Goal: Task Accomplishment & Management: Manage account settings

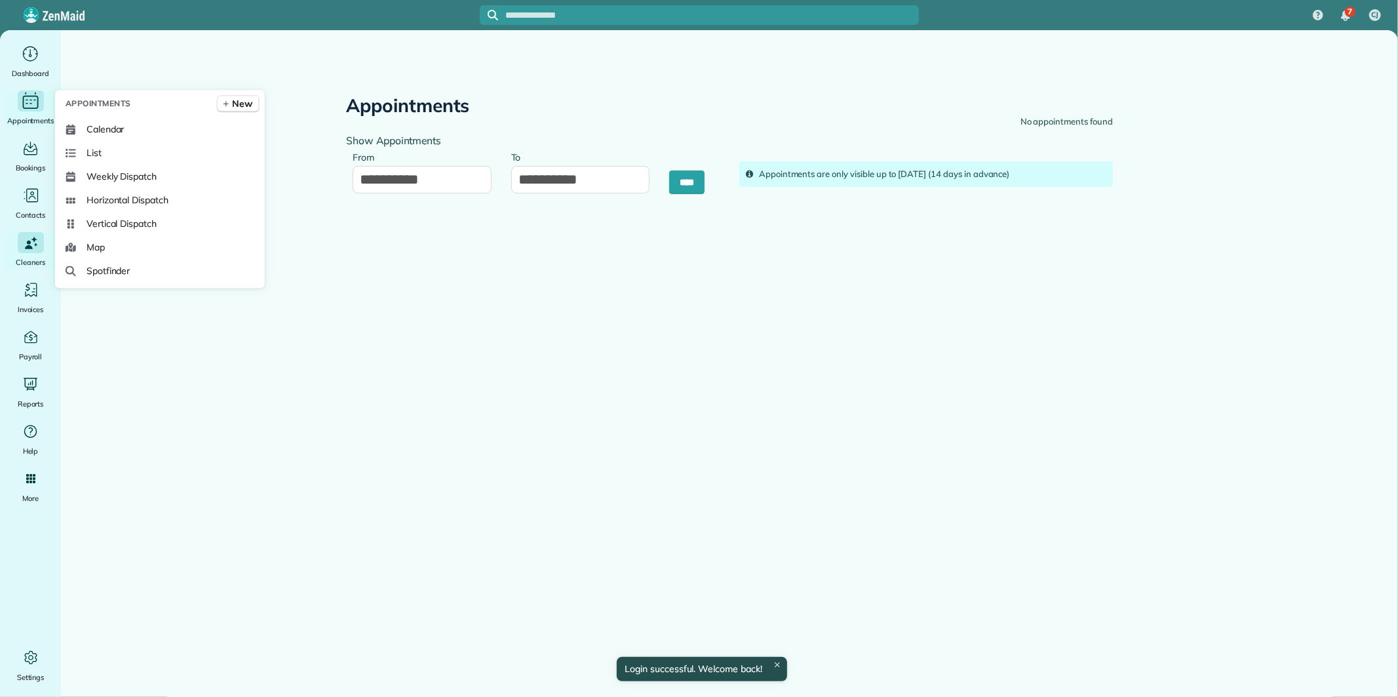
click at [35, 98] on icon "Main" at bounding box center [30, 101] width 20 height 20
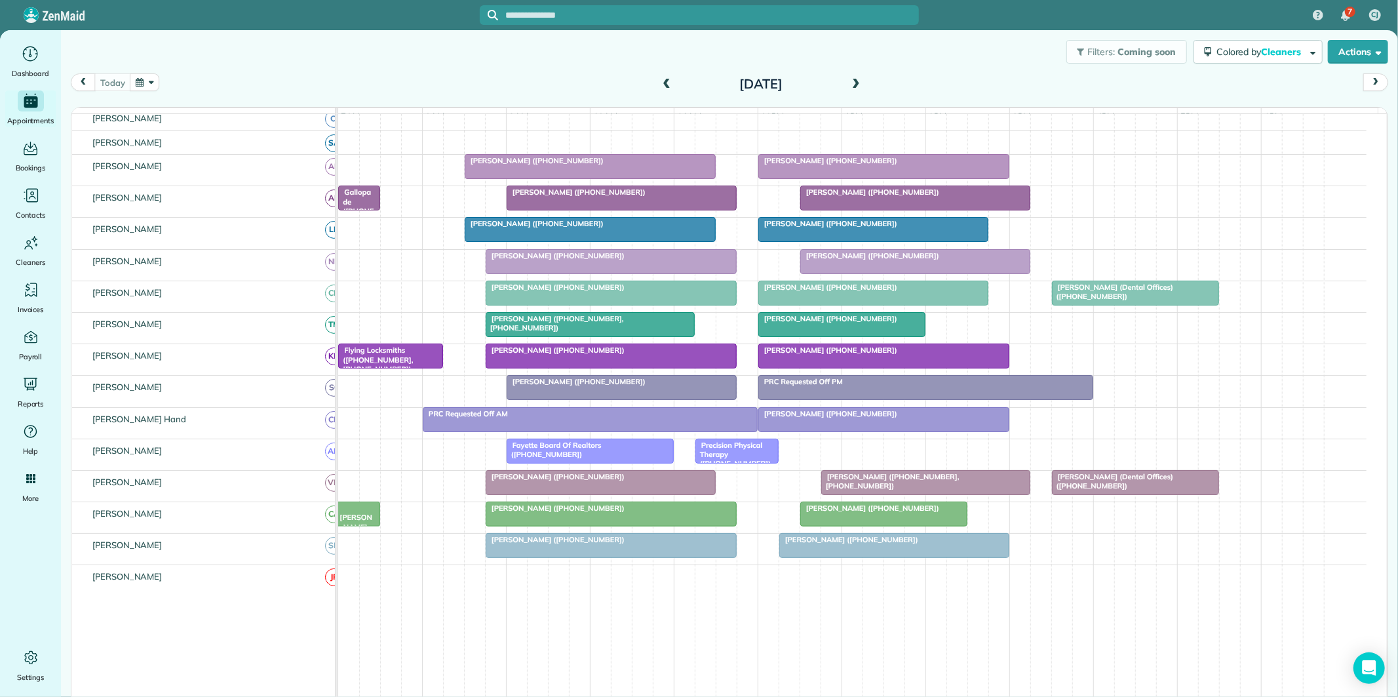
scroll to position [146, 0]
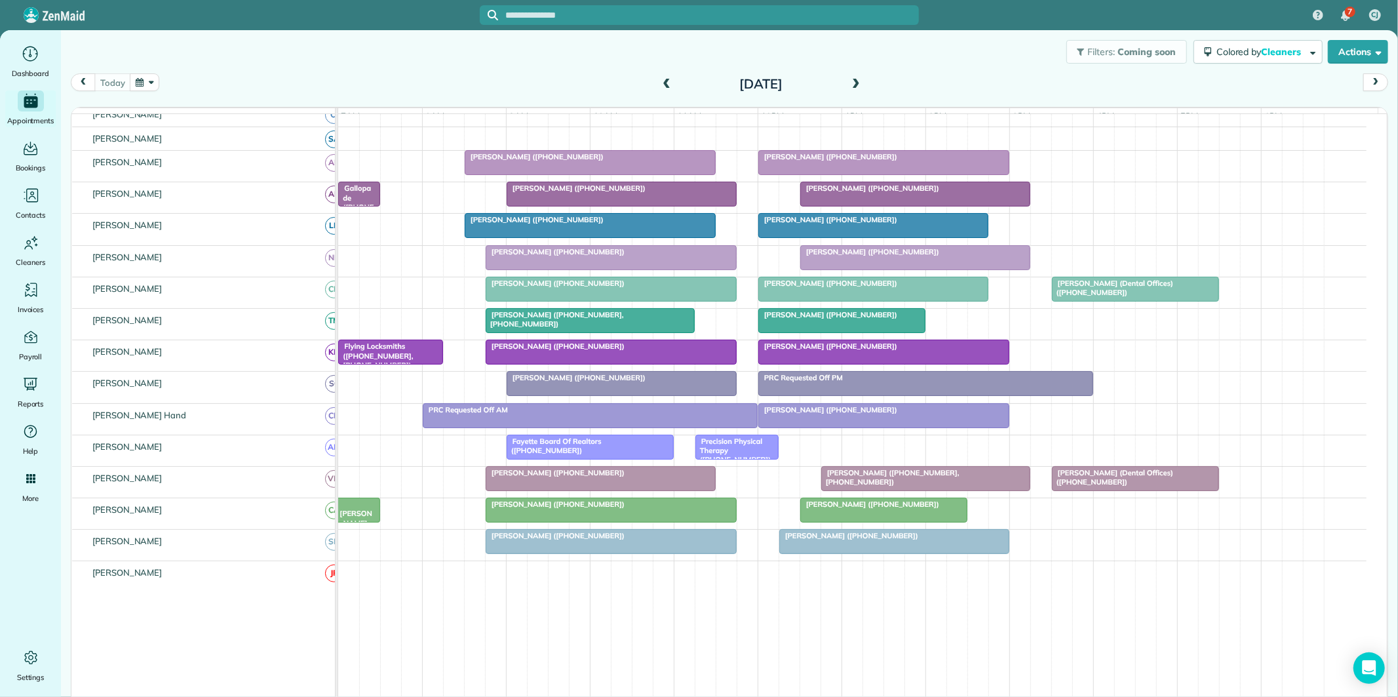
click at [612, 332] on div at bounding box center [590, 321] width 208 height 24
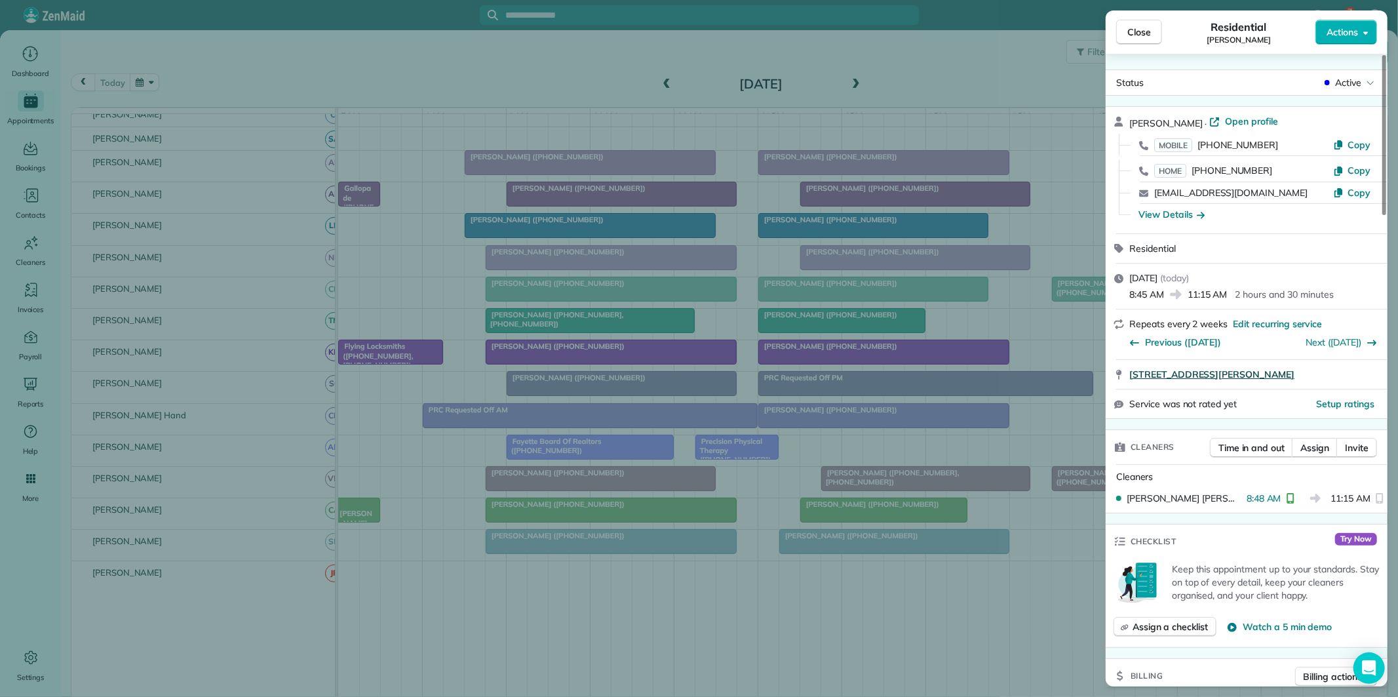
click at [1215, 370] on span "125 Chadwick Drive Peachtree City GA 30269" at bounding box center [1211, 374] width 165 height 13
click at [1141, 30] on span "Close" at bounding box center [1139, 32] width 24 height 13
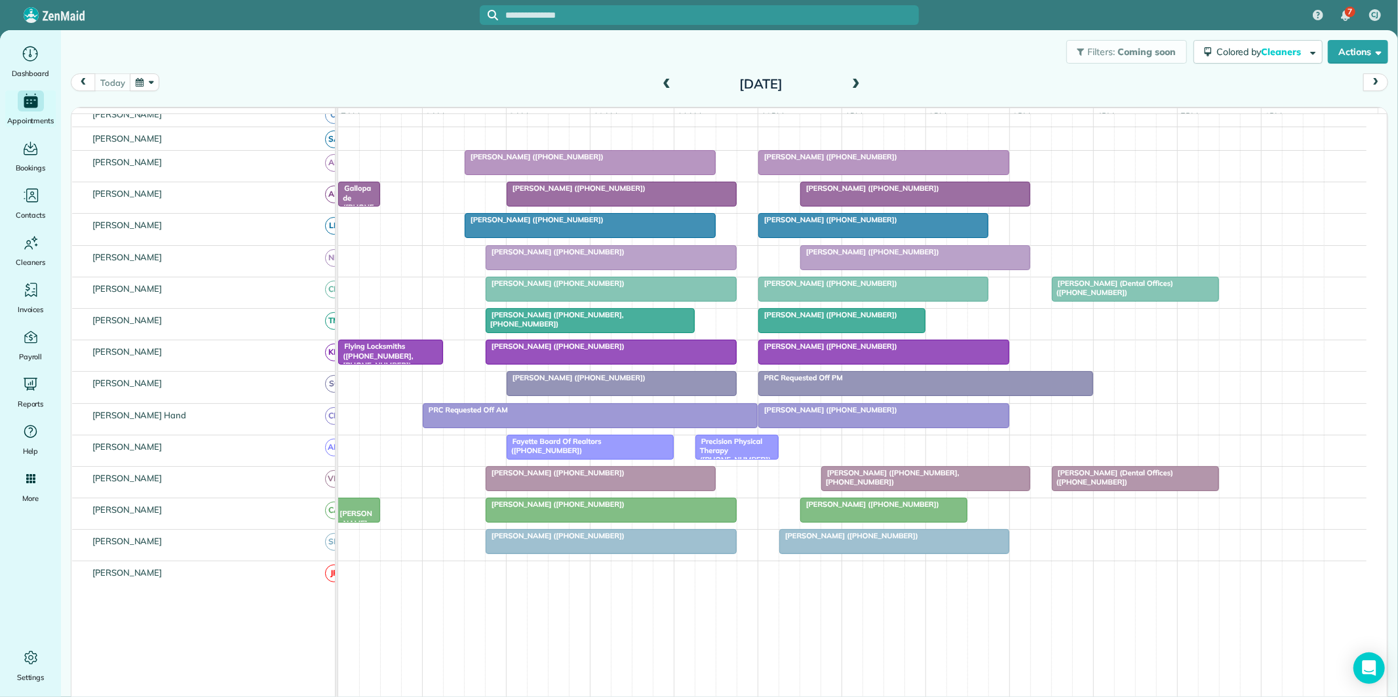
click at [847, 74] on div "[DATE]" at bounding box center [761, 83] width 210 height 21
click at [889, 63] on div "Filters: Coming soon Colored by Cleaners Color by Cleaner Color by Team Color b…" at bounding box center [729, 51] width 1337 height 43
click at [850, 84] on span at bounding box center [856, 85] width 14 height 12
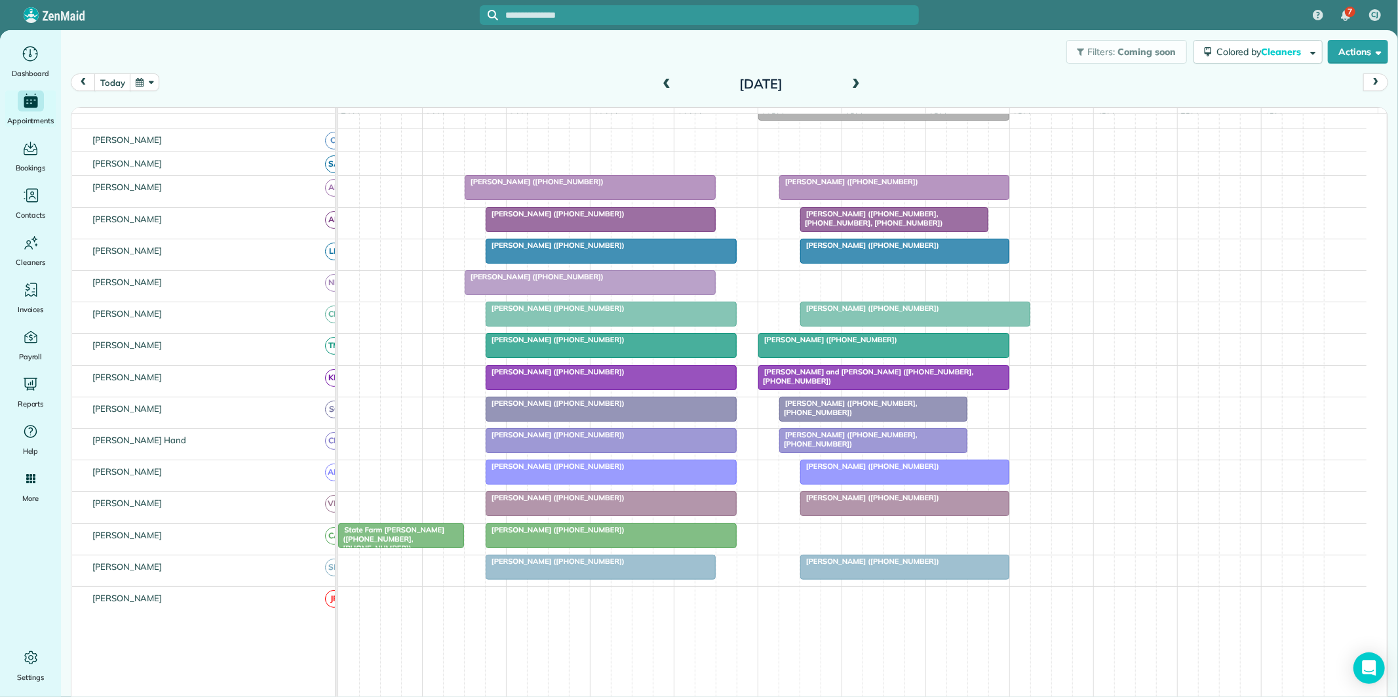
scroll to position [173, 0]
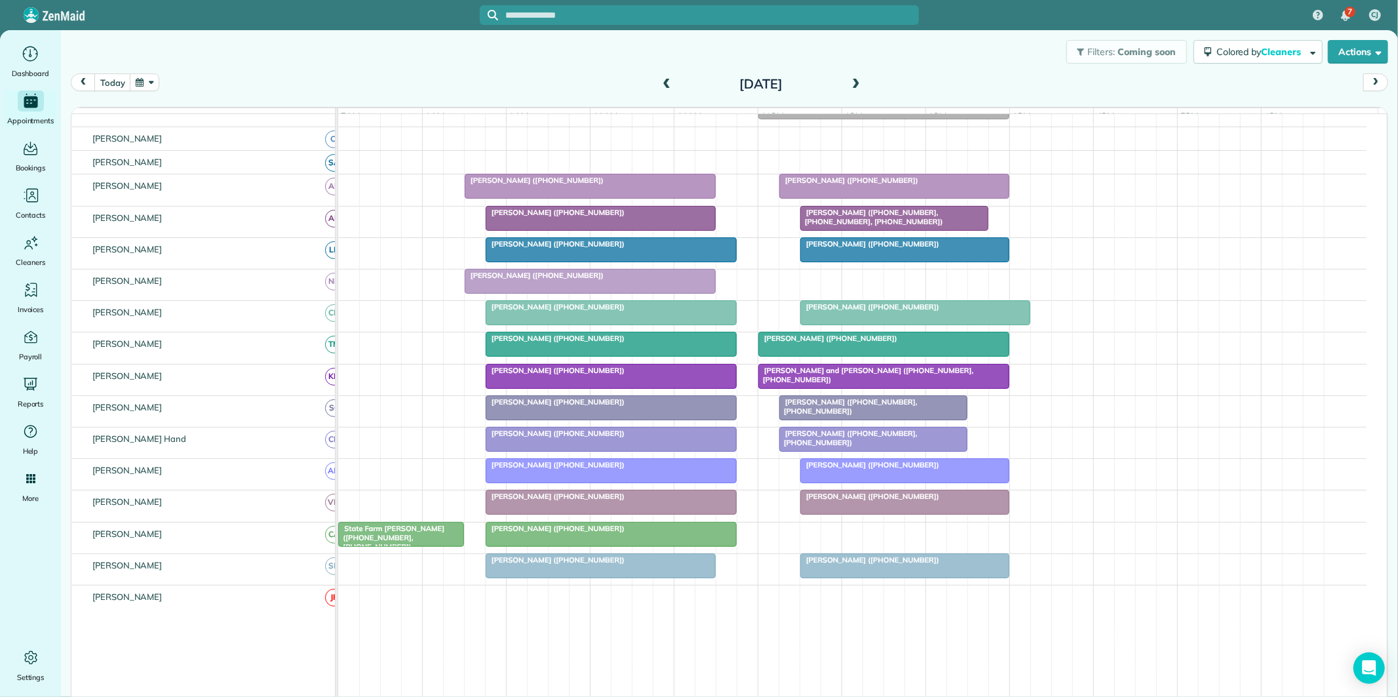
click at [852, 82] on span at bounding box center [856, 85] width 14 height 12
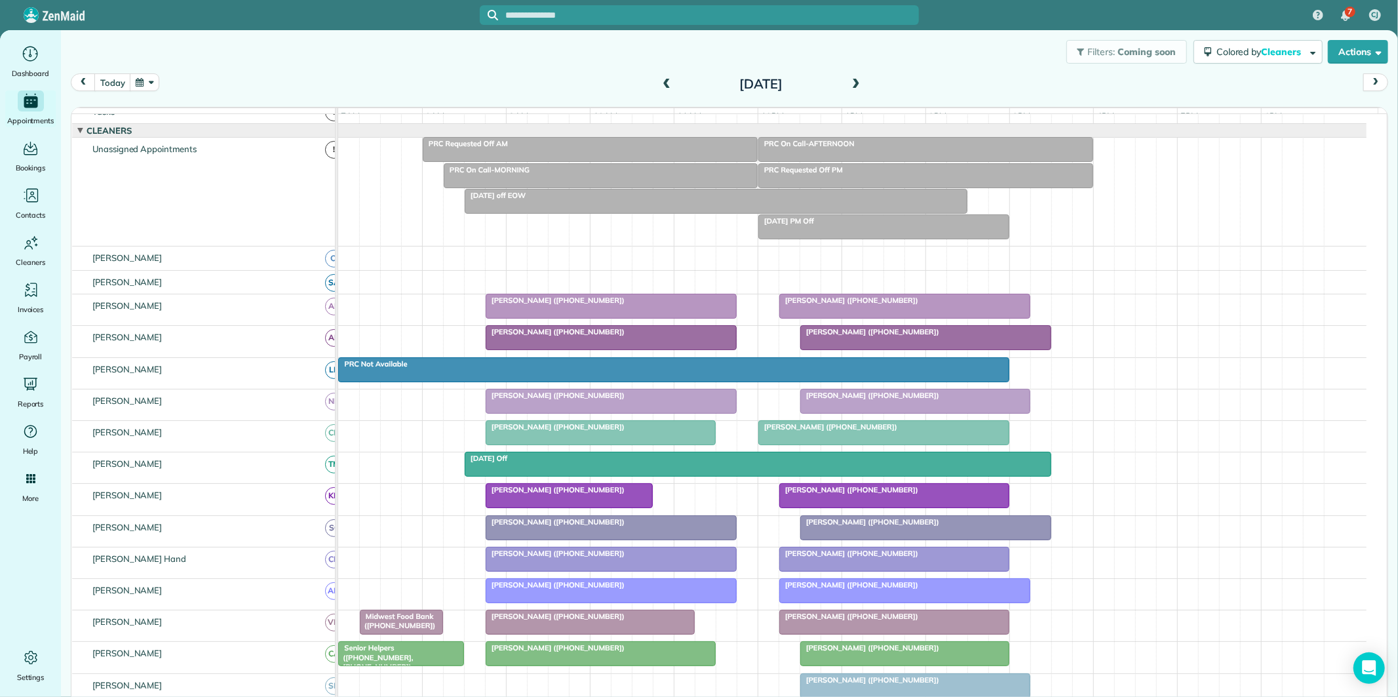
scroll to position [212, 0]
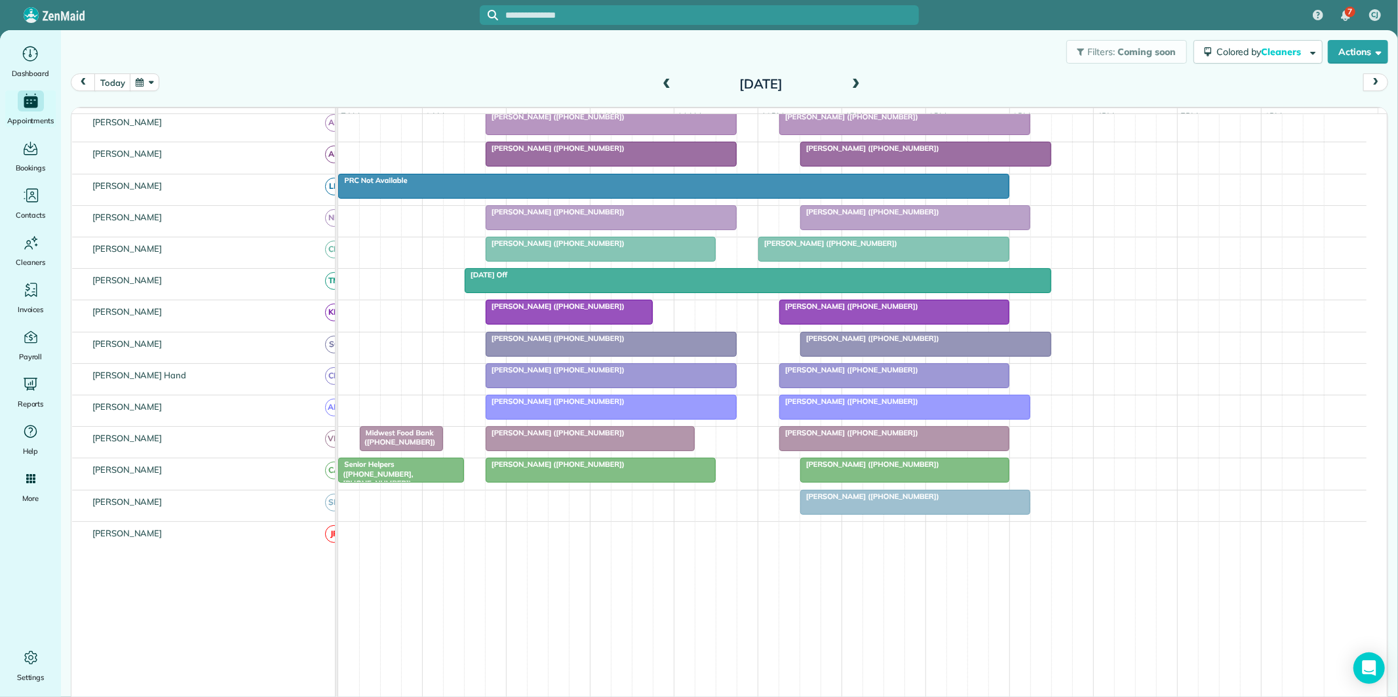
click at [152, 81] on button "button" at bounding box center [145, 82] width 30 height 18
click at [304, 90] on link "Next" at bounding box center [304, 90] width 36 height 33
click at [261, 211] on link "27" at bounding box center [261, 212] width 21 height 21
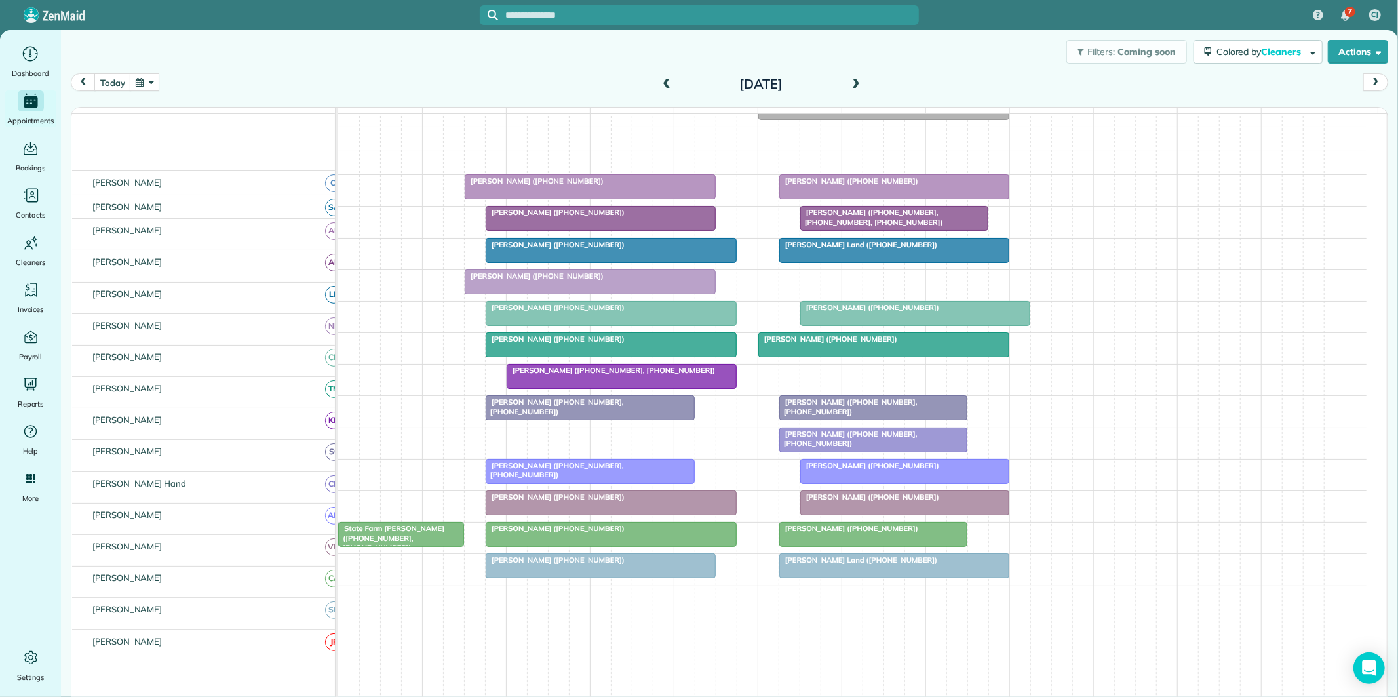
scroll to position [187, 0]
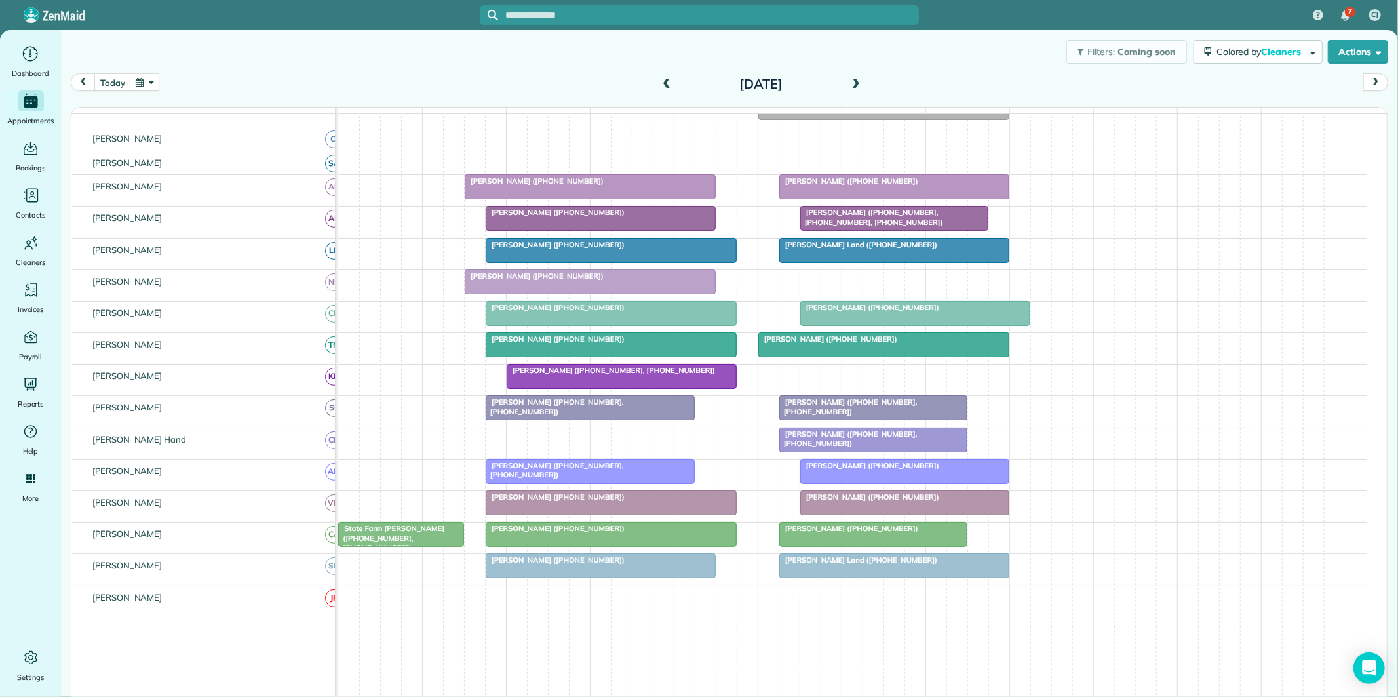
click at [660, 82] on span at bounding box center [666, 85] width 14 height 12
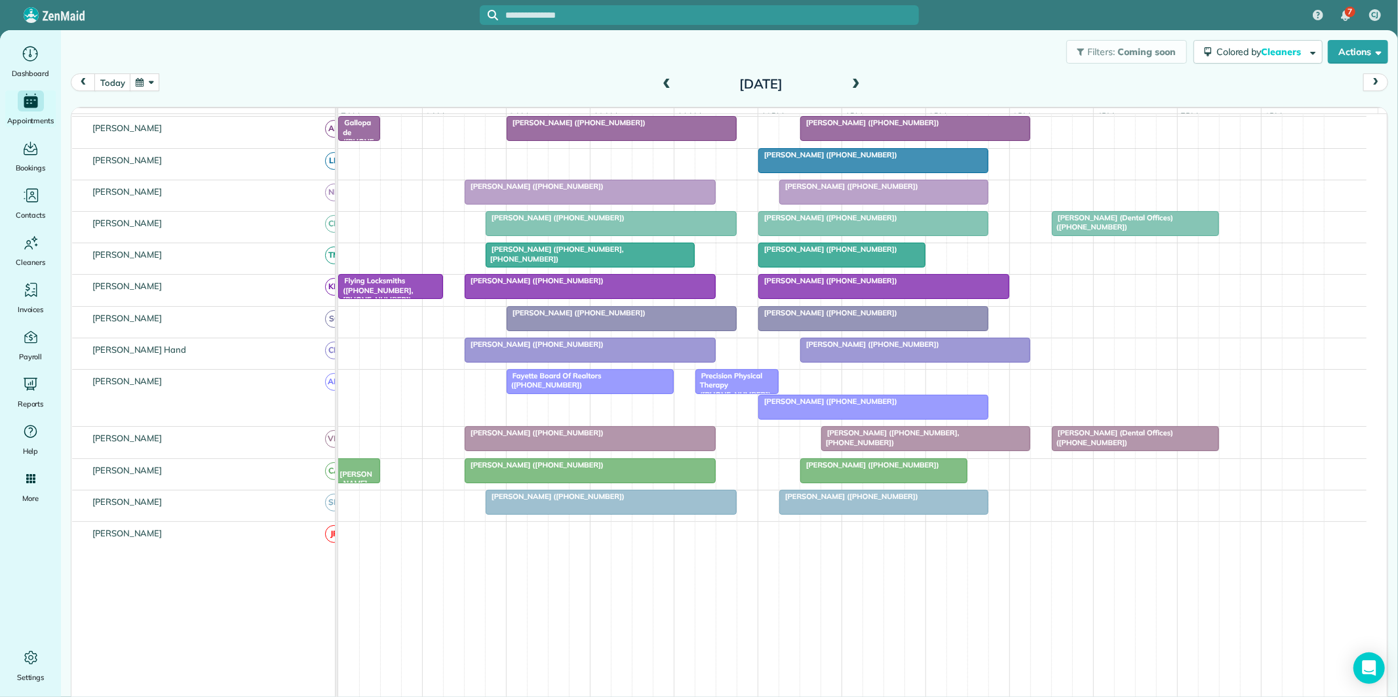
scroll to position [92, 0]
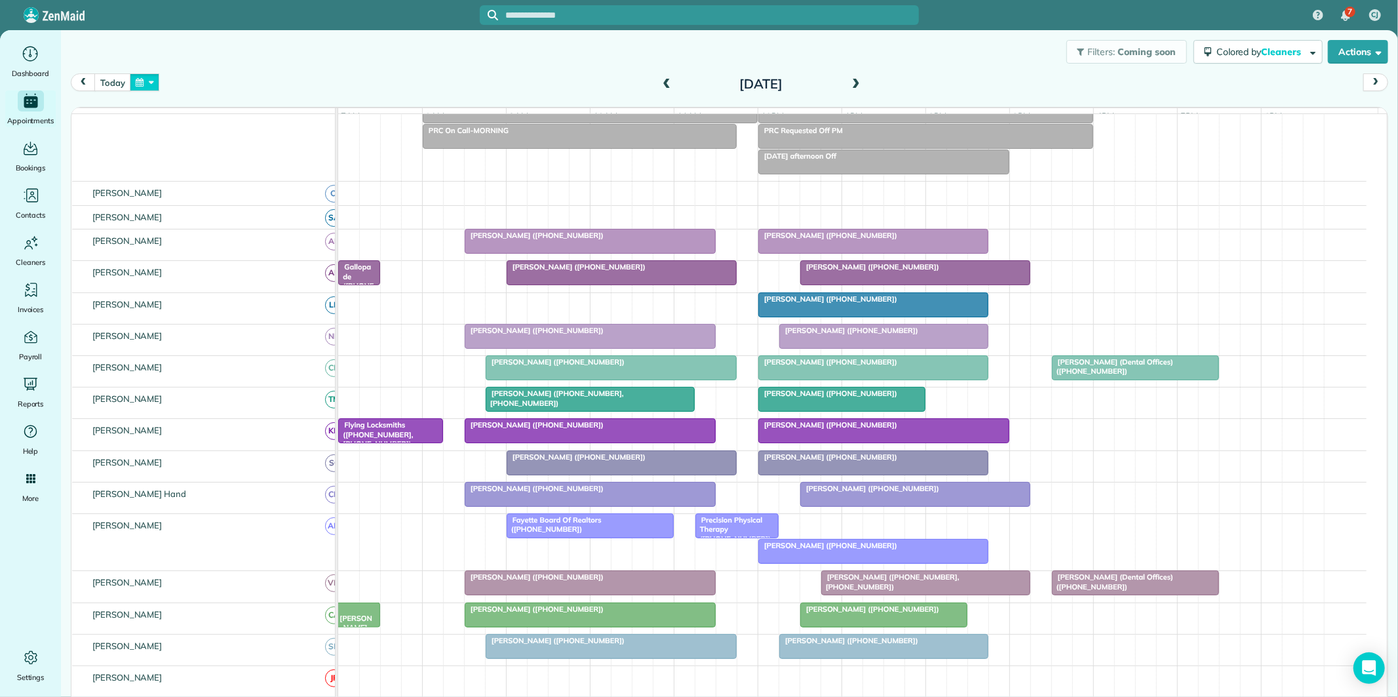
click at [136, 83] on button "button" at bounding box center [145, 82] width 30 height 18
click at [260, 166] on link "16" at bounding box center [261, 171] width 21 height 21
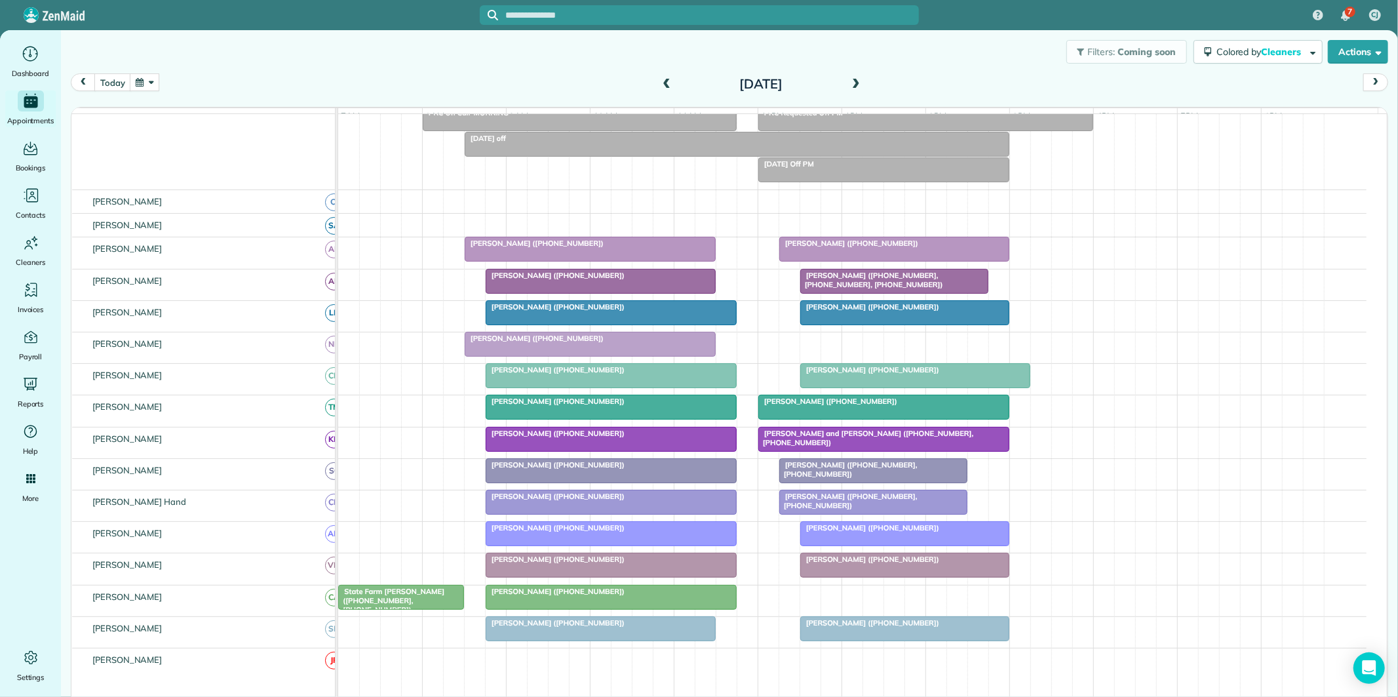
scroll to position [153, 0]
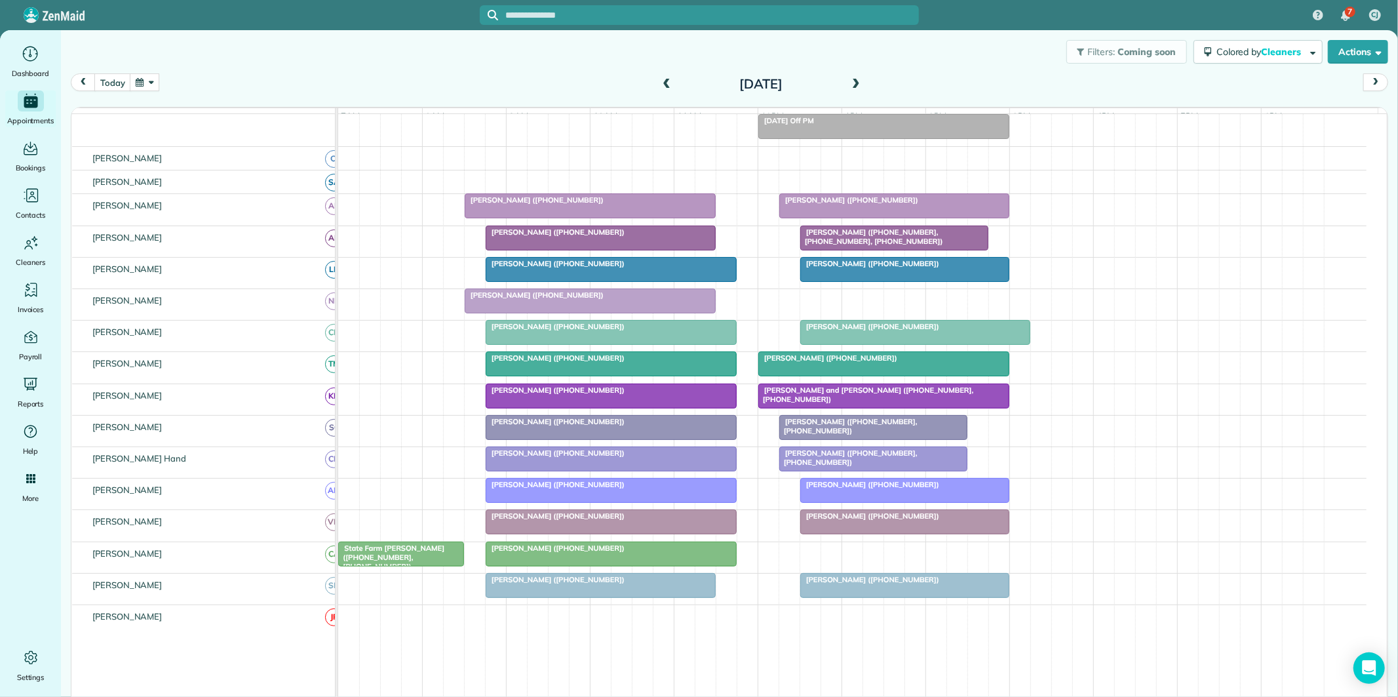
click at [849, 79] on span at bounding box center [856, 85] width 14 height 12
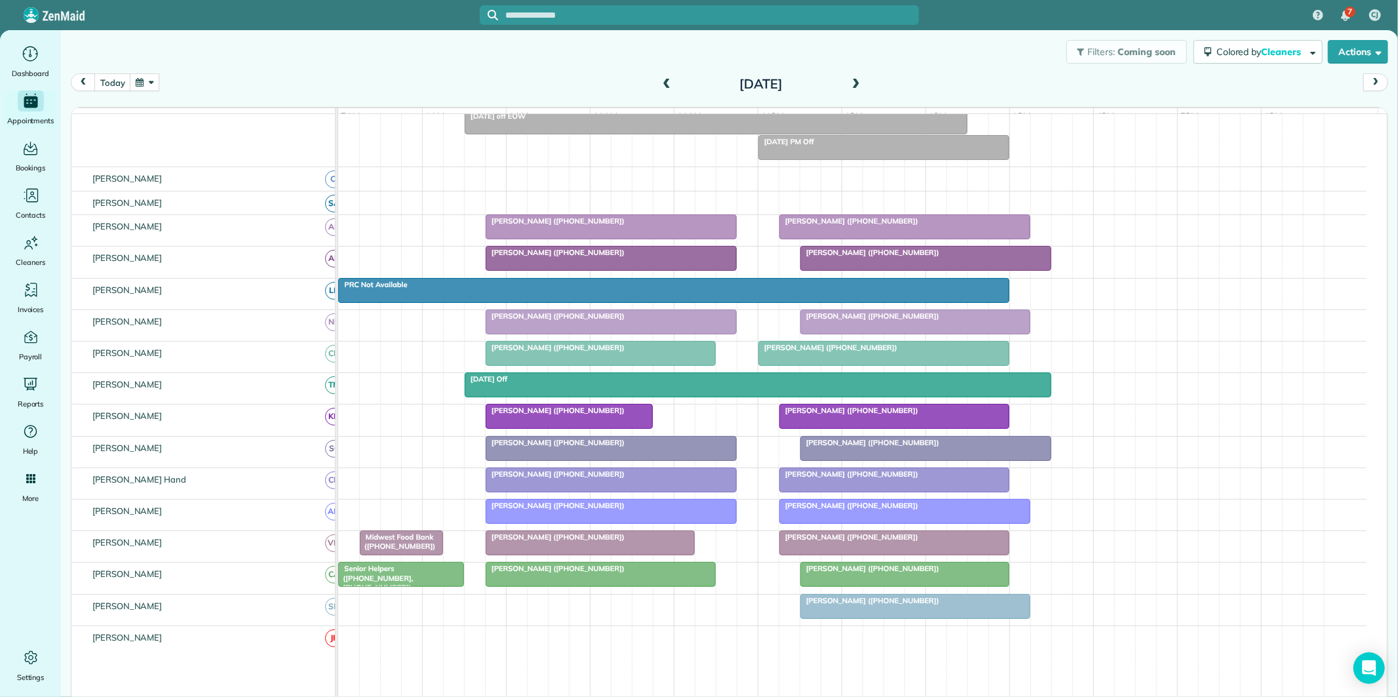
scroll to position [173, 0]
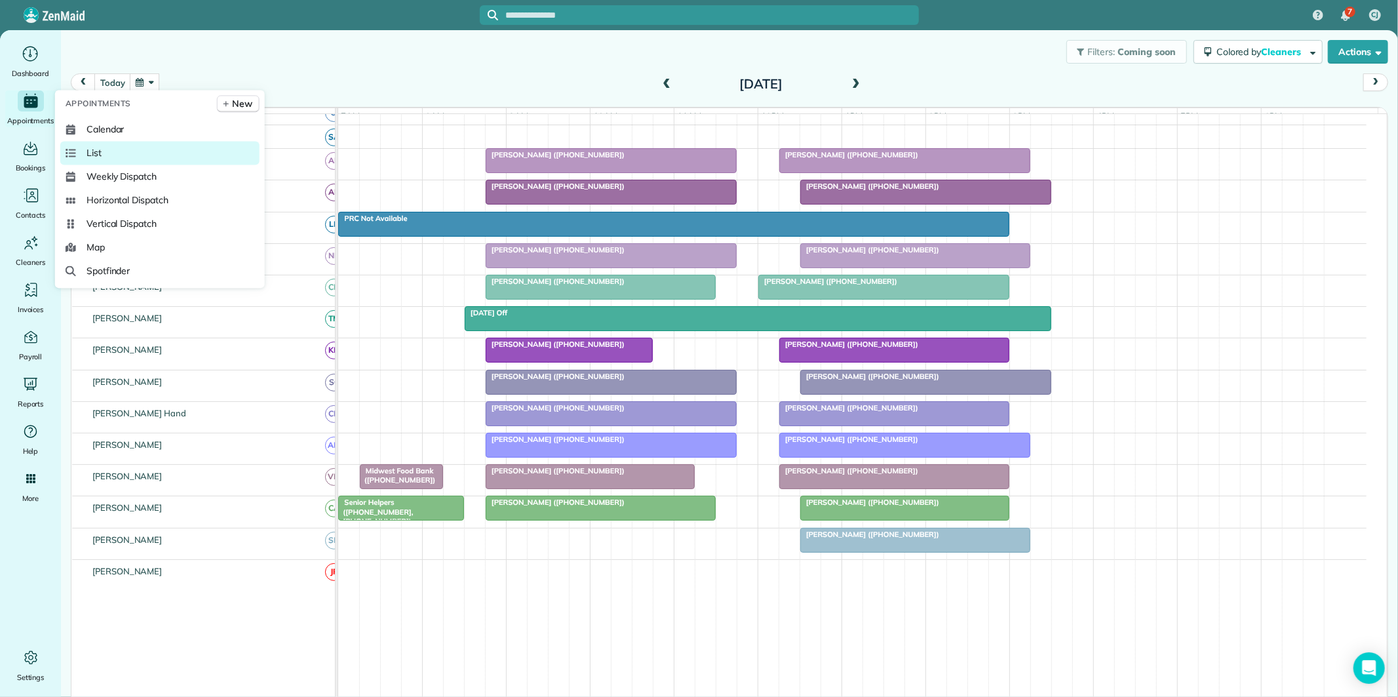
click at [115, 155] on link "List" at bounding box center [159, 153] width 199 height 24
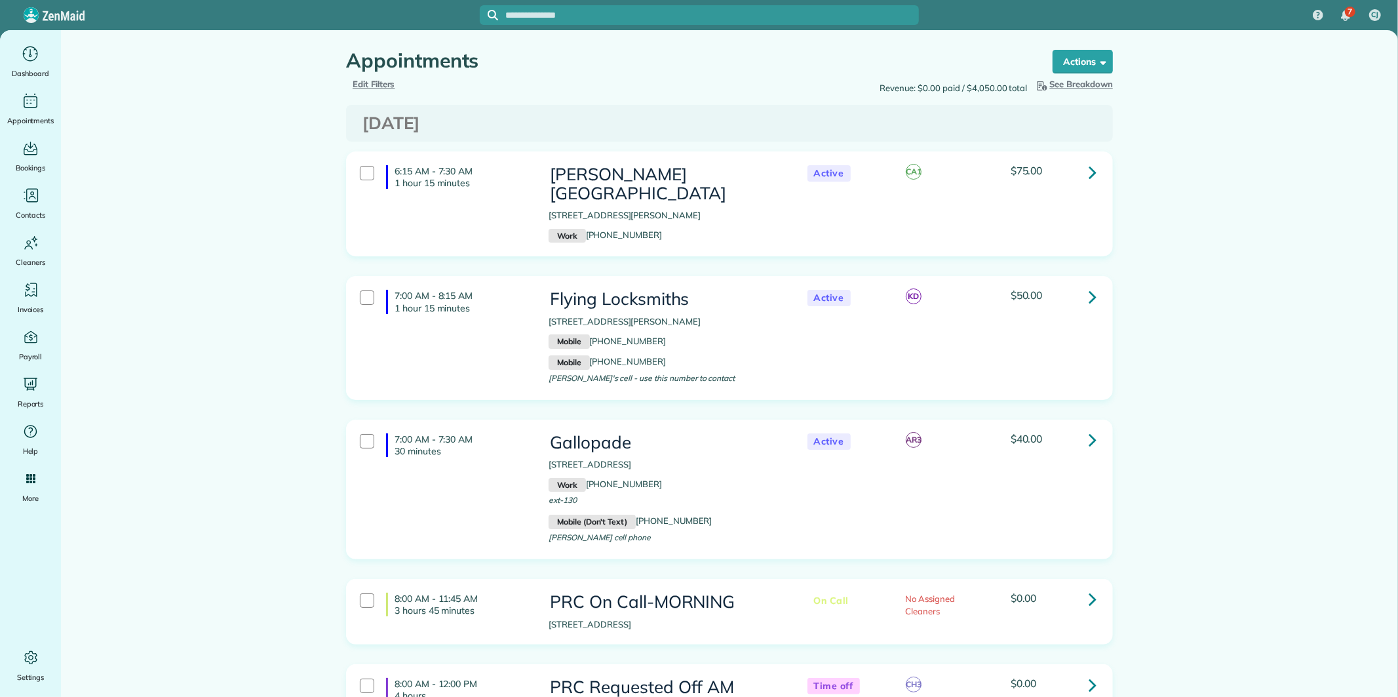
type input "**********"
click at [370, 82] on span "Edit Filters" at bounding box center [374, 84] width 43 height 10
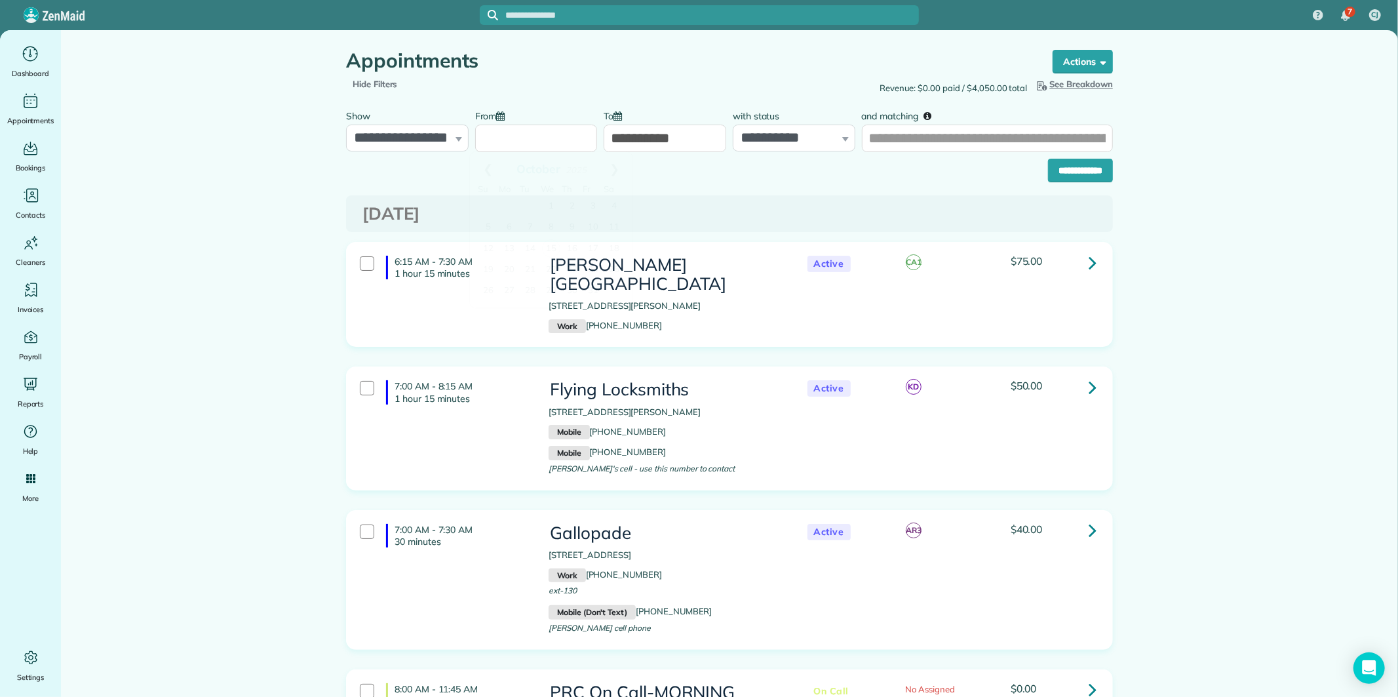
click at [501, 133] on input "From" at bounding box center [536, 139] width 123 height 28
drag, startPoint x: 508, startPoint y: 248, endPoint x: 533, endPoint y: 224, distance: 34.8
click at [509, 248] on link "13" at bounding box center [509, 249] width 21 height 21
type input "**********"
click at [646, 134] on input "**********" at bounding box center [665, 139] width 123 height 28
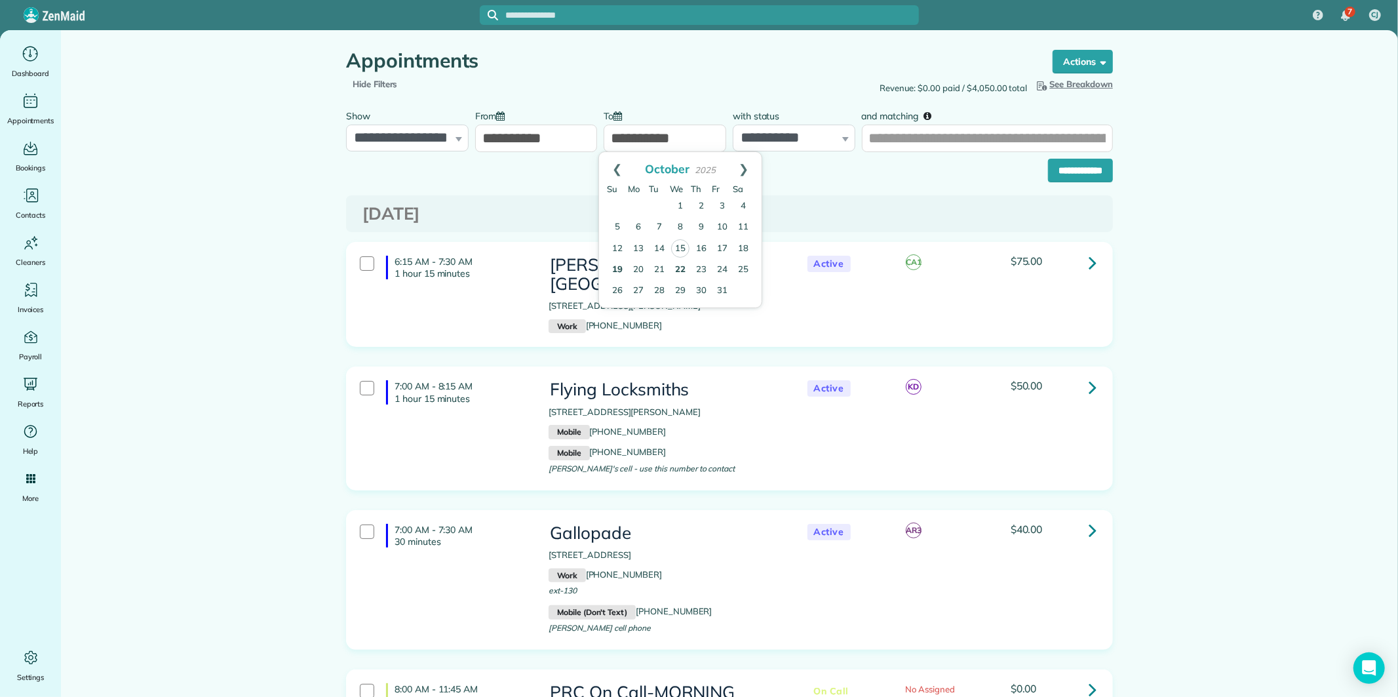
drag, startPoint x: 615, startPoint y: 271, endPoint x: 623, endPoint y: 264, distance: 10.7
click at [616, 271] on link "19" at bounding box center [617, 270] width 21 height 21
type input "**********"
click at [790, 138] on select "**********" at bounding box center [794, 139] width 123 height 28
select select "****"
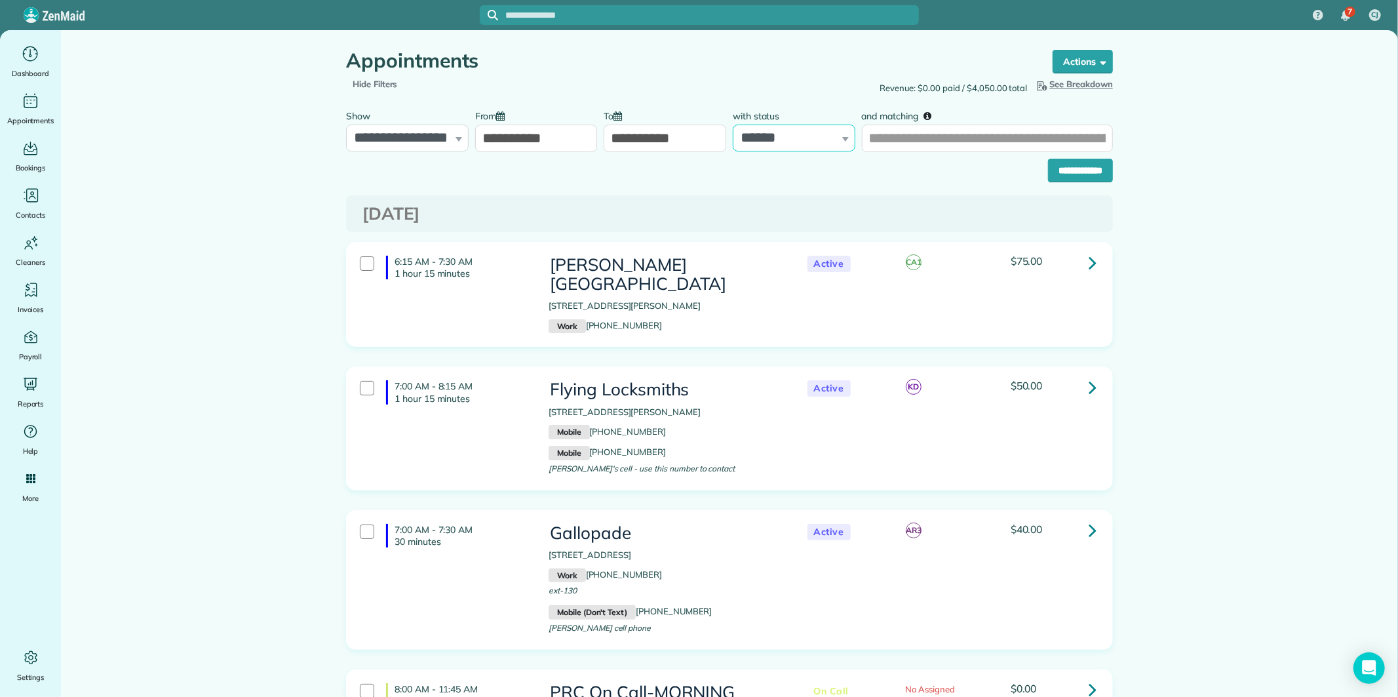
click at [733, 125] on select "**********" at bounding box center [794, 139] width 123 height 28
click at [1082, 168] on input "**********" at bounding box center [1080, 171] width 65 height 24
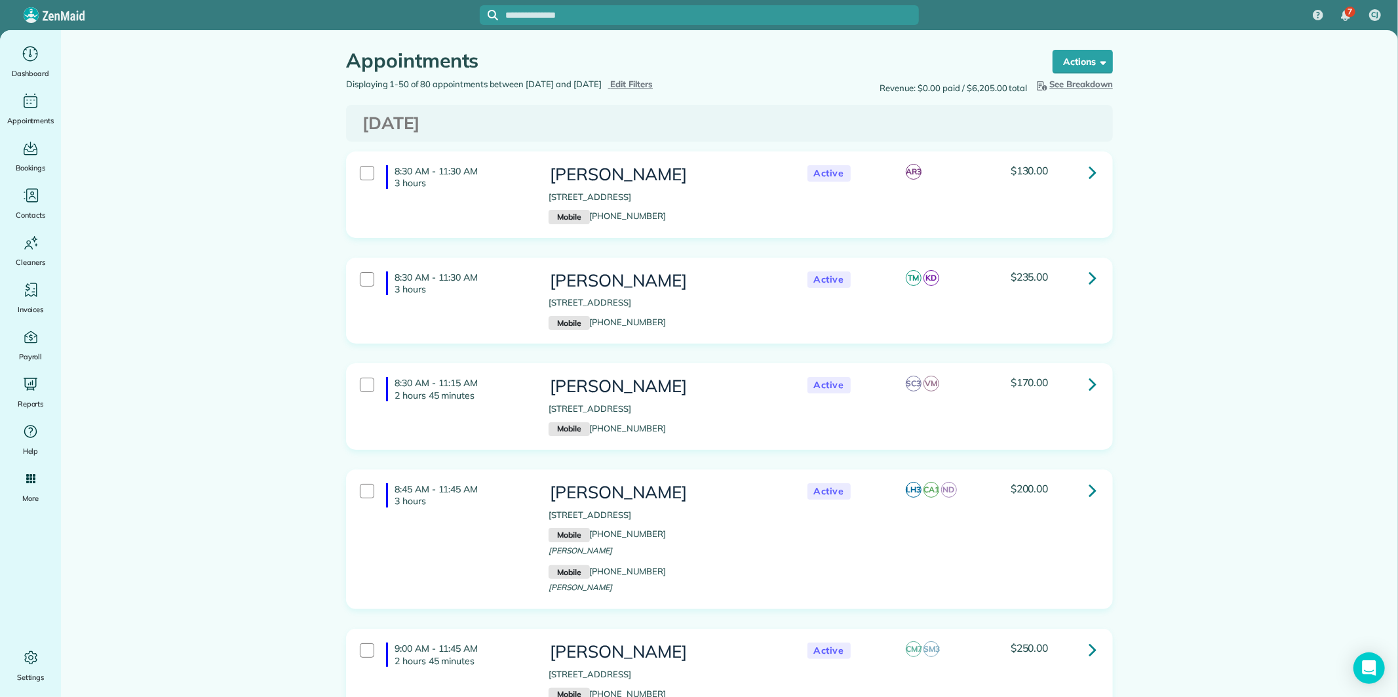
click at [1084, 83] on span "See Breakdown" at bounding box center [1073, 84] width 79 height 13
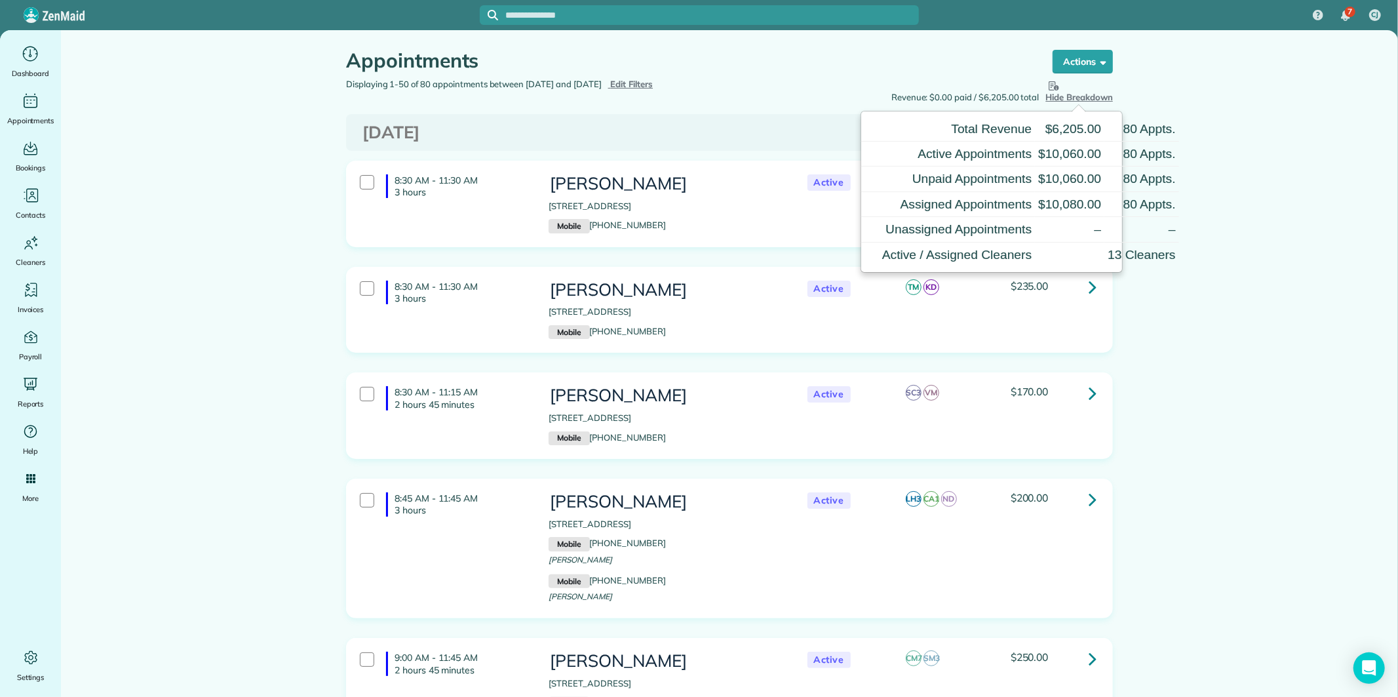
drag, startPoint x: 1329, startPoint y: 334, endPoint x: 1331, endPoint y: 328, distance: 6.8
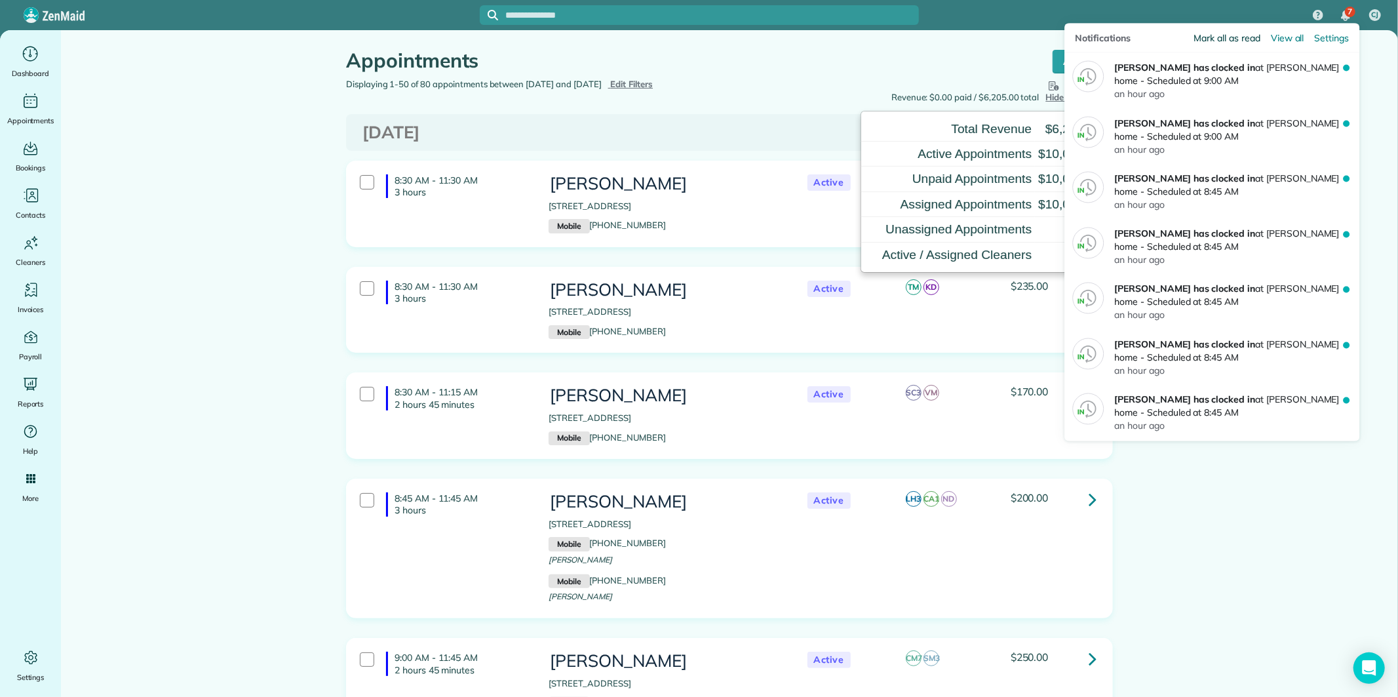
click at [1227, 40] on span "Mark all as read" at bounding box center [1227, 37] width 66 height 13
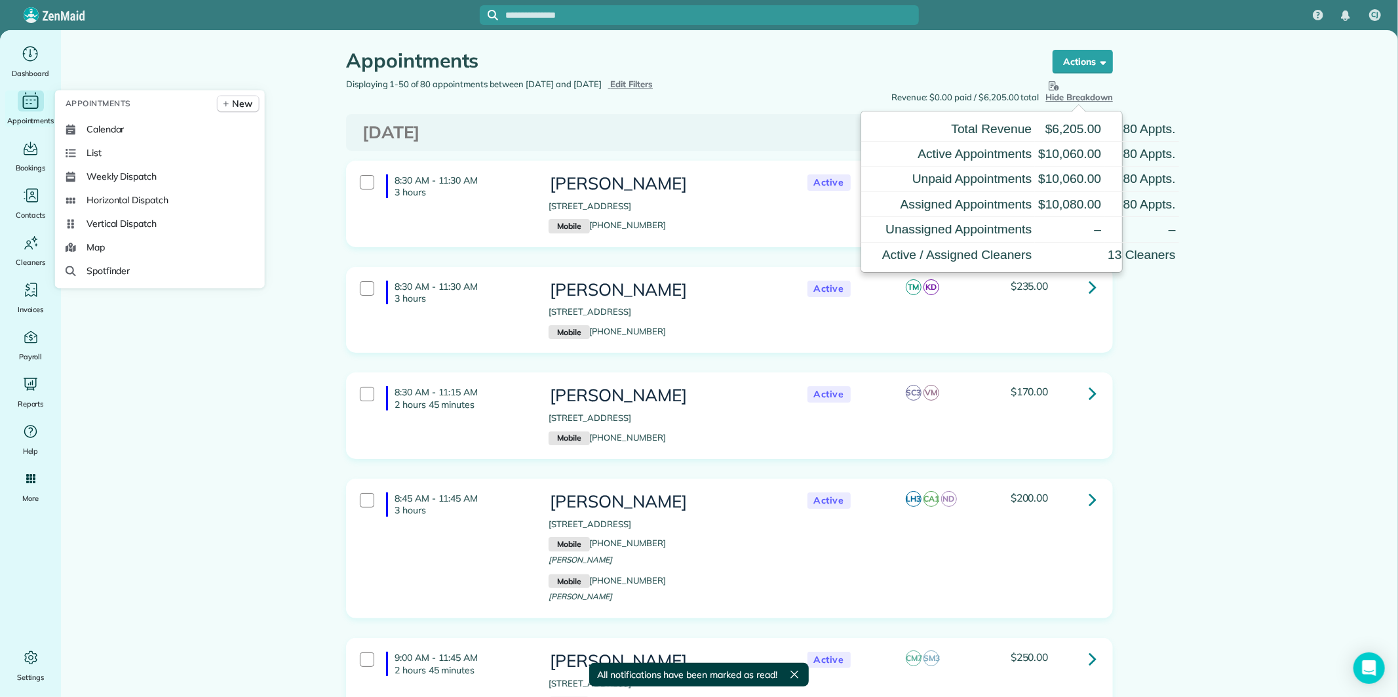
click at [29, 100] on icon "Main" at bounding box center [30, 101] width 20 height 20
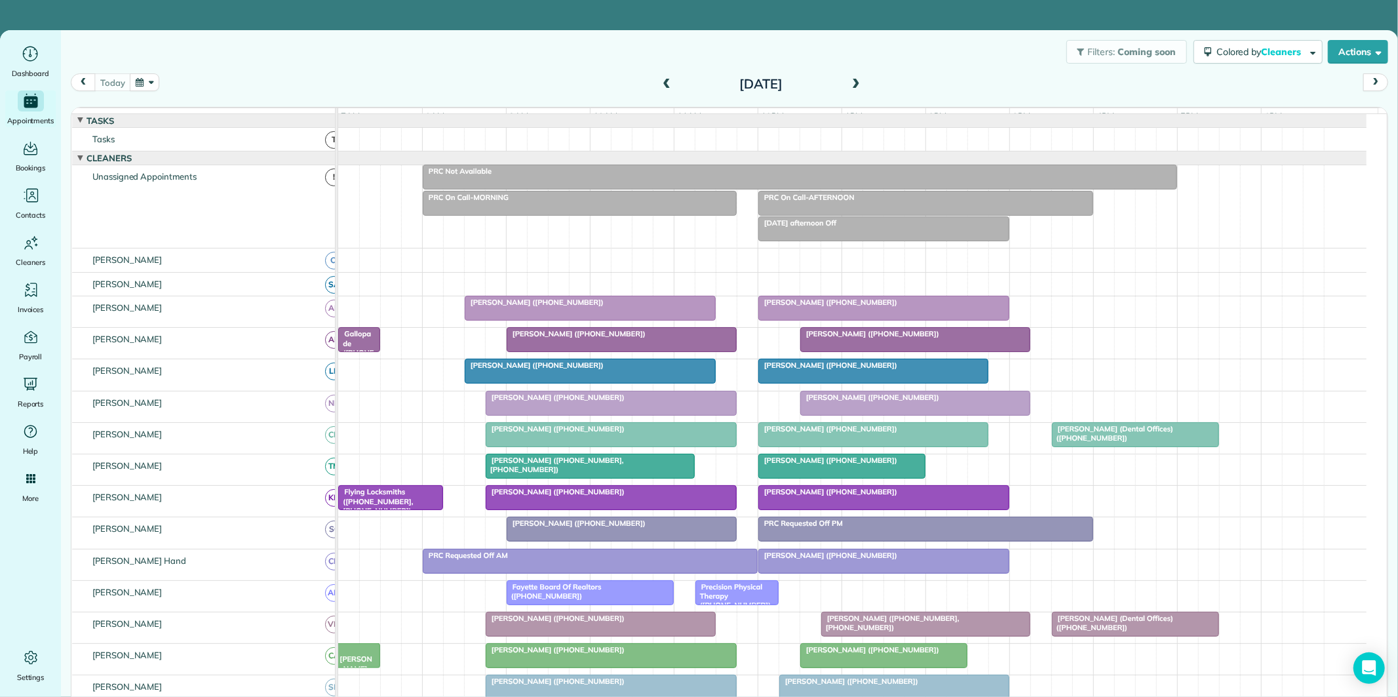
scroll to position [146, 0]
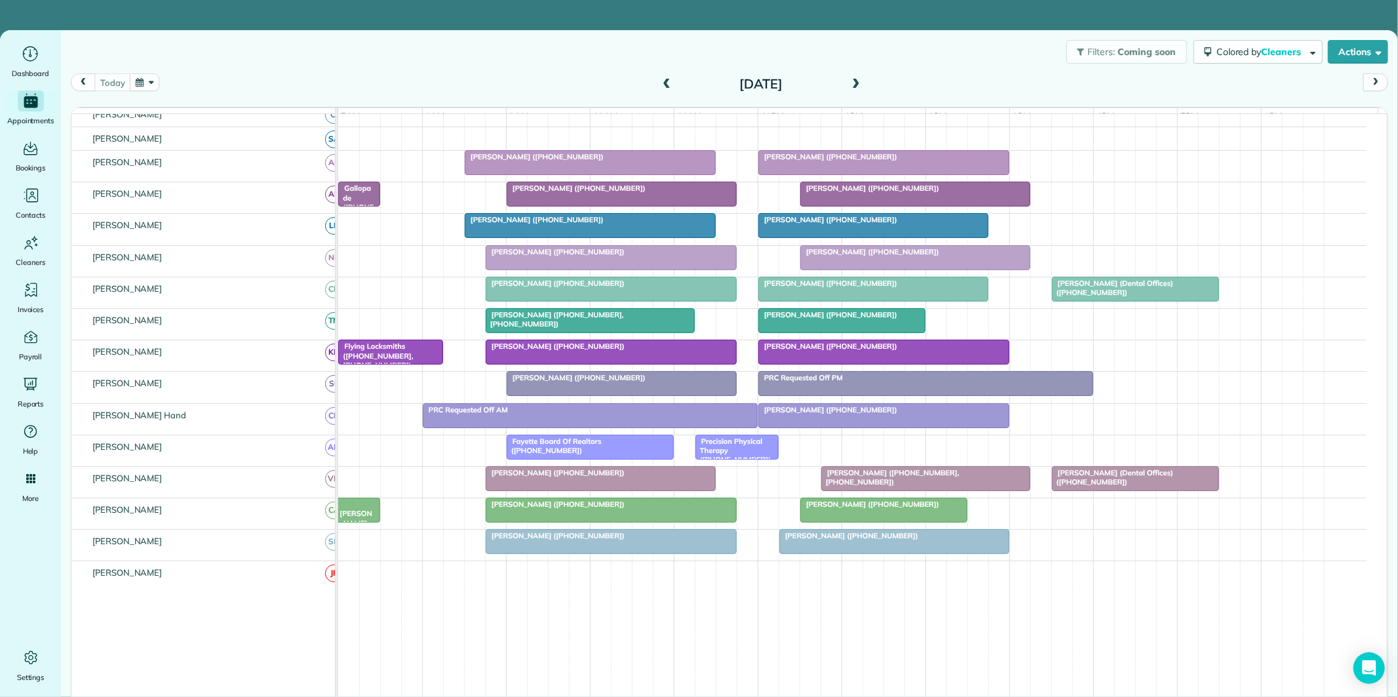
click at [565, 351] on div "[PERSON_NAME] ([PHONE_NUMBER])" at bounding box center [611, 345] width 243 height 9
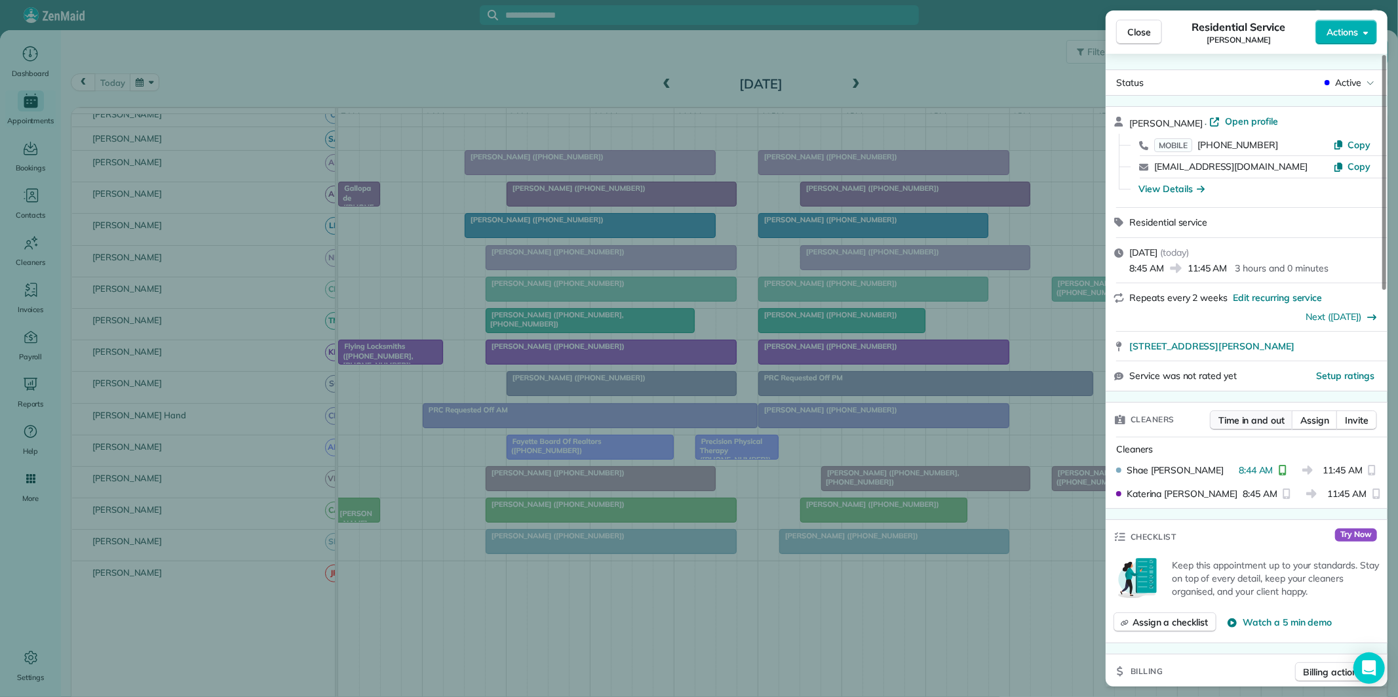
click at [1253, 423] on span "Time in and out" at bounding box center [1252, 420] width 66 height 13
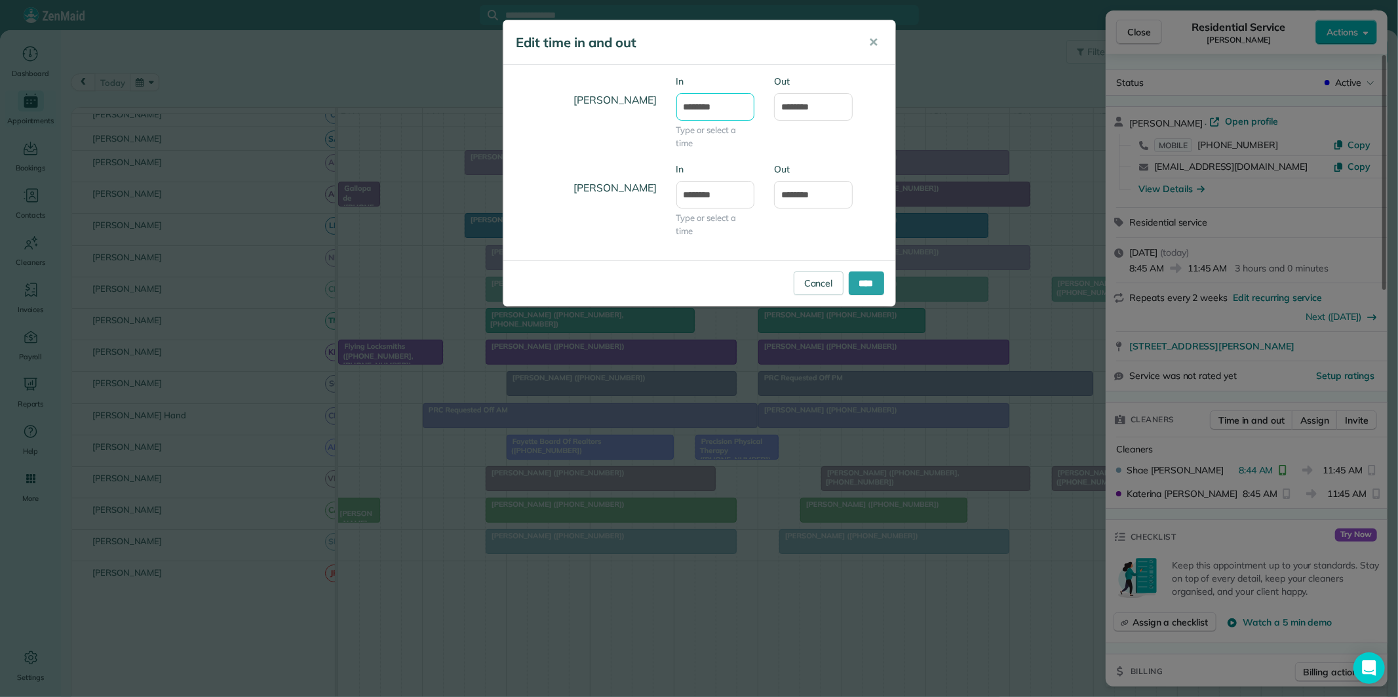
click at [717, 104] on input "*******" at bounding box center [715, 107] width 79 height 28
type input "*******"
click at [724, 142] on body "CJ Dashboard Appointments Bookings Contacts Cleaners Invoices Payroll Reports H…" at bounding box center [699, 348] width 1398 height 697
click at [860, 279] on input "****" at bounding box center [866, 283] width 35 height 24
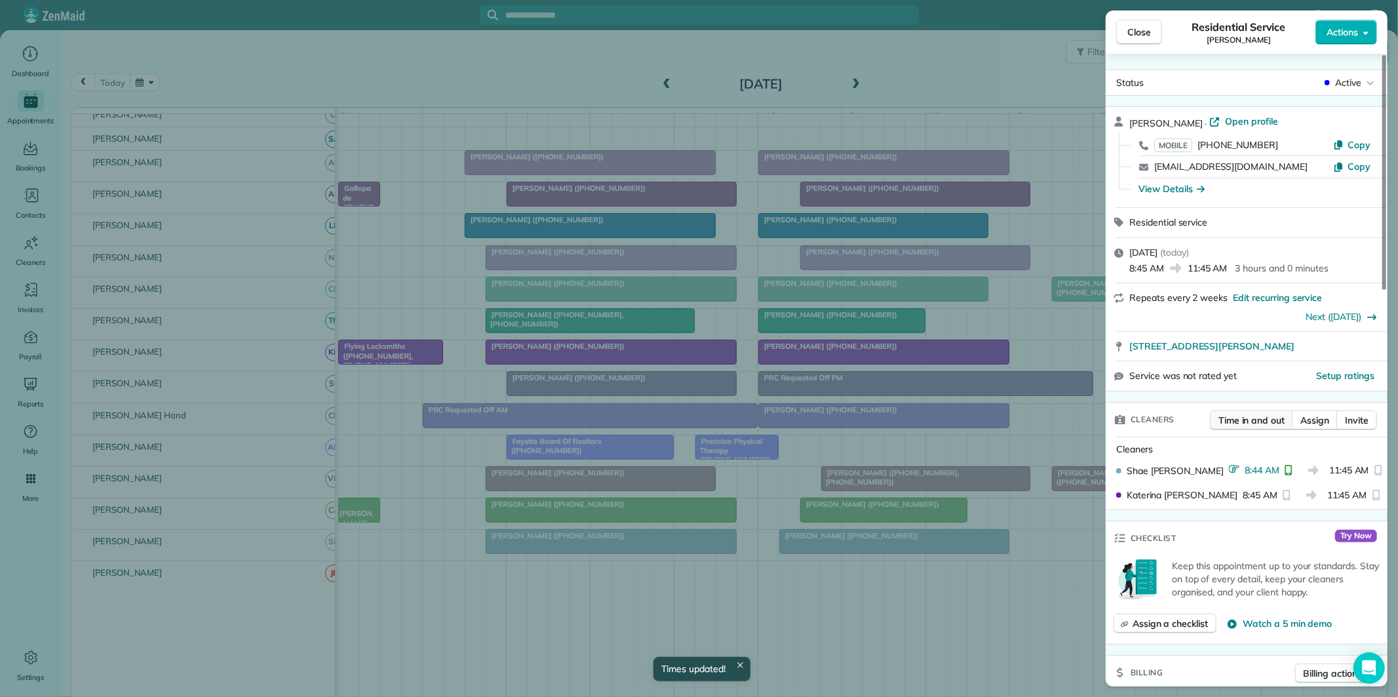
click at [1258, 419] on span "Time in and out" at bounding box center [1252, 420] width 66 height 13
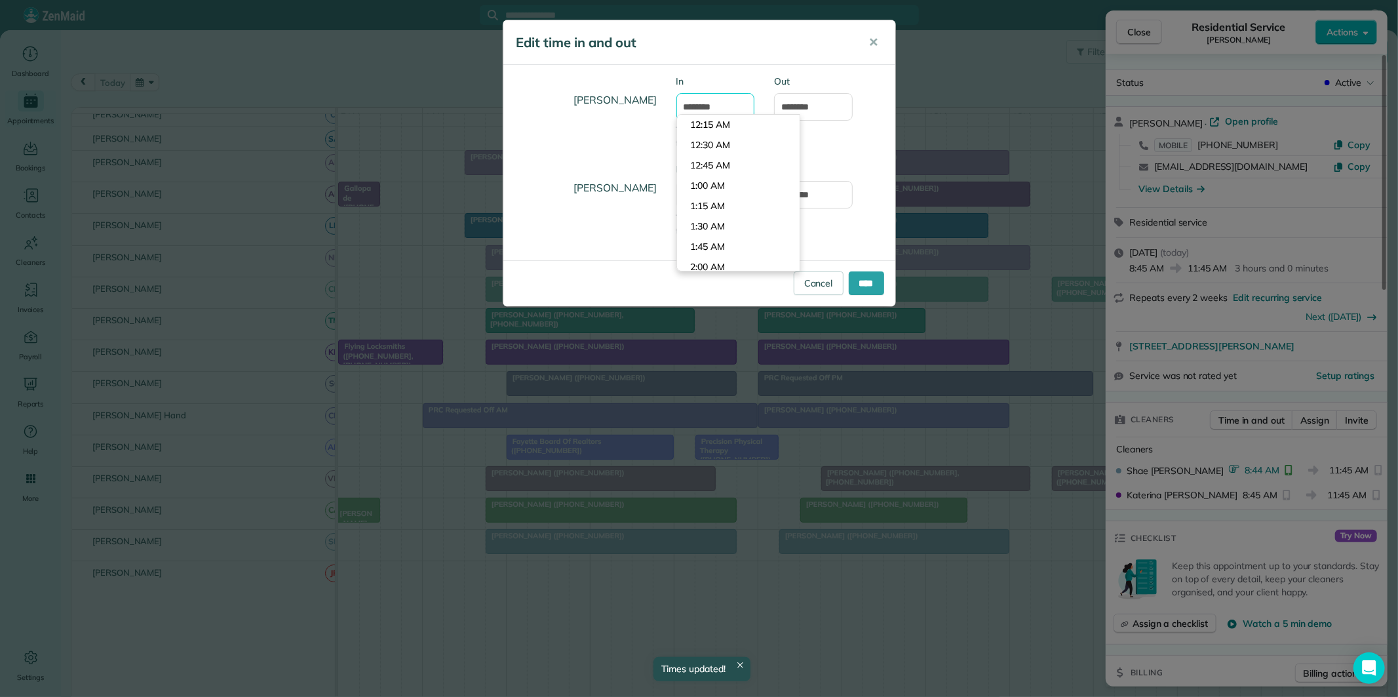
click at [729, 103] on input "*******" at bounding box center [715, 107] width 79 height 28
type input "*******"
click at [724, 123] on body "CJ Dashboard Appointments Bookings Contacts Cleaners Invoices Payroll Reports H…" at bounding box center [699, 348] width 1398 height 697
drag, startPoint x: 872, startPoint y: 284, endPoint x: 880, endPoint y: 284, distance: 8.5
click at [872, 284] on input "****" at bounding box center [866, 283] width 35 height 24
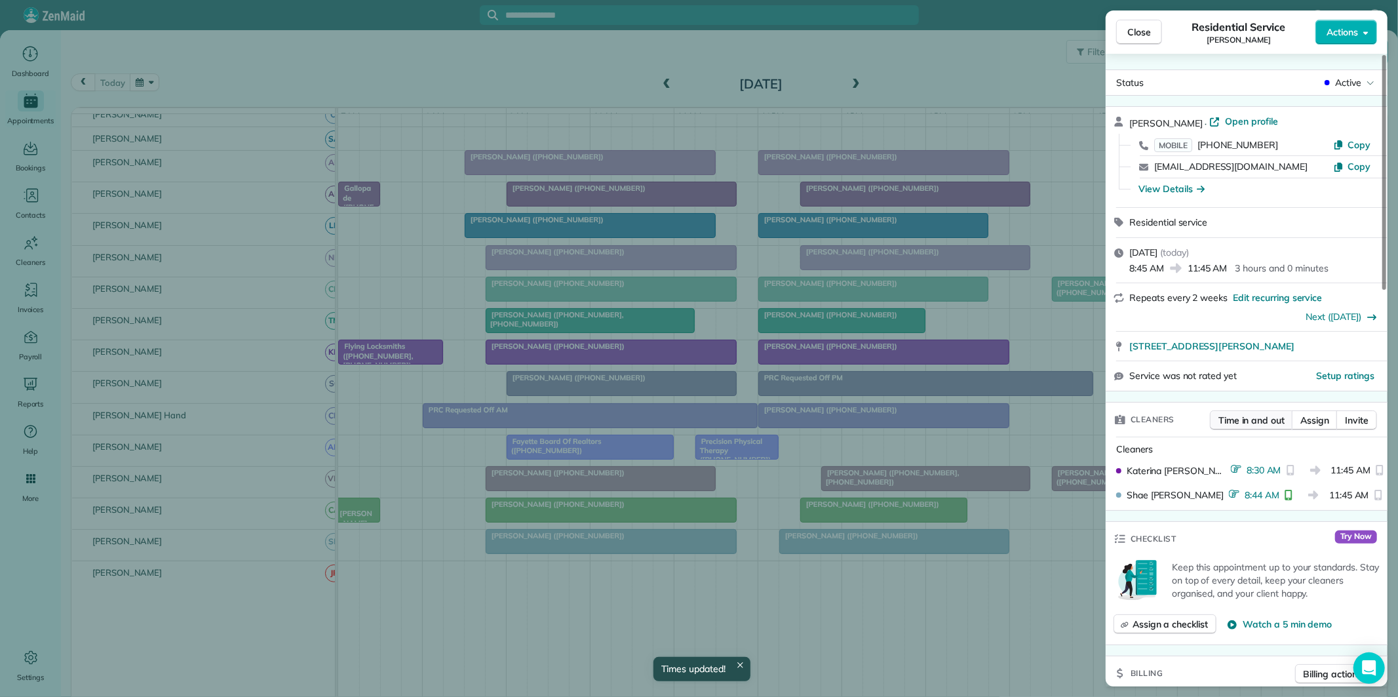
click at [1248, 422] on span "Time in and out" at bounding box center [1252, 420] width 66 height 13
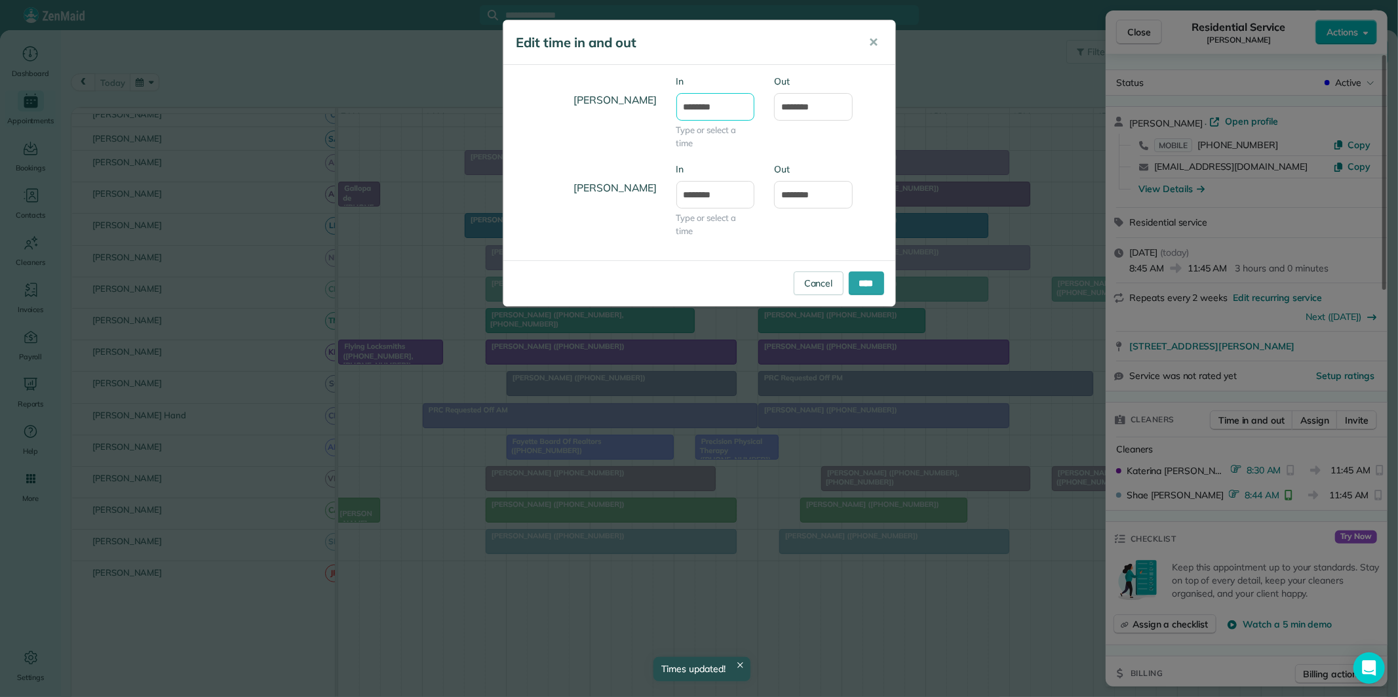
click at [708, 107] on input "*******" at bounding box center [715, 107] width 79 height 28
type input "*******"
click at [712, 165] on body "CJ Dashboard Appointments Bookings Contacts Cleaners Invoices Payroll Reports H…" at bounding box center [699, 348] width 1398 height 697
click at [875, 286] on input "****" at bounding box center [866, 283] width 35 height 24
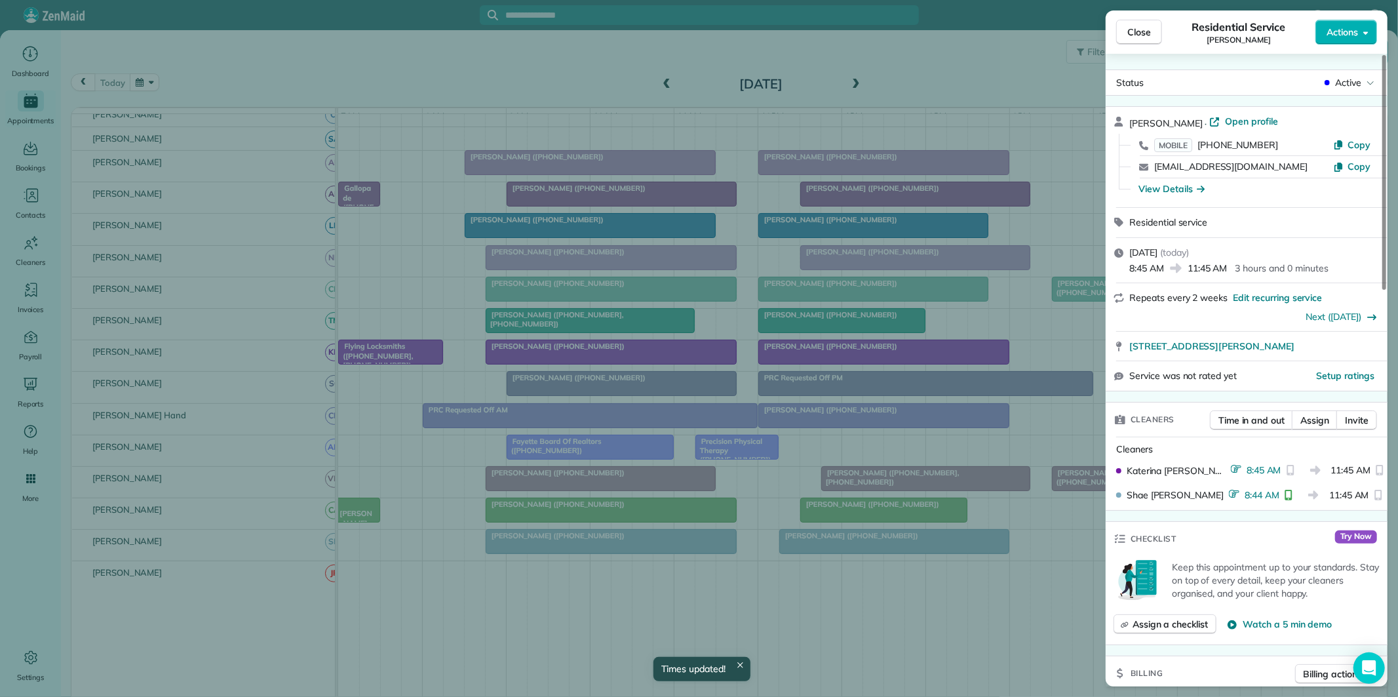
click at [1142, 37] on span "Close" at bounding box center [1139, 32] width 24 height 13
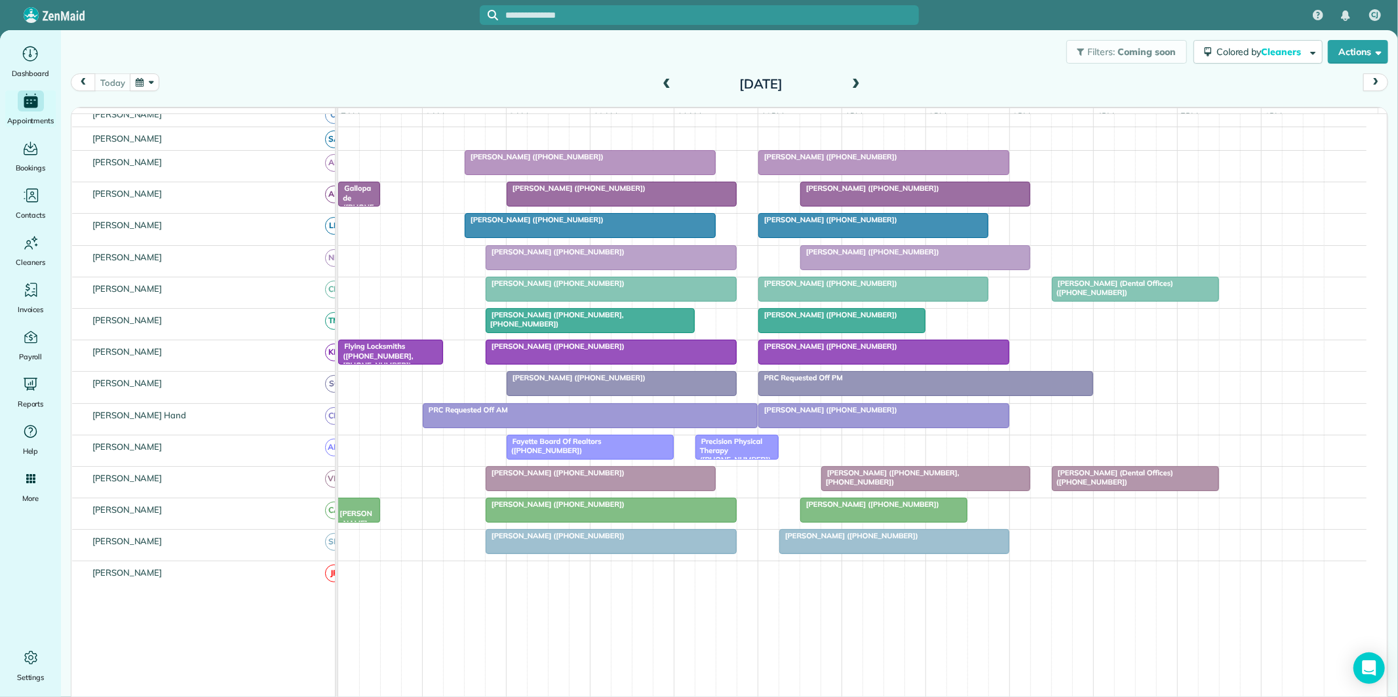
click at [359, 522] on span "Ed Jones Fayetteville (+17704612228)" at bounding box center [356, 541] width 37 height 85
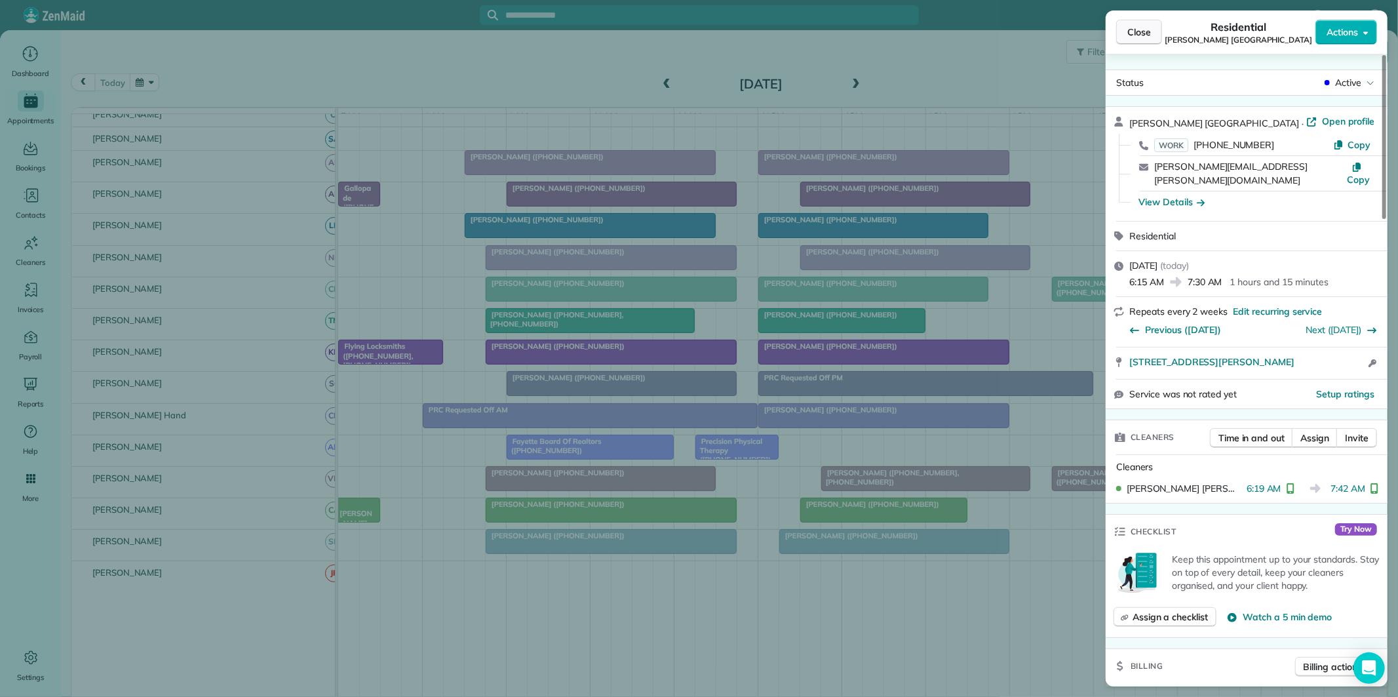
click at [1143, 31] on span "Close" at bounding box center [1139, 32] width 24 height 13
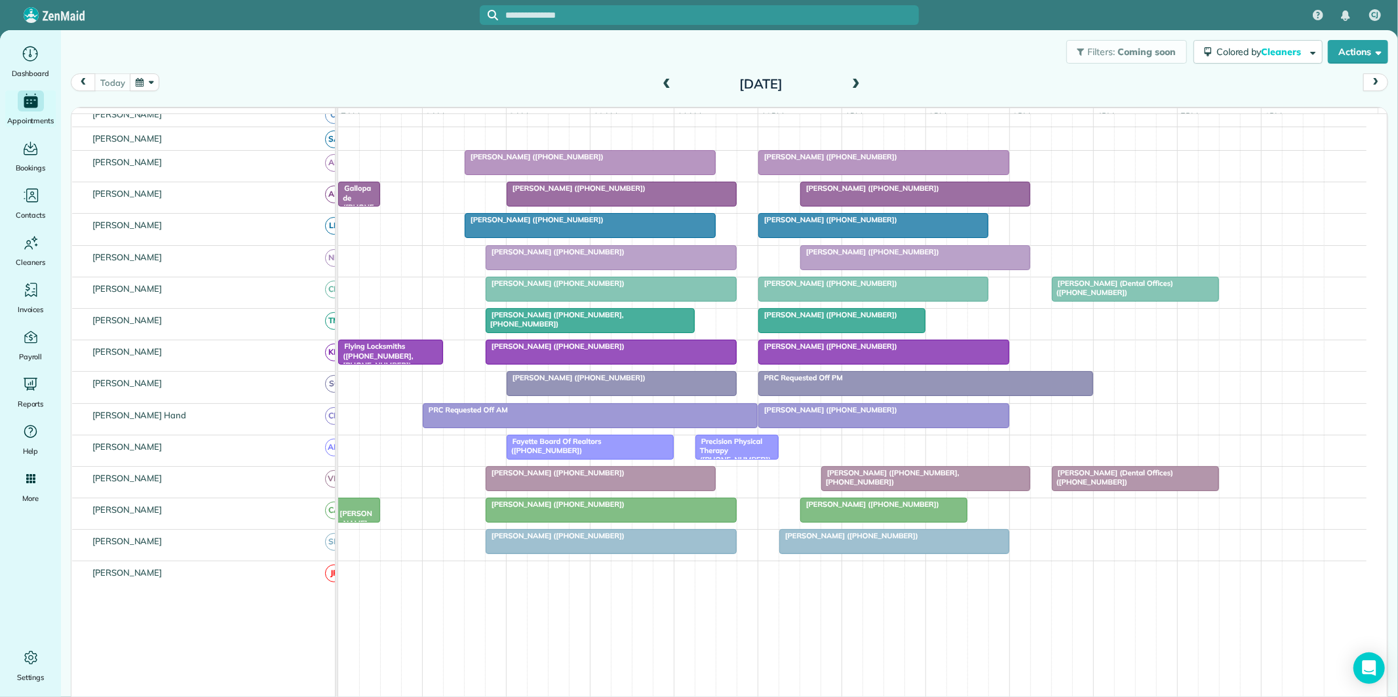
click at [356, 208] on div "Gallopade (+16786411860, +17706314222)" at bounding box center [359, 221] width 34 height 75
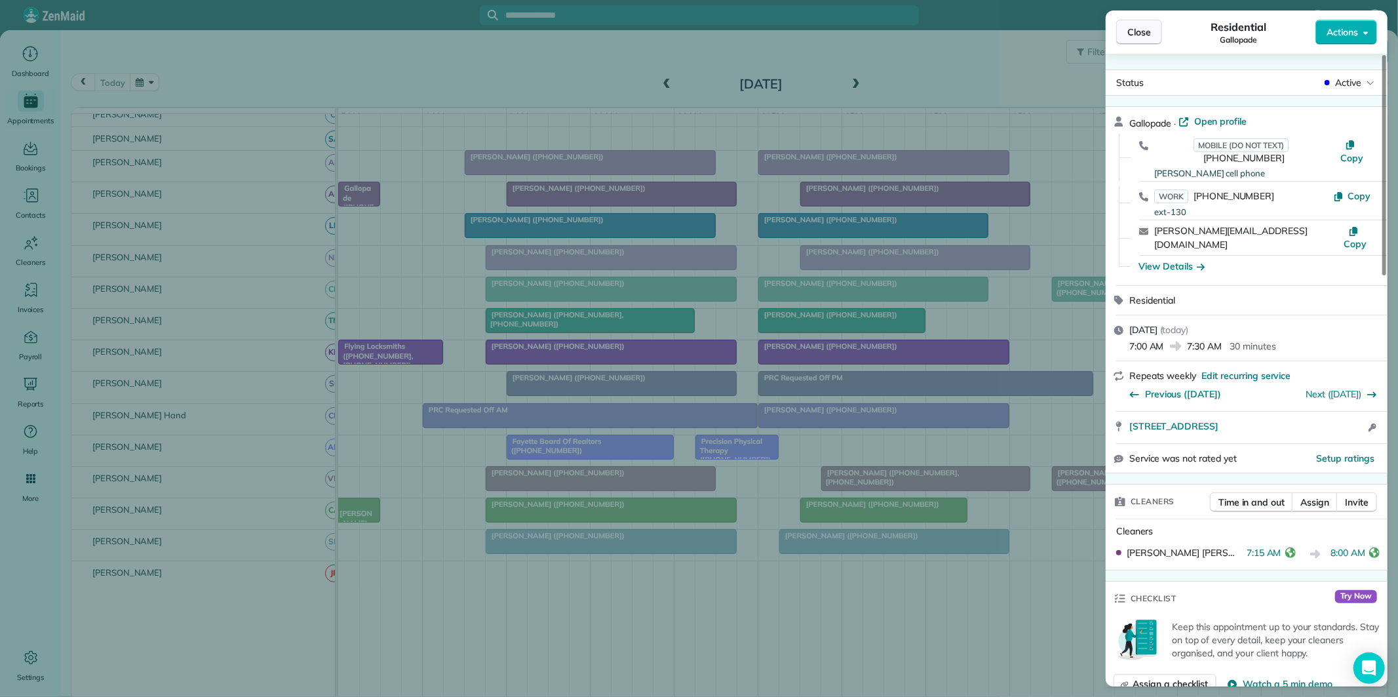
click at [1144, 34] on span "Close" at bounding box center [1139, 32] width 24 height 13
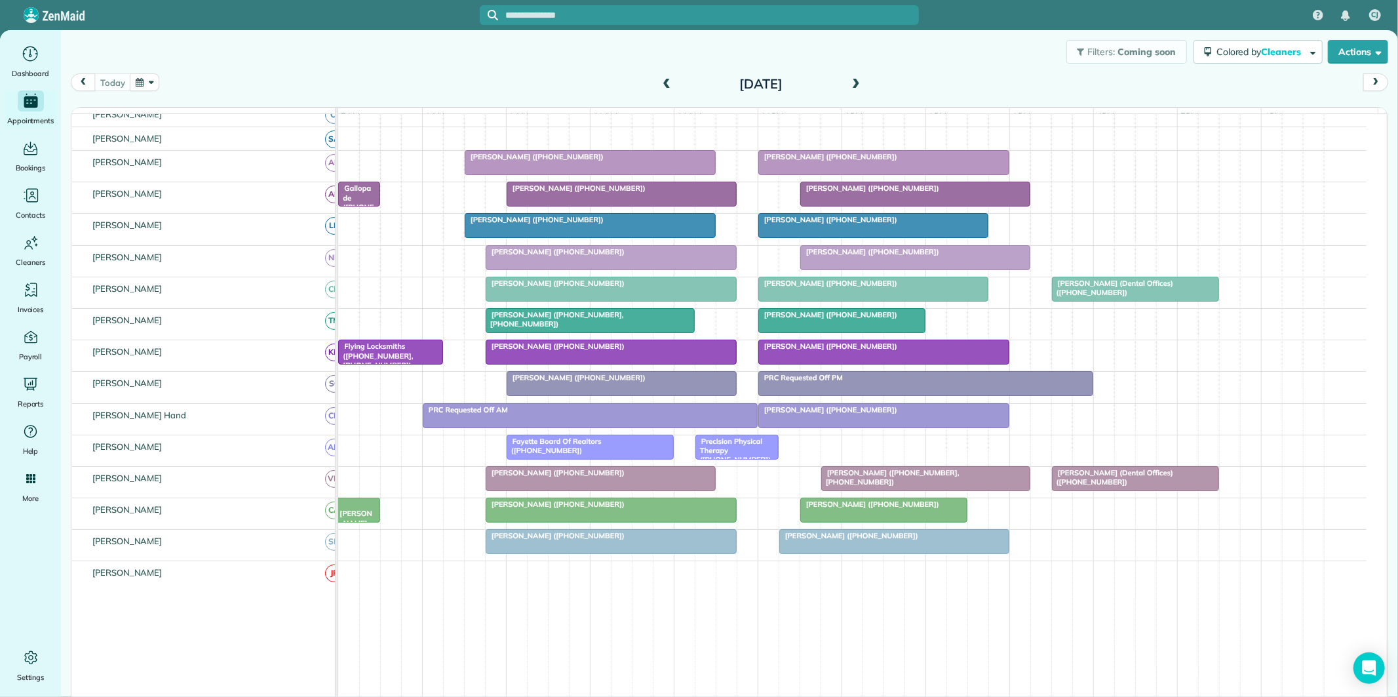
click at [837, 332] on div at bounding box center [842, 321] width 166 height 24
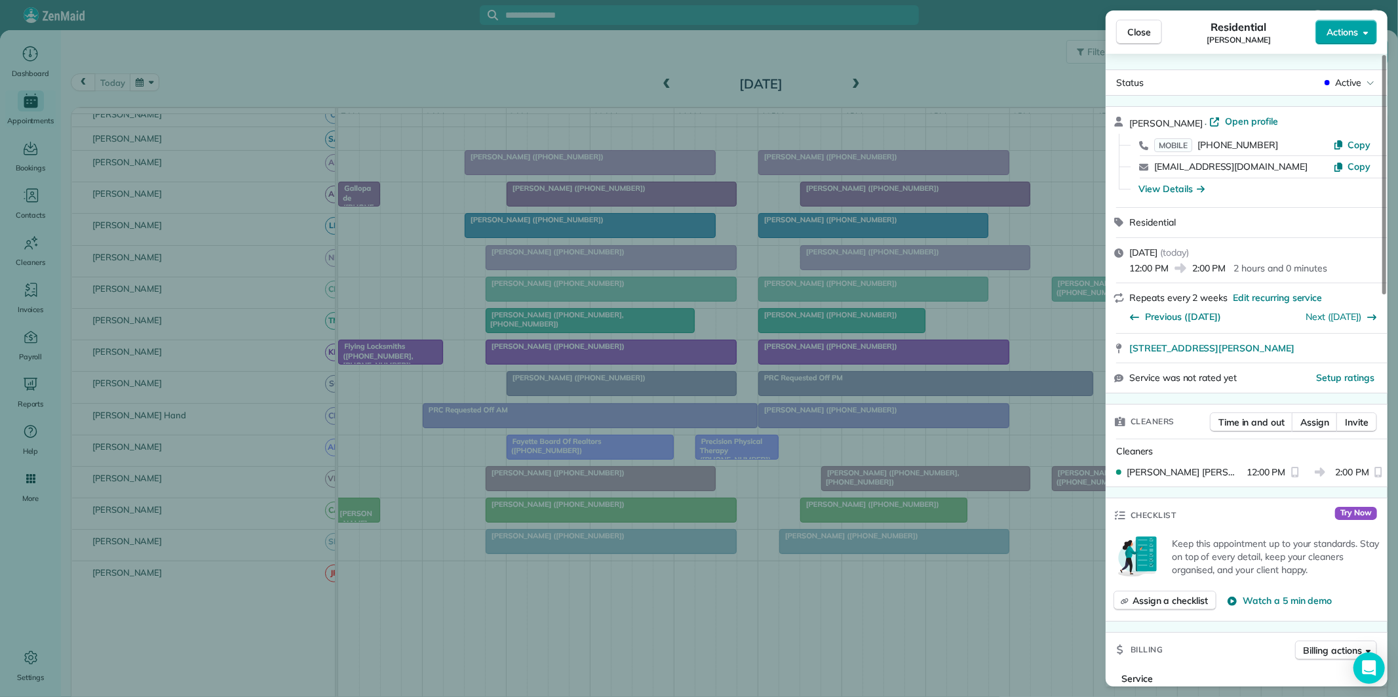
click at [1354, 35] on span "Actions" at bounding box center [1342, 32] width 31 height 13
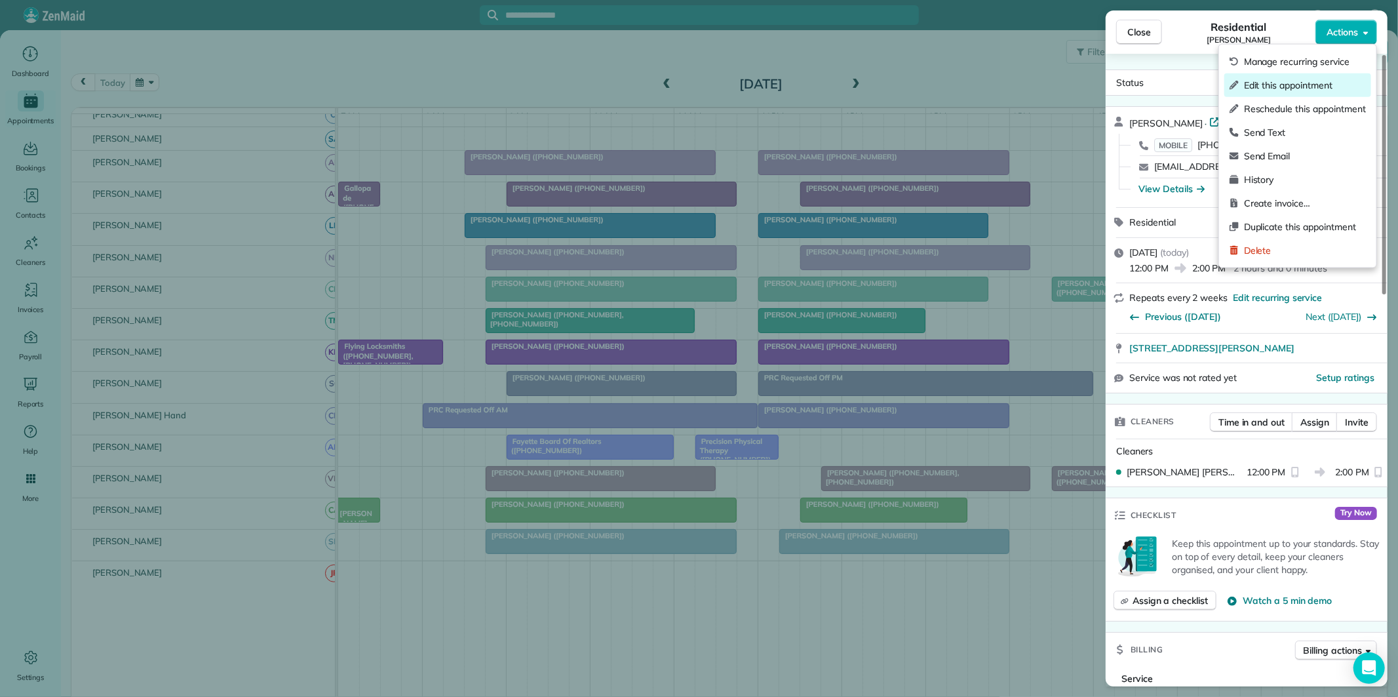
click at [1290, 85] on span "Edit this appointment" at bounding box center [1305, 85] width 122 height 13
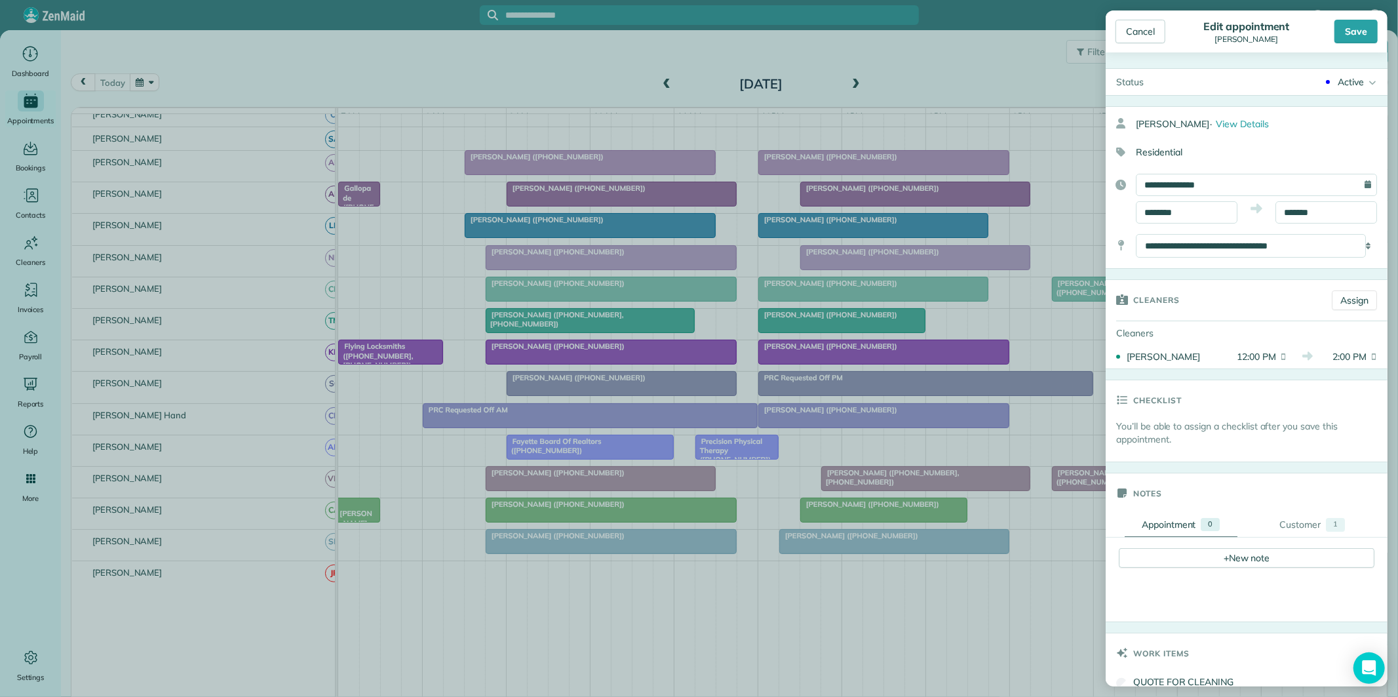
click at [1339, 83] on div "Active" at bounding box center [1351, 81] width 26 height 13
click at [1322, 189] on div "Cancelled" at bounding box center [1322, 191] width 41 height 9
click at [1359, 28] on div "Save" at bounding box center [1356, 32] width 43 height 24
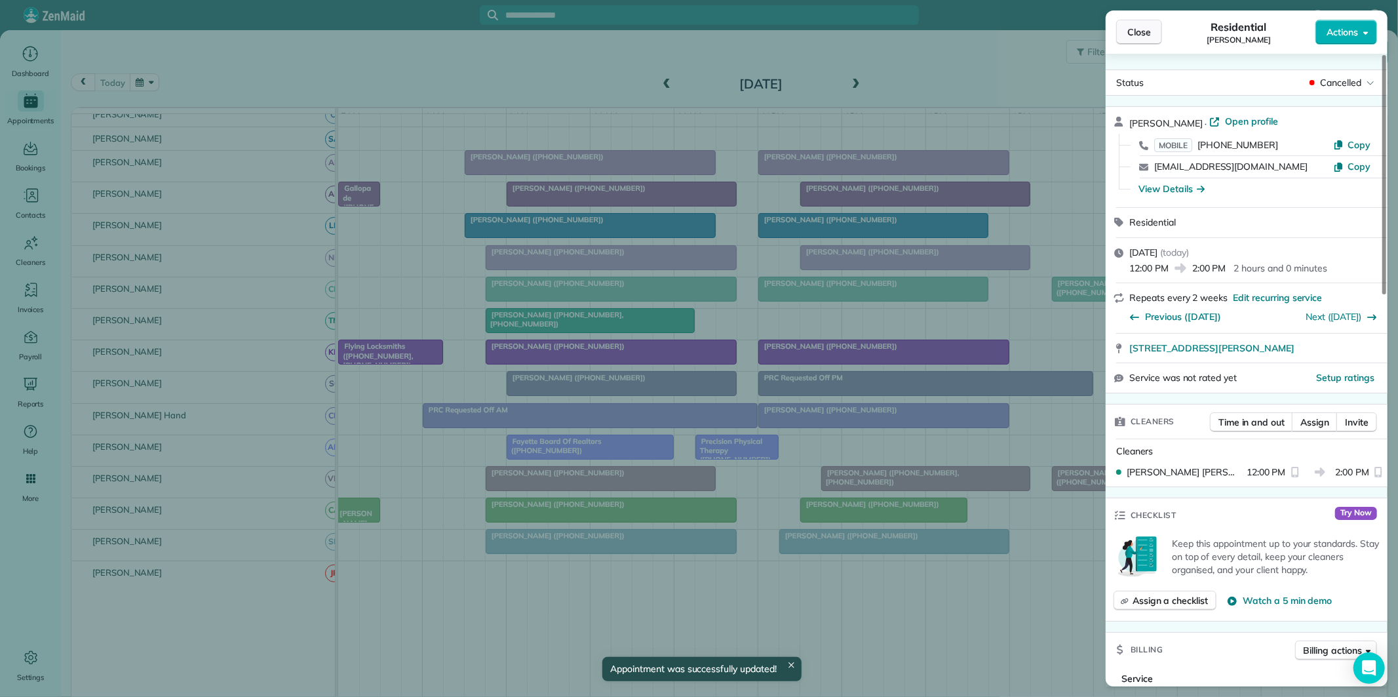
click at [1138, 34] on span "Close" at bounding box center [1139, 32] width 24 height 13
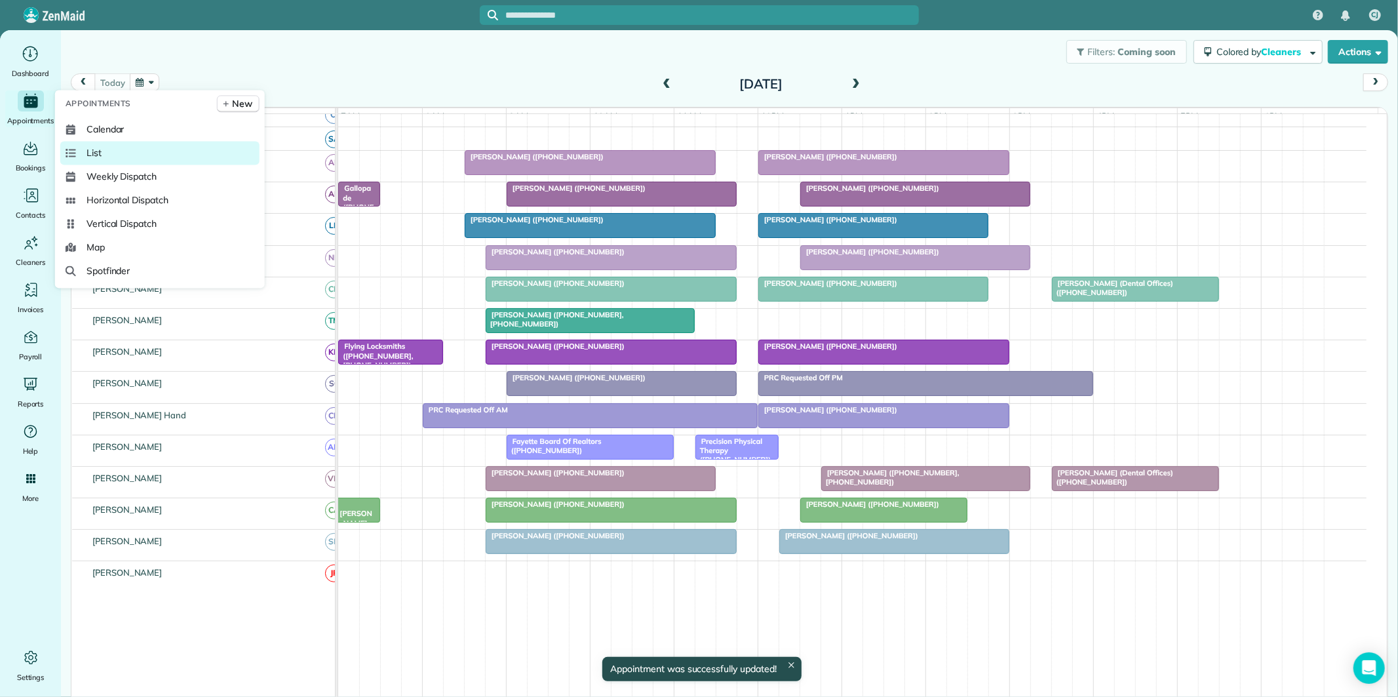
click at [108, 154] on link "List" at bounding box center [159, 153] width 199 height 24
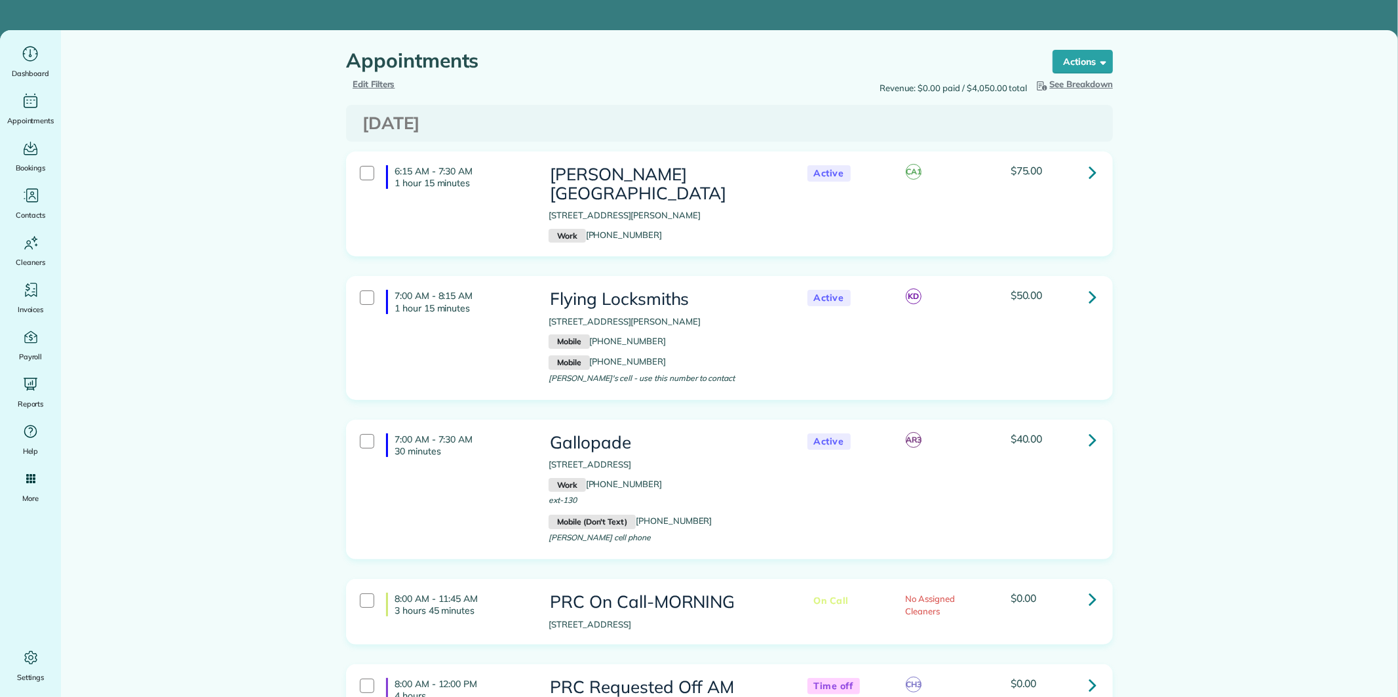
type input "**********"
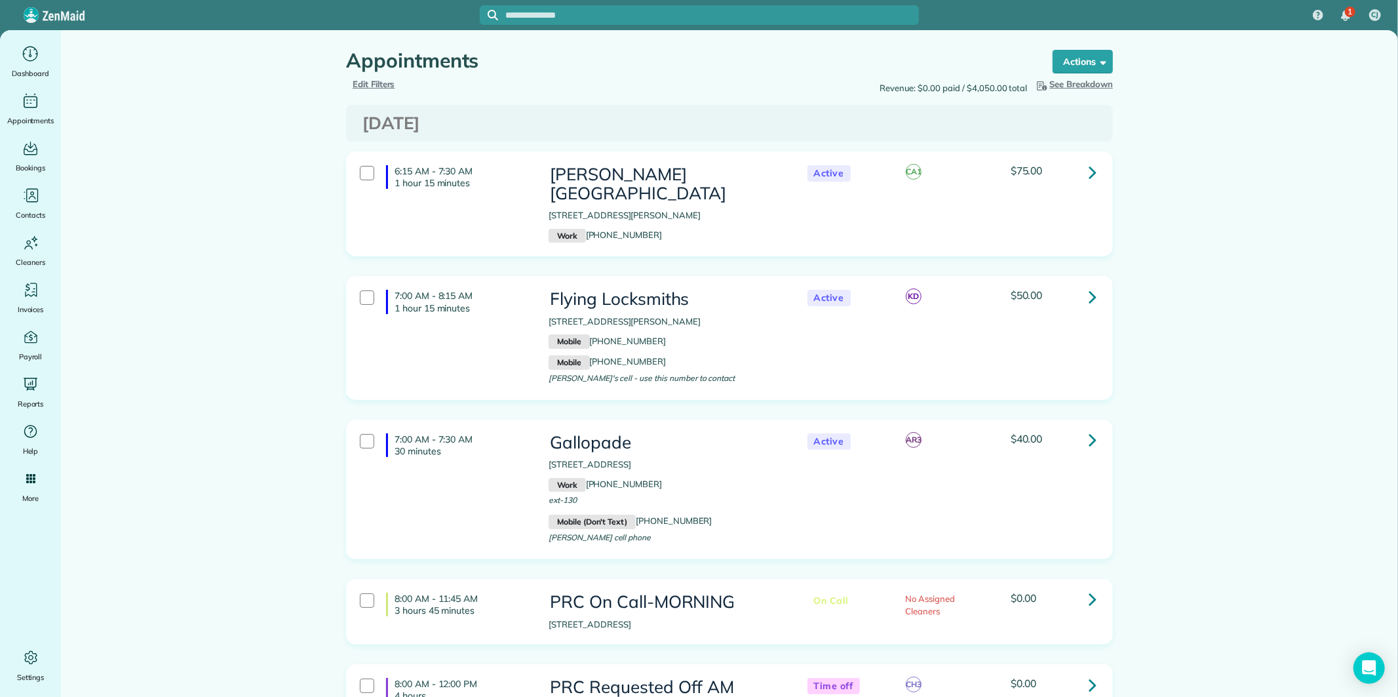
click at [374, 82] on span "Edit Filters" at bounding box center [374, 84] width 43 height 10
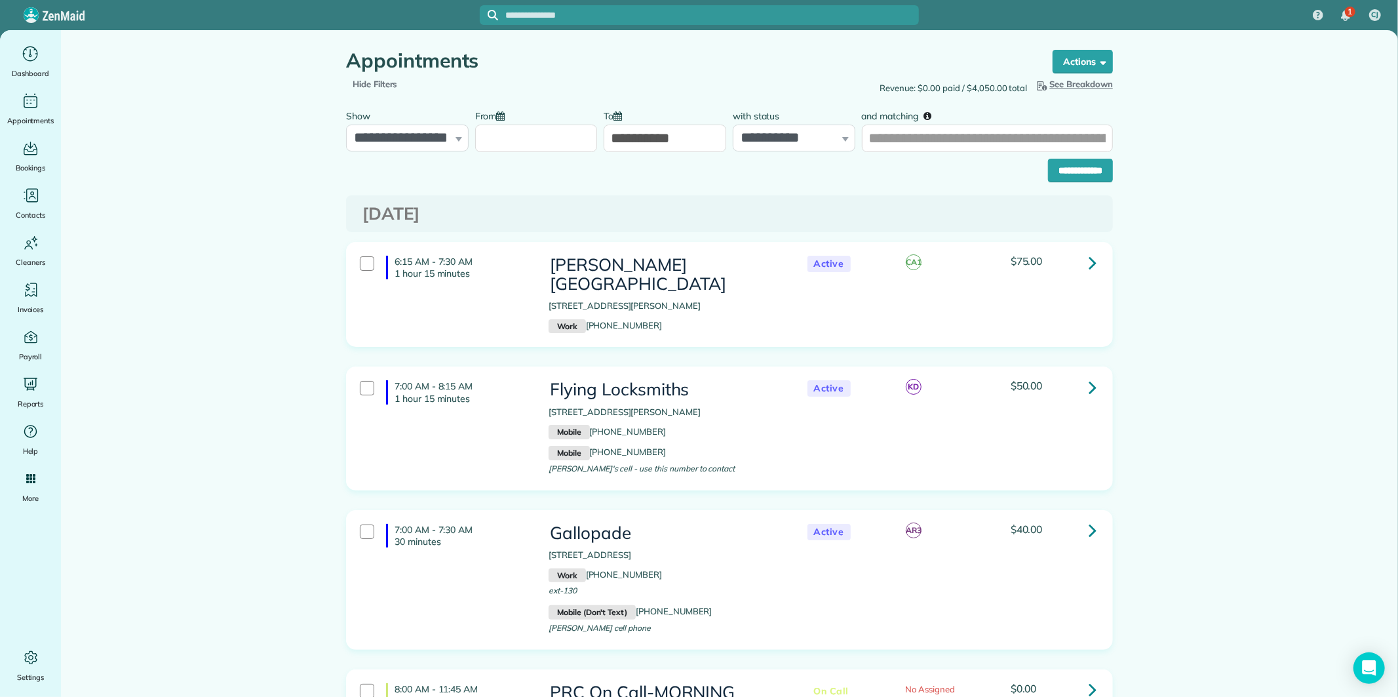
click at [534, 136] on input "From" at bounding box center [536, 139] width 123 height 28
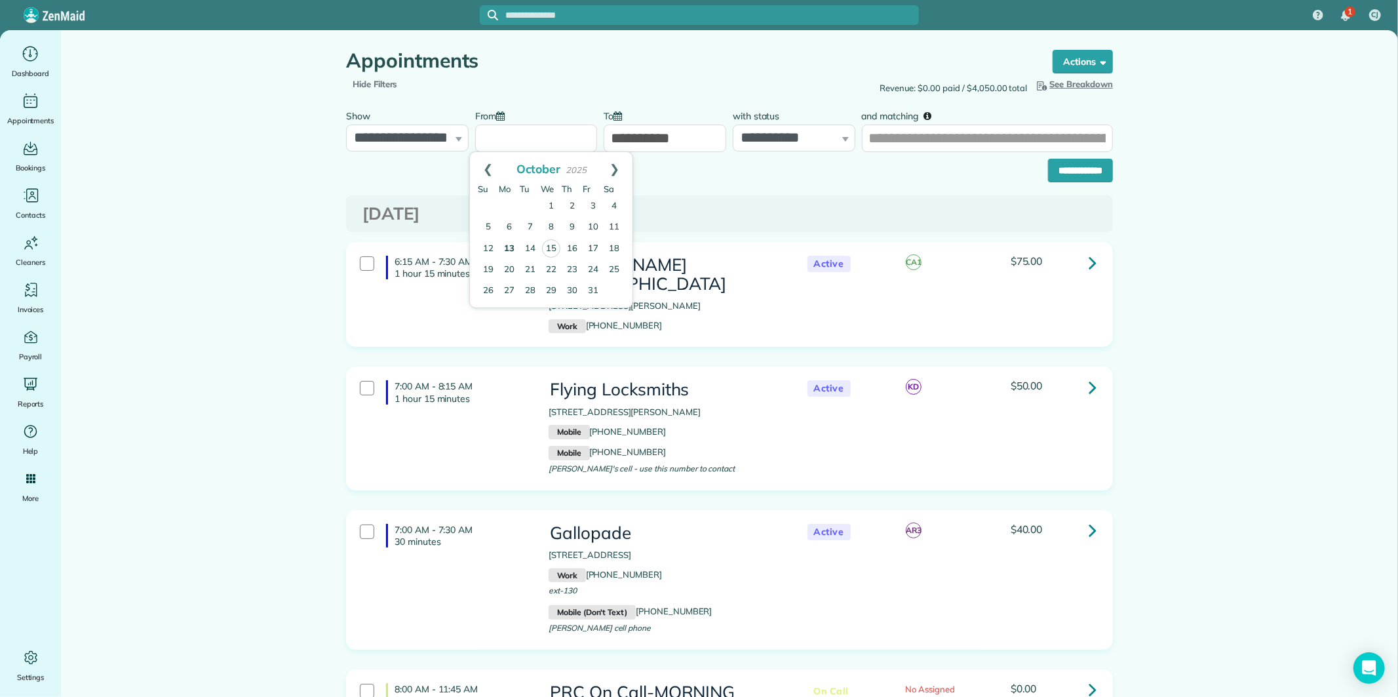
click at [511, 248] on link "13" at bounding box center [509, 249] width 21 height 21
type input "**********"
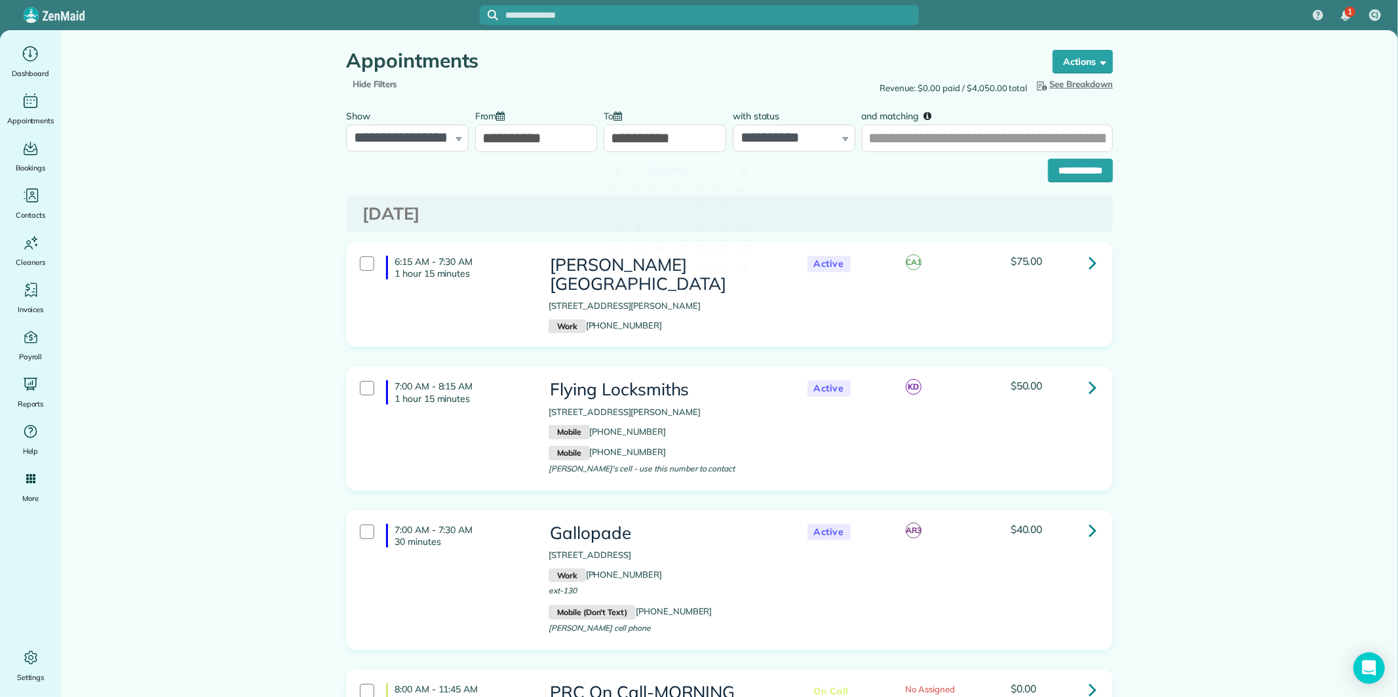
click at [659, 132] on input "**********" at bounding box center [665, 139] width 123 height 28
click at [621, 264] on link "19" at bounding box center [617, 270] width 21 height 21
type input "**********"
click at [788, 134] on select "**********" at bounding box center [794, 139] width 123 height 28
select select "****"
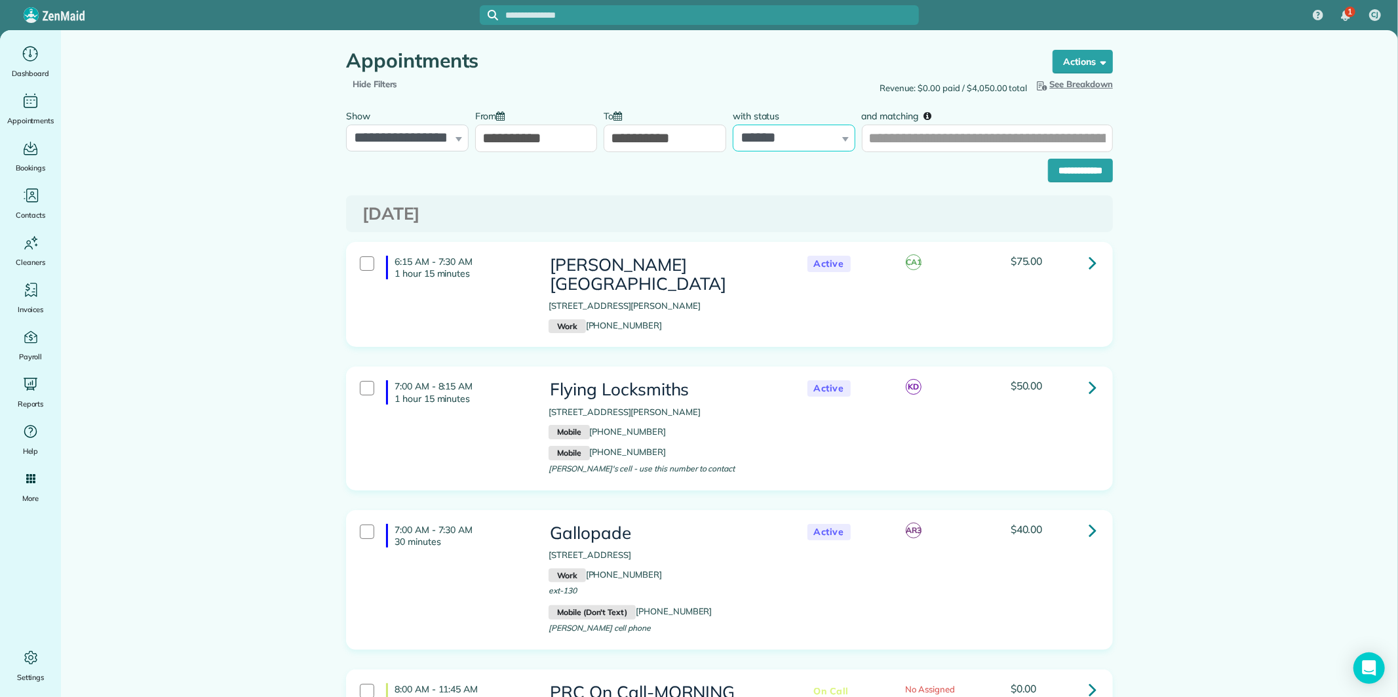
click at [733, 125] on select "**********" at bounding box center [794, 139] width 123 height 28
click at [1066, 161] on input "**********" at bounding box center [1080, 171] width 65 height 24
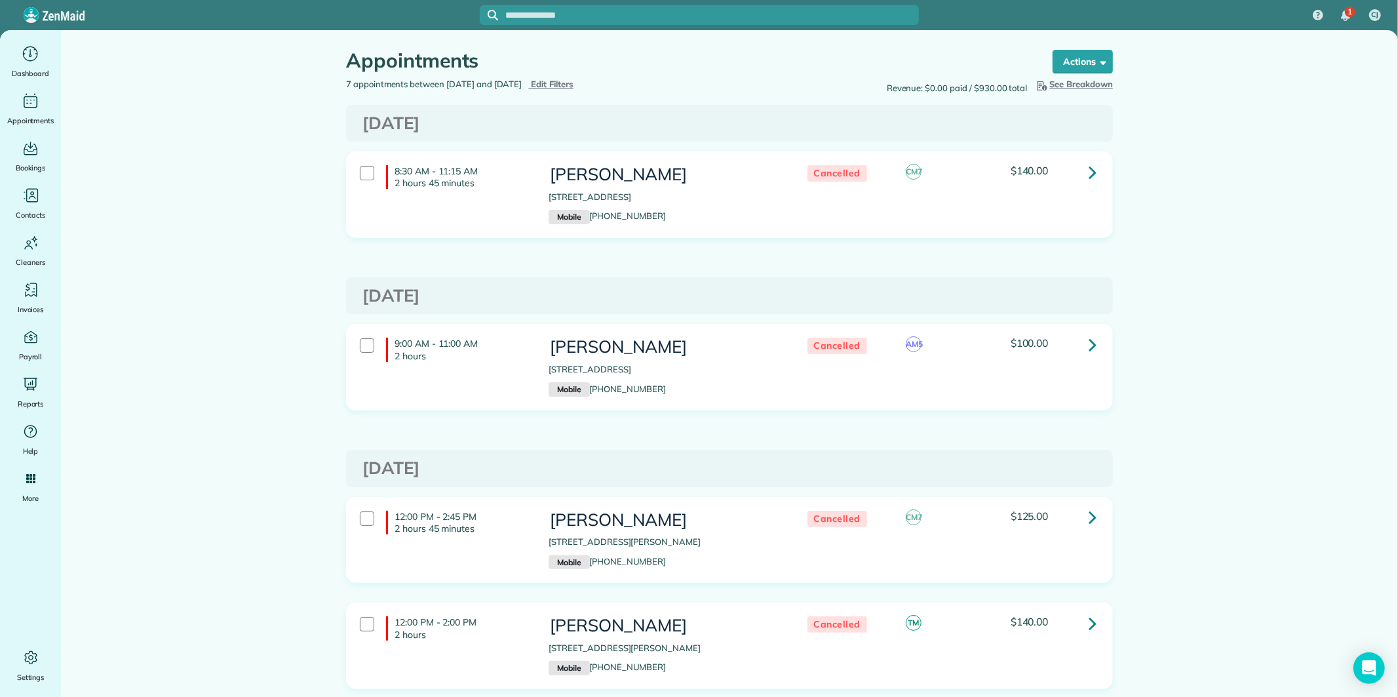
click at [574, 83] on span "Edit Filters" at bounding box center [552, 84] width 43 height 10
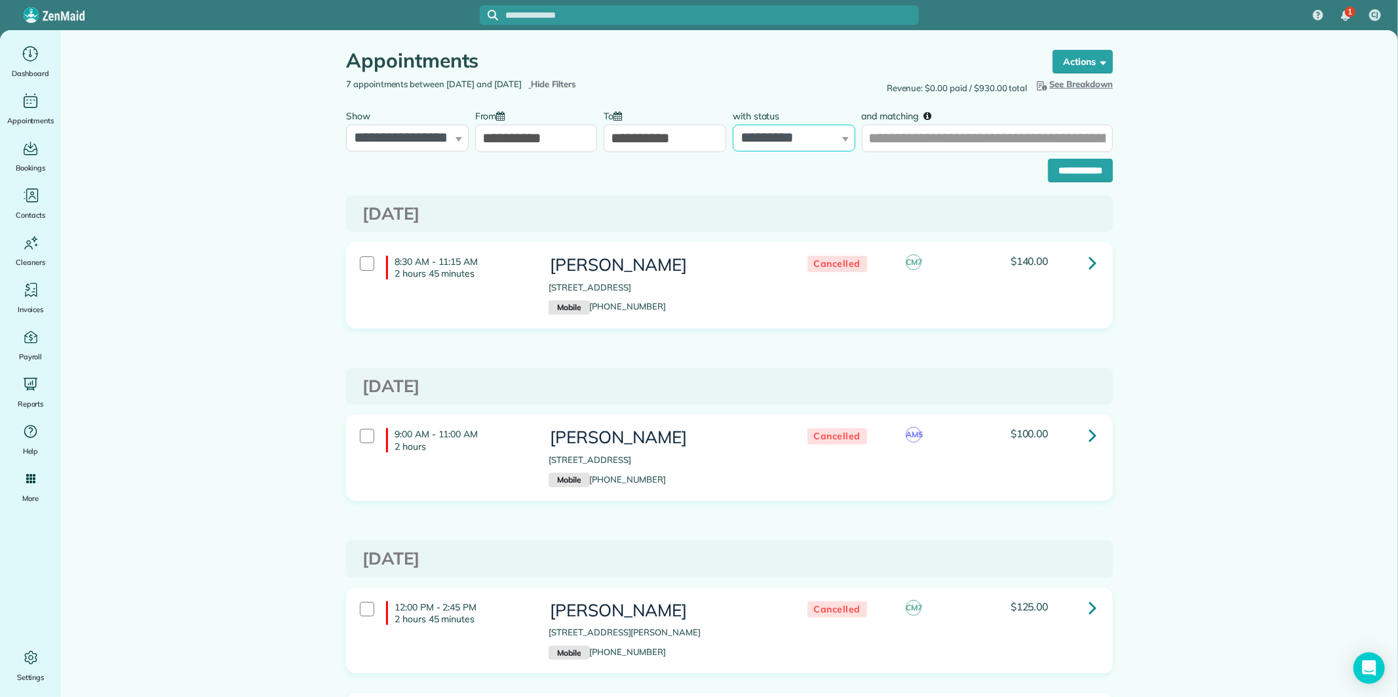
click at [784, 134] on select "**********" at bounding box center [794, 139] width 123 height 28
select select "*******"
click at [733, 125] on select "**********" at bounding box center [794, 139] width 123 height 28
click at [1082, 168] on input "**********" at bounding box center [1080, 171] width 65 height 24
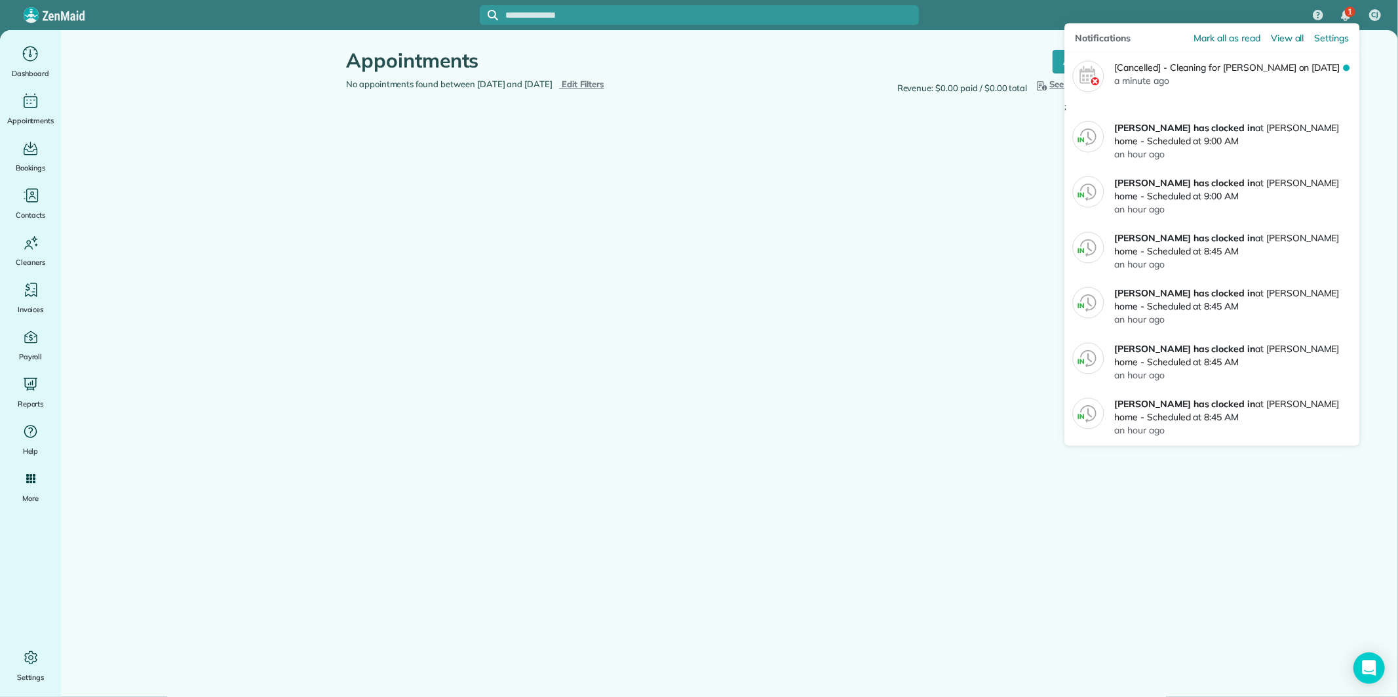
click at [1346, 9] on div "1" at bounding box center [1350, 12] width 10 height 10
click at [1211, 38] on span "Mark all as read" at bounding box center [1227, 37] width 66 height 13
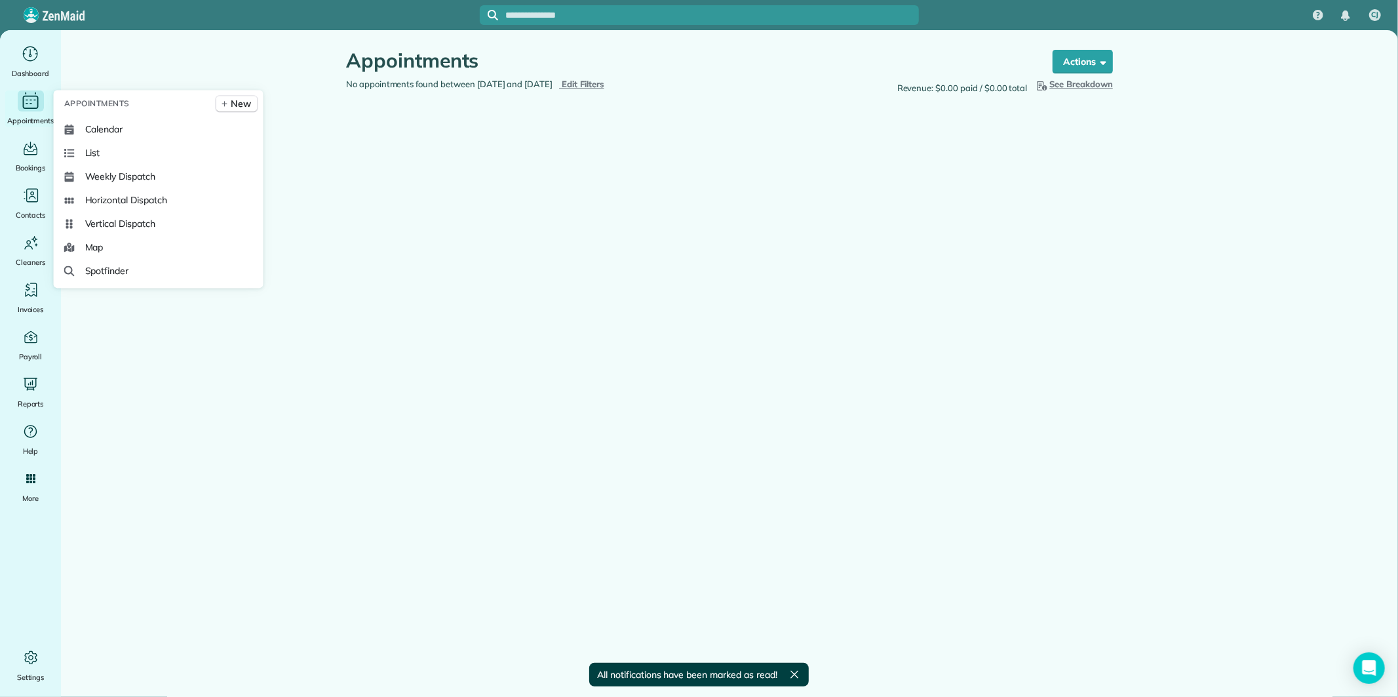
click at [29, 107] on icon "Main" at bounding box center [30, 101] width 20 height 20
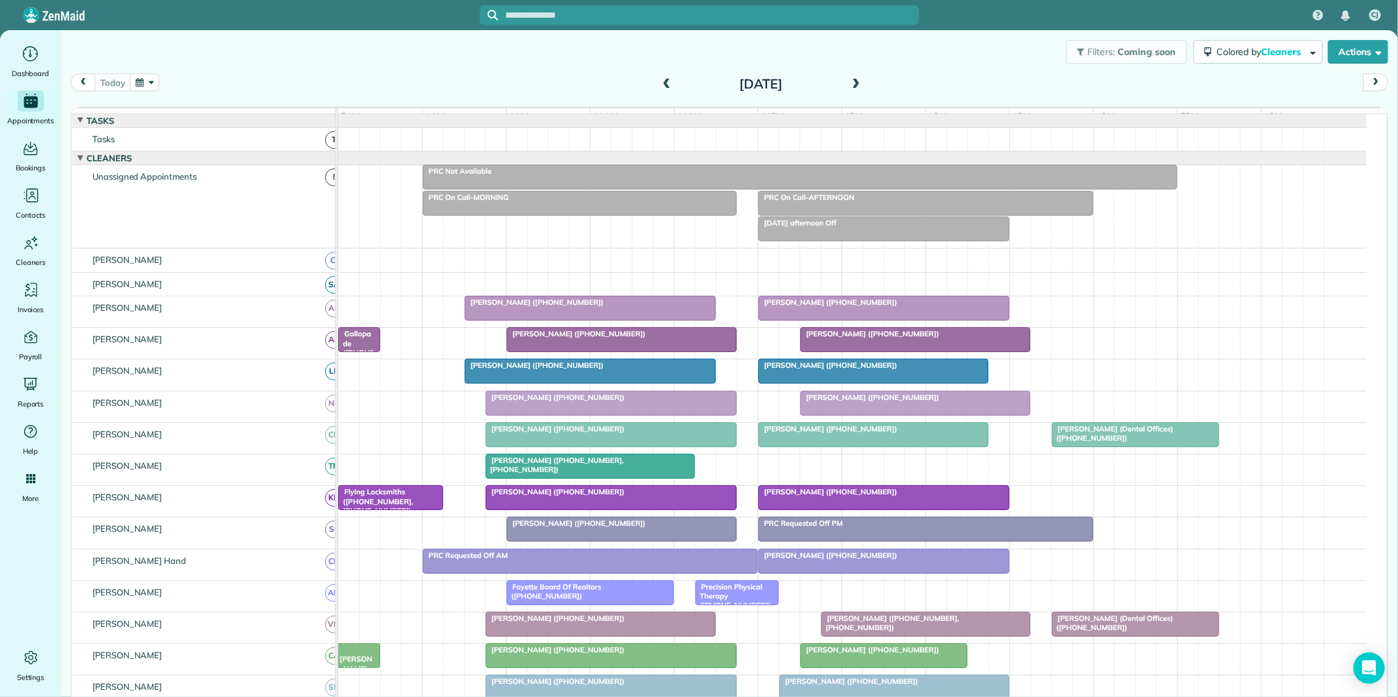
click at [153, 82] on button "button" at bounding box center [145, 82] width 30 height 18
click at [281, 166] on link "17" at bounding box center [282, 171] width 21 height 21
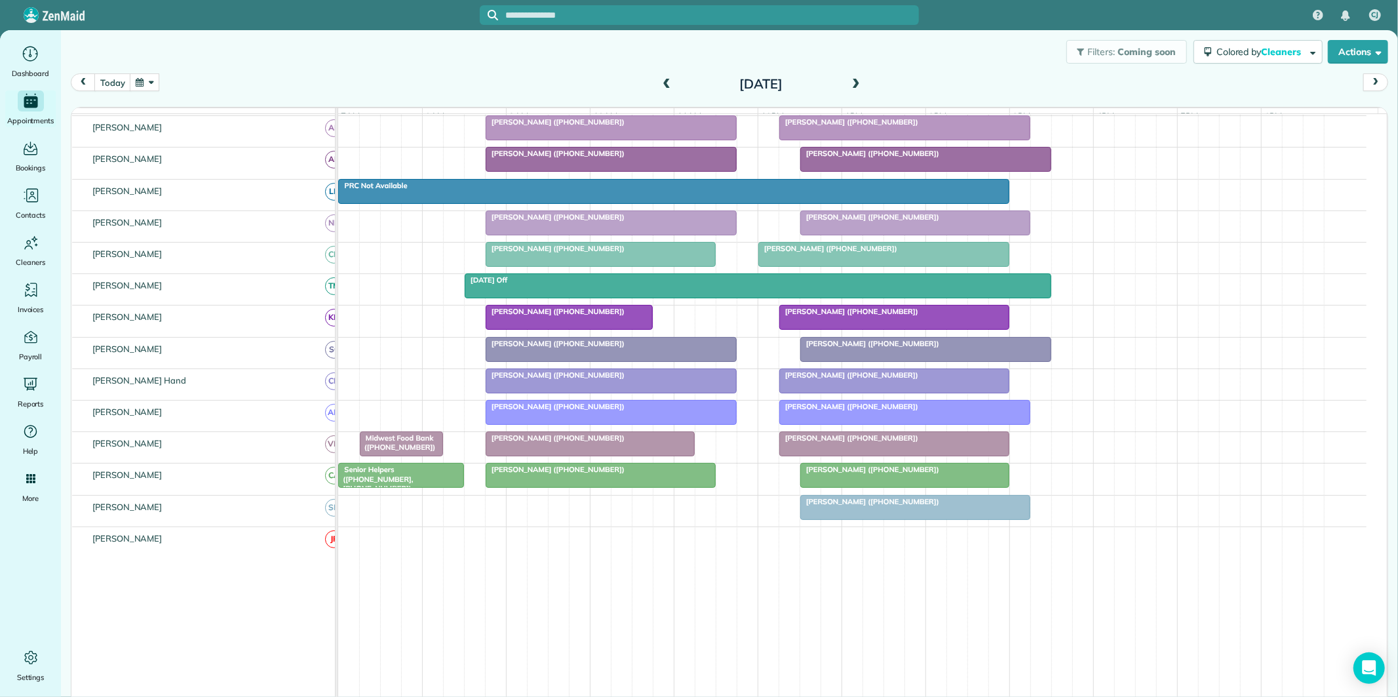
scroll to position [212, 0]
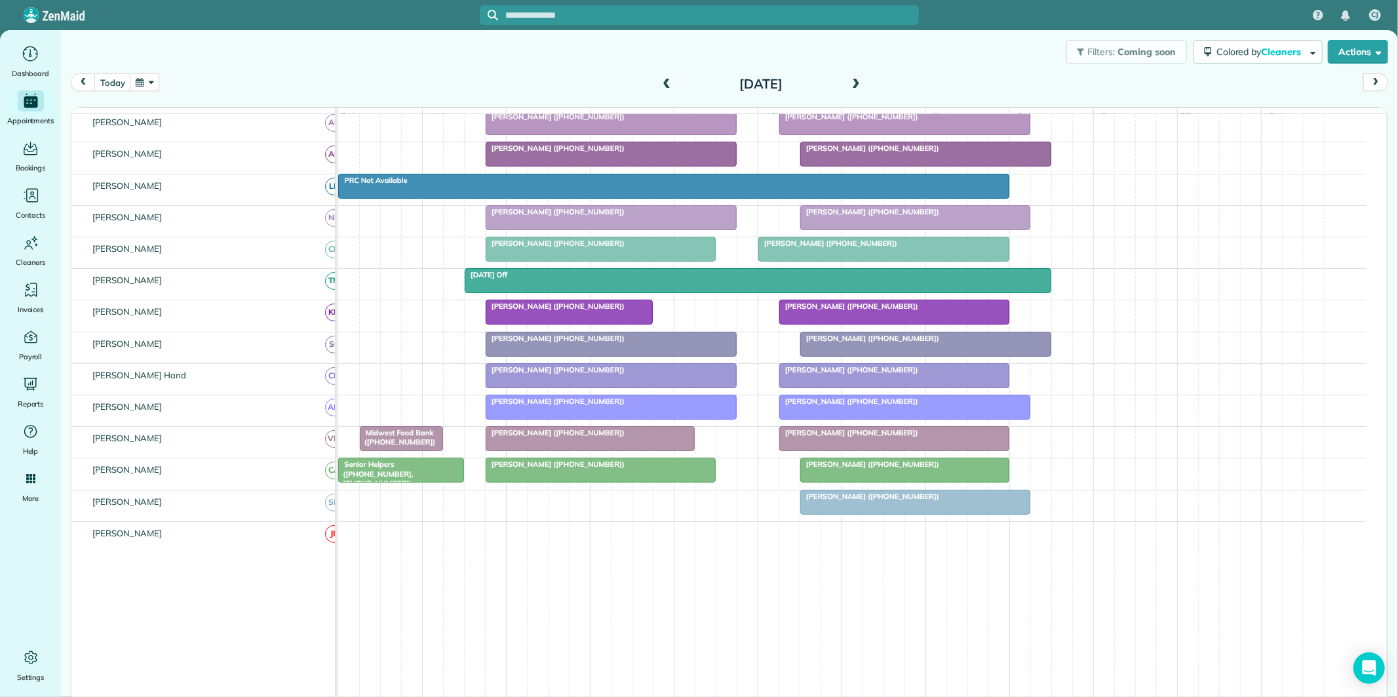
click at [678, 507] on div "Jimena Guerra (+14706818453)" at bounding box center [852, 505] width 1028 height 31
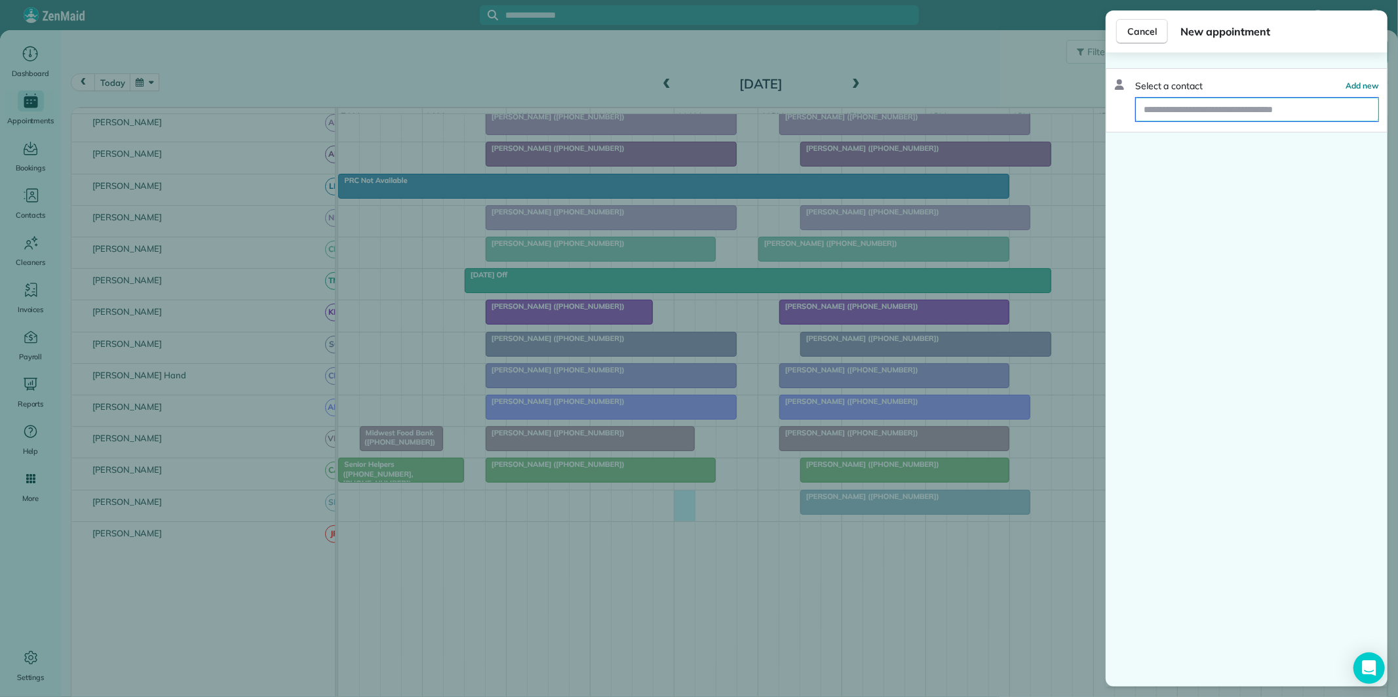
click at [1171, 108] on input "text" at bounding box center [1257, 110] width 243 height 24
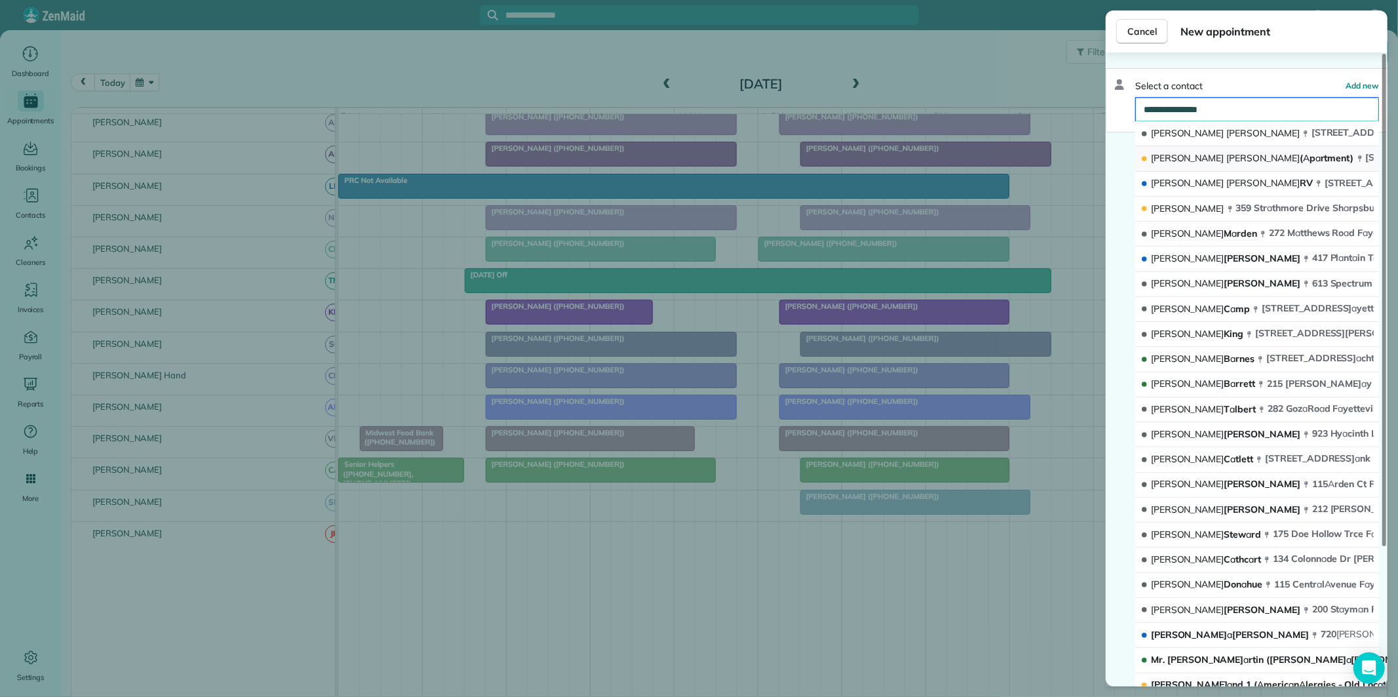
type input "**********"
click at [1220, 161] on span "Jennifer Kirby ( A p a rtment)" at bounding box center [1252, 158] width 203 height 12
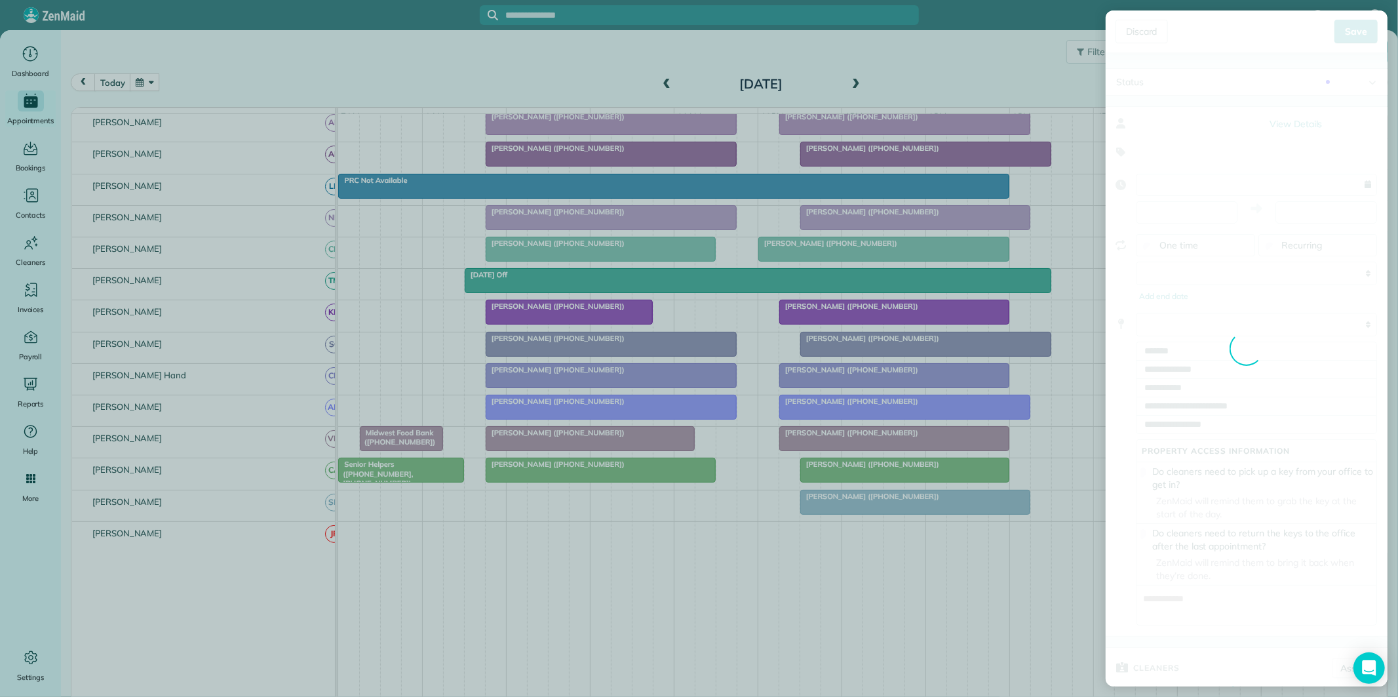
type input "**********"
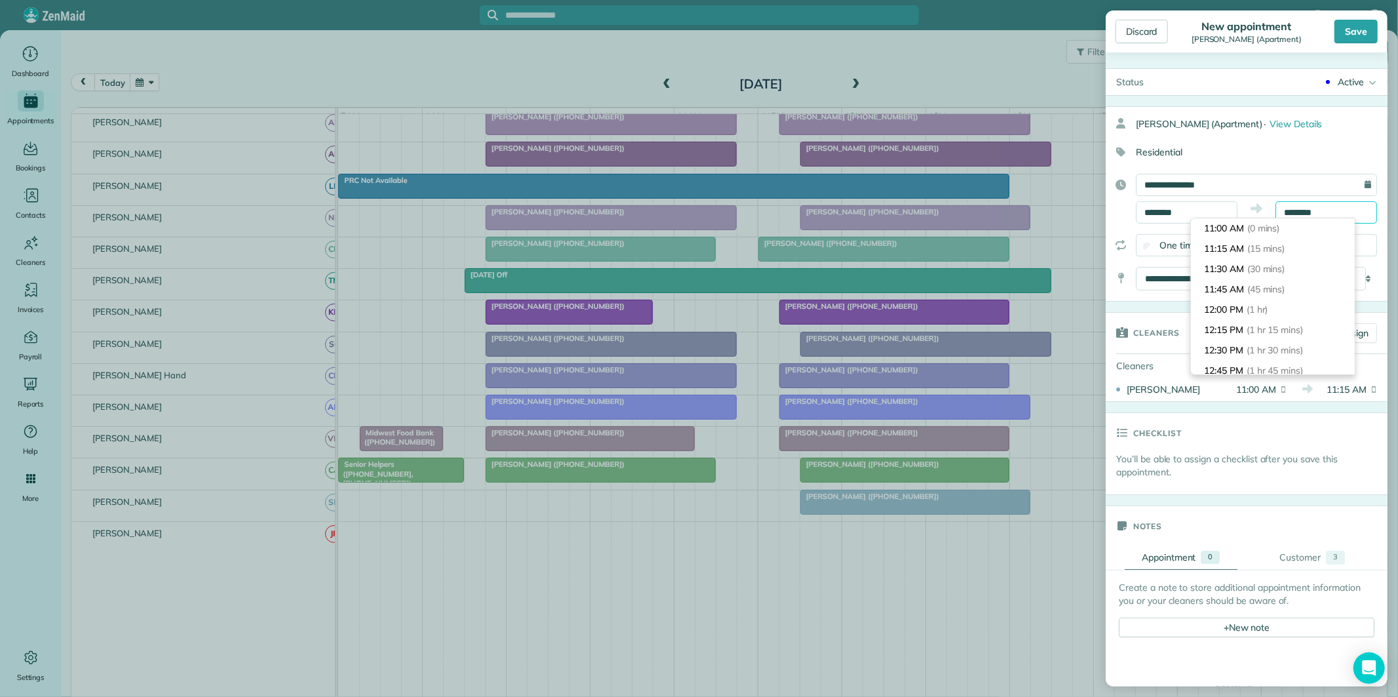
click at [1312, 208] on input "********" at bounding box center [1327, 212] width 102 height 22
type input "********"
click at [1272, 334] on span "(1 hr 15 mins)" at bounding box center [1277, 330] width 60 height 12
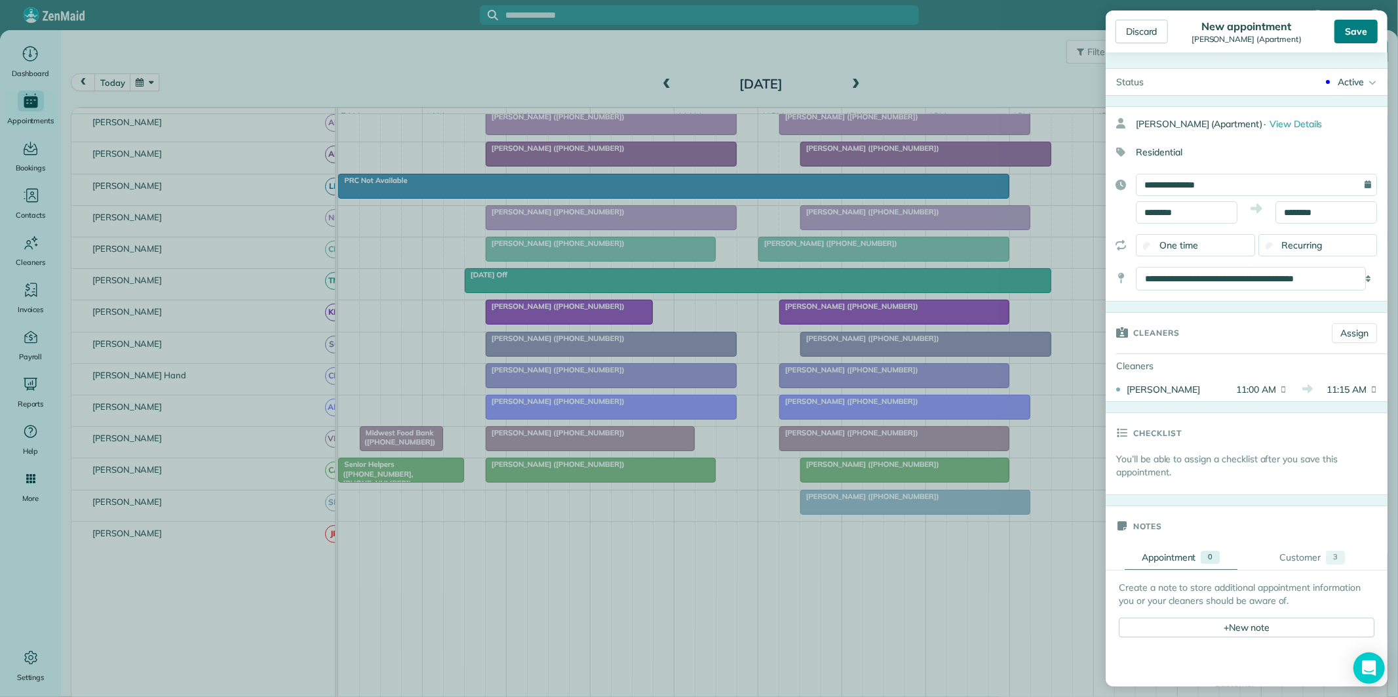
click at [1367, 30] on div "Save" at bounding box center [1356, 32] width 43 height 24
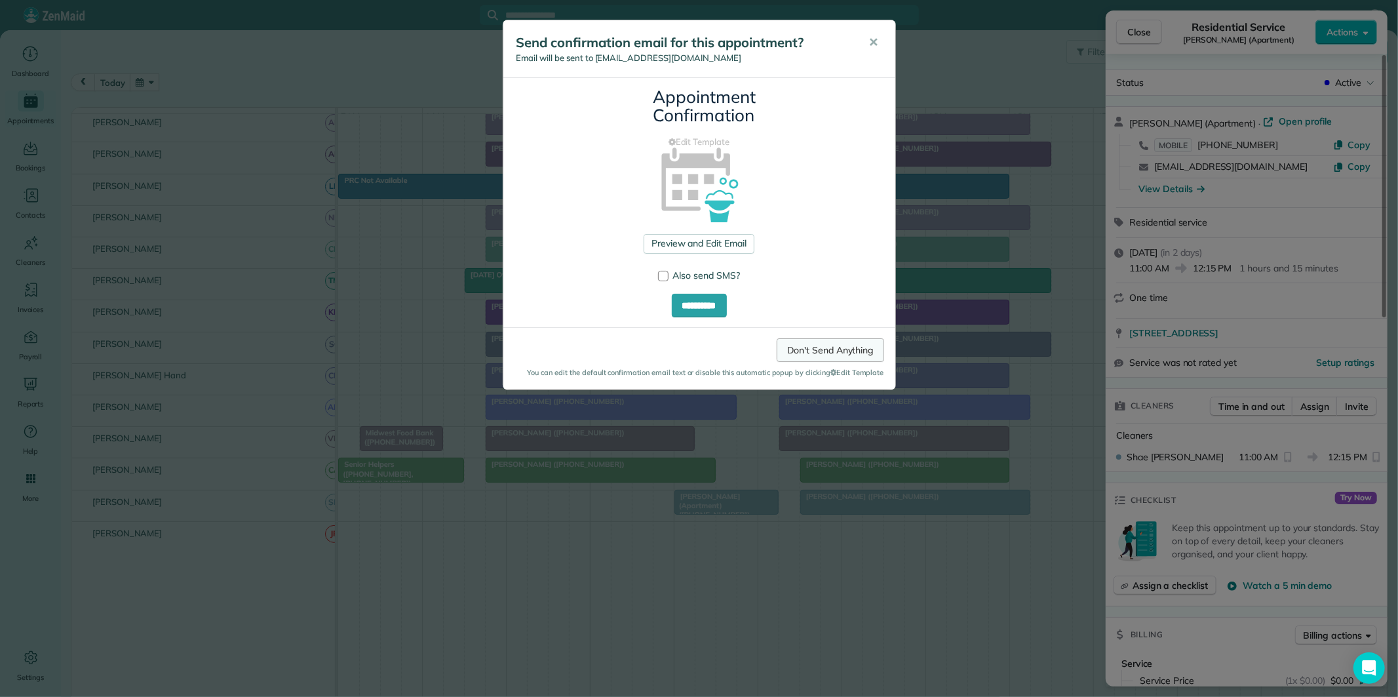
click at [846, 350] on link "Don't Send Anything" at bounding box center [830, 350] width 107 height 24
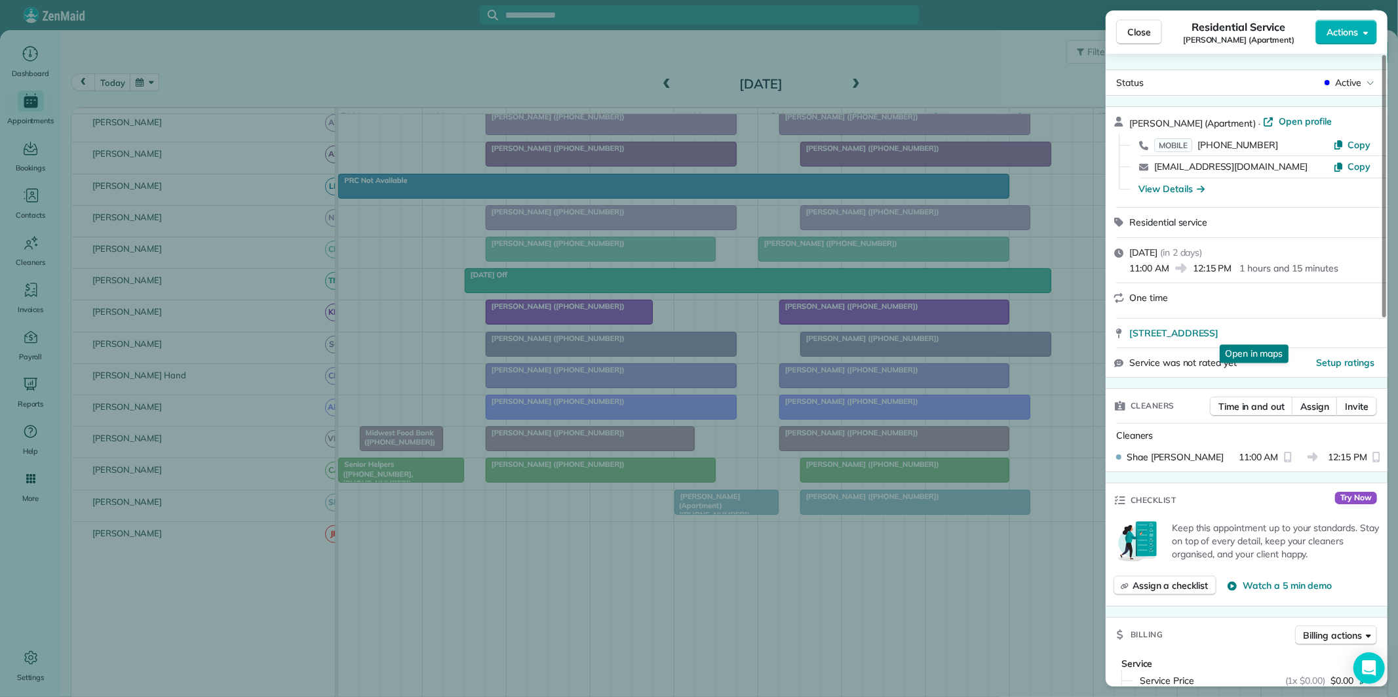
click at [1260, 339] on div "123 Interlochen Drive Peachtree City GA 30269 Open in maps Open in maps" at bounding box center [1247, 333] width 282 height 29
click at [1219, 334] on span "123 Interlochen Drive Peachtree City GA 30269" at bounding box center [1173, 332] width 89 height 13
drag, startPoint x: 1144, startPoint y: 31, endPoint x: 1135, endPoint y: 54, distance: 25.3
click at [1144, 31] on span "Close" at bounding box center [1139, 32] width 24 height 13
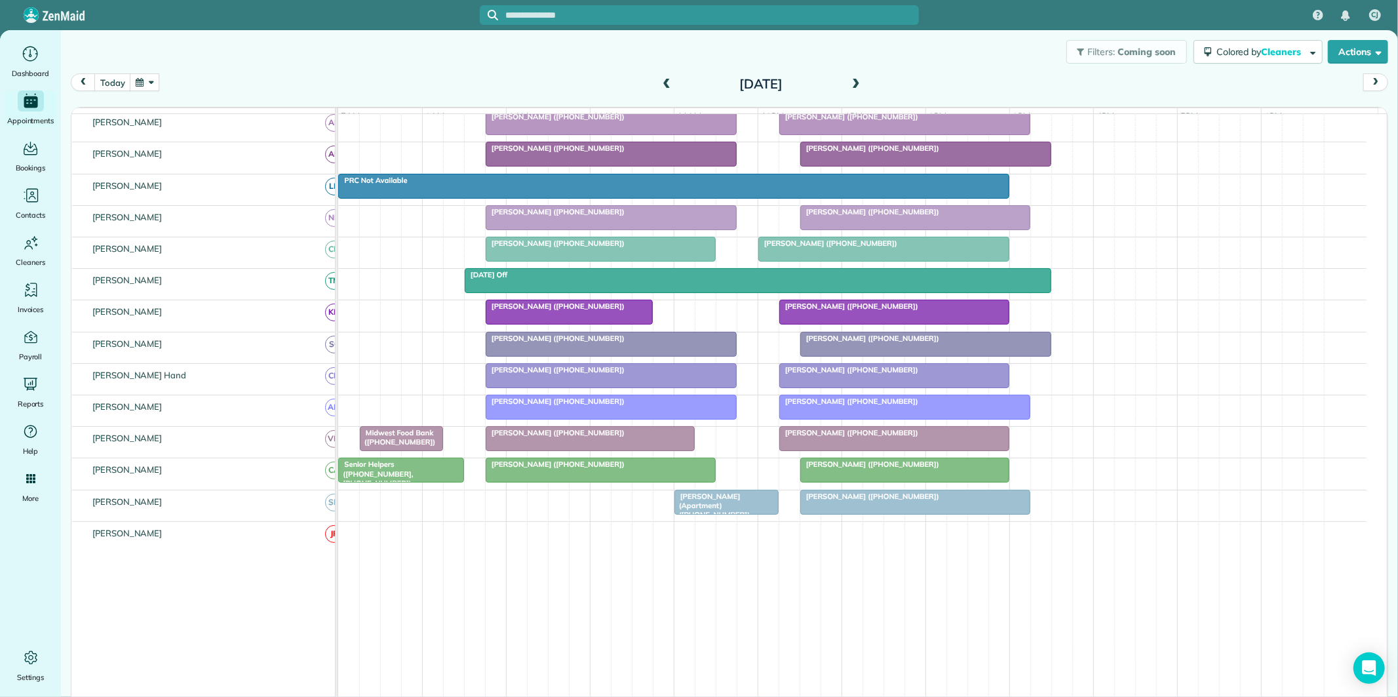
click at [914, 501] on div "Jimena Guerra (+14706818453)" at bounding box center [915, 496] width 222 height 9
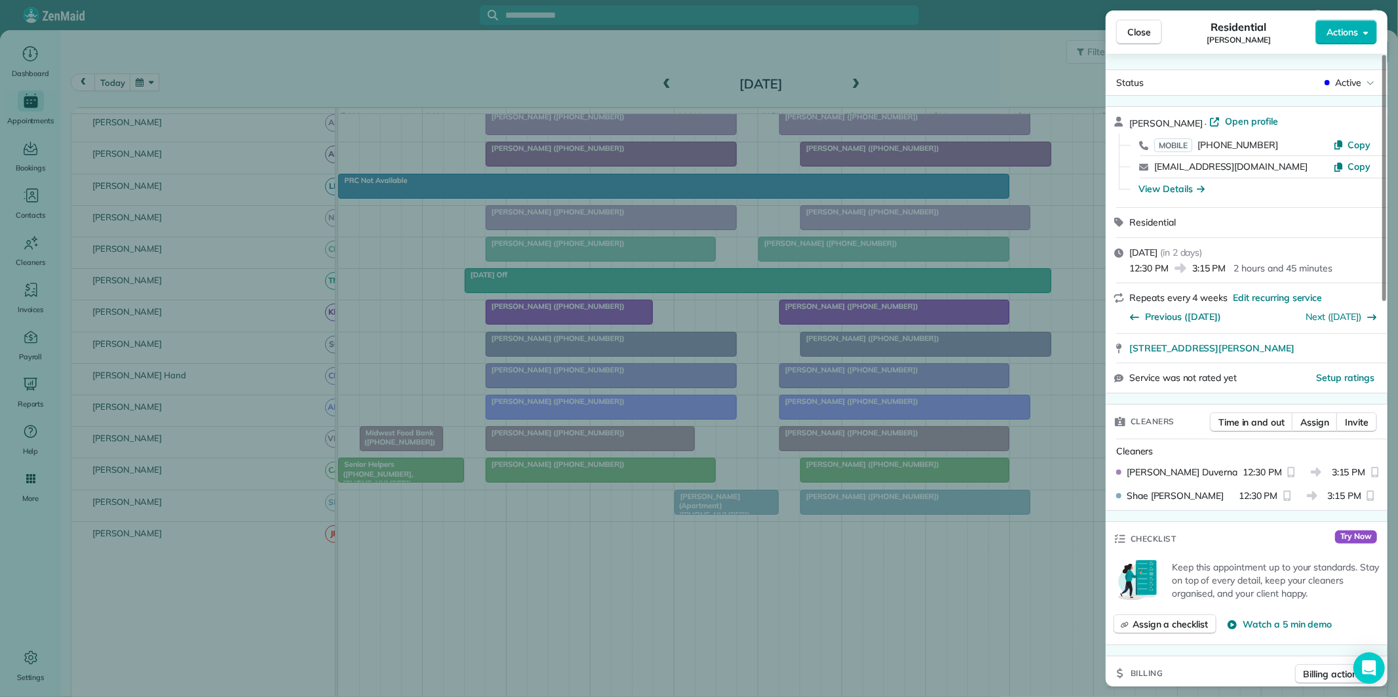
click at [1146, 35] on span "Close" at bounding box center [1139, 32] width 24 height 13
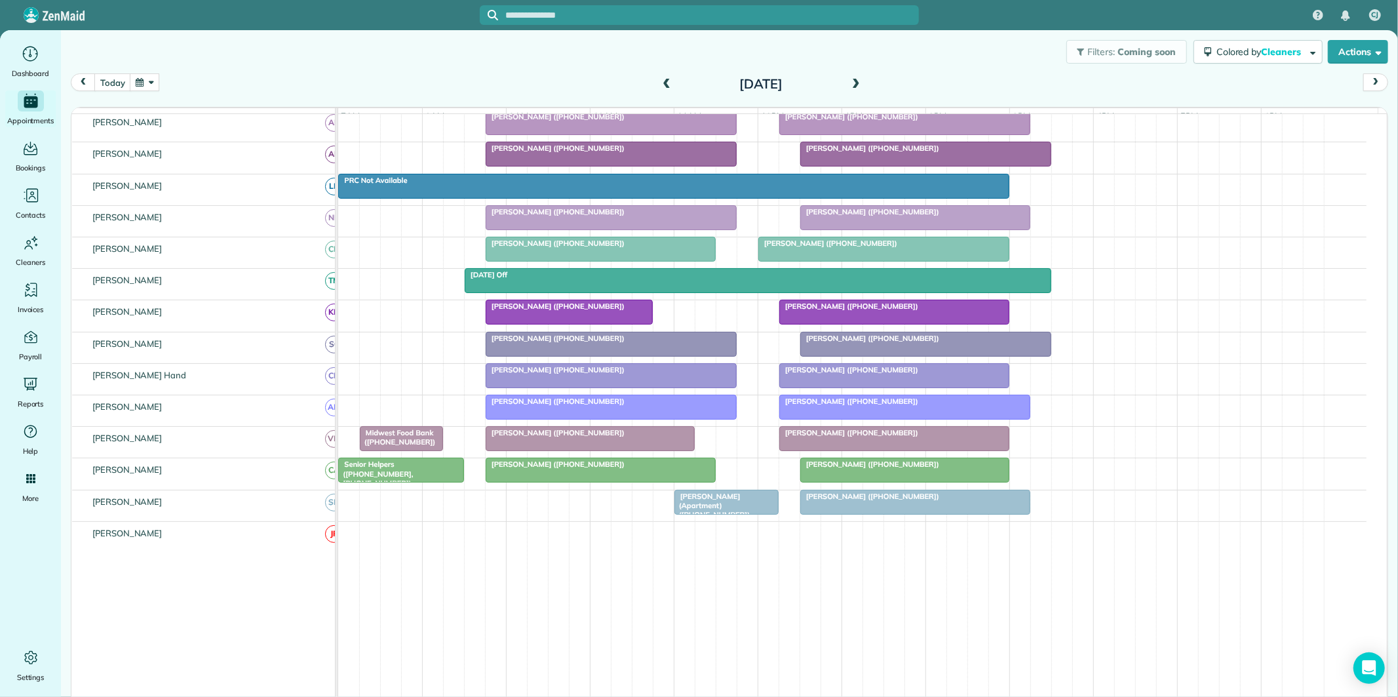
click at [149, 79] on button "button" at bounding box center [145, 82] width 30 height 18
click at [201, 189] on link "20" at bounding box center [198, 192] width 21 height 21
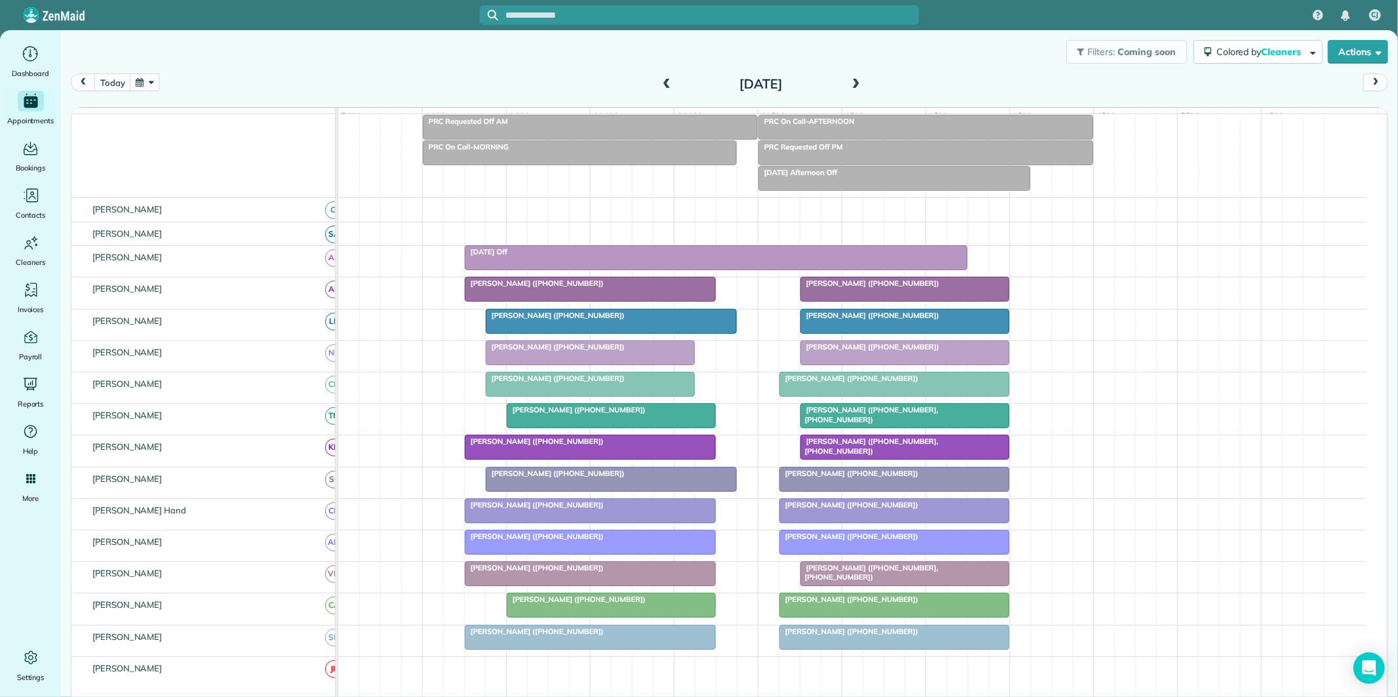
scroll to position [173, 0]
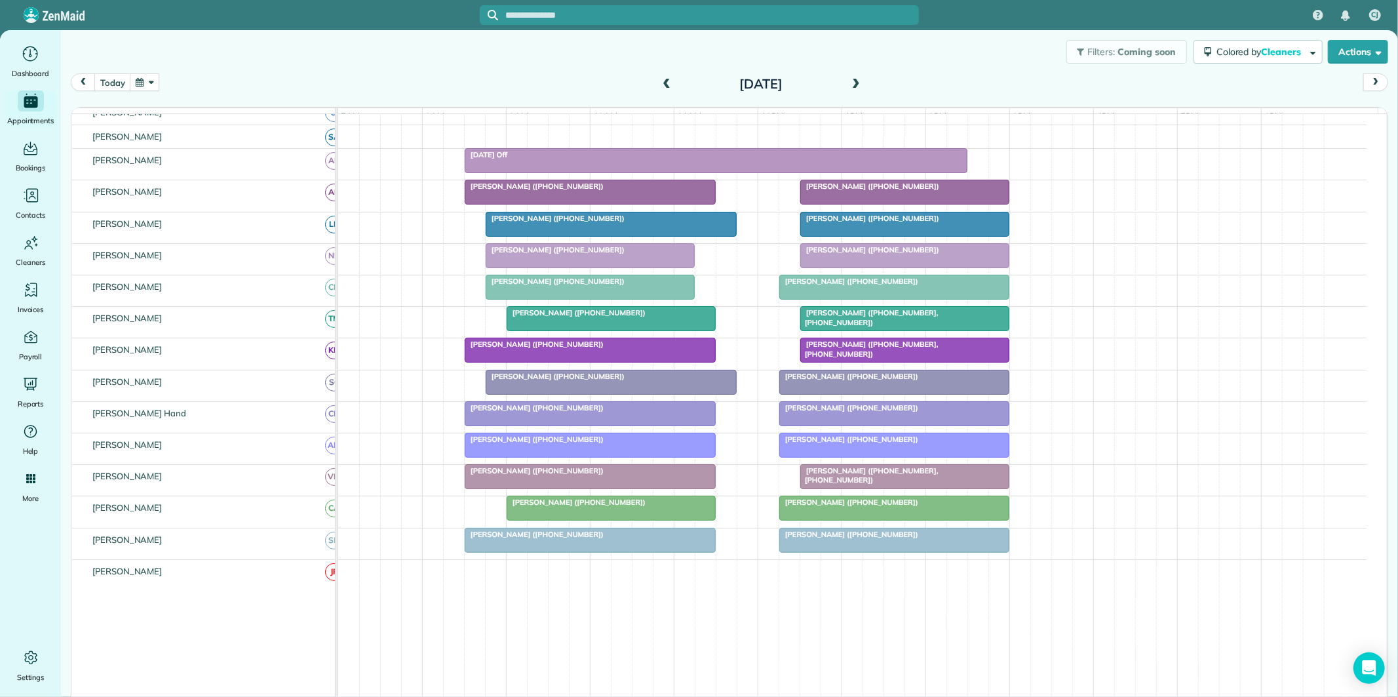
click at [854, 80] on span at bounding box center [856, 85] width 14 height 12
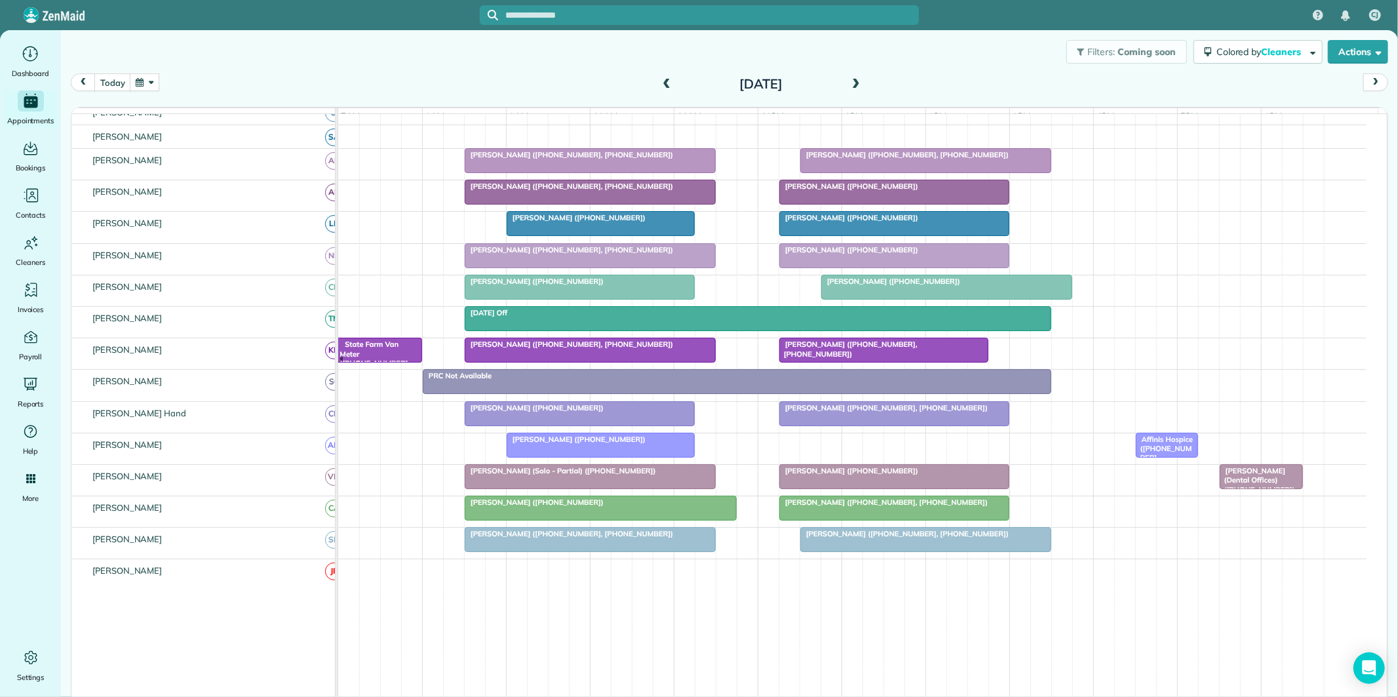
scroll to position [113, 0]
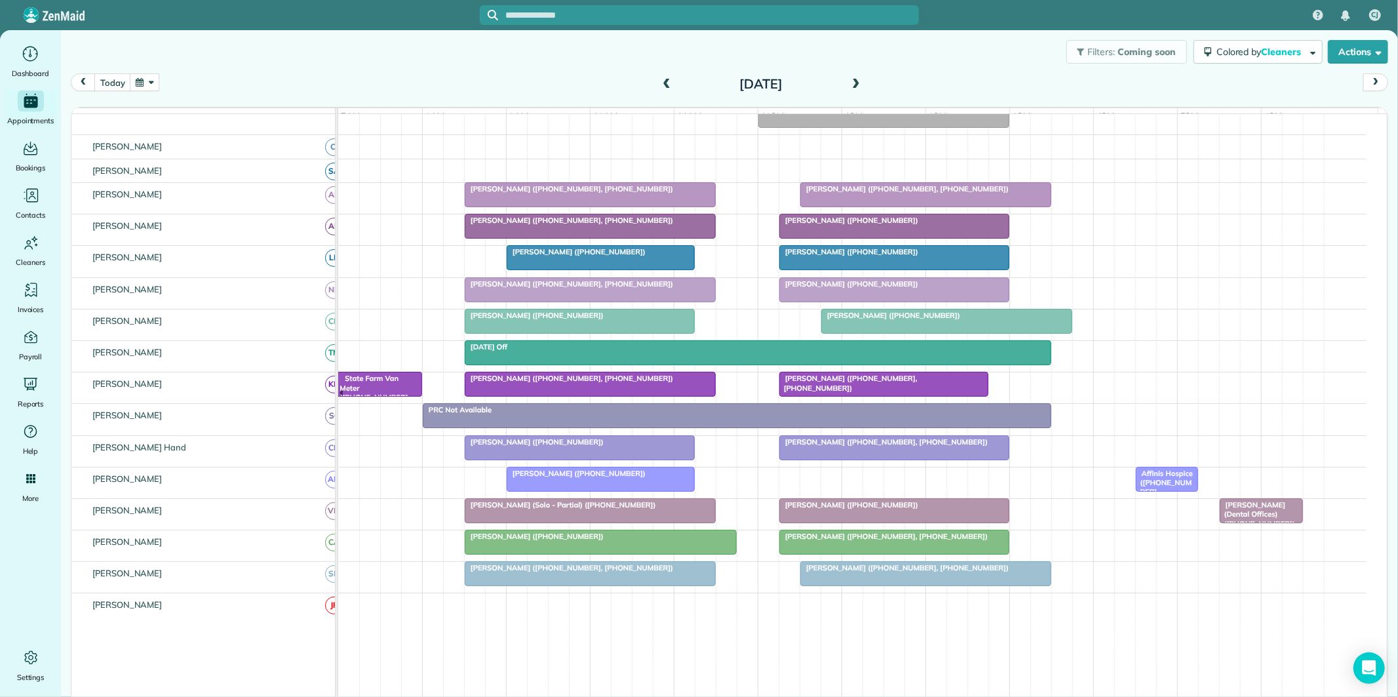
click at [855, 80] on span at bounding box center [856, 85] width 14 height 12
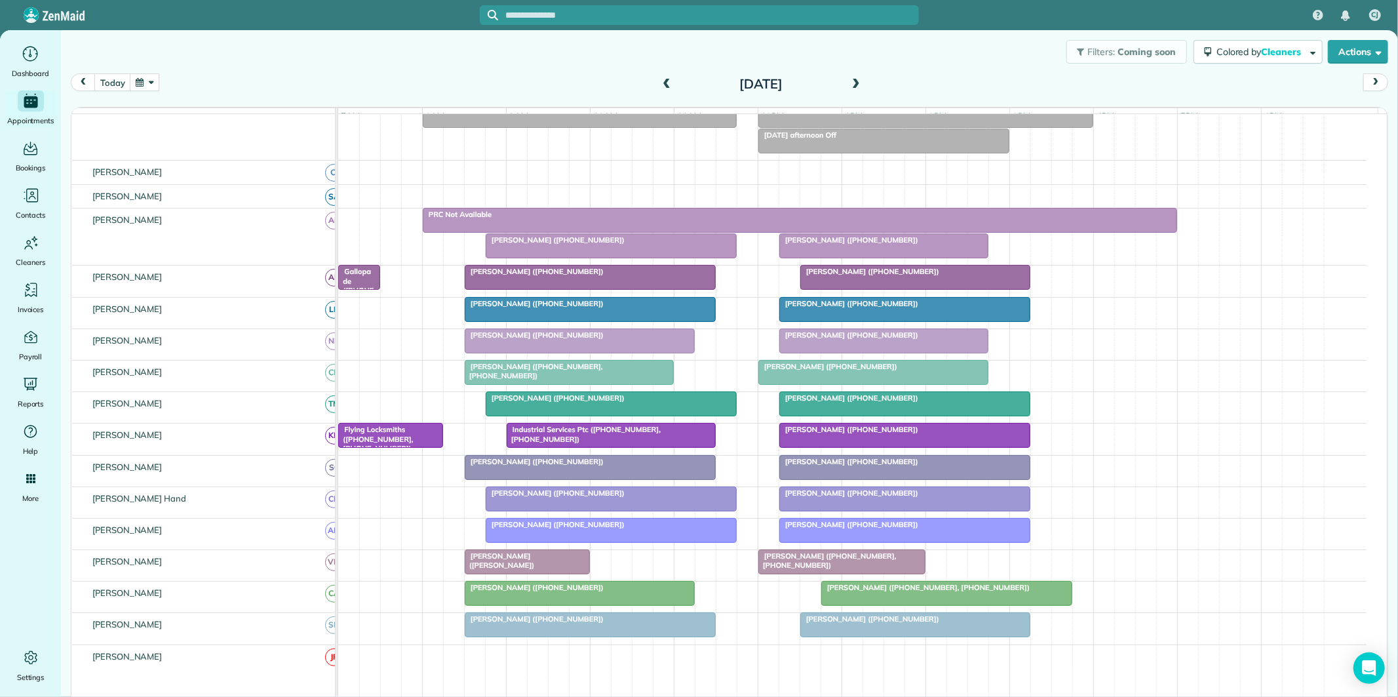
scroll to position [100, 0]
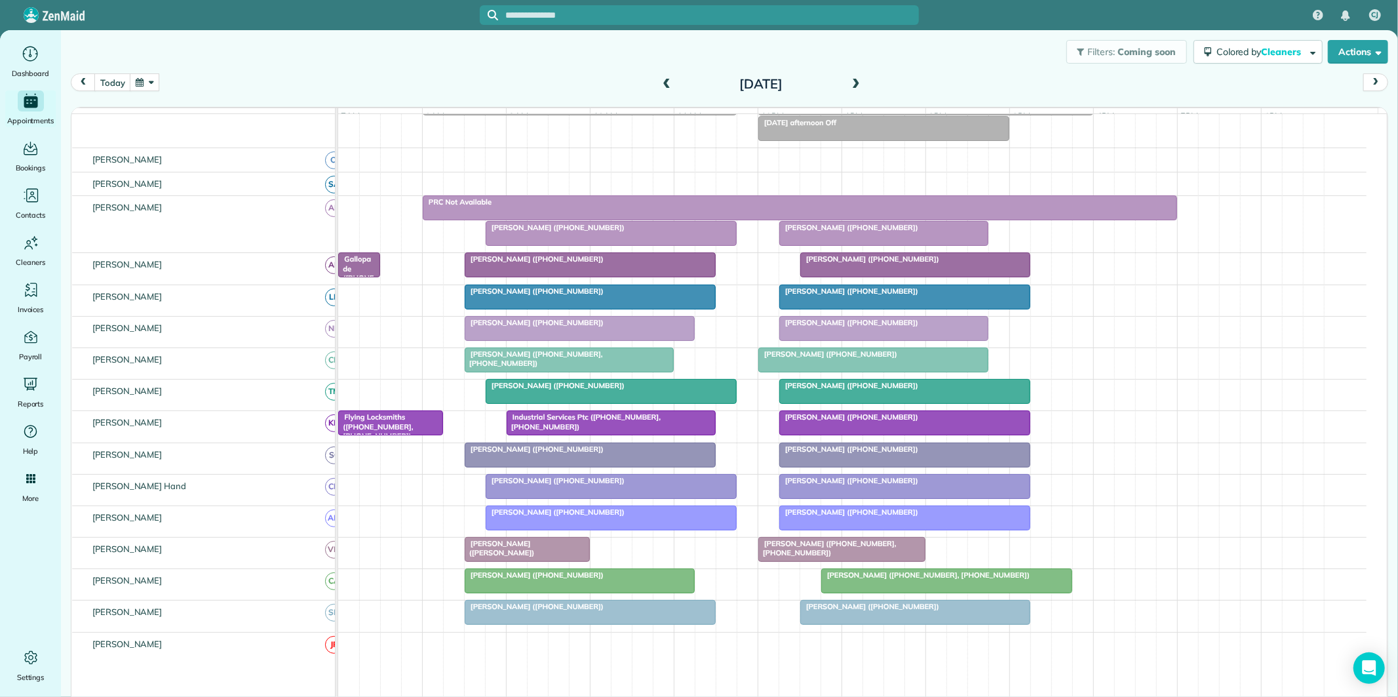
click at [855, 81] on span at bounding box center [856, 85] width 14 height 12
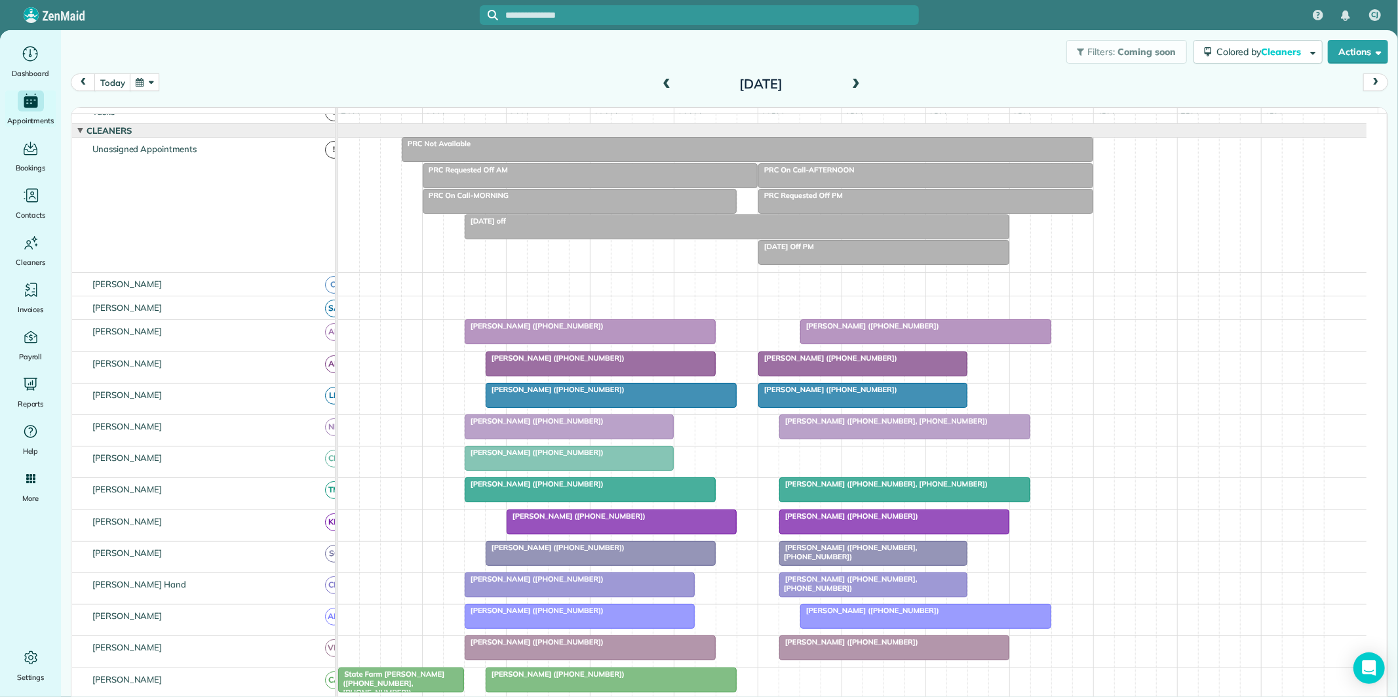
scroll to position [173, 0]
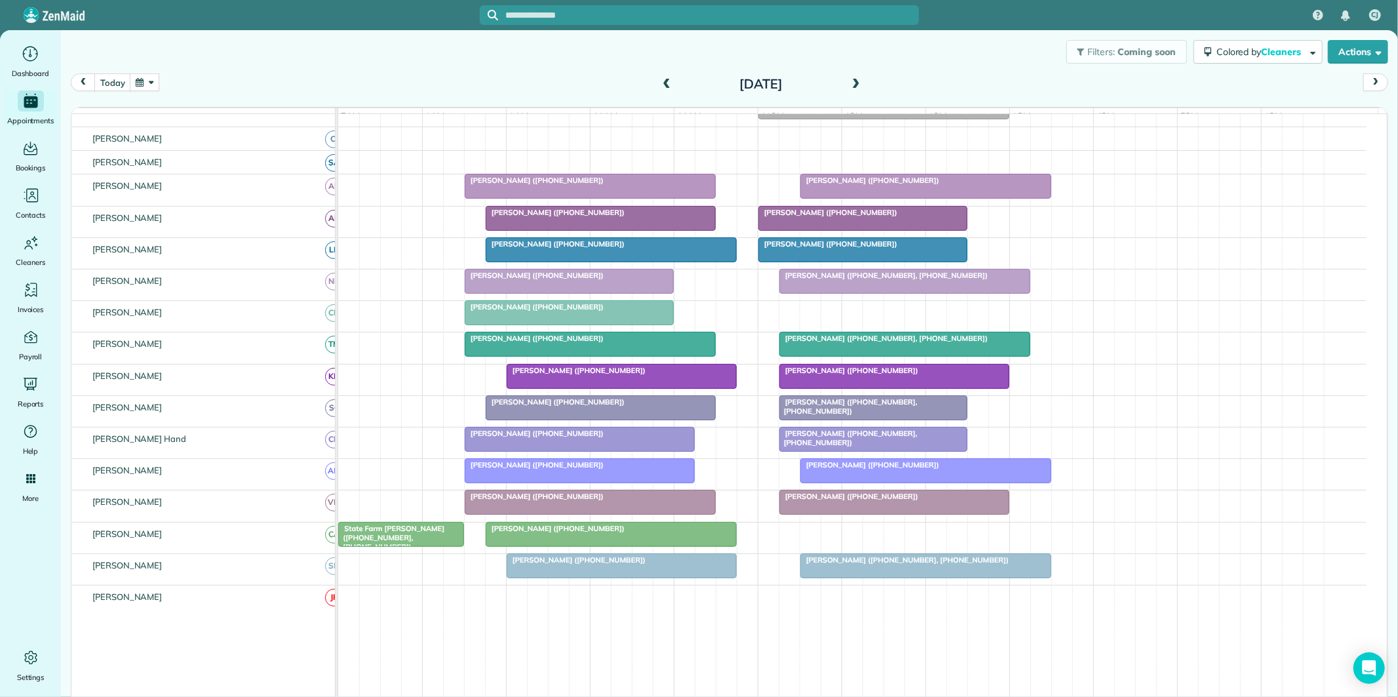
click at [659, 81] on span at bounding box center [666, 85] width 14 height 12
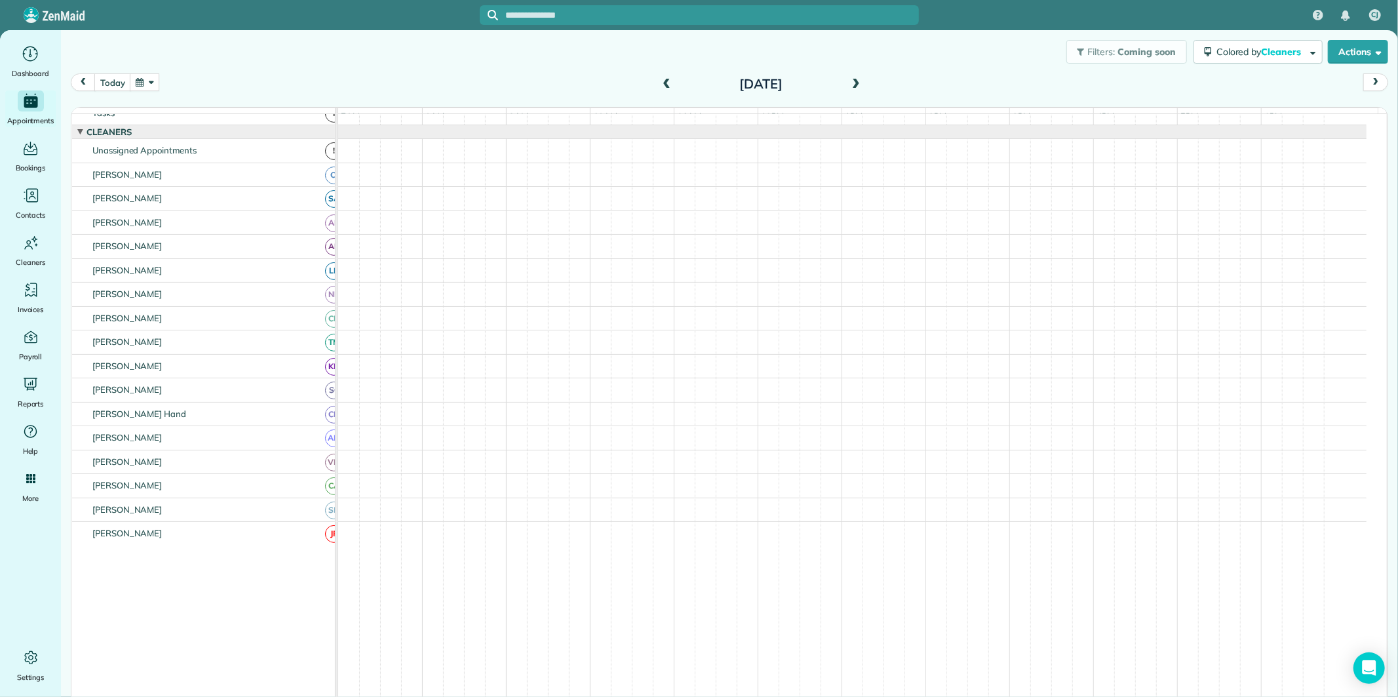
scroll to position [28, 0]
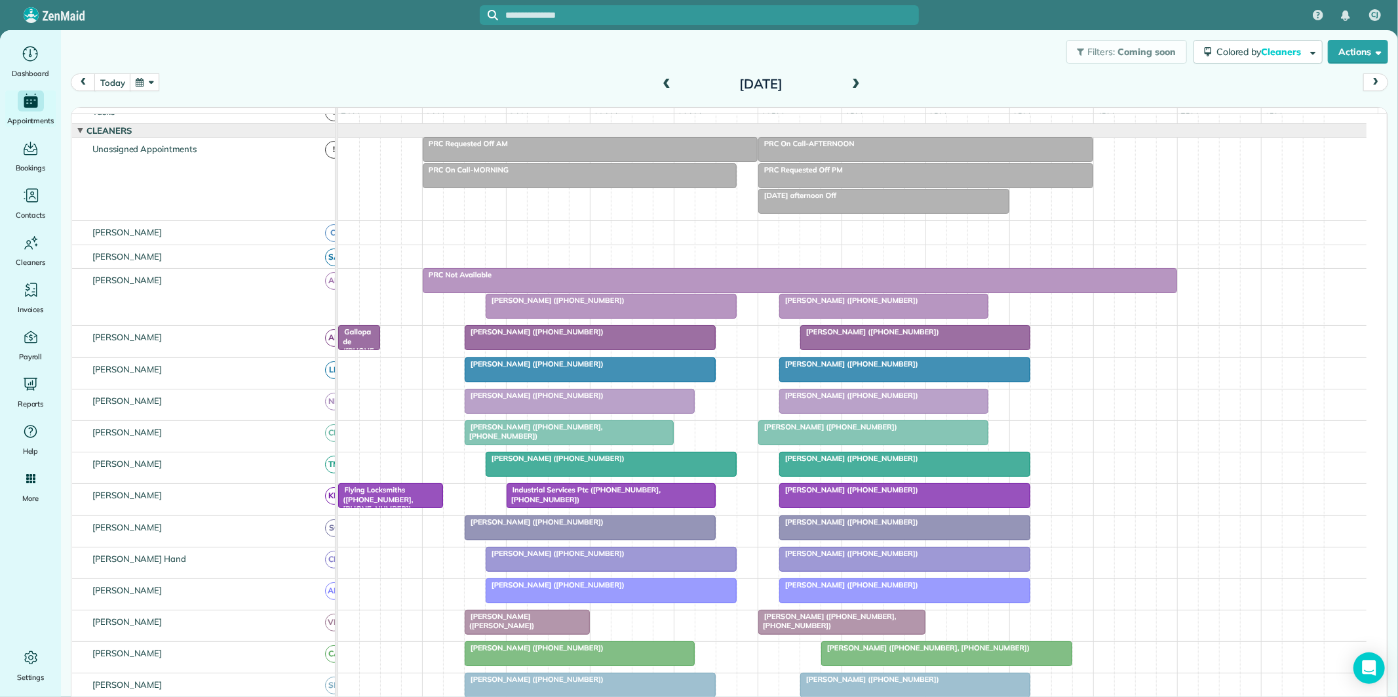
click at [850, 79] on span at bounding box center [856, 85] width 14 height 12
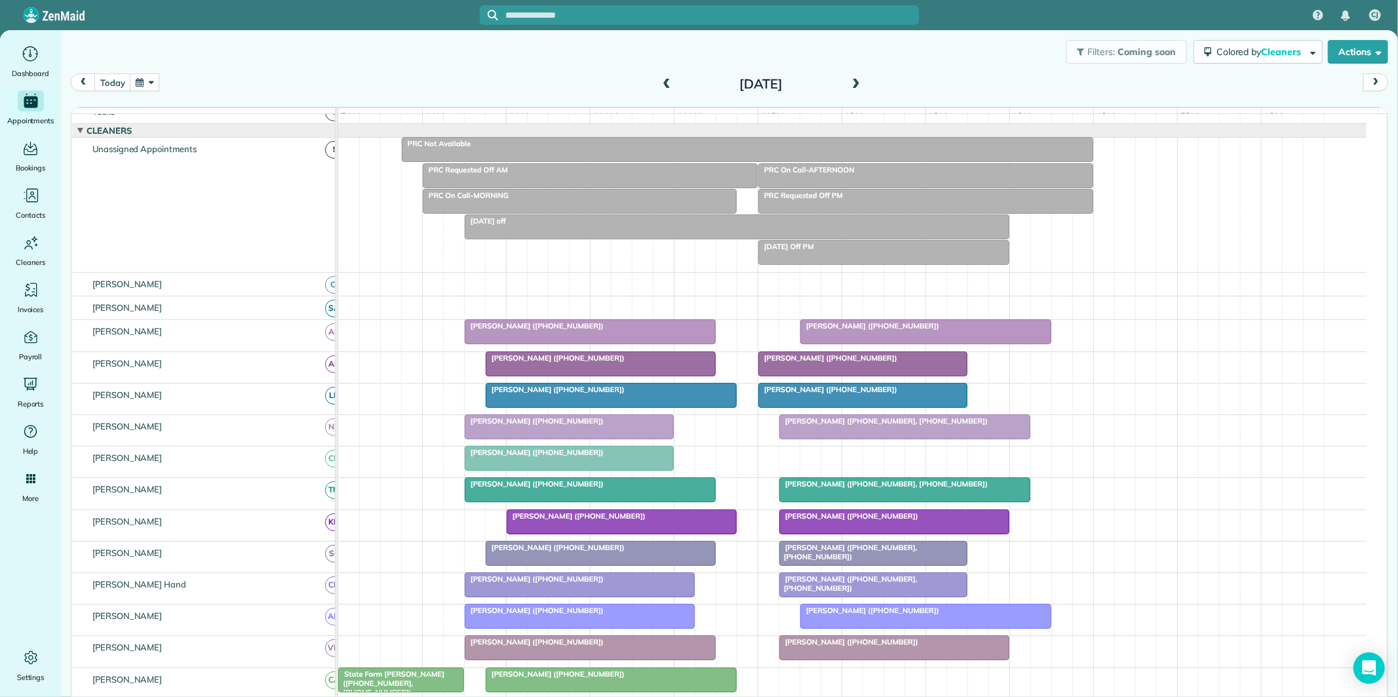
scroll to position [100, 0]
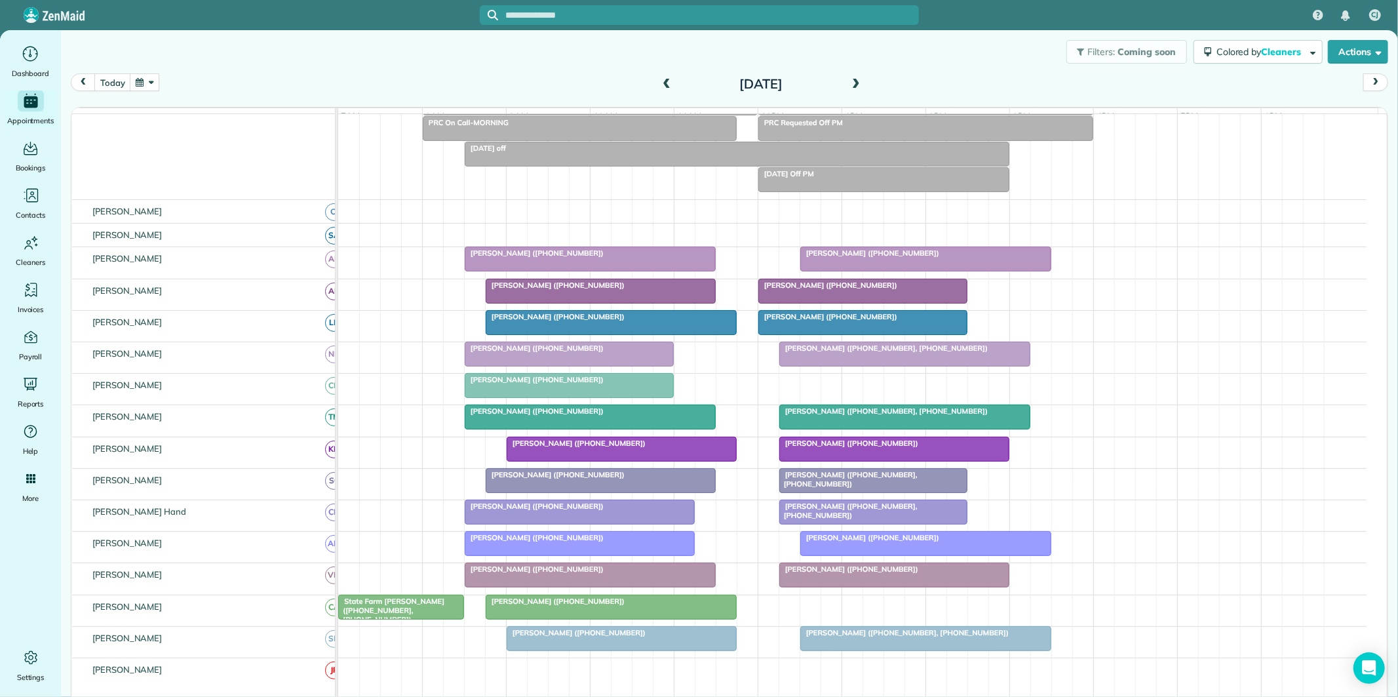
click at [851, 81] on span at bounding box center [856, 85] width 14 height 12
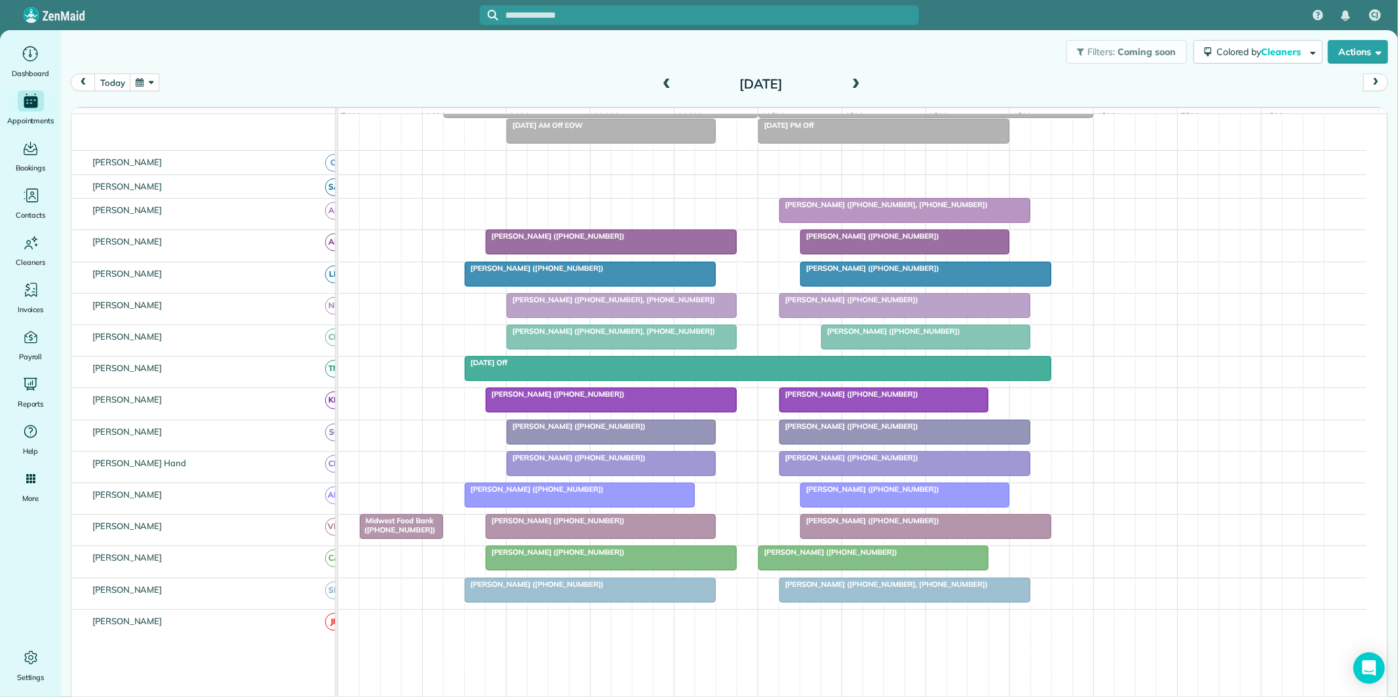
scroll to position [146, 0]
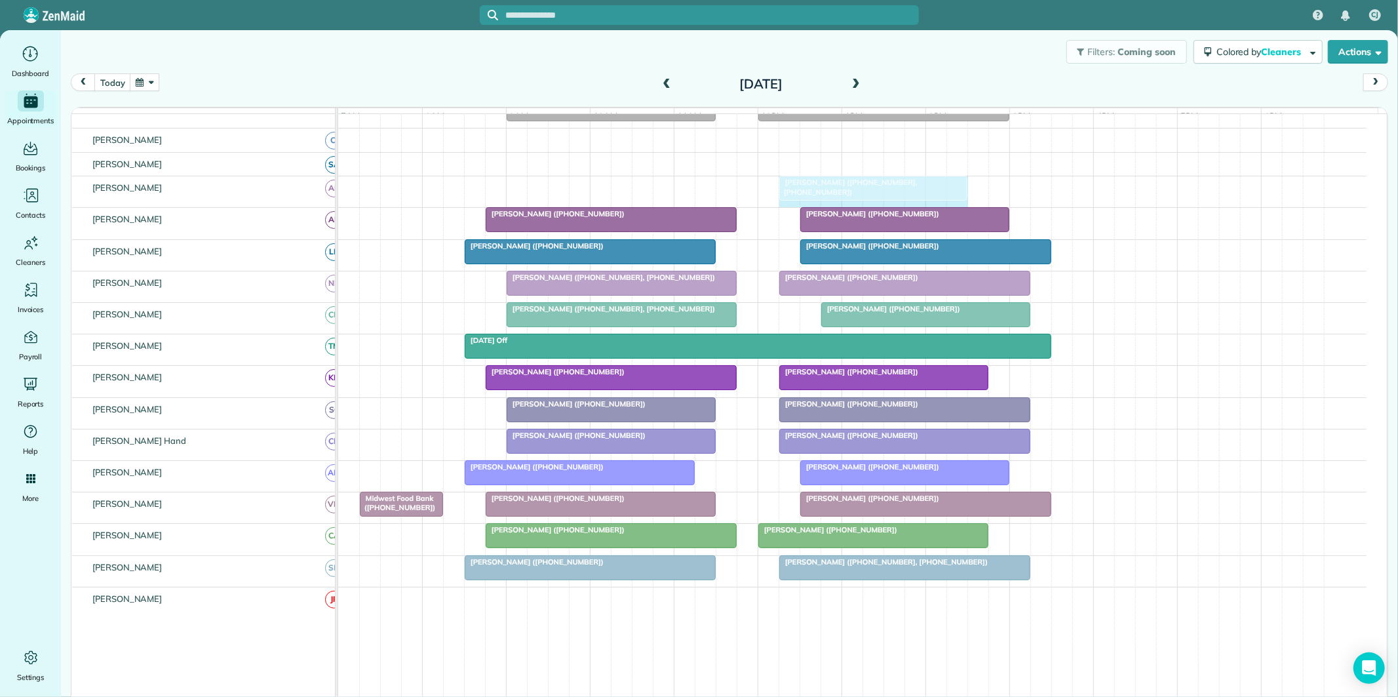
drag, startPoint x: 1027, startPoint y: 195, endPoint x: 965, endPoint y: 191, distance: 62.4
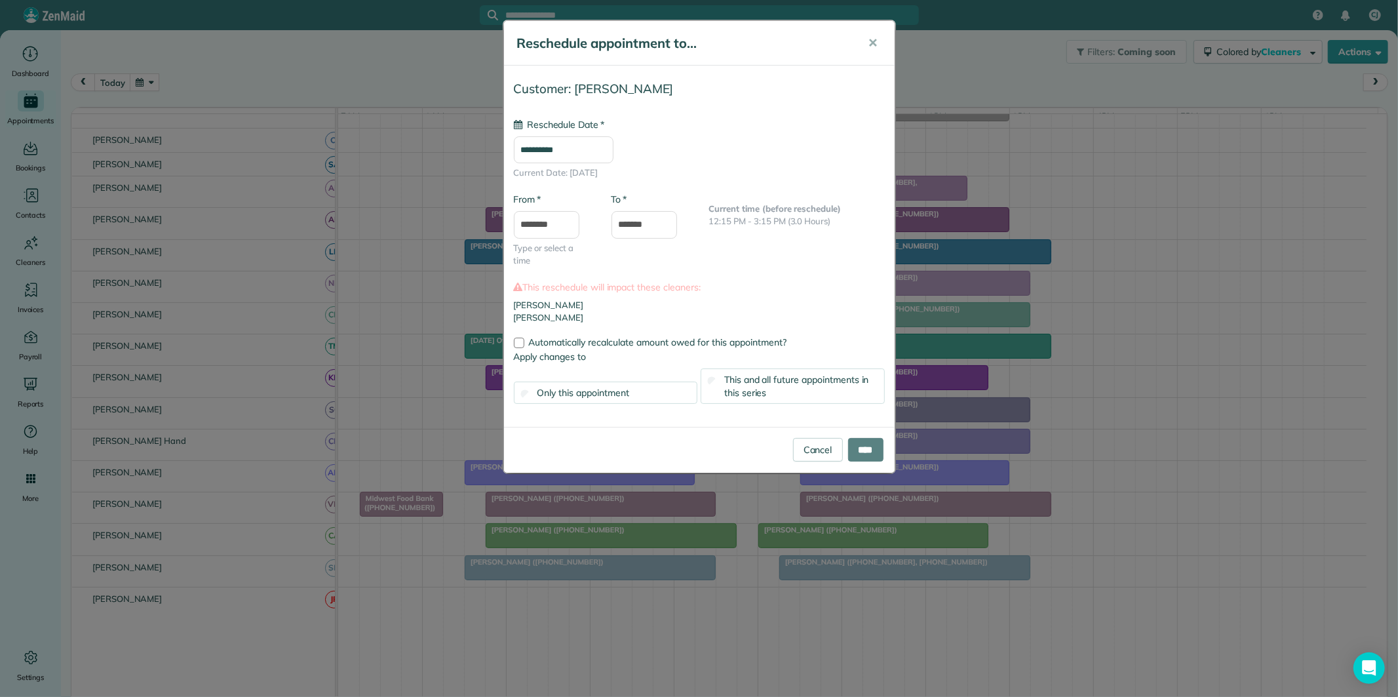
type input "**********"
click at [775, 388] on div "This and all future appointments in this series" at bounding box center [793, 385] width 184 height 35
click at [866, 463] on div "Cancel ****" at bounding box center [699, 450] width 391 height 46
click at [863, 444] on input "****" at bounding box center [865, 450] width 35 height 24
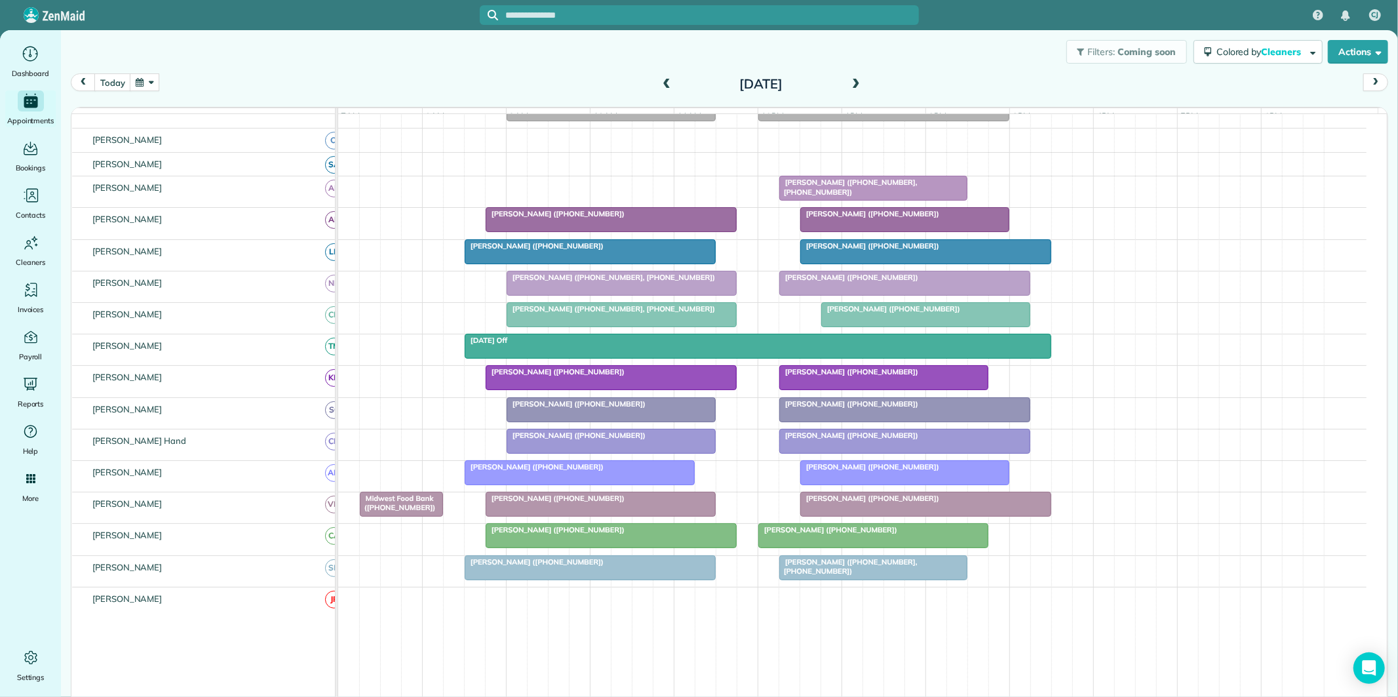
click at [663, 82] on span at bounding box center [666, 85] width 14 height 12
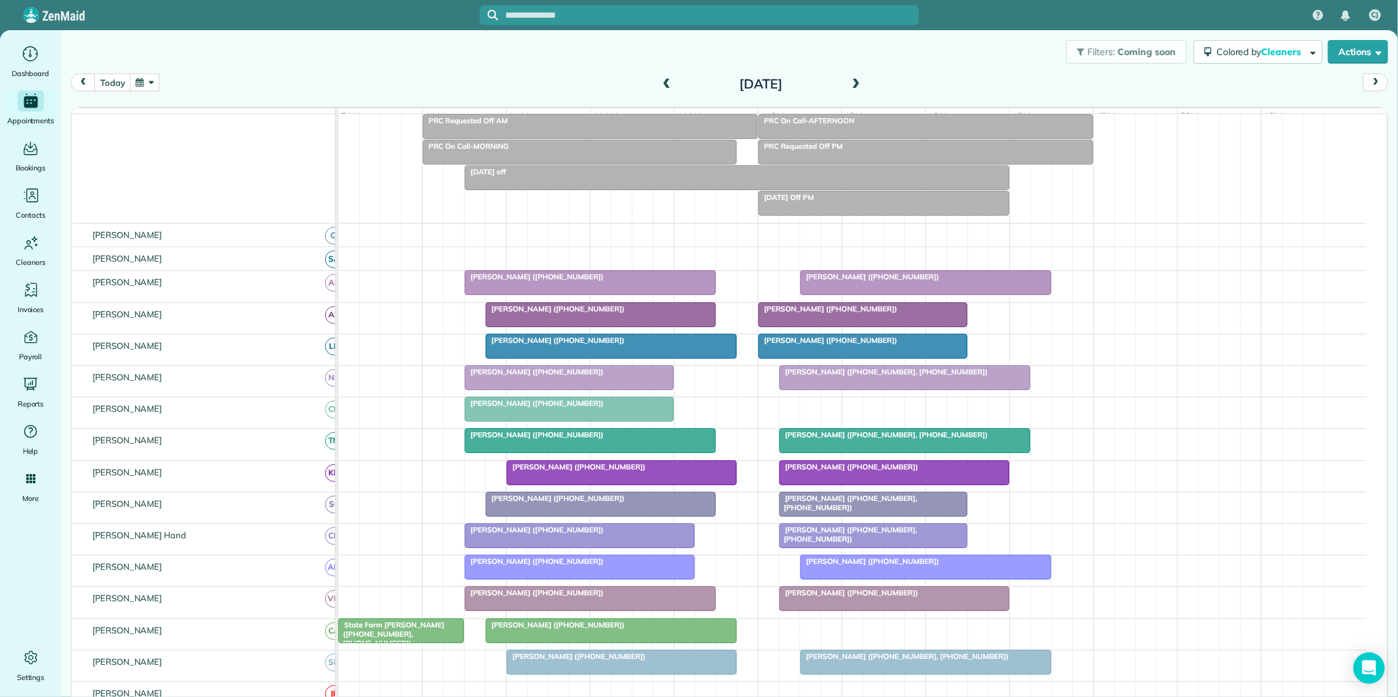
scroll to position [100, 0]
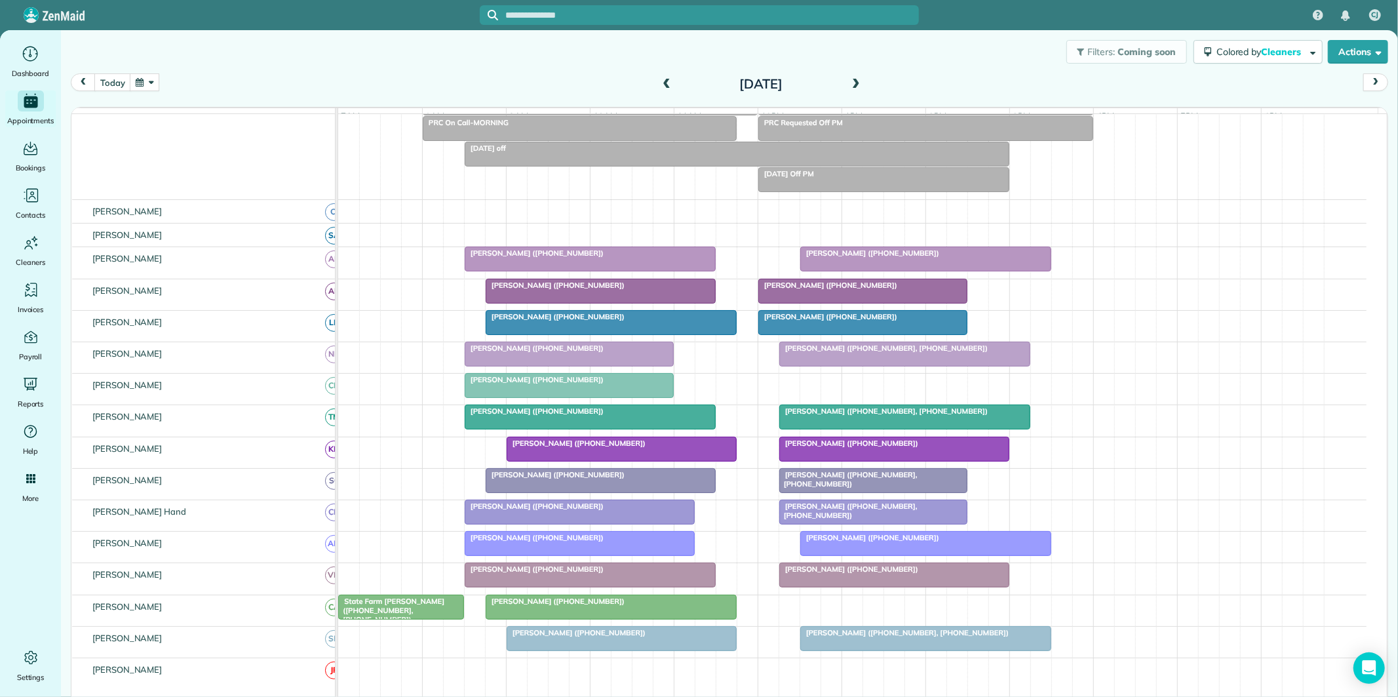
click at [662, 79] on span at bounding box center [666, 85] width 14 height 12
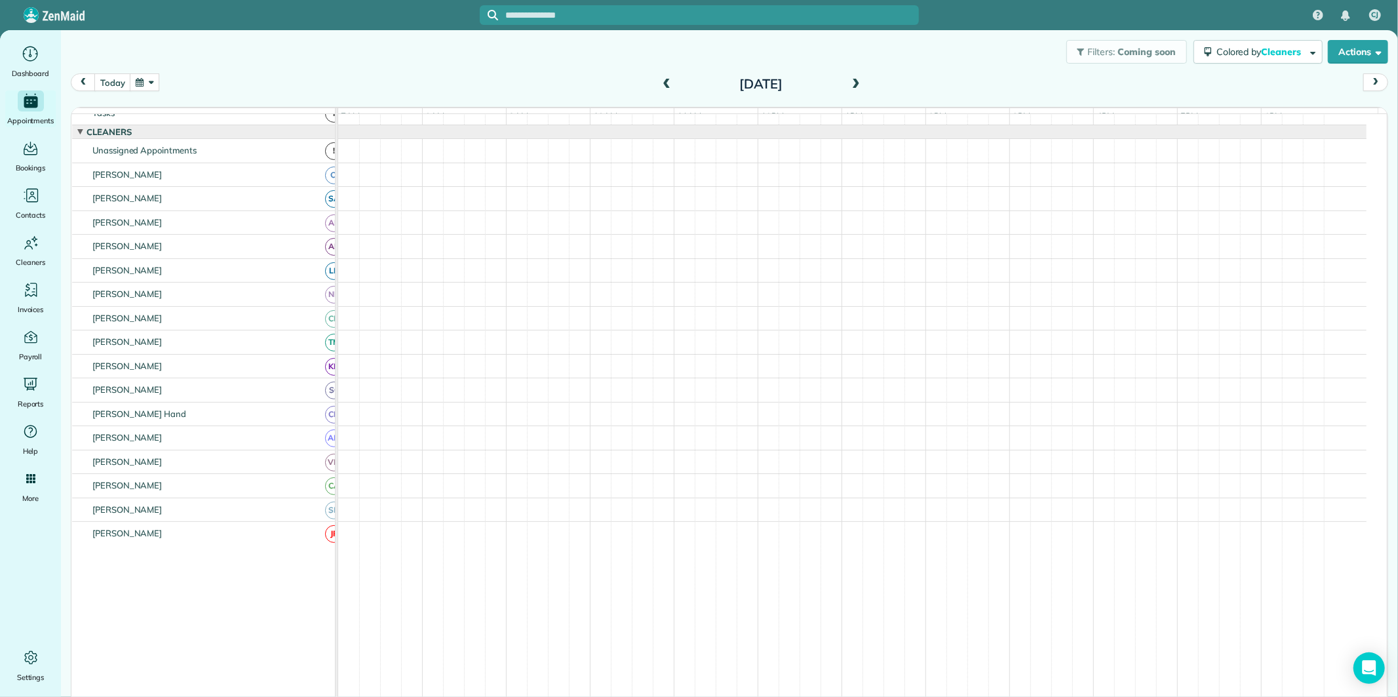
scroll to position [0, 0]
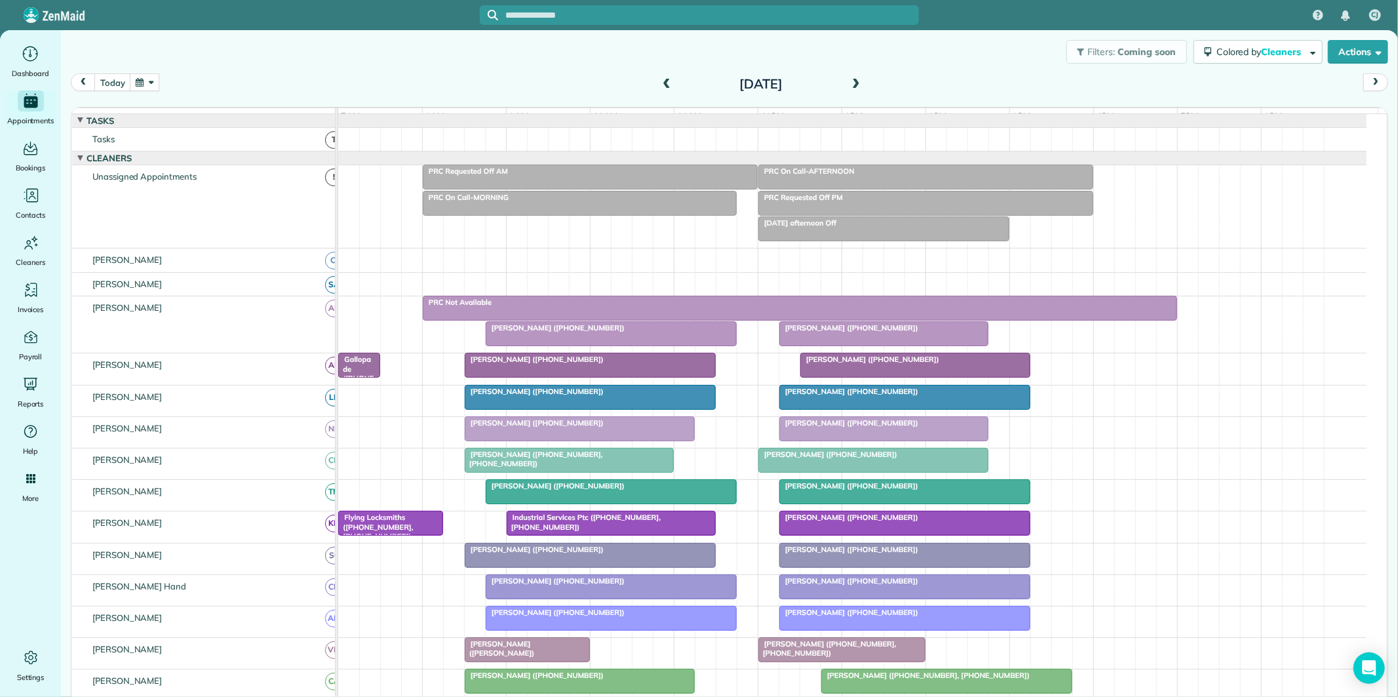
click at [659, 82] on span at bounding box center [666, 85] width 14 height 12
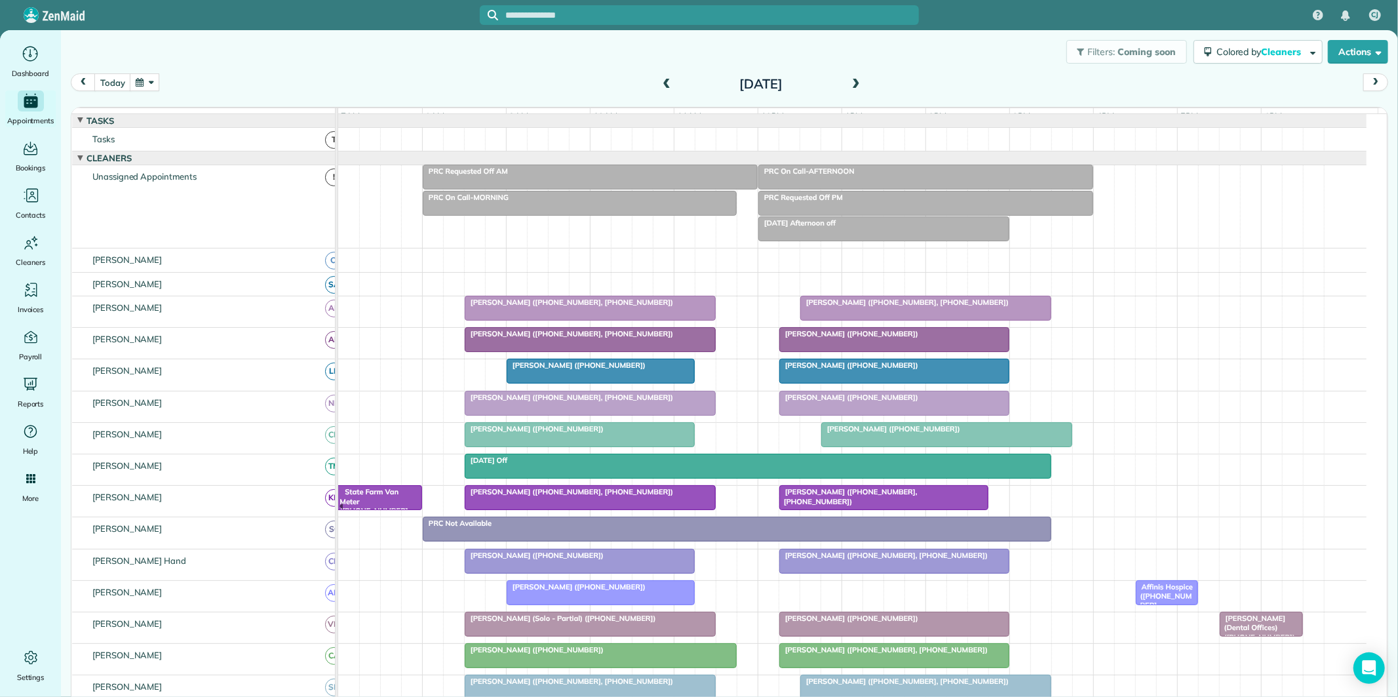
click at [659, 82] on span at bounding box center [666, 85] width 14 height 12
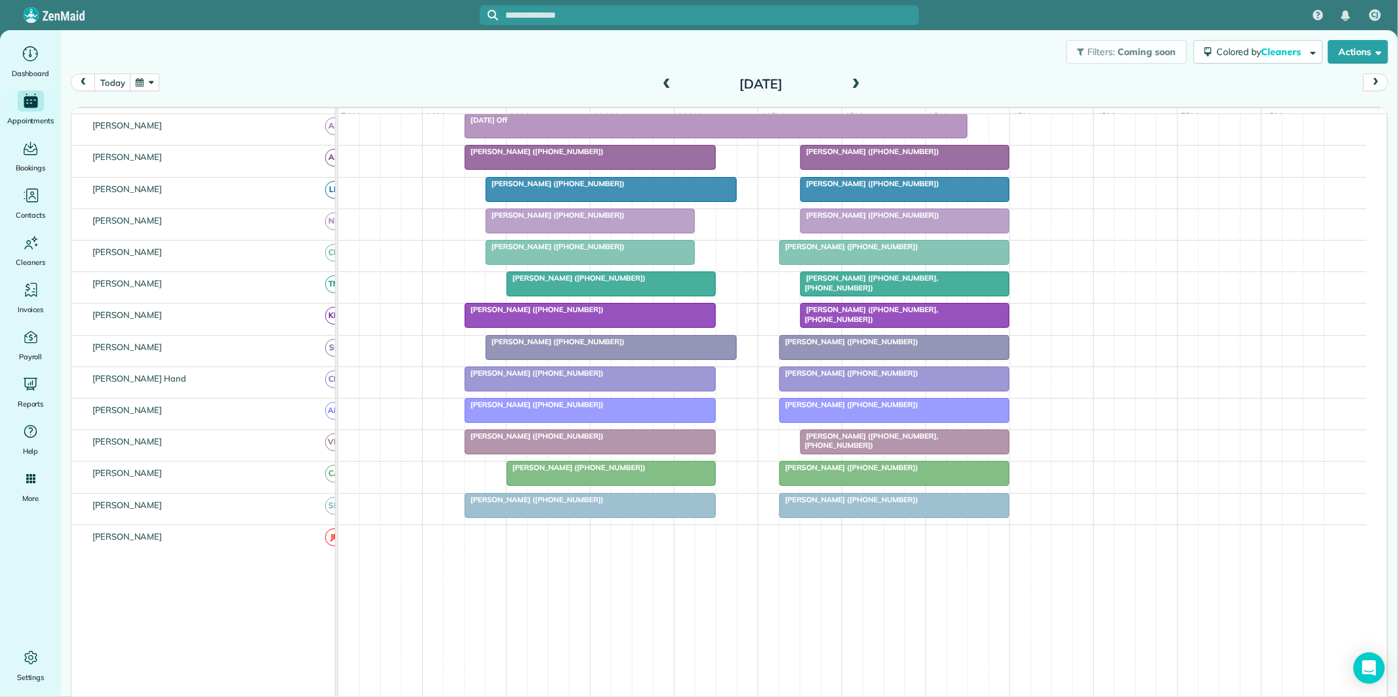
scroll to position [212, 0]
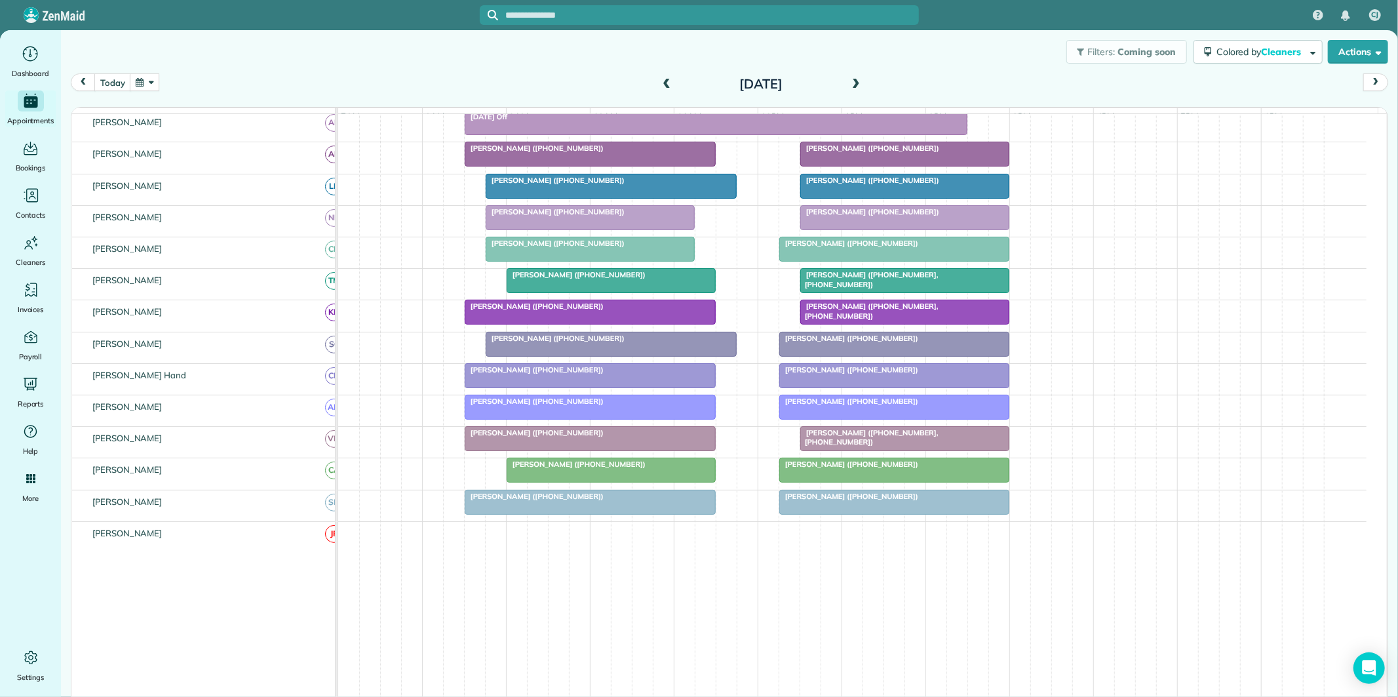
click at [850, 81] on span at bounding box center [856, 85] width 14 height 12
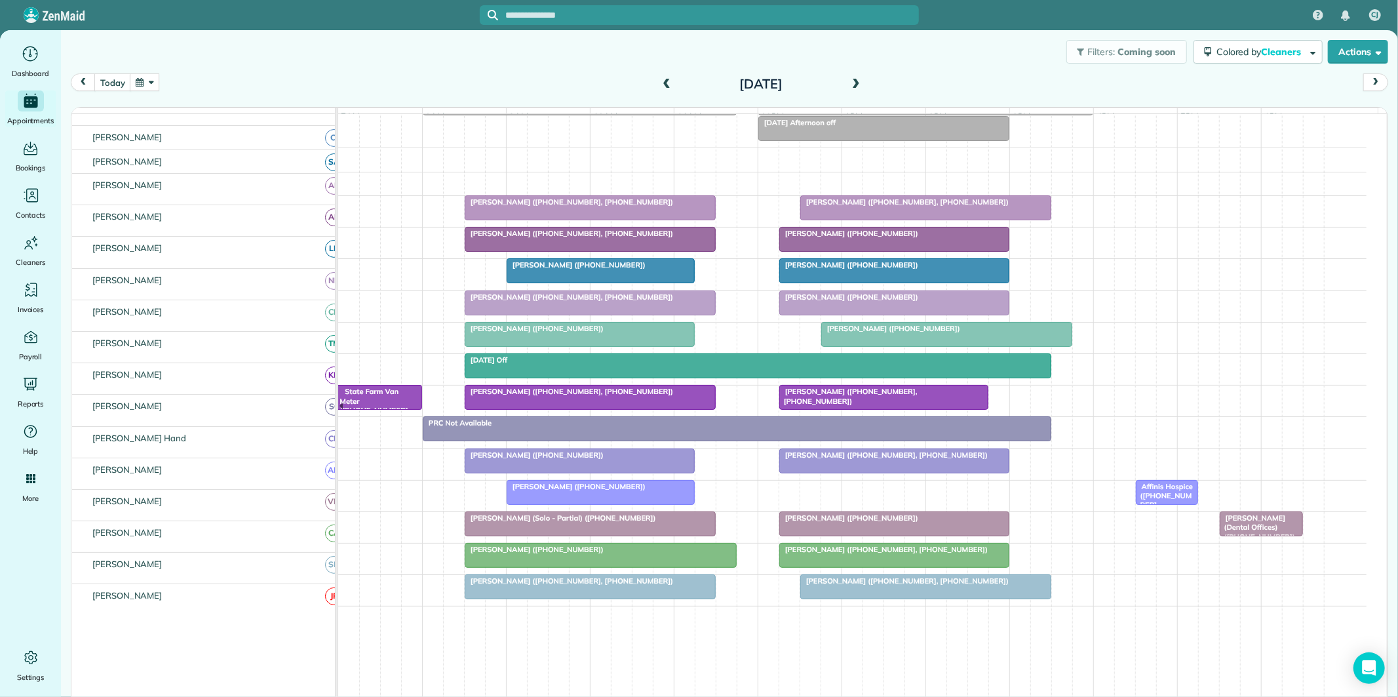
scroll to position [100, 0]
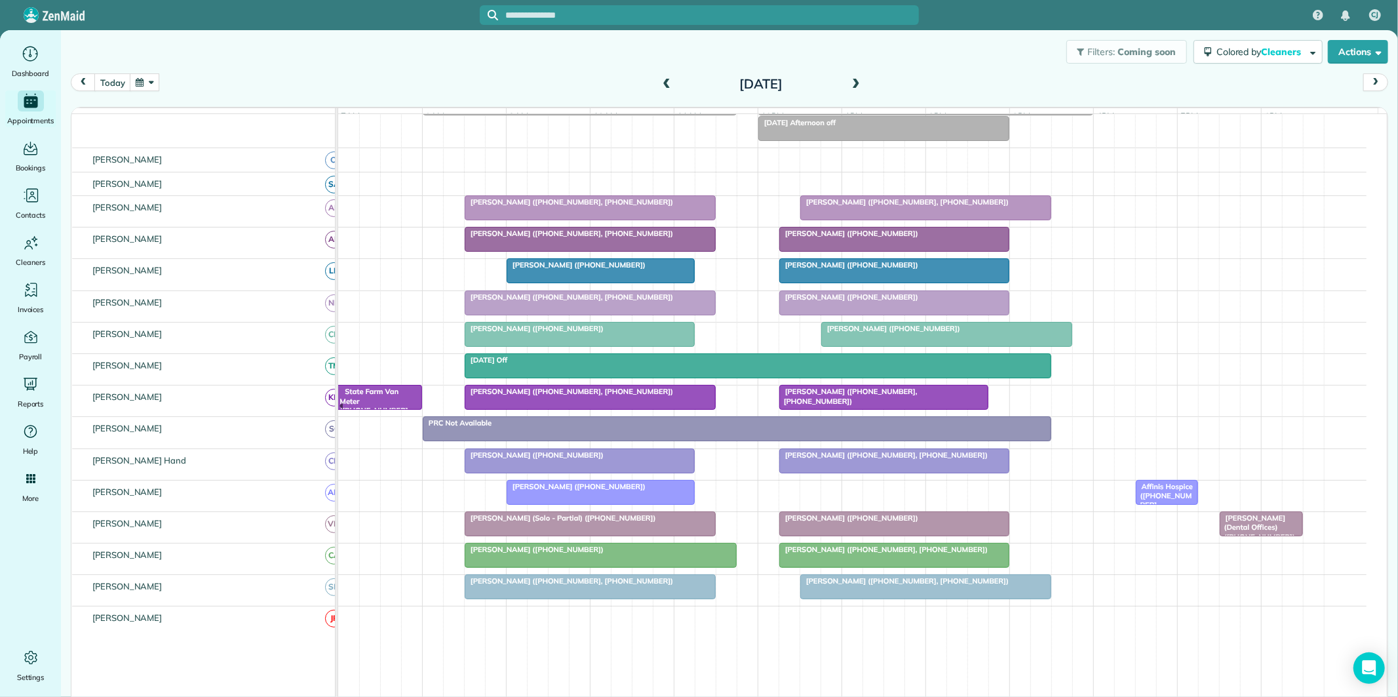
click at [853, 81] on span at bounding box center [856, 85] width 14 height 12
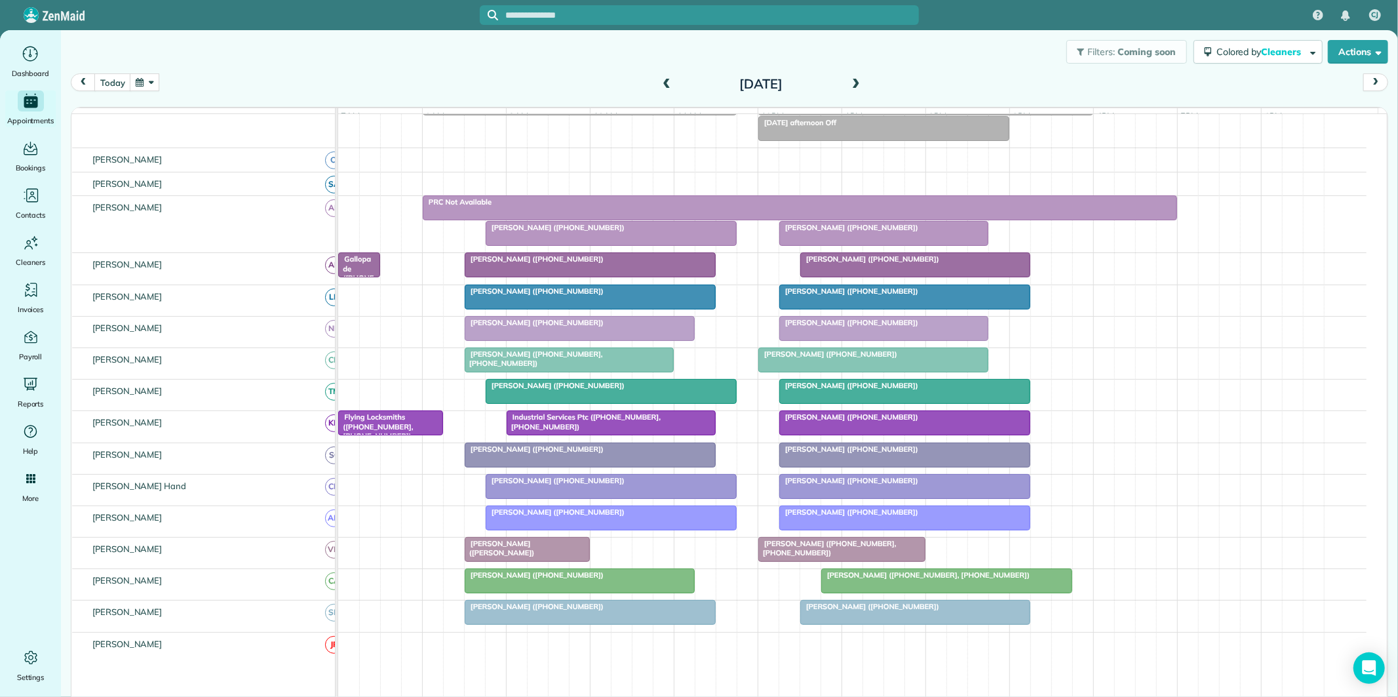
click at [849, 245] on div at bounding box center [884, 234] width 208 height 24
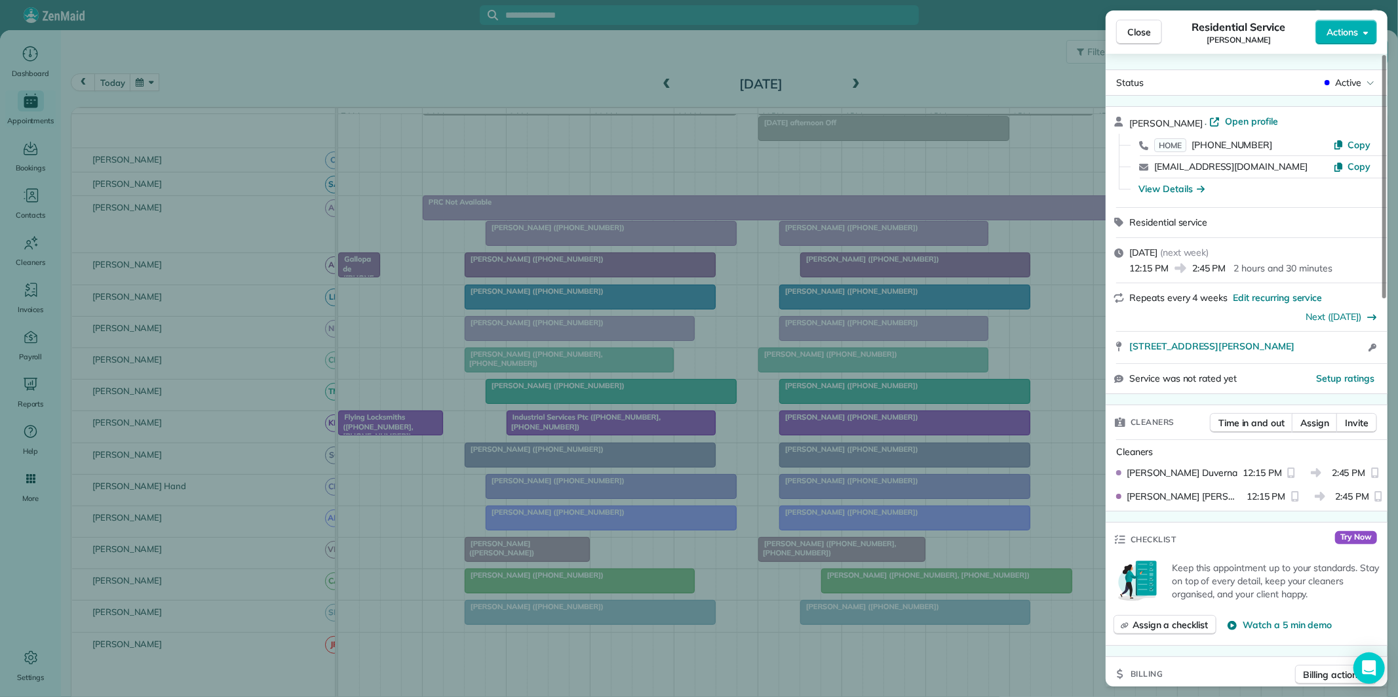
click at [1144, 34] on span "Close" at bounding box center [1139, 32] width 24 height 13
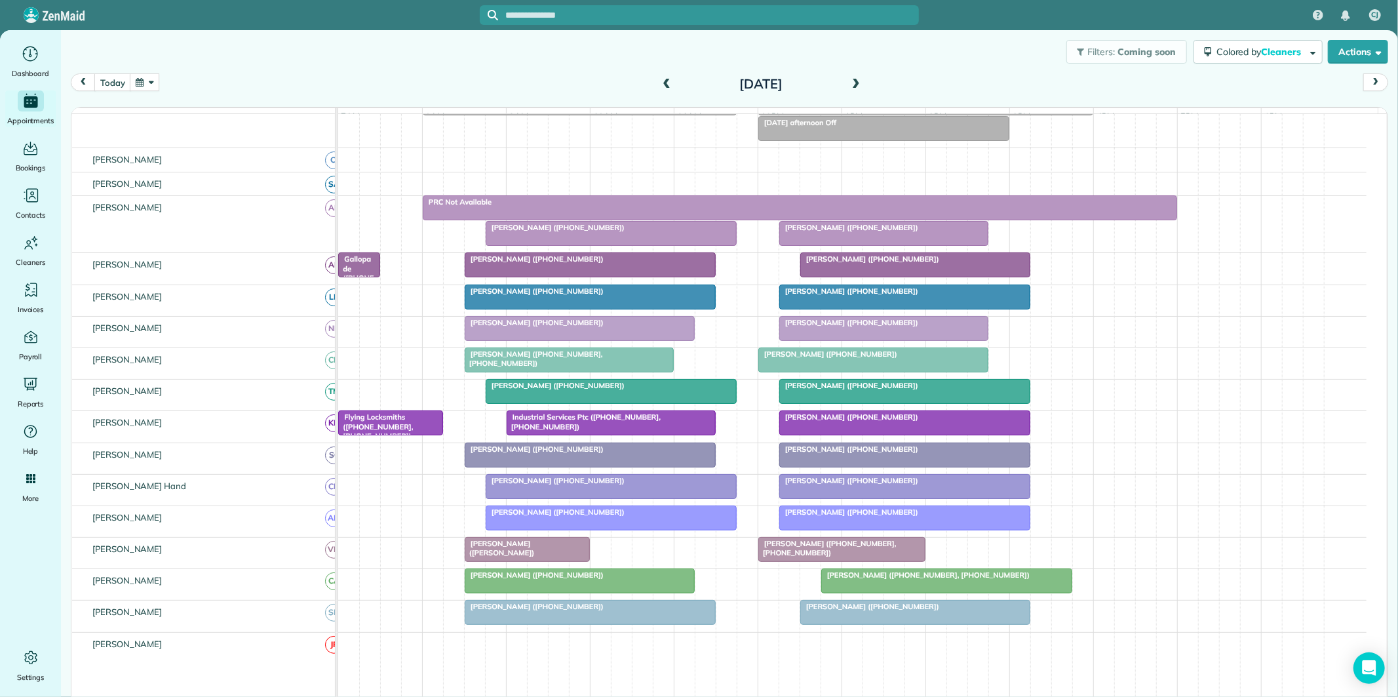
click at [872, 558] on div "[PERSON_NAME] ([PHONE_NUMBER], [PHONE_NUMBER])" at bounding box center [841, 548] width 159 height 19
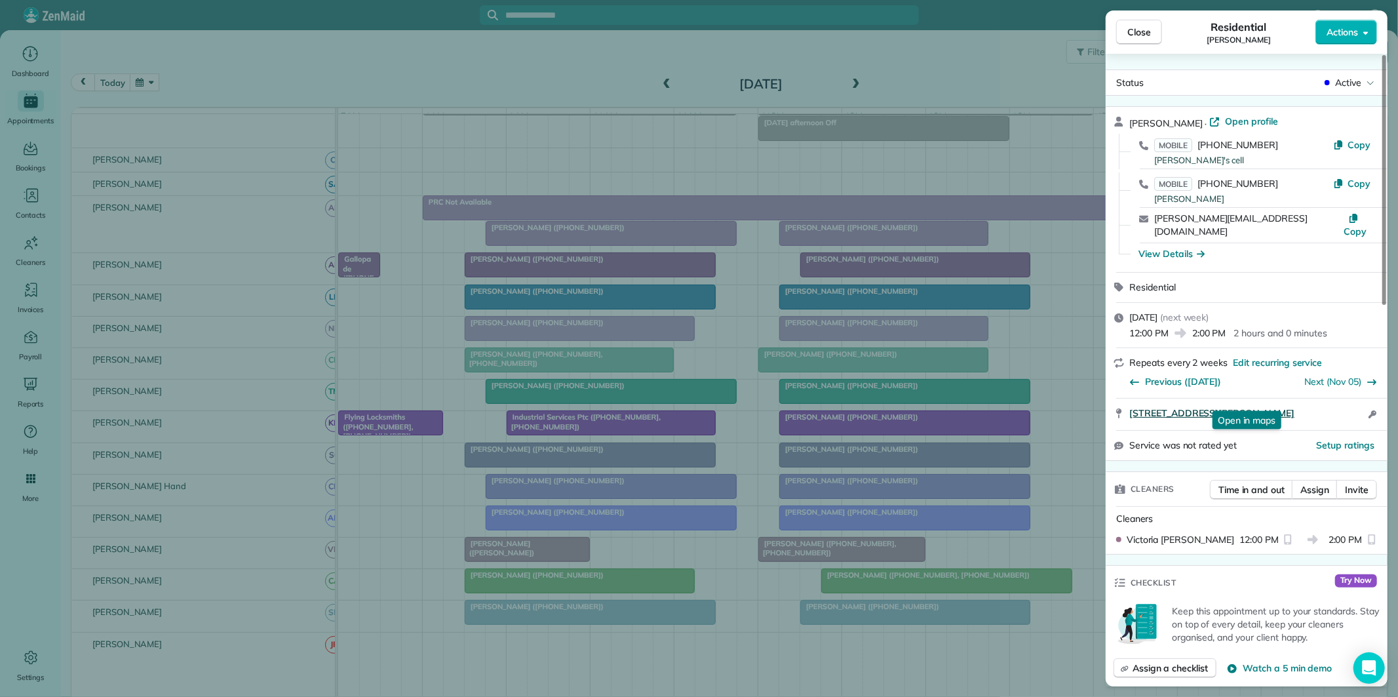
click at [1217, 406] on span "106 E Crestwood Road Tyrone GA 30290" at bounding box center [1211, 412] width 165 height 13
click at [1154, 33] on button "Close" at bounding box center [1139, 32] width 46 height 25
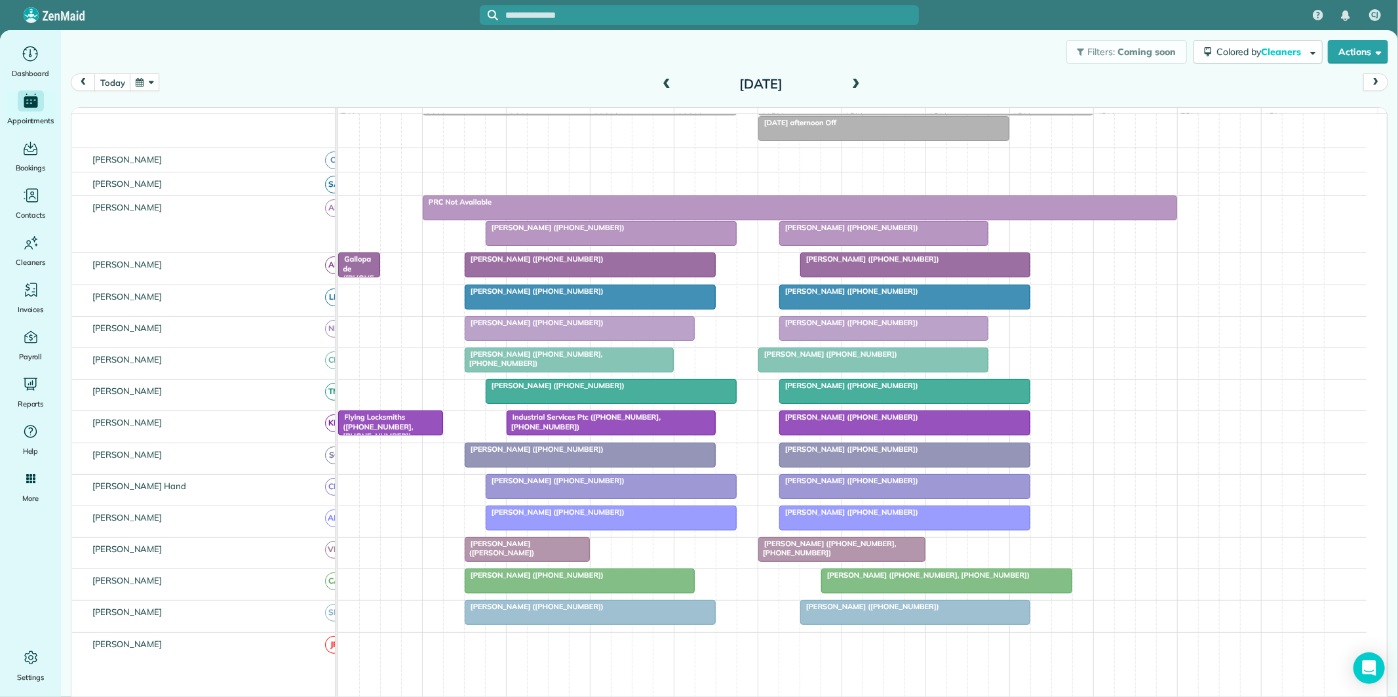
click at [876, 232] on div "[PERSON_NAME] ([PHONE_NUMBER])" at bounding box center [883, 227] width 201 height 9
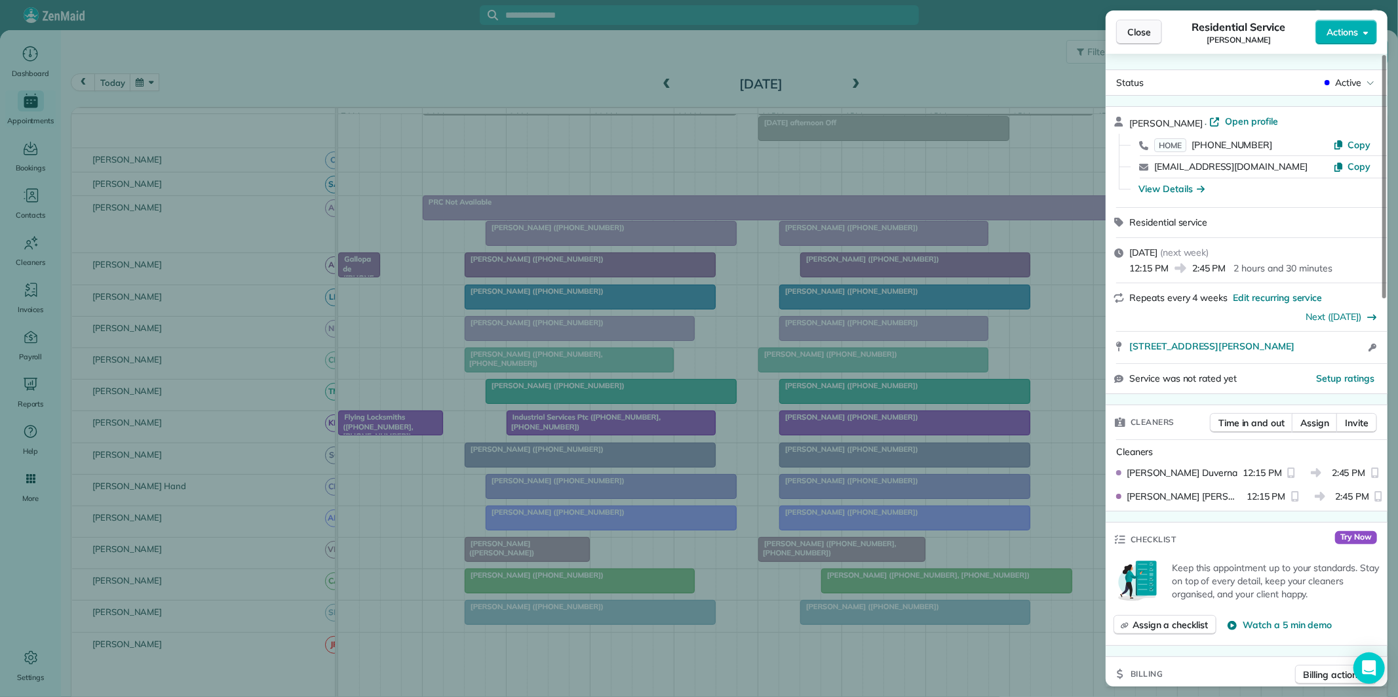
click at [1144, 35] on span "Close" at bounding box center [1139, 32] width 24 height 13
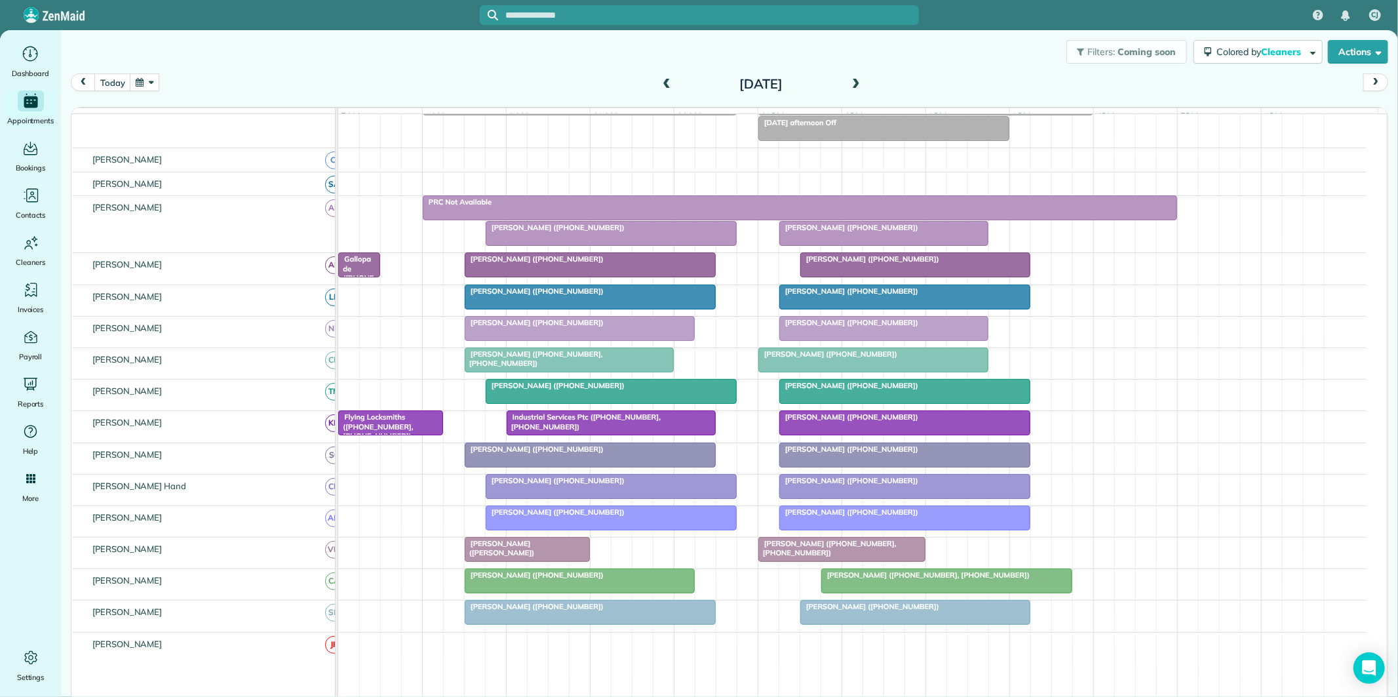
click at [840, 556] on span "[PERSON_NAME] ([PHONE_NUMBER], [PHONE_NUMBER])" at bounding box center [827, 548] width 139 height 18
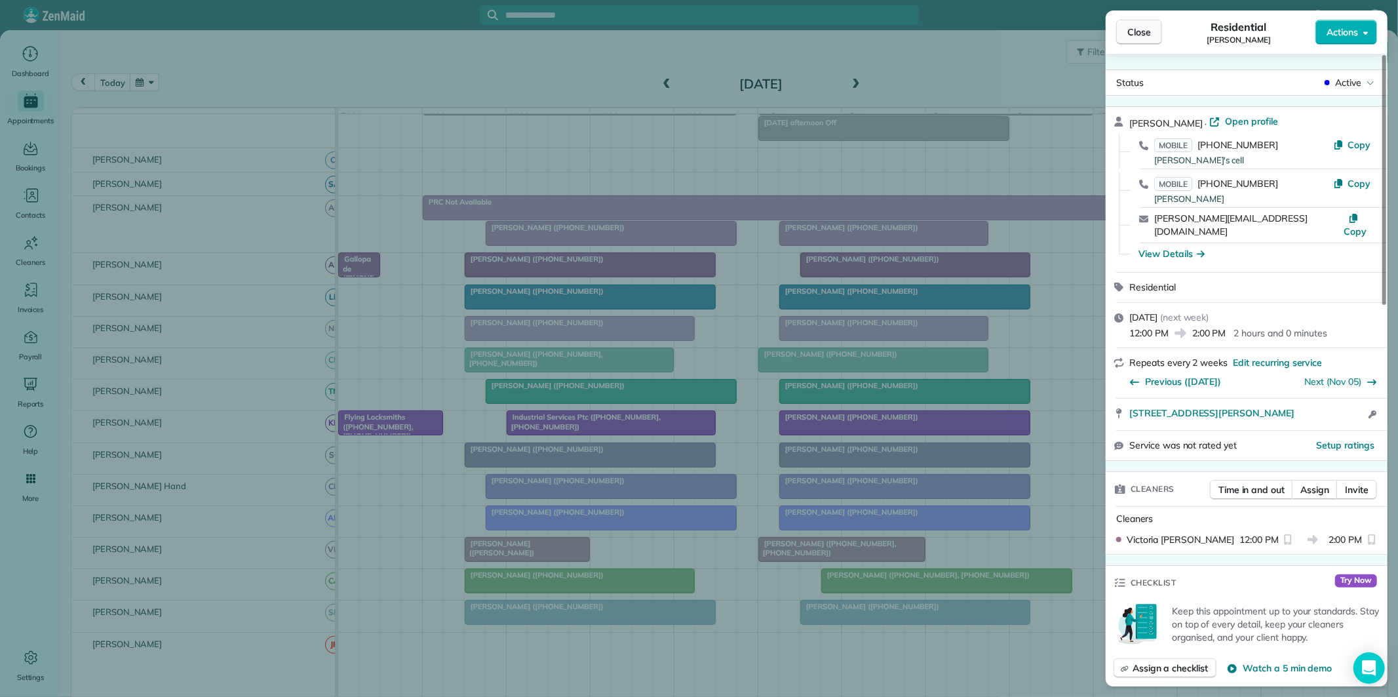
drag, startPoint x: 1142, startPoint y: 30, endPoint x: 1136, endPoint y: 35, distance: 7.9
click at [1141, 30] on span "Close" at bounding box center [1139, 32] width 24 height 13
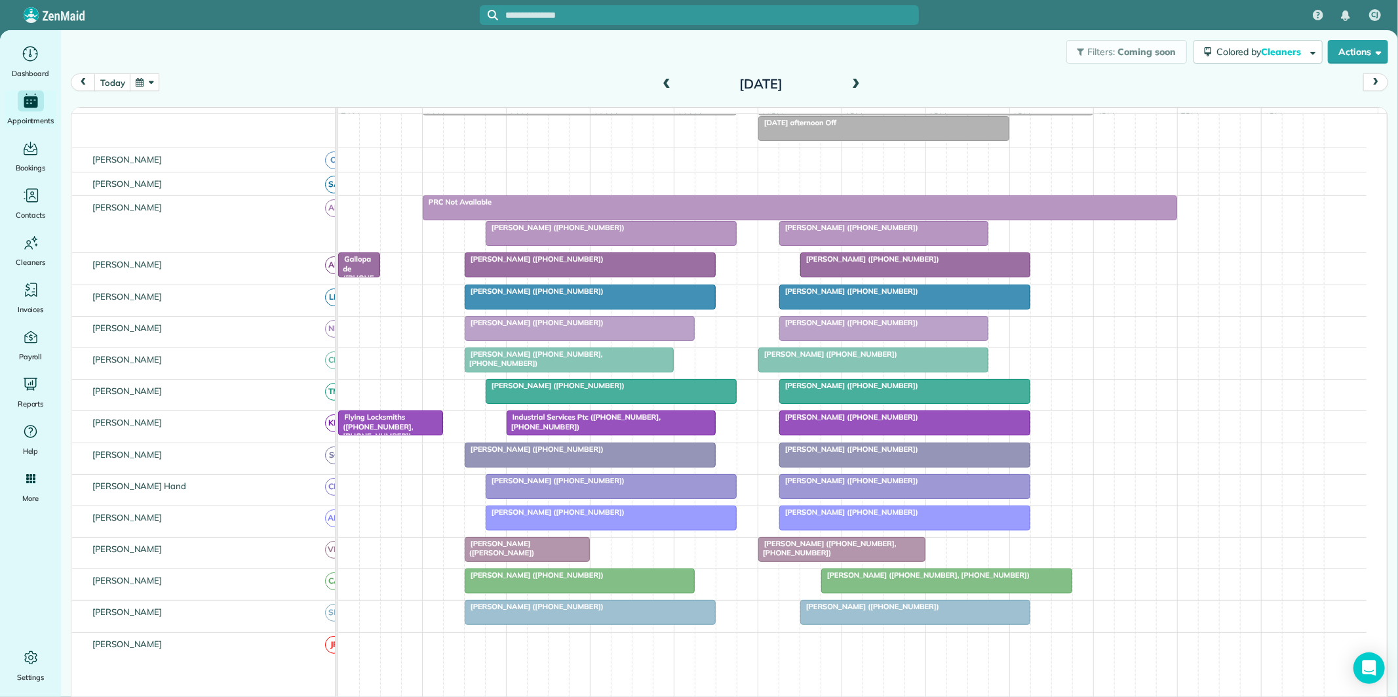
click at [516, 558] on div "[PERSON_NAME] ([PERSON_NAME])" at bounding box center [527, 548] width 117 height 19
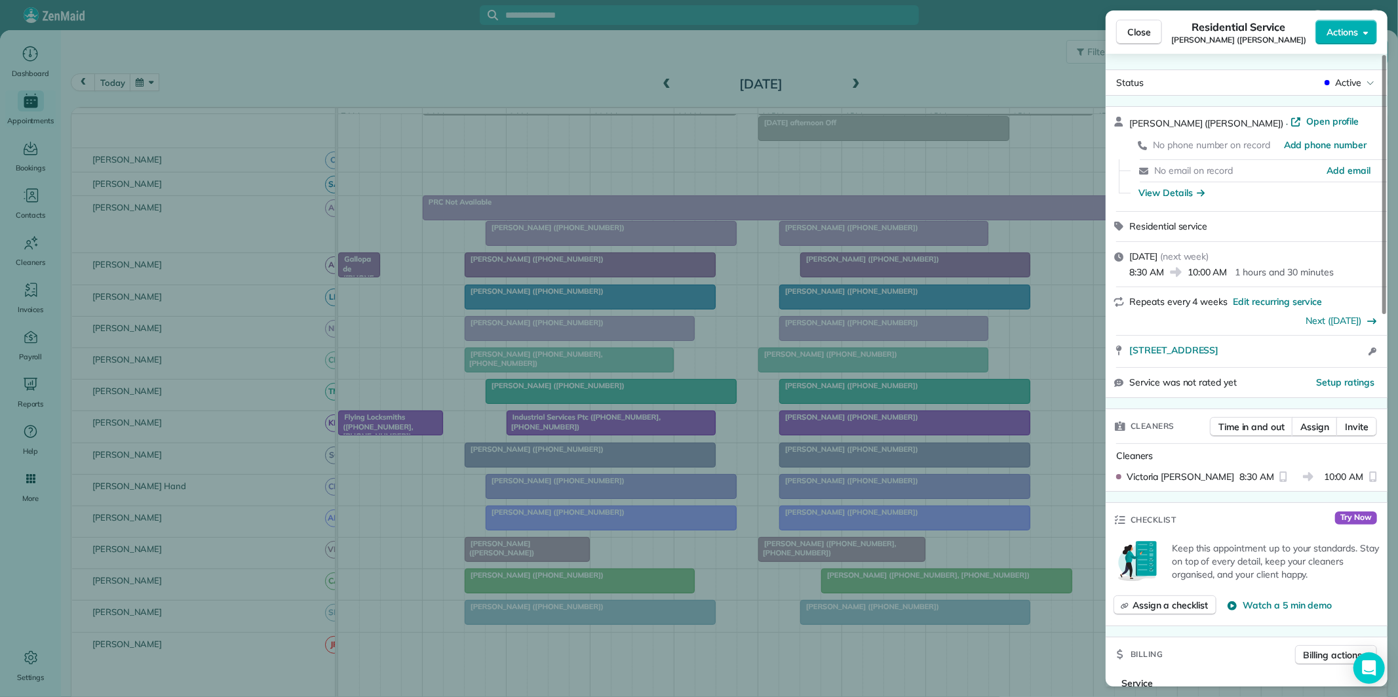
click at [1147, 29] on span "Close" at bounding box center [1139, 32] width 24 height 13
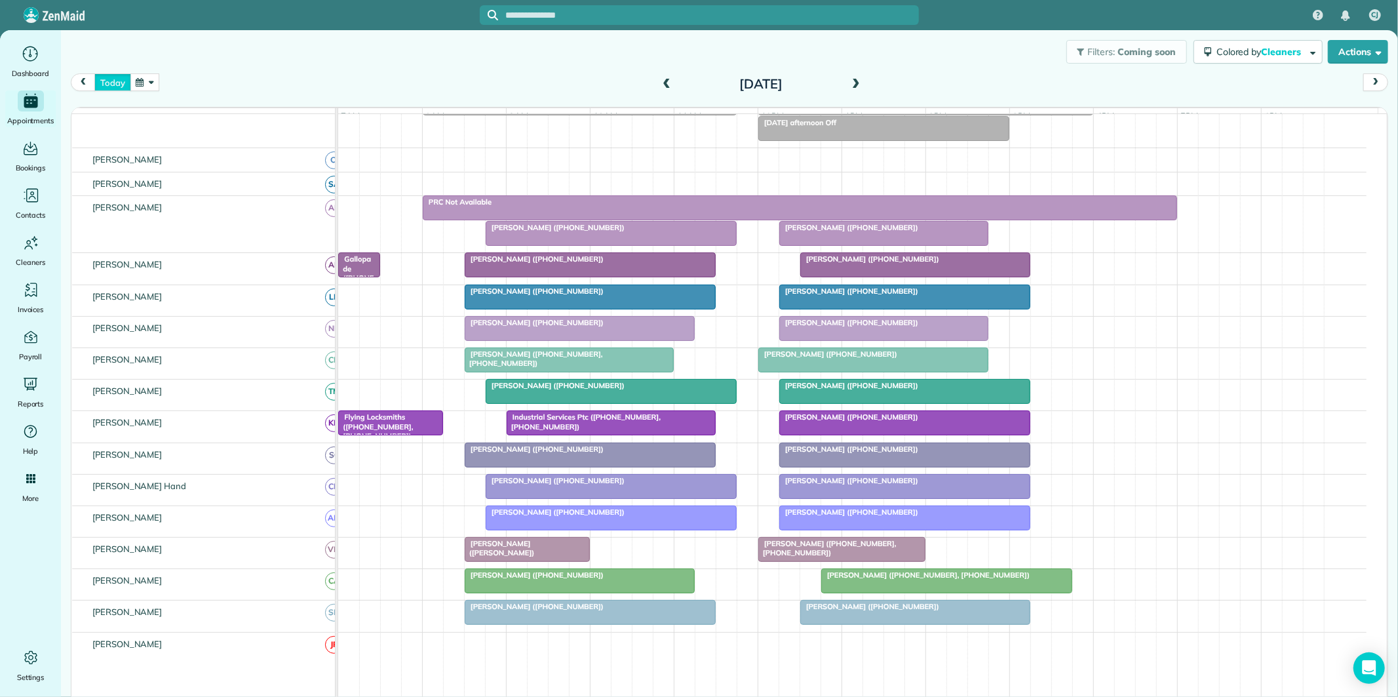
click at [115, 77] on button "today" at bounding box center [112, 82] width 36 height 18
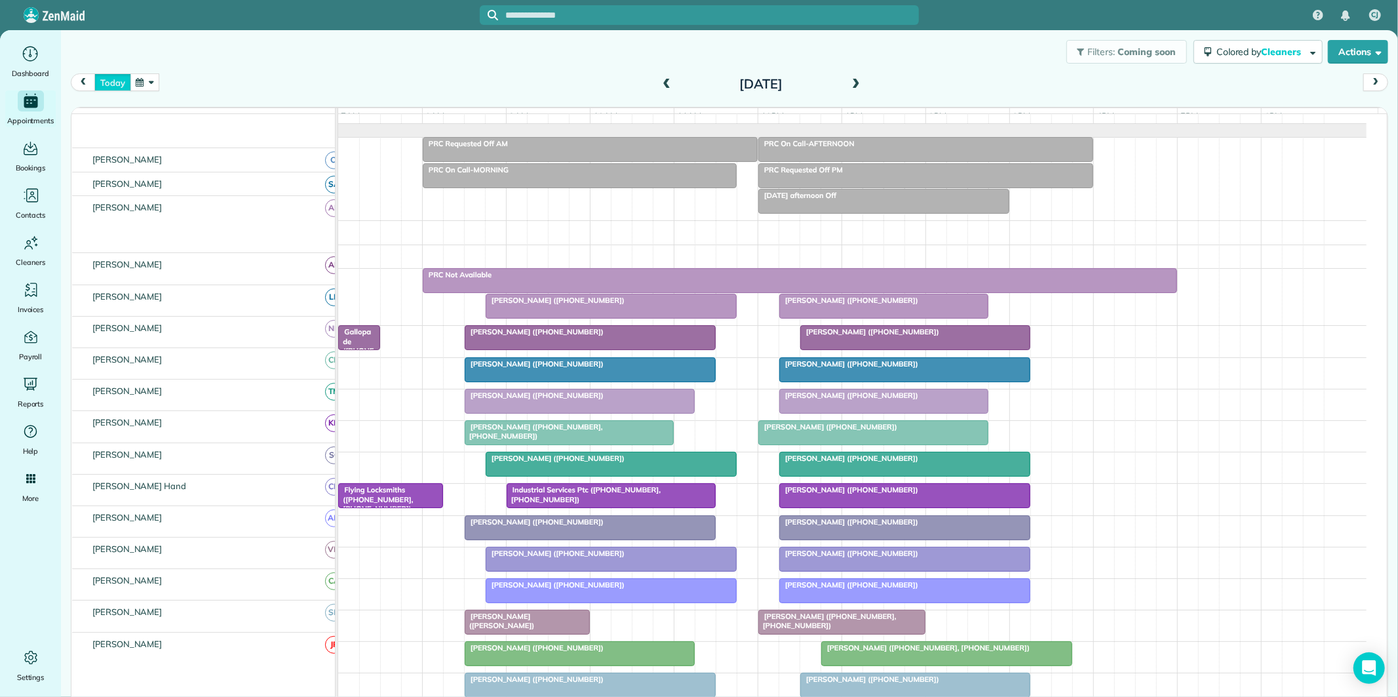
scroll to position [28, 0]
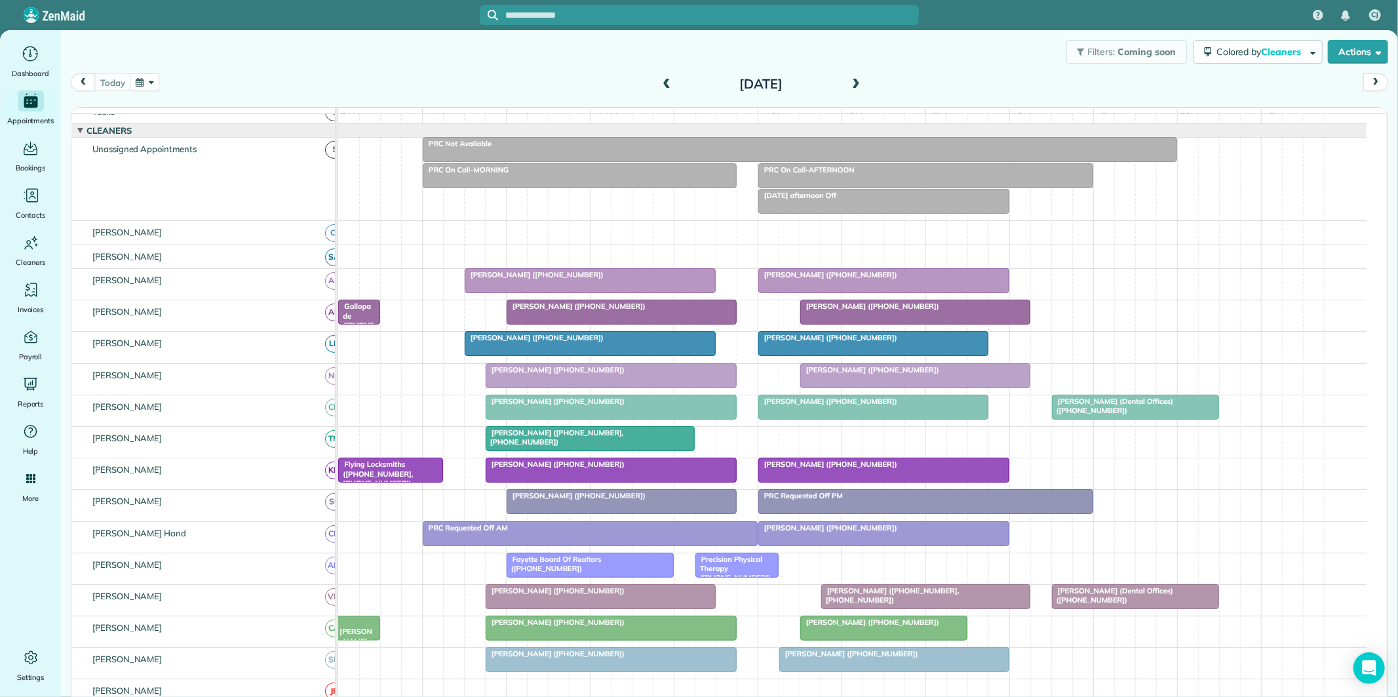
click at [627, 450] on div at bounding box center [590, 439] width 208 height 24
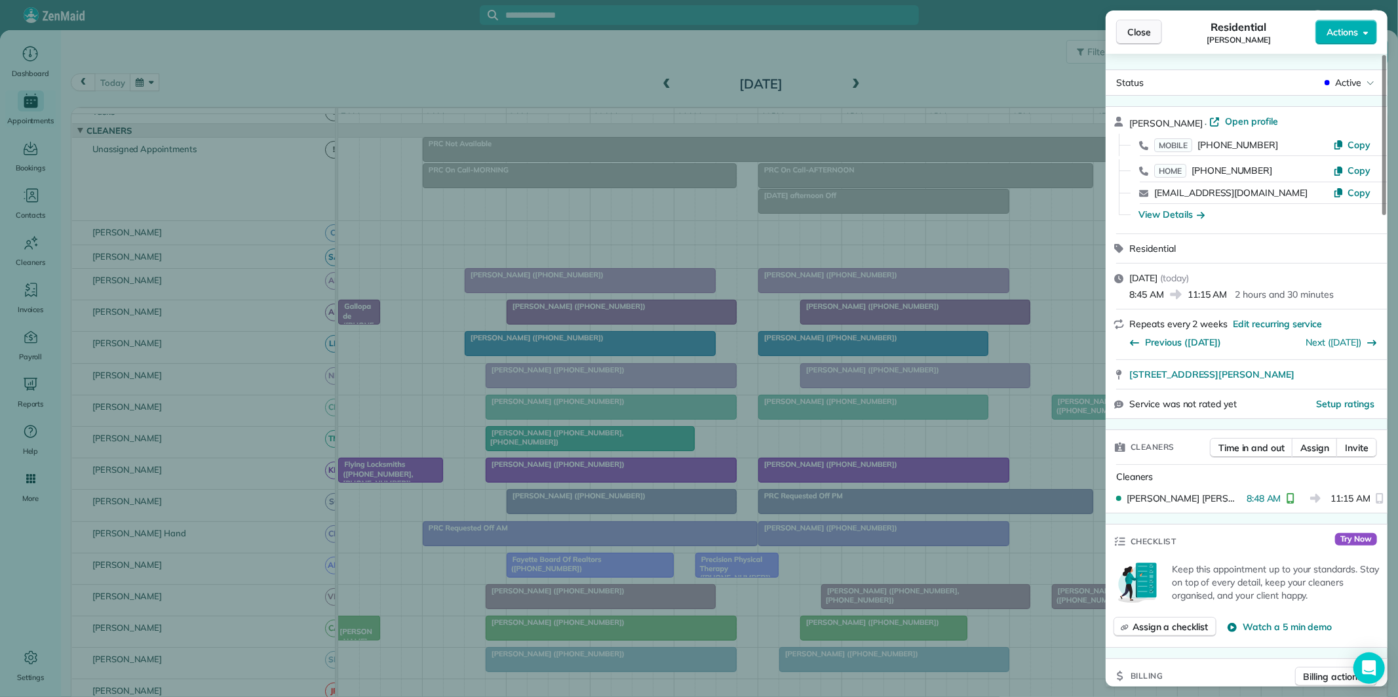
click at [1149, 33] on span "Close" at bounding box center [1139, 32] width 24 height 13
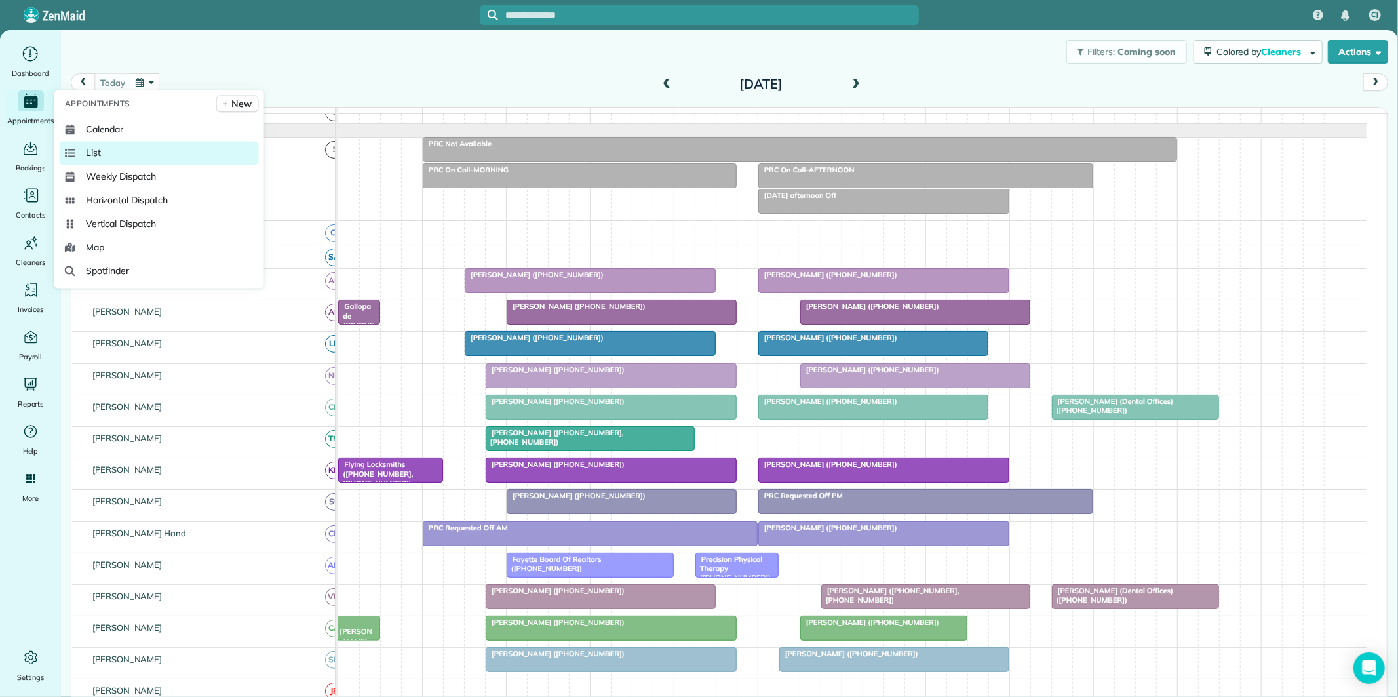
click at [106, 153] on link "List" at bounding box center [159, 153] width 199 height 24
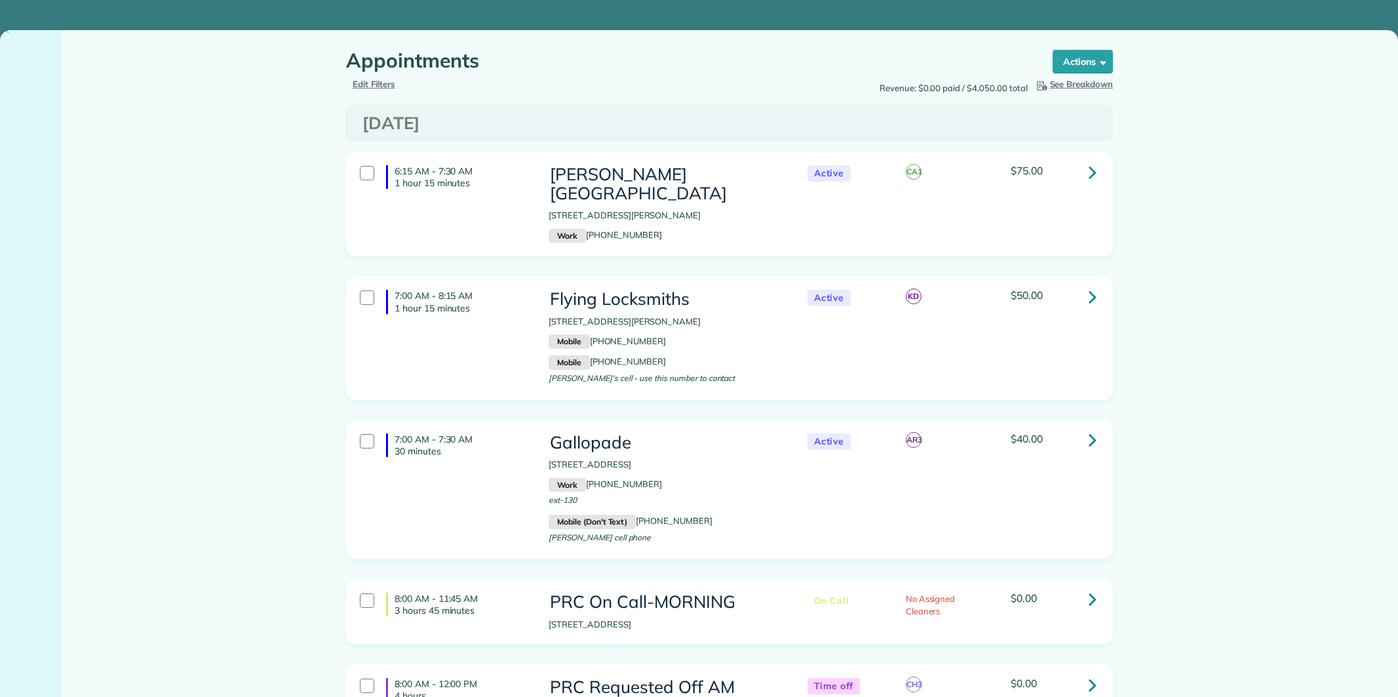
type input "**********"
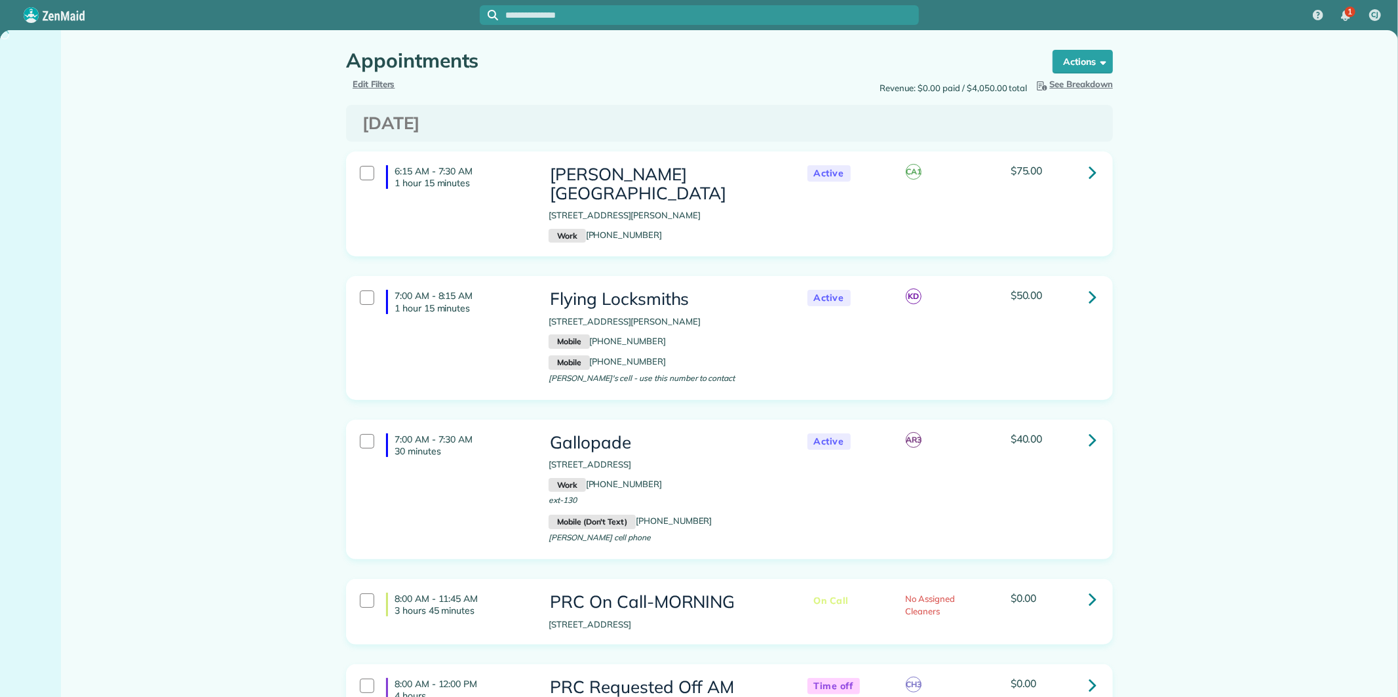
click at [369, 81] on span "Edit Filters" at bounding box center [374, 84] width 43 height 10
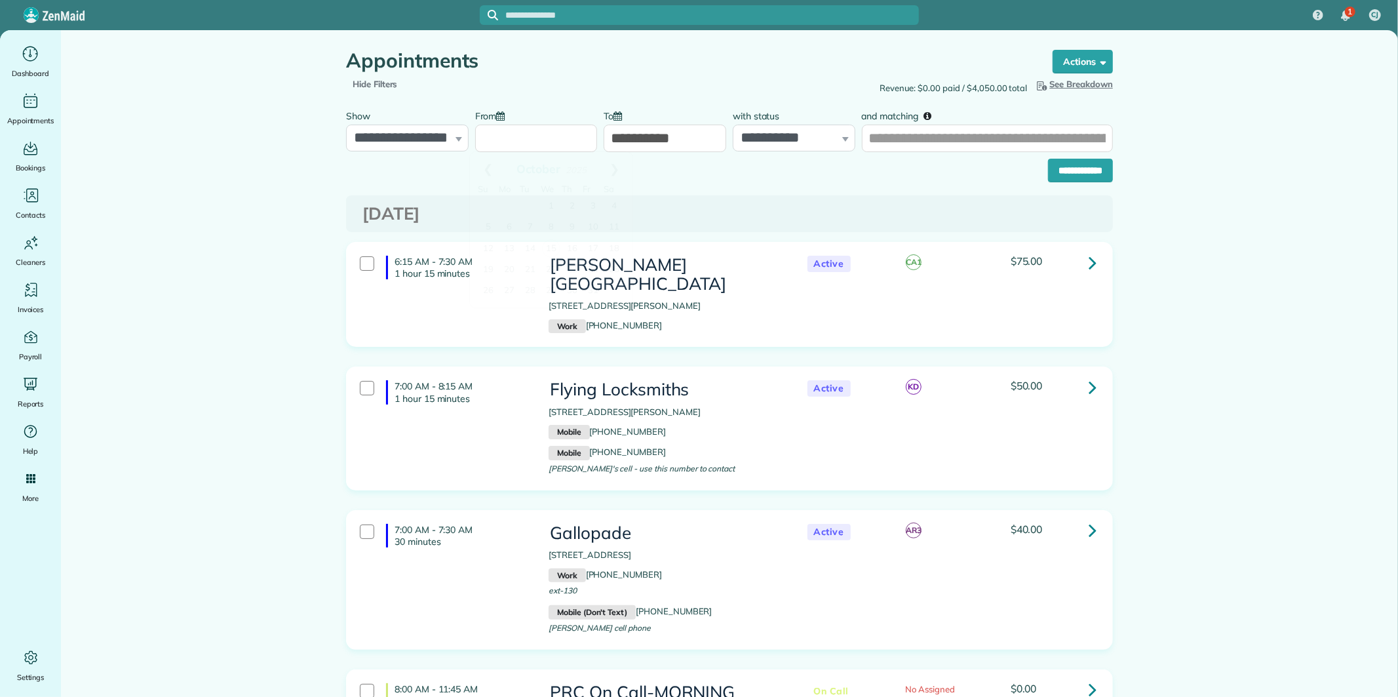
click at [530, 134] on input "From" at bounding box center [536, 139] width 123 height 28
click at [509, 244] on link "13" at bounding box center [509, 249] width 21 height 21
type input "**********"
click at [655, 138] on input "**********" at bounding box center [665, 139] width 123 height 28
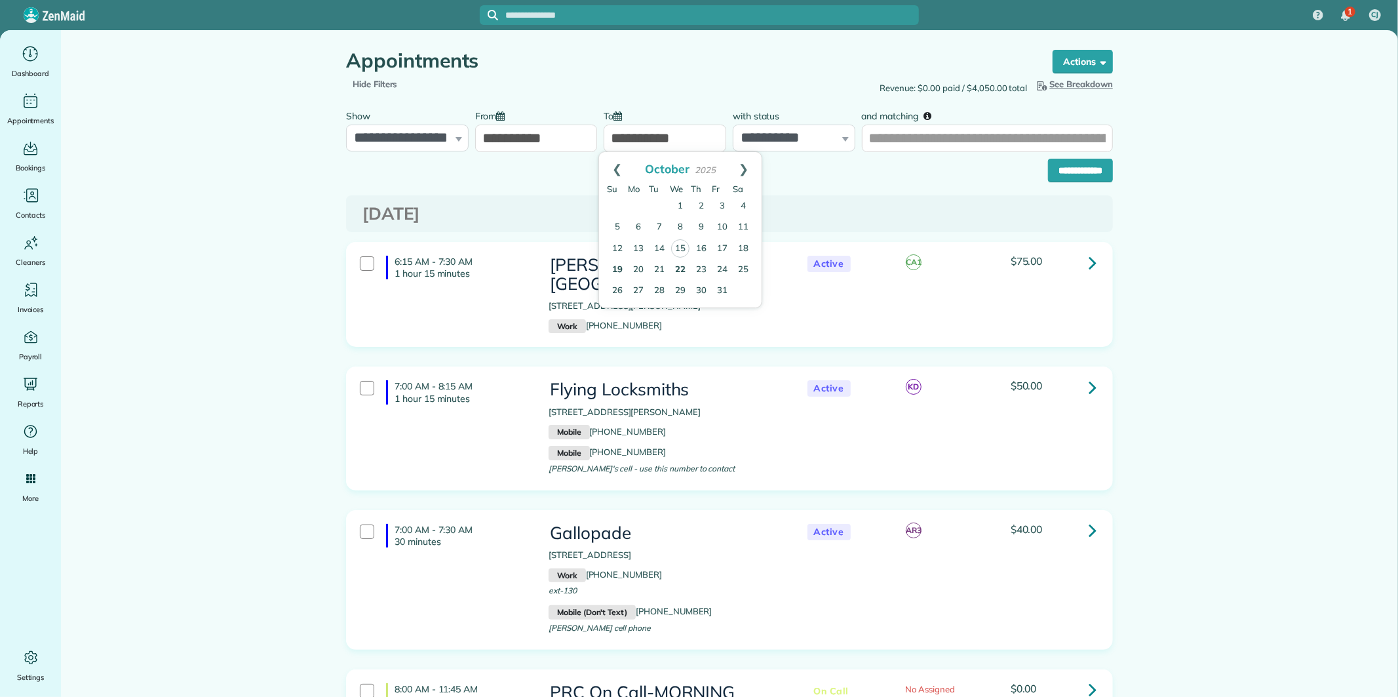
click at [615, 265] on link "19" at bounding box center [617, 270] width 21 height 21
type input "**********"
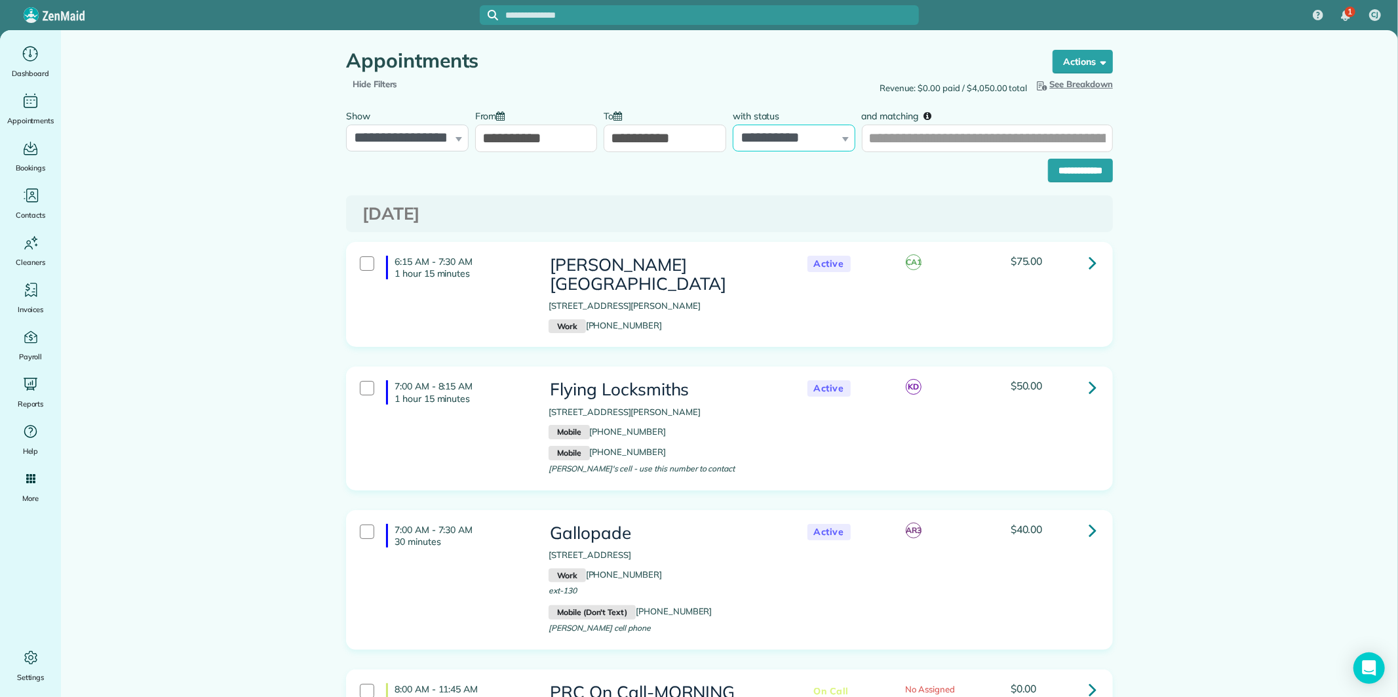
click at [798, 134] on select "**********" at bounding box center [794, 139] width 123 height 28
select select "****"
click at [733, 125] on select "**********" at bounding box center [794, 139] width 123 height 28
click at [1086, 165] on input "**********" at bounding box center [1080, 171] width 65 height 24
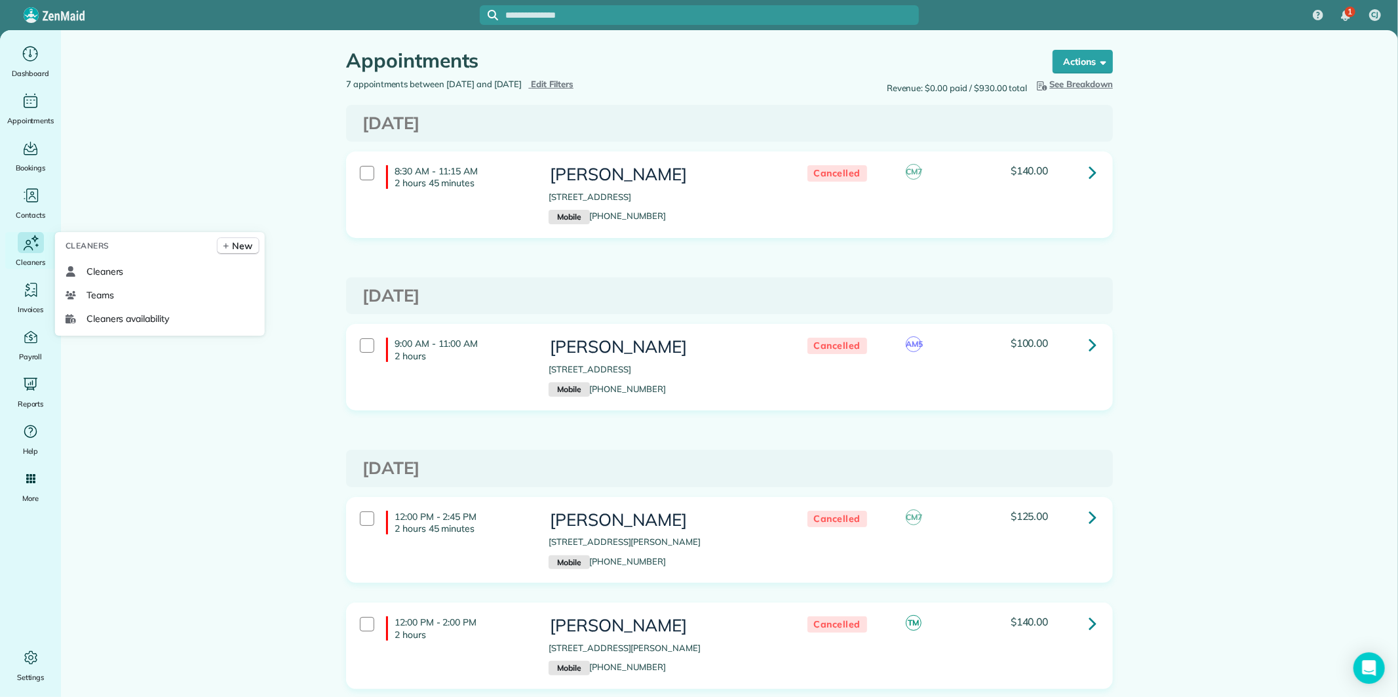
click at [29, 247] on icon "Main" at bounding box center [31, 243] width 20 height 20
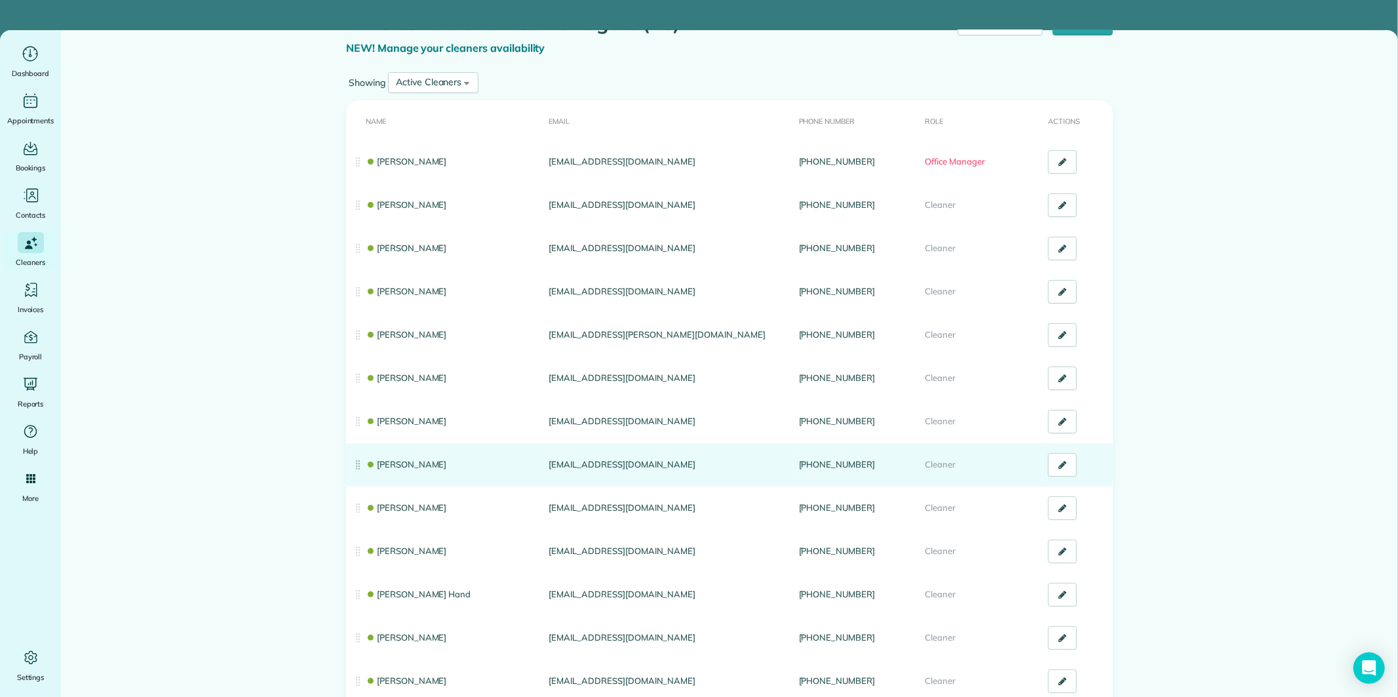
scroll to position [73, 0]
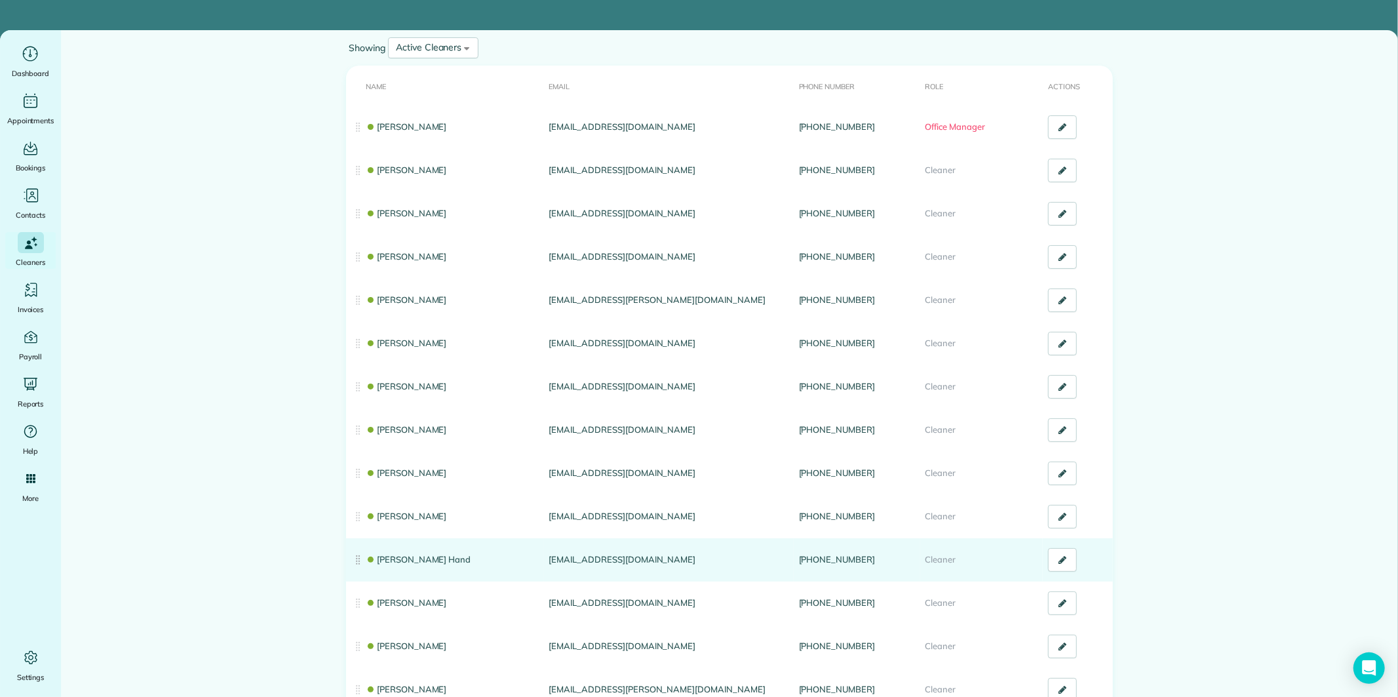
click at [396, 554] on link "[PERSON_NAME] Hand" at bounding box center [418, 559] width 105 height 10
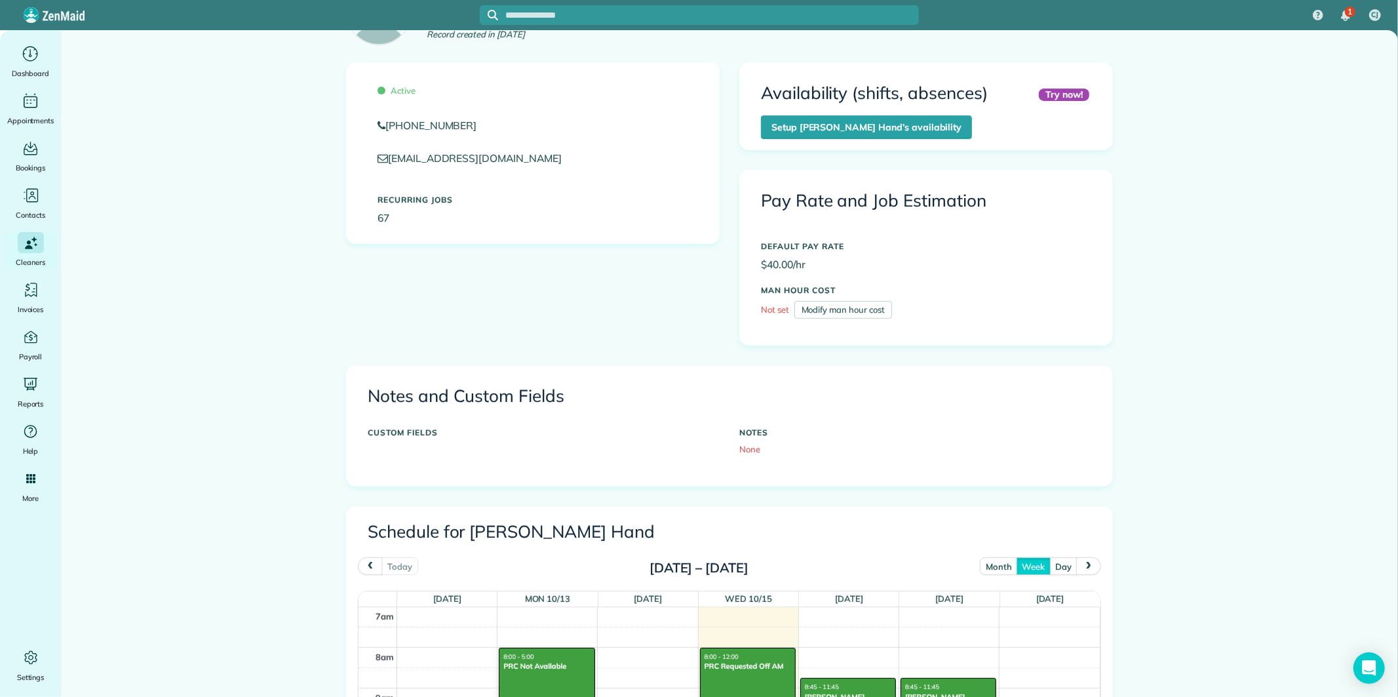
scroll to position [364, 0]
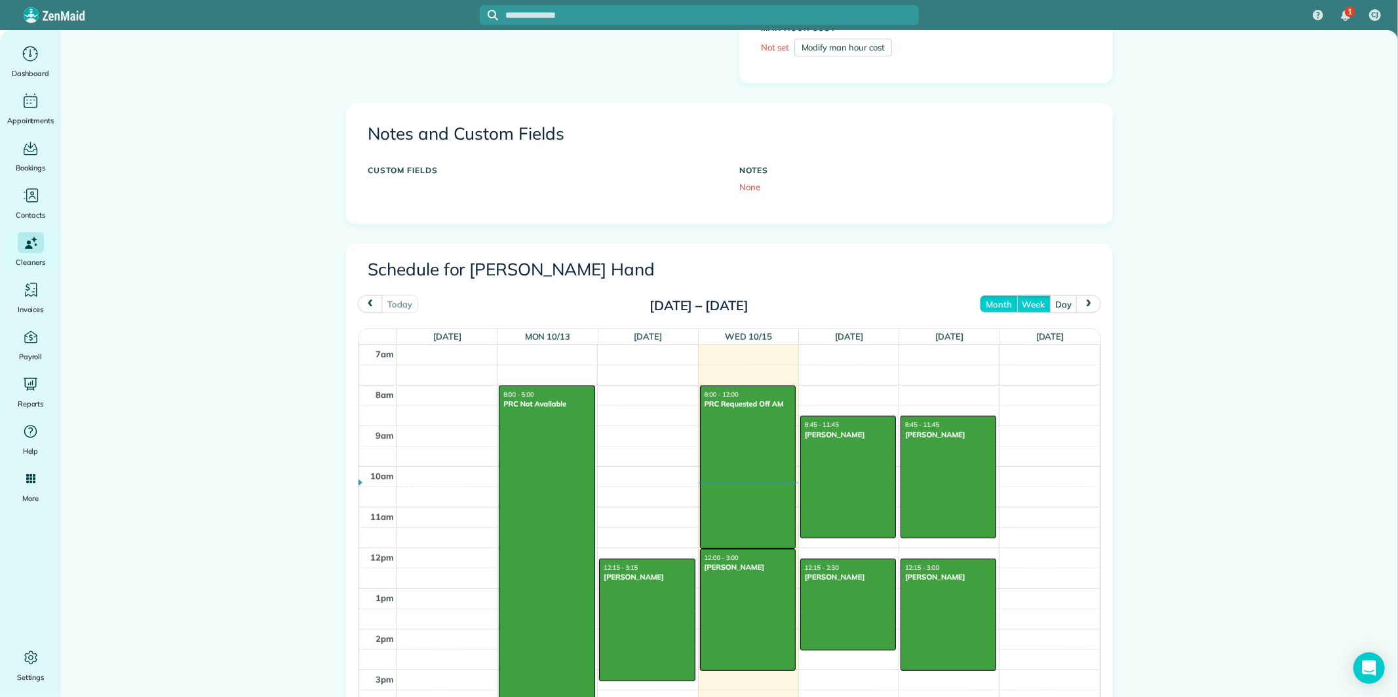
click at [996, 304] on button "month" at bounding box center [998, 304] width 37 height 18
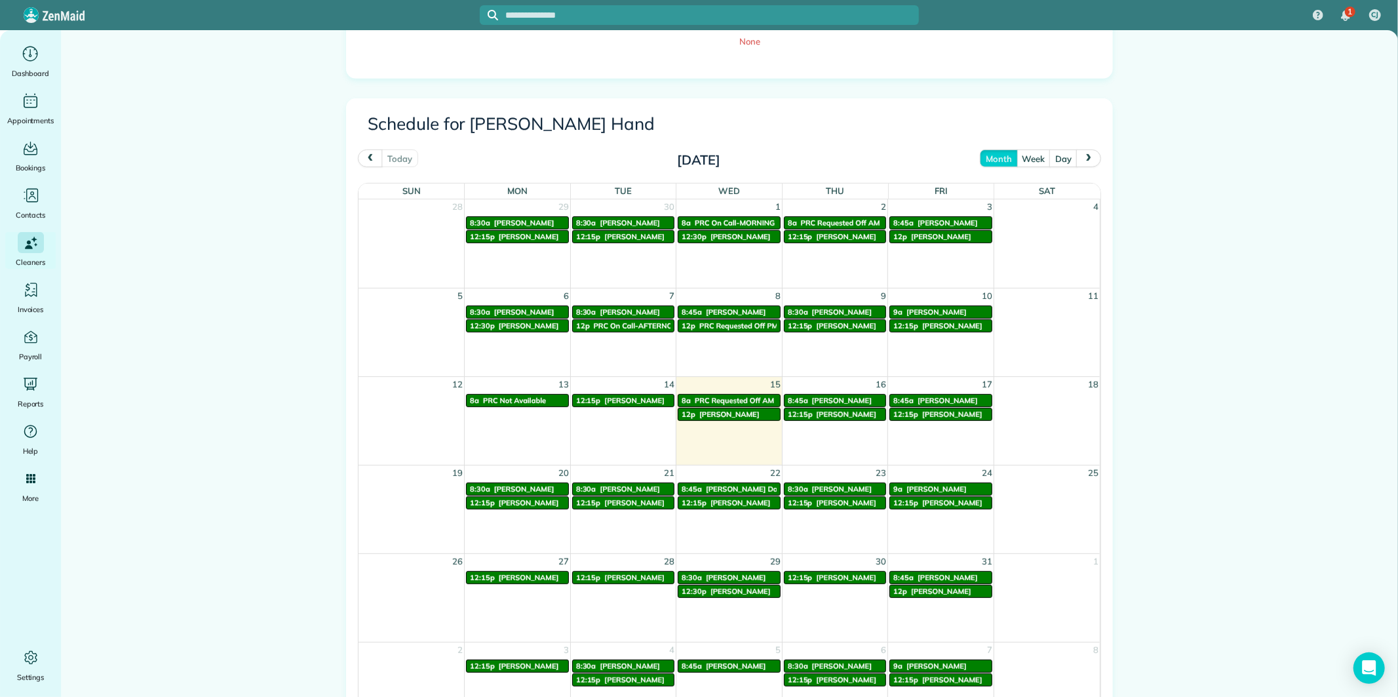
scroll to position [582, 0]
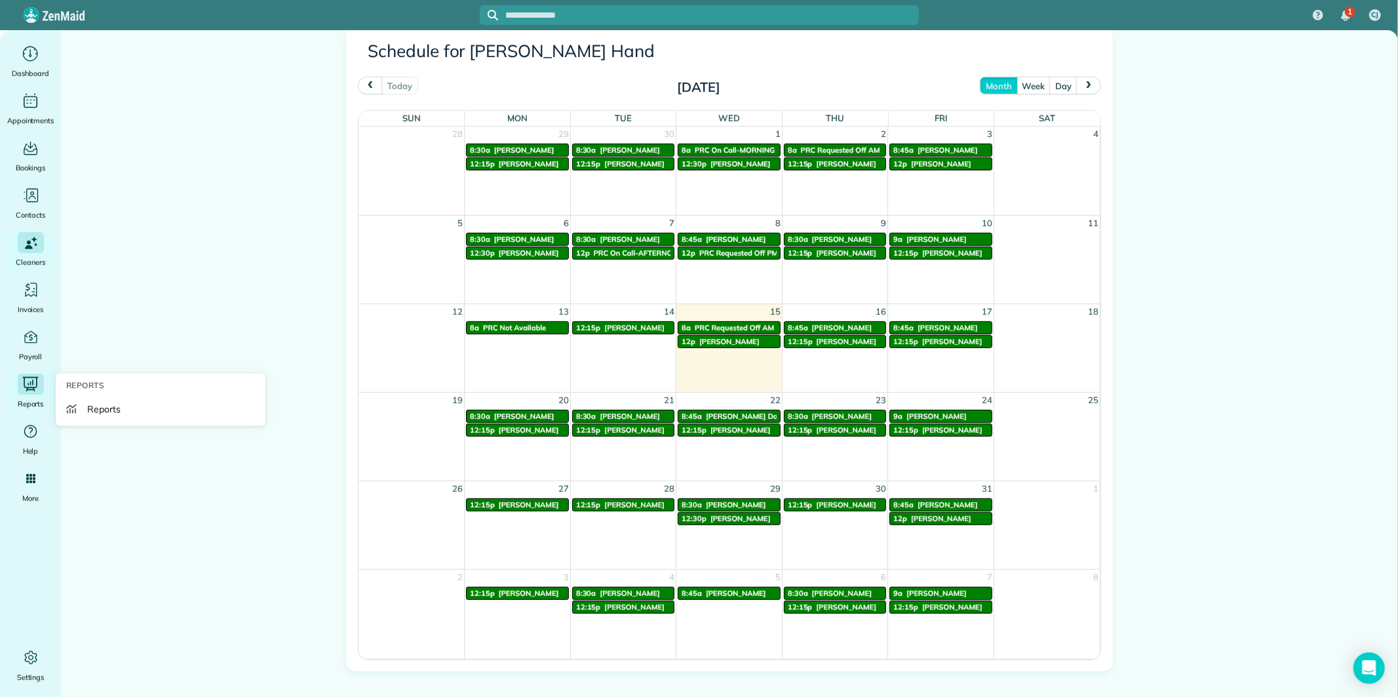
click at [33, 387] on icon "Main" at bounding box center [30, 385] width 14 height 14
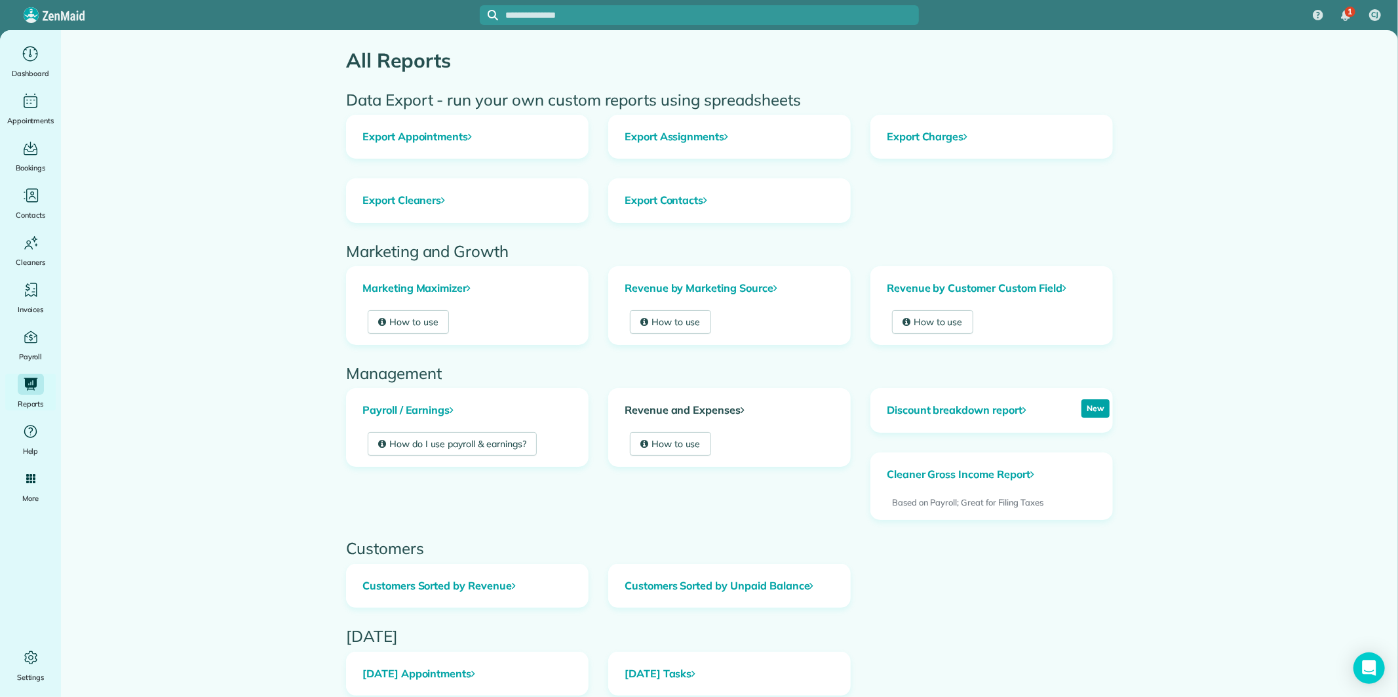
click at [684, 408] on link "Revenue and Expenses" at bounding box center [729, 410] width 241 height 43
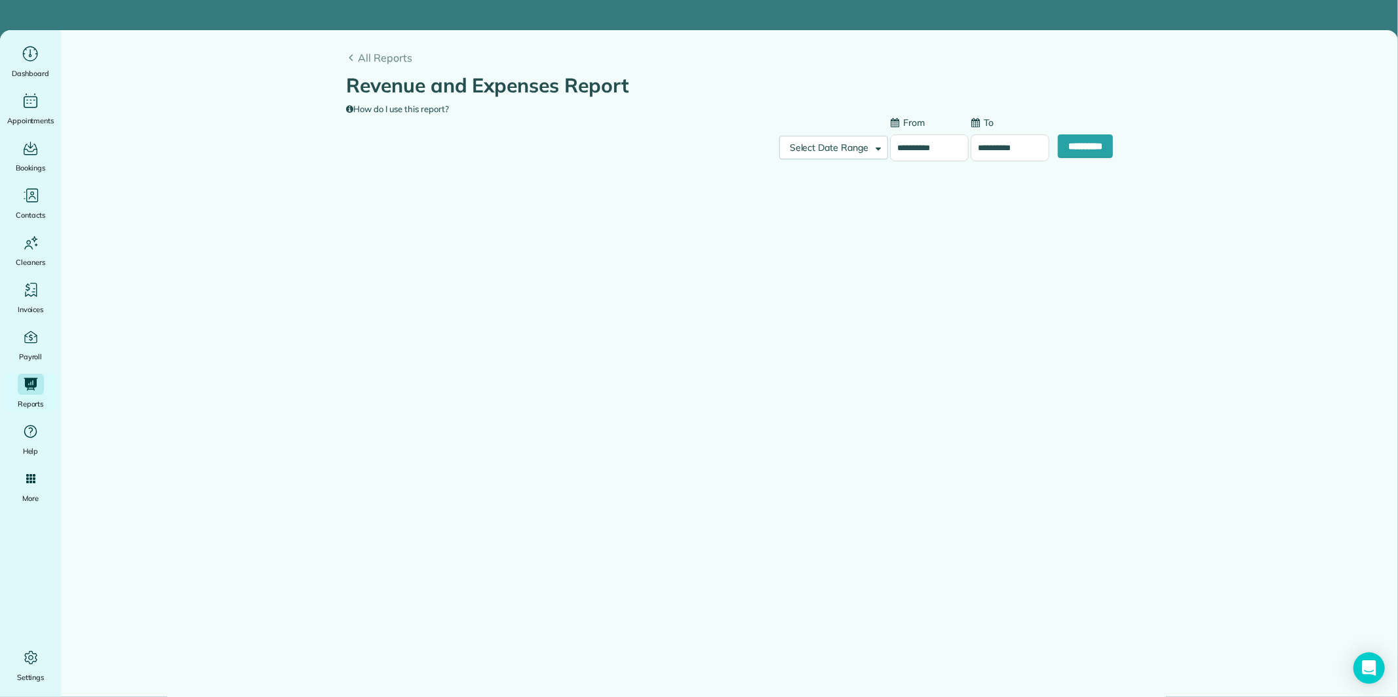
type input "**********"
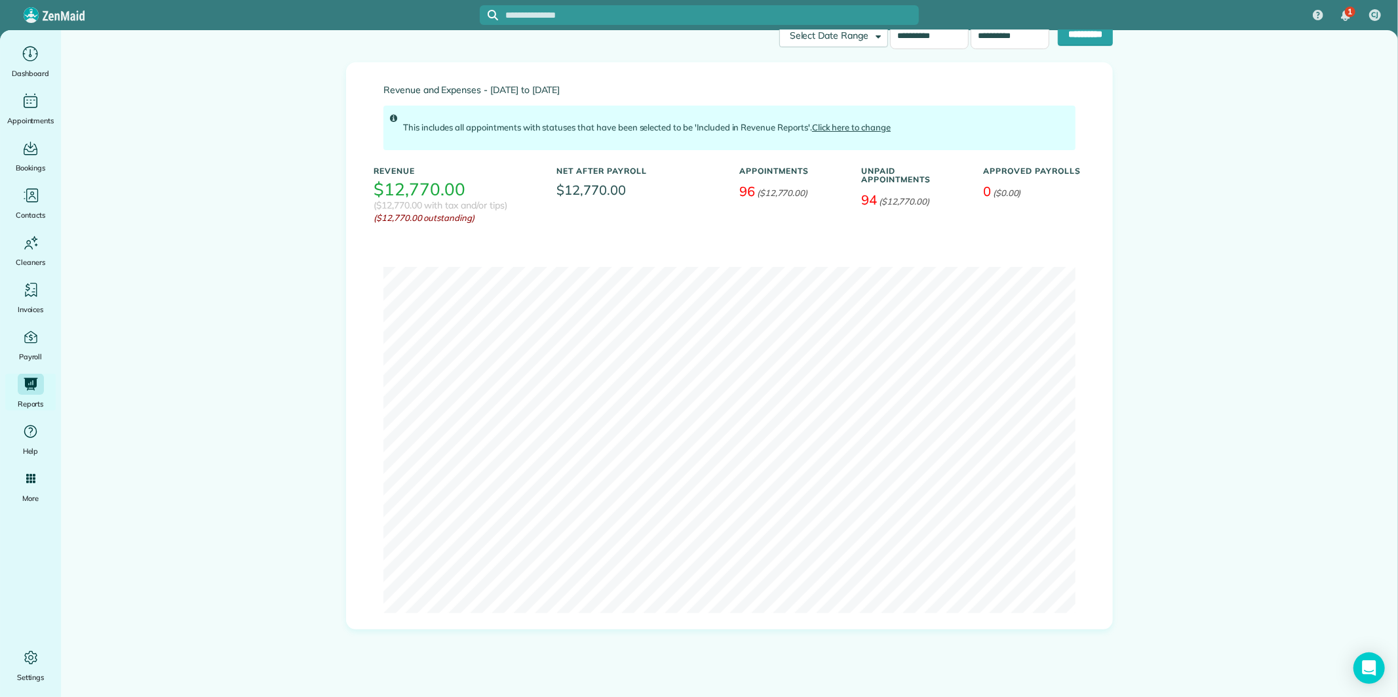
scroll to position [40, 0]
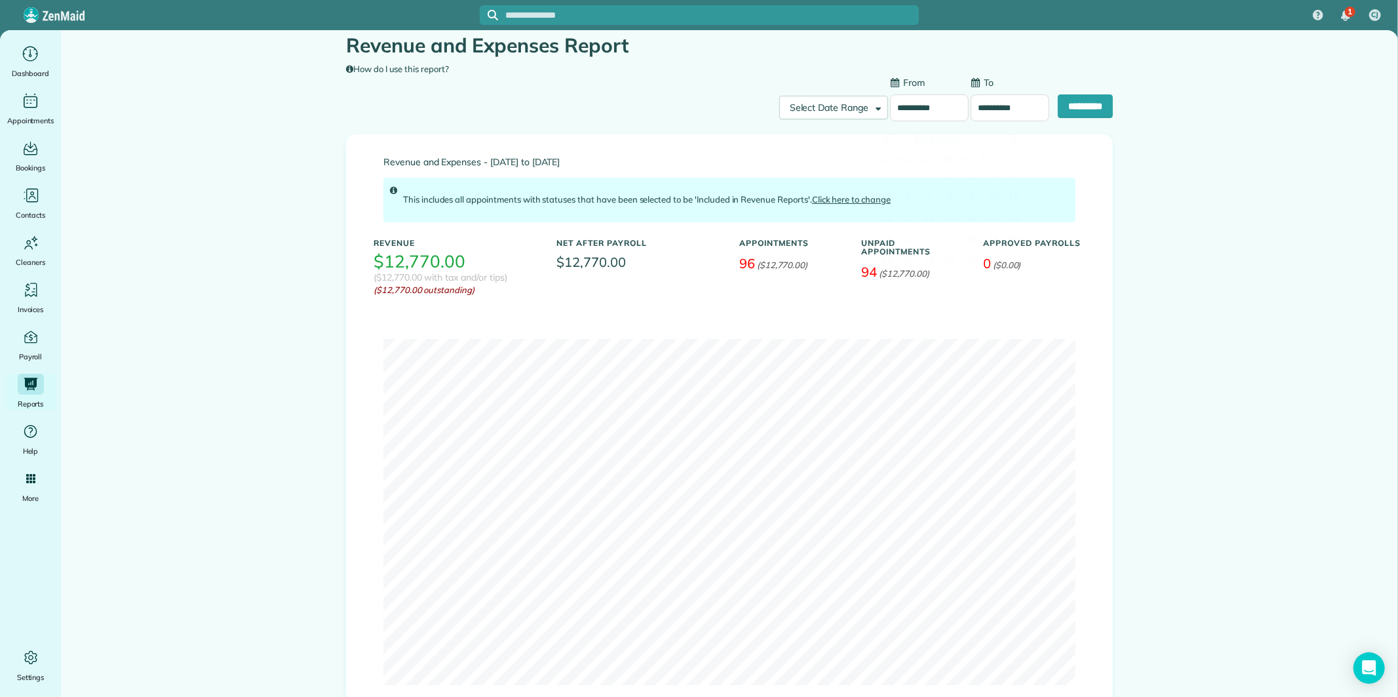
click at [905, 101] on input "**********" at bounding box center [929, 108] width 79 height 28
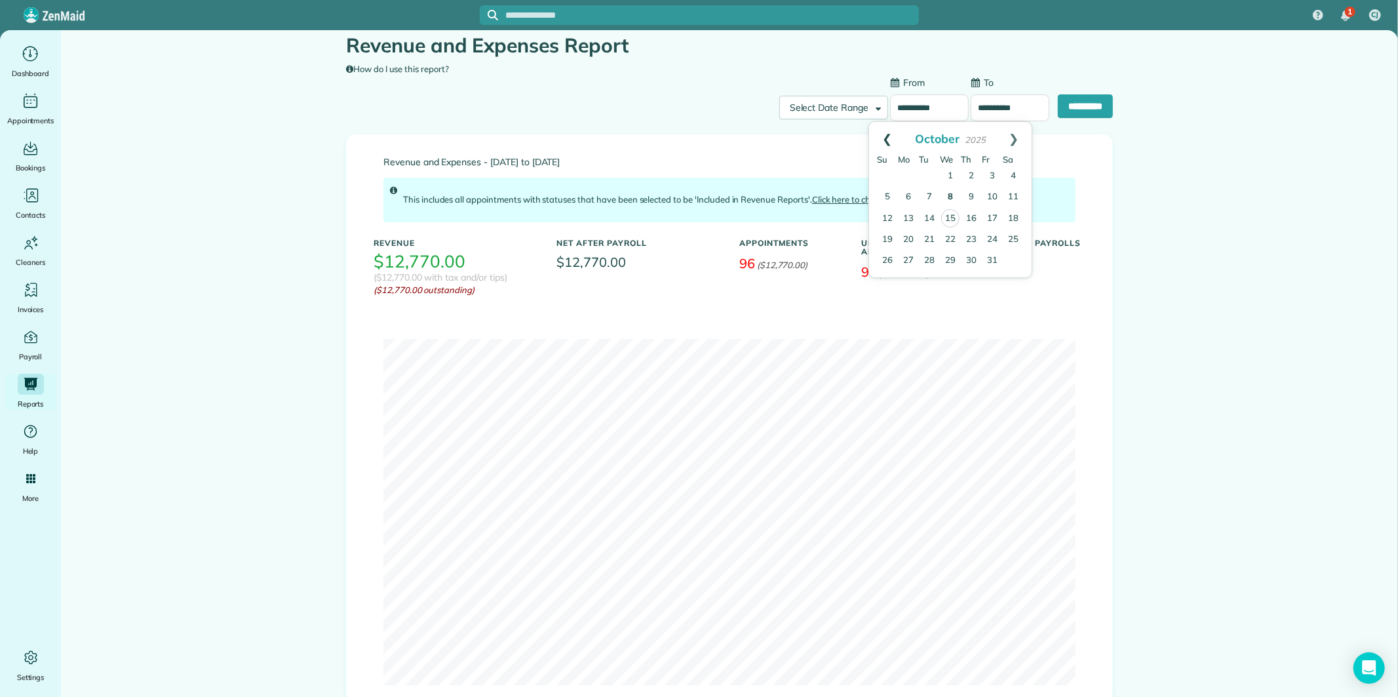
click at [882, 134] on link "Prev" at bounding box center [887, 138] width 36 height 33
click at [1018, 136] on link "Next" at bounding box center [1014, 138] width 36 height 33
click at [886, 135] on link "Prev" at bounding box center [887, 138] width 36 height 33
click at [907, 251] on link "29" at bounding box center [908, 260] width 21 height 21
type input "**********"
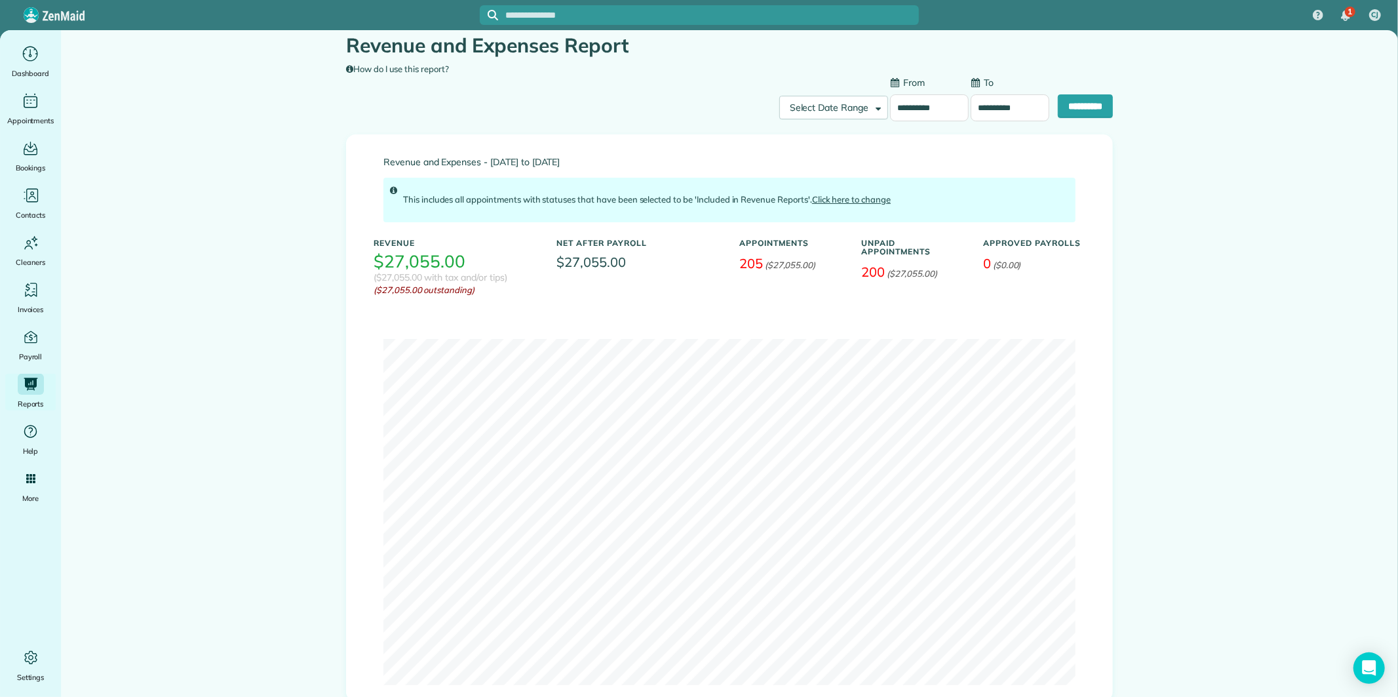
scroll to position [0, 0]
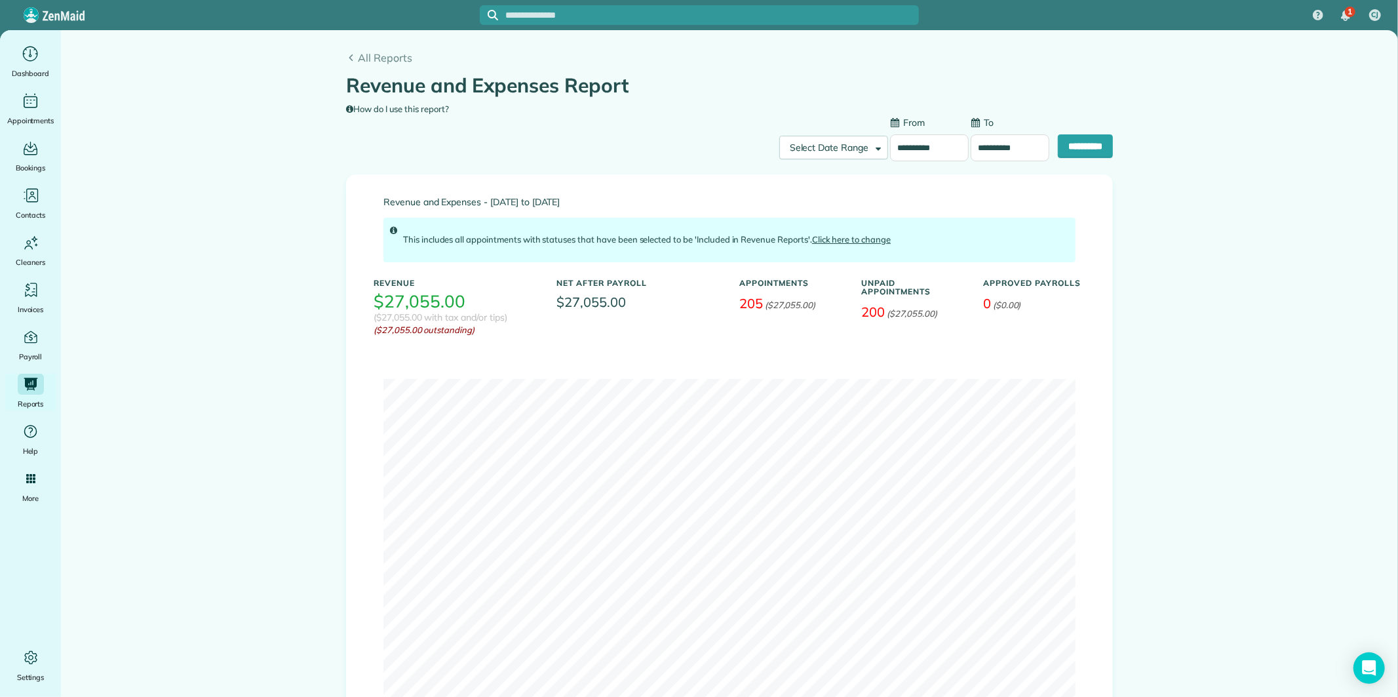
click at [990, 147] on input "**********" at bounding box center [1010, 148] width 79 height 28
click at [973, 294] on link "26" at bounding box center [968, 300] width 21 height 21
type input "**********"
click at [1089, 144] on input "**********" at bounding box center [1085, 146] width 55 height 24
click at [925, 149] on input "**********" at bounding box center [929, 148] width 79 height 28
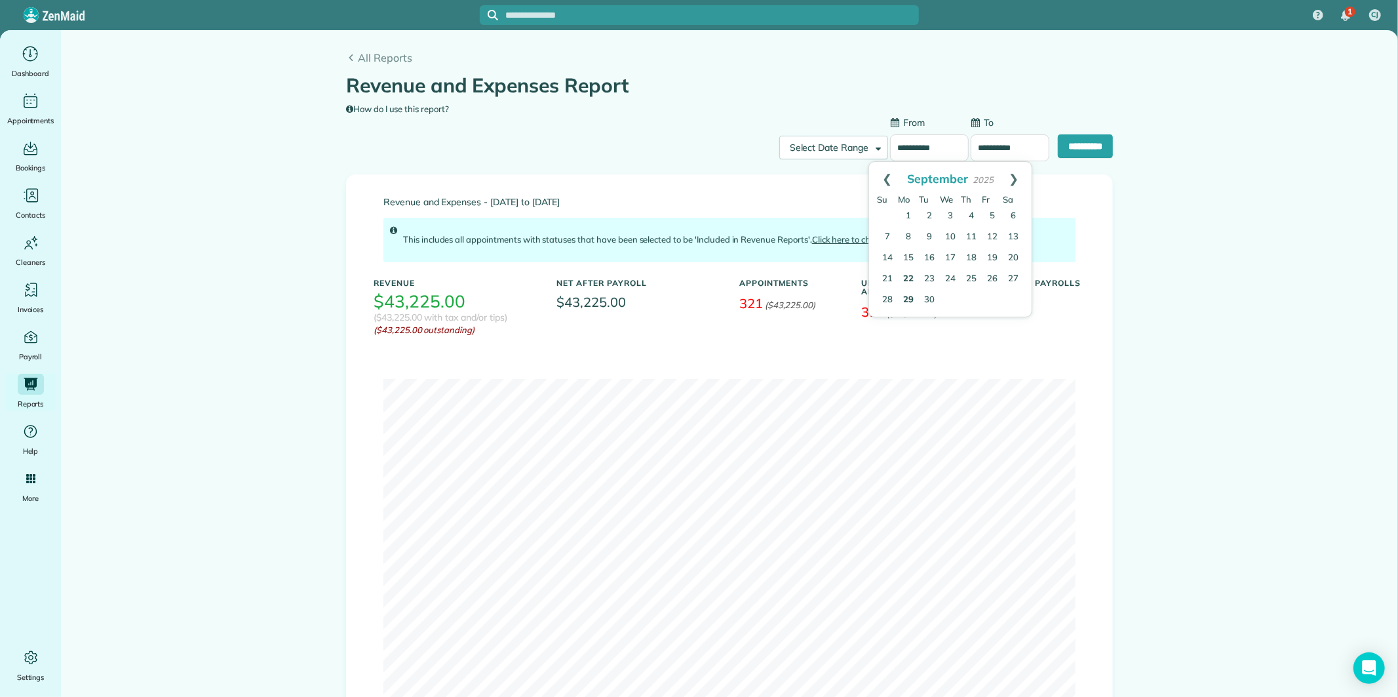
click at [910, 278] on link "22" at bounding box center [908, 279] width 21 height 21
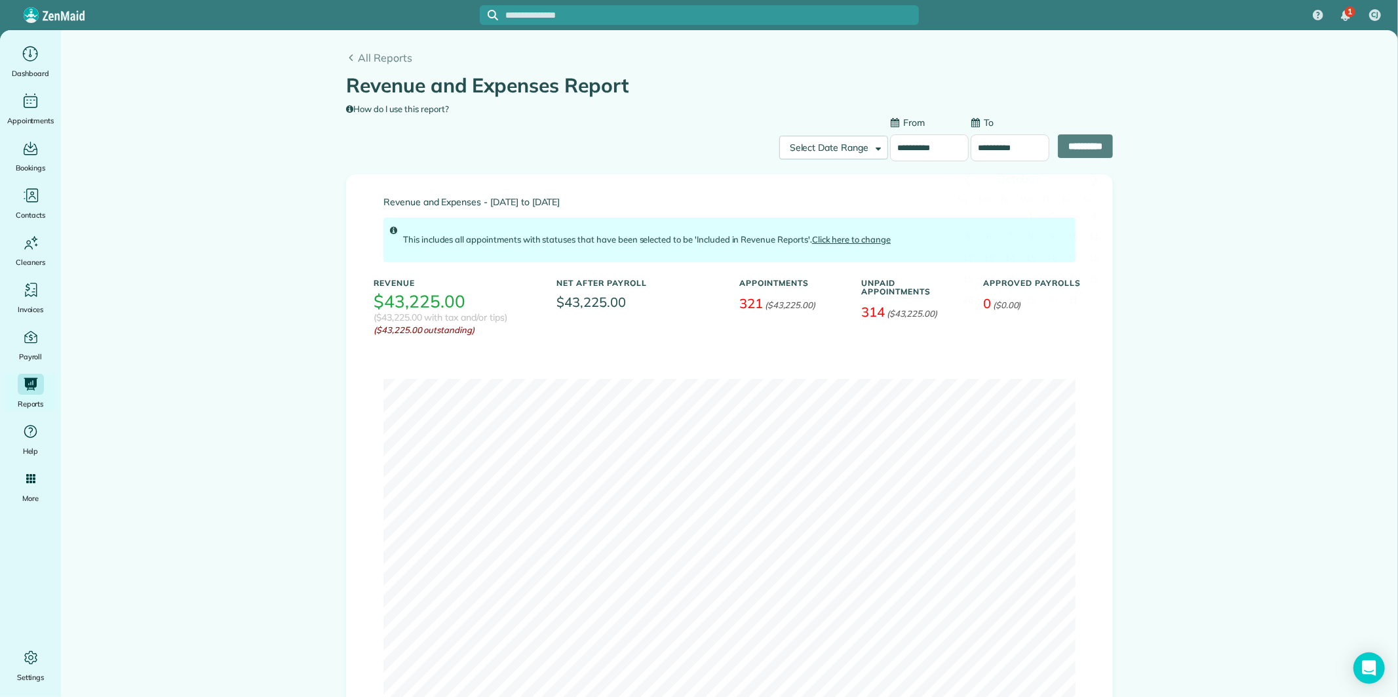
click at [1008, 140] on input "**********" at bounding box center [1010, 148] width 79 height 28
click at [912, 146] on input "**********" at bounding box center [929, 148] width 79 height 28
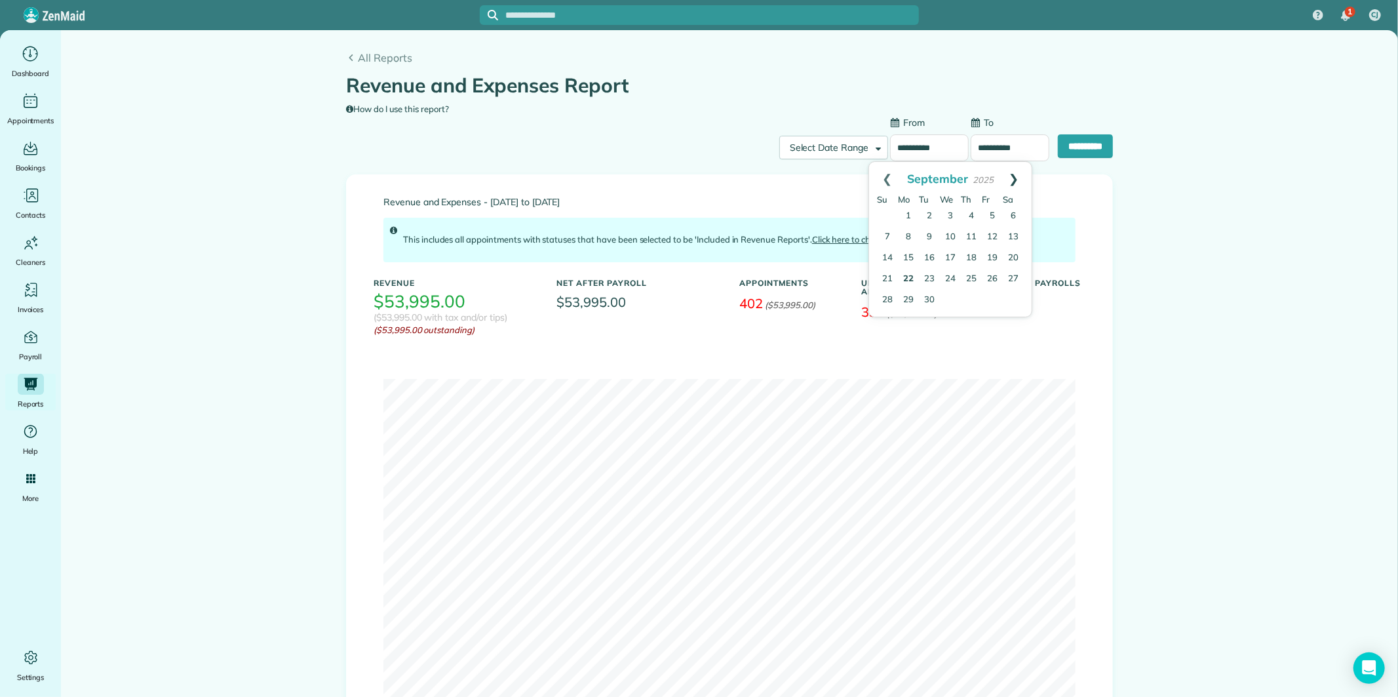
click at [1018, 176] on link "Next" at bounding box center [1014, 178] width 36 height 33
click at [909, 275] on link "20" at bounding box center [908, 279] width 21 height 21
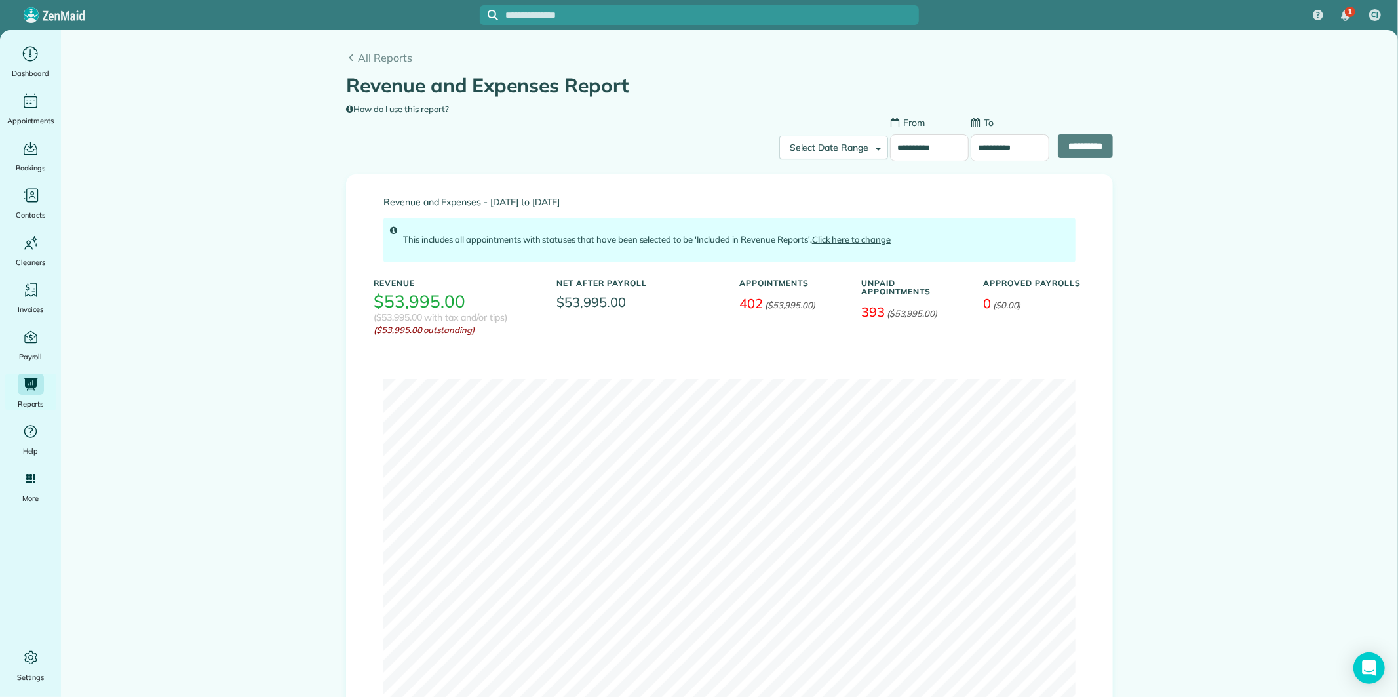
click at [995, 149] on input "**********" at bounding box center [1010, 148] width 79 height 28
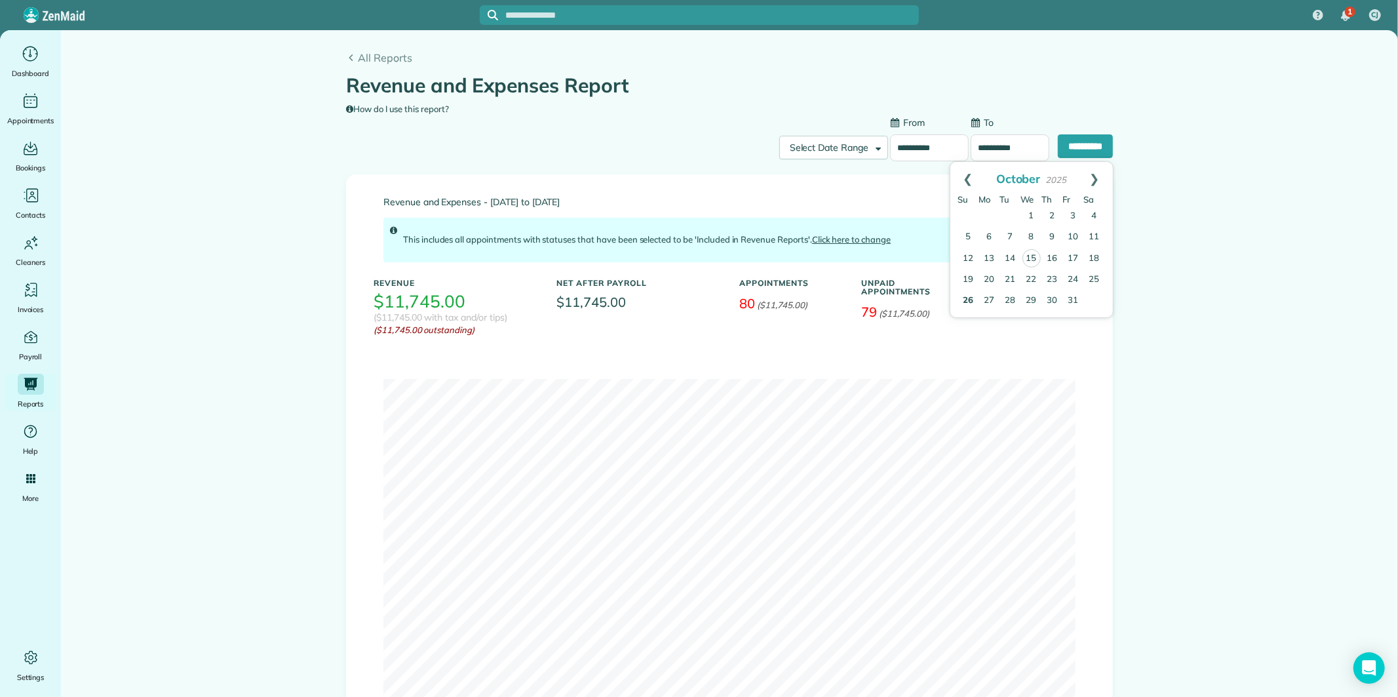
click at [967, 298] on link "26" at bounding box center [968, 300] width 21 height 21
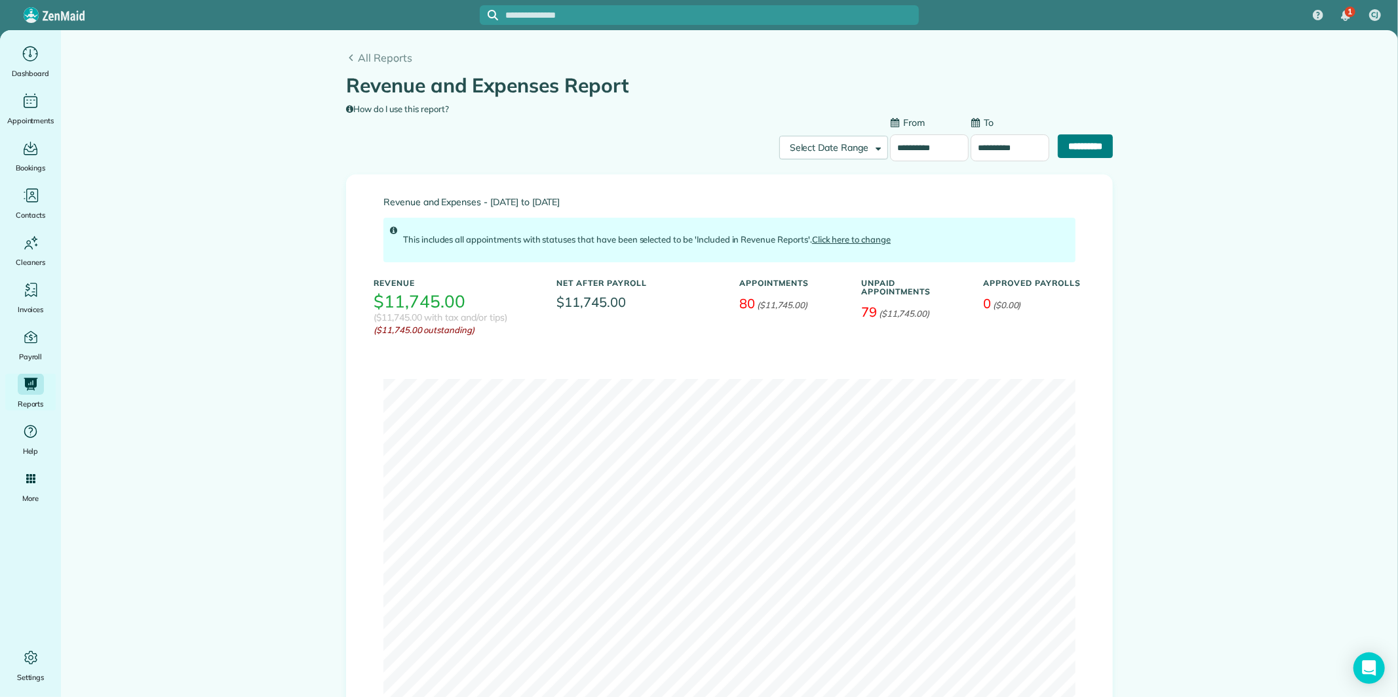
click at [1088, 142] on input "**********" at bounding box center [1085, 146] width 55 height 24
click at [909, 146] on input "**********" at bounding box center [929, 148] width 79 height 28
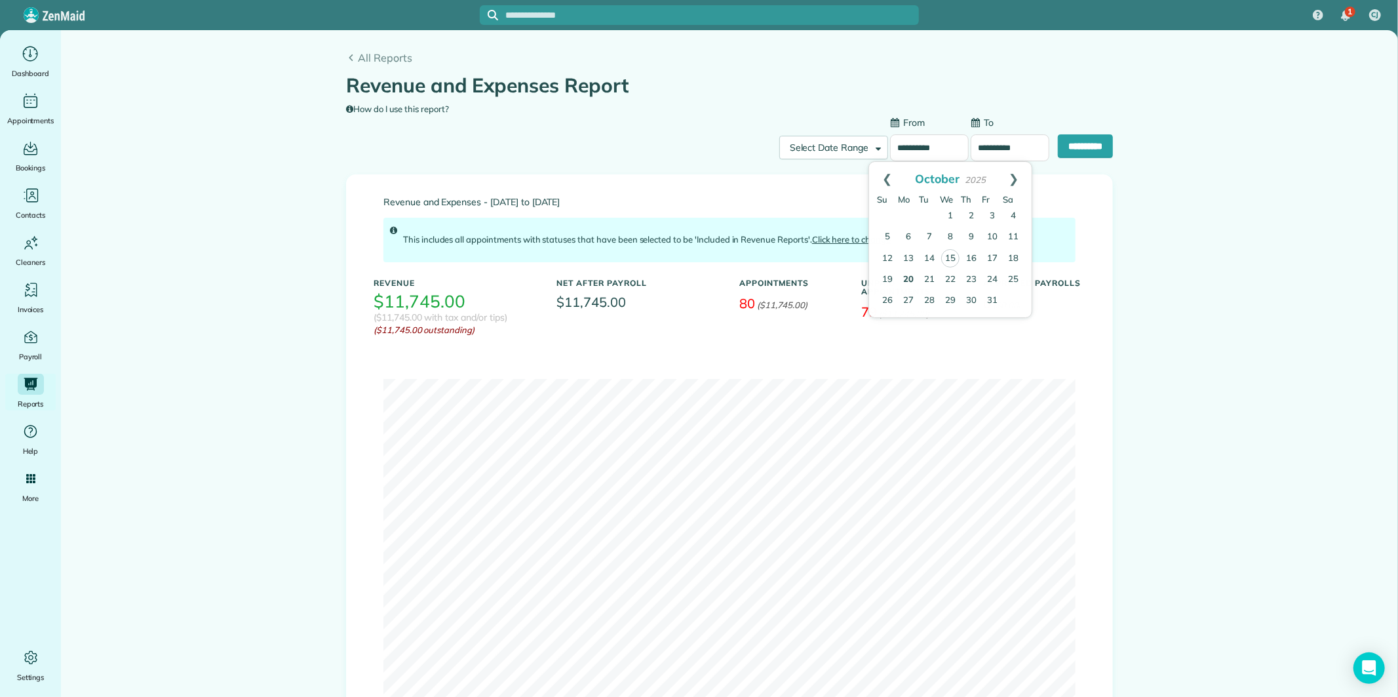
click at [1205, 75] on main "**********" at bounding box center [729, 434] width 1337 height 809
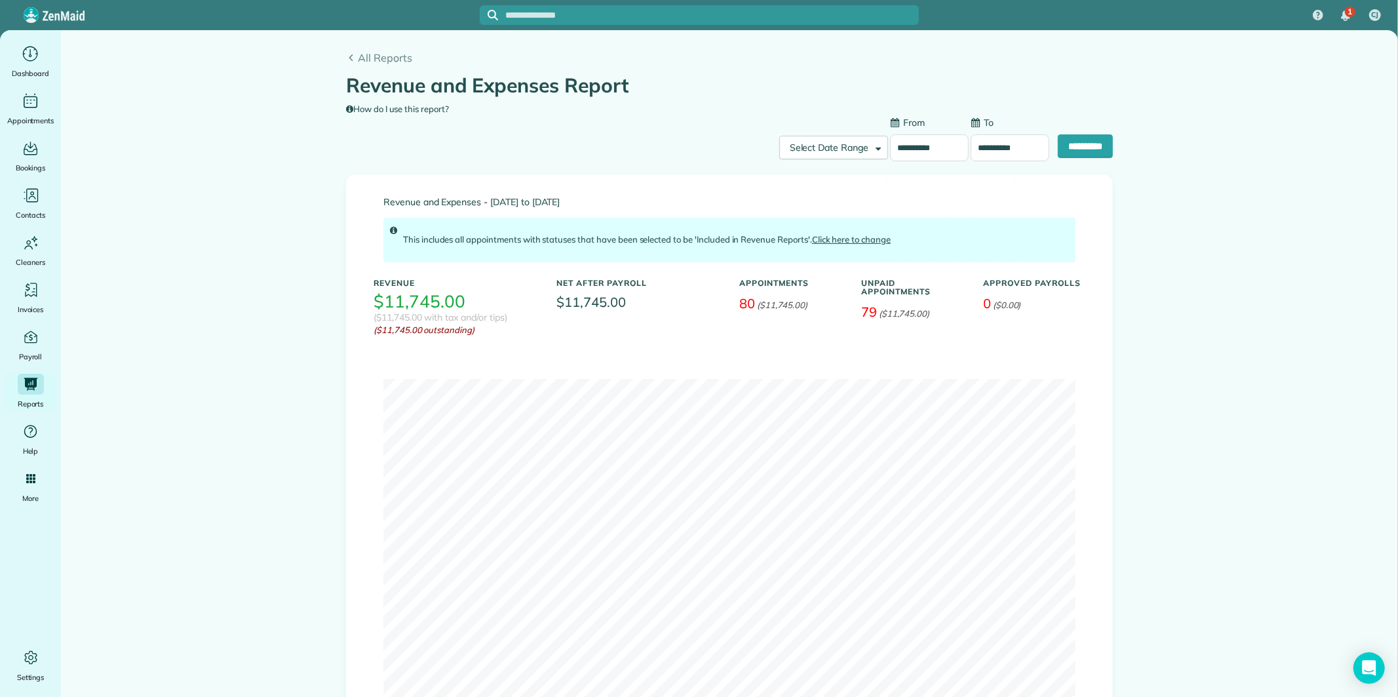
click at [920, 147] on input "**********" at bounding box center [929, 148] width 79 height 28
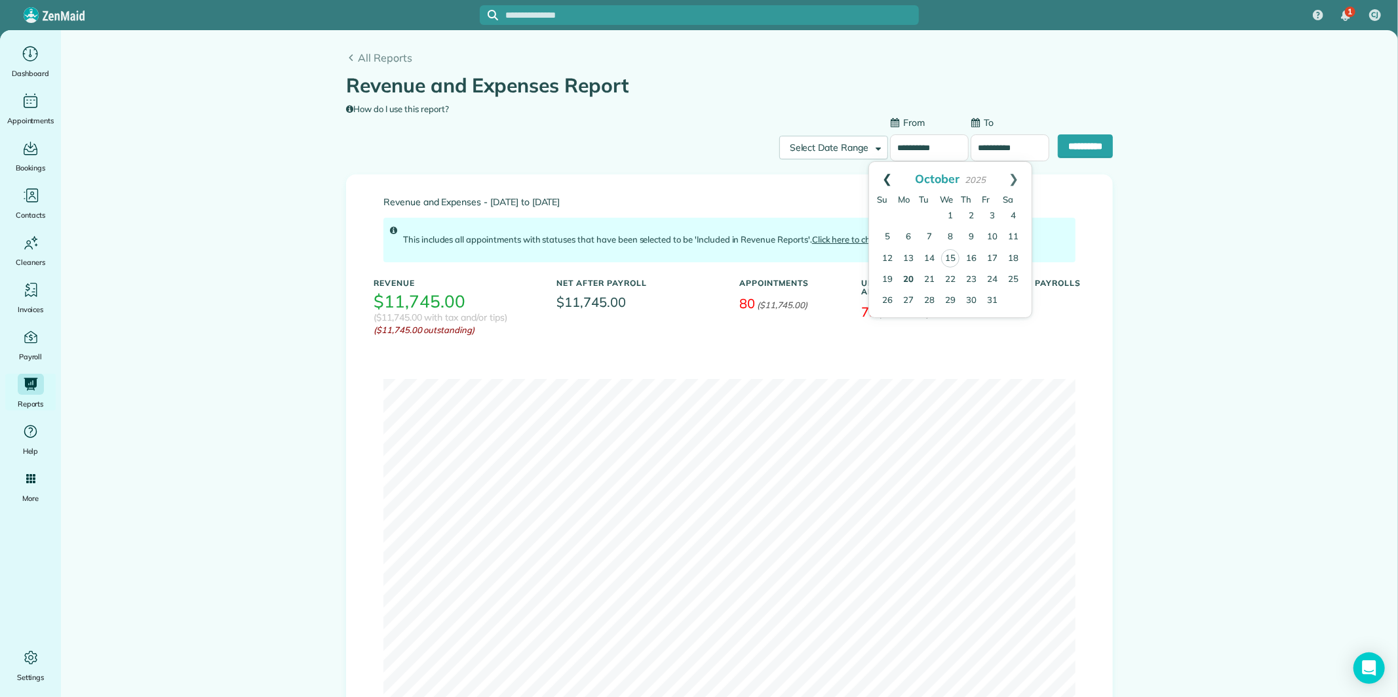
click at [882, 176] on link "Prev" at bounding box center [887, 178] width 36 height 33
click at [905, 295] on link "29" at bounding box center [908, 300] width 21 height 21
type input "**********"
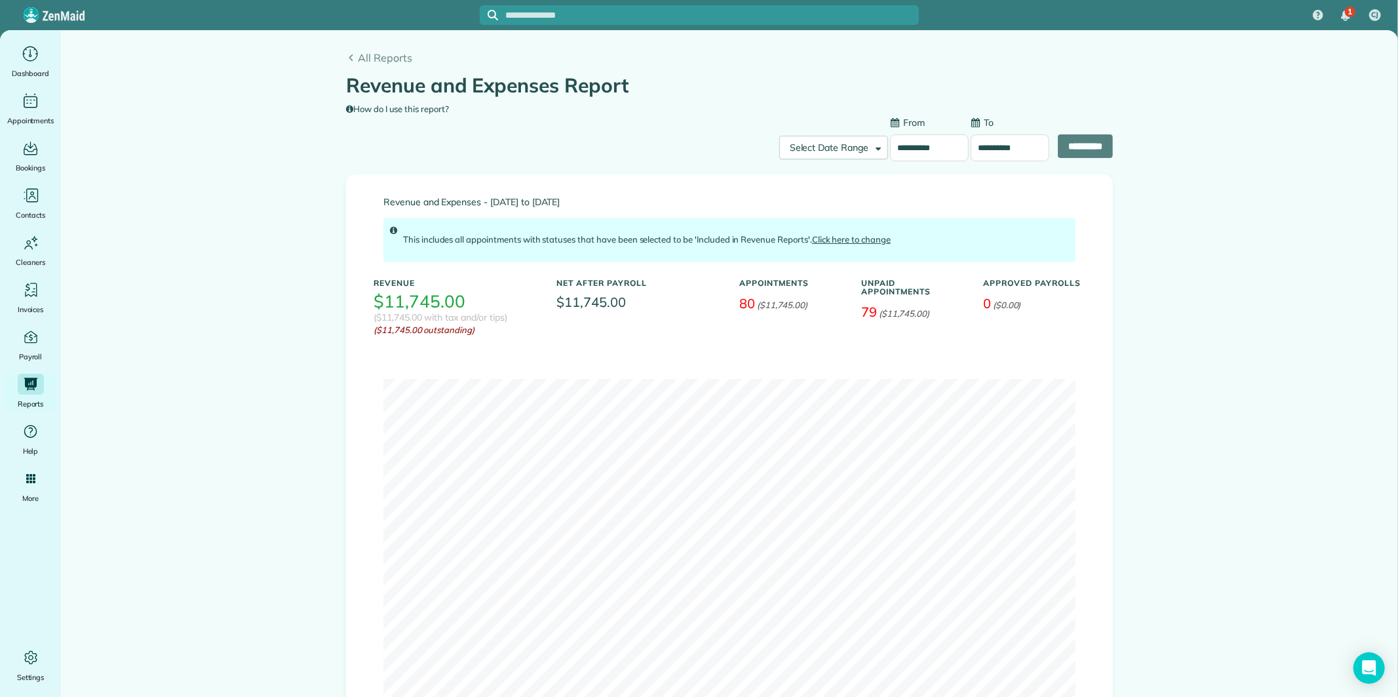
click at [988, 146] on input "**********" at bounding box center [1010, 148] width 79 height 28
click at [1202, 184] on main "**********" at bounding box center [729, 434] width 1337 height 809
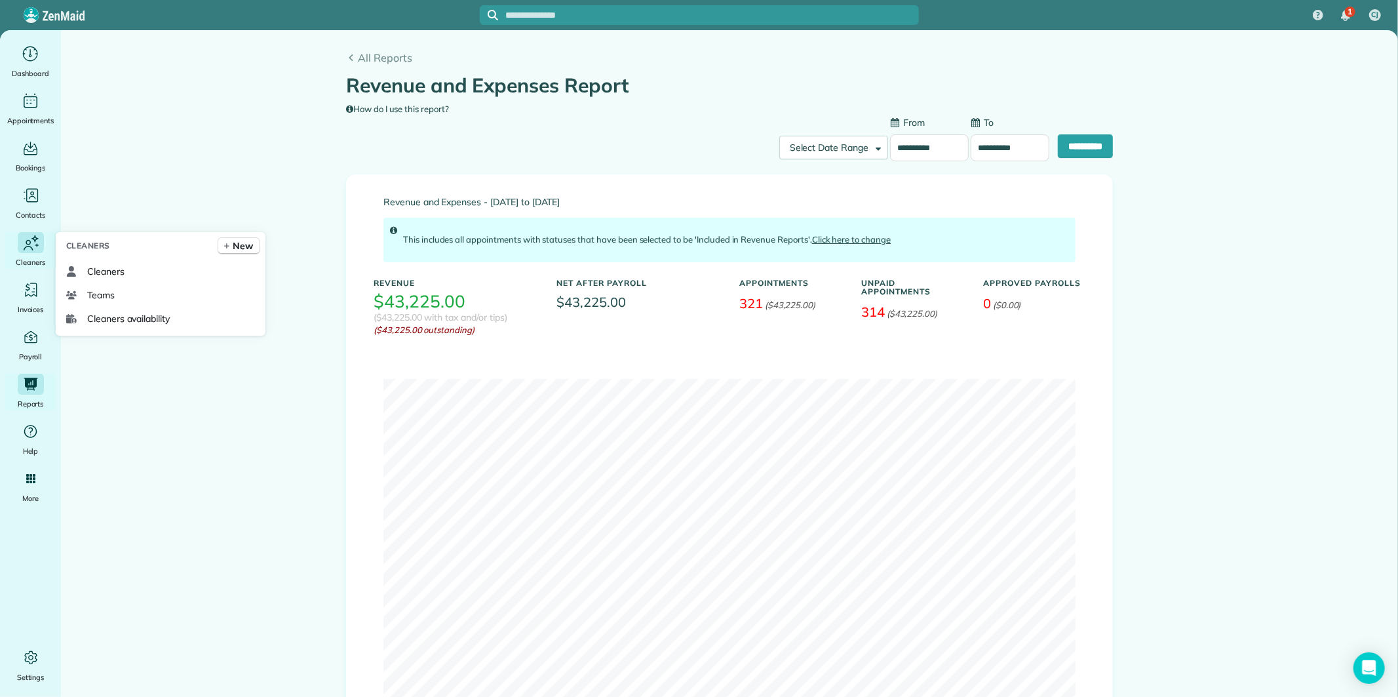
click at [28, 245] on icon "Main" at bounding box center [31, 243] width 20 height 20
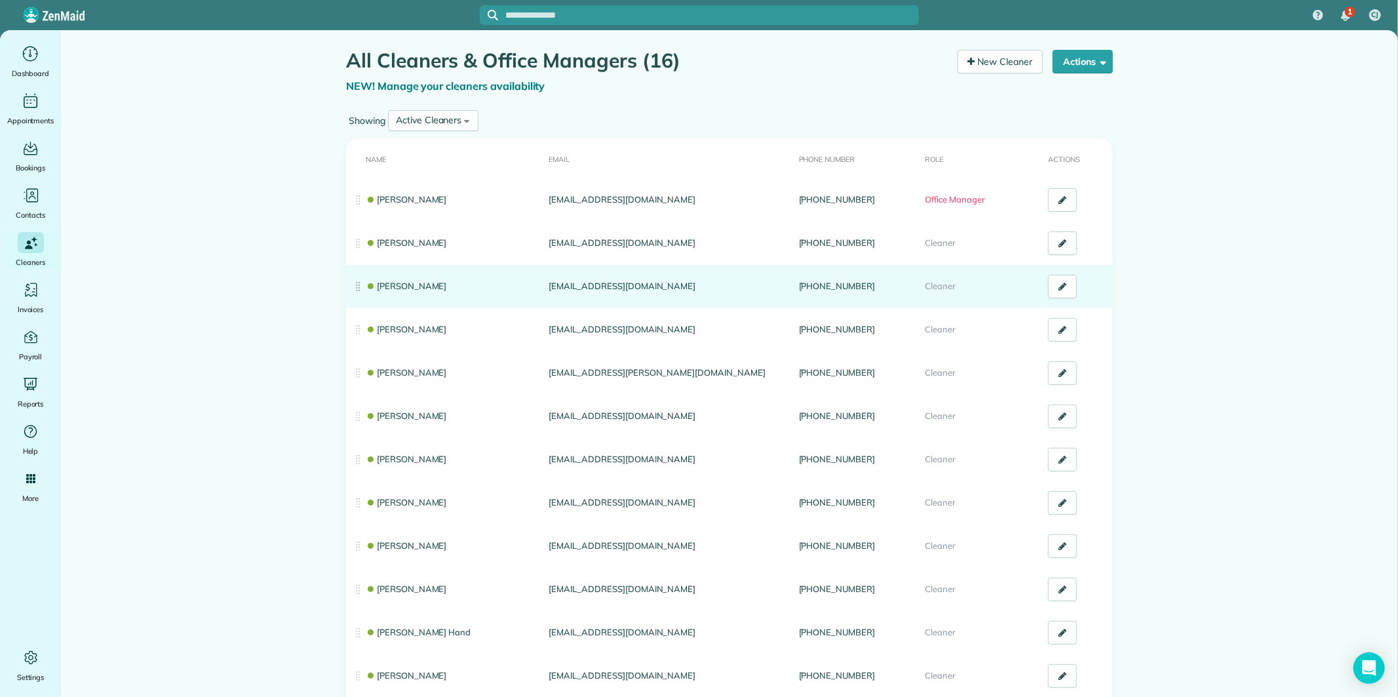
click at [391, 283] on link "[PERSON_NAME]" at bounding box center [406, 286] width 81 height 10
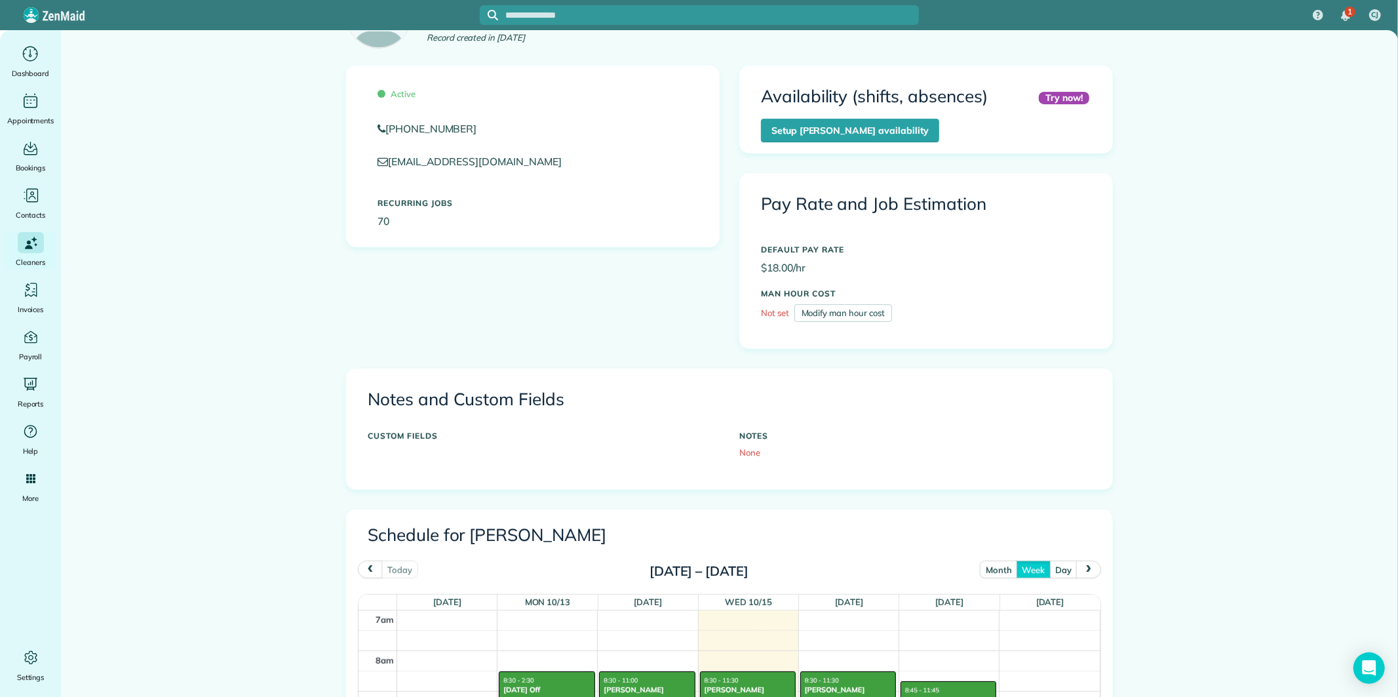
scroll to position [364, 0]
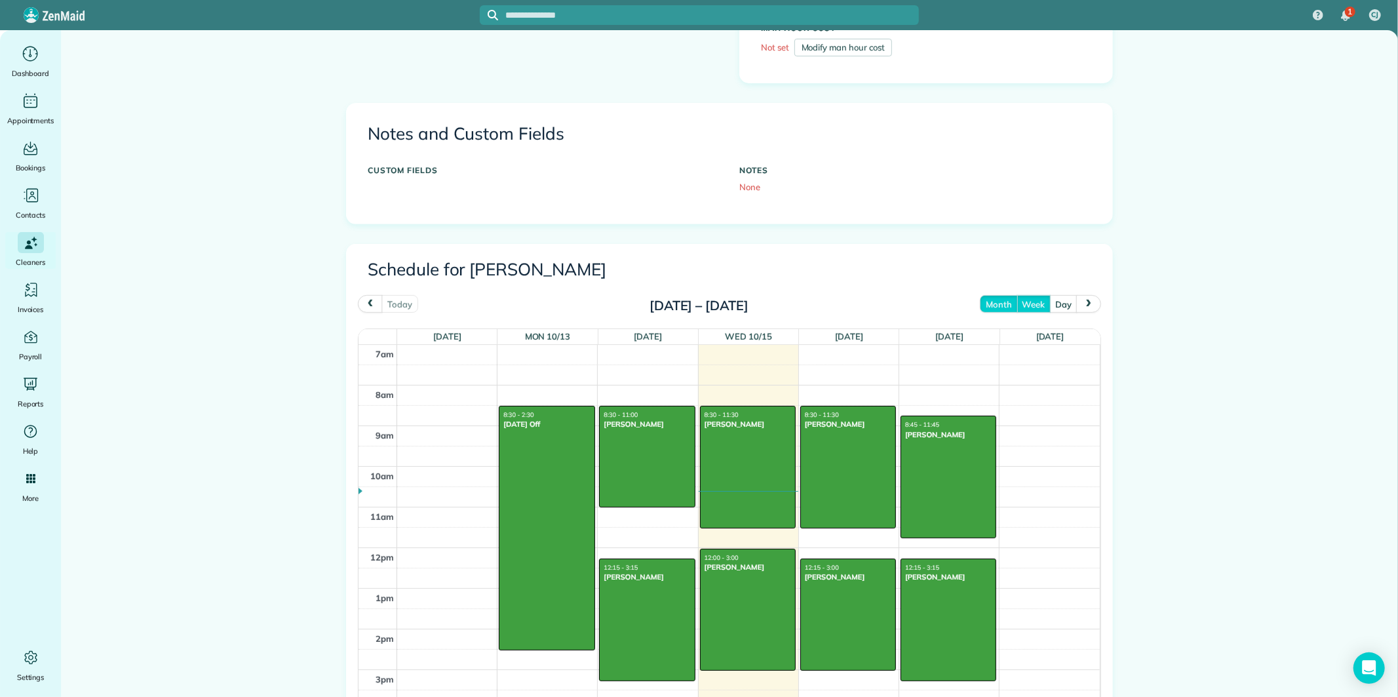
click at [998, 303] on button "month" at bounding box center [998, 304] width 37 height 18
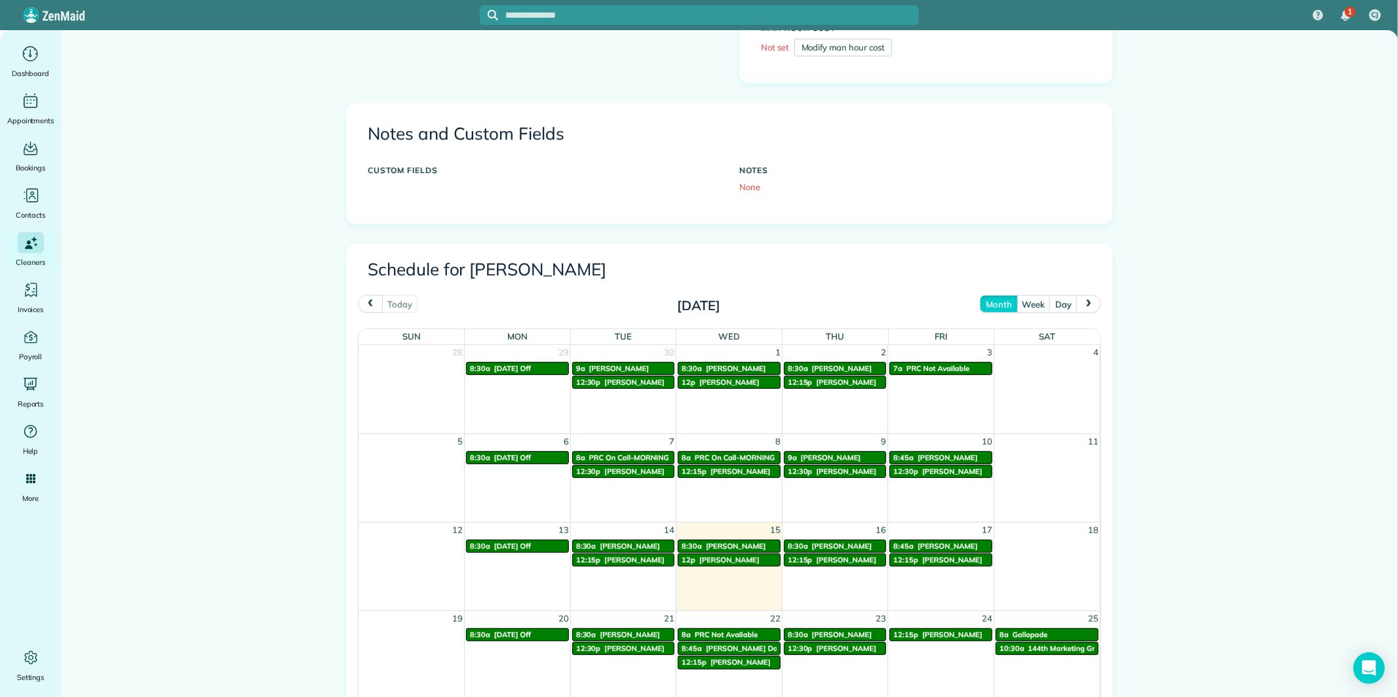
click at [364, 298] on button "prev" at bounding box center [370, 304] width 25 height 18
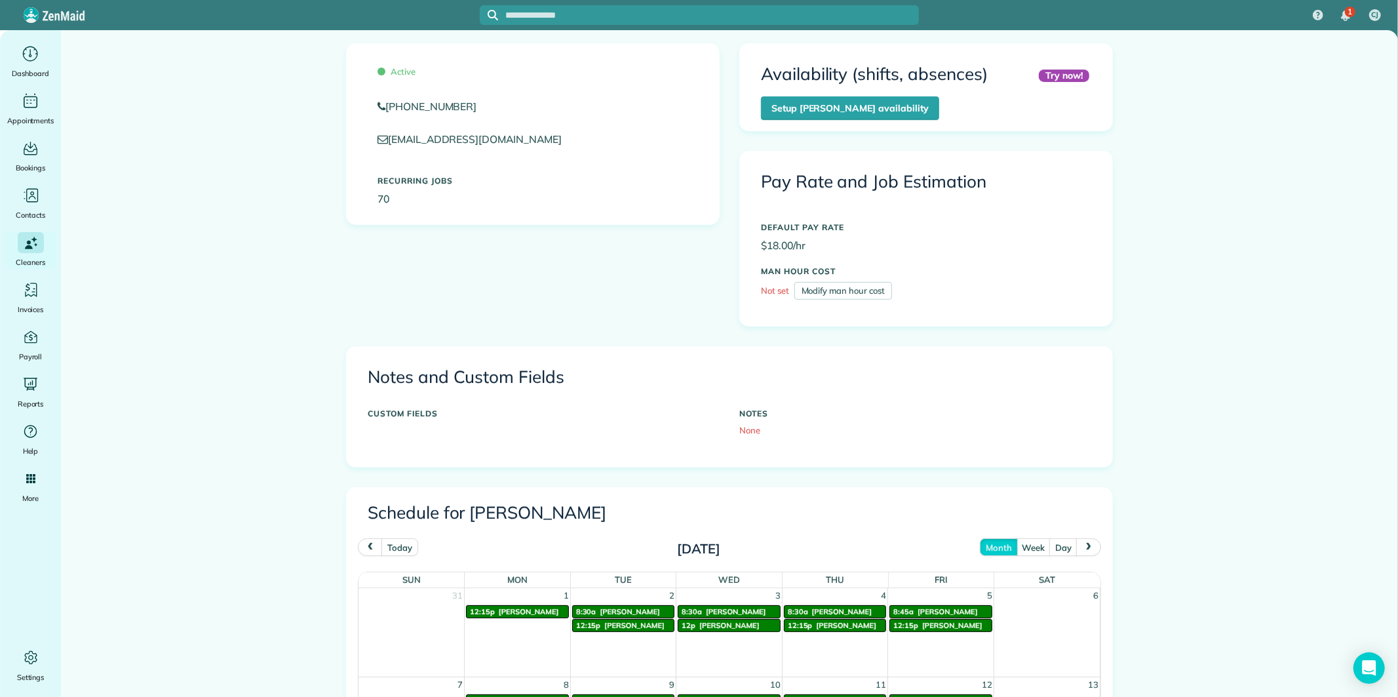
scroll to position [0, 0]
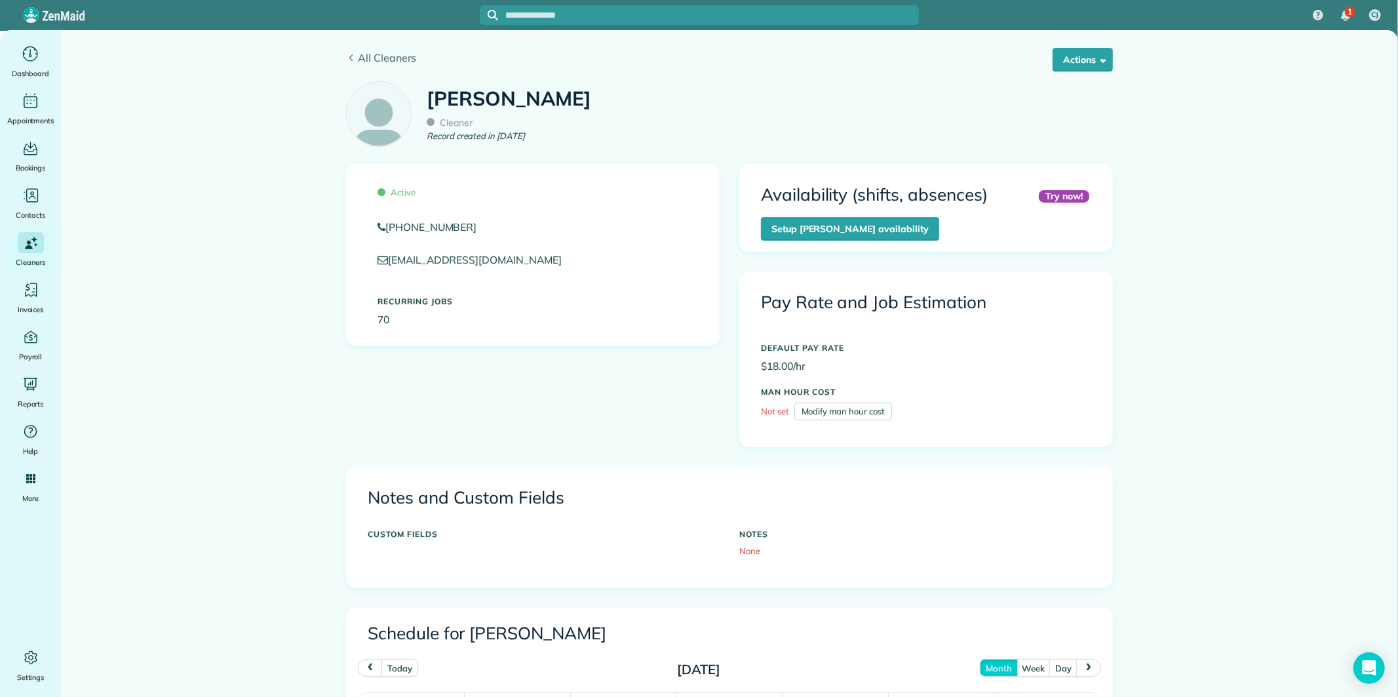
click at [388, 52] on span "All Cleaners" at bounding box center [735, 58] width 755 height 16
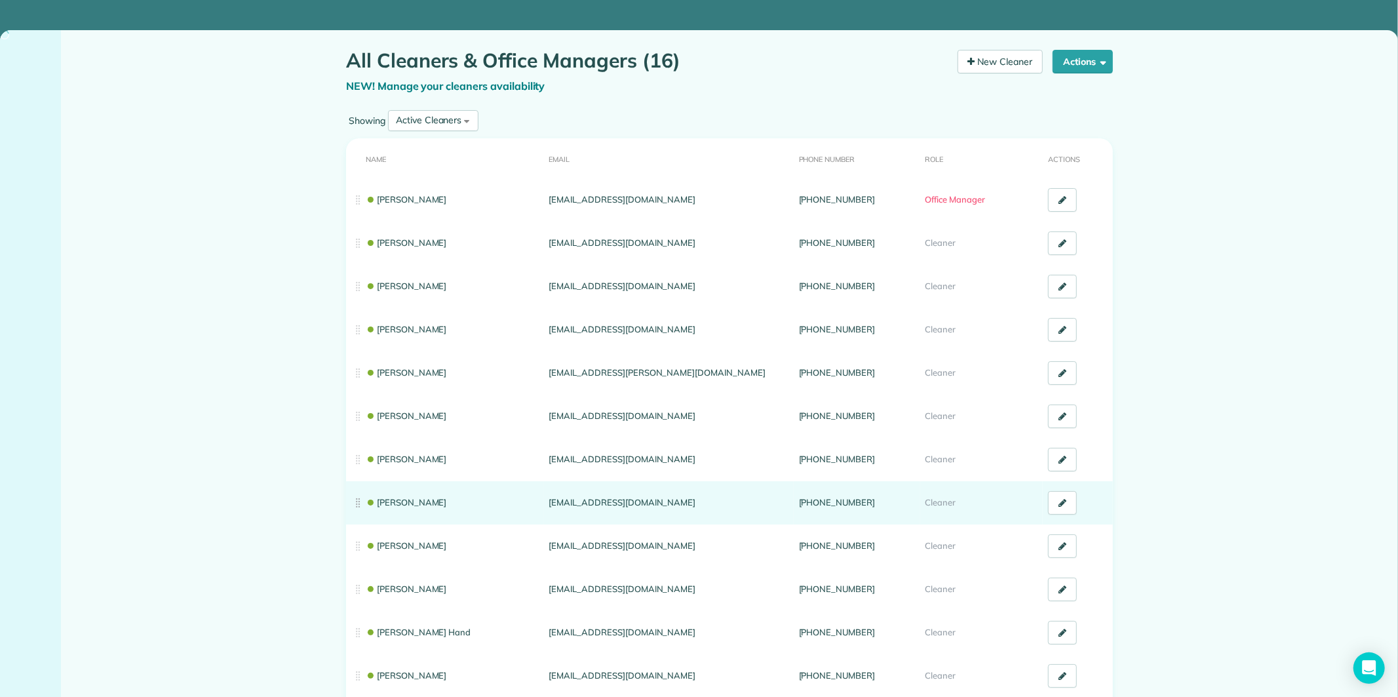
scroll to position [241, 0]
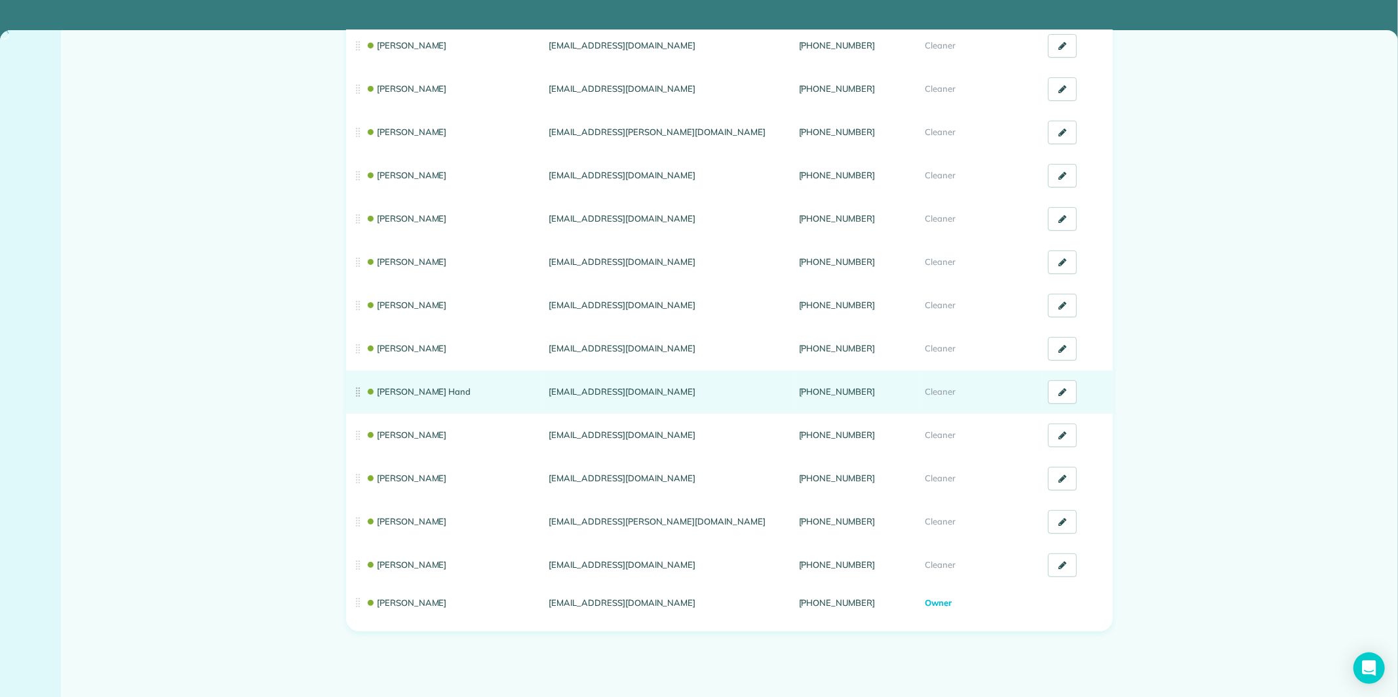
click at [394, 389] on link "Cortney Hand" at bounding box center [418, 391] width 105 height 10
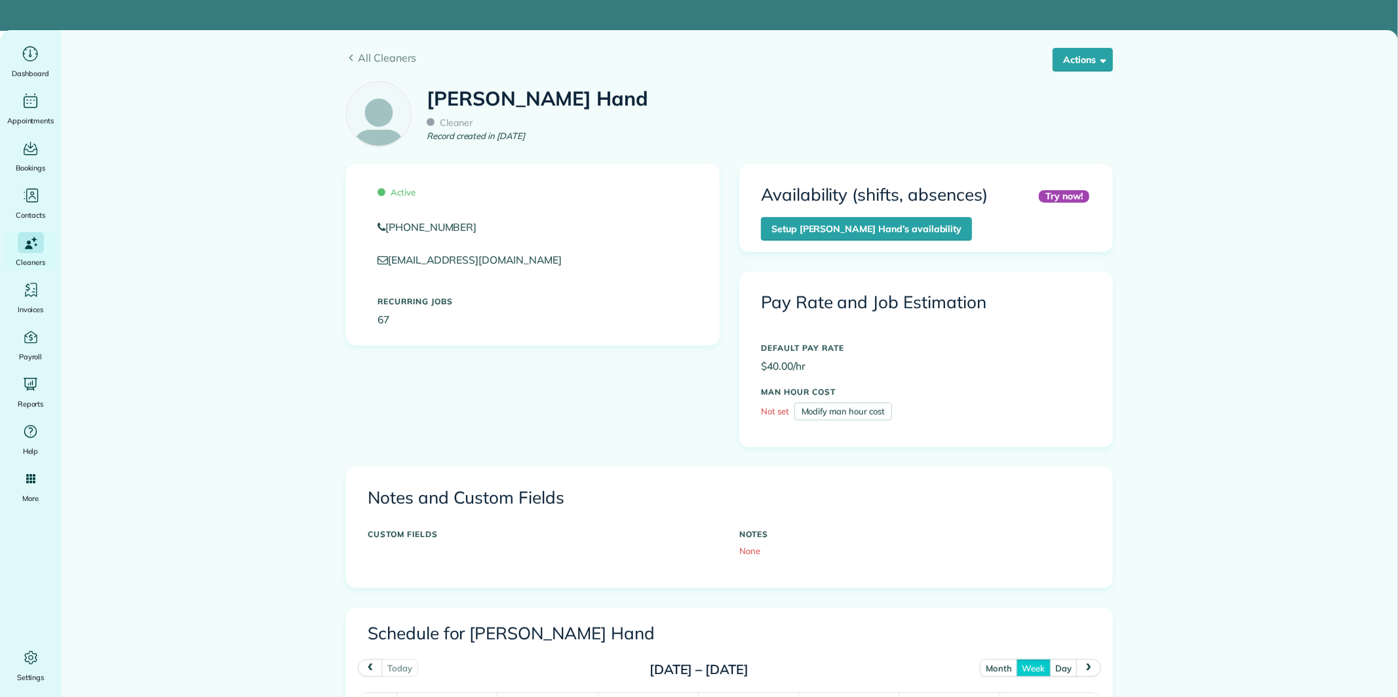
scroll to position [509, 0]
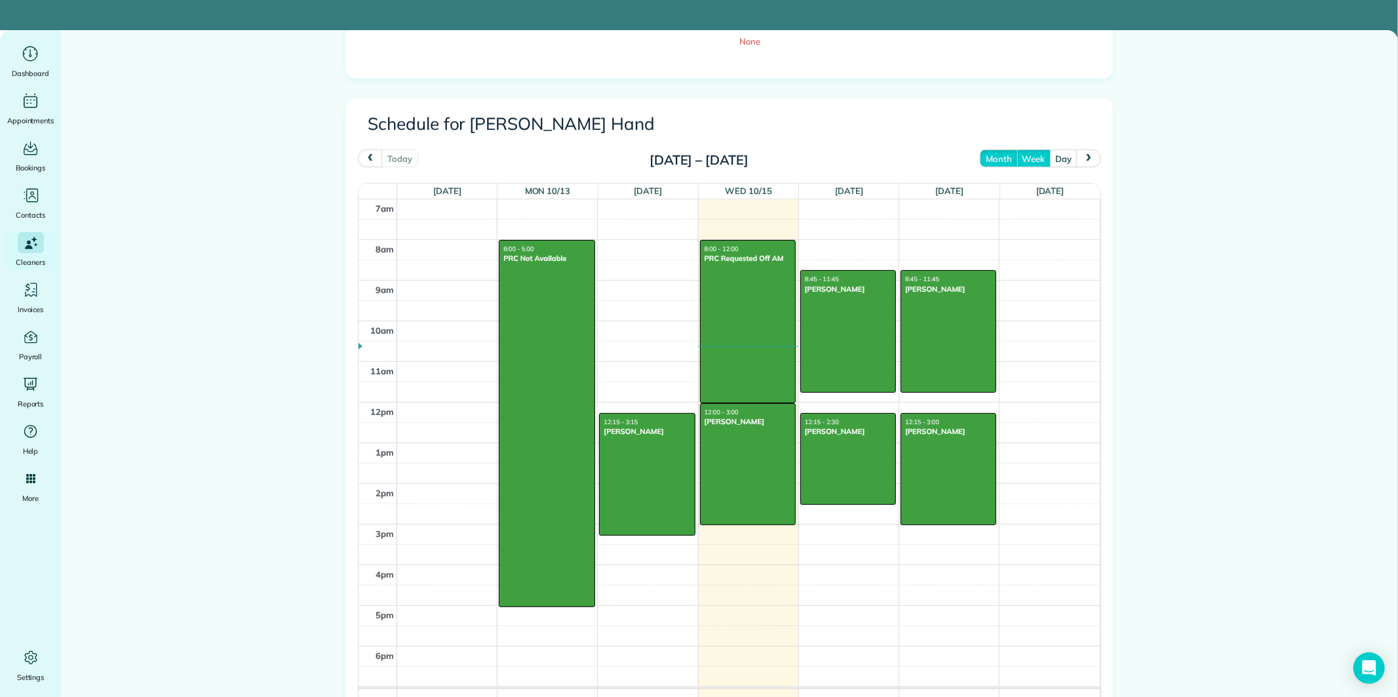
click at [988, 161] on button "month" at bounding box center [998, 158] width 37 height 18
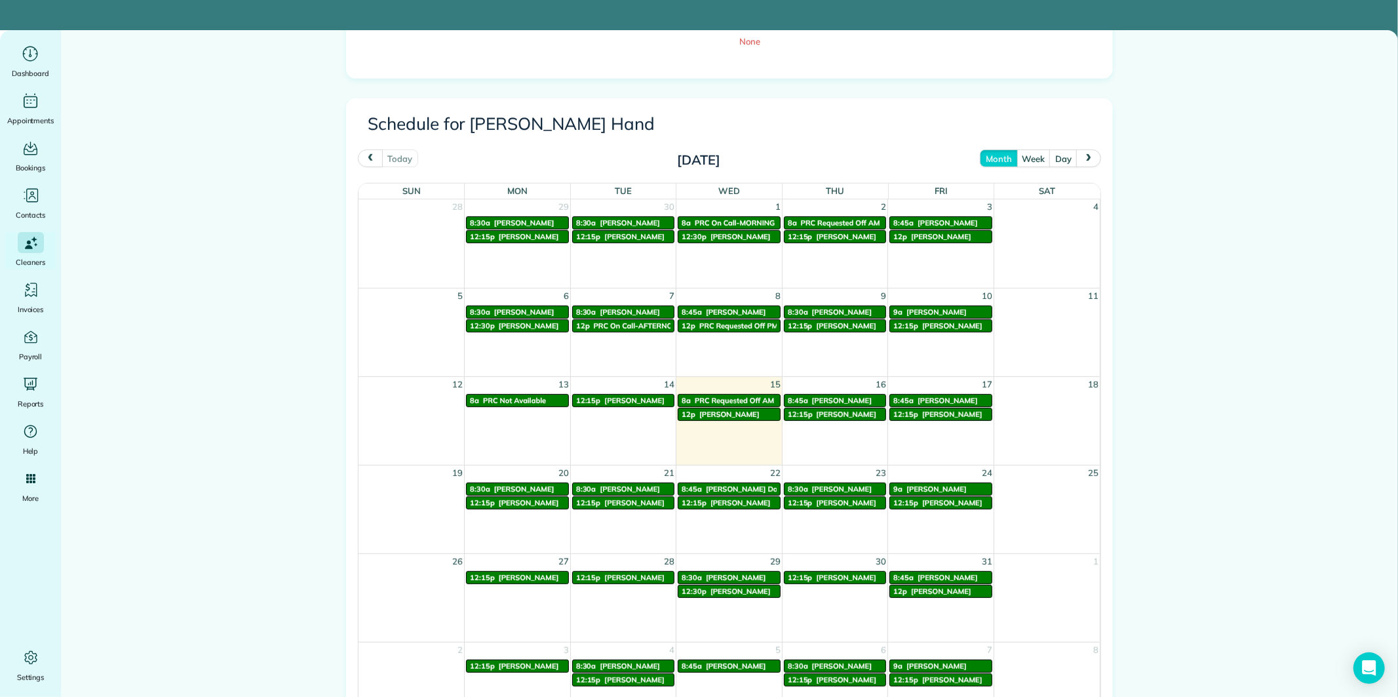
click at [365, 156] on span "prev" at bounding box center [370, 158] width 10 height 9
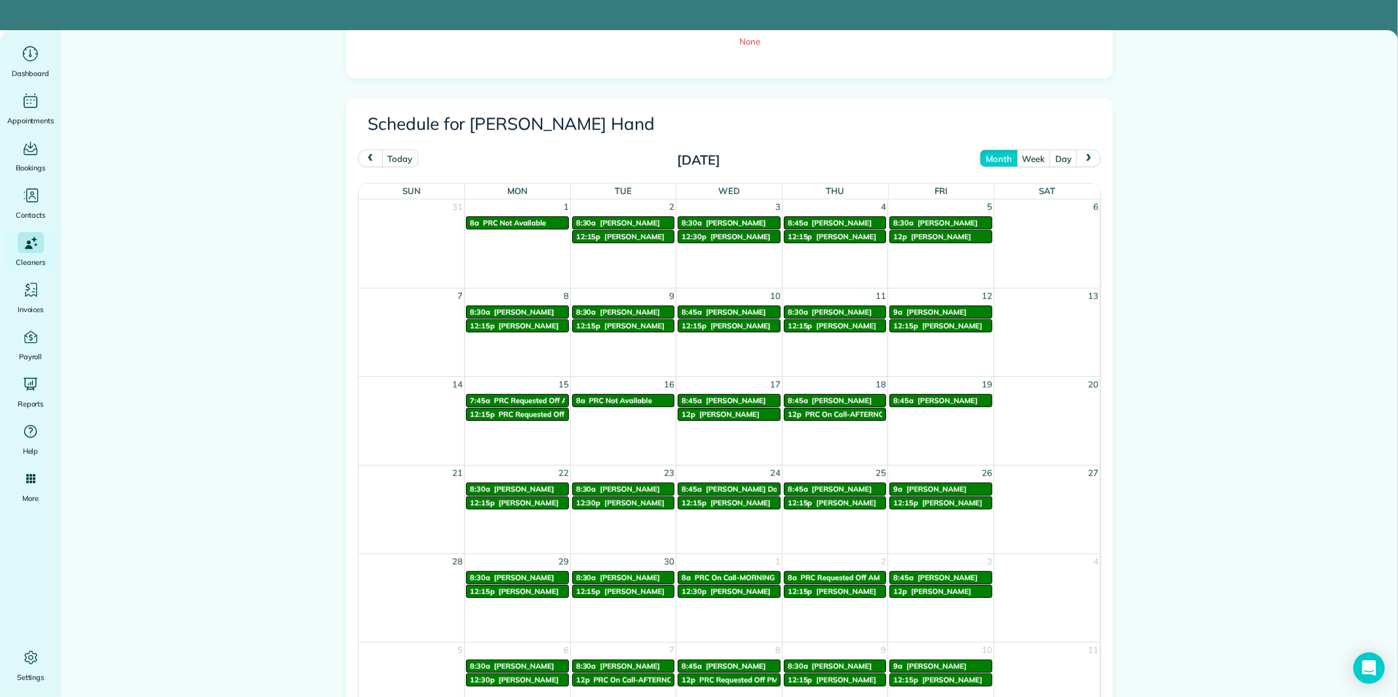
click at [365, 156] on span "prev" at bounding box center [370, 158] width 10 height 9
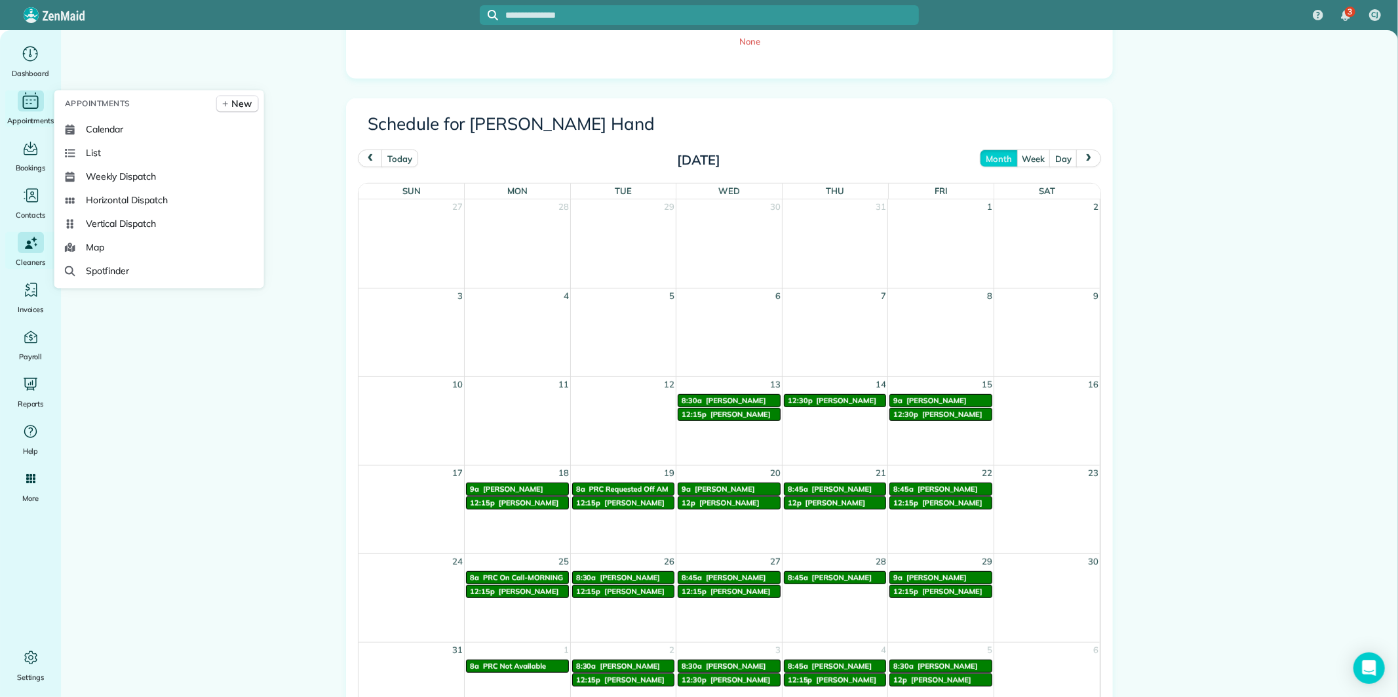
click at [33, 100] on icon "Main" at bounding box center [30, 101] width 20 height 20
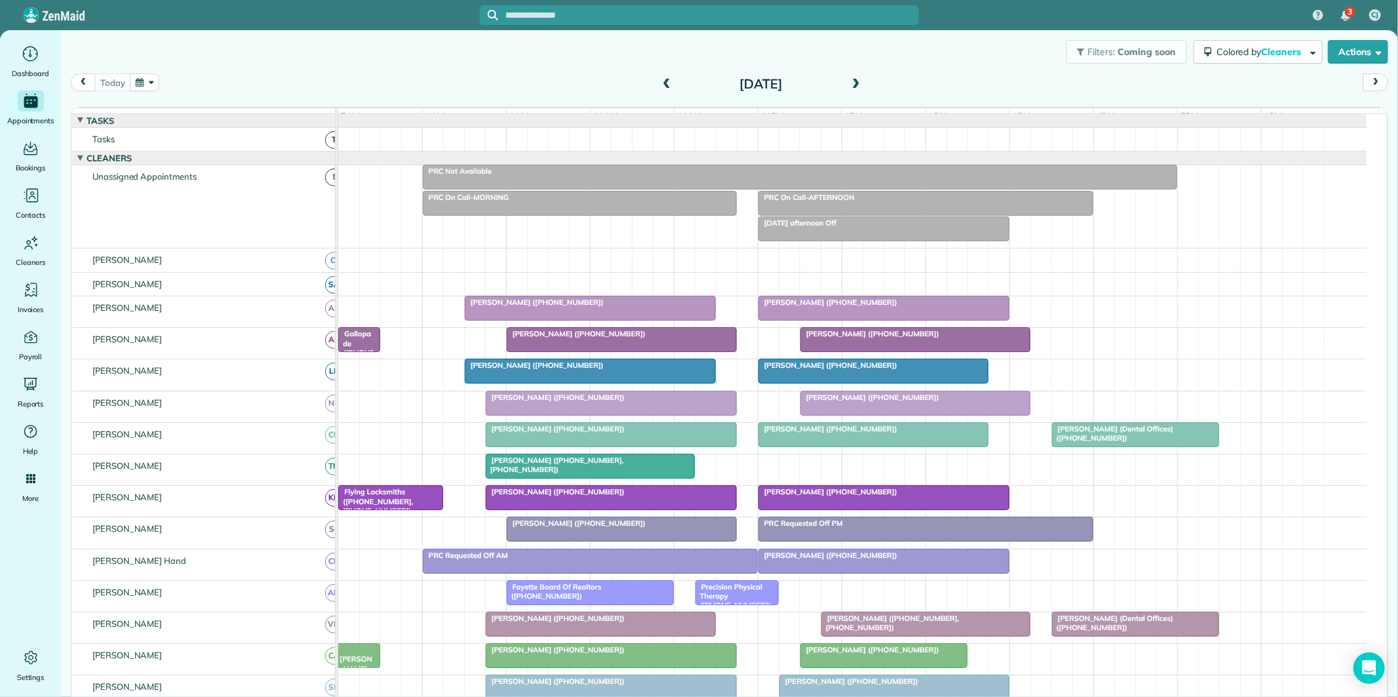
click at [620, 319] on div at bounding box center [590, 308] width 250 height 24
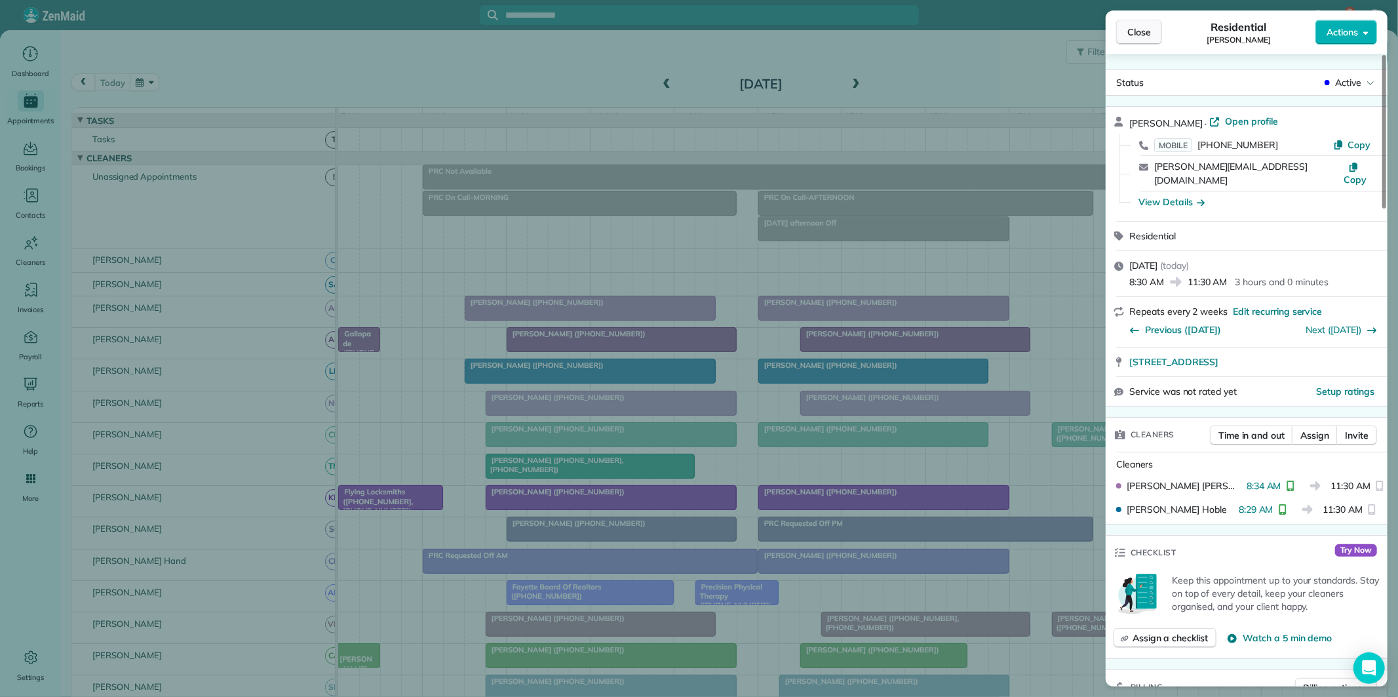
click at [1146, 31] on span "Close" at bounding box center [1139, 32] width 24 height 13
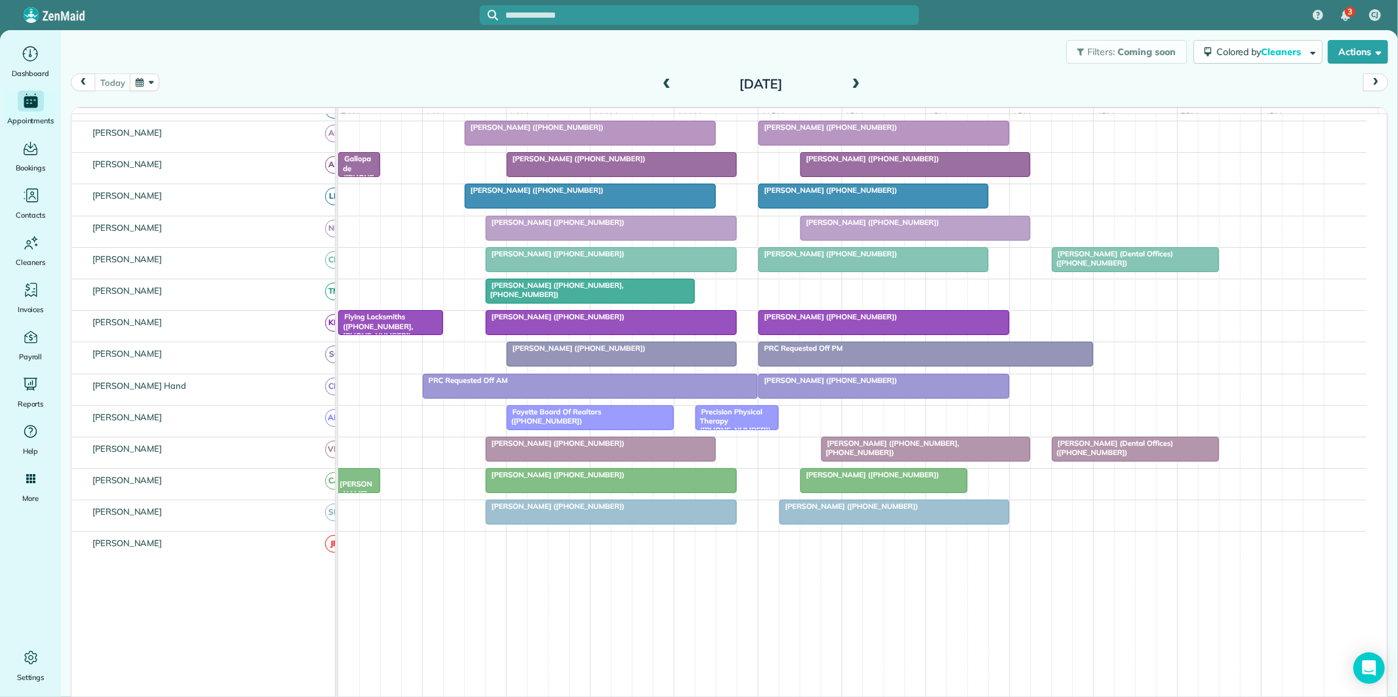
scroll to position [186, 0]
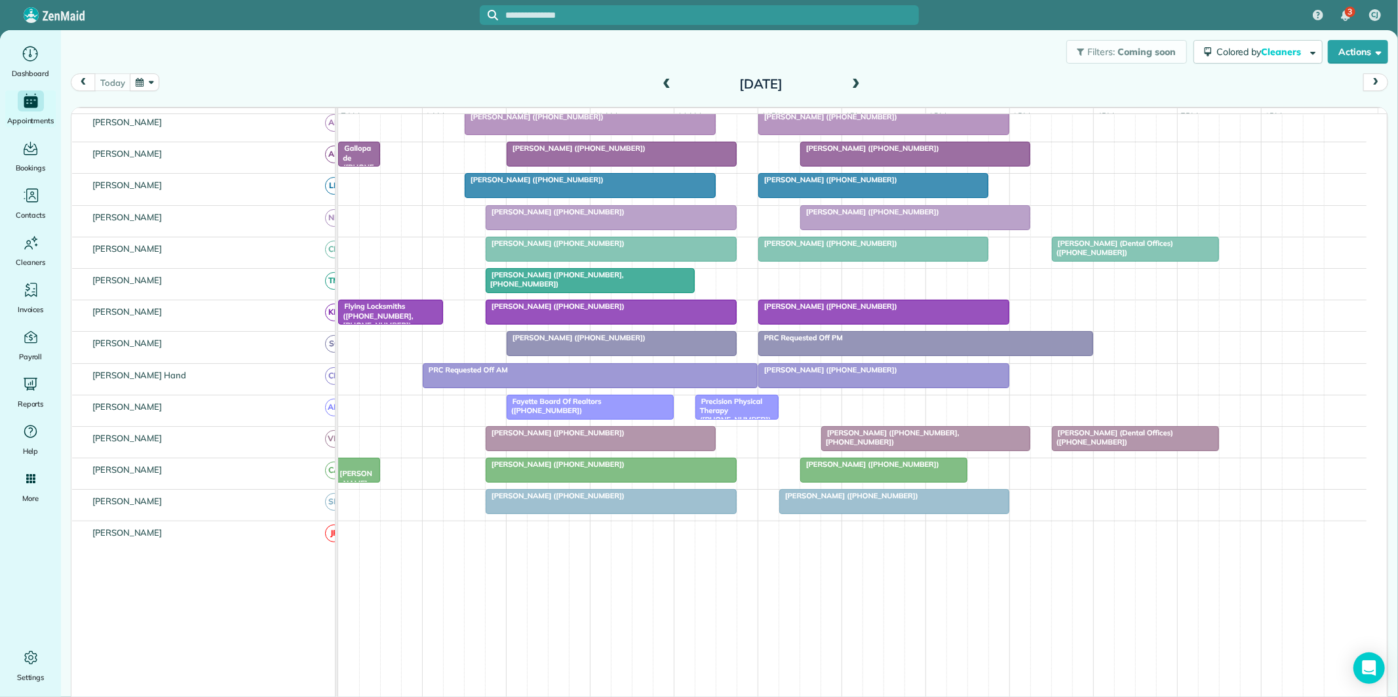
click at [604, 419] on div at bounding box center [590, 407] width 166 height 24
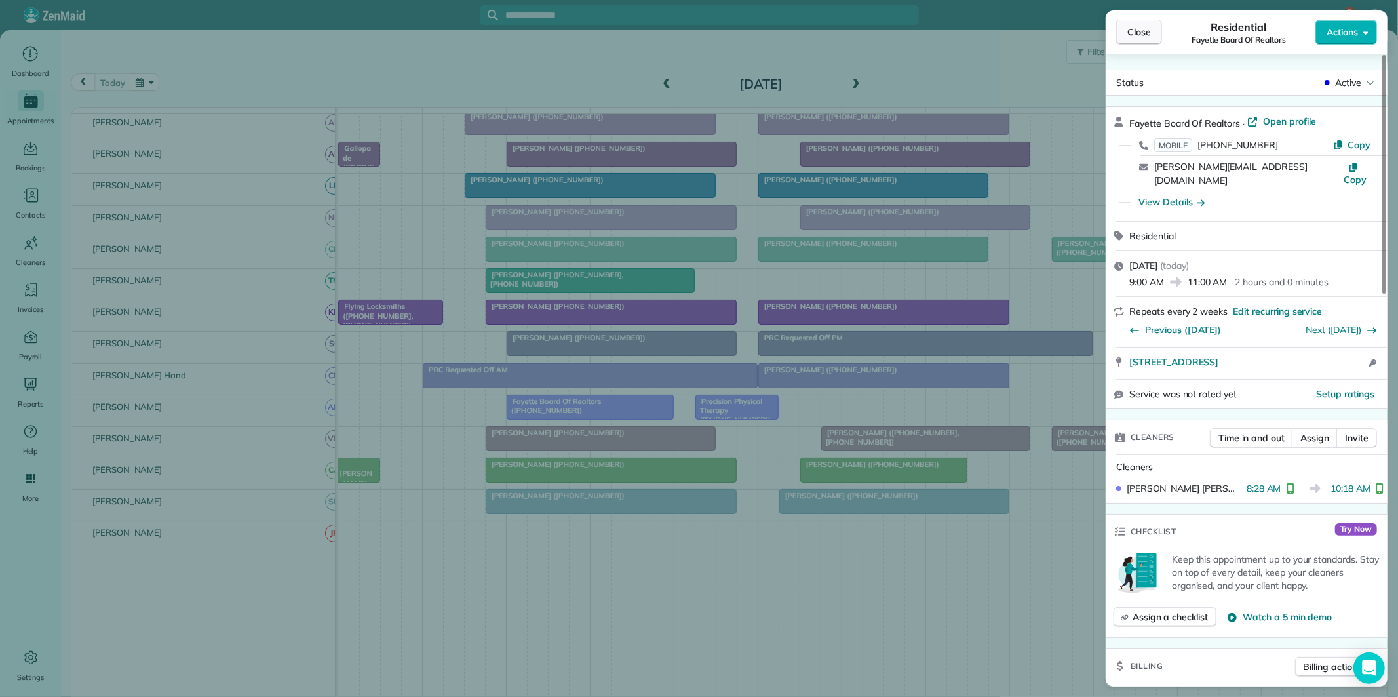
click at [1146, 33] on span "Close" at bounding box center [1139, 32] width 24 height 13
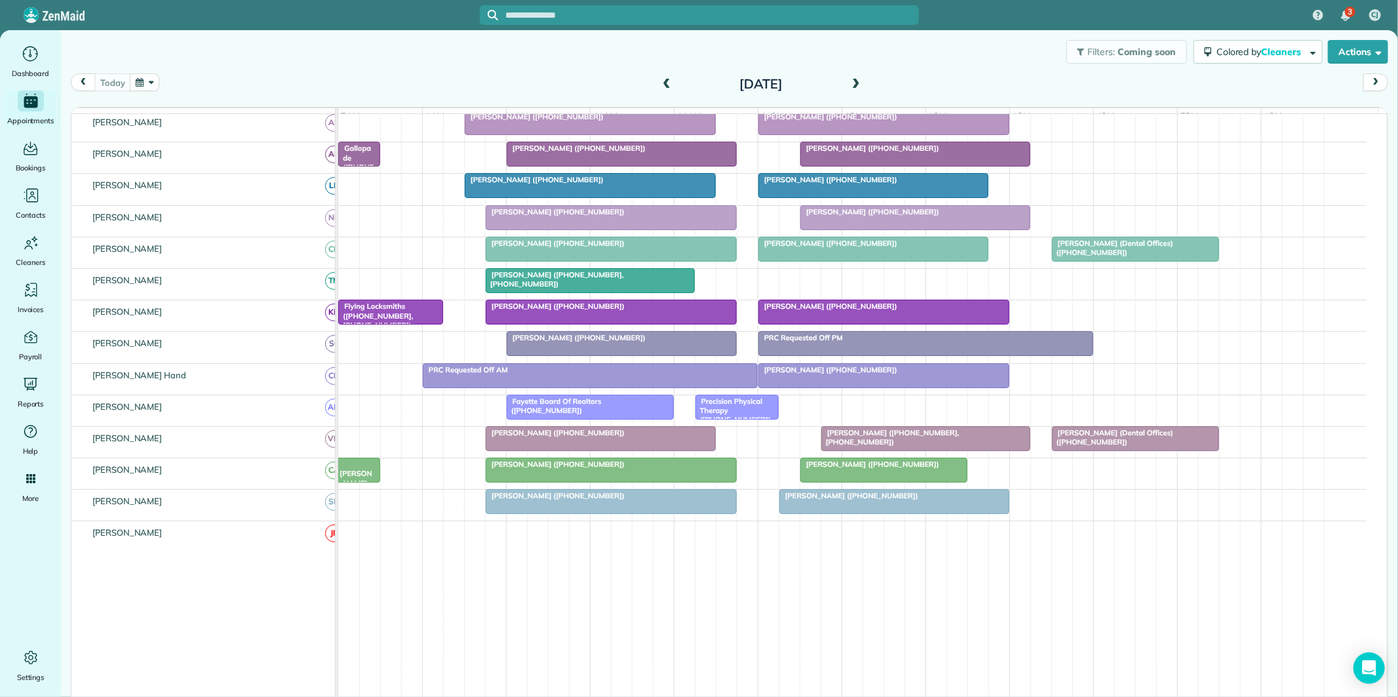
click at [757, 417] on div "Precision Physical Therapy ([PHONE_NUMBER])" at bounding box center [736, 411] width 75 height 28
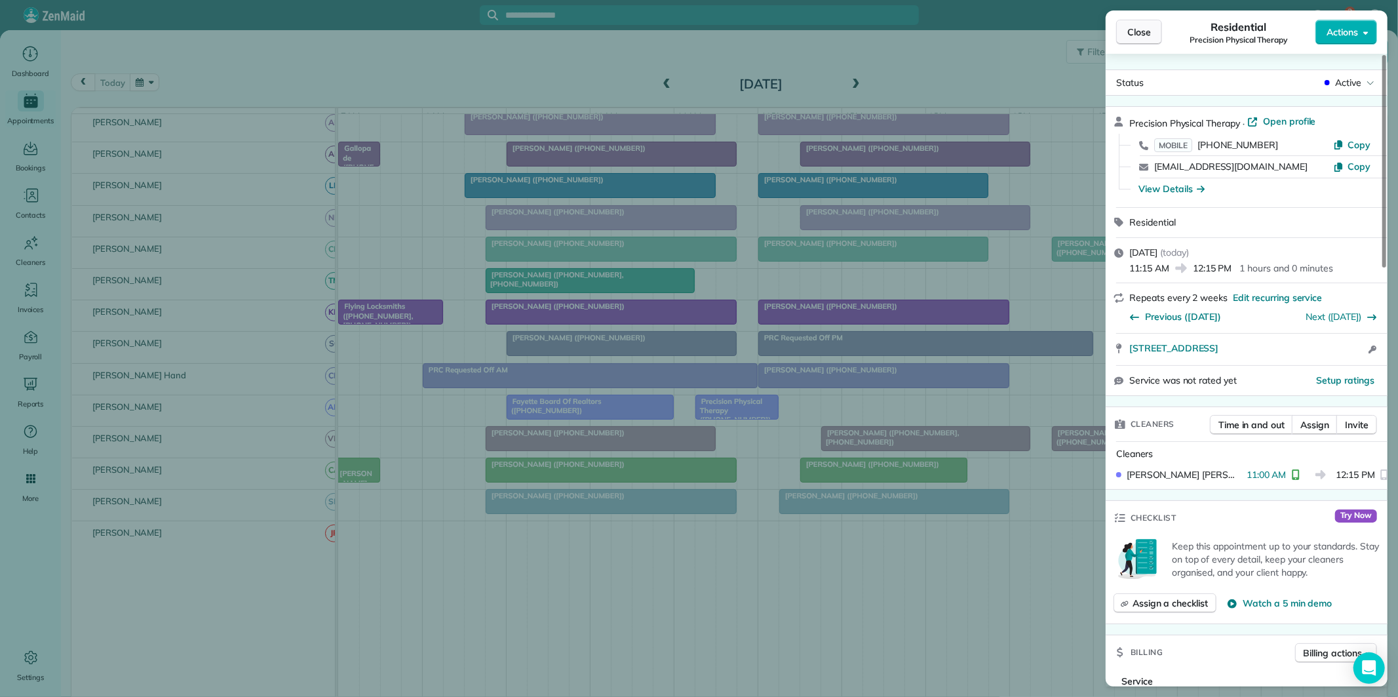
click at [1148, 29] on span "Close" at bounding box center [1139, 32] width 24 height 13
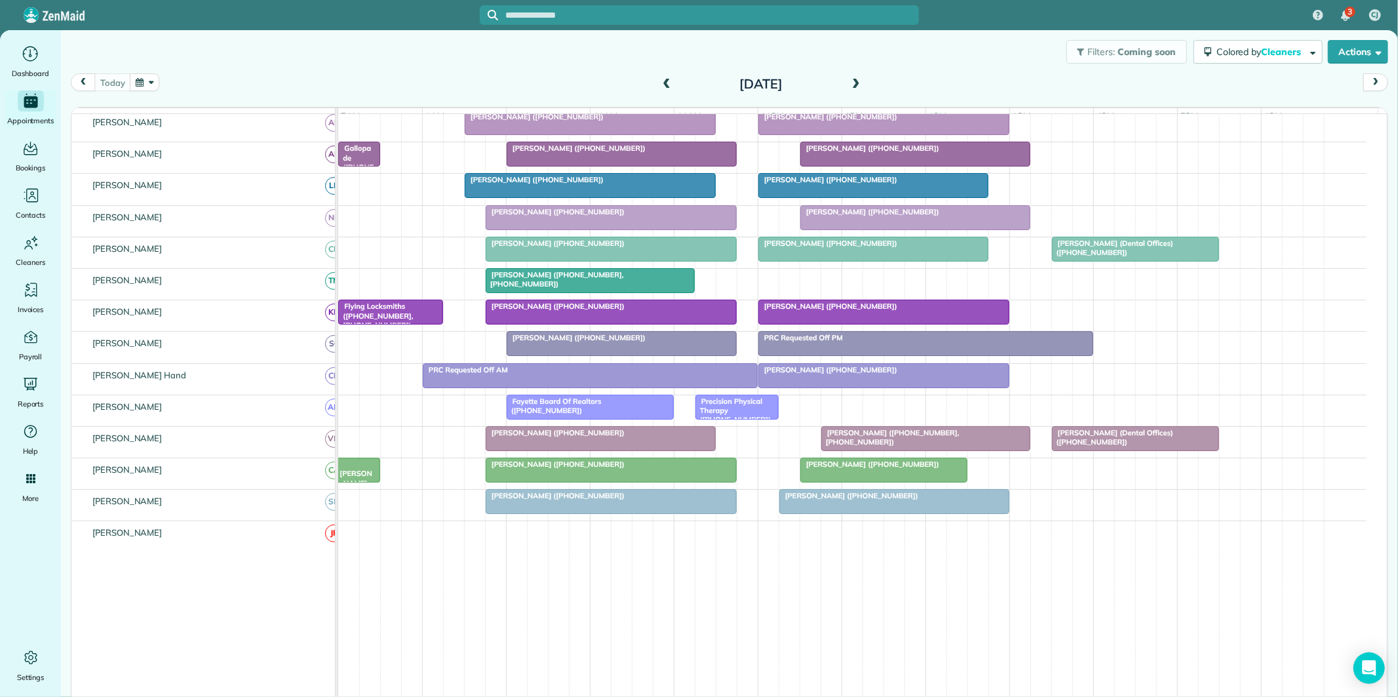
click at [423, 62] on div "Filters: Coming soon Colored by Cleaners Color by Cleaner Color by Team Color b…" at bounding box center [729, 51] width 1337 height 43
click at [627, 324] on div at bounding box center [611, 312] width 250 height 24
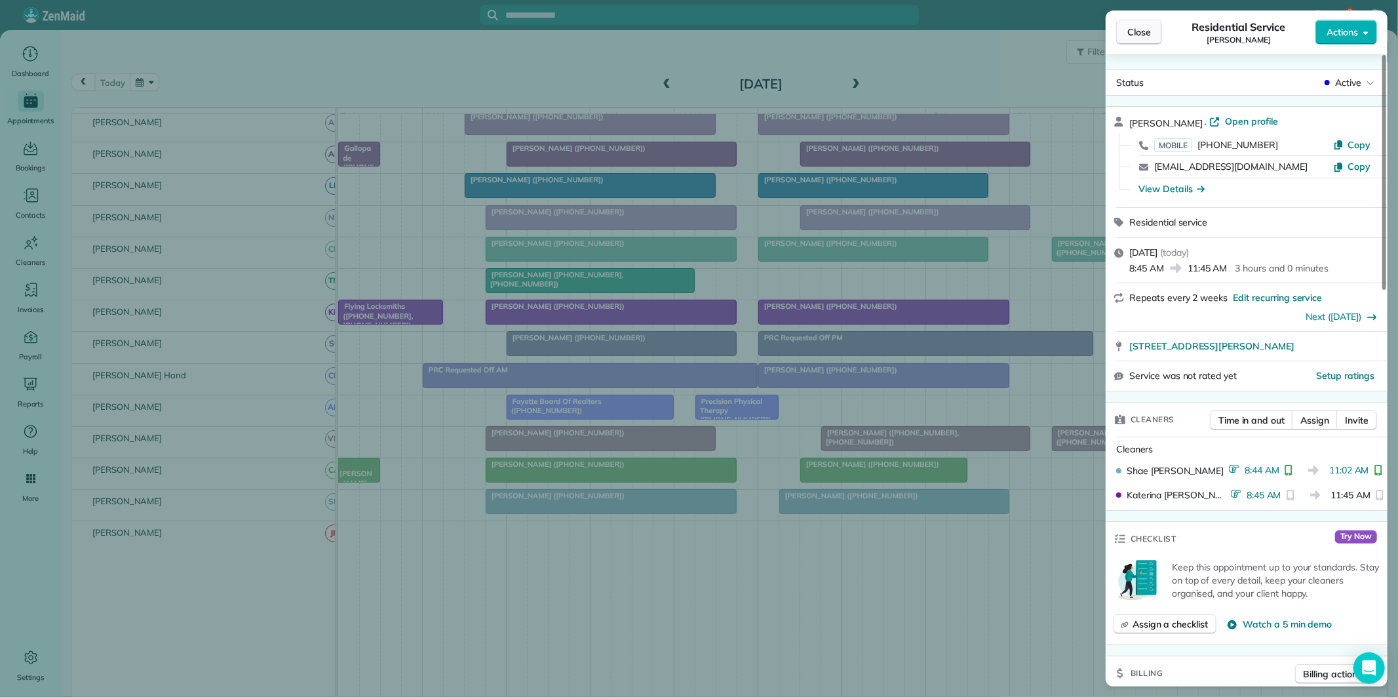
click at [1146, 29] on span "Close" at bounding box center [1139, 32] width 24 height 13
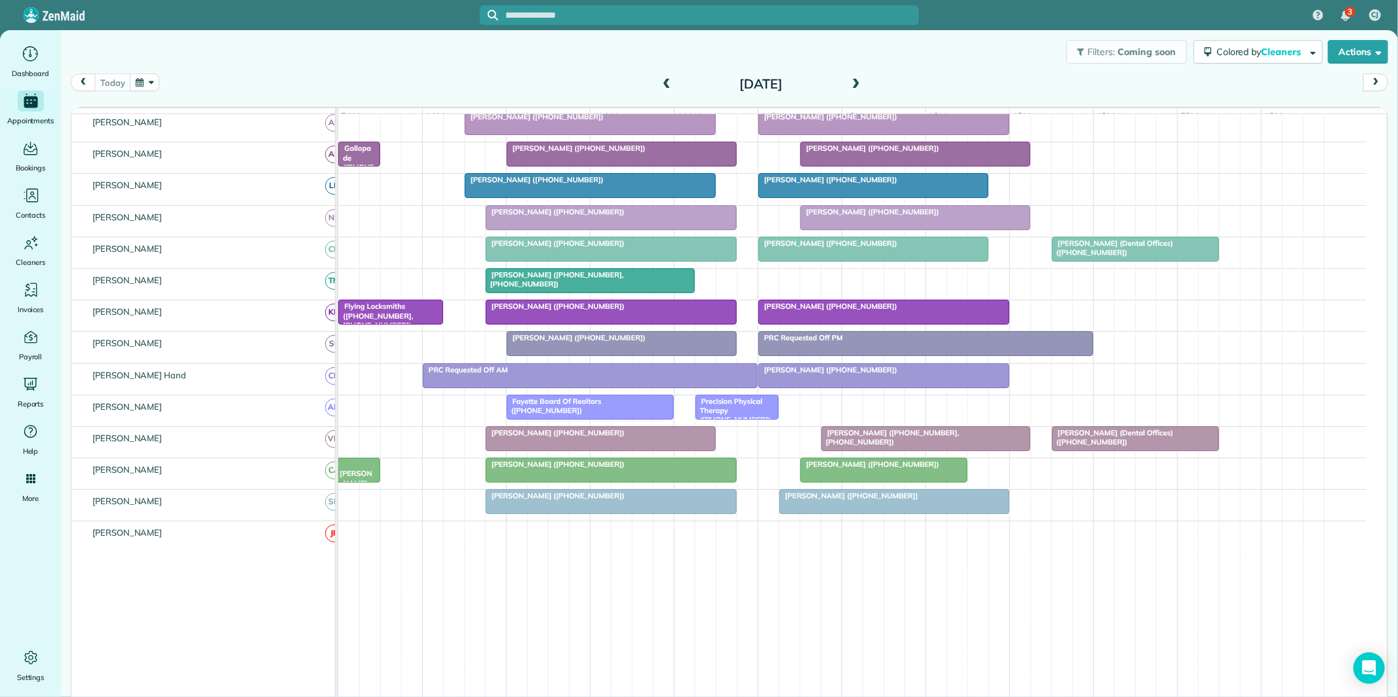
click at [821, 311] on span "[PERSON_NAME] ([PHONE_NUMBER])" at bounding box center [828, 306] width 140 height 9
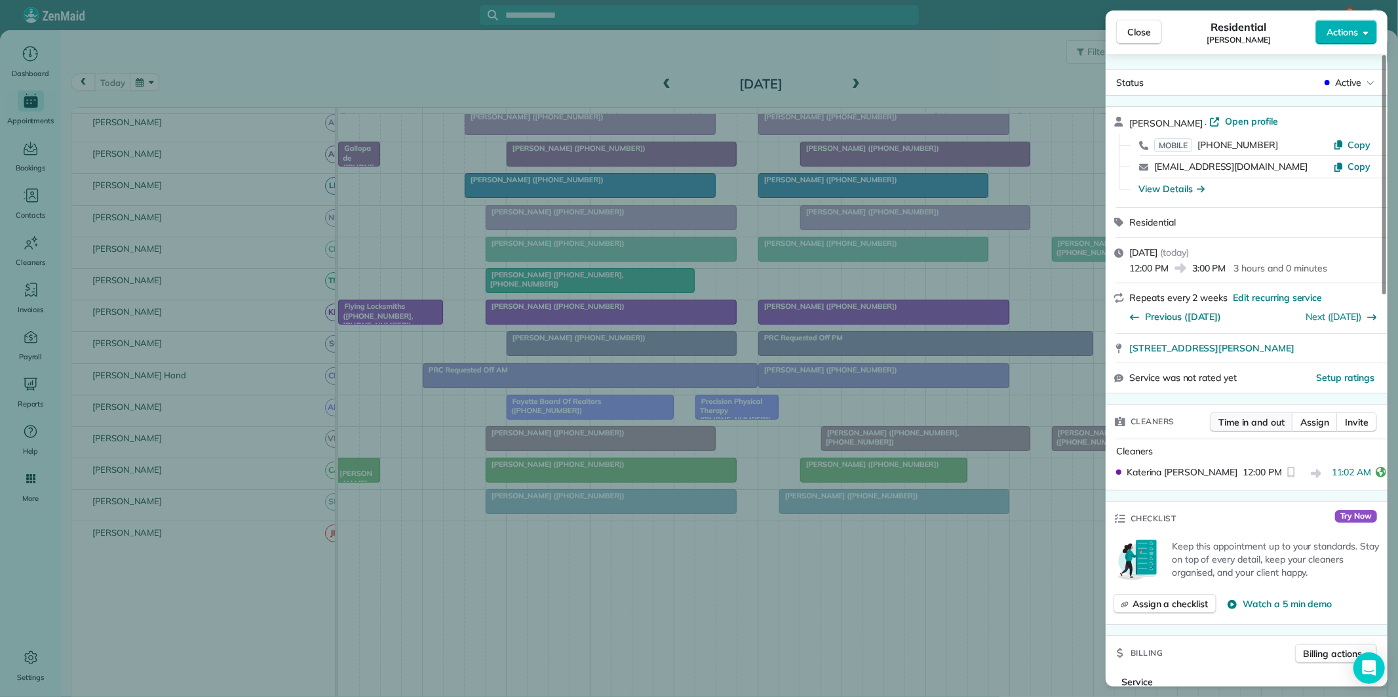
click at [1246, 416] on span "Time in and out" at bounding box center [1252, 422] width 66 height 13
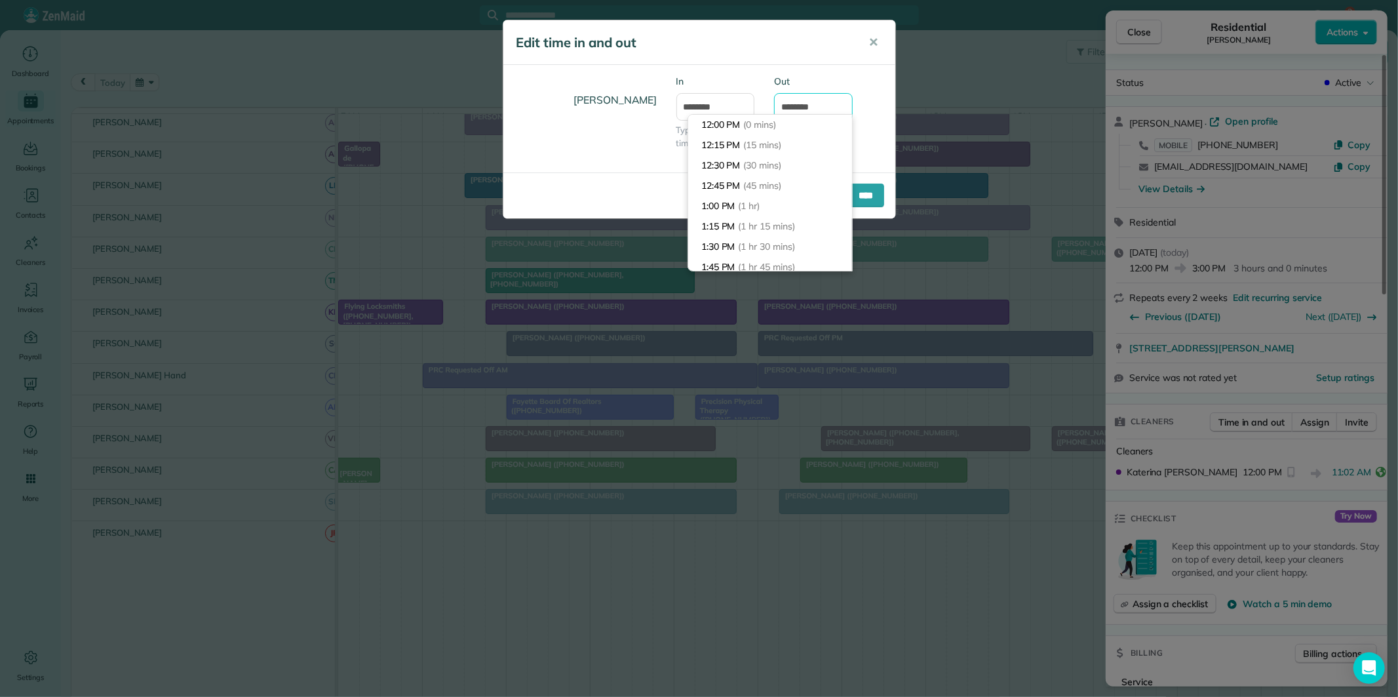
click at [826, 105] on input "********" at bounding box center [813, 107] width 79 height 28
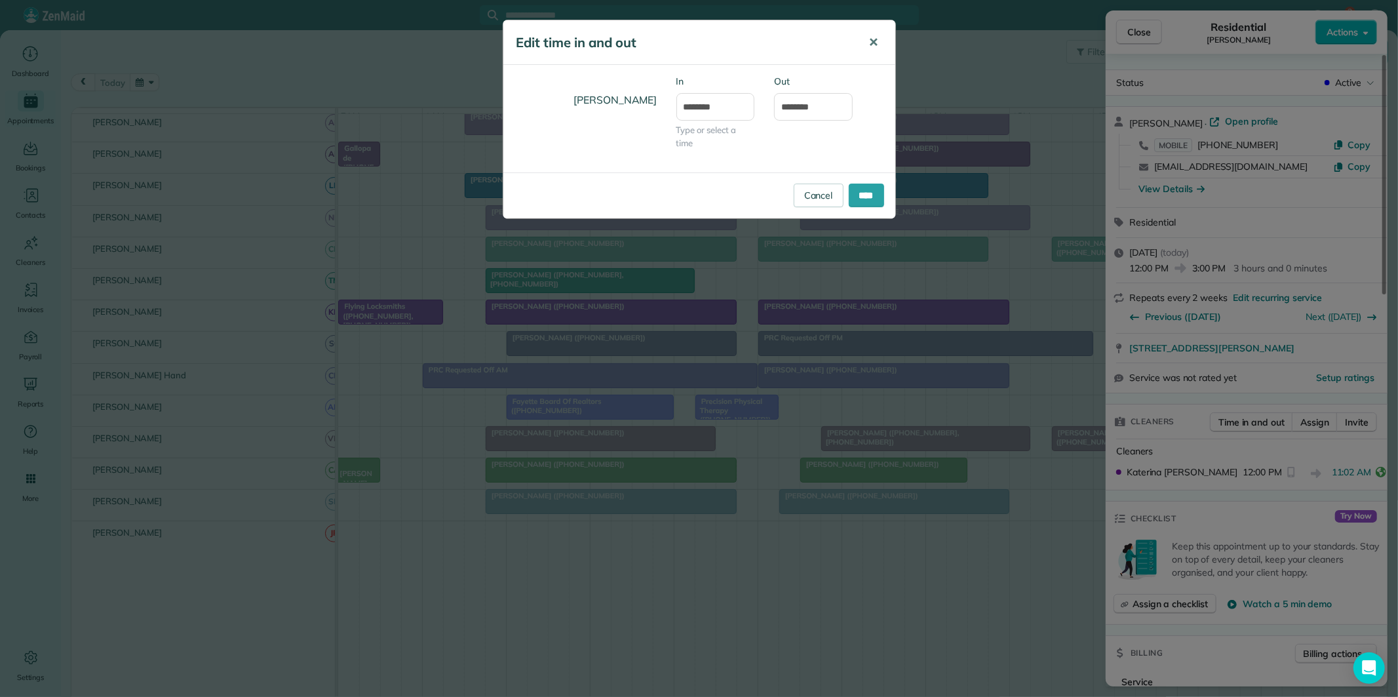
drag, startPoint x: 868, startPoint y: 80, endPoint x: 873, endPoint y: 57, distance: 23.5
click at [869, 75] on div "Katerina Doane In ******** Type or select a time Out ********" at bounding box center [699, 119] width 392 height 88
click at [876, 36] on span "✕" at bounding box center [874, 42] width 10 height 15
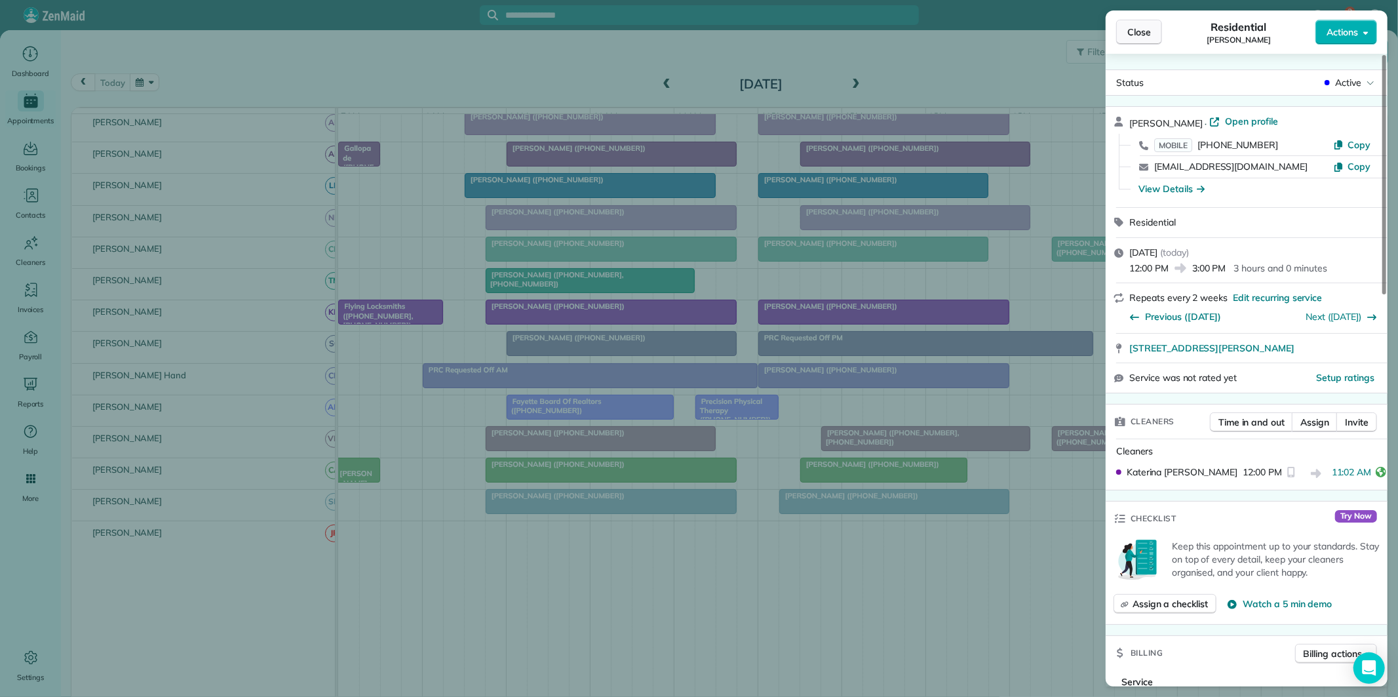
click at [1143, 36] on span "Close" at bounding box center [1139, 32] width 24 height 13
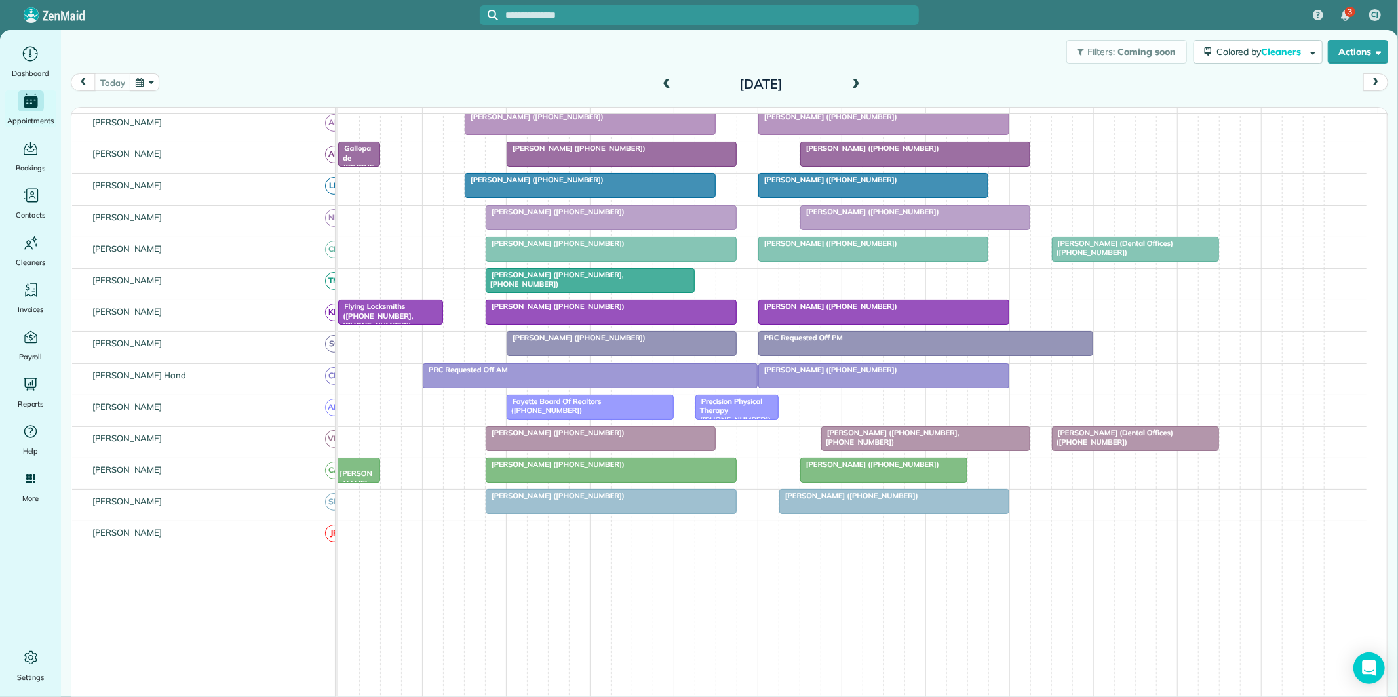
click at [575, 322] on div at bounding box center [611, 312] width 250 height 24
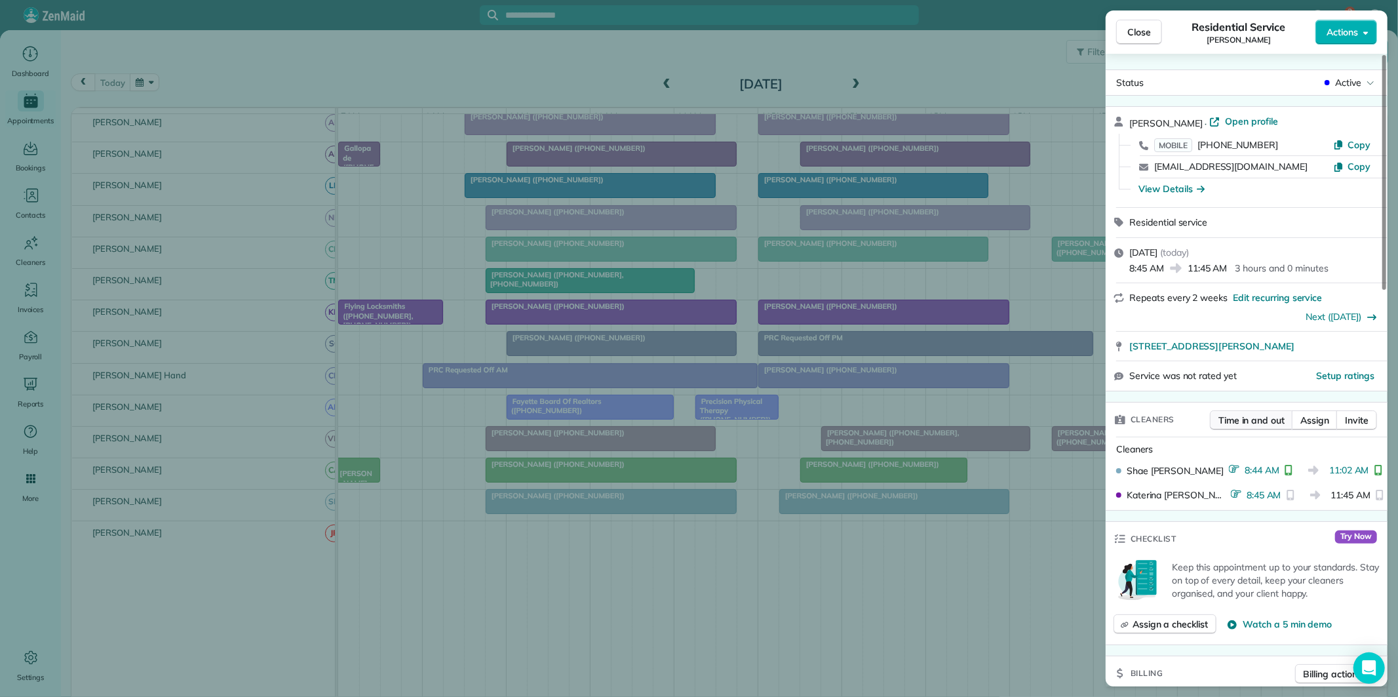
click at [1260, 423] on span "Time in and out" at bounding box center [1252, 420] width 66 height 13
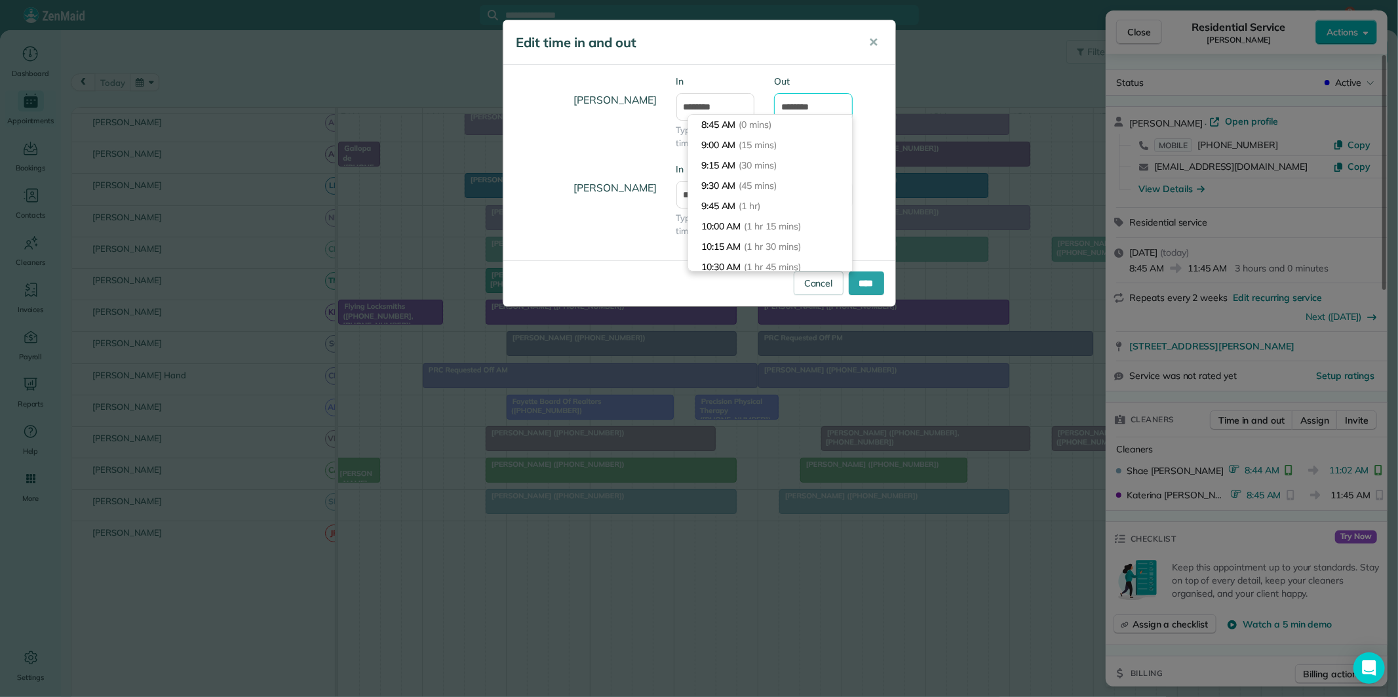
click at [810, 103] on input "********" at bounding box center [813, 107] width 79 height 28
type input "********"
click at [852, 83] on label "Out" at bounding box center [813, 81] width 79 height 13
click at [852, 93] on input "********" at bounding box center [813, 107] width 79 height 28
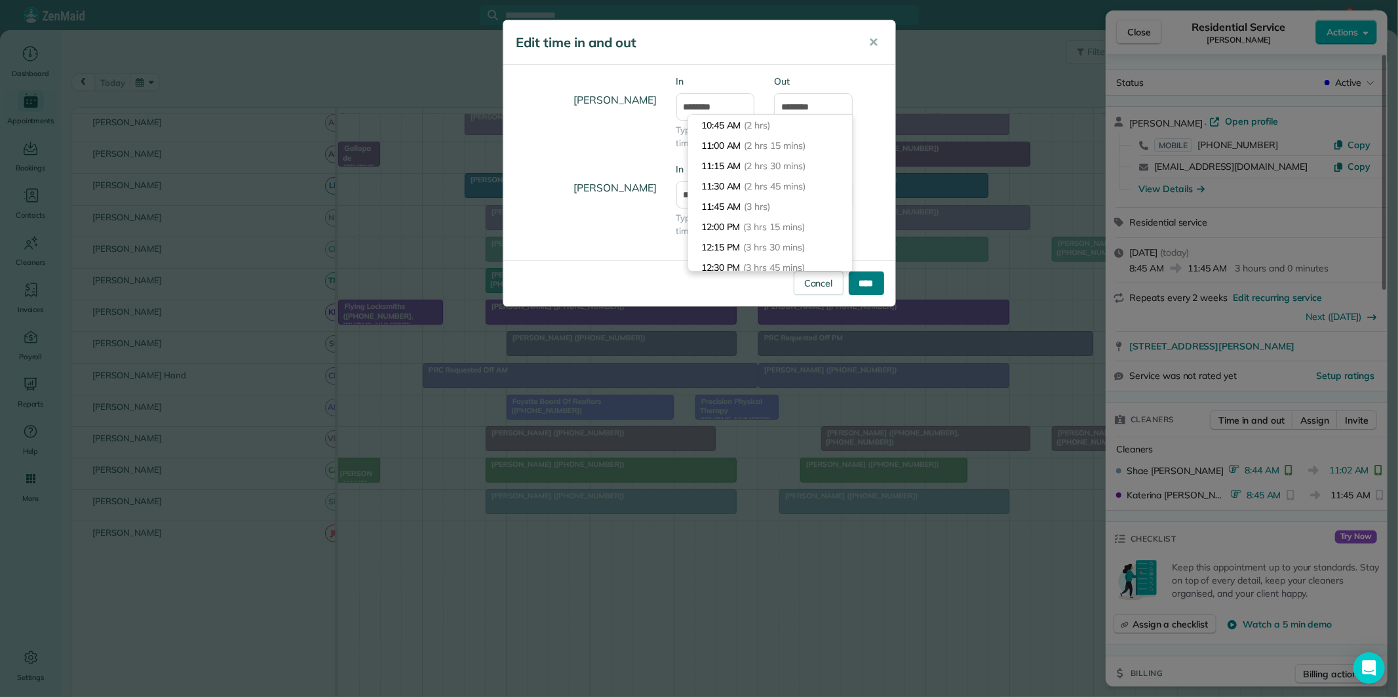
click at [868, 288] on input "****" at bounding box center [866, 283] width 35 height 24
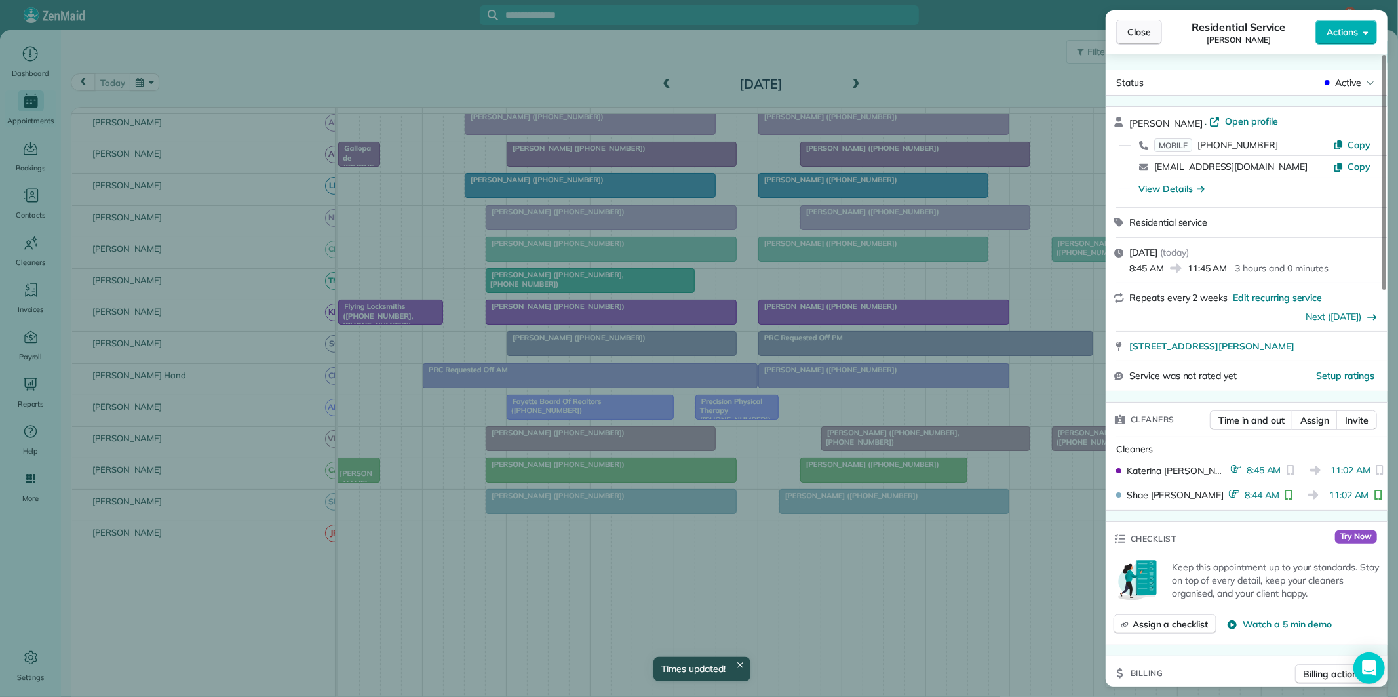
click at [1145, 27] on span "Close" at bounding box center [1139, 32] width 24 height 13
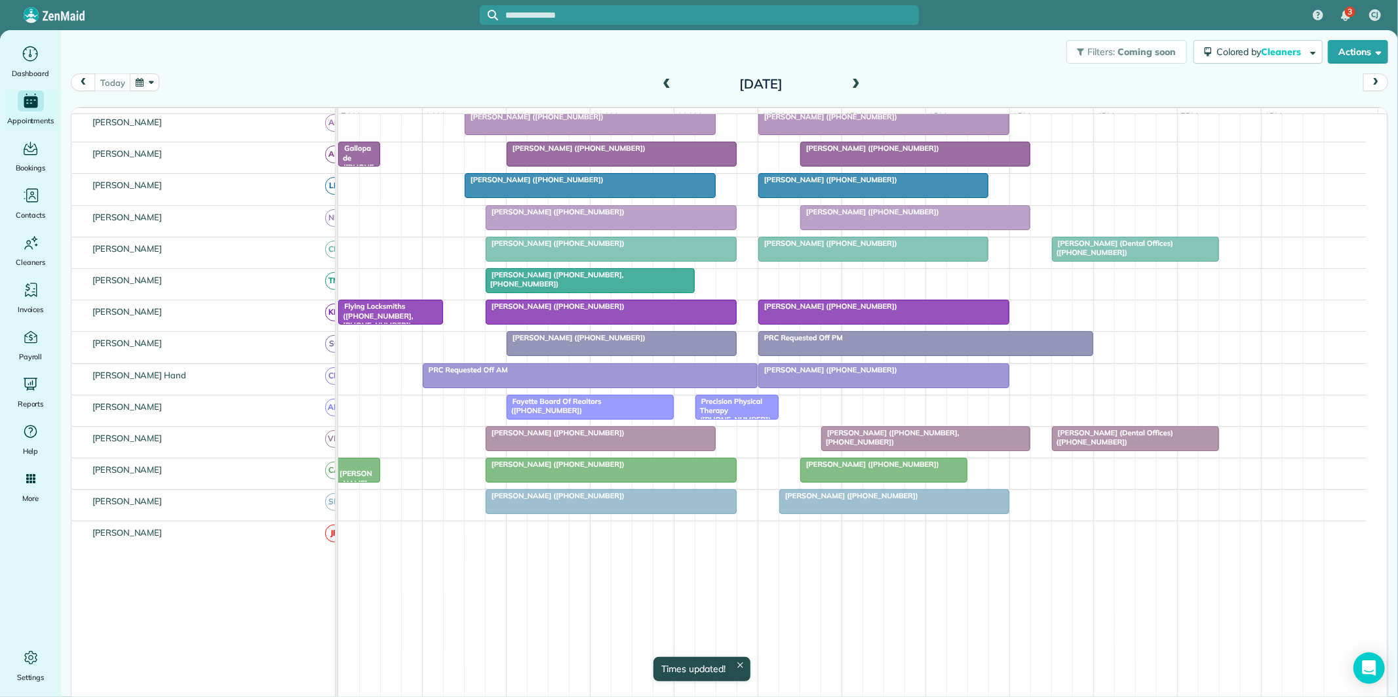
click at [578, 288] on span "Phil Prebor (+17706311433, +17708563443)" at bounding box center [554, 279] width 139 height 18
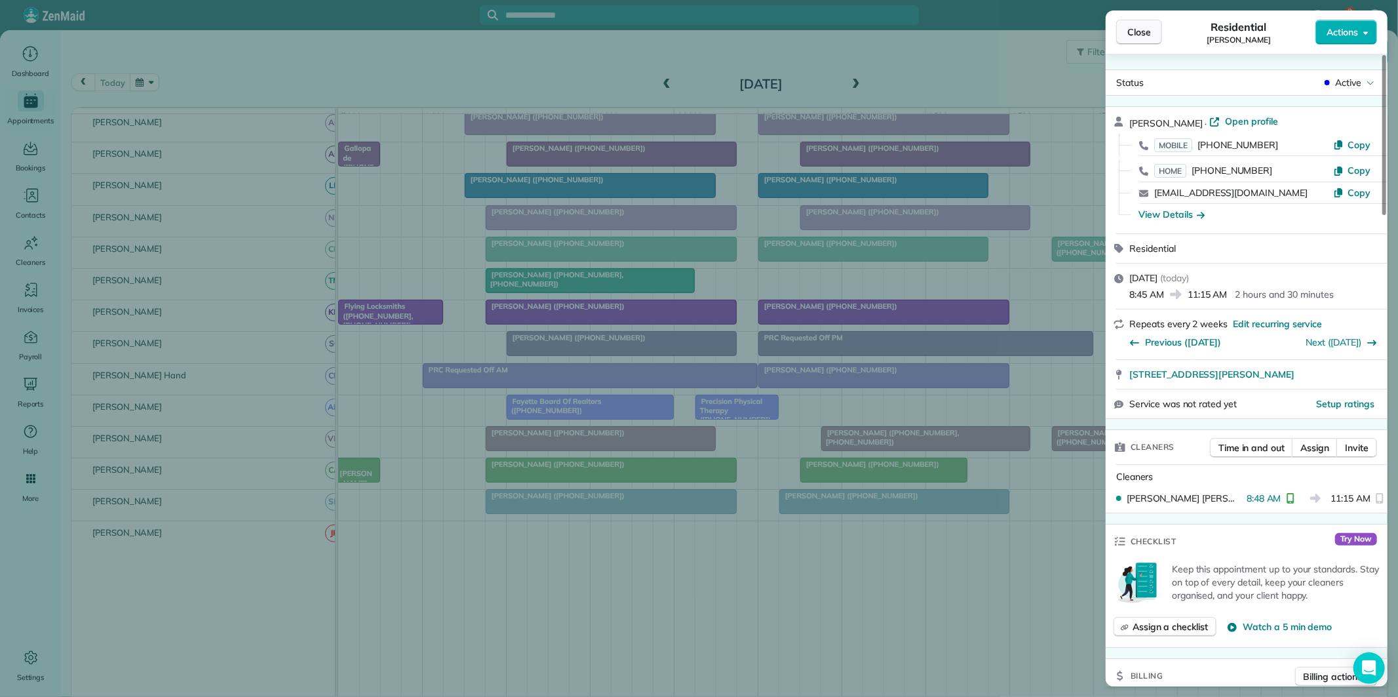
click at [1122, 28] on button "Close" at bounding box center [1139, 32] width 46 height 25
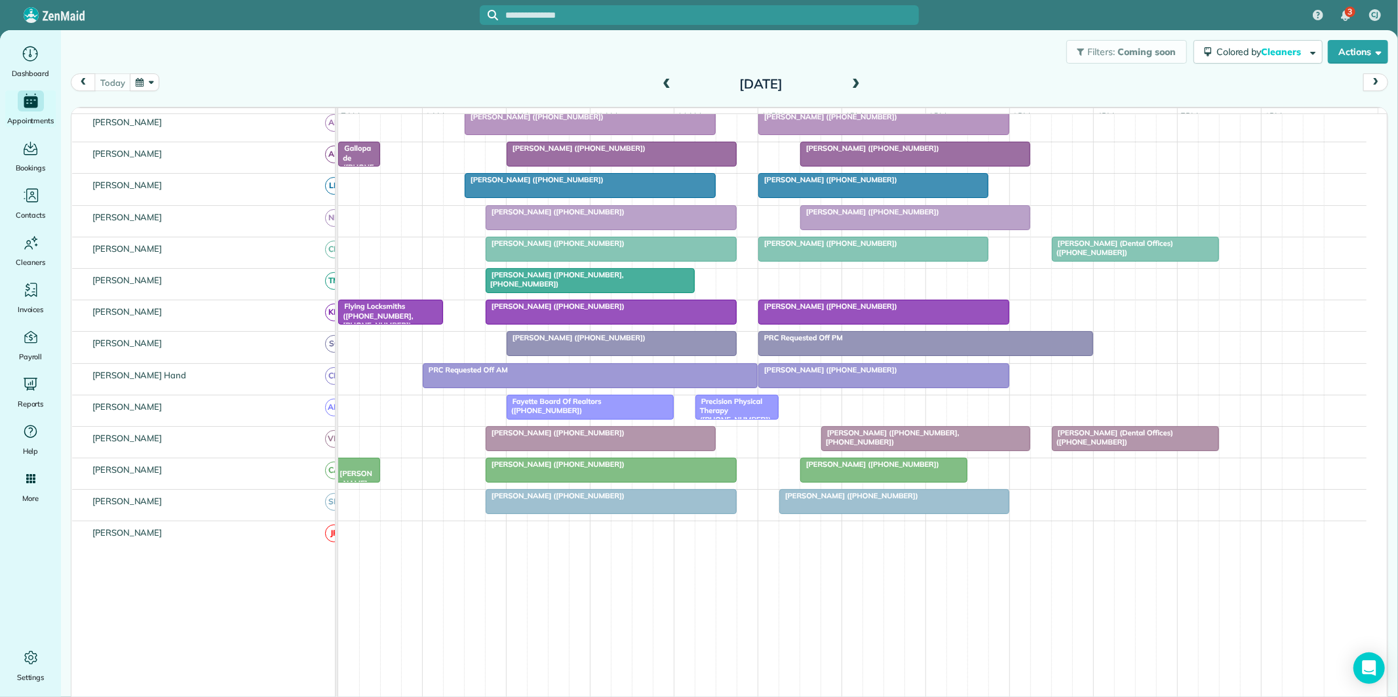
click at [944, 322] on div at bounding box center [884, 312] width 250 height 24
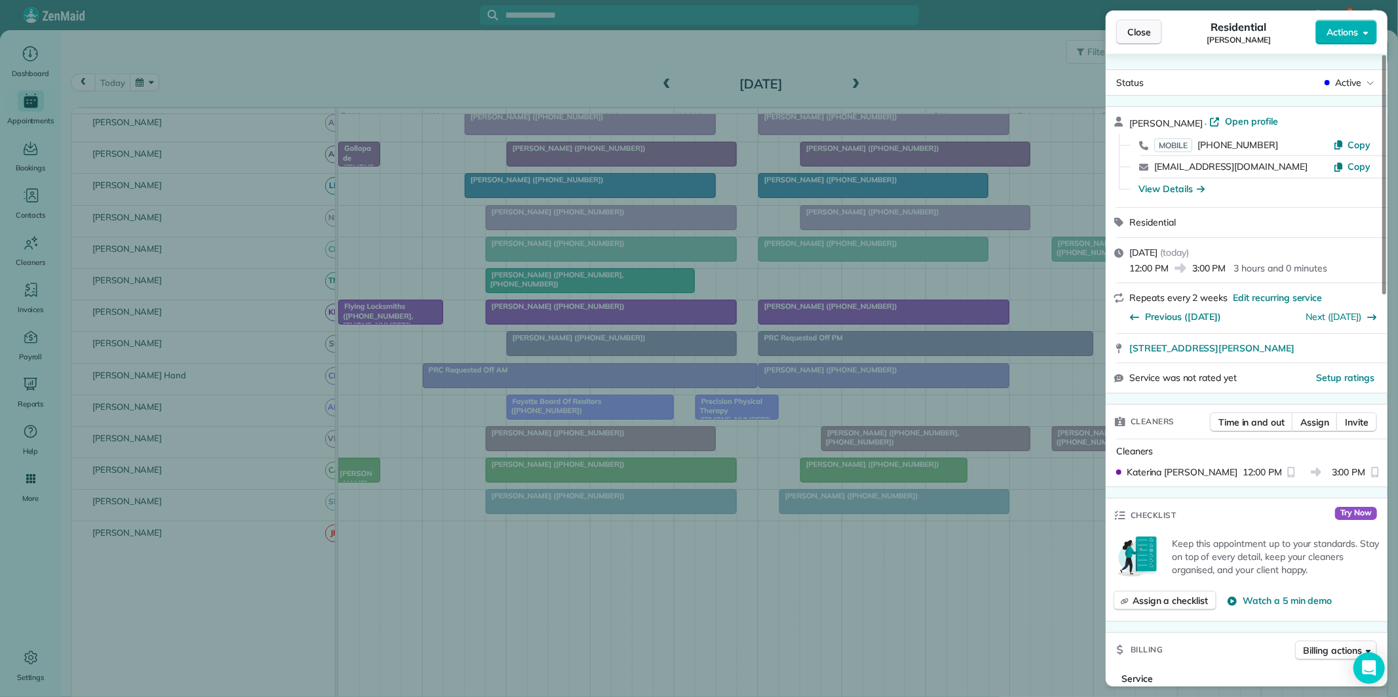
click at [1135, 36] on span "Close" at bounding box center [1139, 32] width 24 height 13
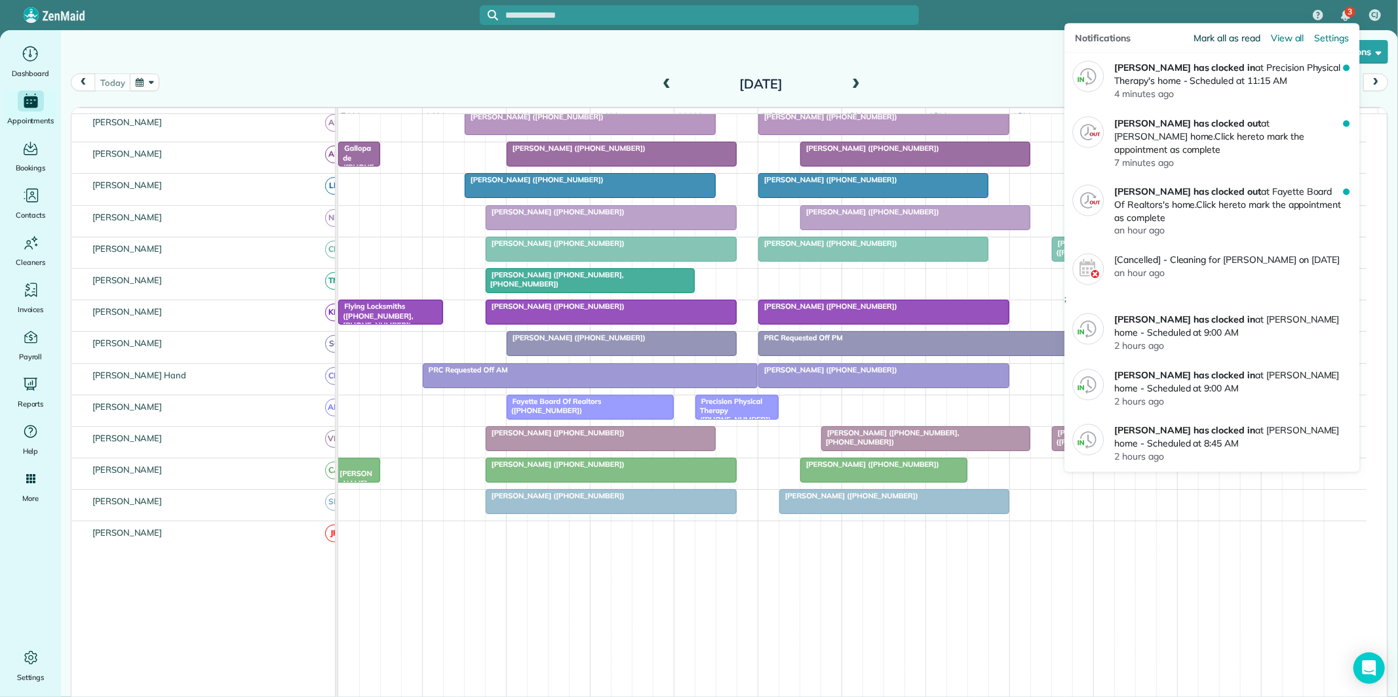
click at [1228, 35] on span "Mark all as read" at bounding box center [1227, 37] width 66 height 13
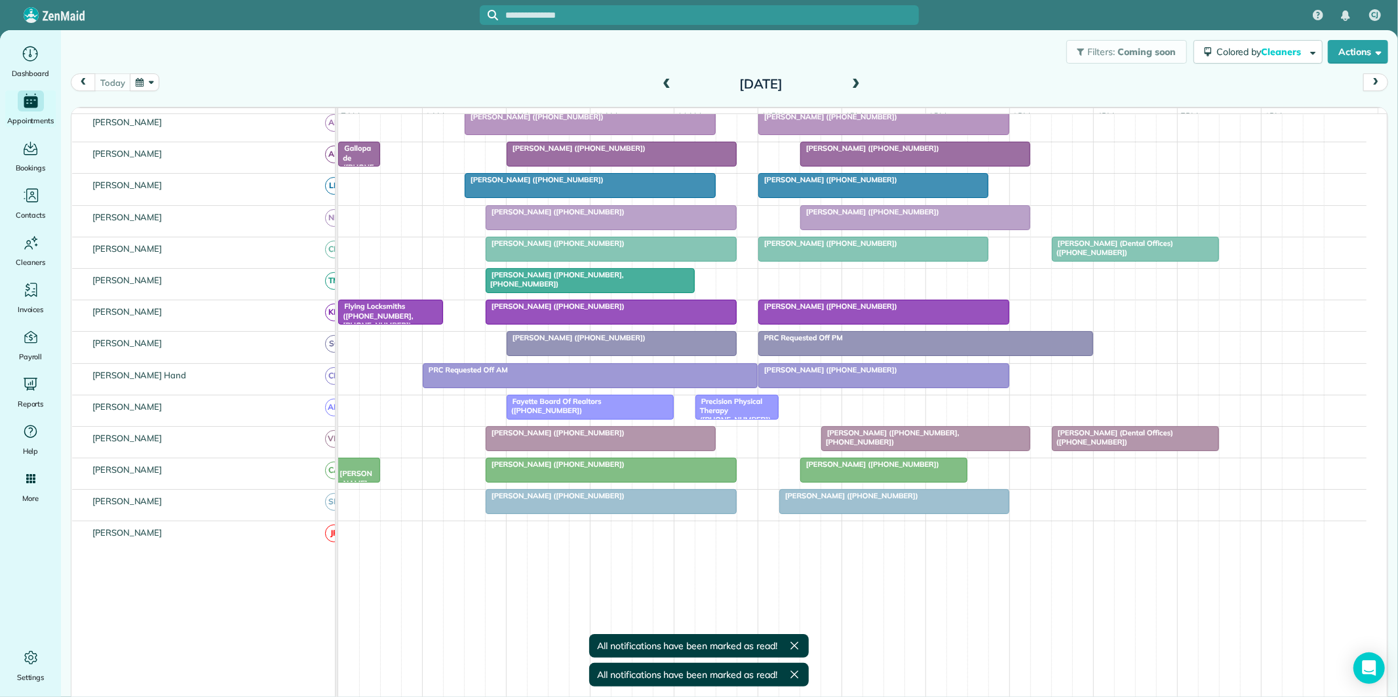
click at [877, 54] on div "Filters: Coming soon Colored by Cleaners Color by Cleaner Color by Team Color b…" at bounding box center [729, 51] width 1337 height 43
click at [853, 482] on div at bounding box center [884, 470] width 166 height 24
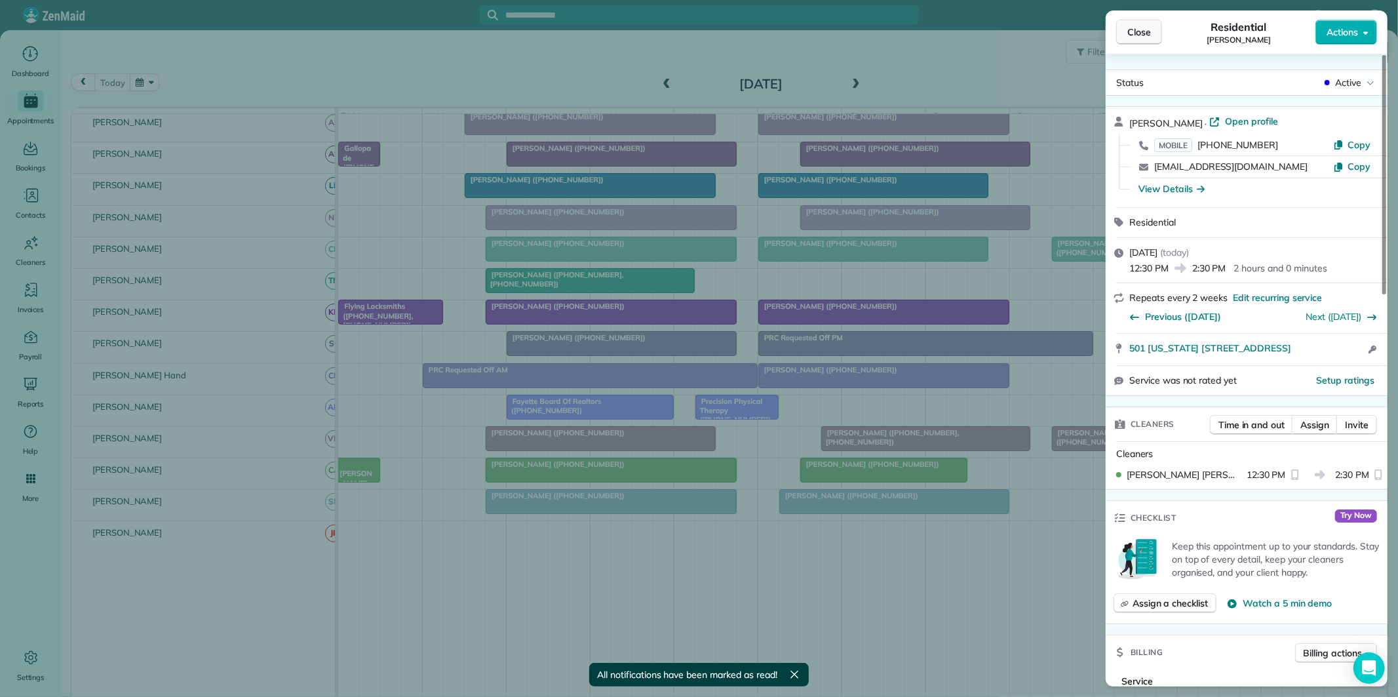
click at [1139, 31] on span "Close" at bounding box center [1139, 32] width 24 height 13
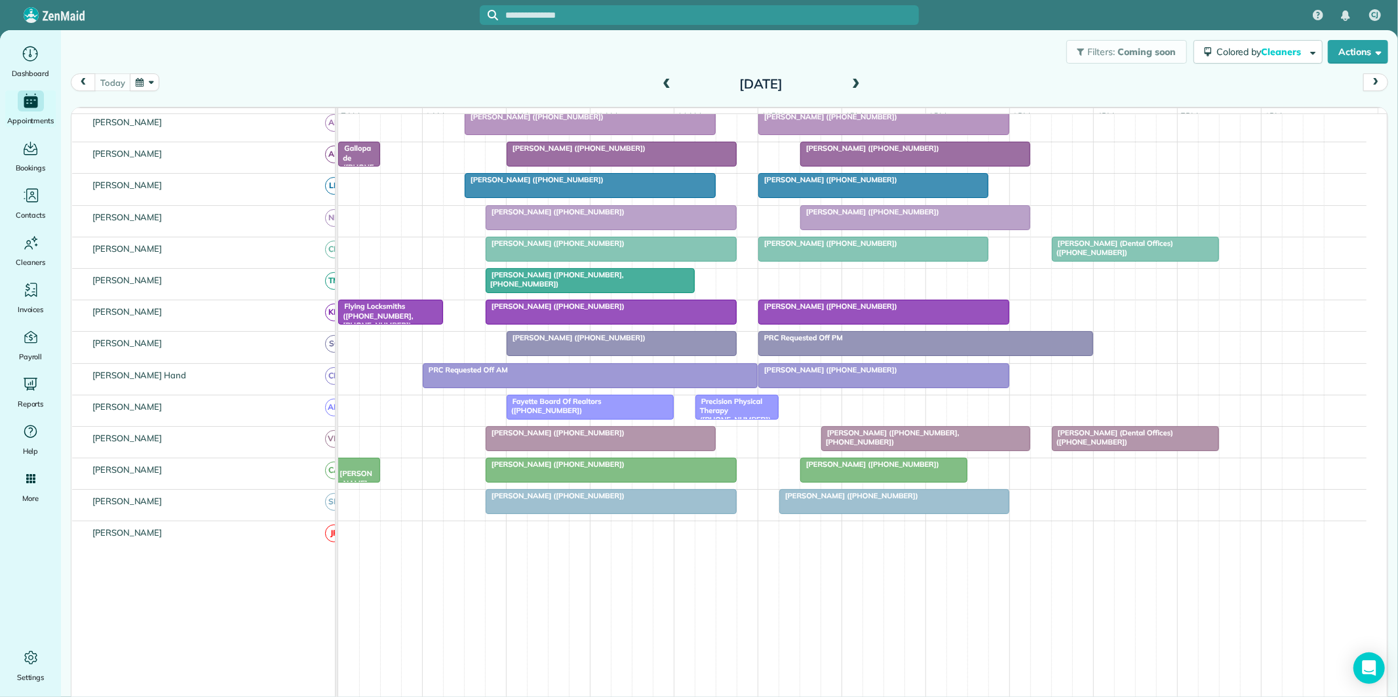
click at [916, 54] on div "Filters: Coming soon Colored by Cleaners Color by Cleaner Color by Team Color b…" at bounding box center [729, 51] width 1337 height 43
click at [849, 80] on span at bounding box center [856, 85] width 14 height 12
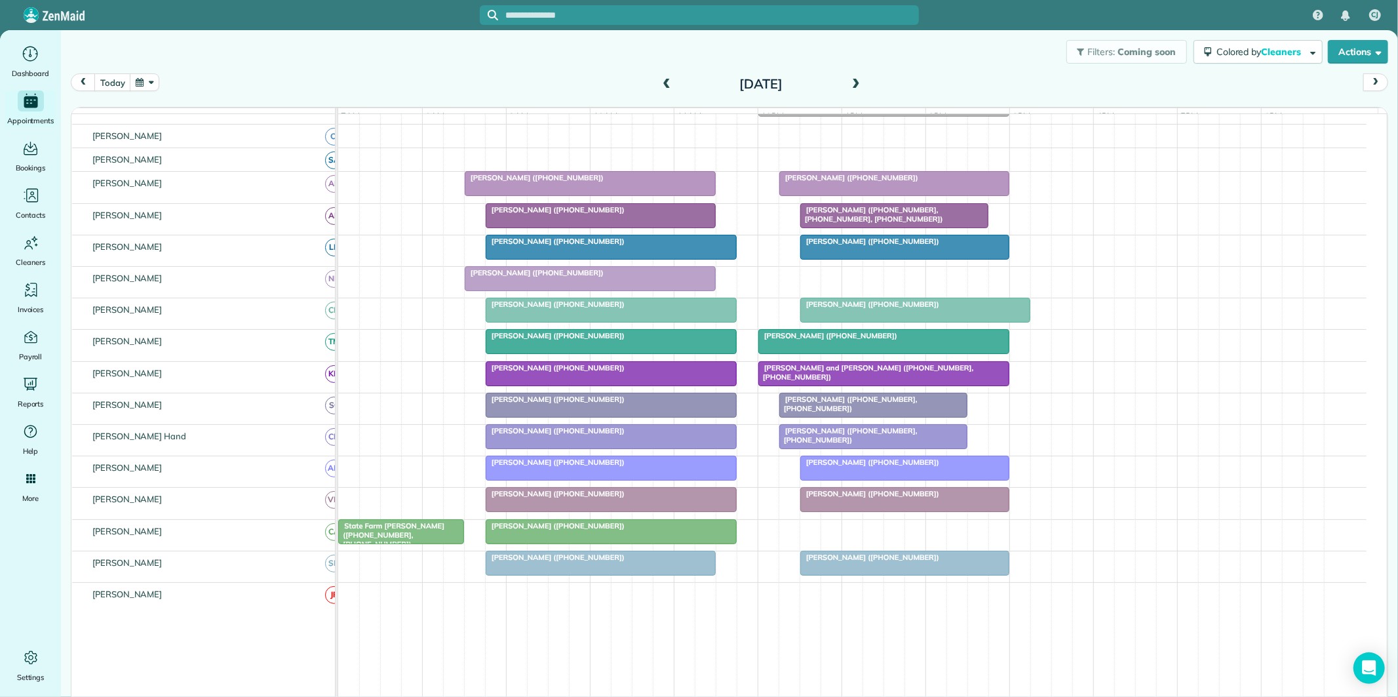
scroll to position [238, 0]
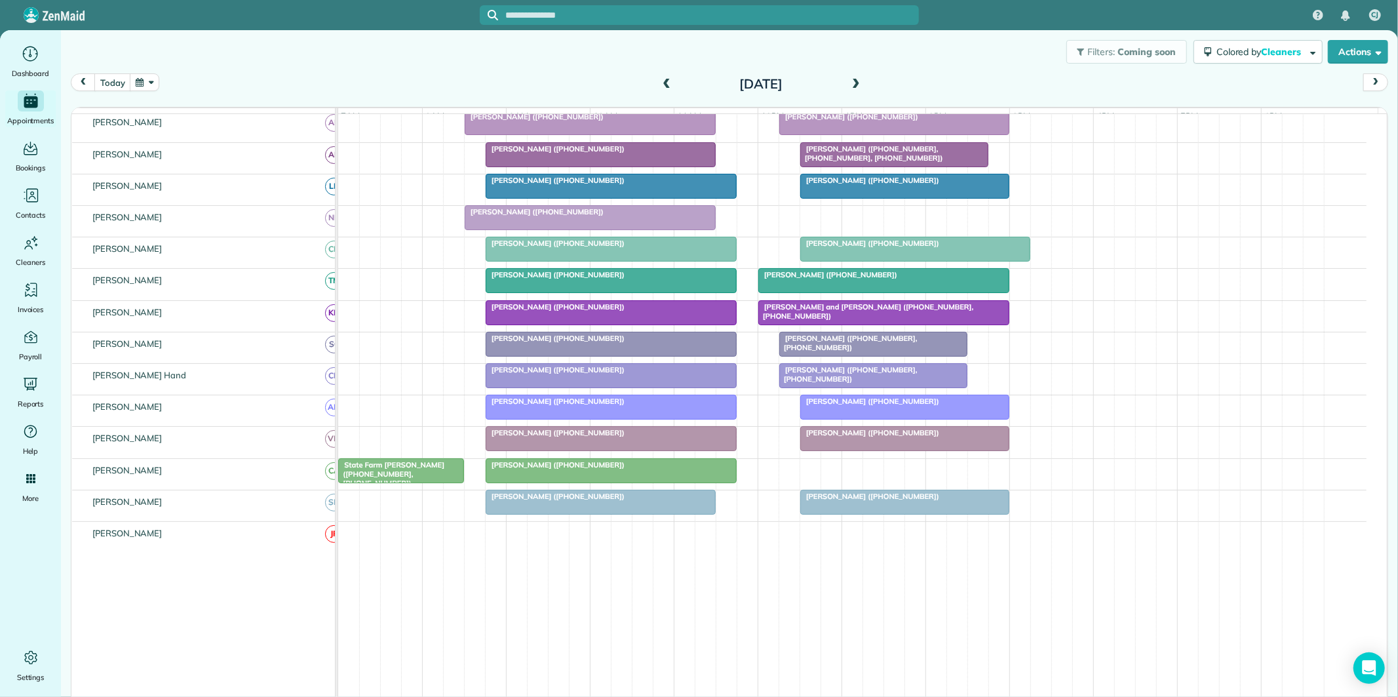
click at [849, 83] on span at bounding box center [856, 85] width 14 height 12
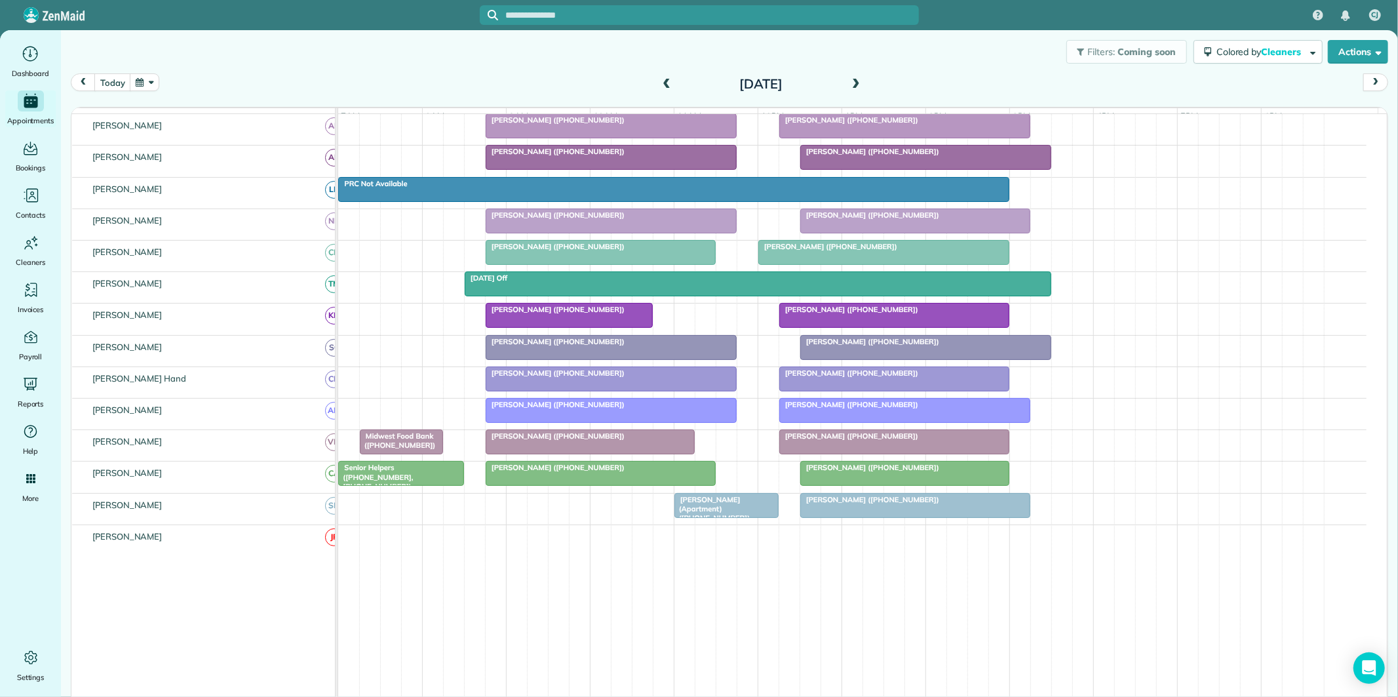
scroll to position [212, 0]
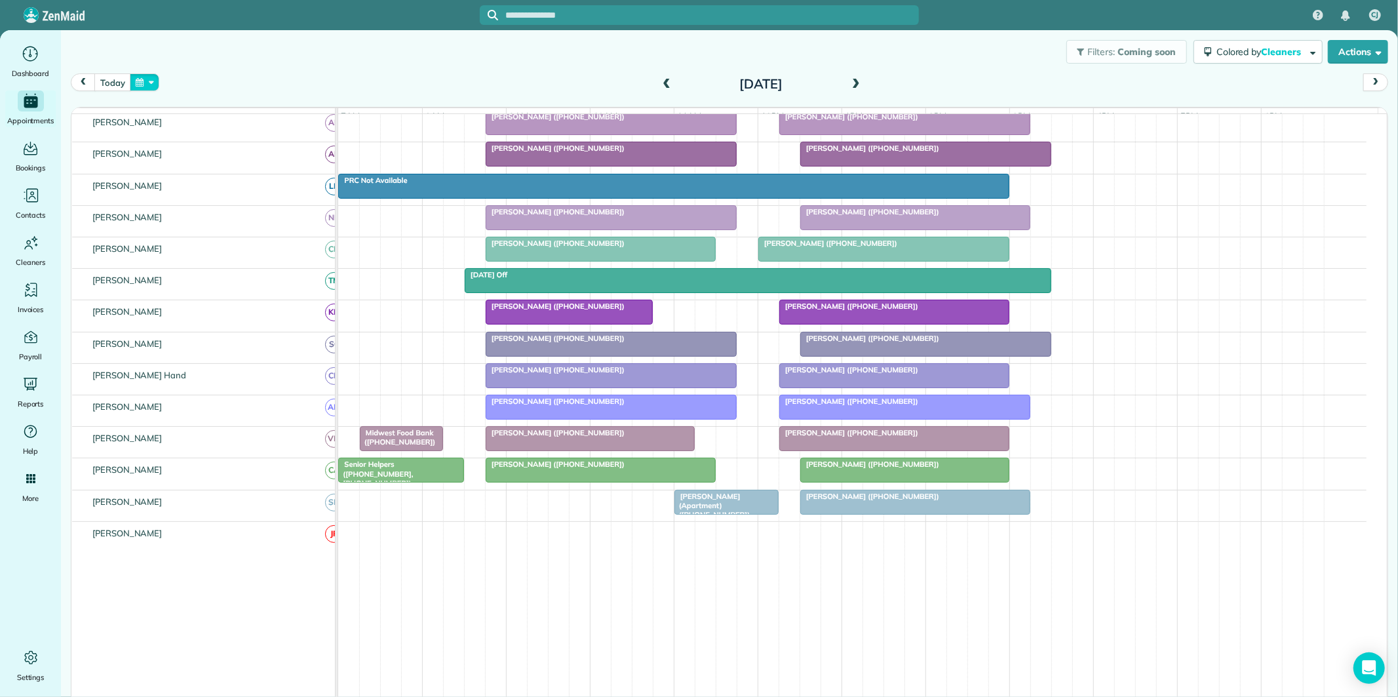
click at [140, 83] on button "button" at bounding box center [145, 82] width 30 height 18
click at [199, 185] on link "20" at bounding box center [198, 192] width 21 height 21
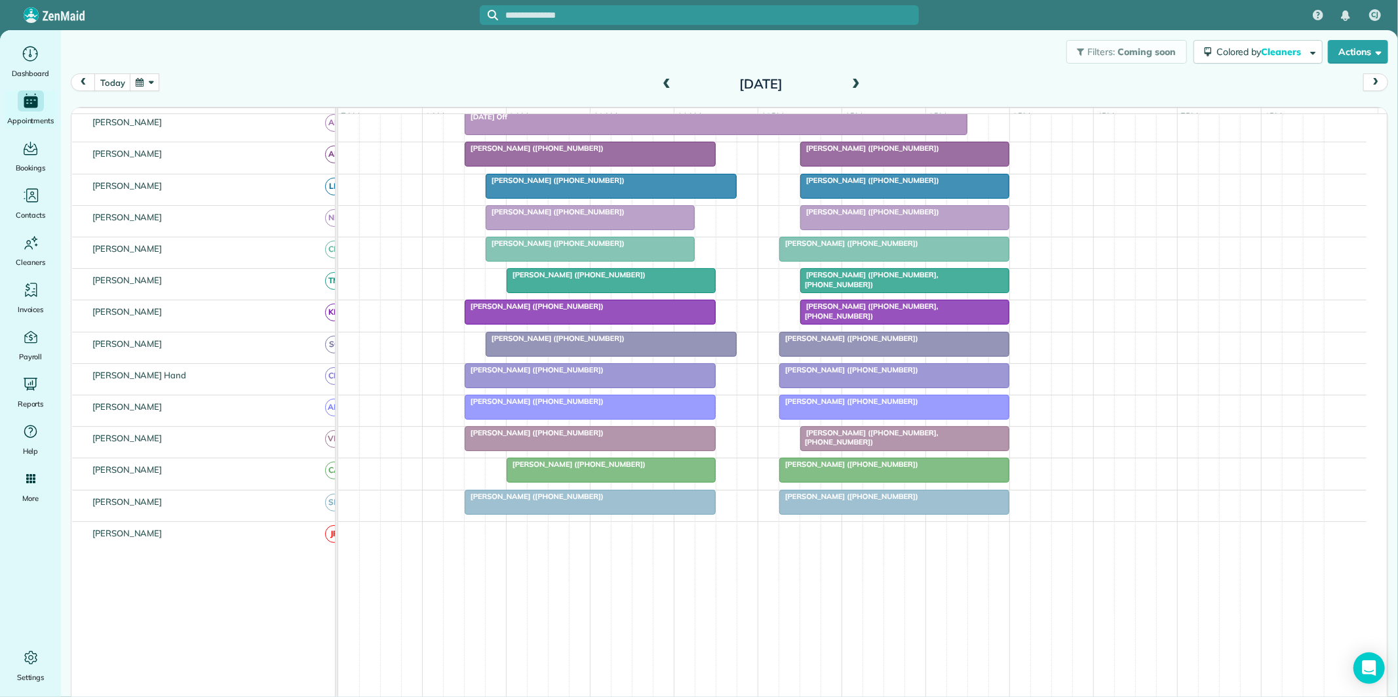
click at [849, 81] on span at bounding box center [856, 85] width 14 height 12
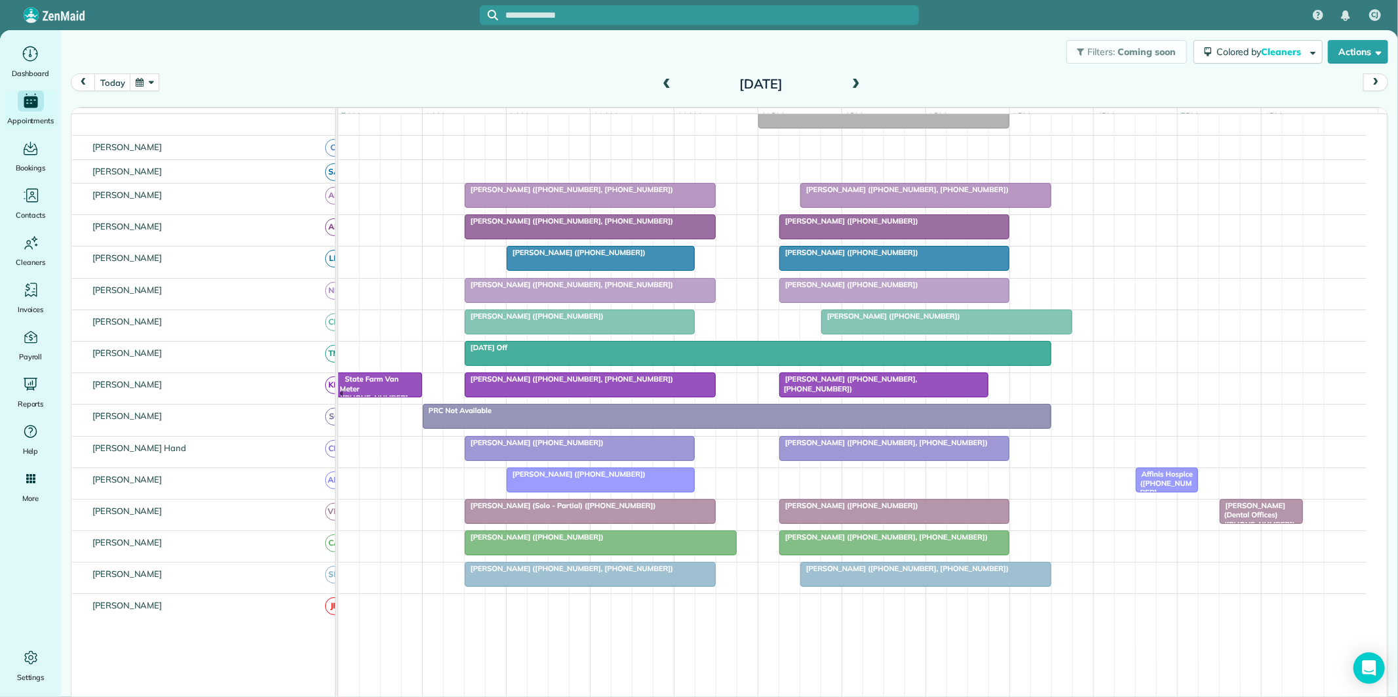
scroll to position [173, 0]
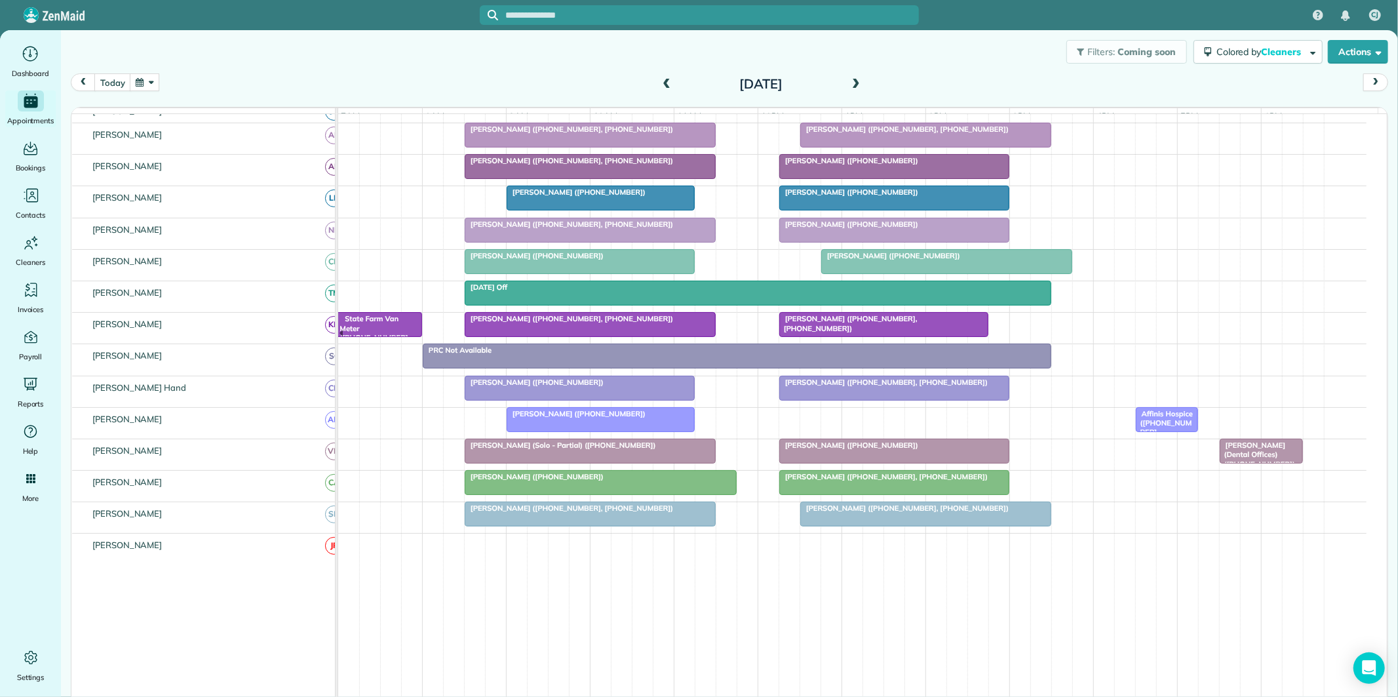
click at [852, 81] on span at bounding box center [856, 85] width 14 height 12
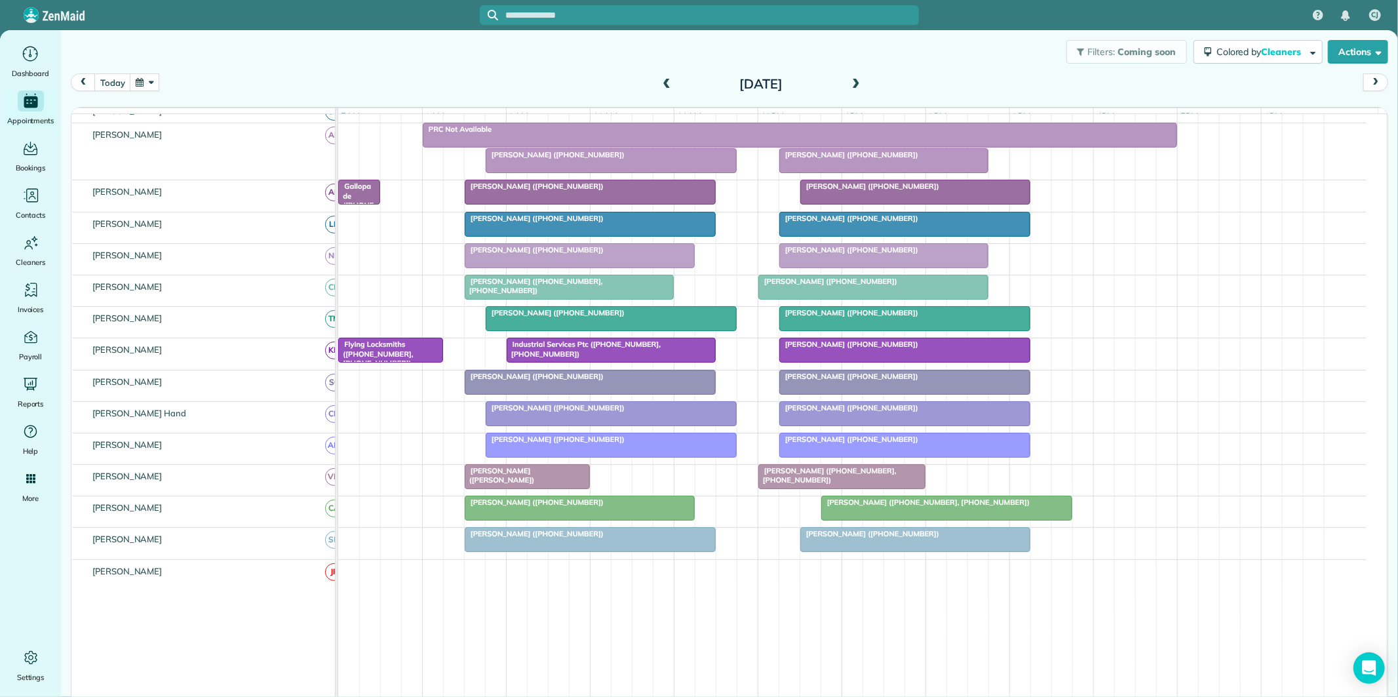
click at [850, 79] on span at bounding box center [856, 85] width 14 height 12
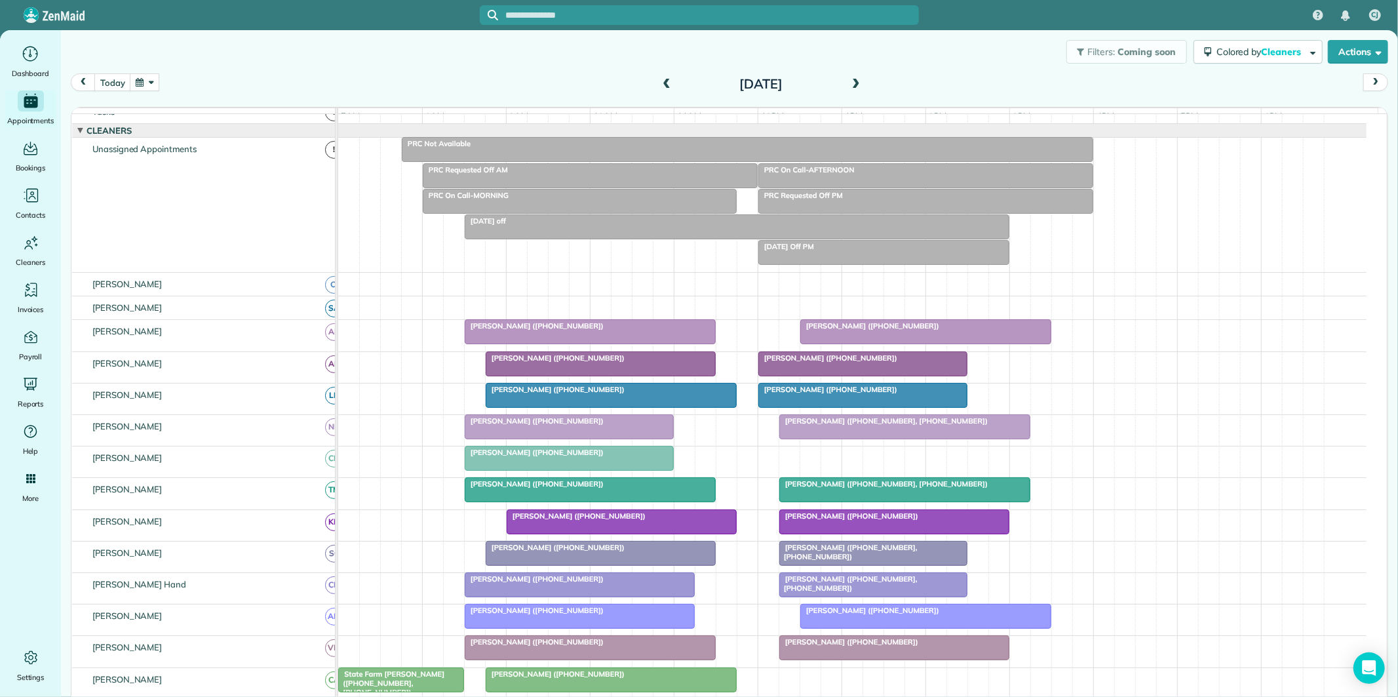
scroll to position [100, 0]
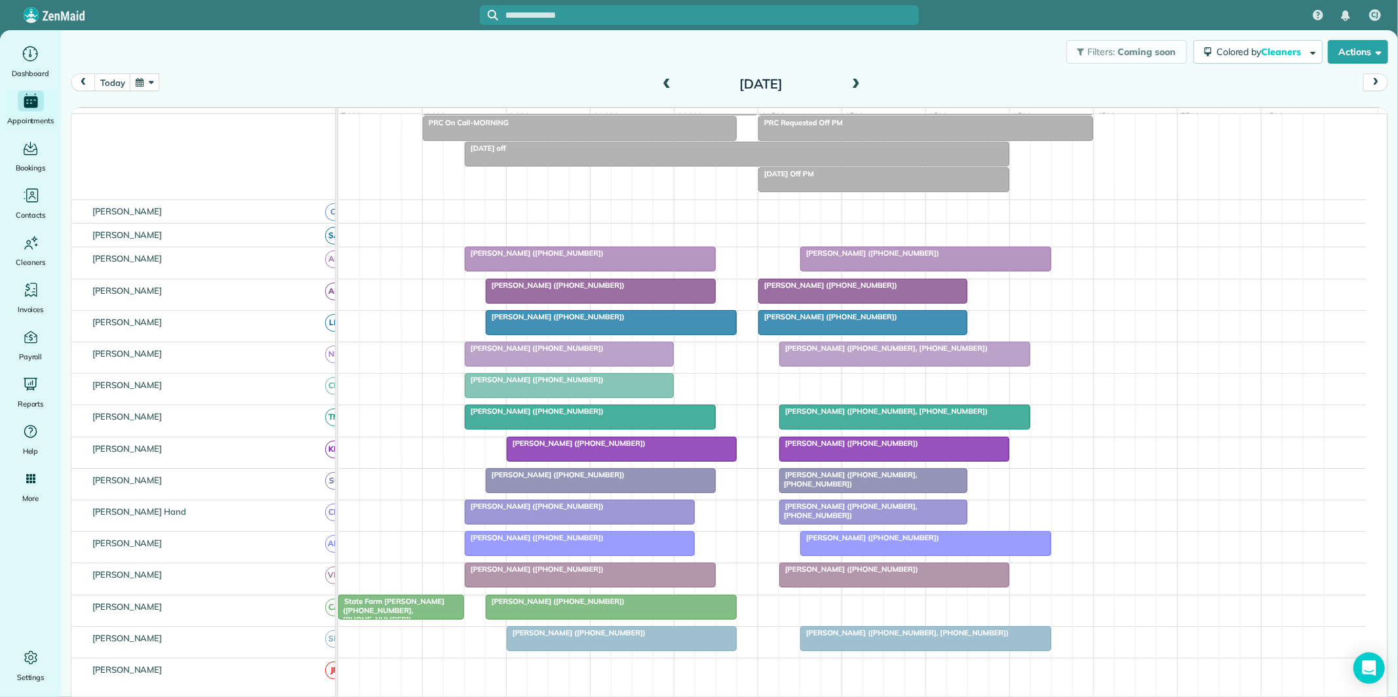
click at [887, 258] on div "Diane Mitchell (+17703656593)" at bounding box center [925, 252] width 243 height 9
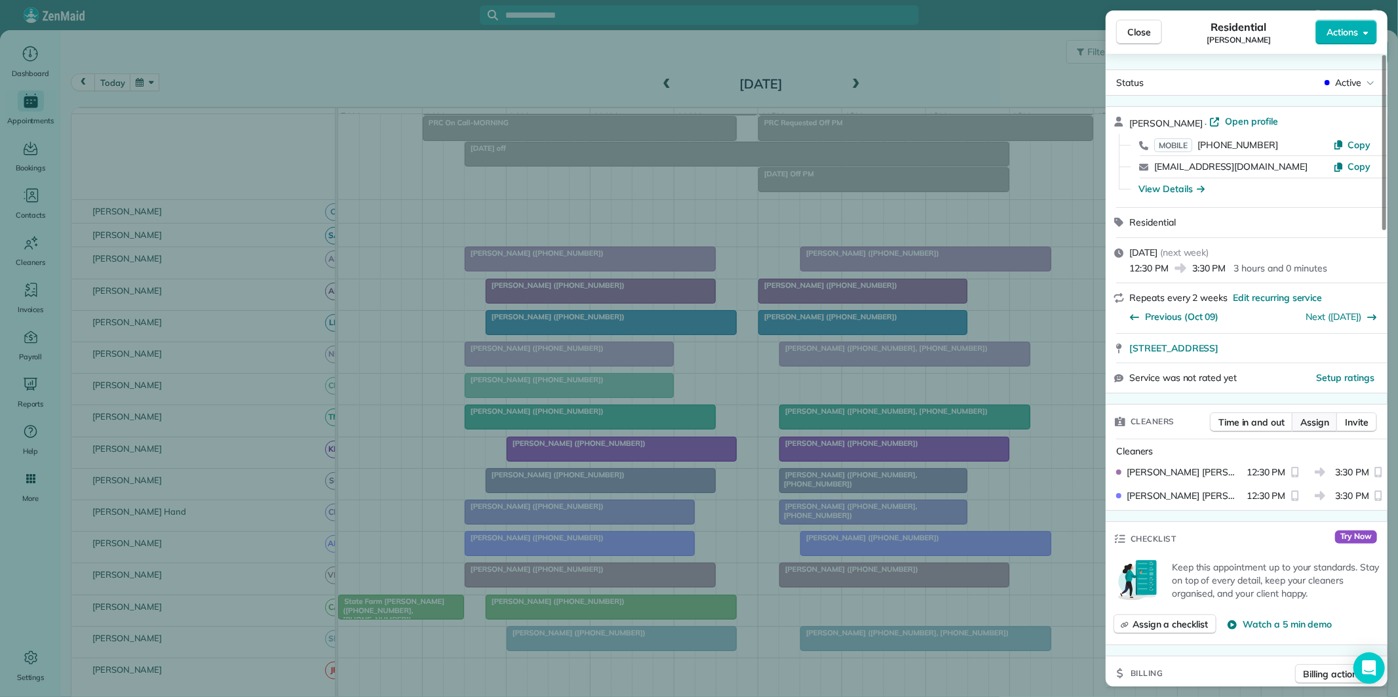
click at [1319, 421] on span "Assign" at bounding box center [1314, 422] width 29 height 13
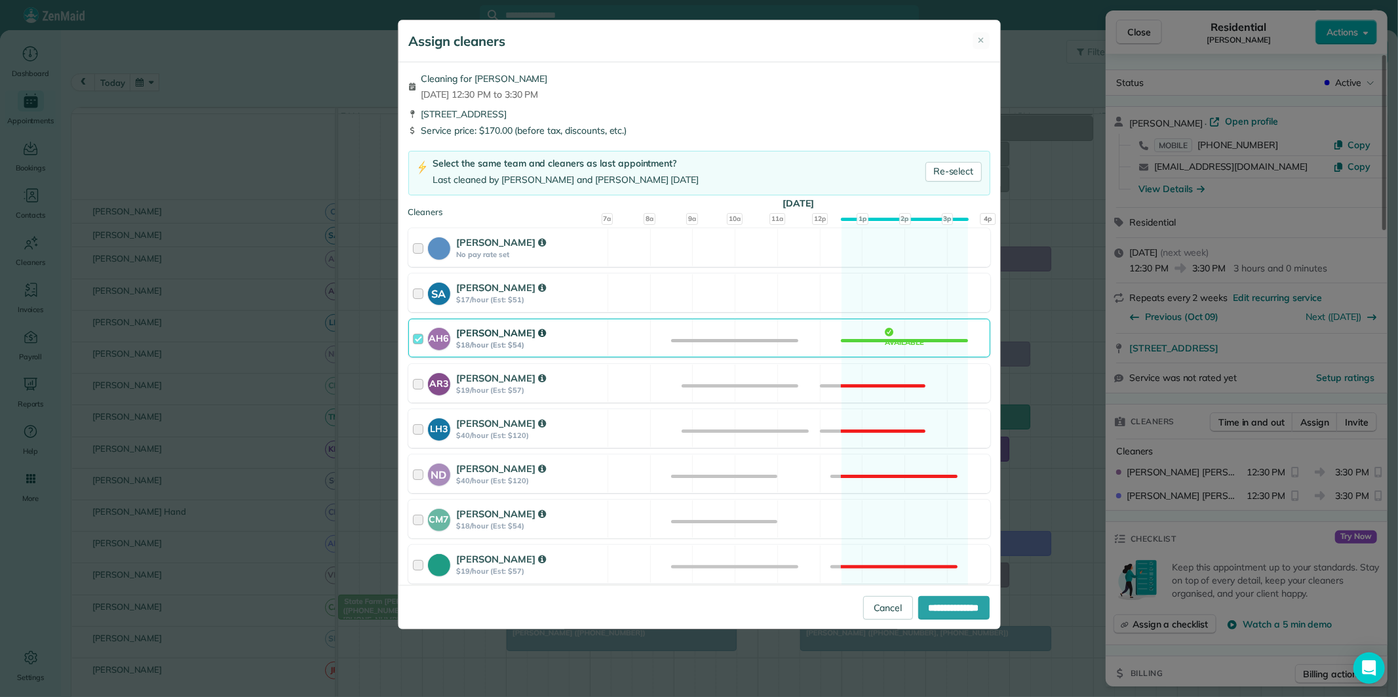
click at [886, 337] on div "AH6 Ashley Hudson $18/hour (Est: $54) Available" at bounding box center [699, 338] width 582 height 39
drag, startPoint x: 870, startPoint y: 514, endPoint x: 924, endPoint y: 564, distance: 73.3
click at [872, 514] on div "CM7 Caitlin Miller $18/hour (Est: $54) Available" at bounding box center [699, 518] width 582 height 39
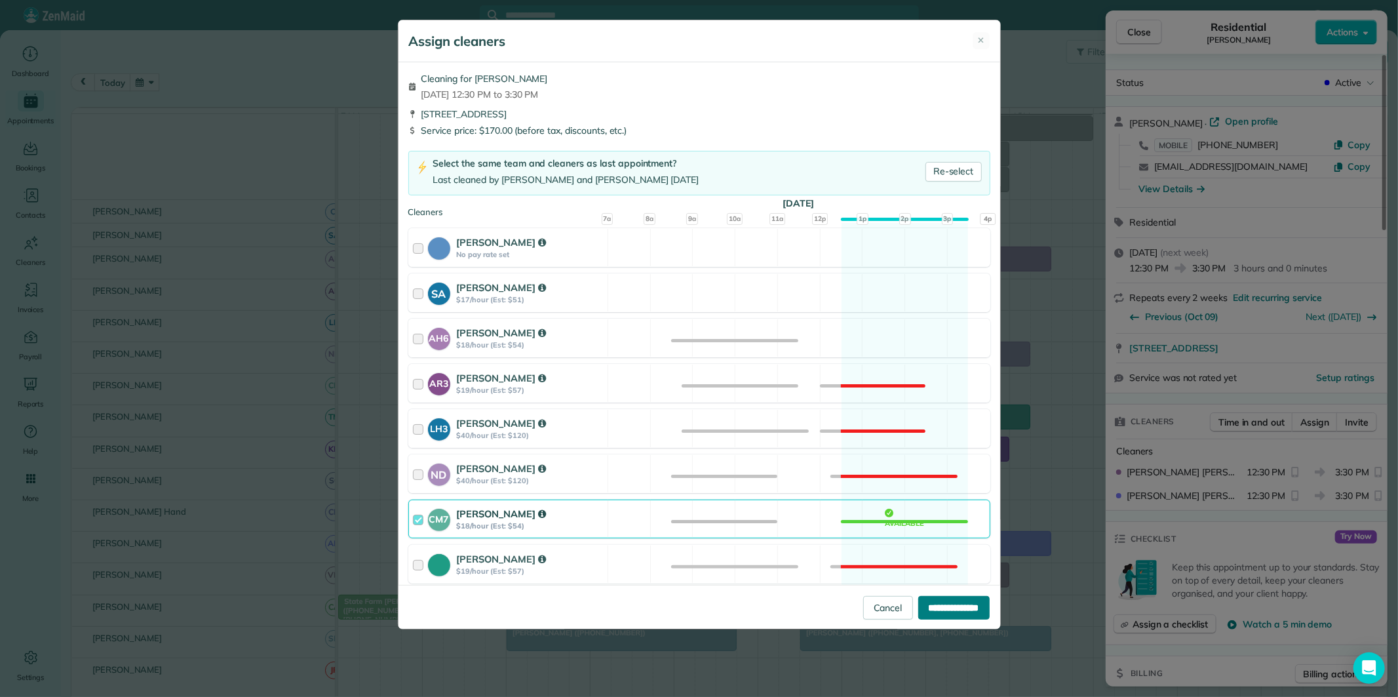
click at [927, 611] on input "**********" at bounding box center [953, 608] width 71 height 24
type input "**********"
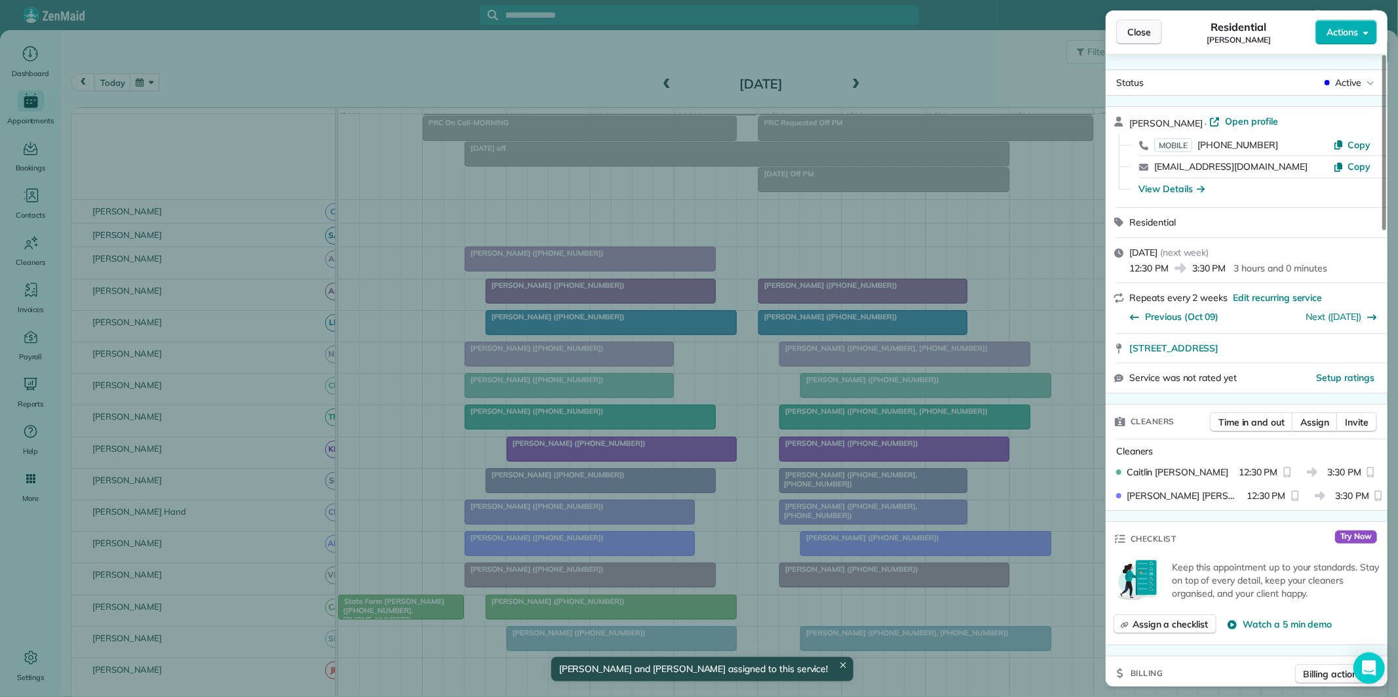
click at [1144, 31] on span "Close" at bounding box center [1139, 32] width 24 height 13
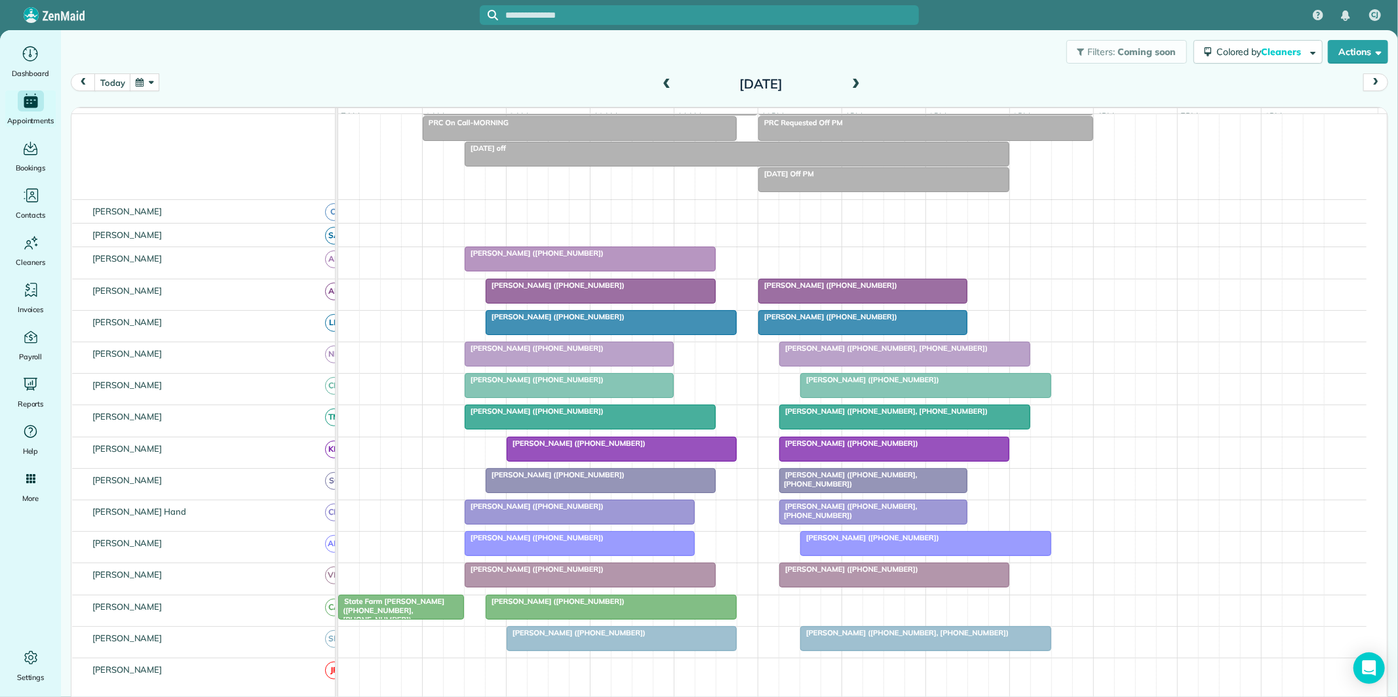
click at [853, 77] on span at bounding box center [856, 85] width 14 height 20
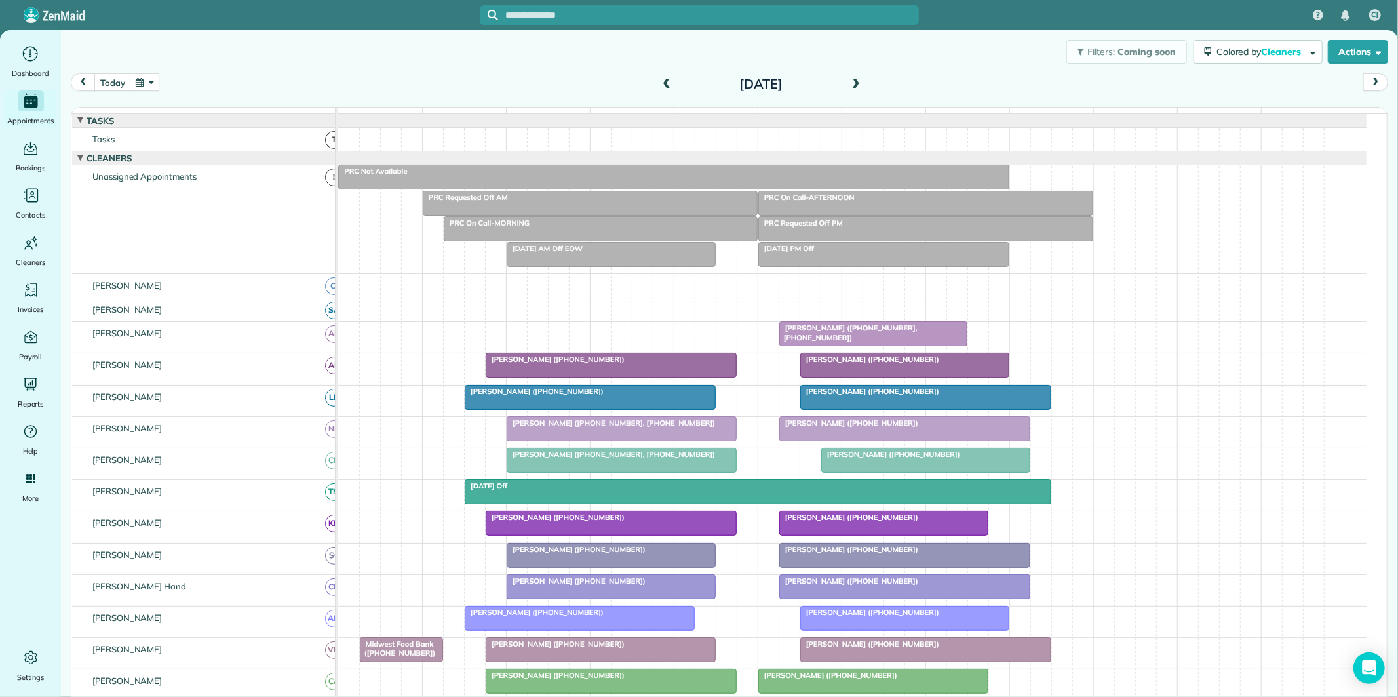
scroll to position [73, 0]
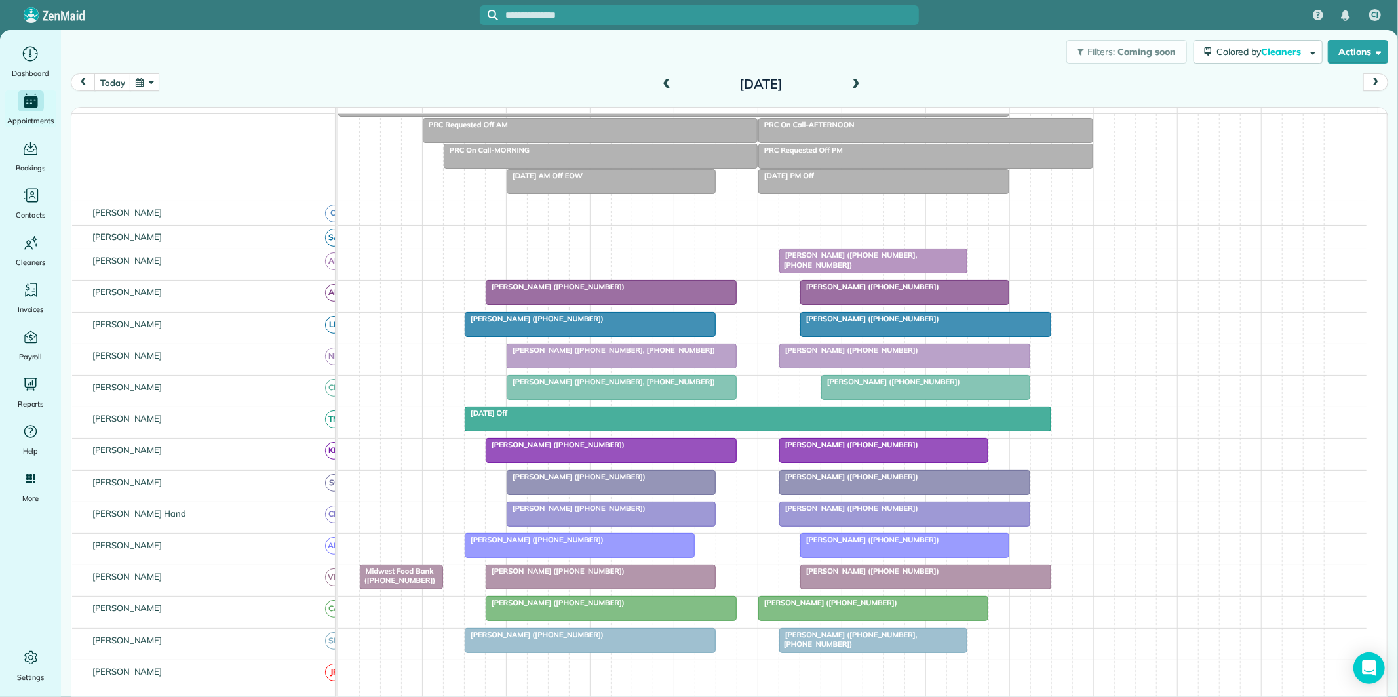
click at [149, 83] on button "button" at bounding box center [145, 82] width 30 height 18
click at [195, 211] on link "27" at bounding box center [198, 213] width 21 height 21
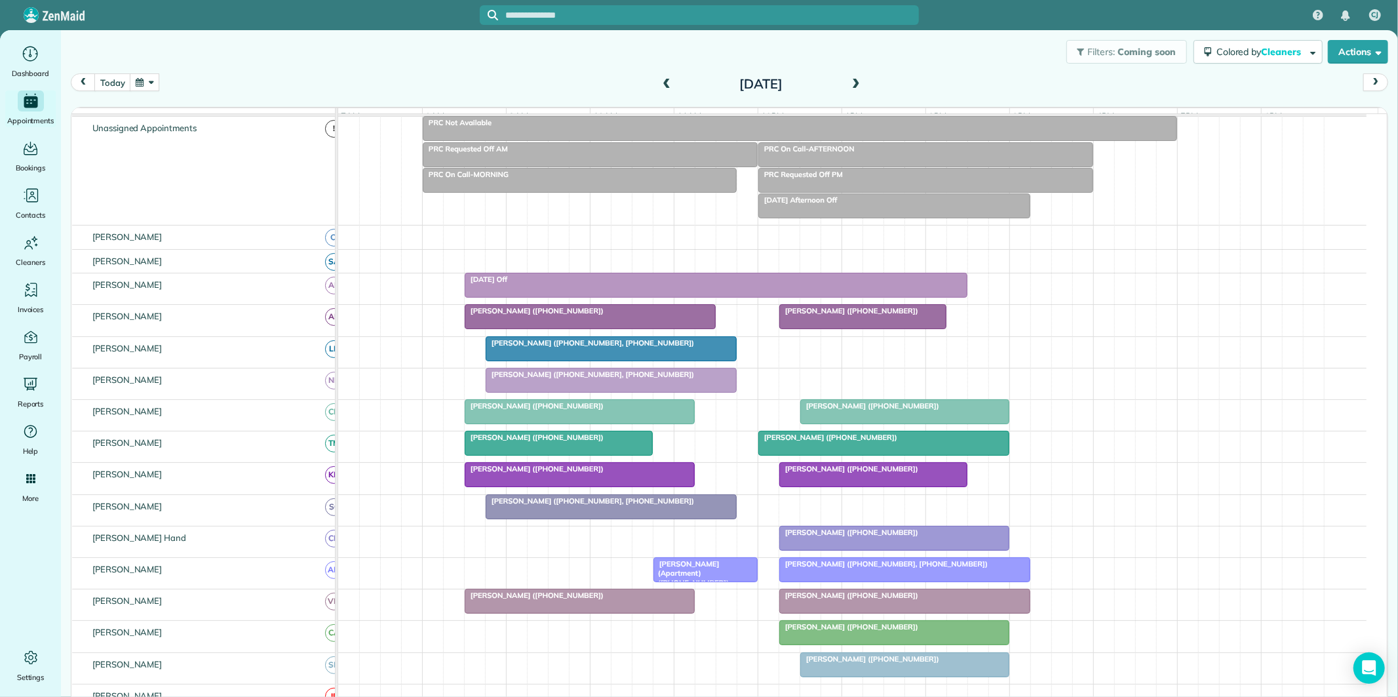
scroll to position [212, 0]
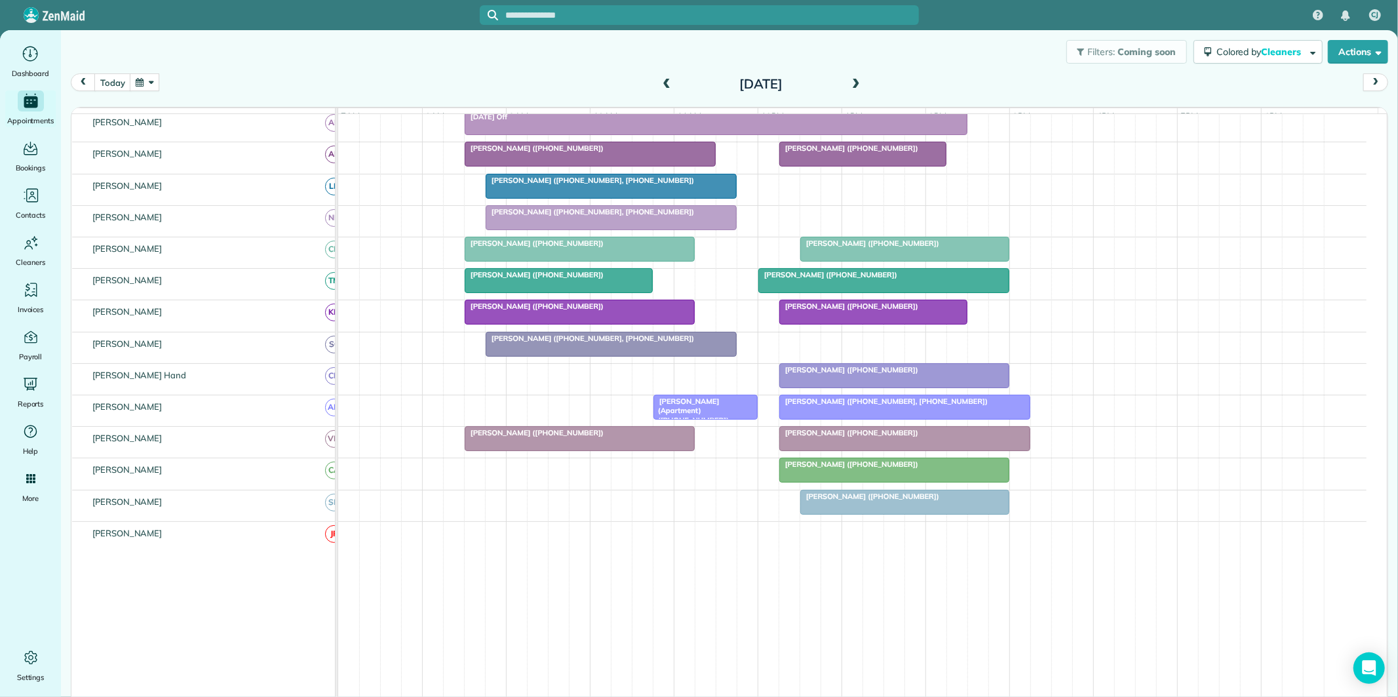
click at [849, 81] on span at bounding box center [856, 85] width 14 height 12
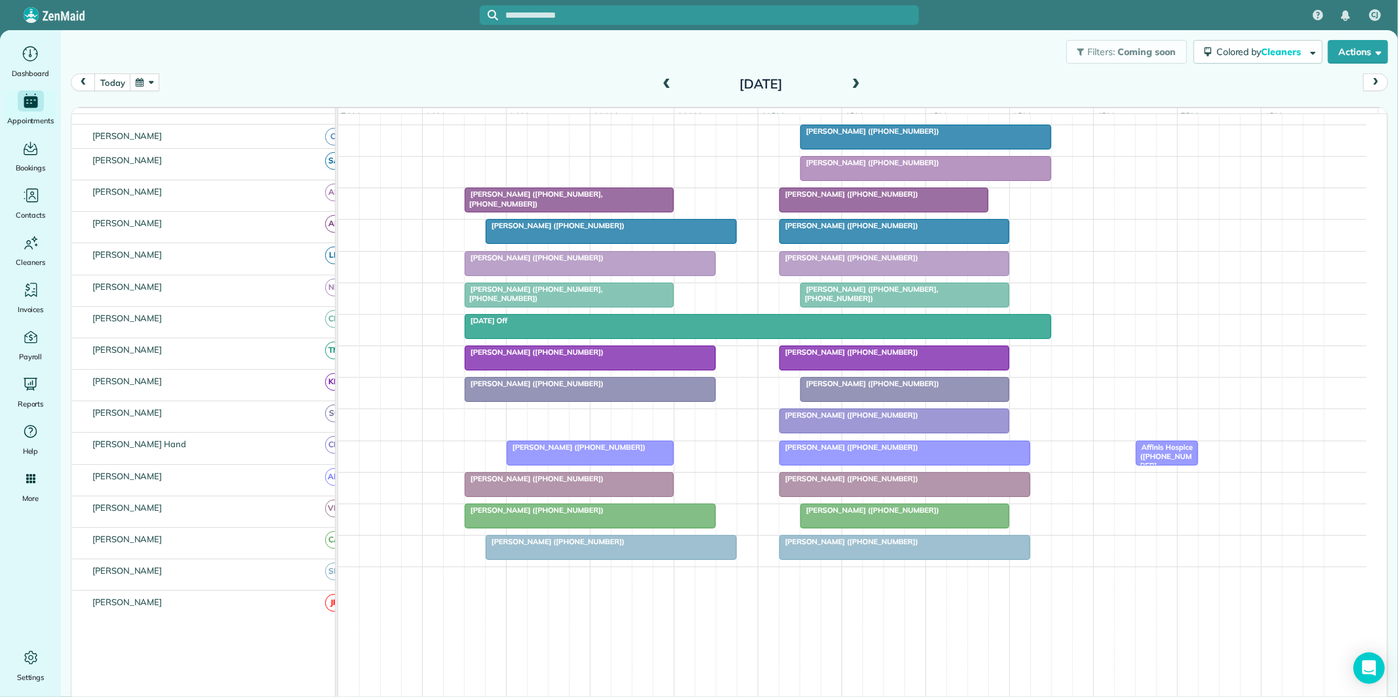
scroll to position [173, 0]
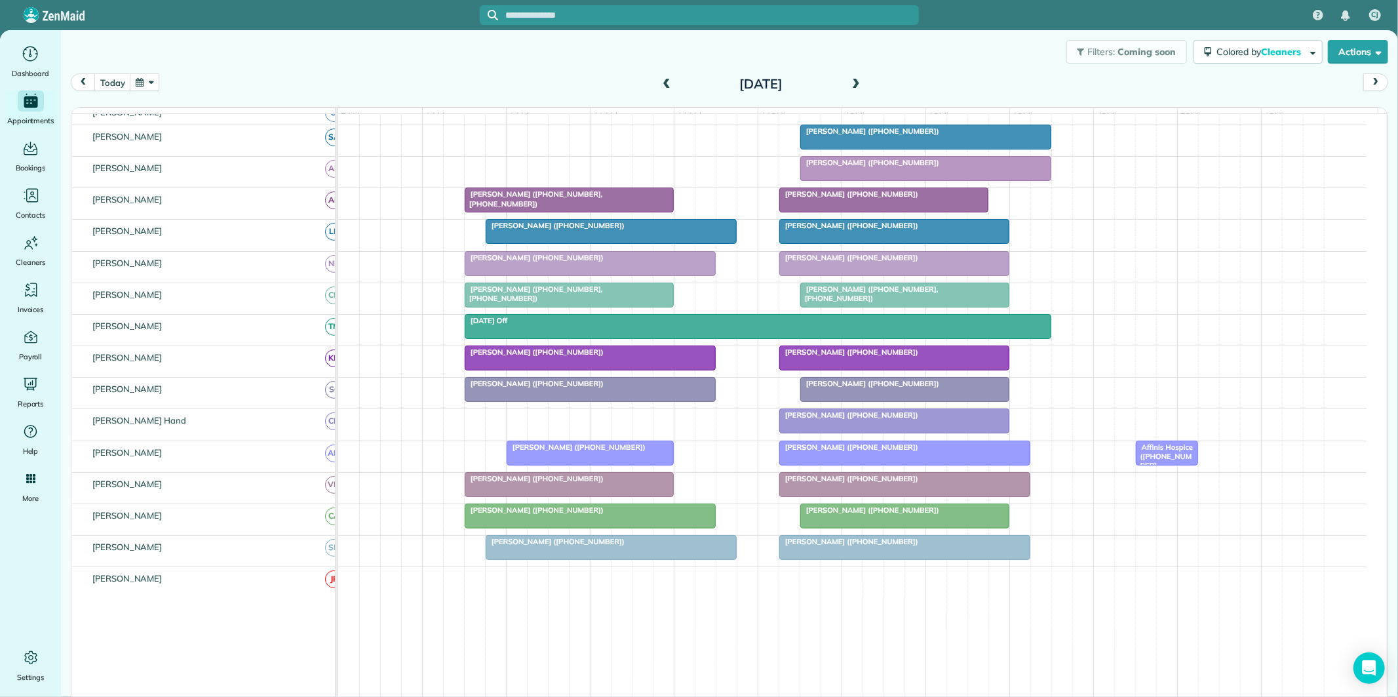
click at [855, 80] on span at bounding box center [856, 85] width 14 height 12
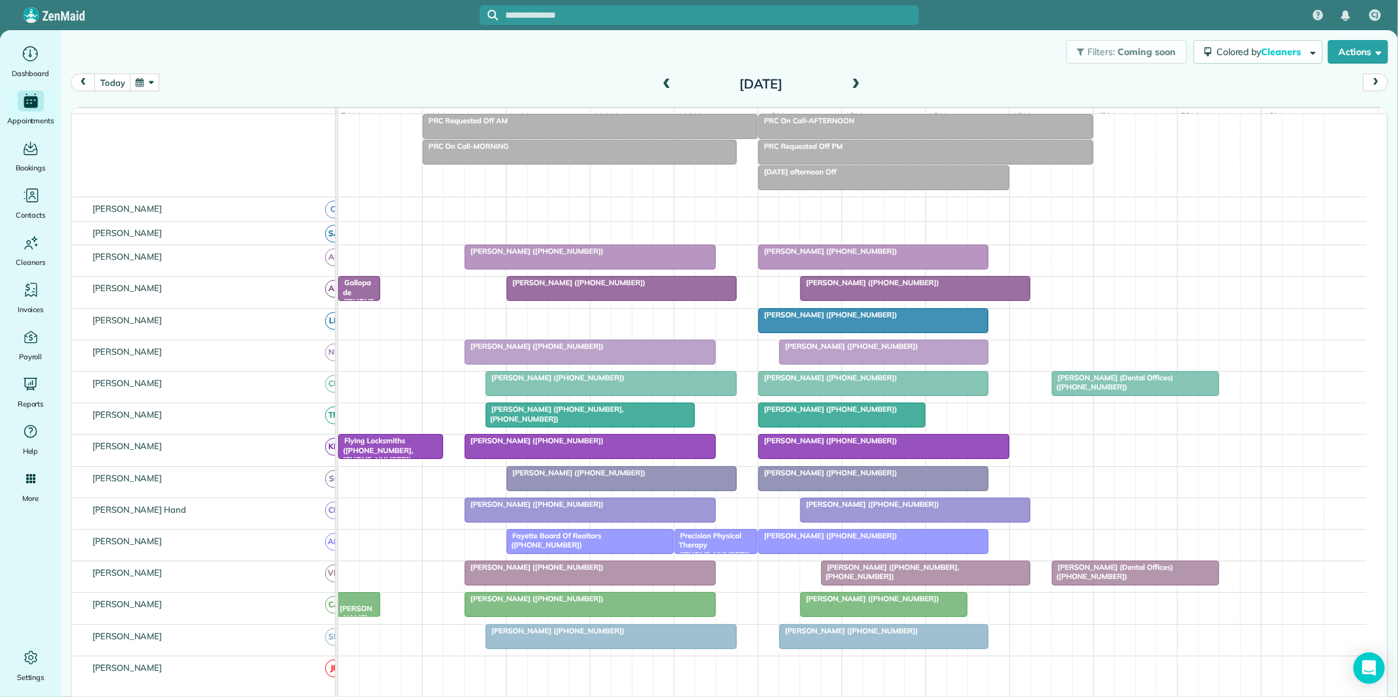
scroll to position [100, 0]
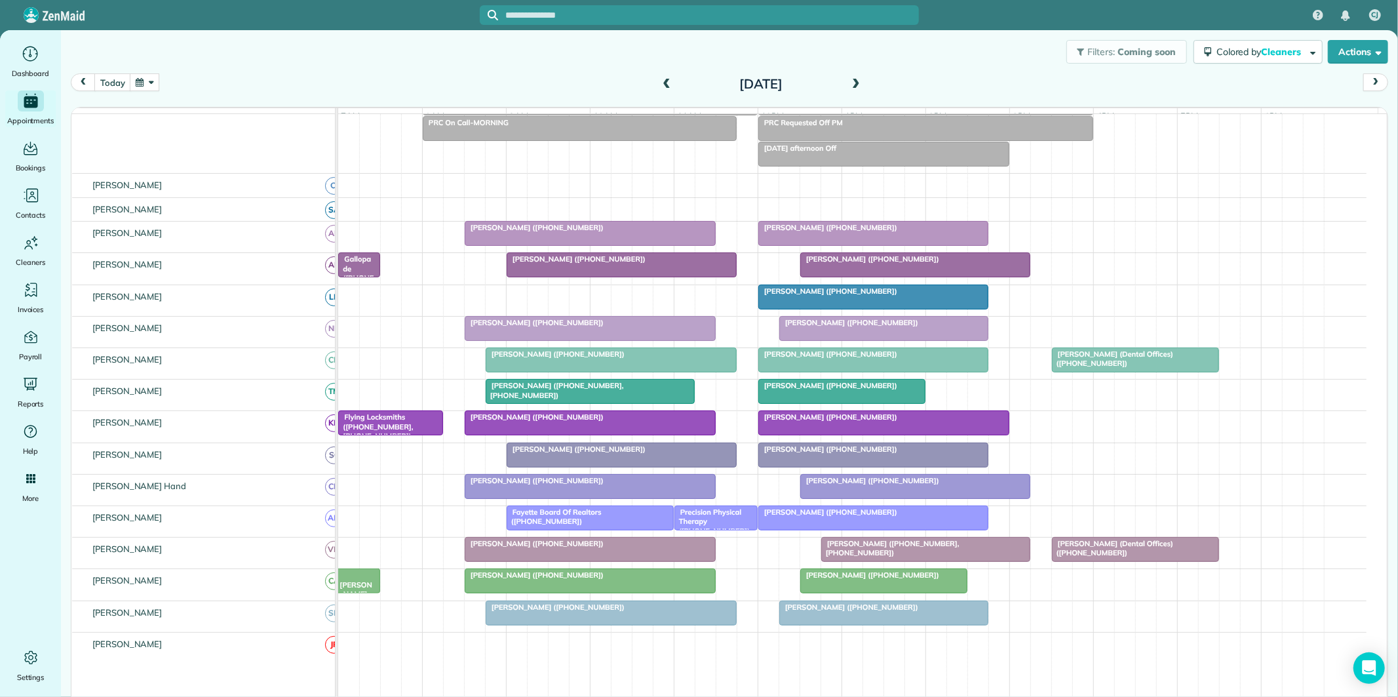
click at [851, 83] on span at bounding box center [856, 85] width 14 height 12
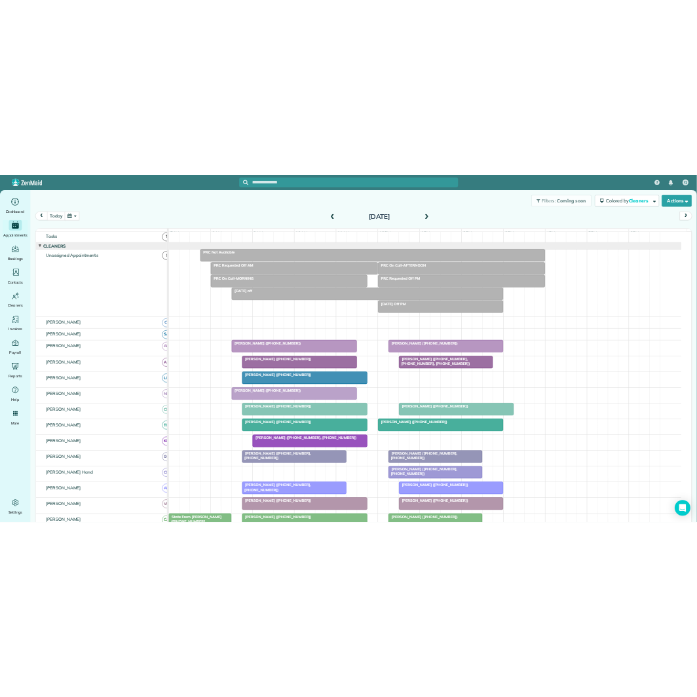
scroll to position [161, 0]
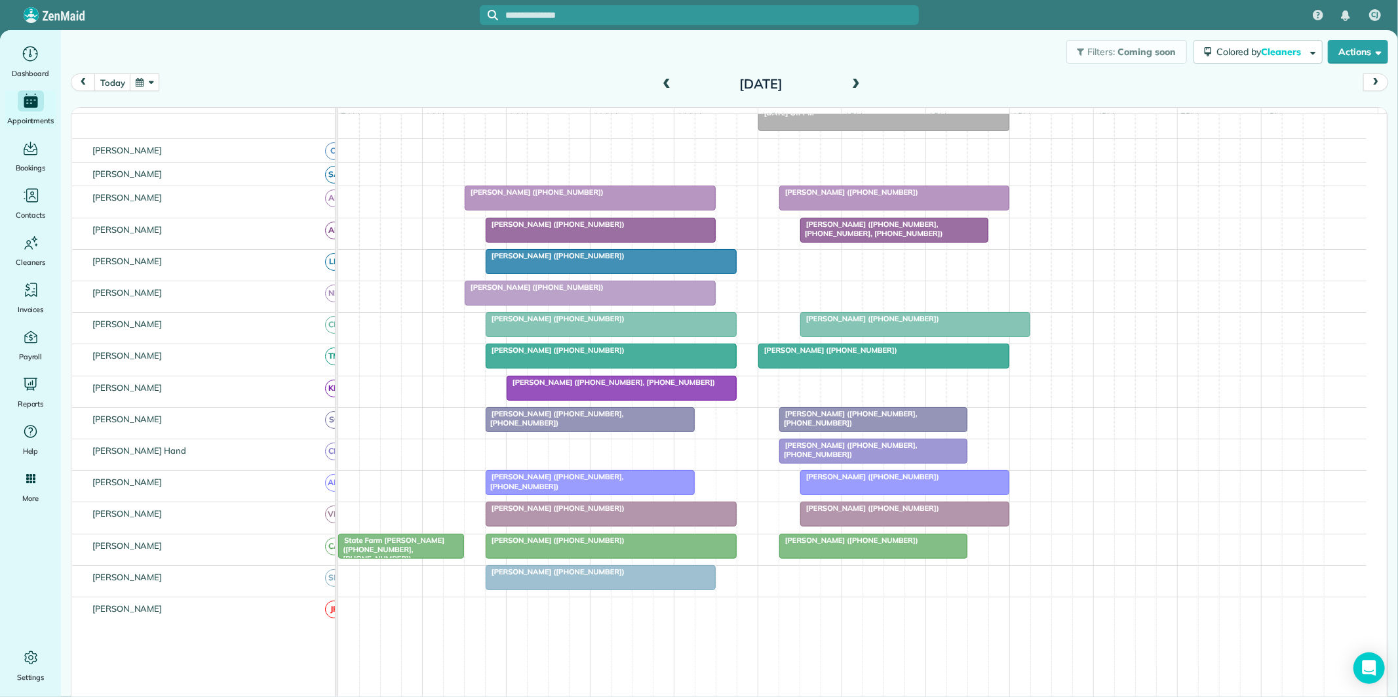
click at [903, 481] on span "Suzanne Ford (+16784855484)" at bounding box center [870, 476] width 140 height 9
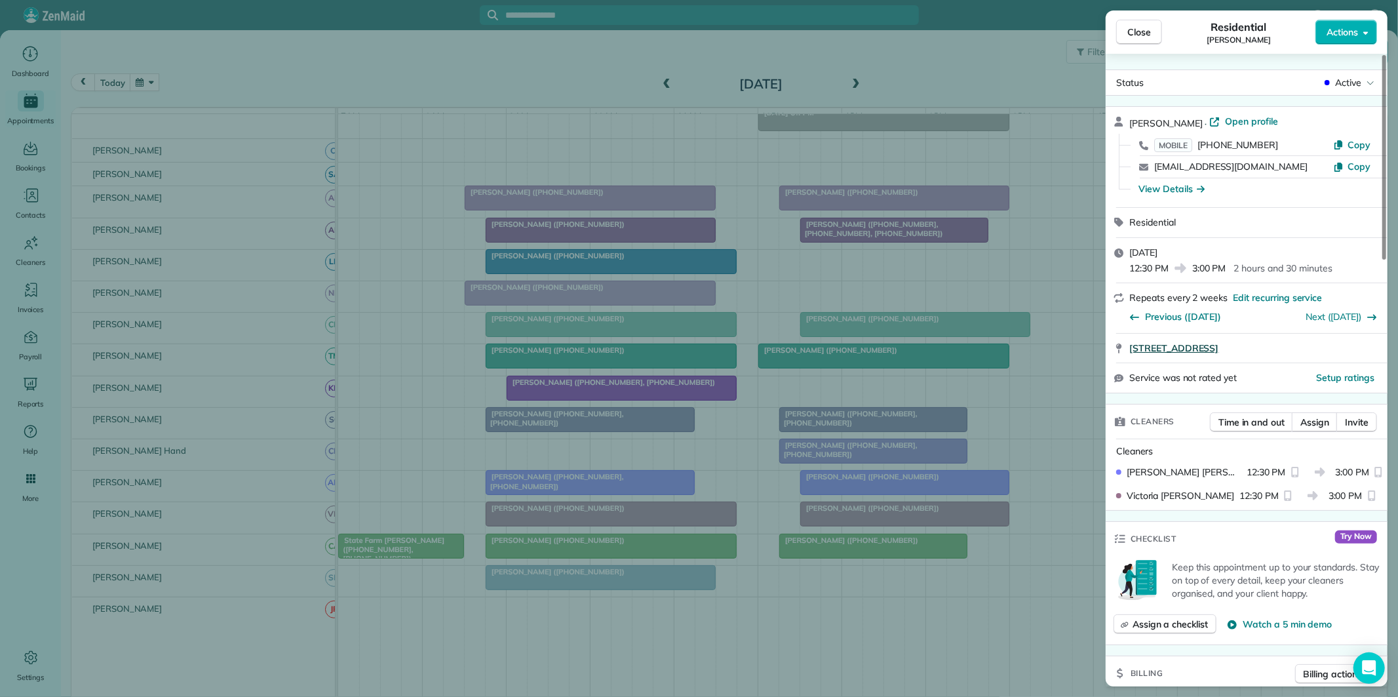
click at [1189, 344] on span "100 Silvermere Fayetteville GA 30215" at bounding box center [1173, 347] width 89 height 13
click at [1137, 33] on span "Close" at bounding box center [1139, 32] width 24 height 13
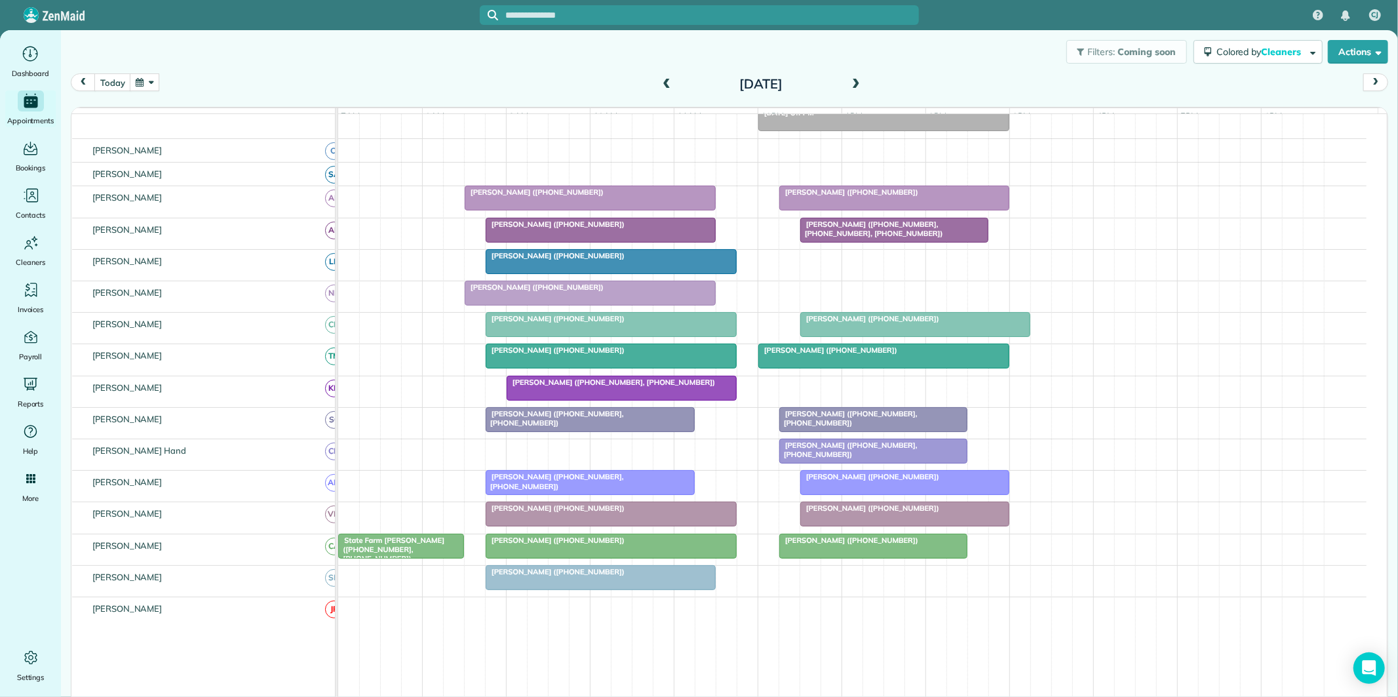
click at [566, 197] on span "Julia Peacock (+14257867080)" at bounding box center [534, 191] width 140 height 9
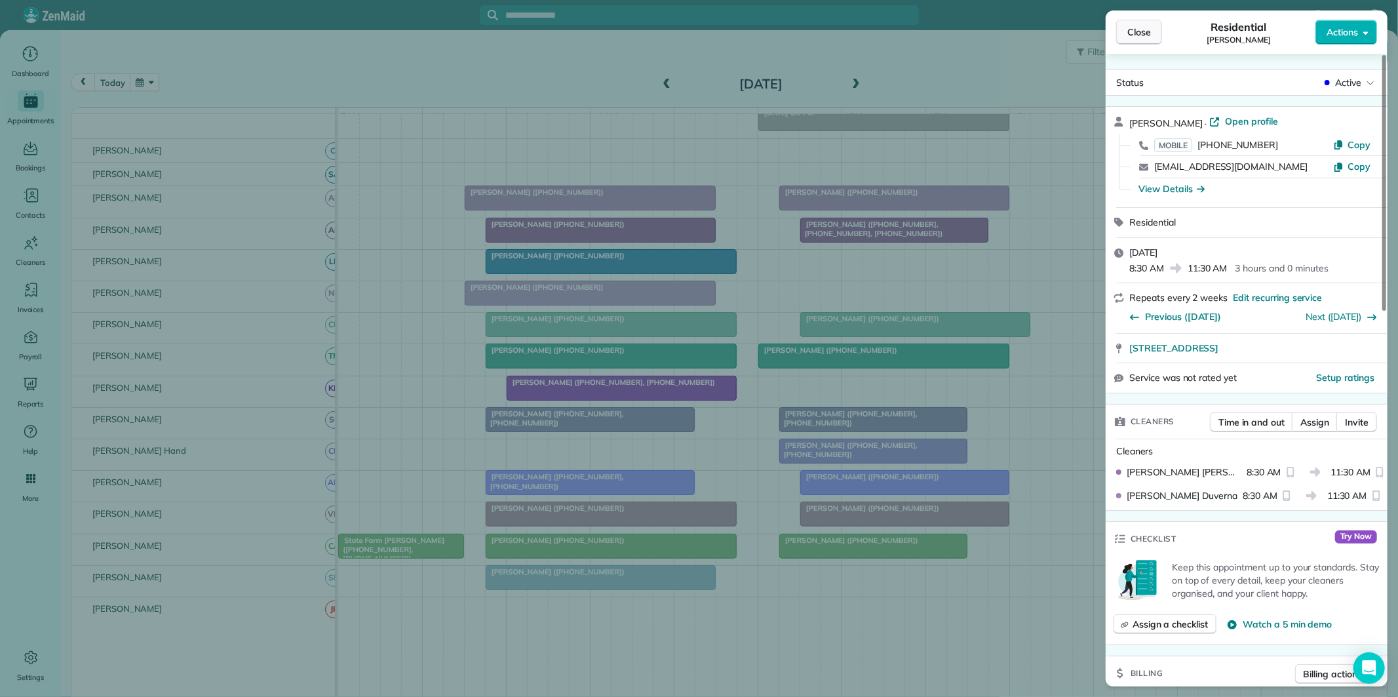
click at [1148, 37] on span "Close" at bounding box center [1139, 32] width 24 height 13
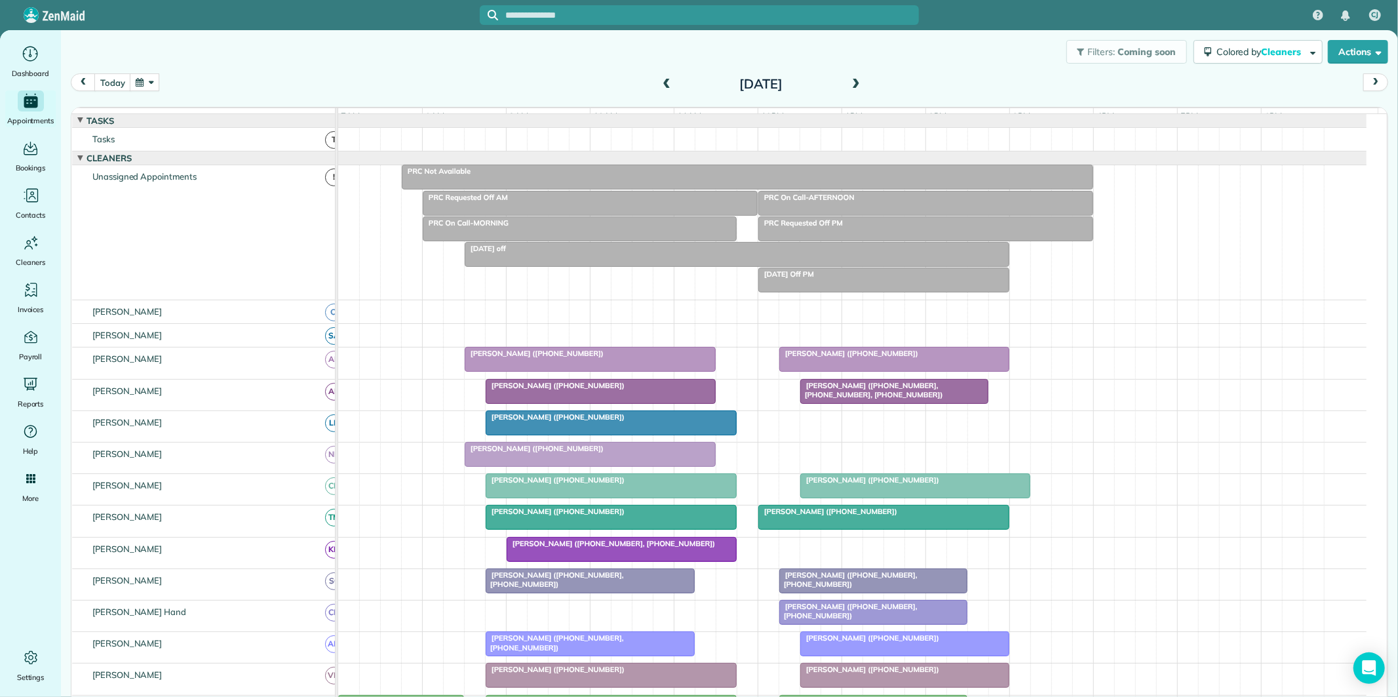
click at [852, 79] on span at bounding box center [856, 85] width 14 height 12
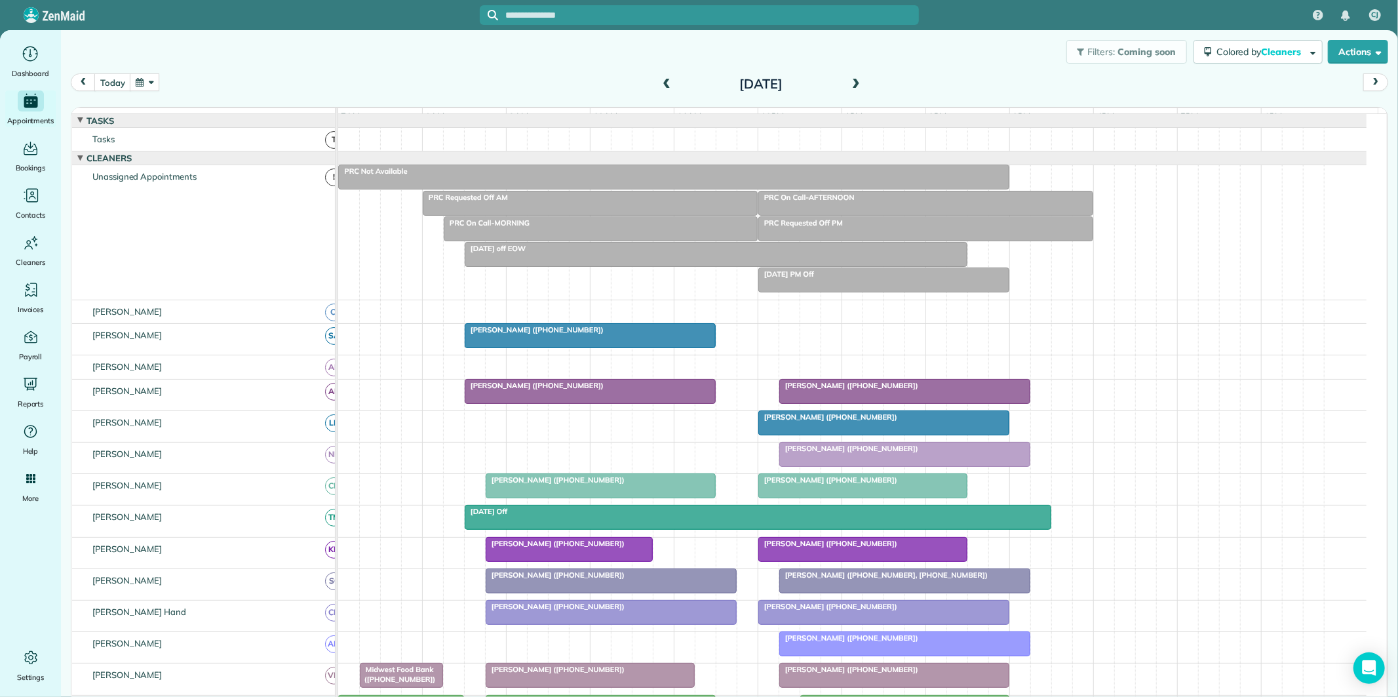
scroll to position [146, 0]
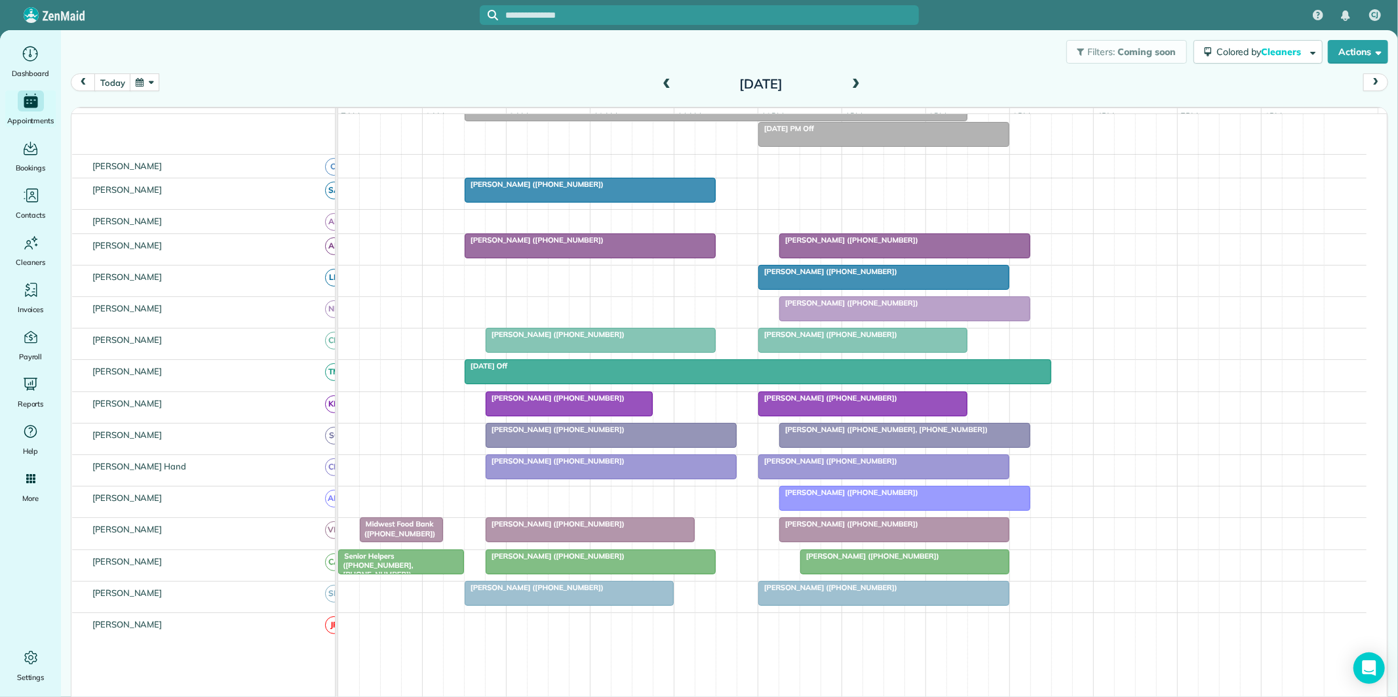
click at [144, 80] on button "button" at bounding box center [145, 82] width 30 height 18
click at [309, 88] on link "Next" at bounding box center [304, 90] width 36 height 33
click at [240, 145] on link "5" at bounding box center [240, 149] width 21 height 21
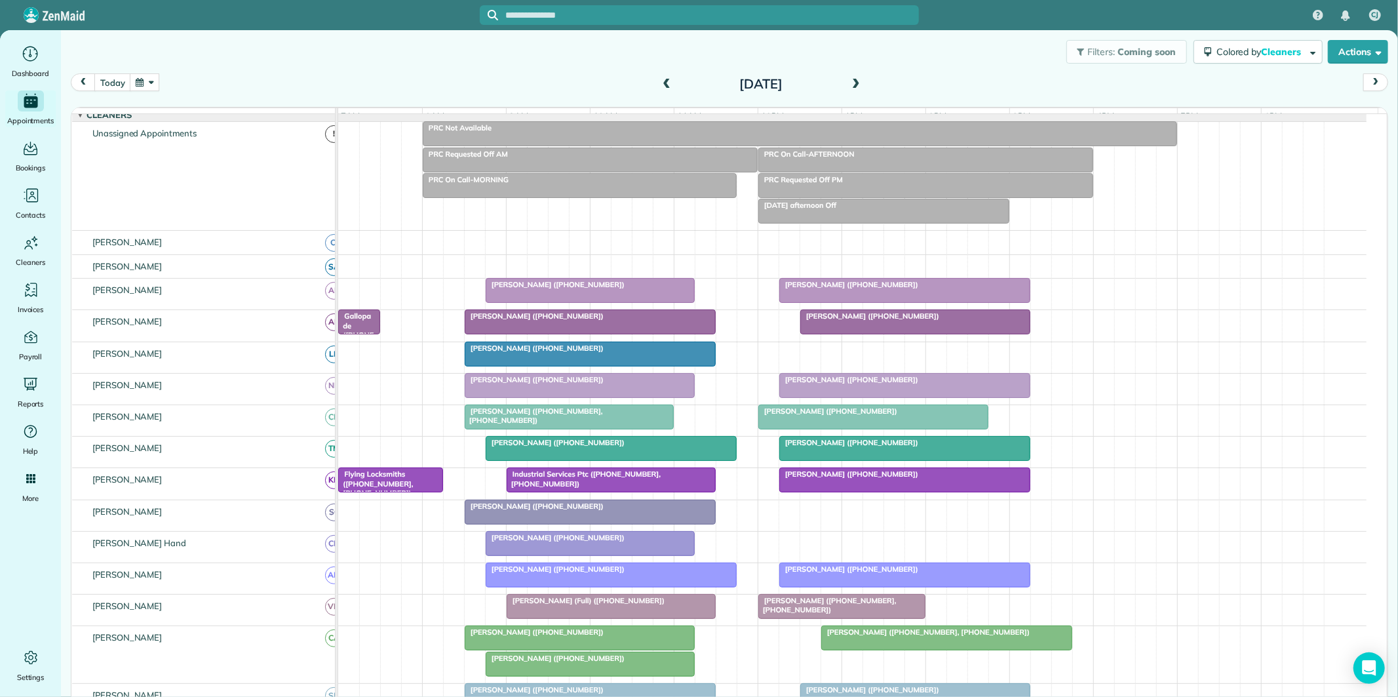
scroll to position [0, 0]
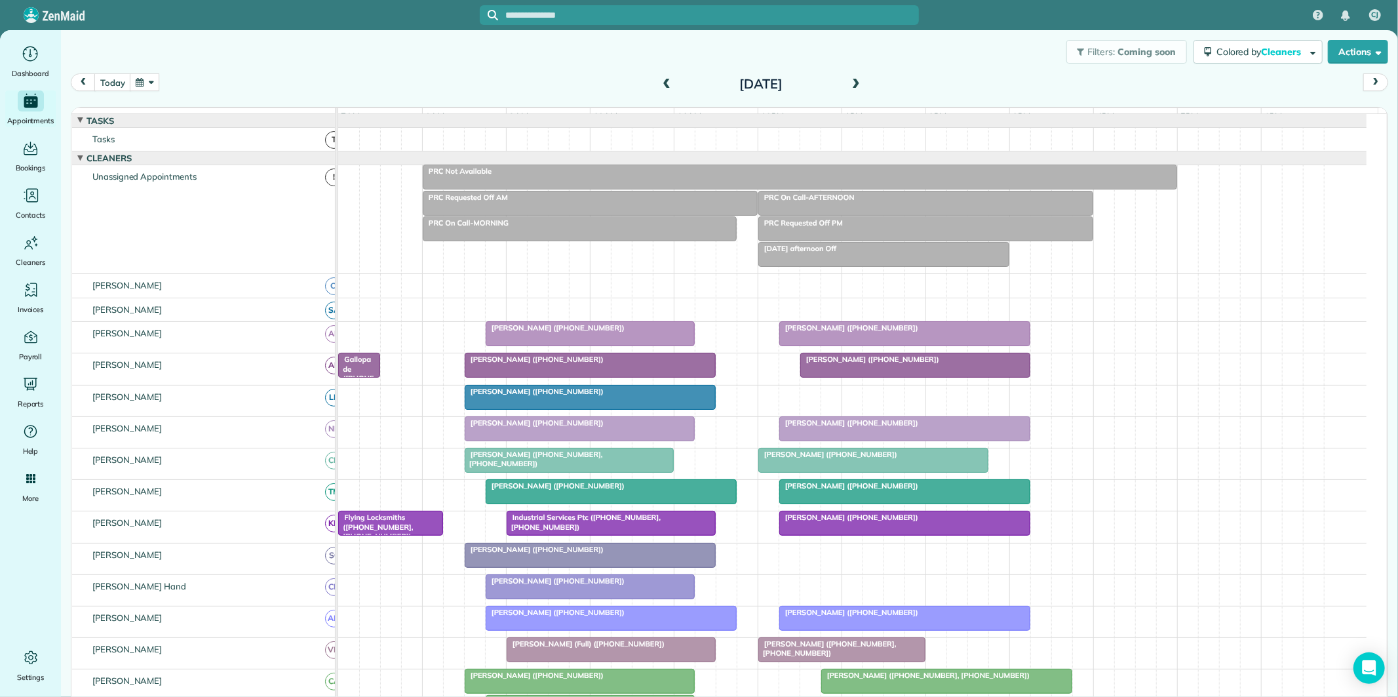
click at [659, 77] on span at bounding box center [666, 85] width 14 height 20
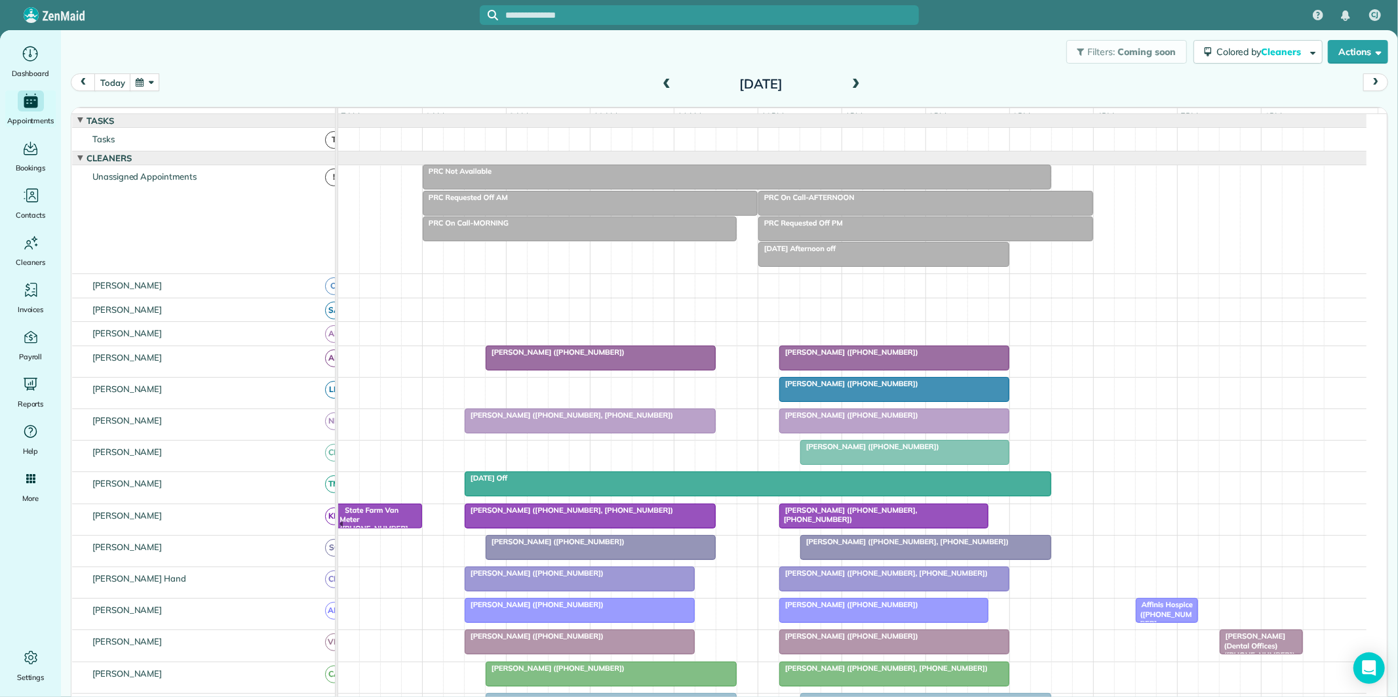
click at [659, 77] on span at bounding box center [666, 85] width 14 height 20
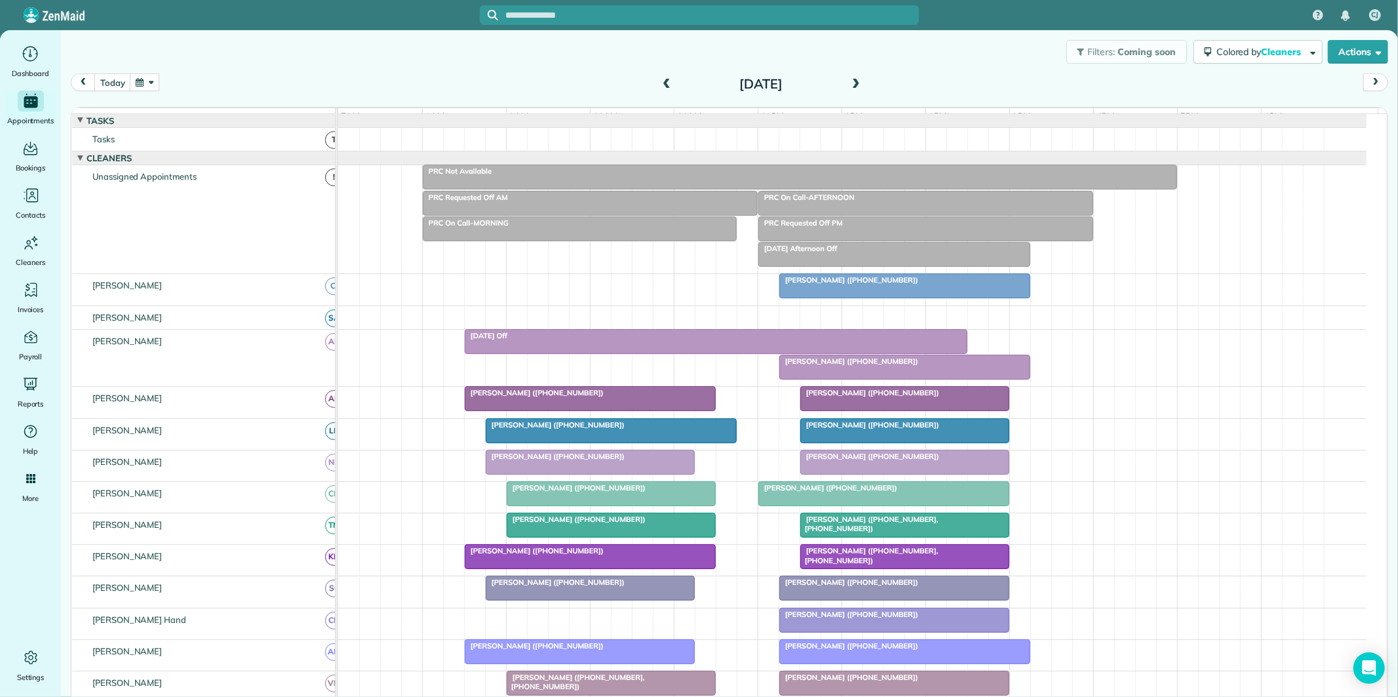
click at [895, 284] on span "Debbie Darnowski (+14045971156)" at bounding box center [849, 279] width 140 height 9
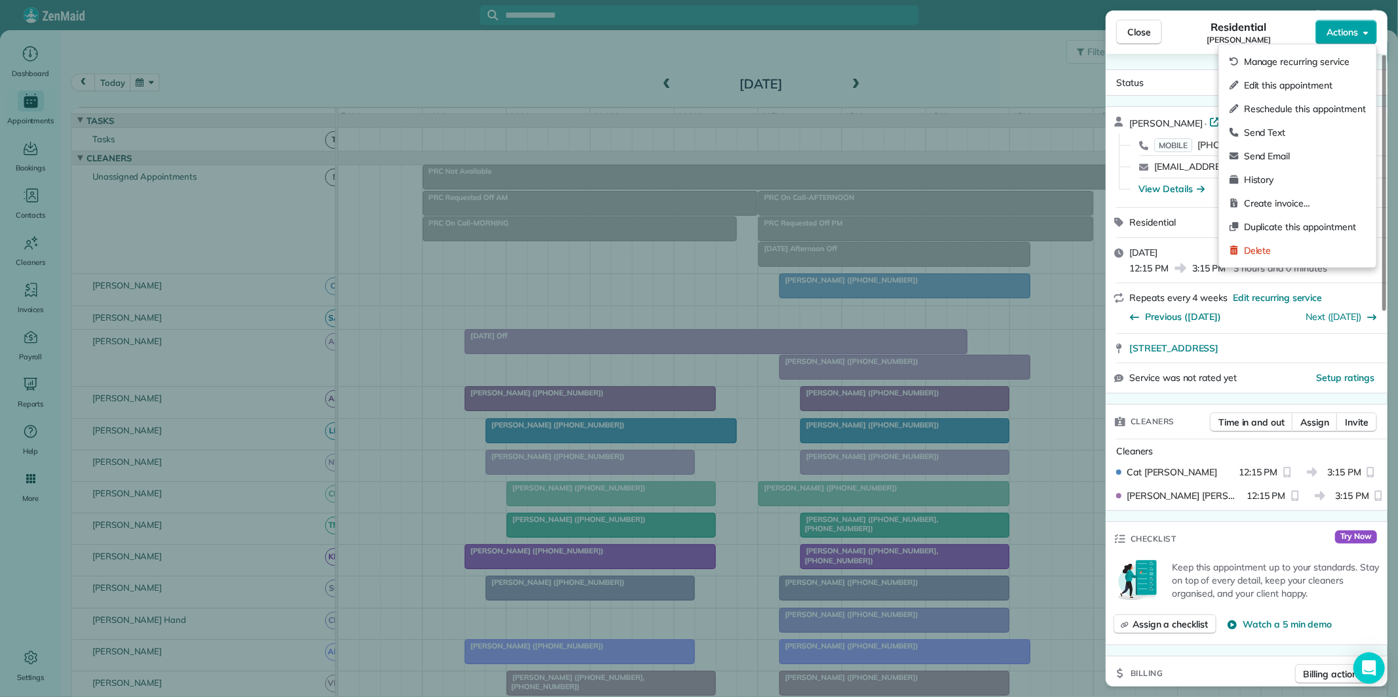
click at [1332, 37] on span "Actions" at bounding box center [1342, 32] width 31 height 13
click at [1304, 85] on span "Edit this appointment" at bounding box center [1305, 85] width 122 height 13
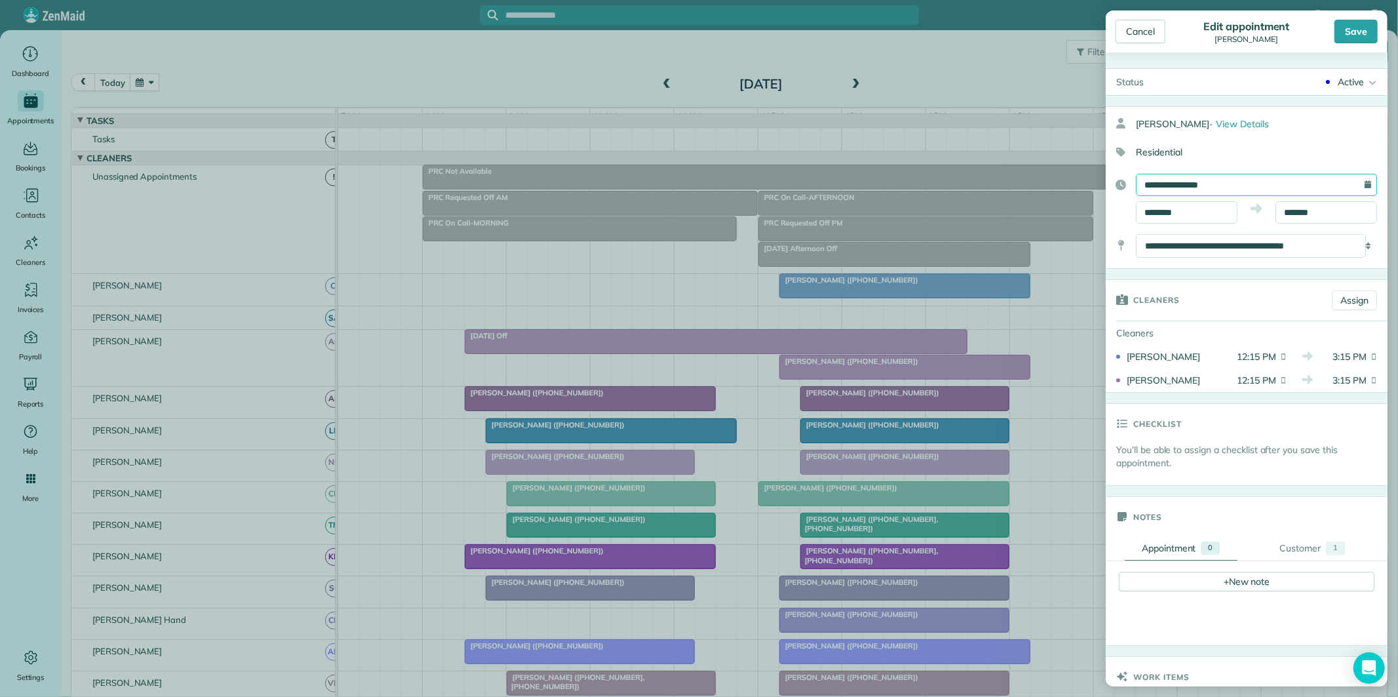
click at [1213, 179] on input "**********" at bounding box center [1256, 185] width 241 height 22
click at [1217, 270] on link "5" at bounding box center [1217, 272] width 21 height 21
type input "**********"
click at [1331, 208] on input "*******" at bounding box center [1327, 212] width 102 height 22
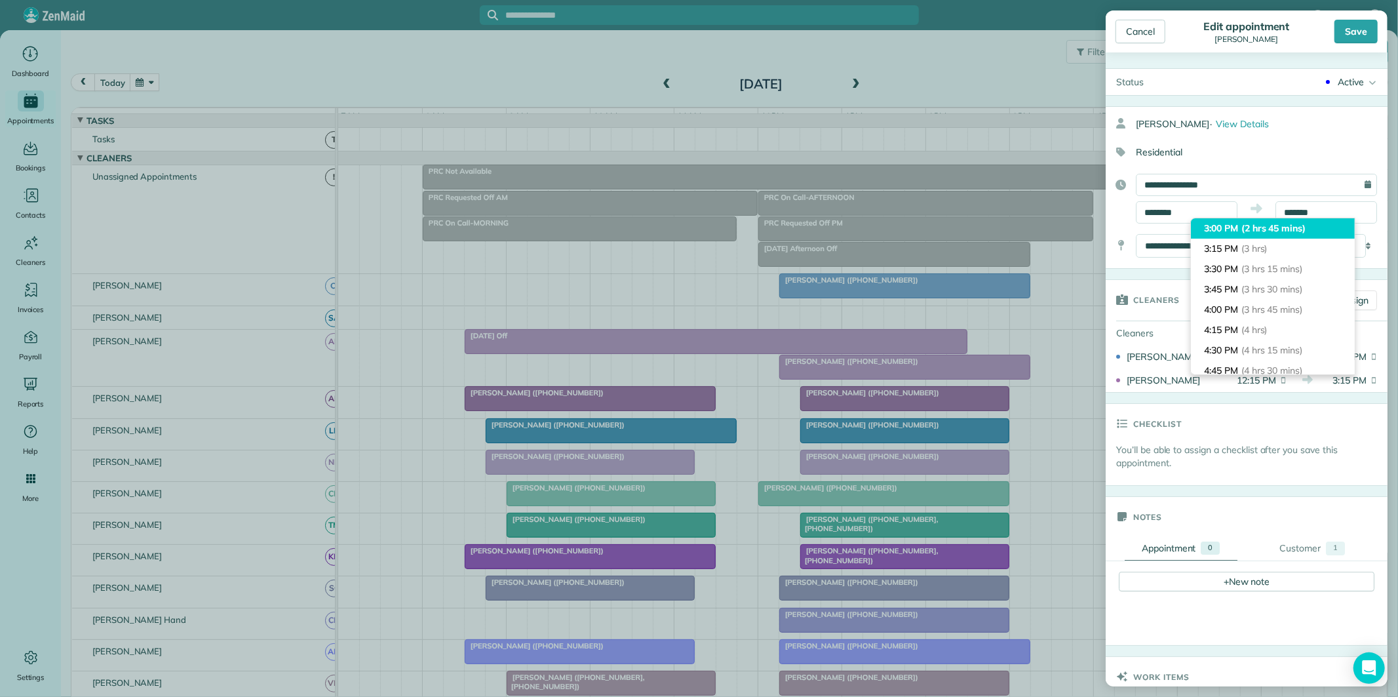
type input "*******"
click at [1260, 232] on span "(2 hrs 45 mins)" at bounding box center [1273, 228] width 64 height 12
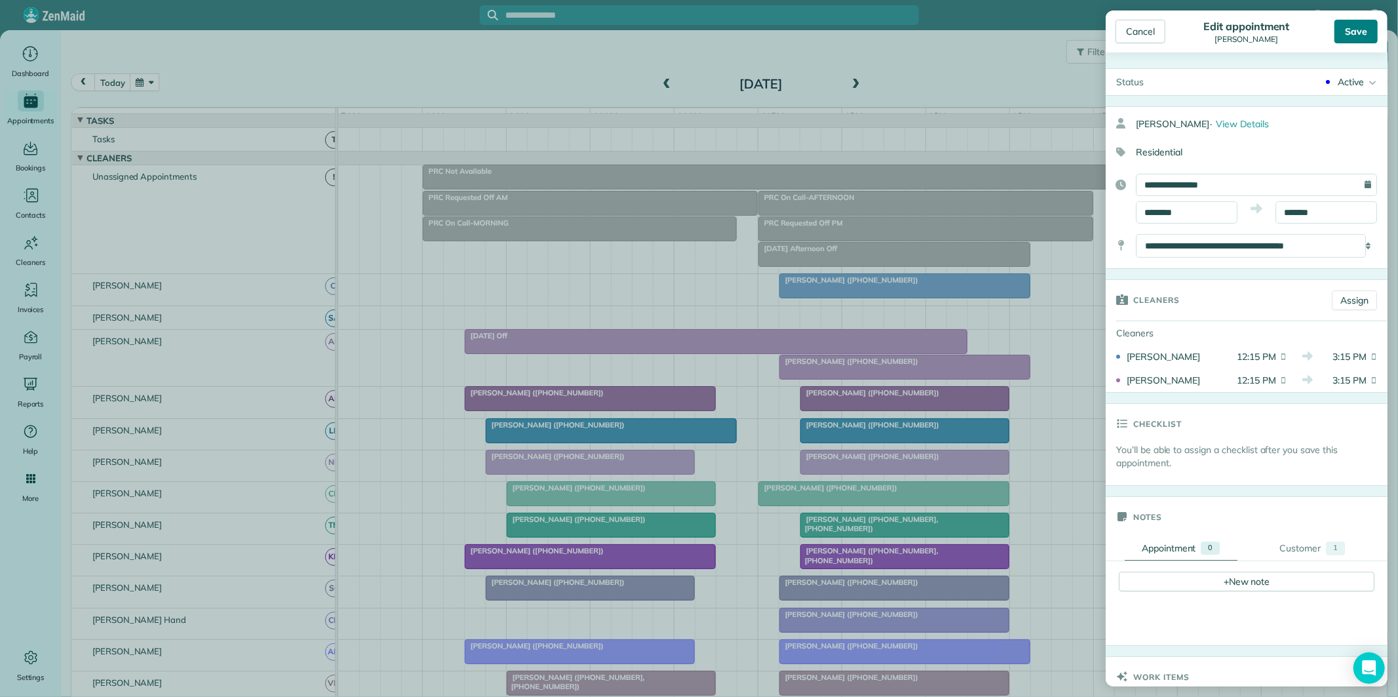
click at [1360, 33] on div "Save" at bounding box center [1356, 32] width 43 height 24
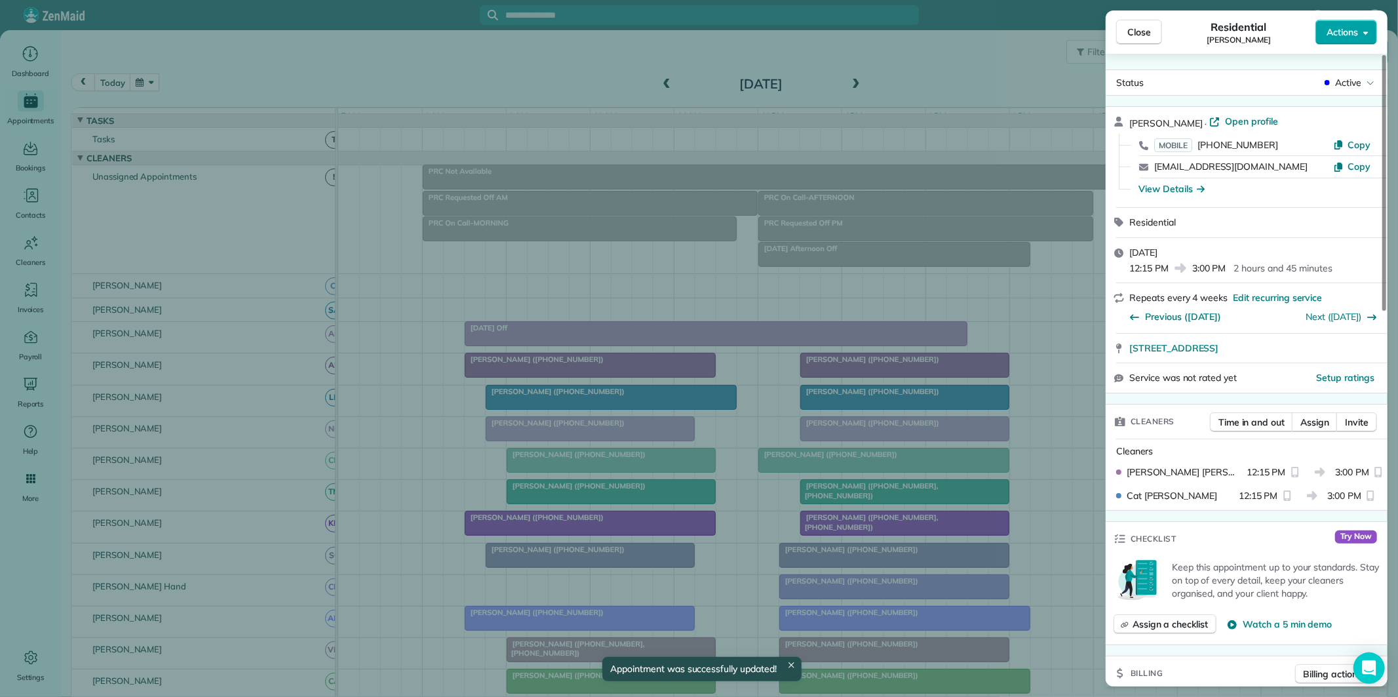
click at [1338, 26] on span "Actions" at bounding box center [1342, 32] width 31 height 13
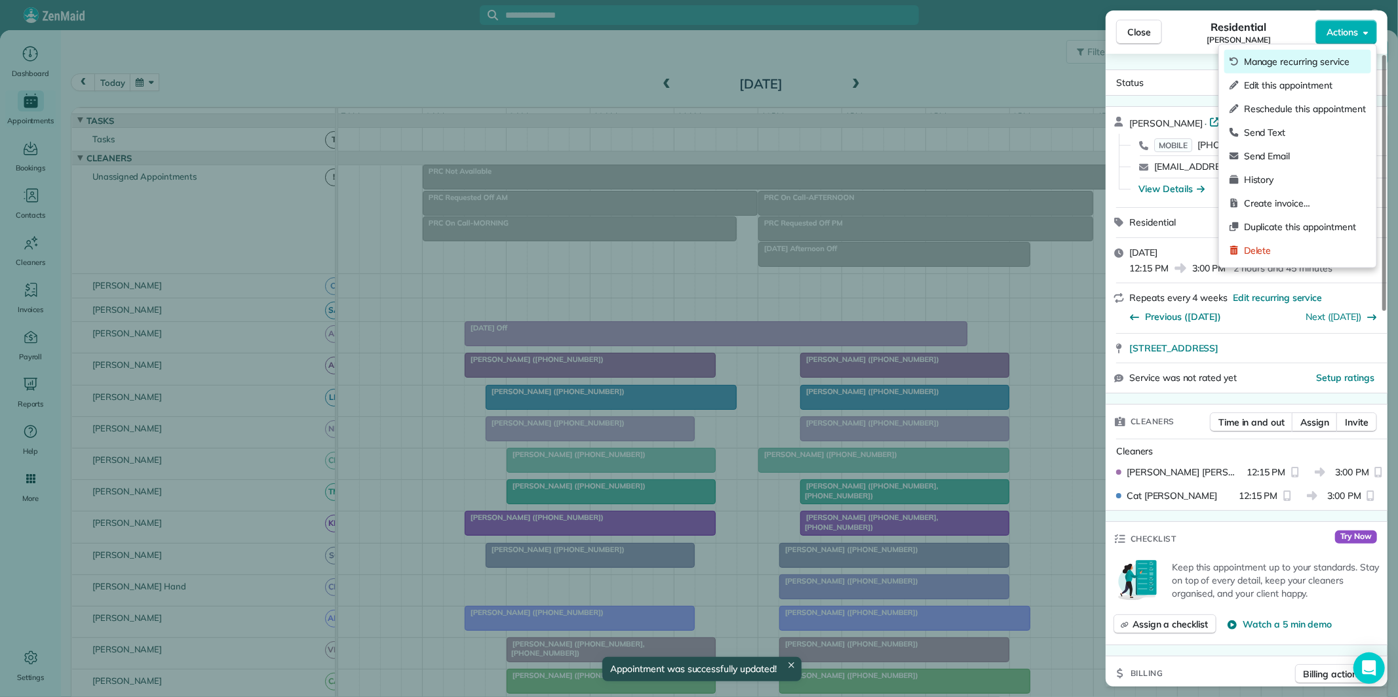
click at [1325, 56] on span "Manage recurring service" at bounding box center [1305, 61] width 122 height 13
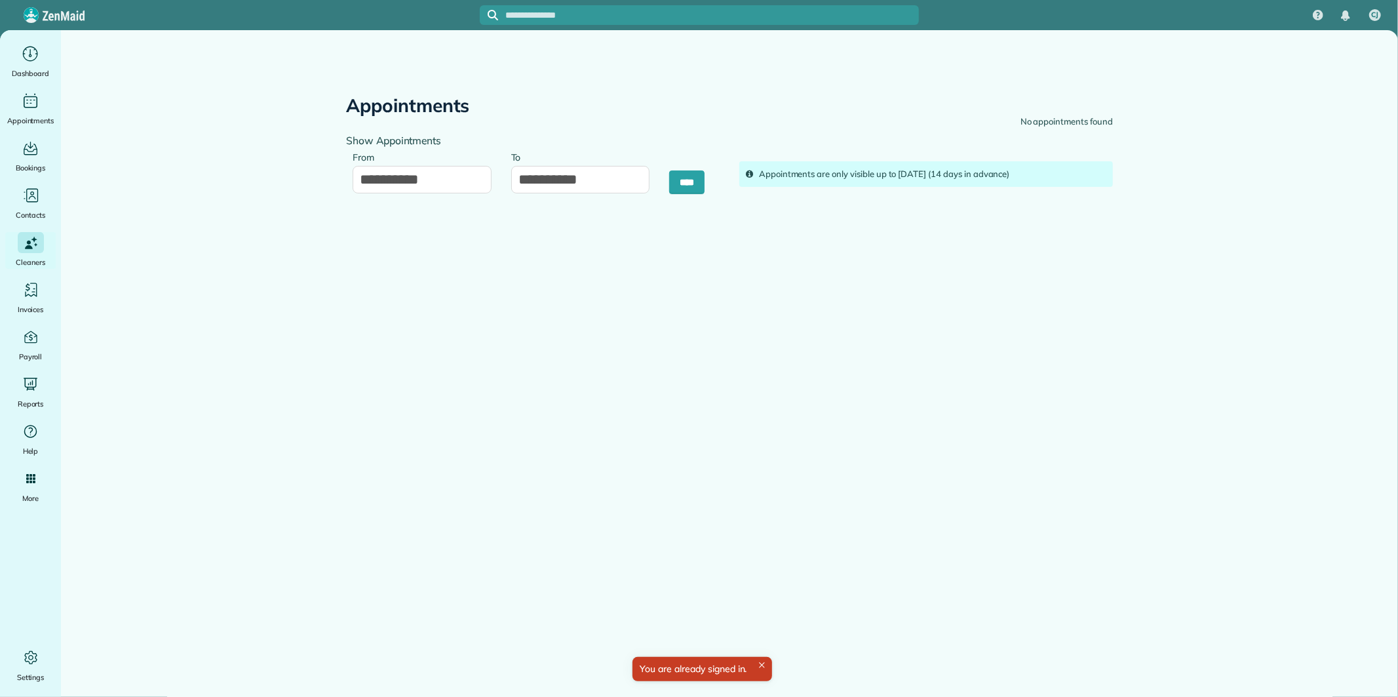
type input "**********"
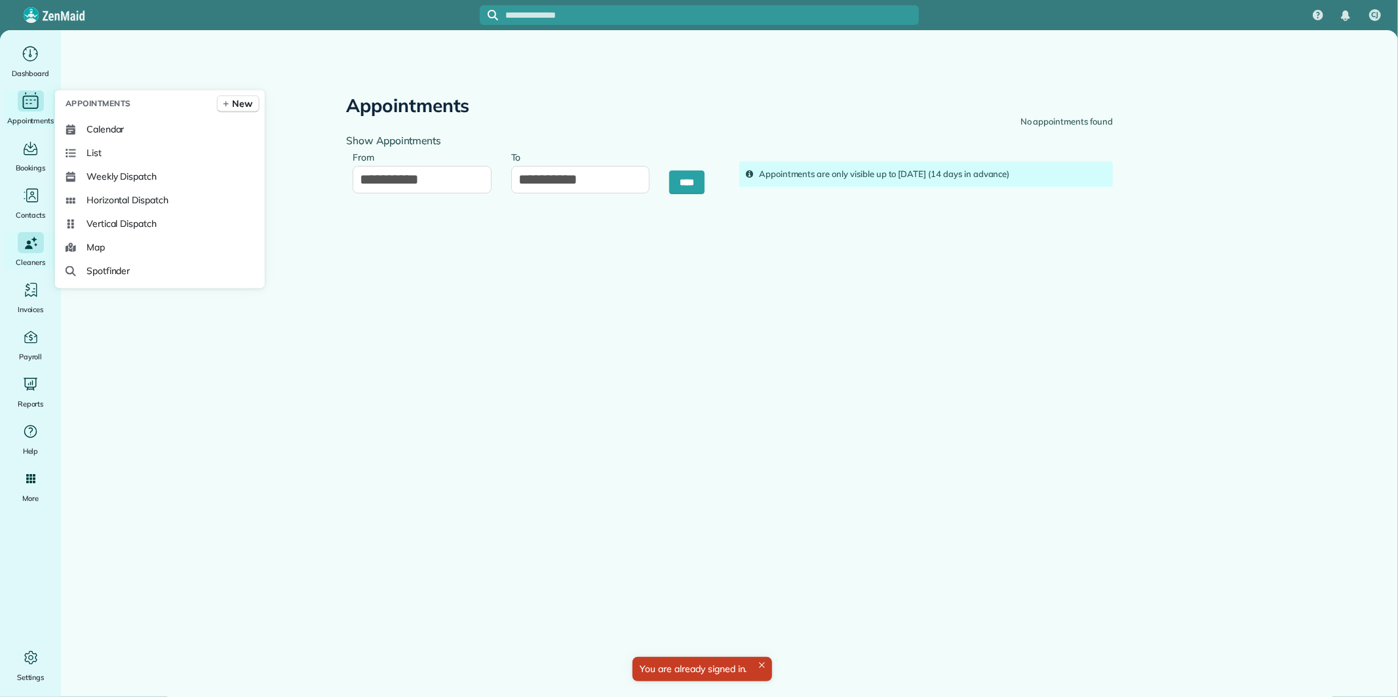
click at [24, 102] on icon "Main" at bounding box center [30, 101] width 20 height 20
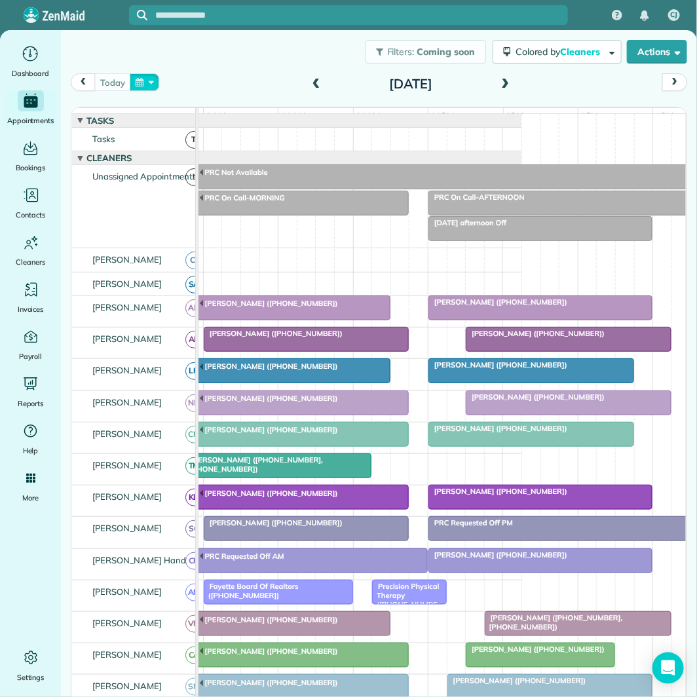
click at [148, 77] on button "button" at bounding box center [145, 82] width 30 height 18
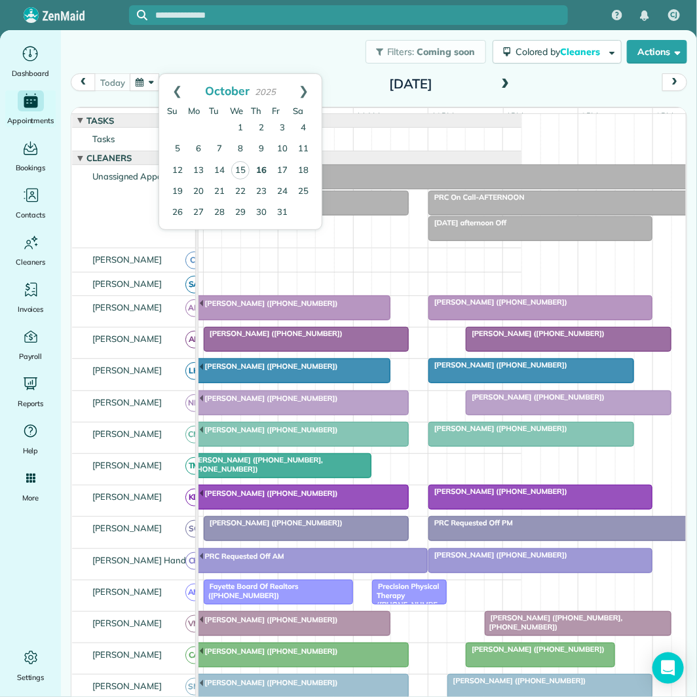
click at [265, 168] on link "16" at bounding box center [261, 171] width 21 height 21
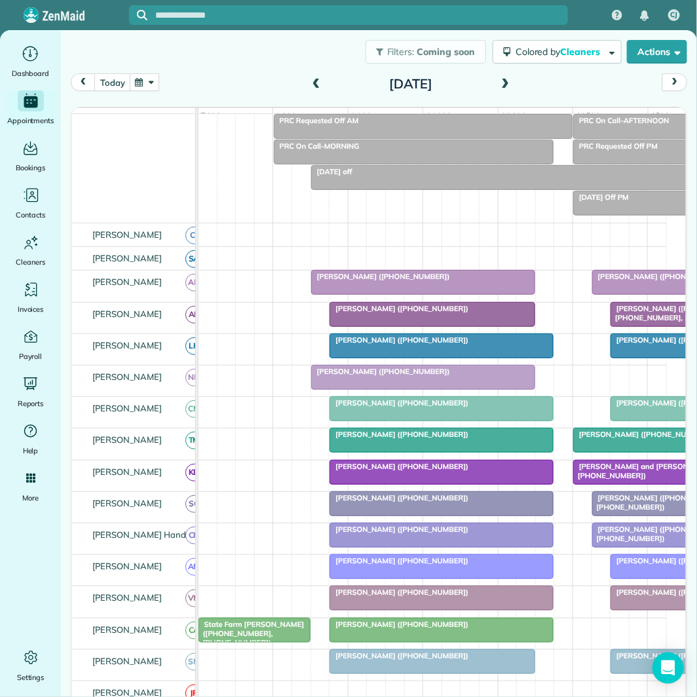
scroll to position [146, 0]
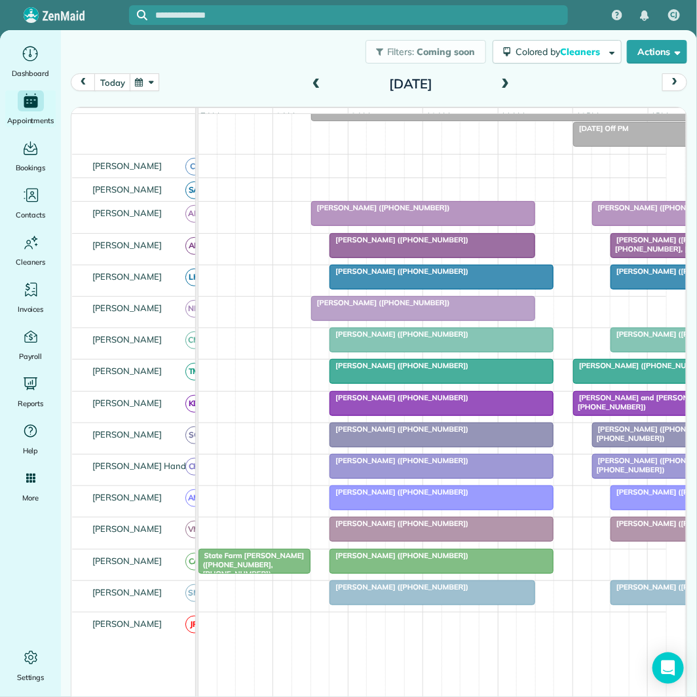
click at [147, 82] on button "button" at bounding box center [145, 82] width 30 height 18
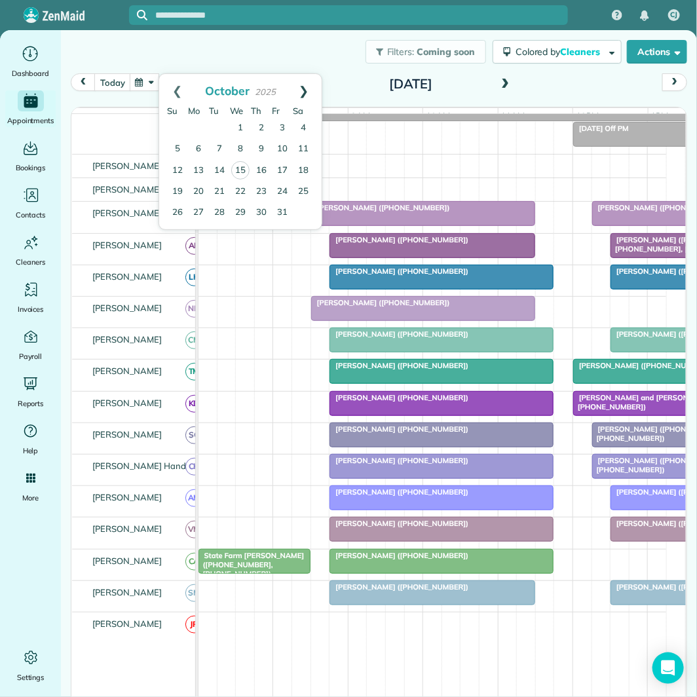
click at [305, 88] on link "Next" at bounding box center [304, 90] width 36 height 33
click at [261, 172] on link "13" at bounding box center [261, 170] width 21 height 21
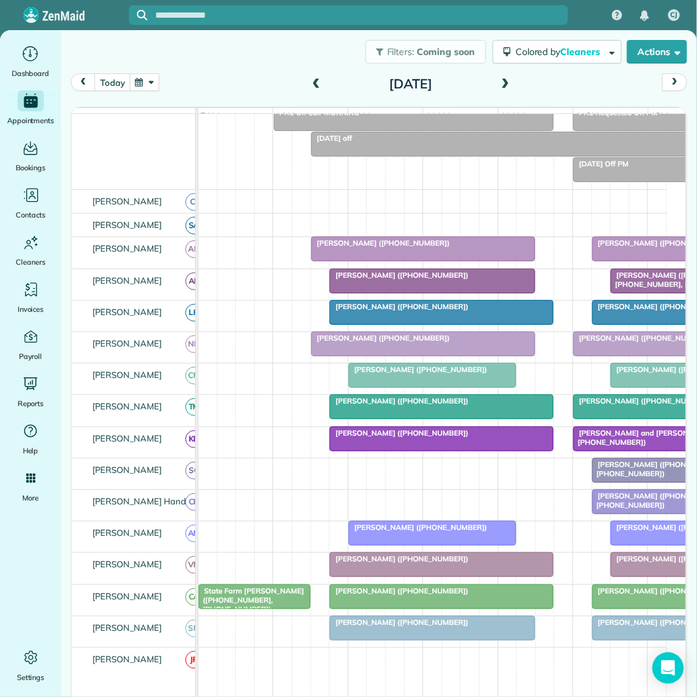
scroll to position [181, 0]
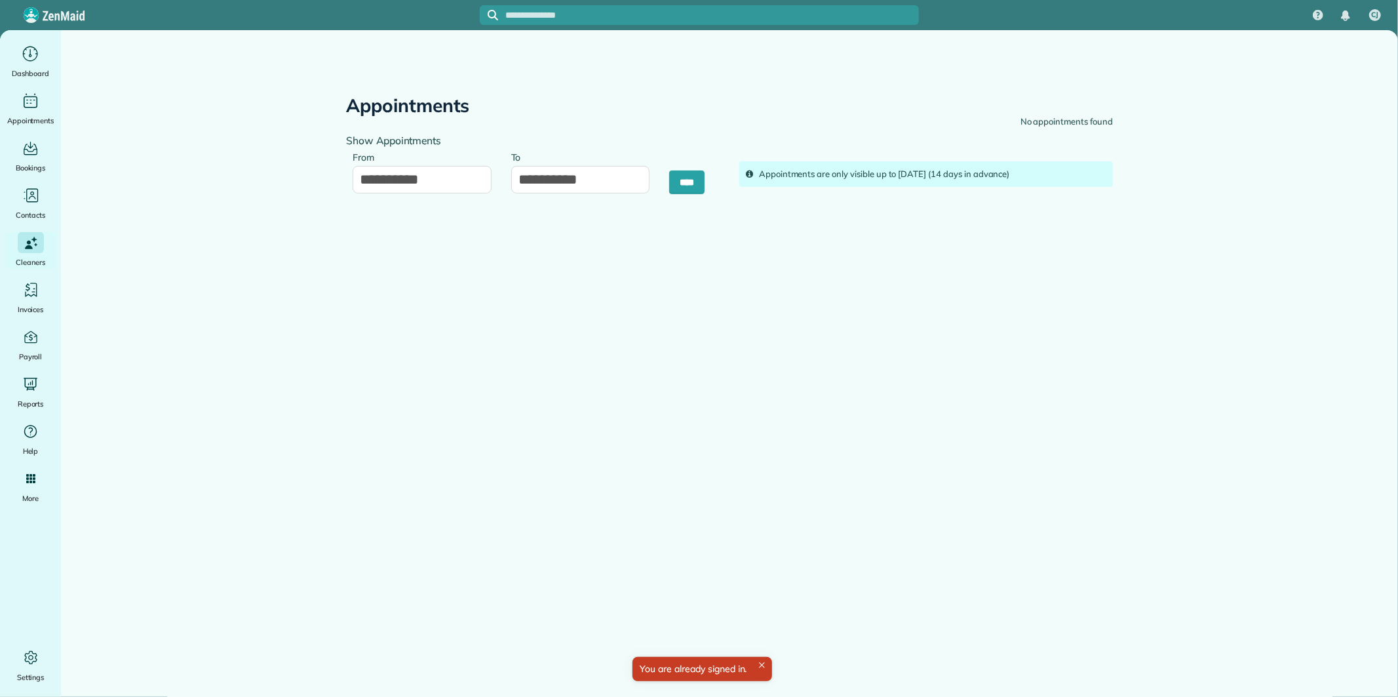
type input "**********"
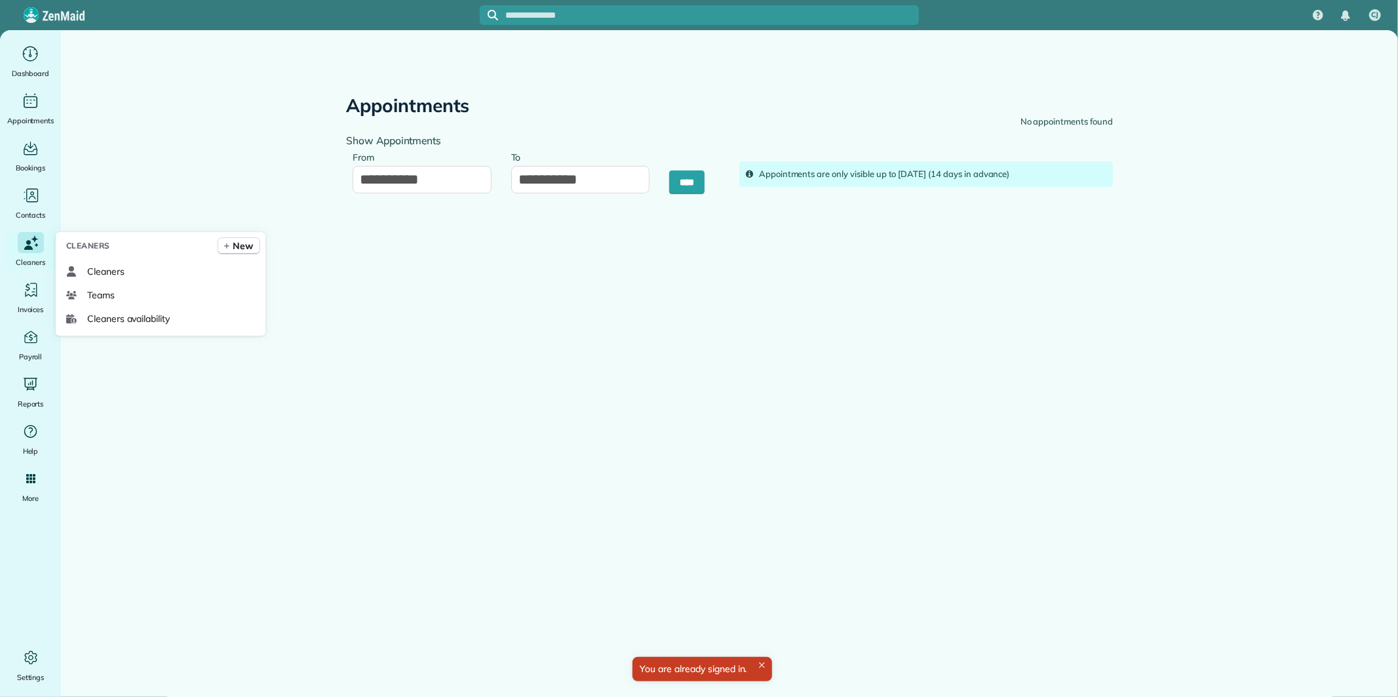
click at [33, 240] on icon "Main" at bounding box center [31, 242] width 18 height 19
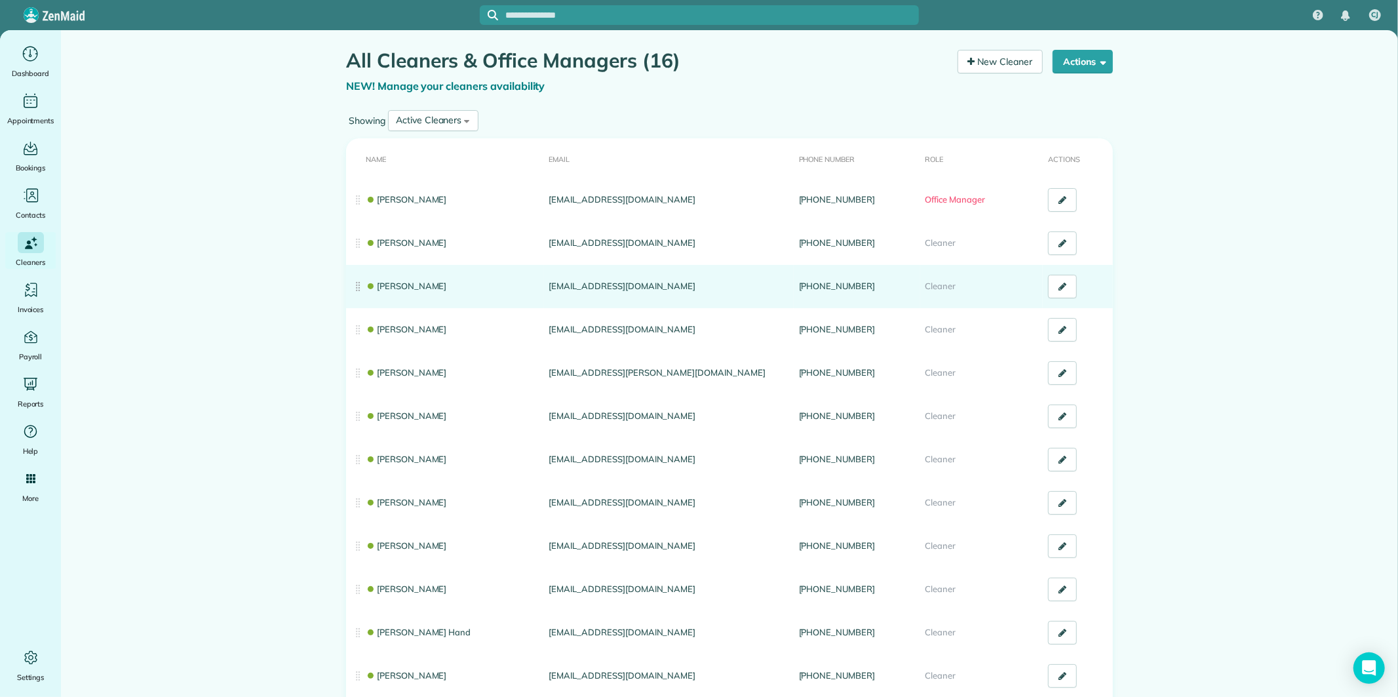
click at [416, 284] on link "[PERSON_NAME]" at bounding box center [406, 286] width 81 height 10
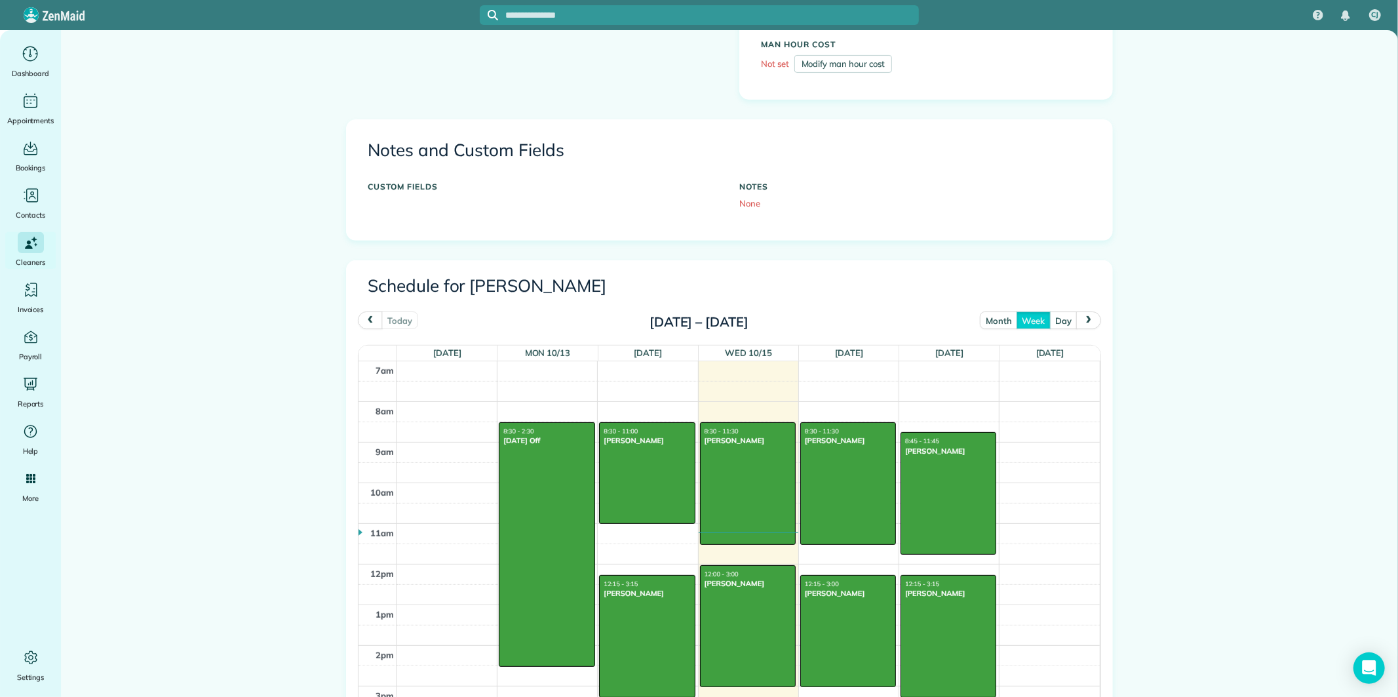
scroll to position [364, 0]
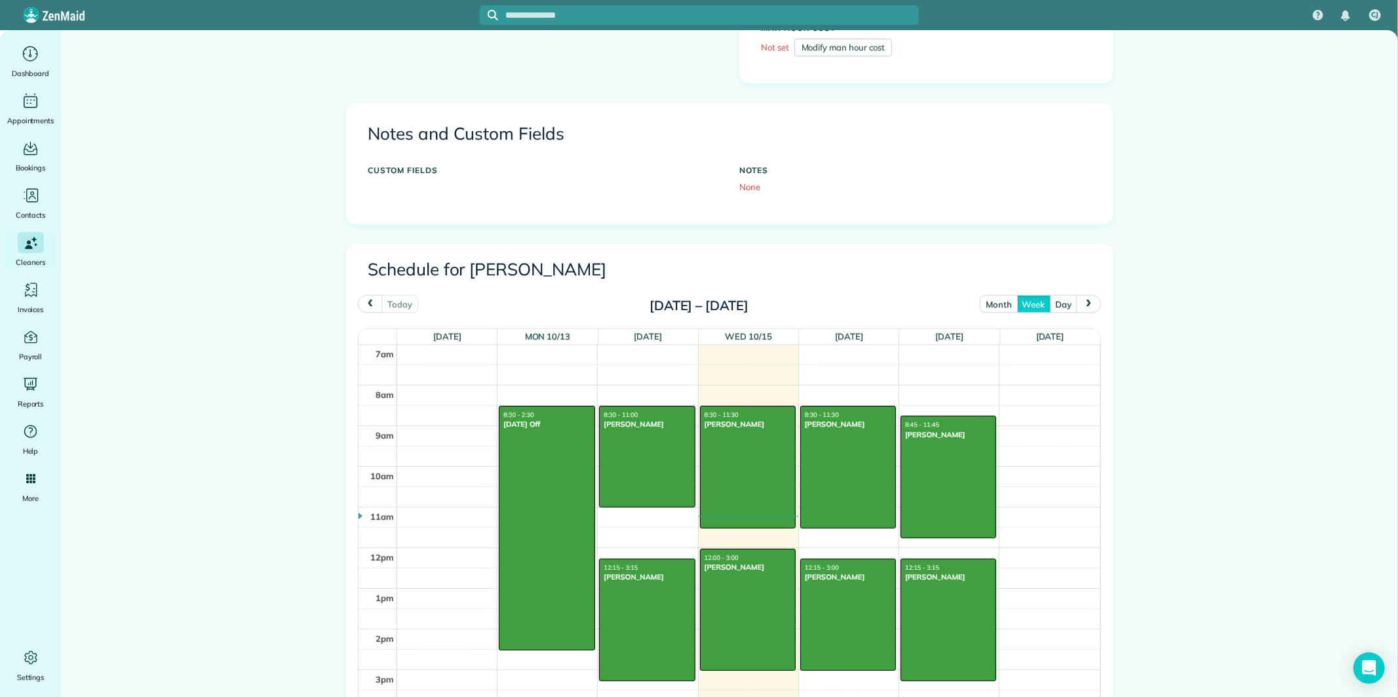
click at [996, 298] on button "month" at bounding box center [998, 304] width 37 height 18
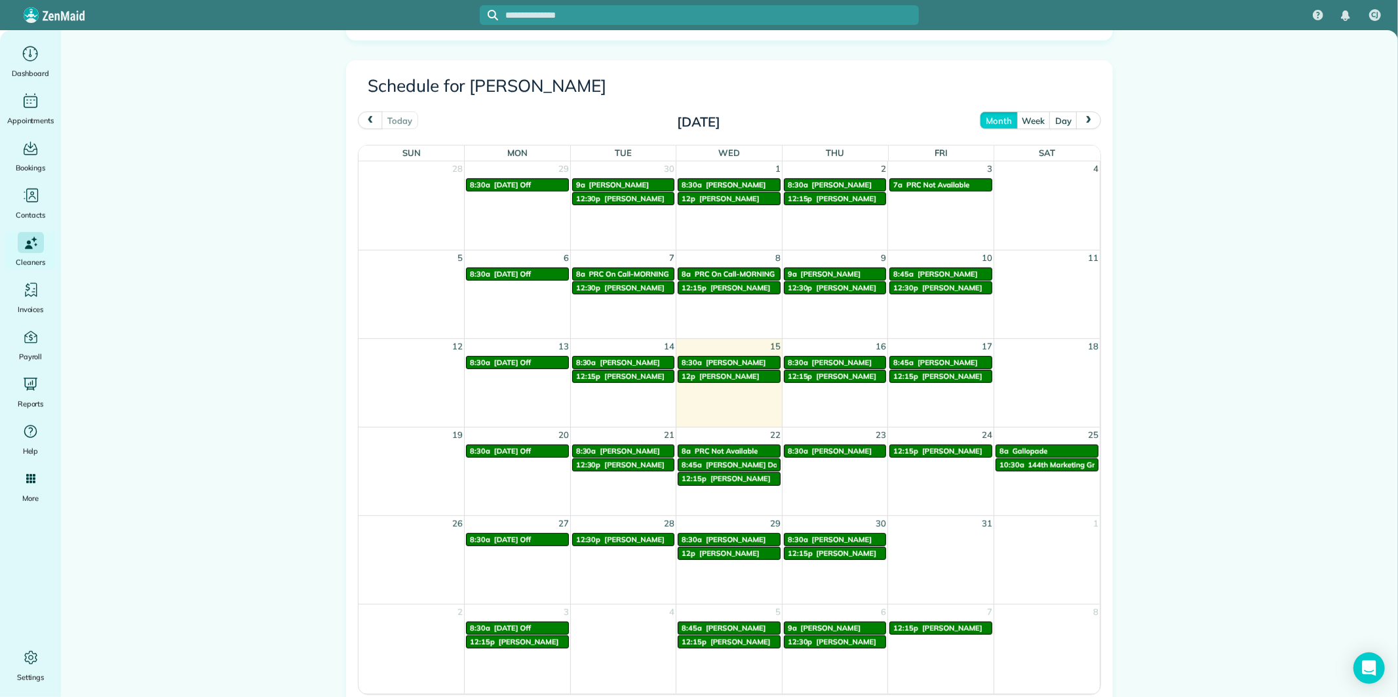
scroll to position [582, 0]
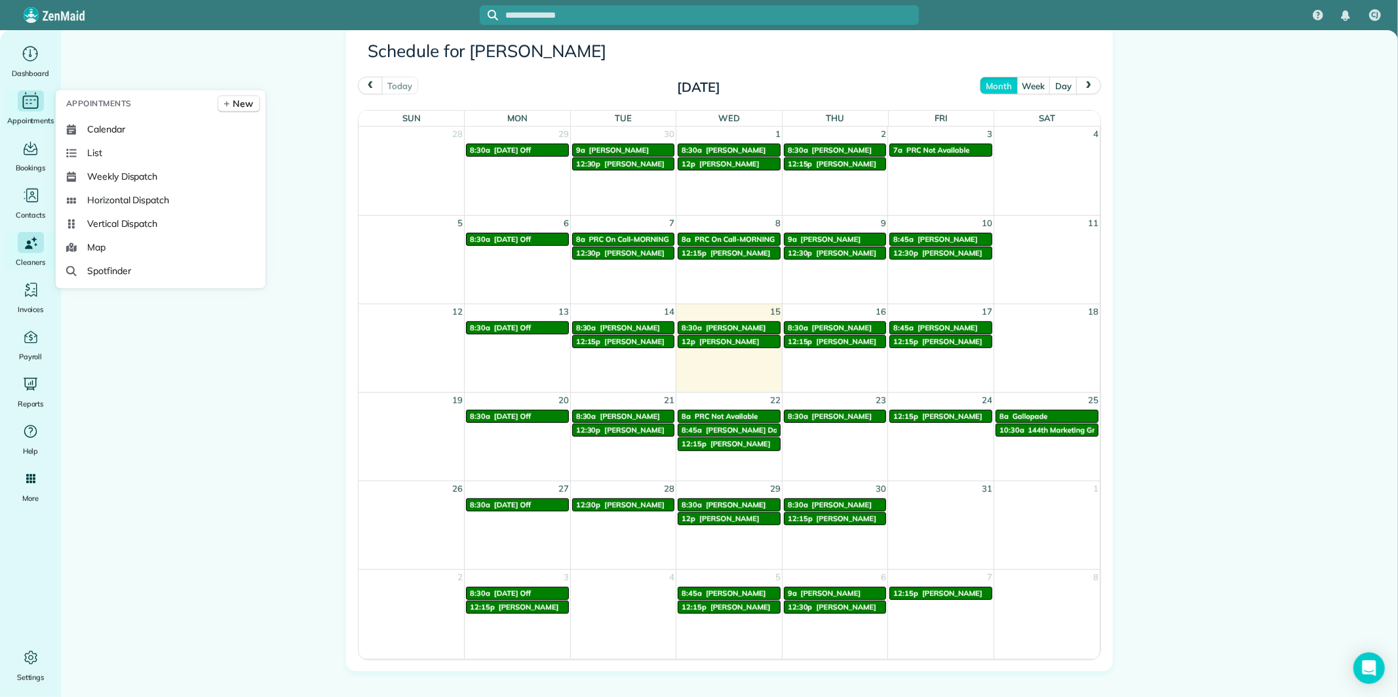
click at [41, 102] on div "Main" at bounding box center [31, 100] width 26 height 21
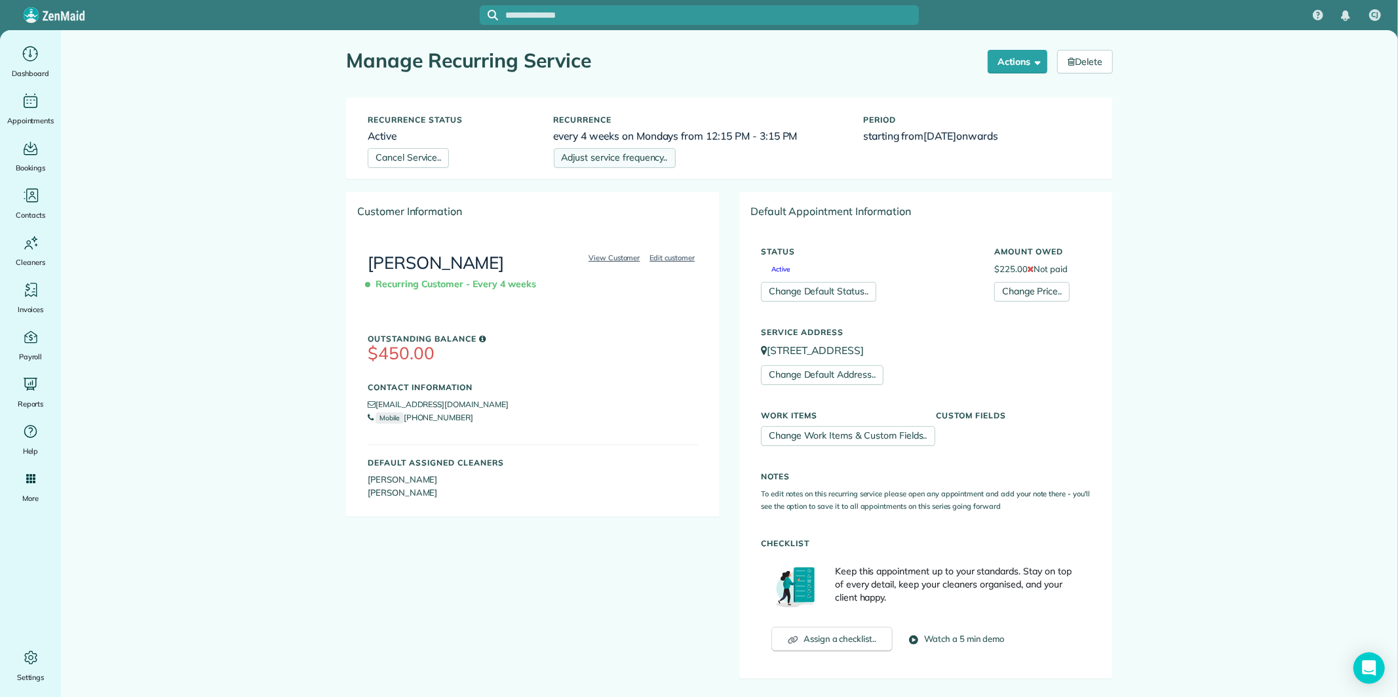
click at [636, 152] on link "Adjust service frequency.." at bounding box center [615, 158] width 122 height 20
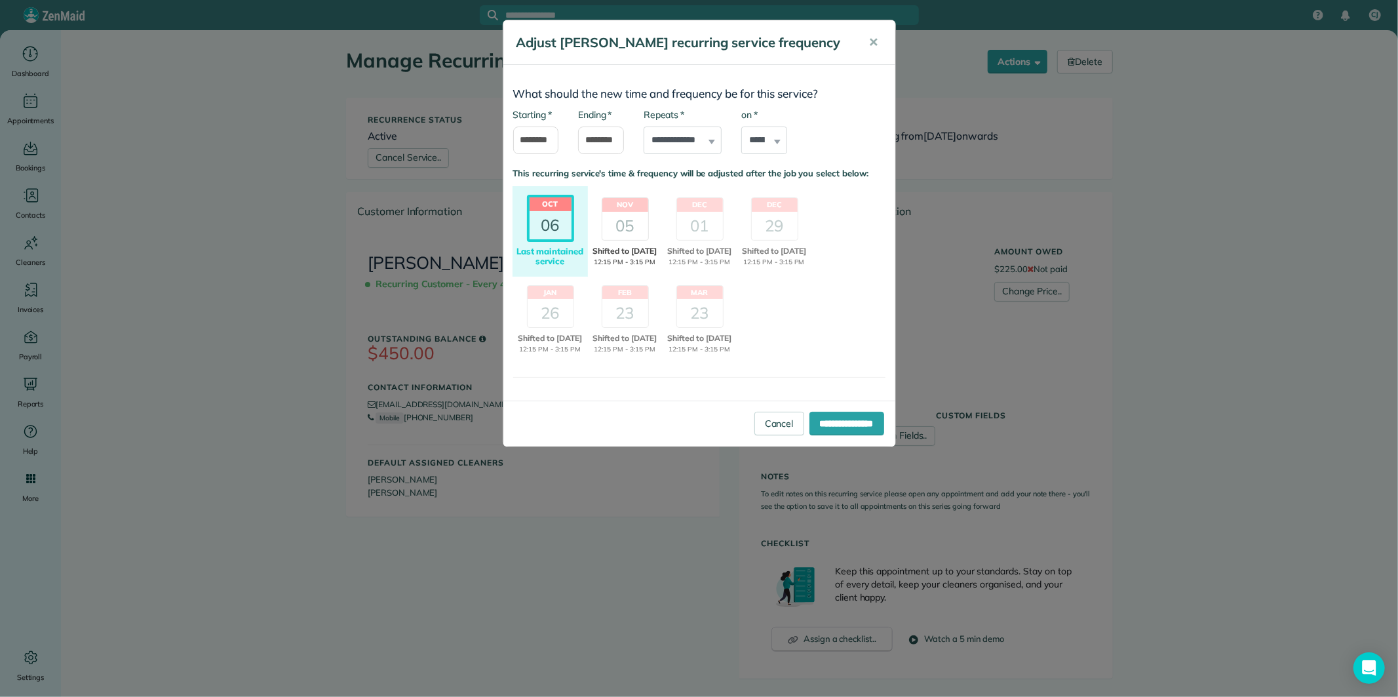
click at [631, 240] on div "05" at bounding box center [625, 226] width 46 height 28
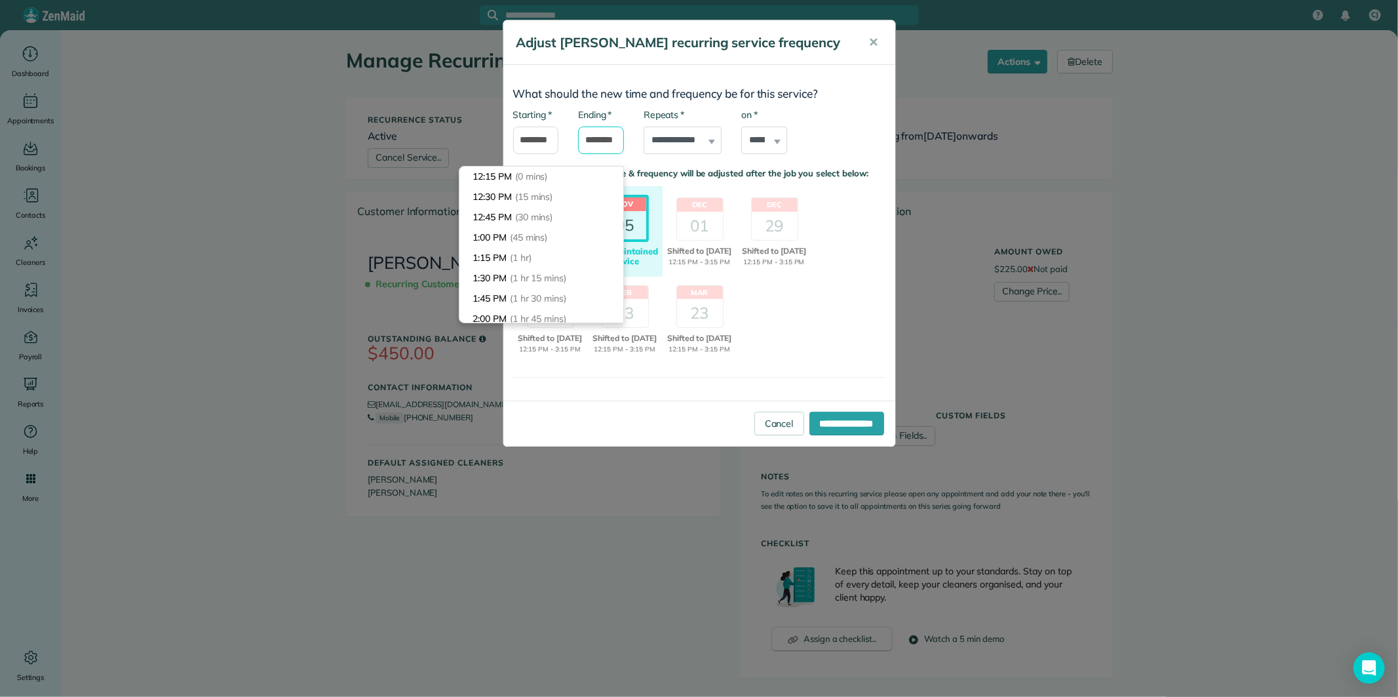
click at [601, 154] on input "*******" at bounding box center [601, 141] width 46 height 28
type input "*******"
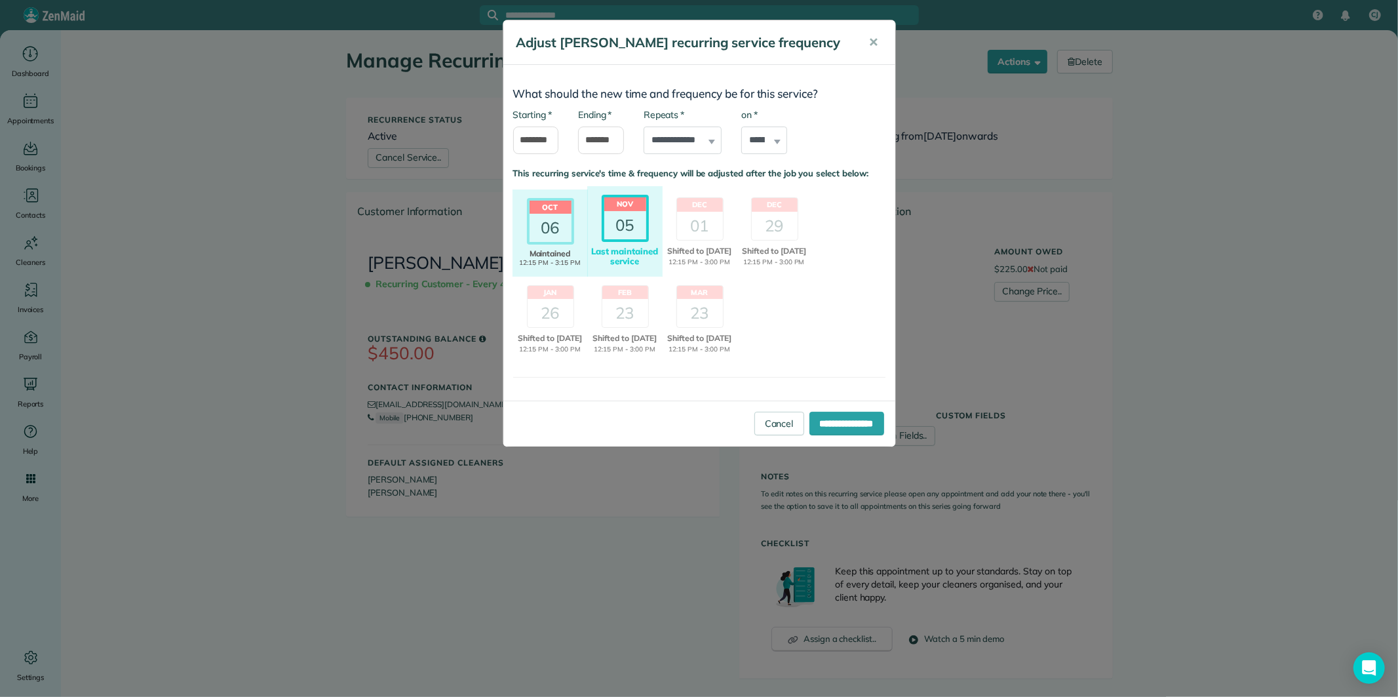
click at [572, 177] on body "CJ Dashboard Appointments Bookings Contacts Cleaners Invoices Payroll Reports H…" at bounding box center [699, 348] width 1398 height 697
click at [769, 154] on select "****** ****** ******* ********* ******** ****** ********" at bounding box center [764, 141] width 46 height 28
select select "*"
click at [741, 144] on select "****** ****** ******* ********* ******** ****** ********" at bounding box center [764, 141] width 46 height 28
click at [847, 435] on input "**********" at bounding box center [846, 424] width 75 height 24
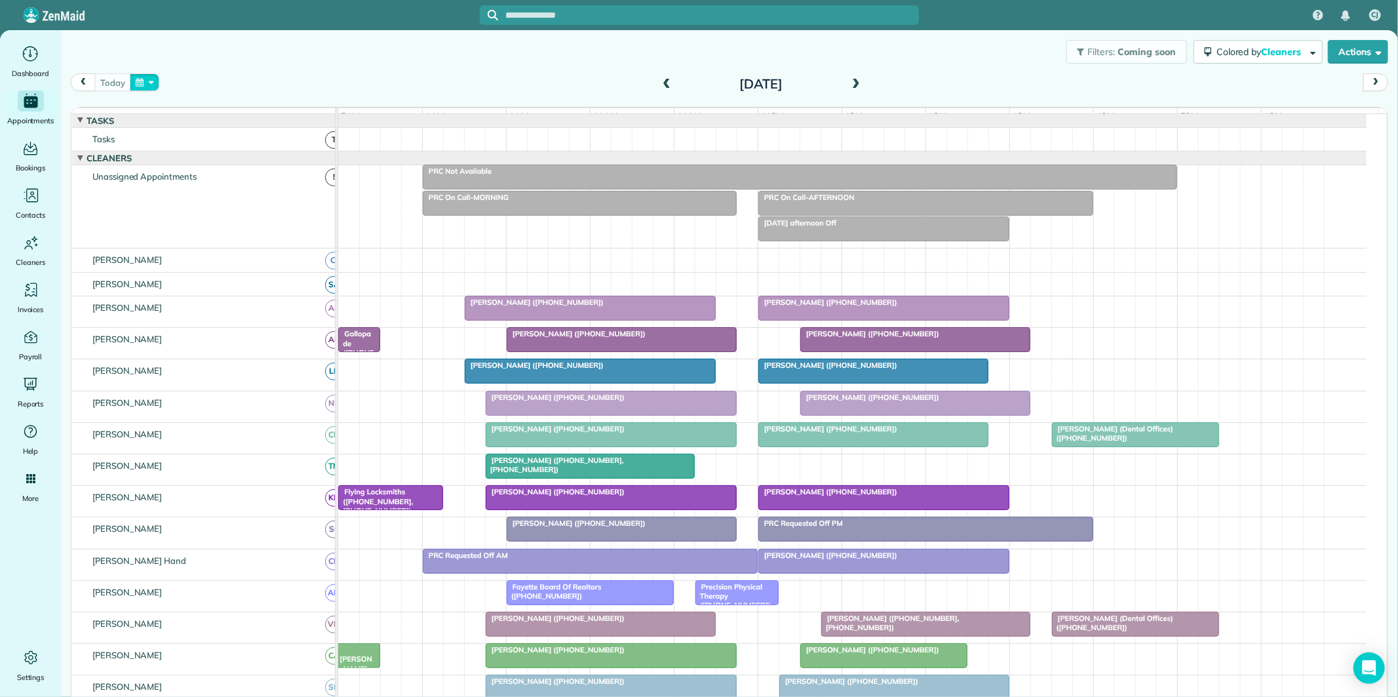
click at [147, 83] on button "button" at bounding box center [145, 82] width 30 height 18
click at [305, 85] on link "Next" at bounding box center [304, 90] width 36 height 33
click at [244, 144] on link "5" at bounding box center [240, 149] width 21 height 21
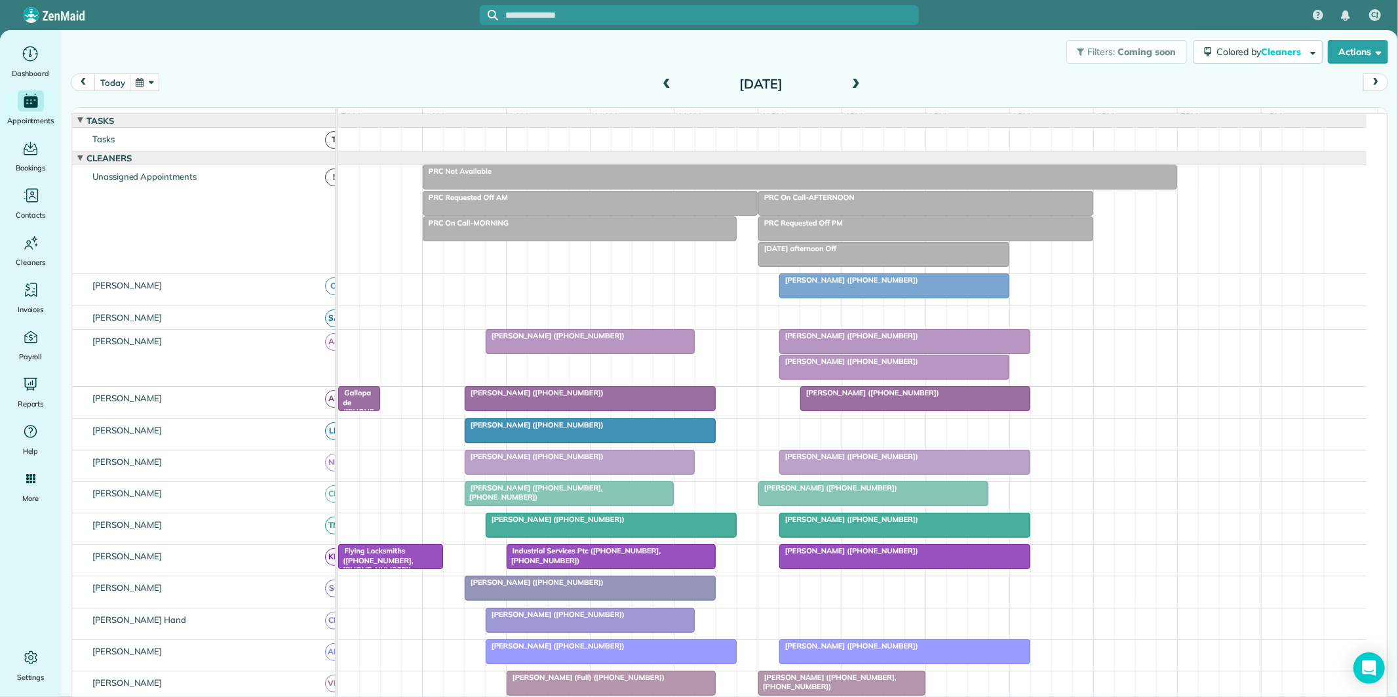
click at [896, 298] on div at bounding box center [894, 286] width 229 height 24
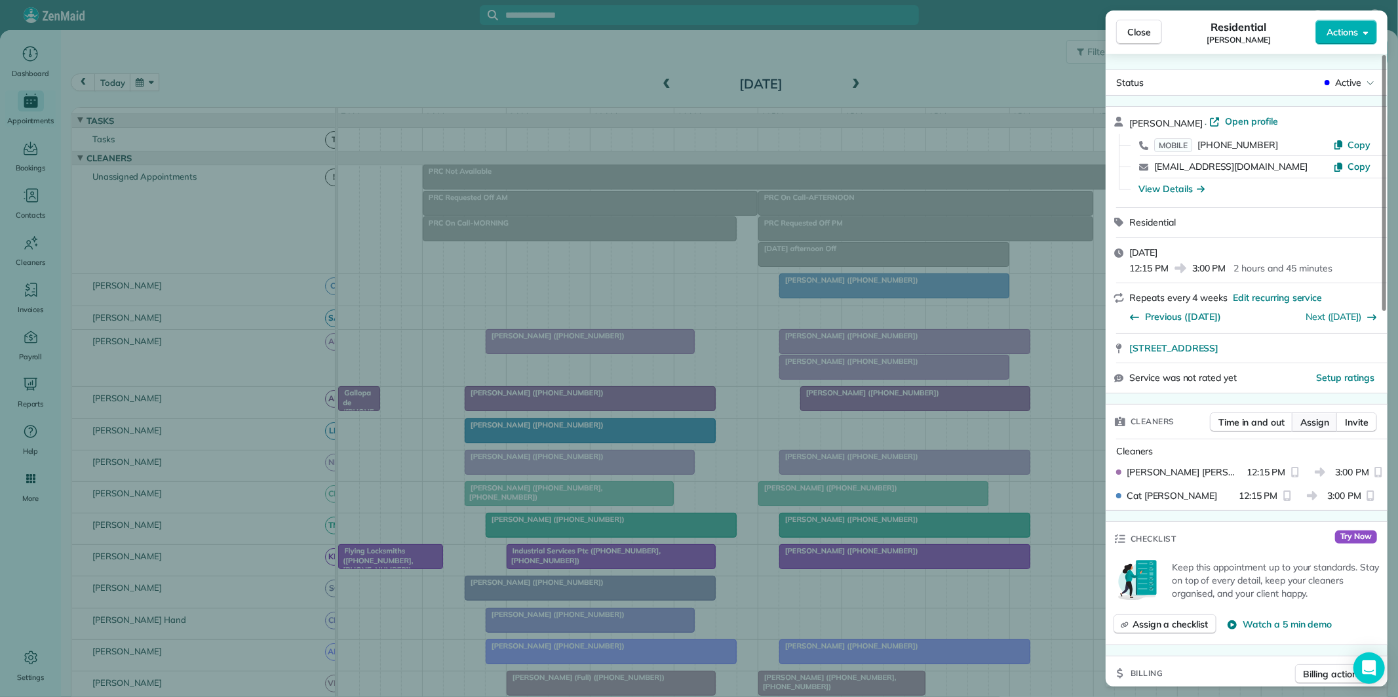
click at [1316, 418] on span "Assign" at bounding box center [1314, 422] width 29 height 13
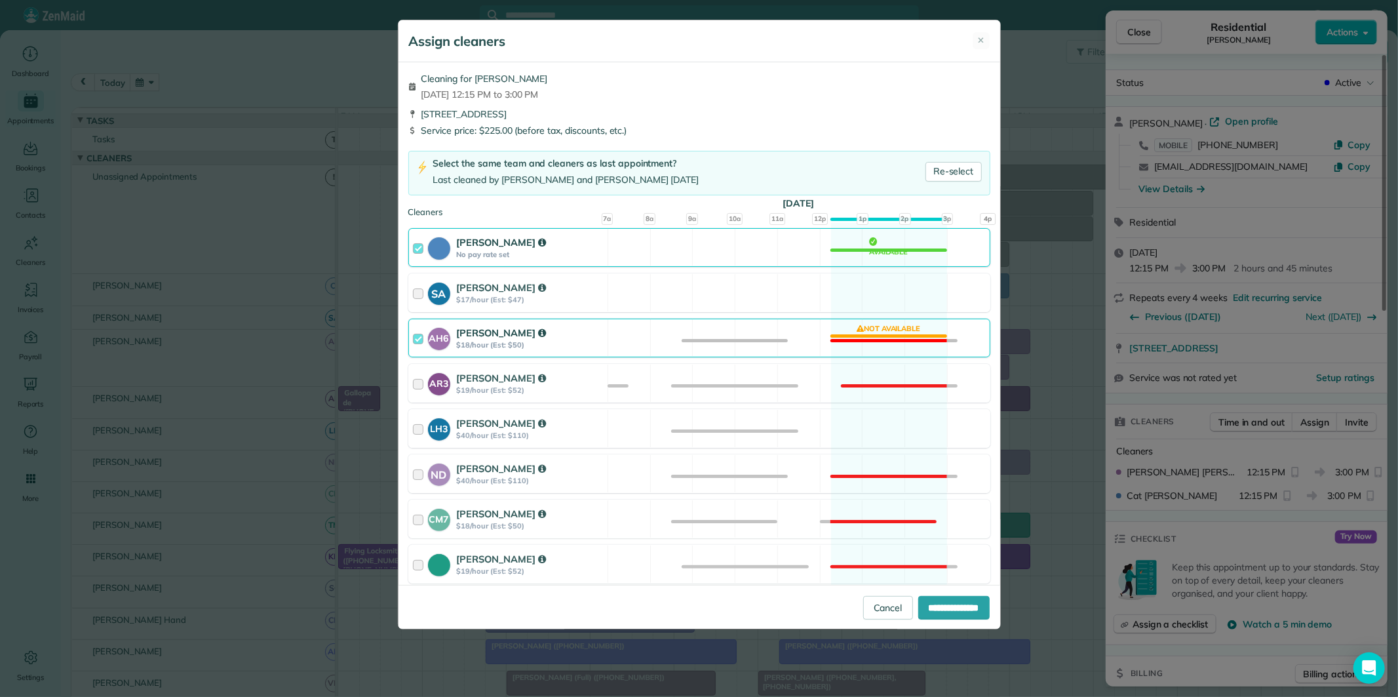
click at [878, 246] on div "[PERSON_NAME] No pay rate set Available" at bounding box center [699, 247] width 582 height 39
click at [876, 421] on div "LH3 [PERSON_NAME] $40/hour (Est: $110) Available" at bounding box center [699, 428] width 582 height 39
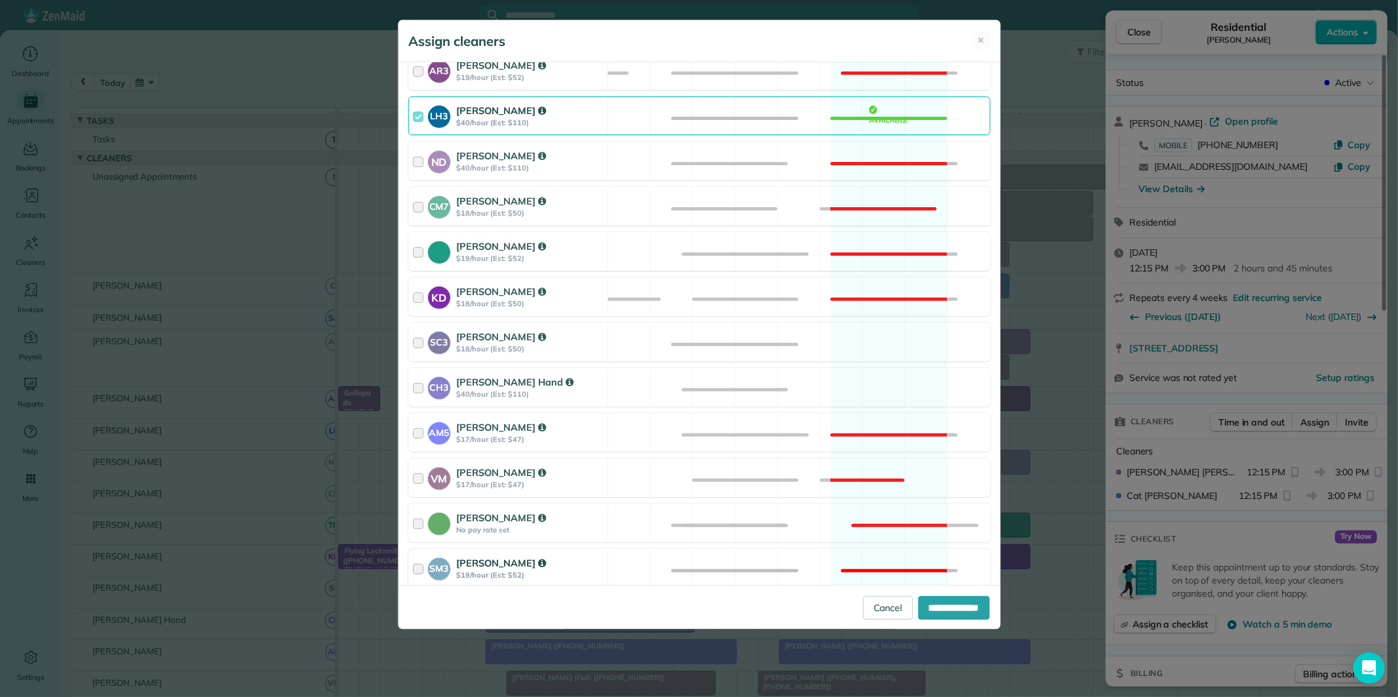
scroll to position [410, 0]
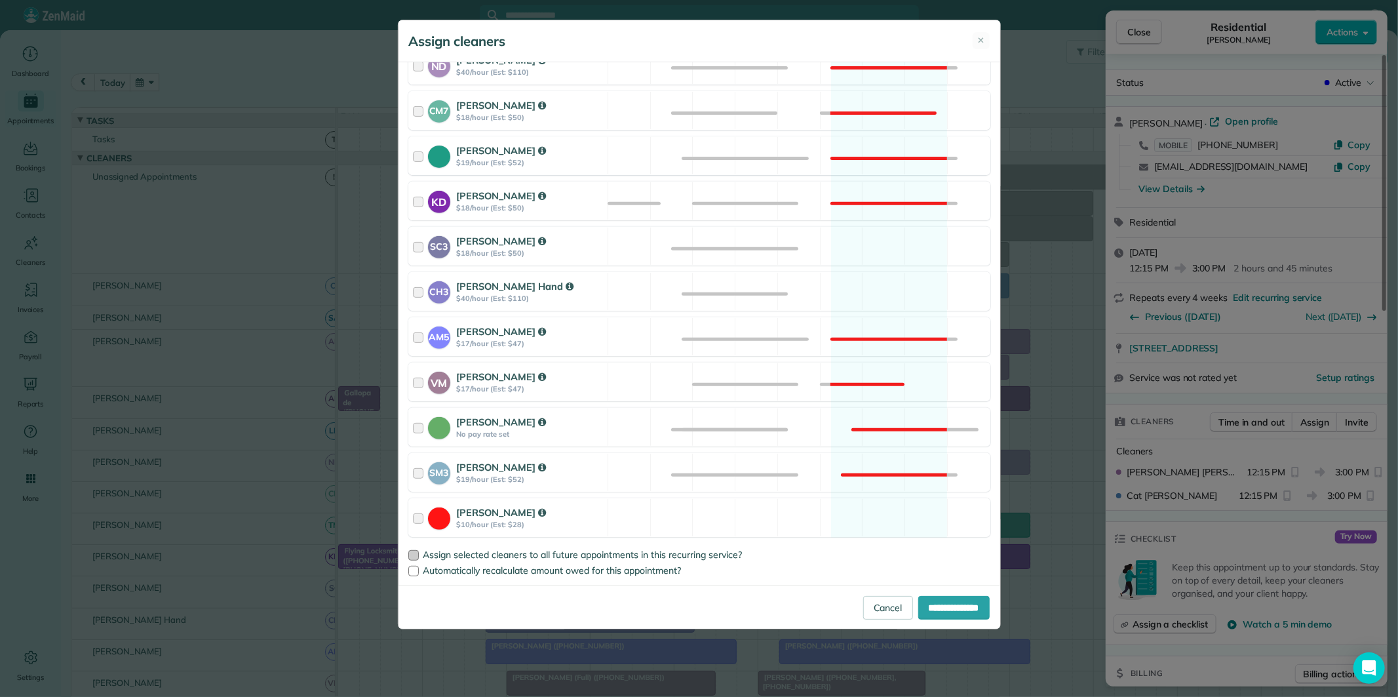
click at [413, 551] on div at bounding box center [413, 555] width 10 height 10
click at [954, 607] on input "**********" at bounding box center [953, 608] width 71 height 24
type input "**********"
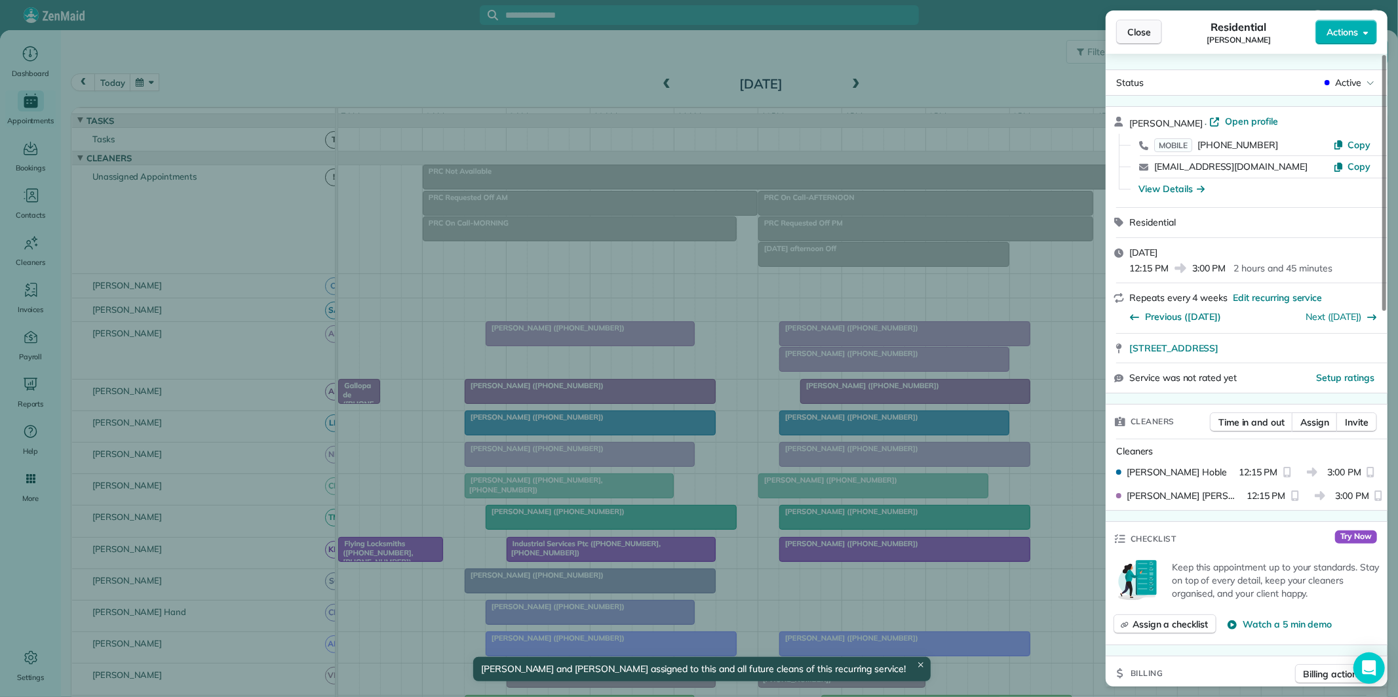
click at [1143, 36] on span "Close" at bounding box center [1139, 32] width 24 height 13
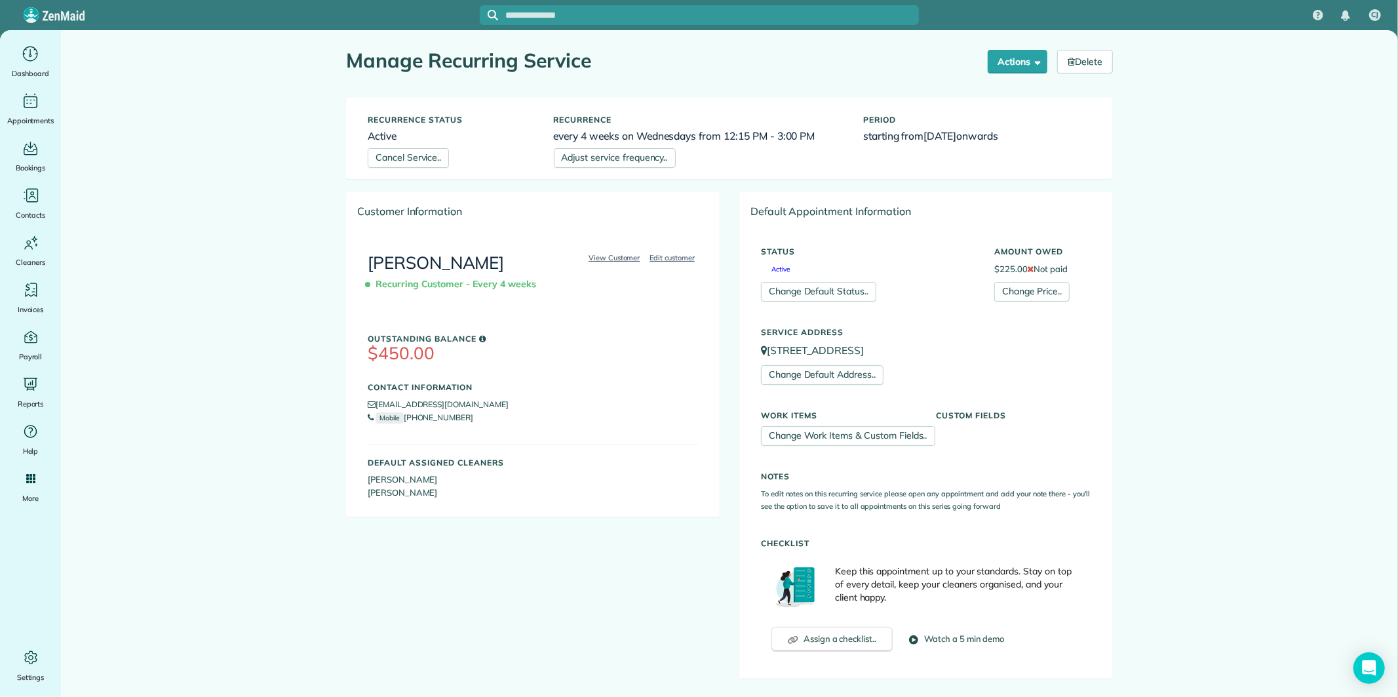
scroll to position [168, 0]
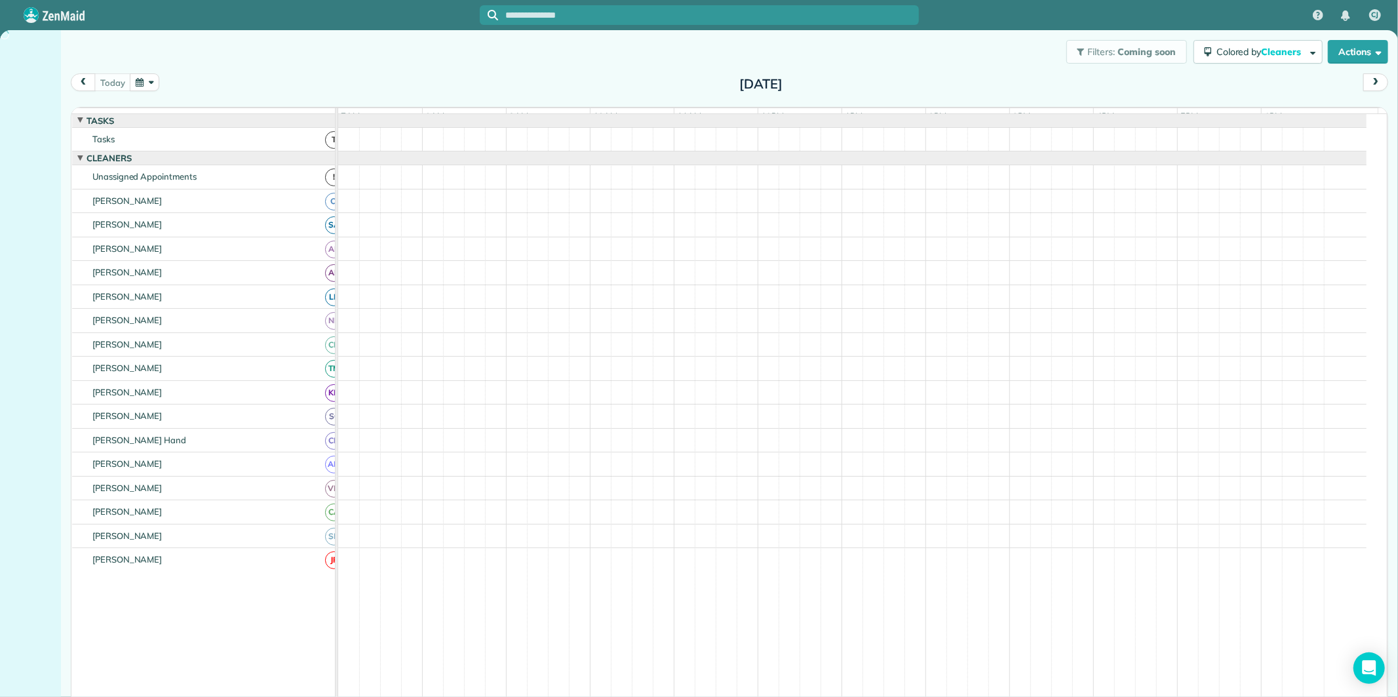
click at [146, 86] on button "button" at bounding box center [145, 82] width 30 height 18
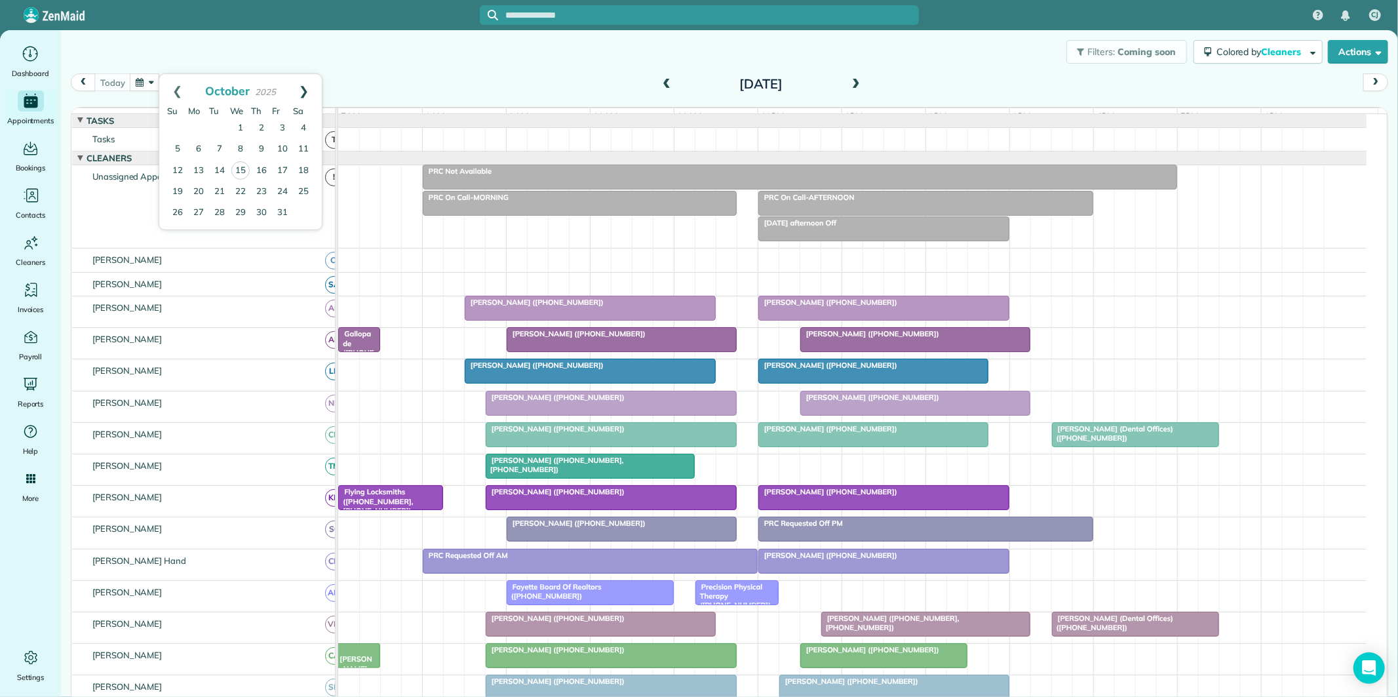
click at [303, 90] on link "Next" at bounding box center [304, 90] width 36 height 33
click at [237, 147] on link "5" at bounding box center [240, 149] width 21 height 21
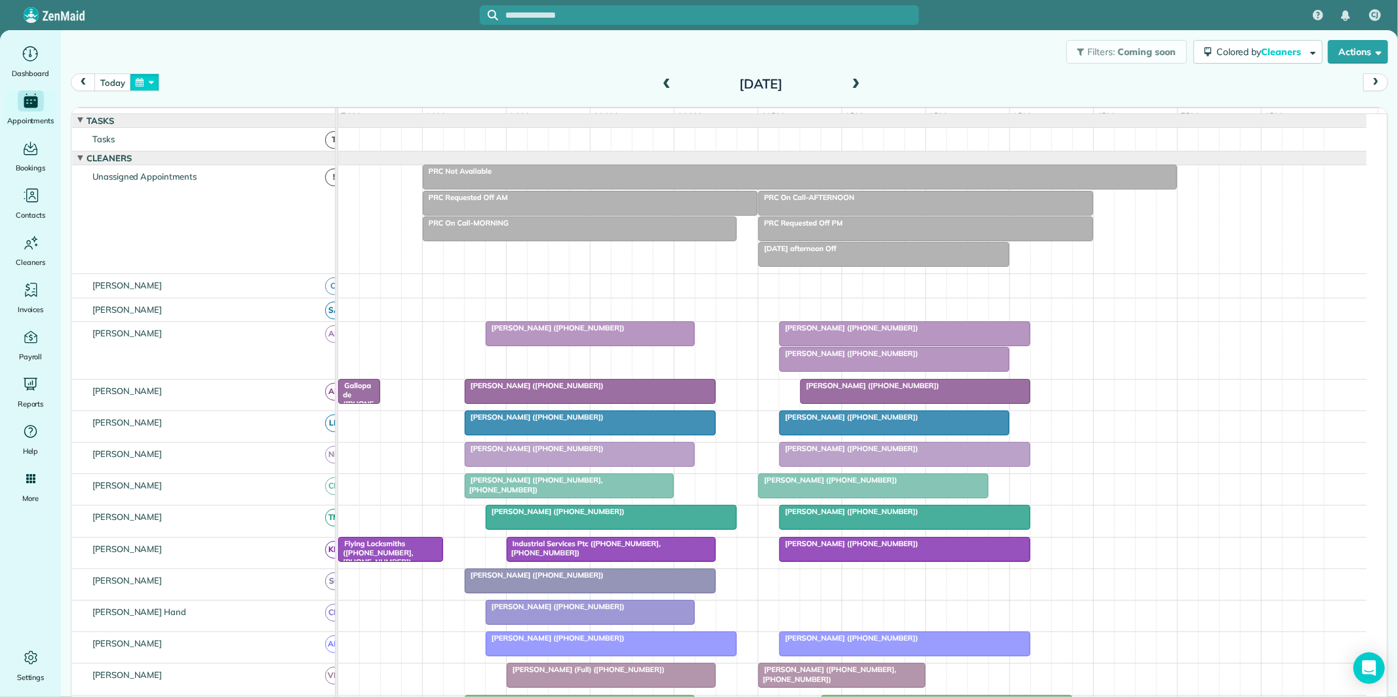
click at [144, 83] on button "button" at bounding box center [145, 82] width 30 height 18
click at [309, 87] on link "Next" at bounding box center [304, 90] width 36 height 33
click at [303, 85] on link "Next" at bounding box center [304, 90] width 36 height 33
click at [243, 122] on link "3" at bounding box center [240, 128] width 21 height 21
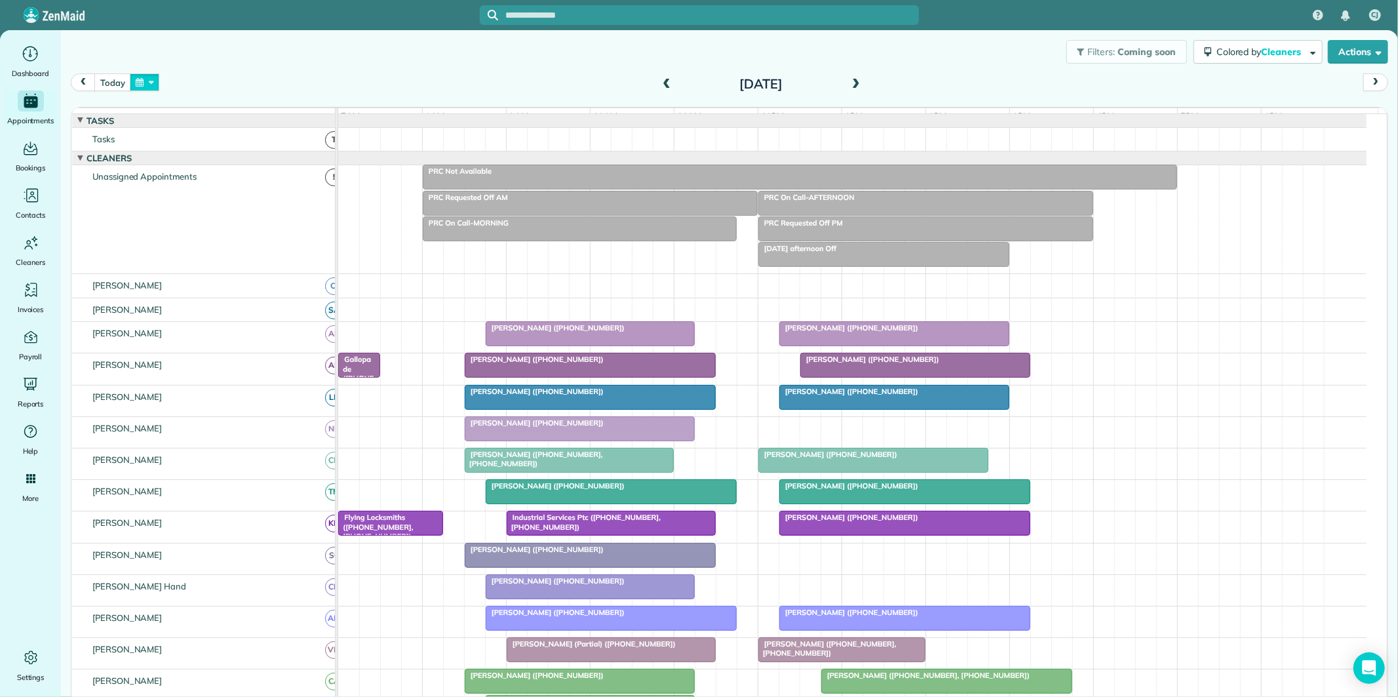
click at [140, 83] on button "button" at bounding box center [145, 82] width 30 height 18
click at [305, 86] on link "Next" at bounding box center [304, 90] width 36 height 33
click at [244, 149] on link "5" at bounding box center [240, 149] width 21 height 21
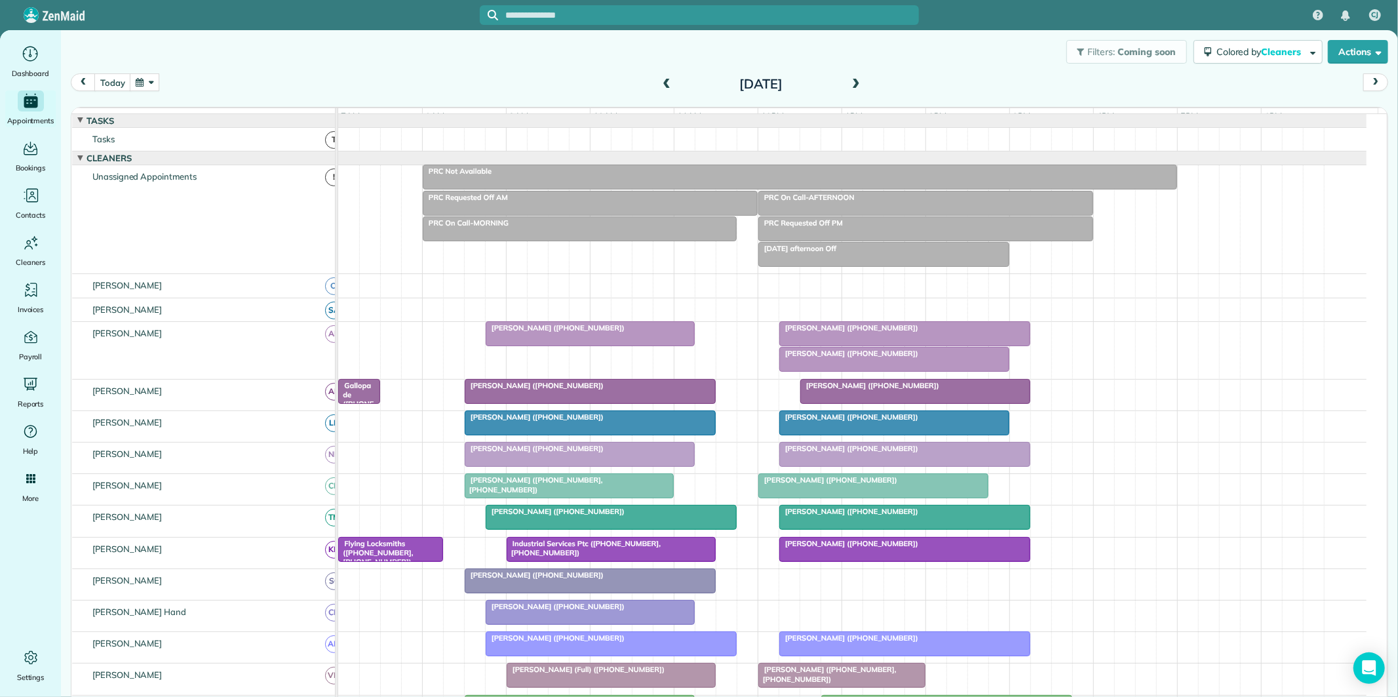
click at [849, 371] on div at bounding box center [894, 359] width 229 height 24
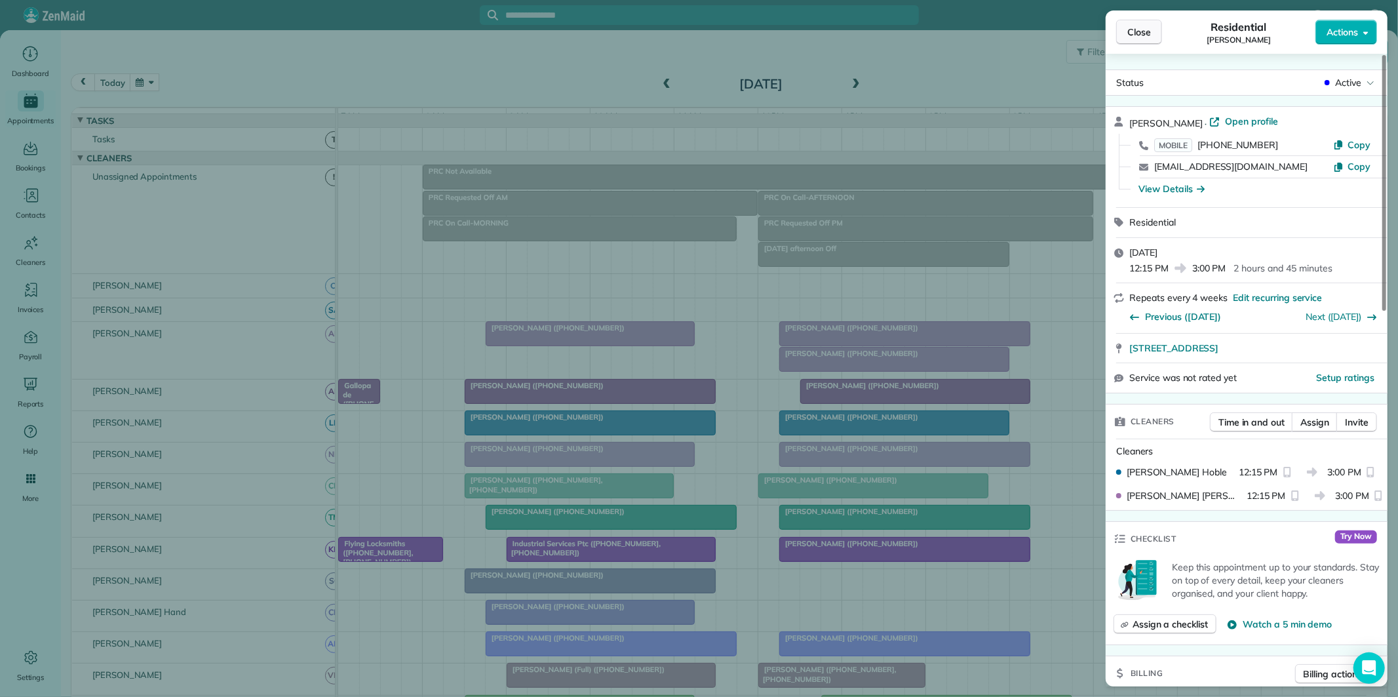
click at [1144, 31] on span "Close" at bounding box center [1139, 32] width 24 height 13
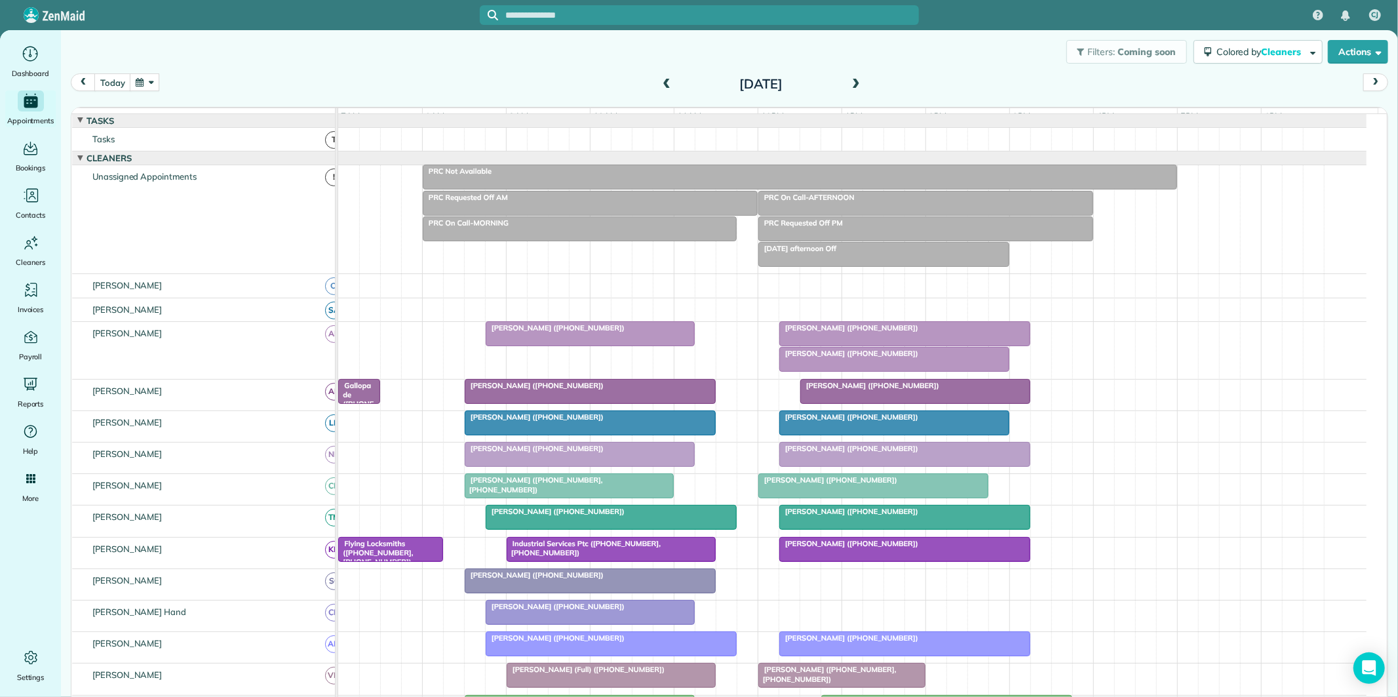
click at [149, 81] on button "button" at bounding box center [145, 82] width 30 height 18
click at [306, 77] on link "Next" at bounding box center [304, 90] width 36 height 33
click at [305, 83] on link "Next" at bounding box center [304, 90] width 36 height 33
click at [237, 122] on link "3" at bounding box center [240, 128] width 21 height 21
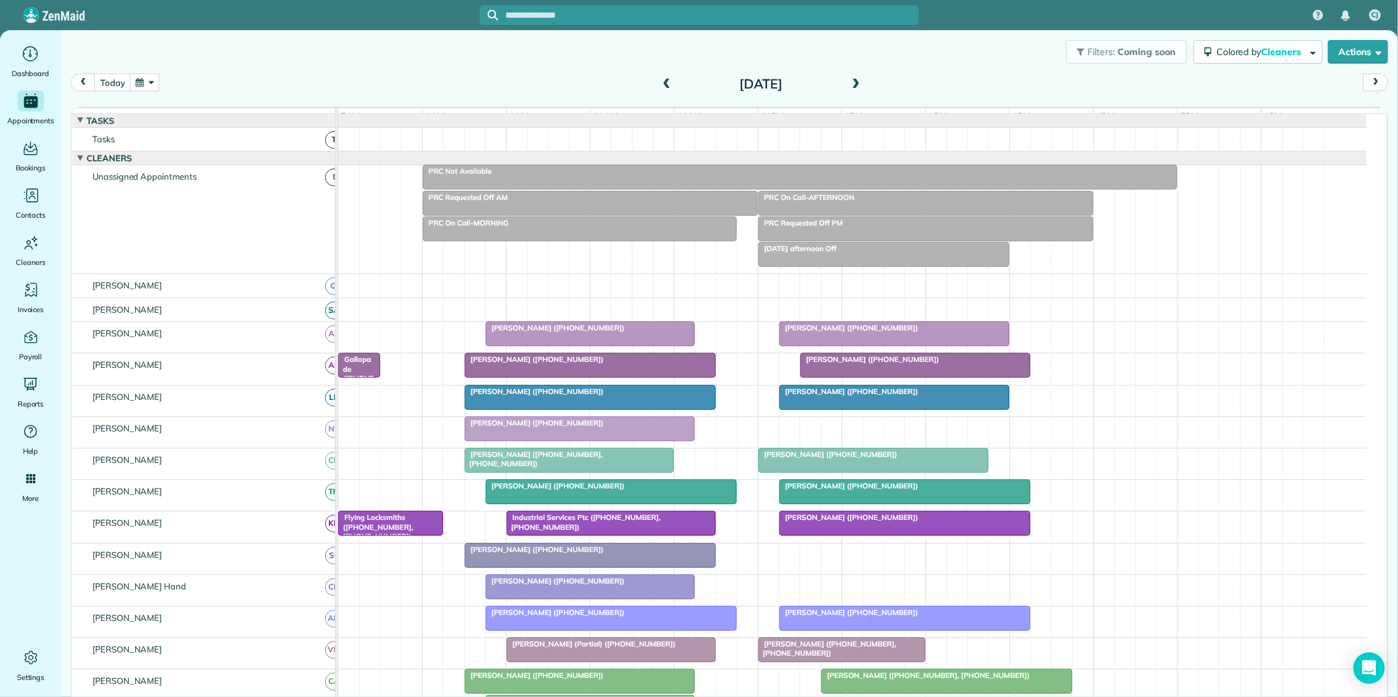
click at [146, 76] on button "button" at bounding box center [145, 82] width 30 height 18
click at [306, 89] on link "Next" at bounding box center [304, 90] width 36 height 33
click at [239, 145] on link "5" at bounding box center [240, 149] width 21 height 21
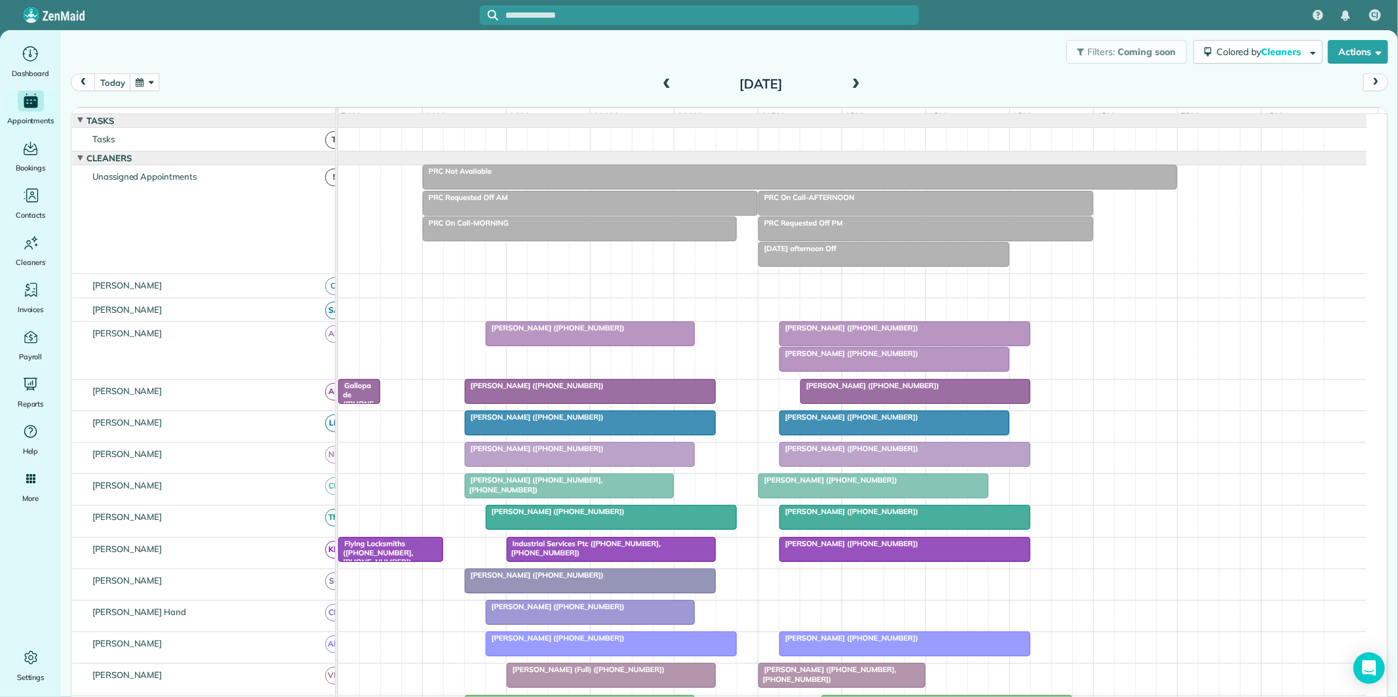
click at [888, 371] on div at bounding box center [894, 359] width 229 height 24
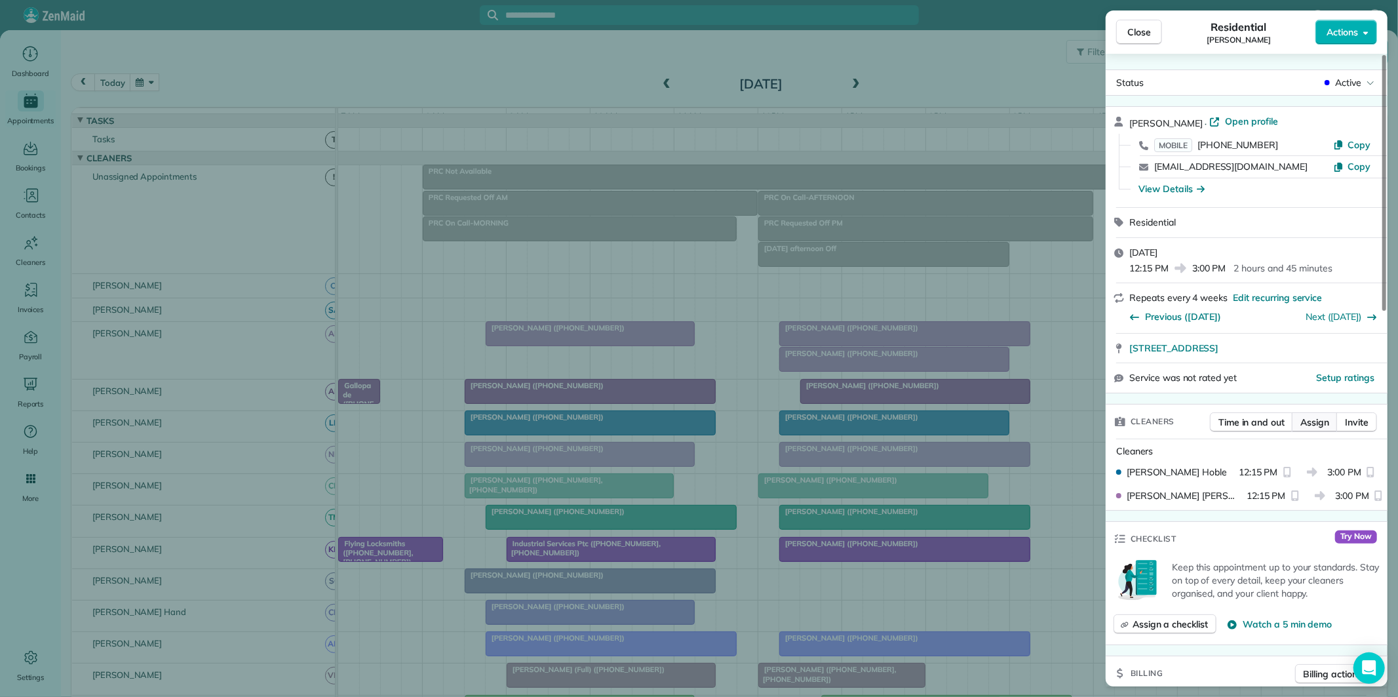
click at [1318, 421] on span "Assign" at bounding box center [1314, 422] width 29 height 13
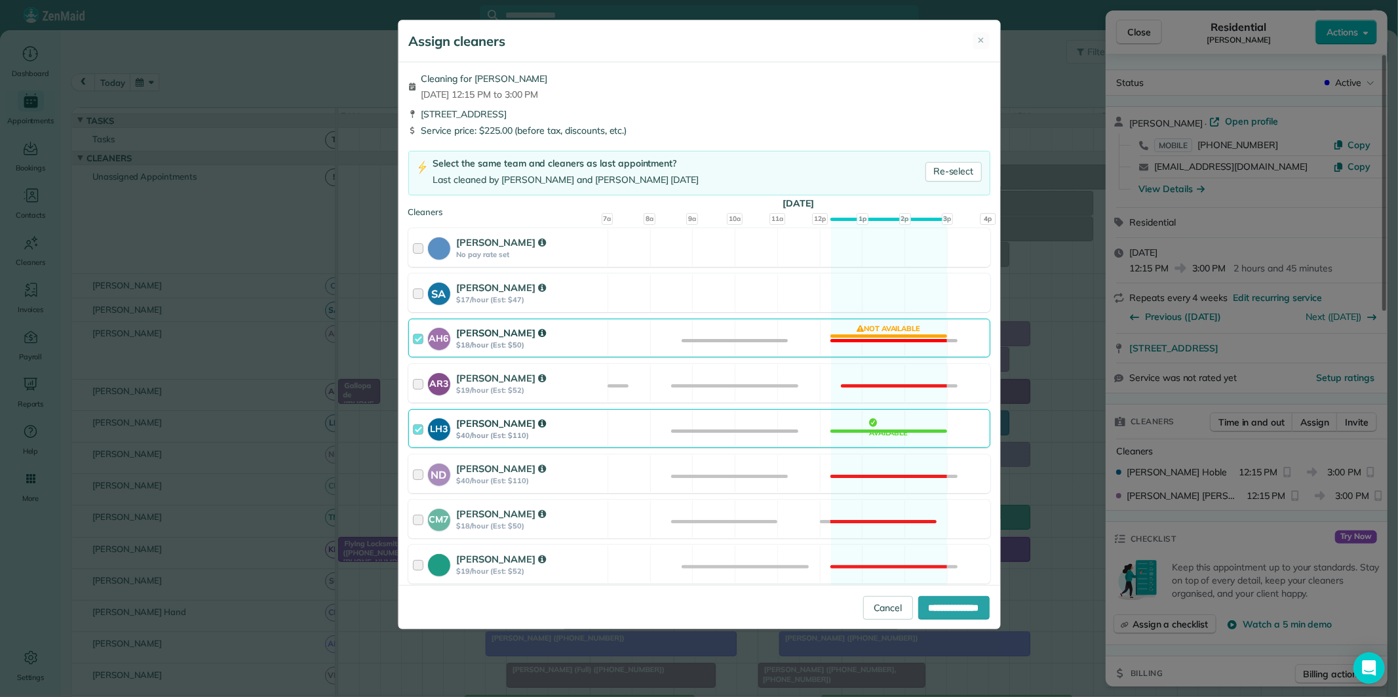
click at [886, 333] on div "AH6 Ashley Hudson $18/hour (Est: $50) Not available" at bounding box center [699, 338] width 582 height 39
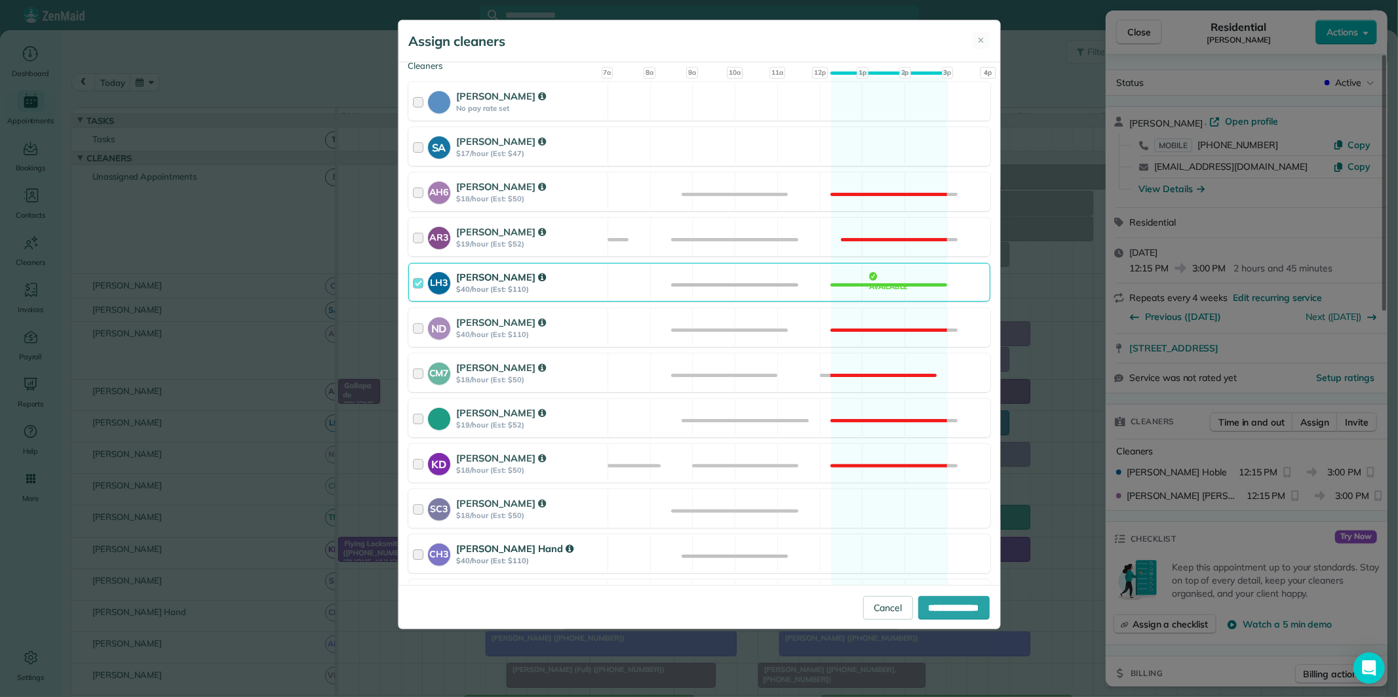
scroll to position [364, 0]
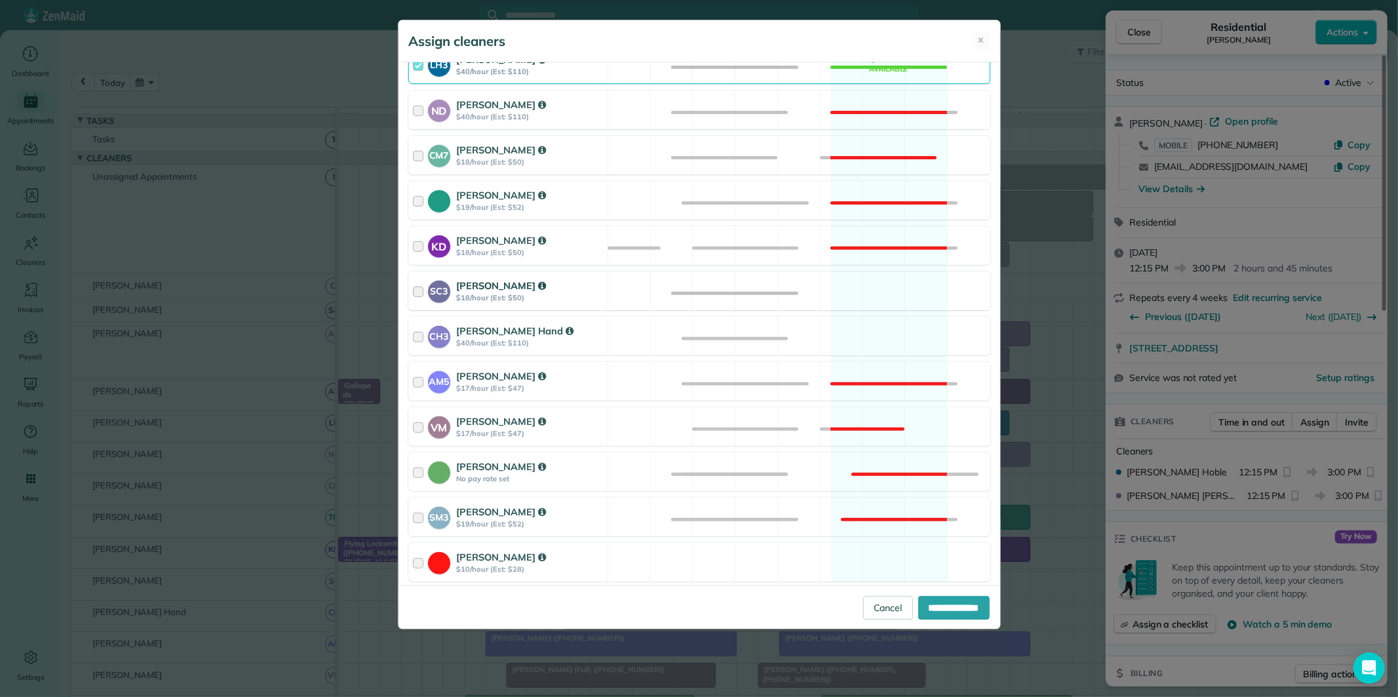
click at [874, 290] on div "SC3 Stephanie Cruz $18/hour (Est: $50) Available" at bounding box center [699, 290] width 582 height 39
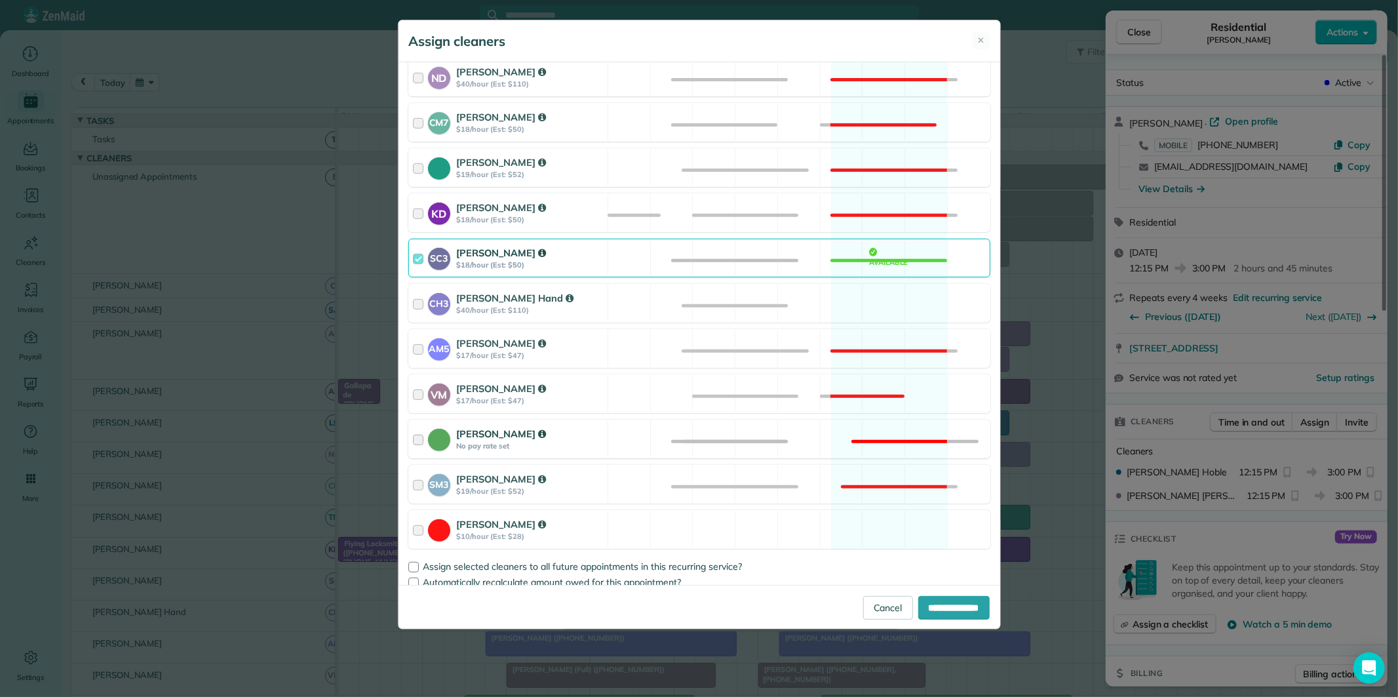
scroll to position [410, 0]
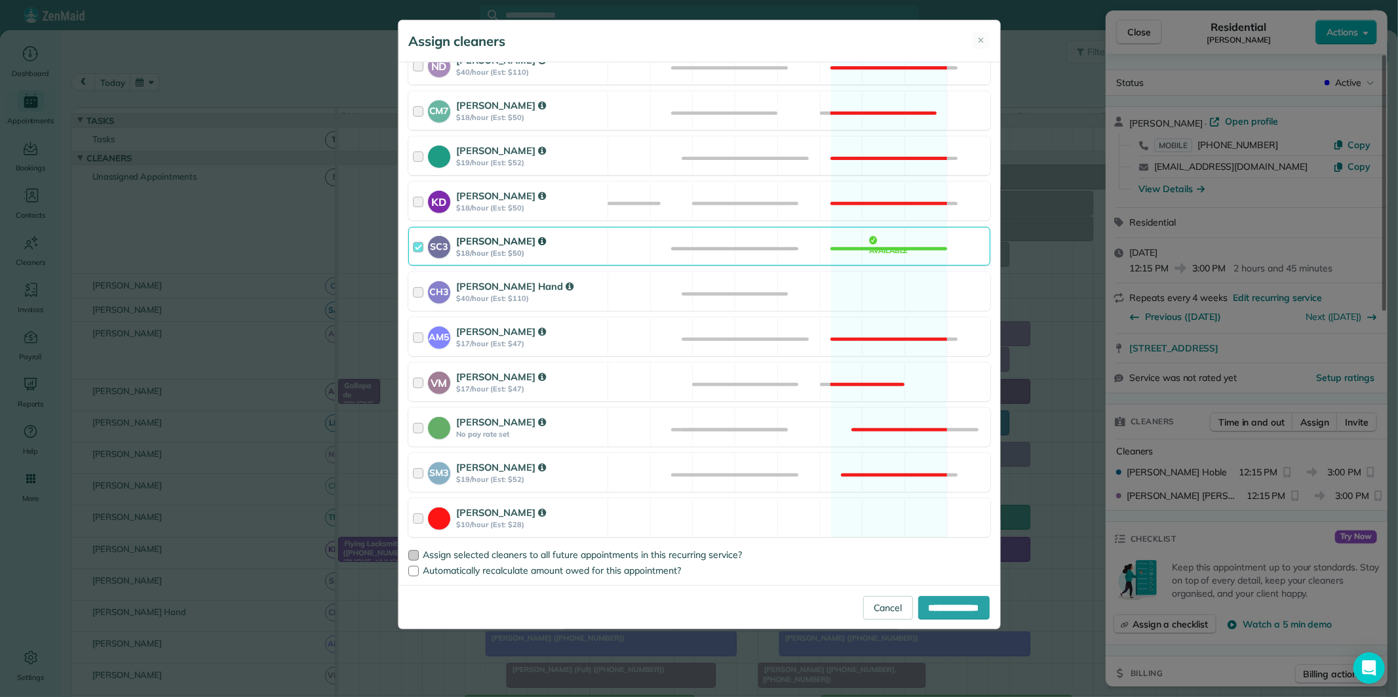
click at [414, 554] on div at bounding box center [413, 555] width 10 height 10
click at [946, 606] on input "**********" at bounding box center [953, 608] width 71 height 24
type input "**********"
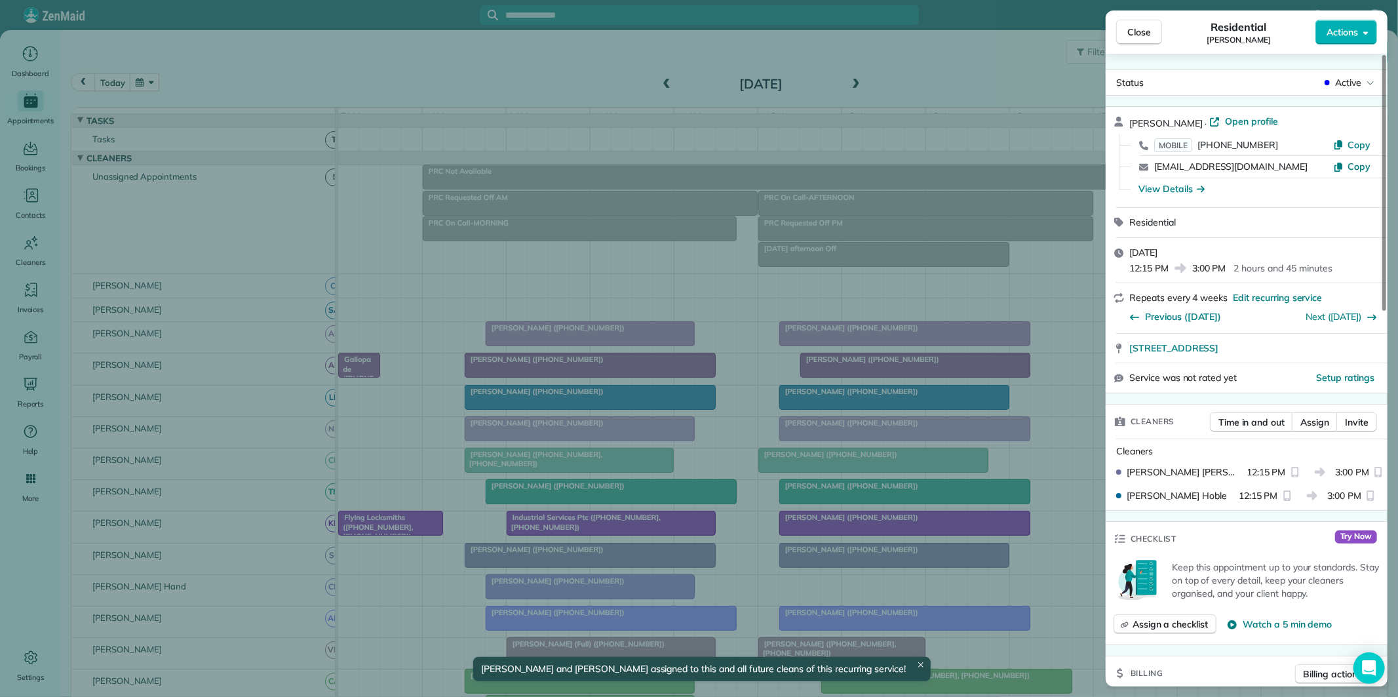
click at [1148, 31] on span "Close" at bounding box center [1139, 32] width 24 height 13
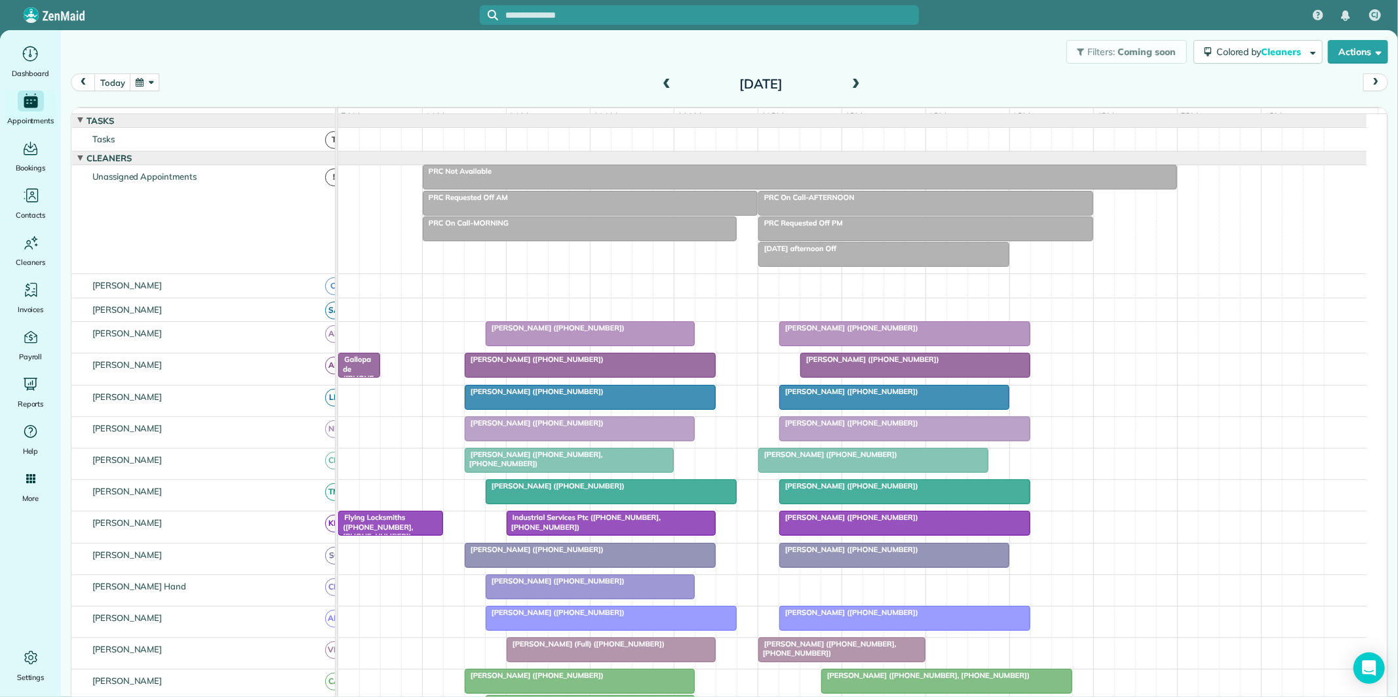
click at [157, 81] on button "button" at bounding box center [145, 82] width 30 height 18
click at [199, 208] on link "27" at bounding box center [198, 213] width 21 height 21
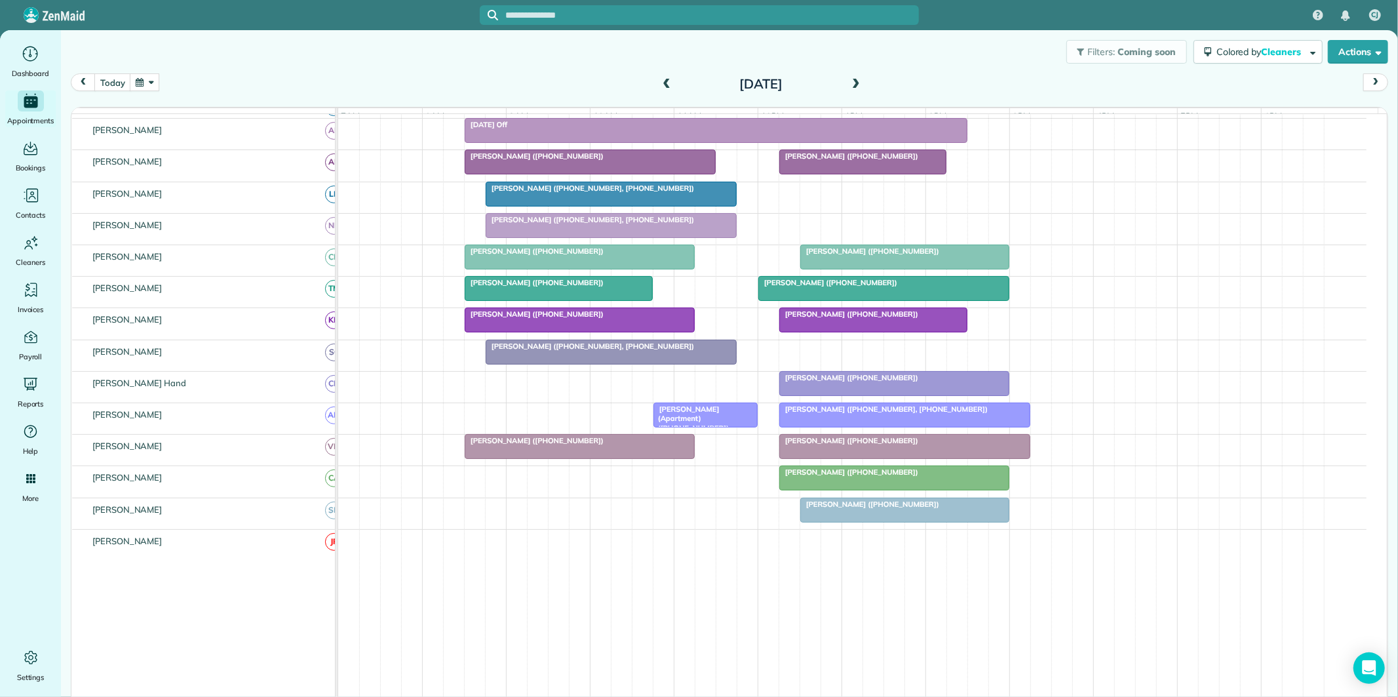
scroll to position [212, 0]
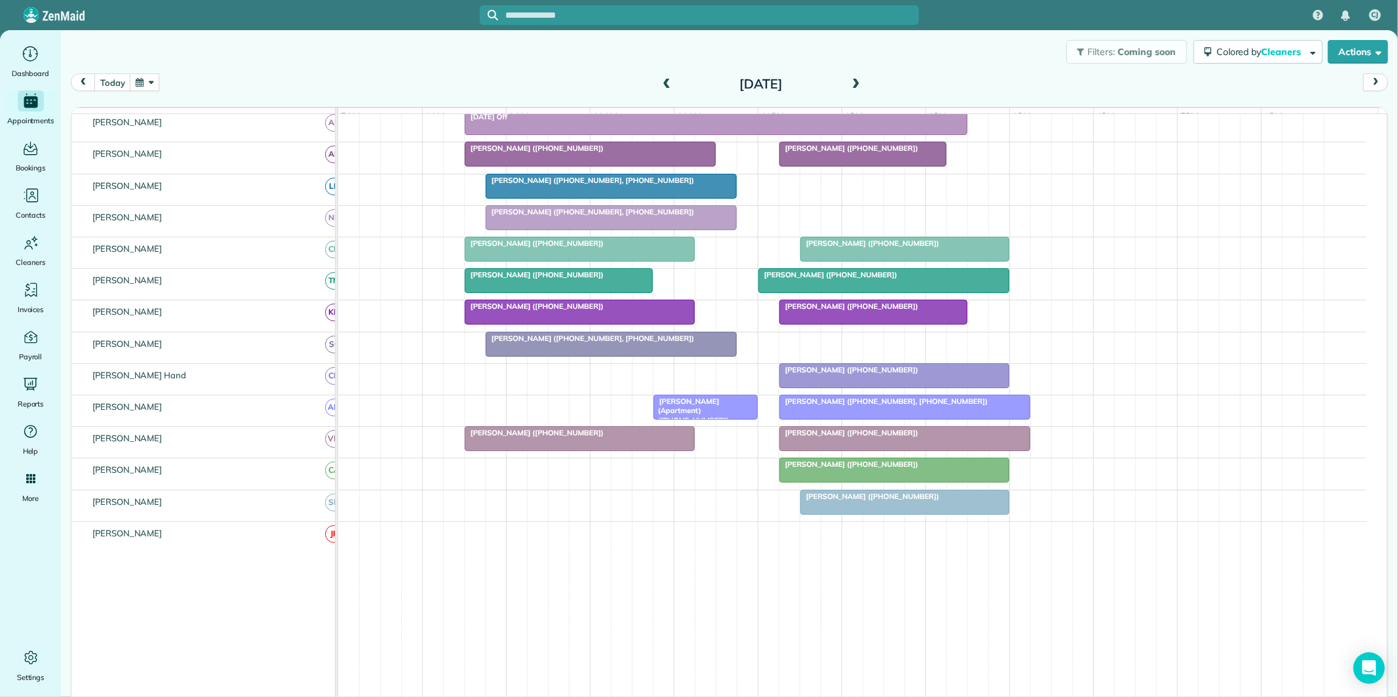
click at [854, 85] on span at bounding box center [856, 85] width 14 height 12
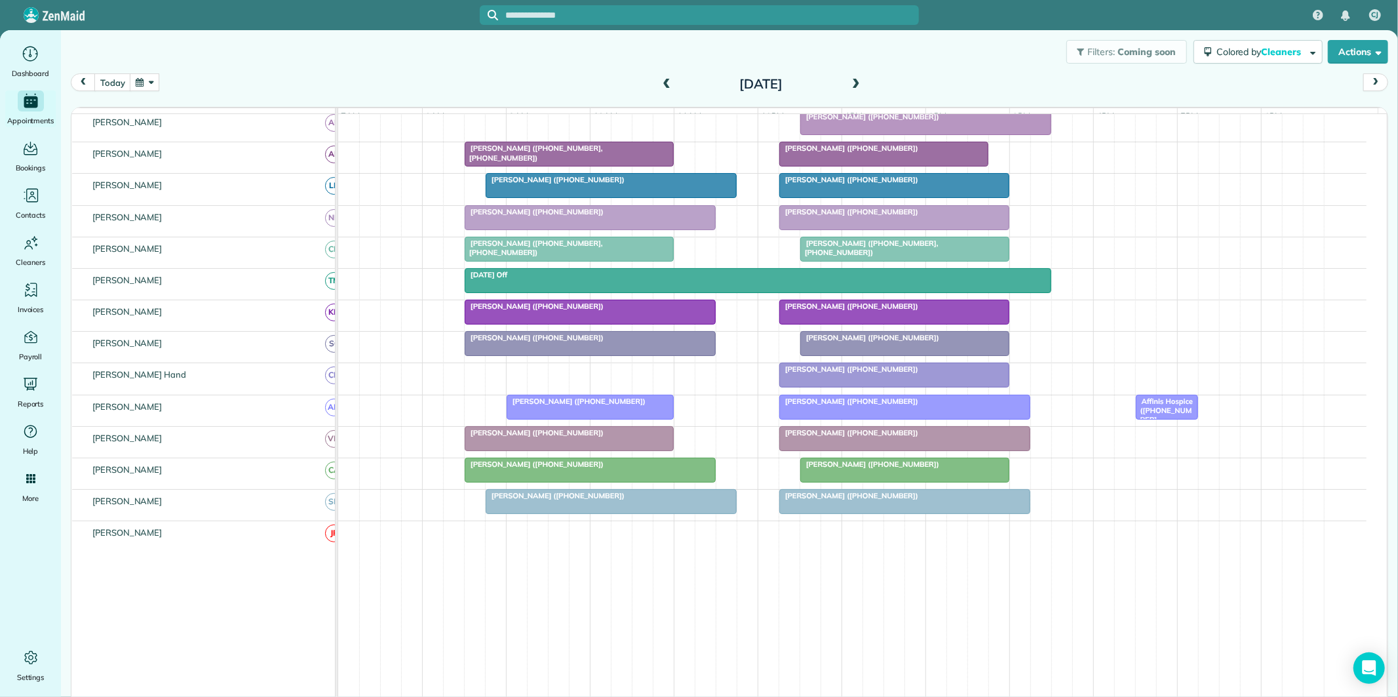
scroll to position [147, 0]
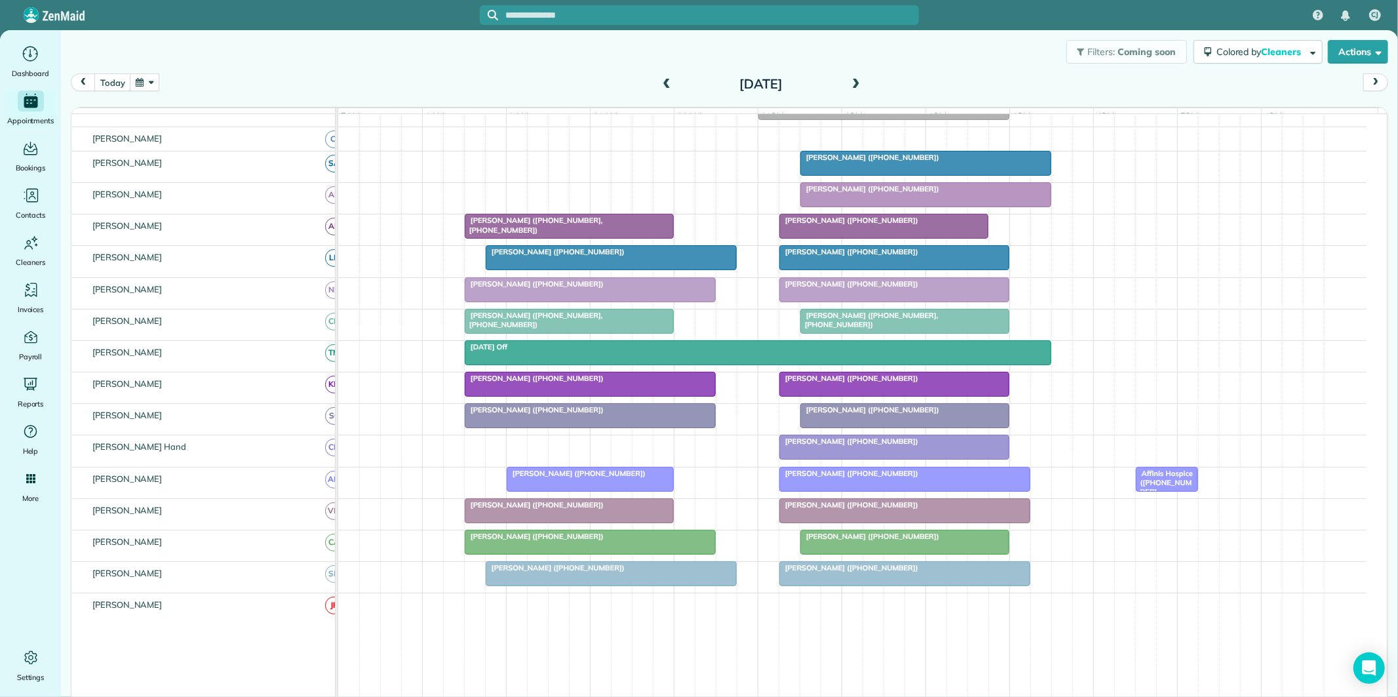
click at [855, 79] on span at bounding box center [856, 85] width 14 height 12
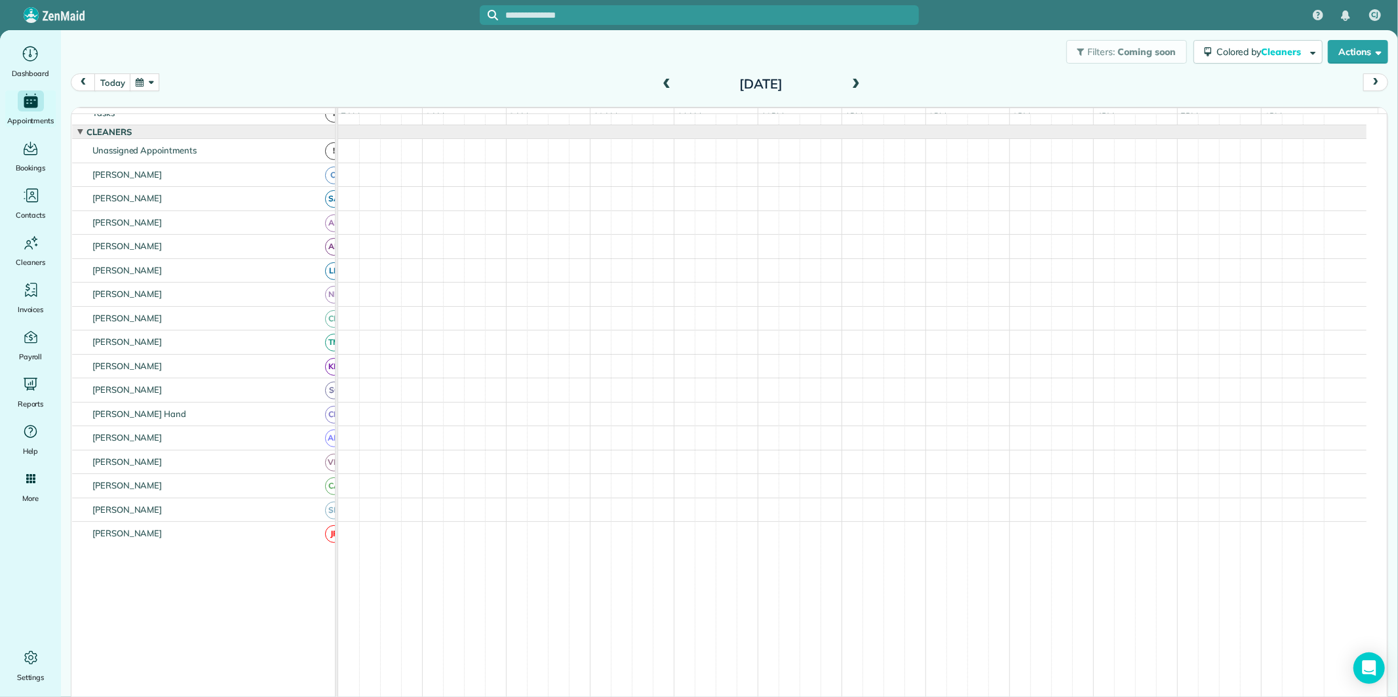
scroll to position [28, 0]
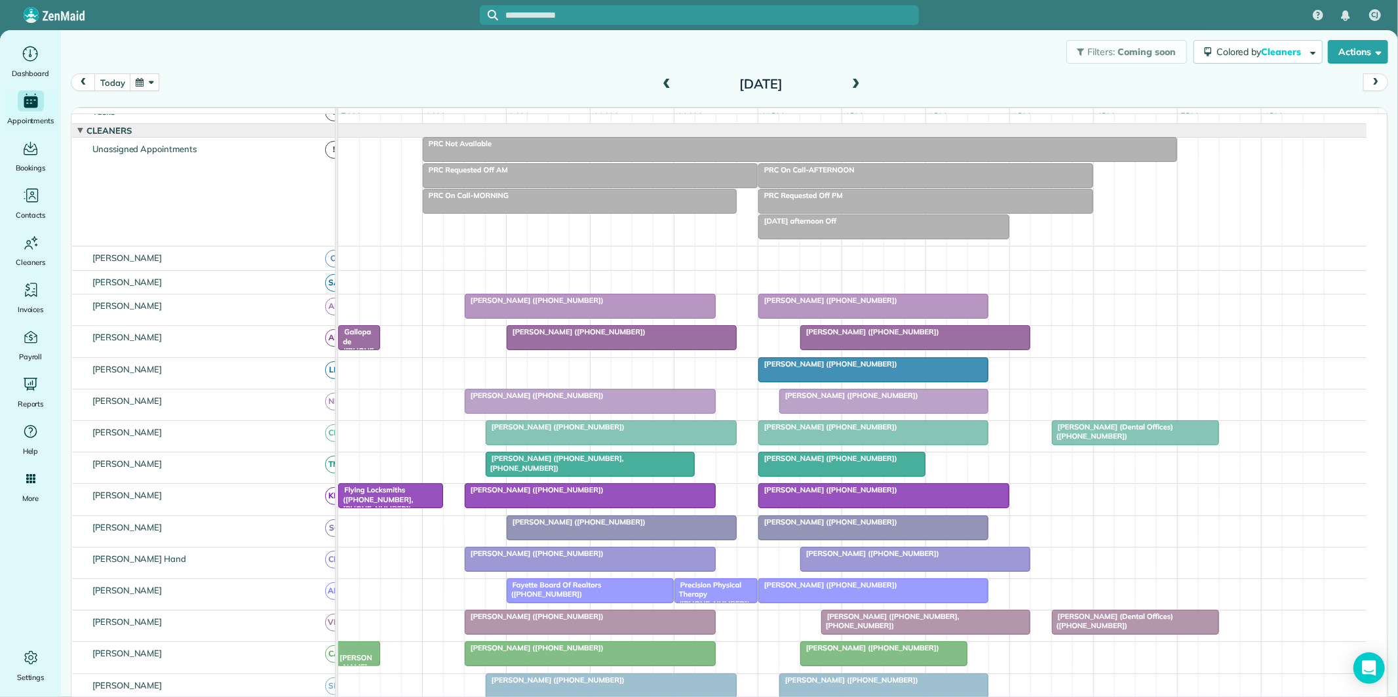
click at [608, 570] on div at bounding box center [590, 559] width 250 height 24
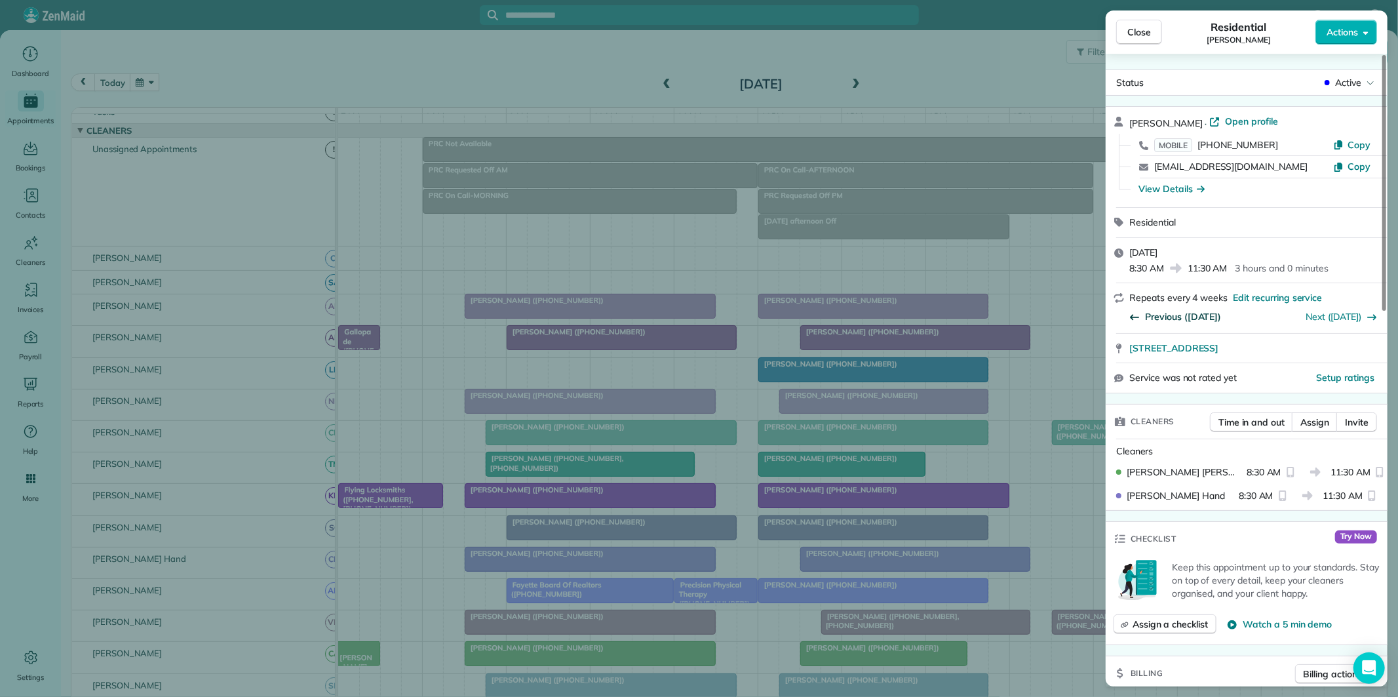
click at [1188, 312] on span "Previous (Oct 01)" at bounding box center [1183, 316] width 76 height 13
click at [1165, 317] on span "Previous (Sep 03)" at bounding box center [1183, 316] width 76 height 13
click at [1141, 29] on span "Close" at bounding box center [1139, 32] width 24 height 13
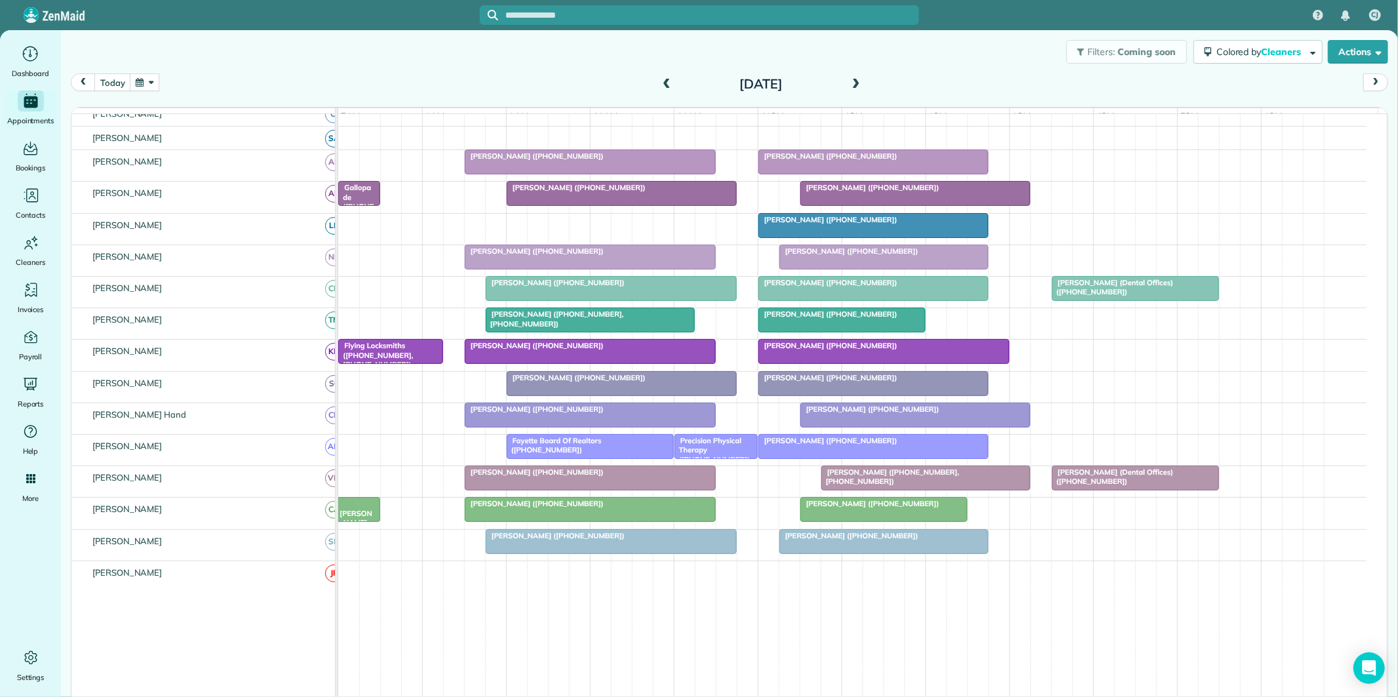
scroll to position [173, 0]
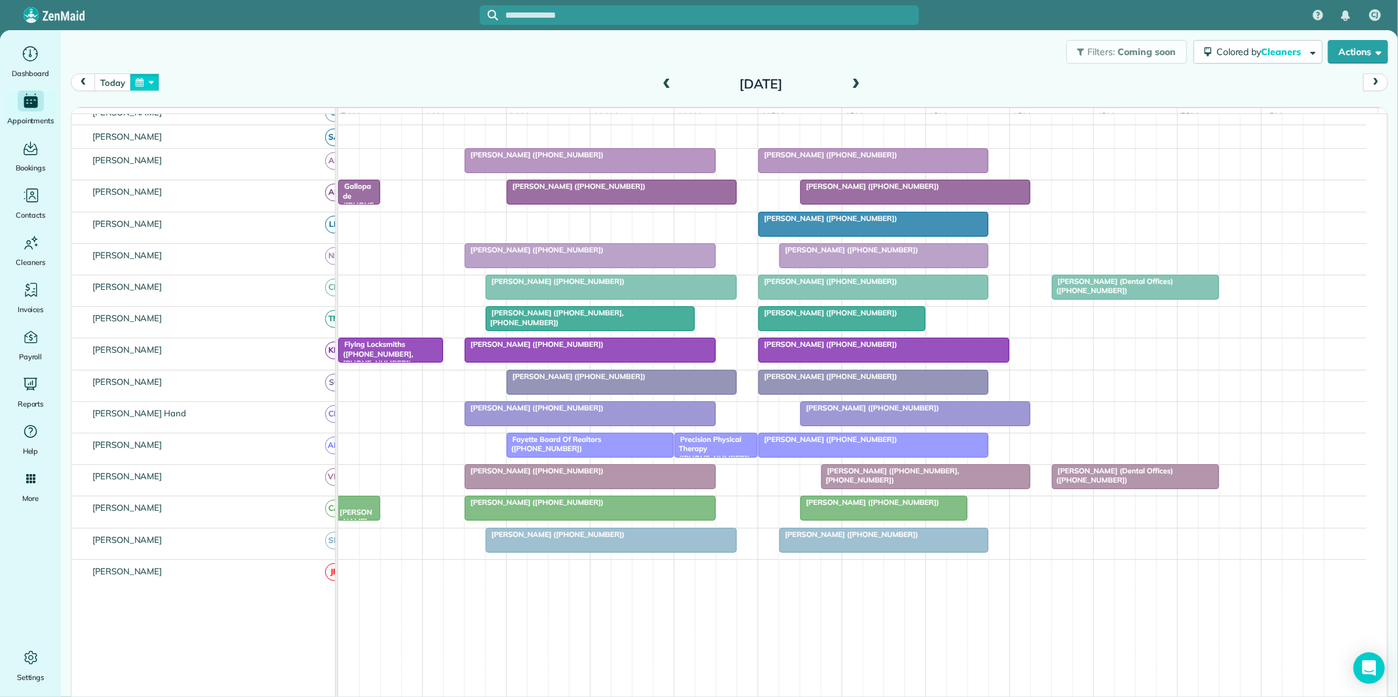
click at [151, 81] on button "button" at bounding box center [145, 82] width 30 height 18
click at [305, 94] on link "Next" at bounding box center [304, 90] width 36 height 33
click at [244, 210] on link "26" at bounding box center [240, 212] width 21 height 21
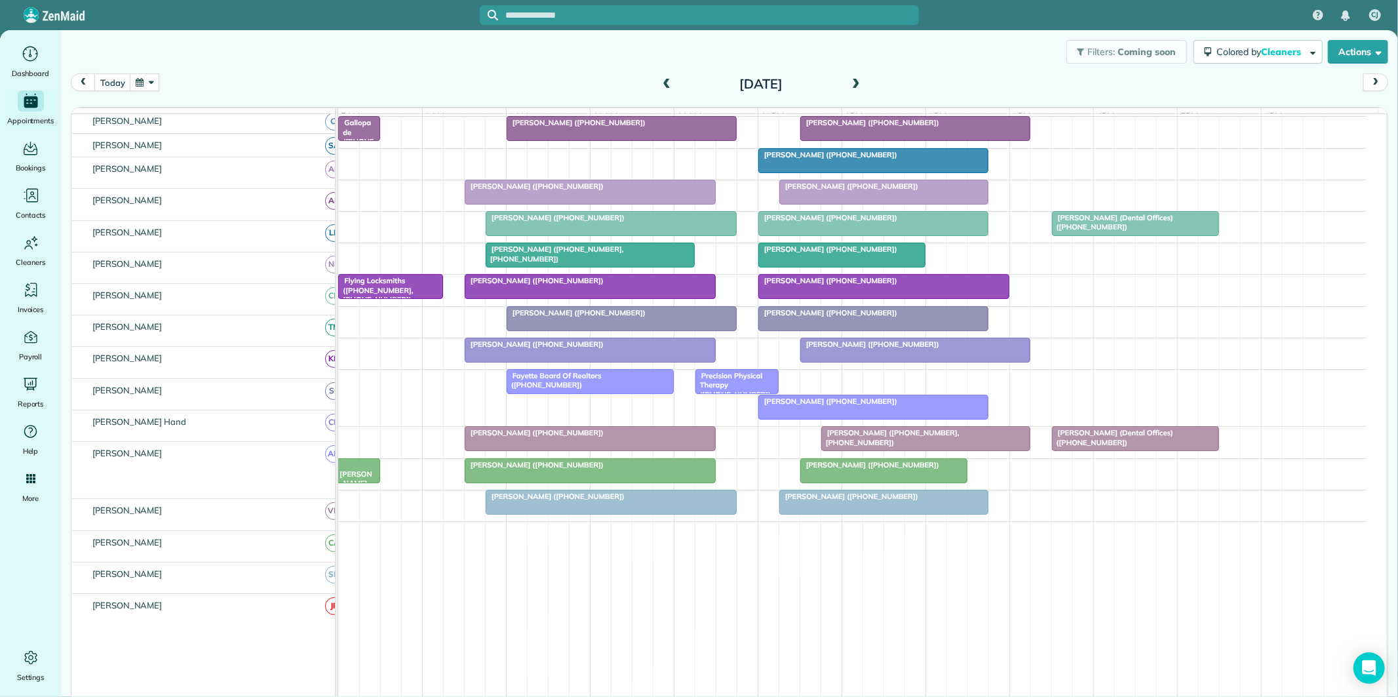
scroll to position [238, 0]
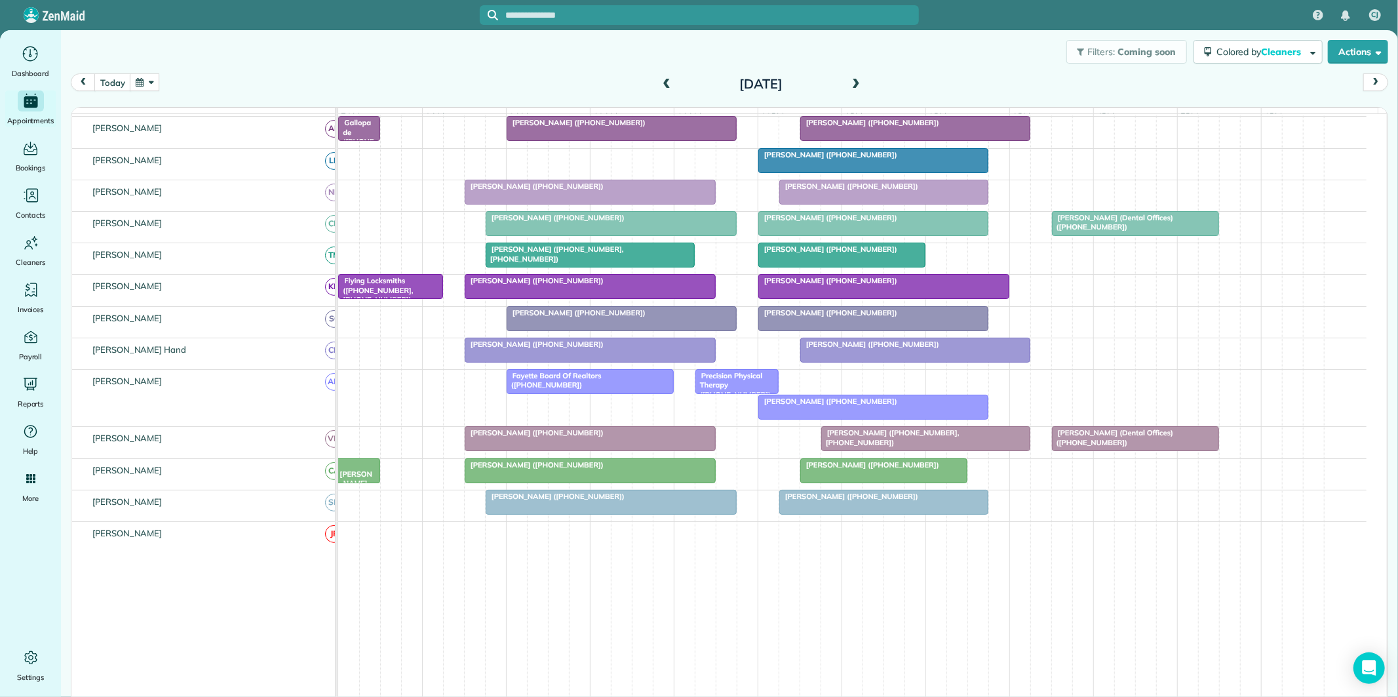
click at [854, 77] on span at bounding box center [856, 85] width 14 height 20
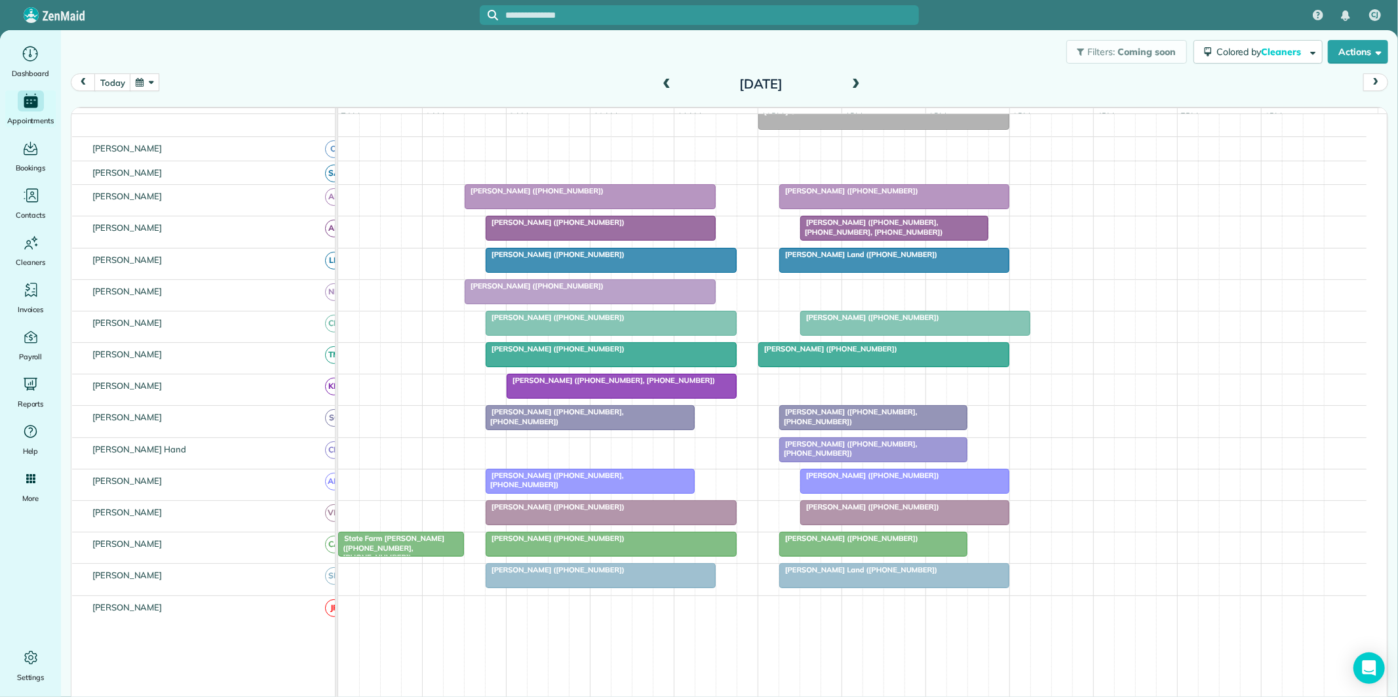
scroll to position [187, 0]
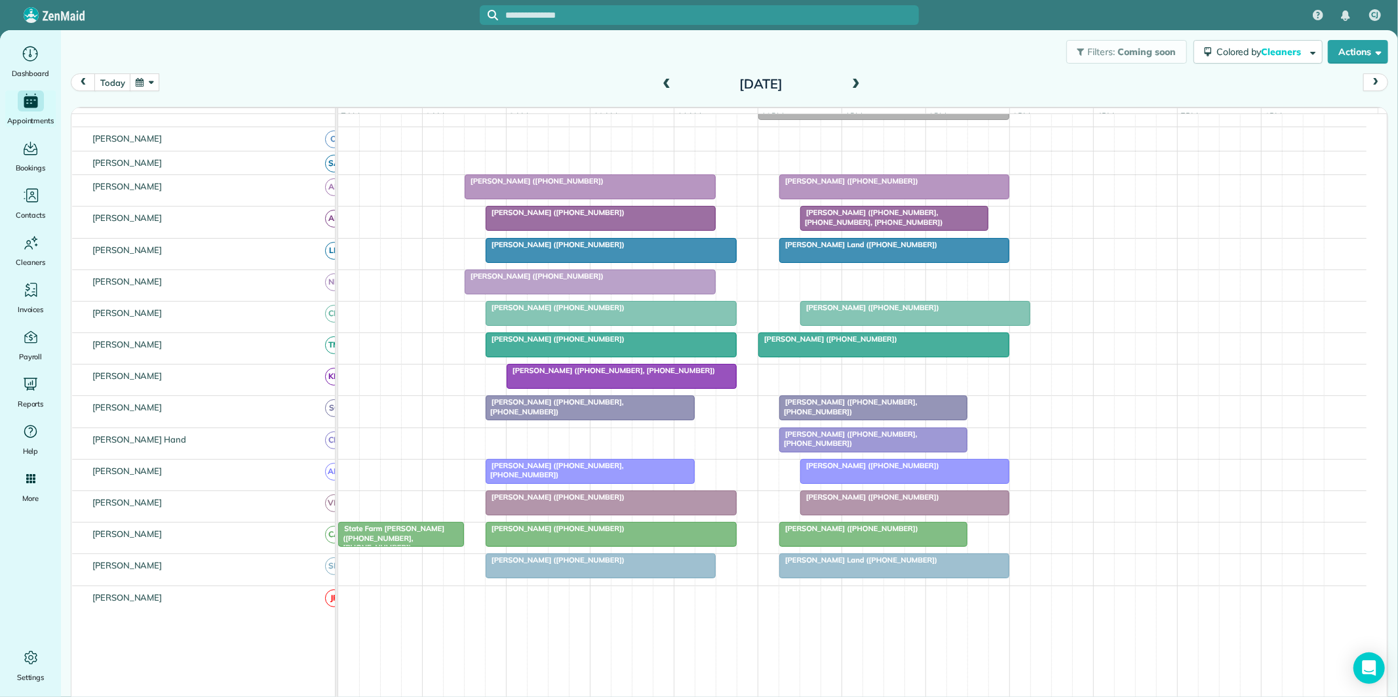
click at [849, 84] on span at bounding box center [856, 85] width 14 height 12
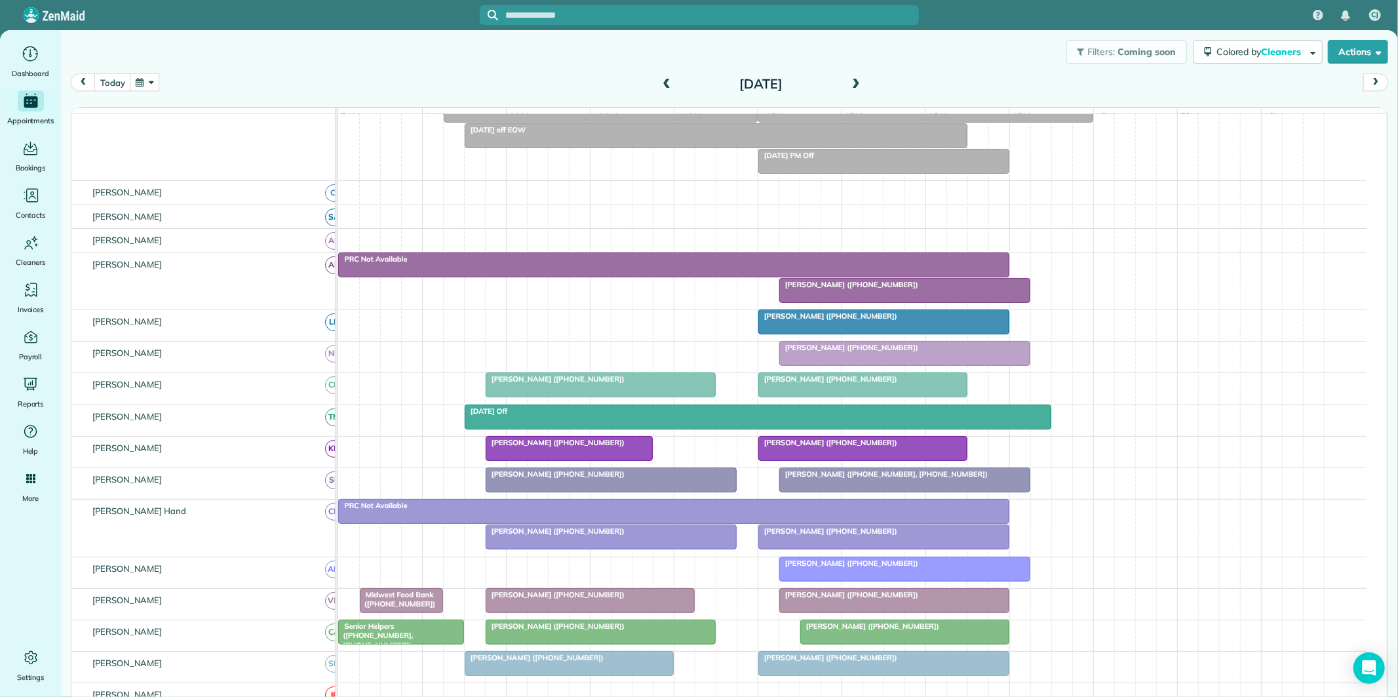
scroll to position [173, 0]
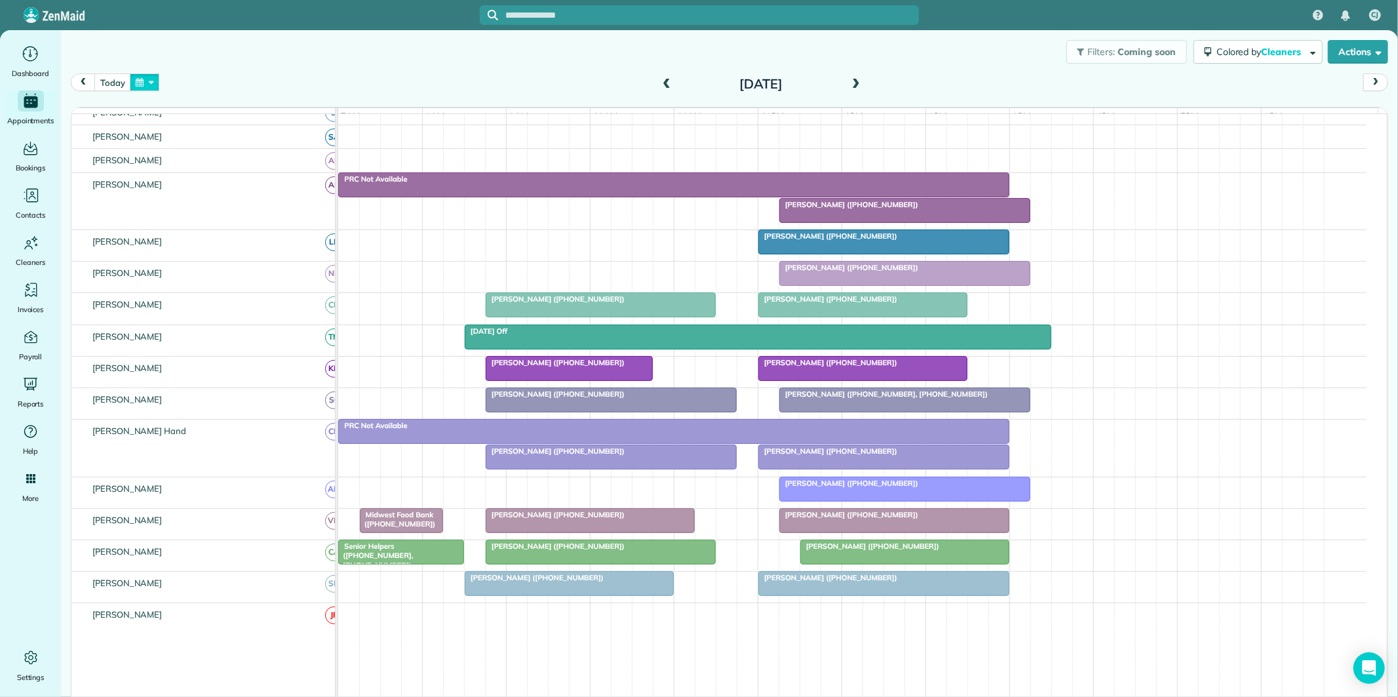
click at [145, 75] on button "button" at bounding box center [145, 82] width 30 height 18
click at [197, 210] on link "27" at bounding box center [198, 213] width 21 height 21
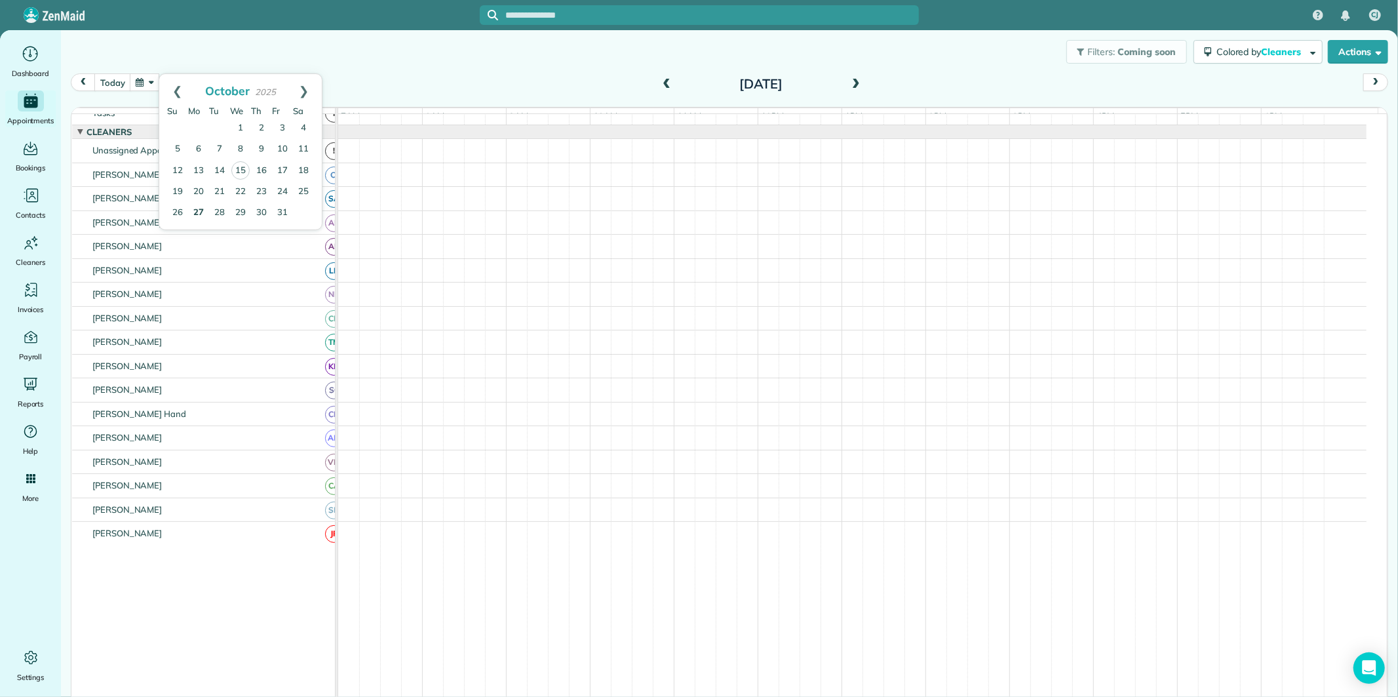
scroll to position [28, 0]
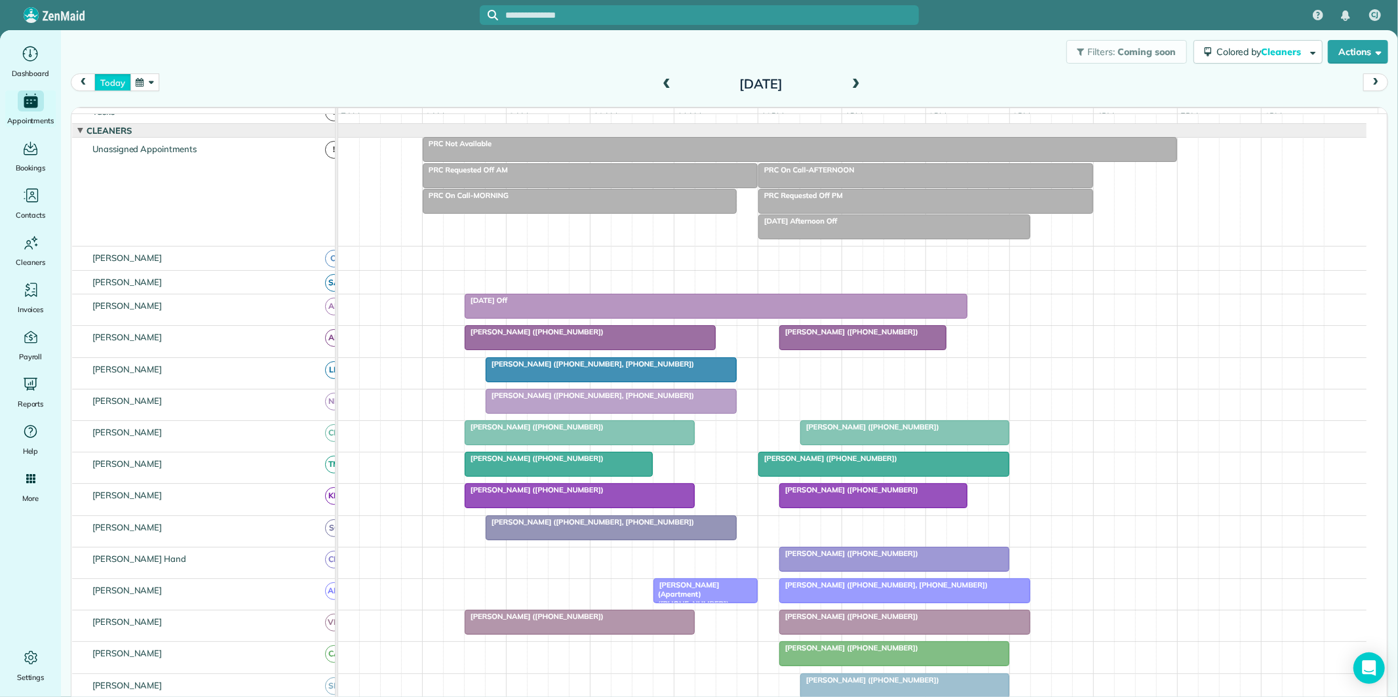
click at [112, 81] on button "today" at bounding box center [112, 82] width 36 height 18
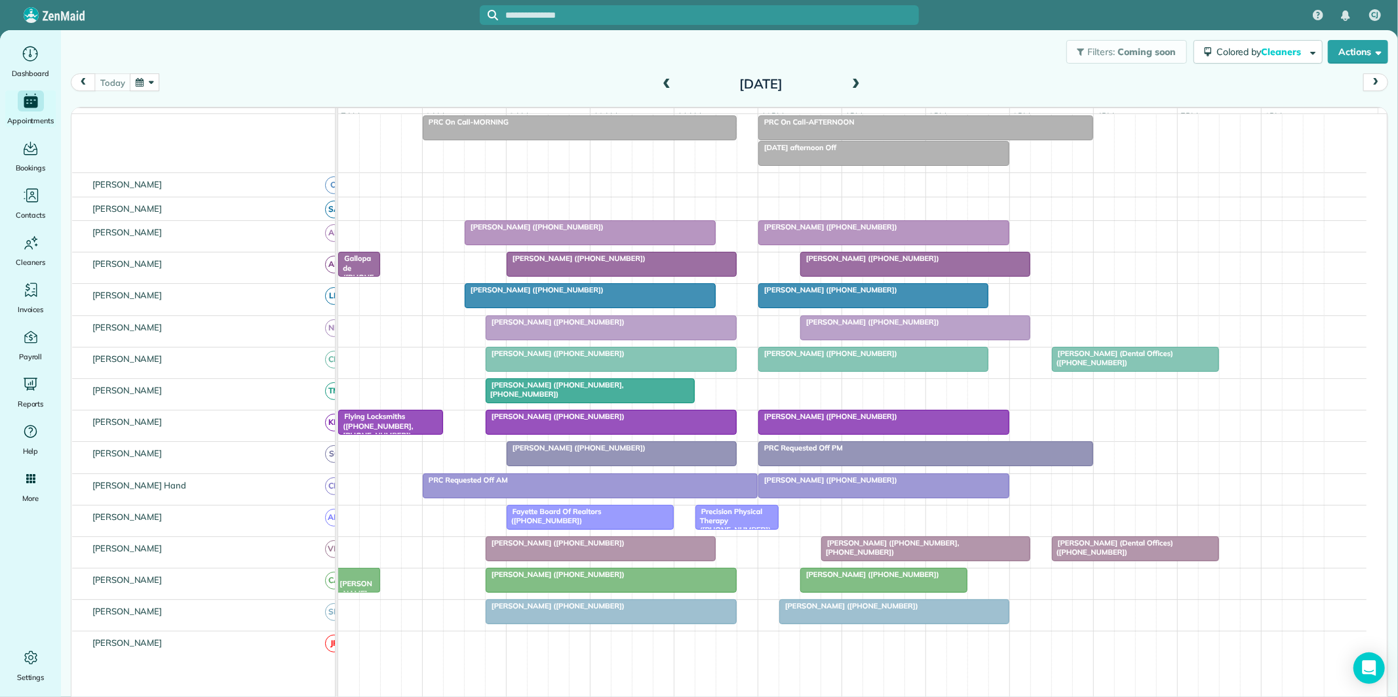
scroll to position [100, 0]
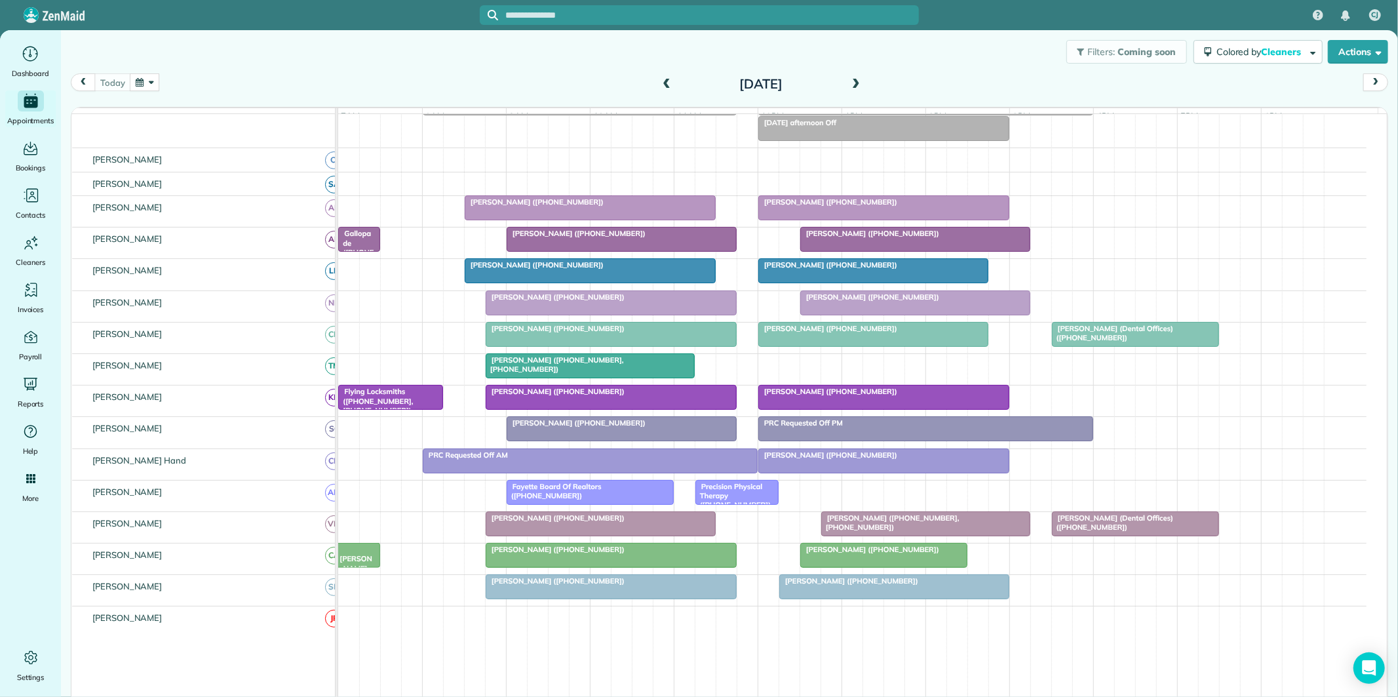
click at [574, 250] on div at bounding box center [621, 239] width 229 height 24
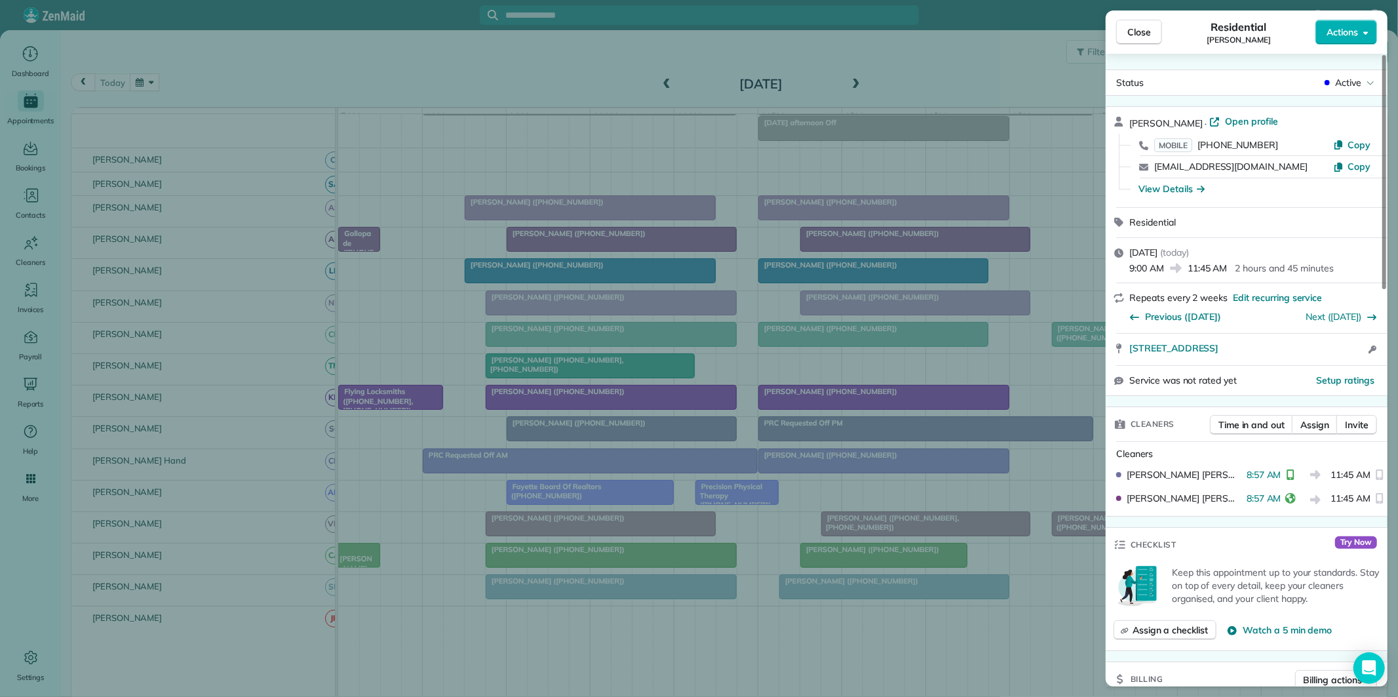
click at [1144, 33] on span "Close" at bounding box center [1139, 32] width 24 height 13
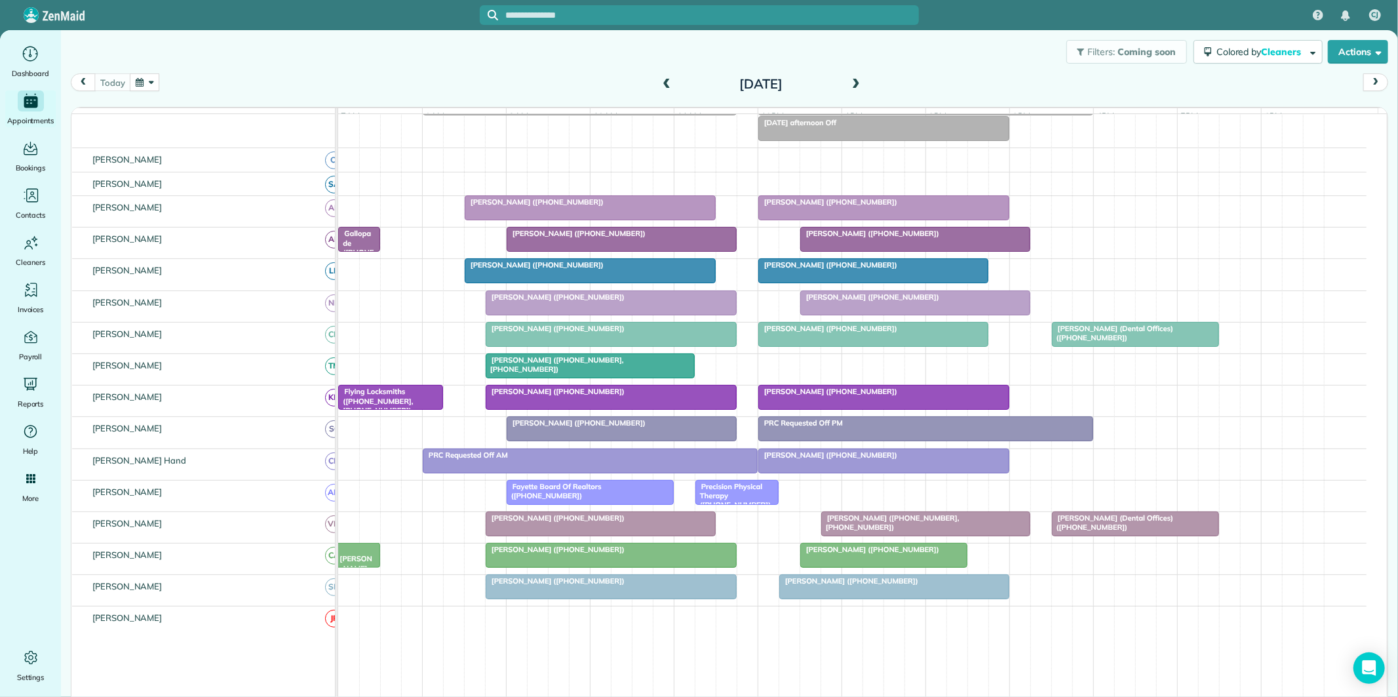
click at [657, 333] on div "[PERSON_NAME] ([PHONE_NUMBER])" at bounding box center [611, 328] width 243 height 9
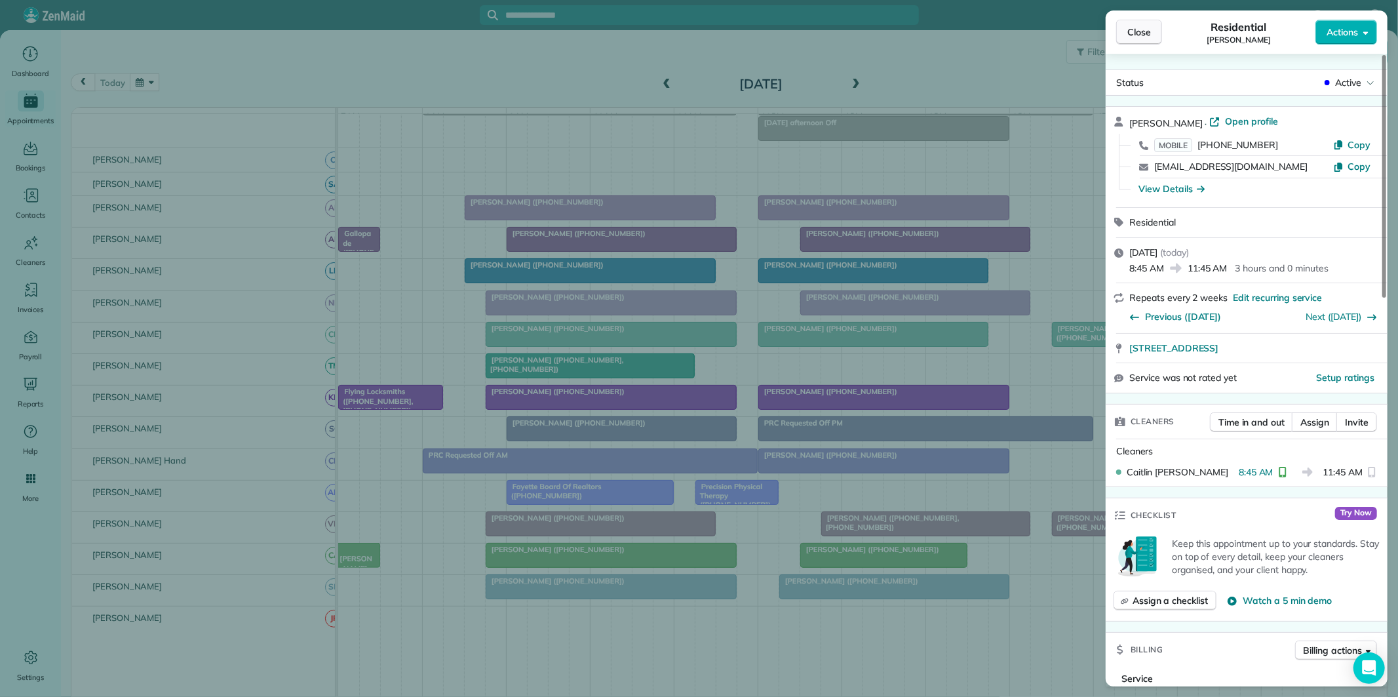
click at [1138, 38] on span "Close" at bounding box center [1139, 32] width 24 height 13
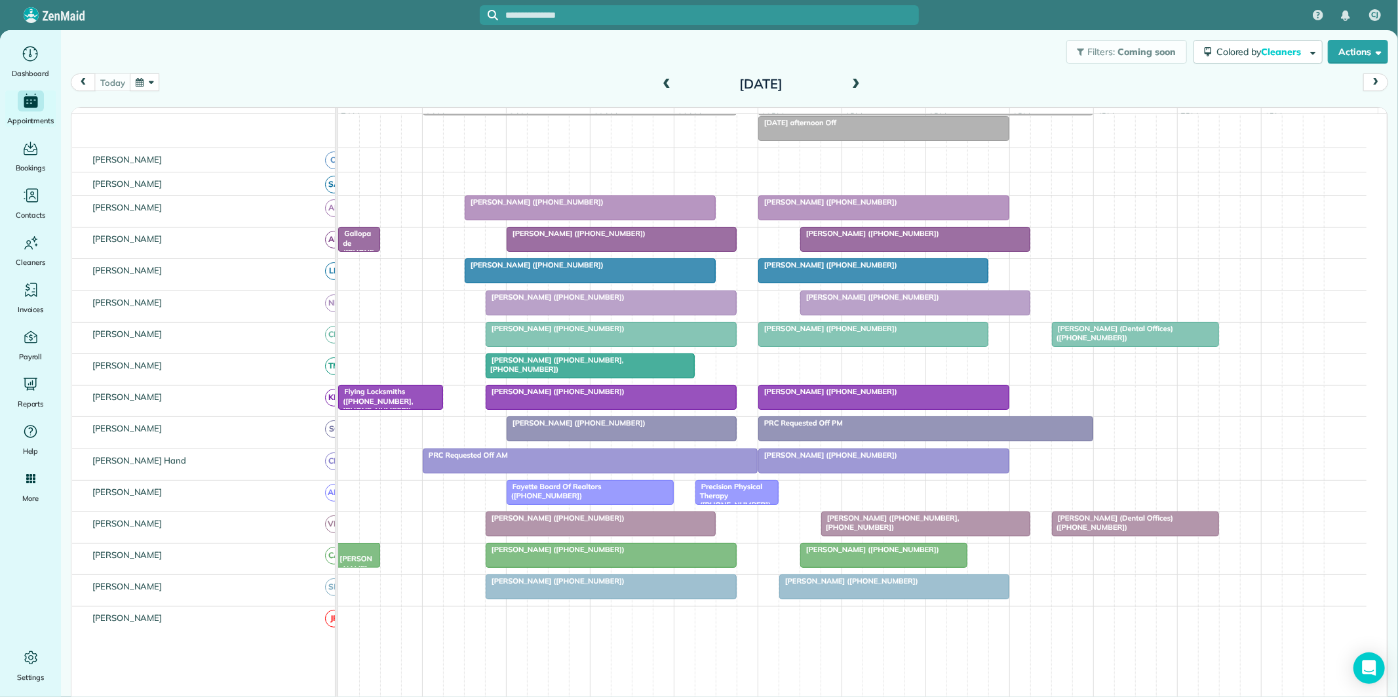
click at [595, 376] on div at bounding box center [590, 366] width 208 height 24
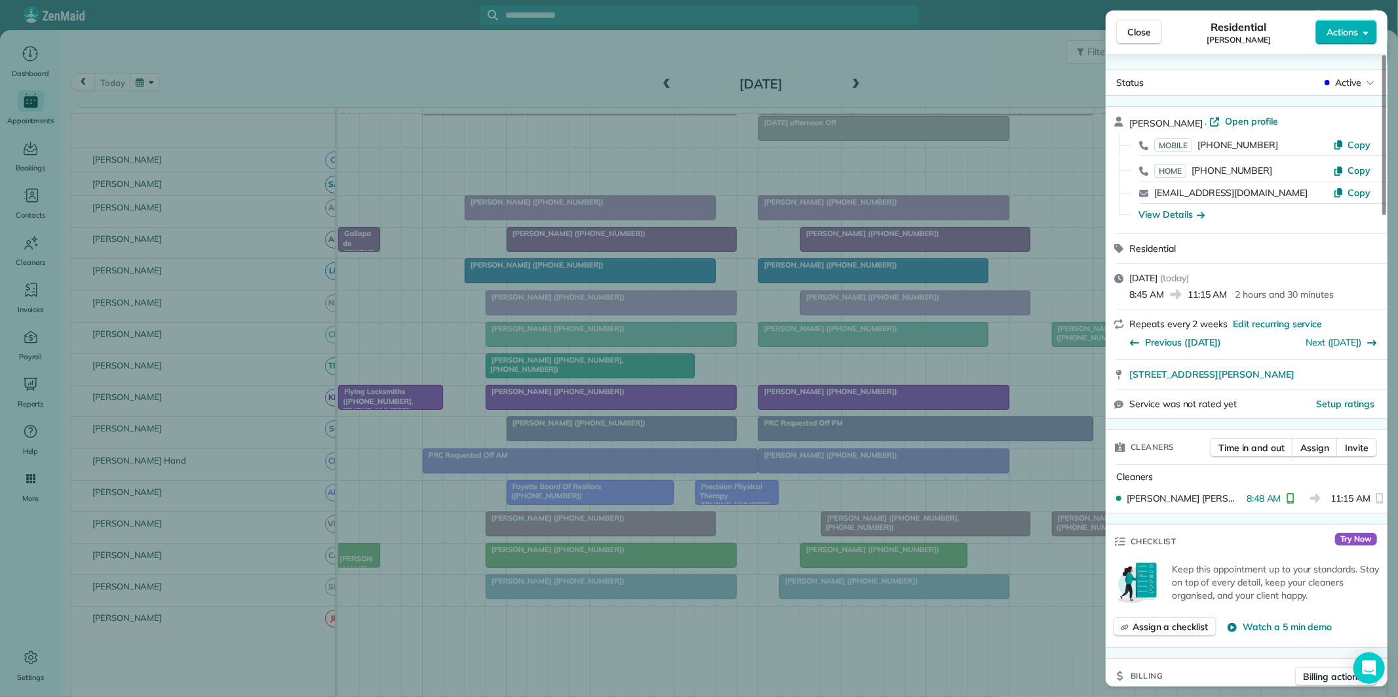
click at [1152, 31] on button "Close" at bounding box center [1139, 32] width 46 height 25
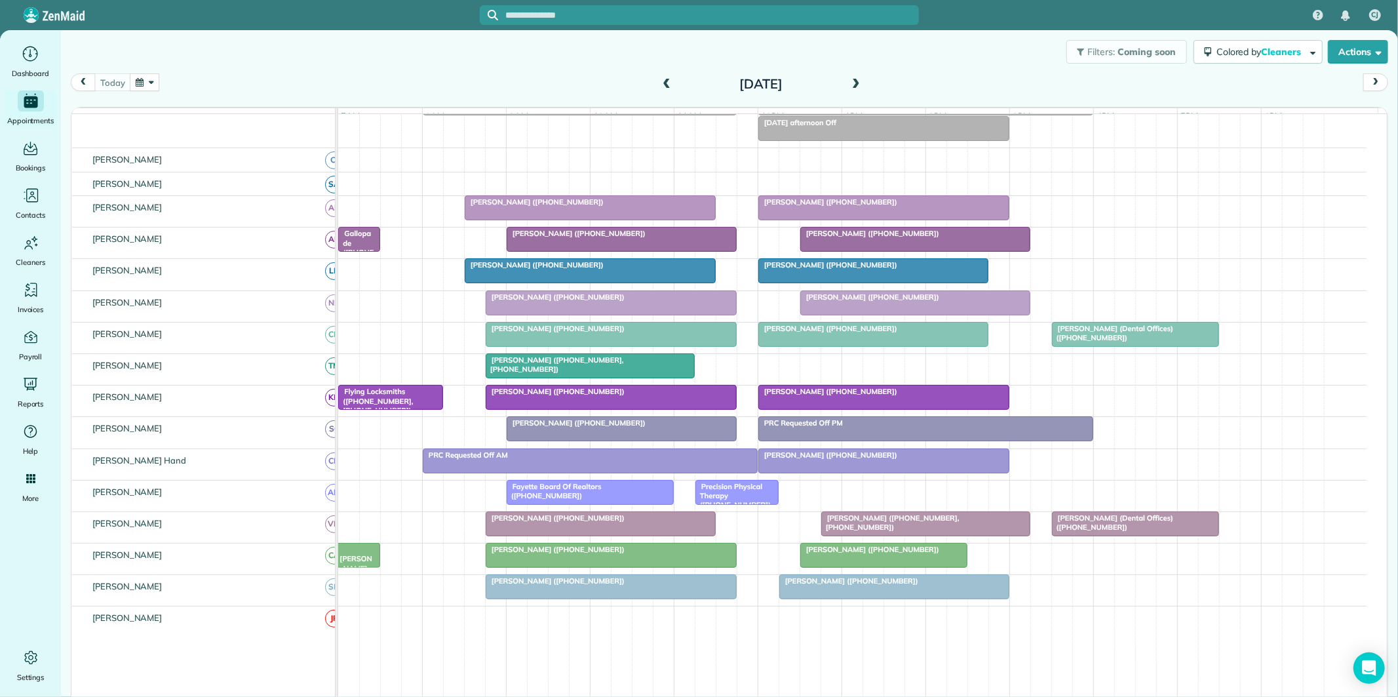
click at [849, 81] on span at bounding box center [856, 85] width 14 height 12
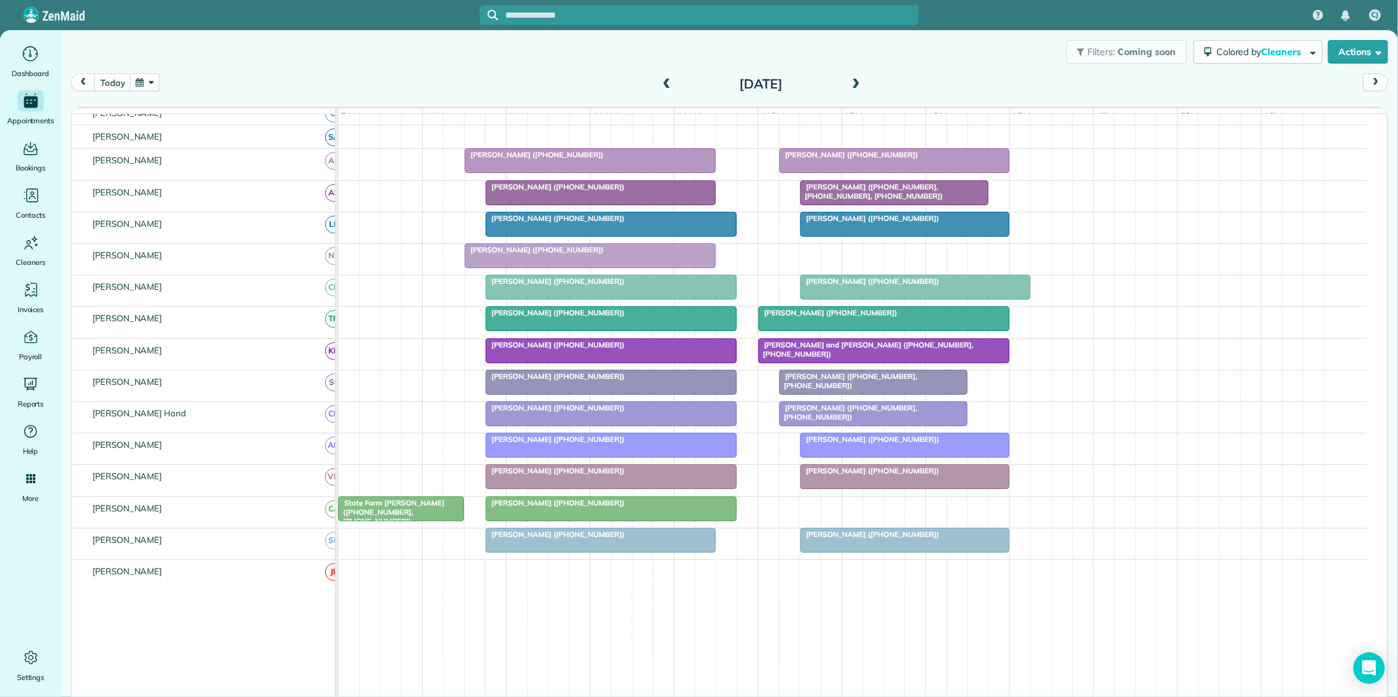
scroll to position [238, 0]
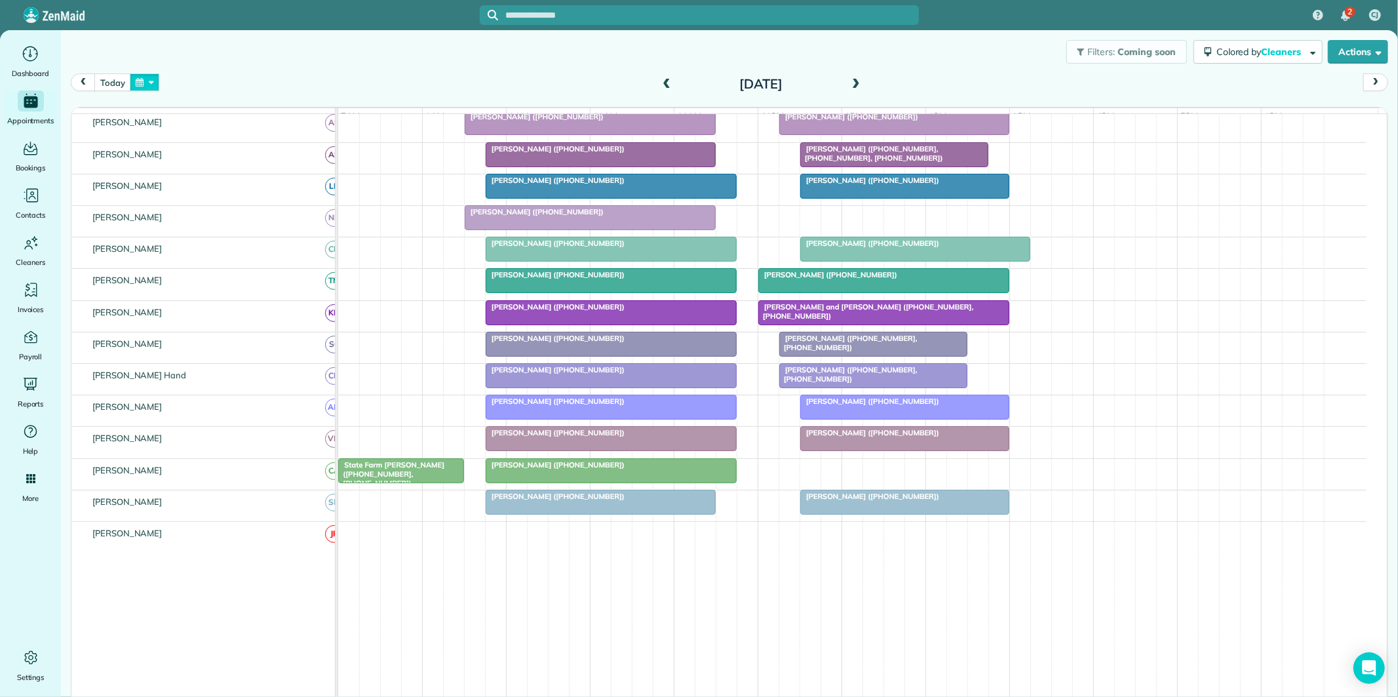
click at [143, 82] on button "button" at bounding box center [145, 82] width 30 height 18
click at [197, 167] on link "13" at bounding box center [198, 171] width 21 height 21
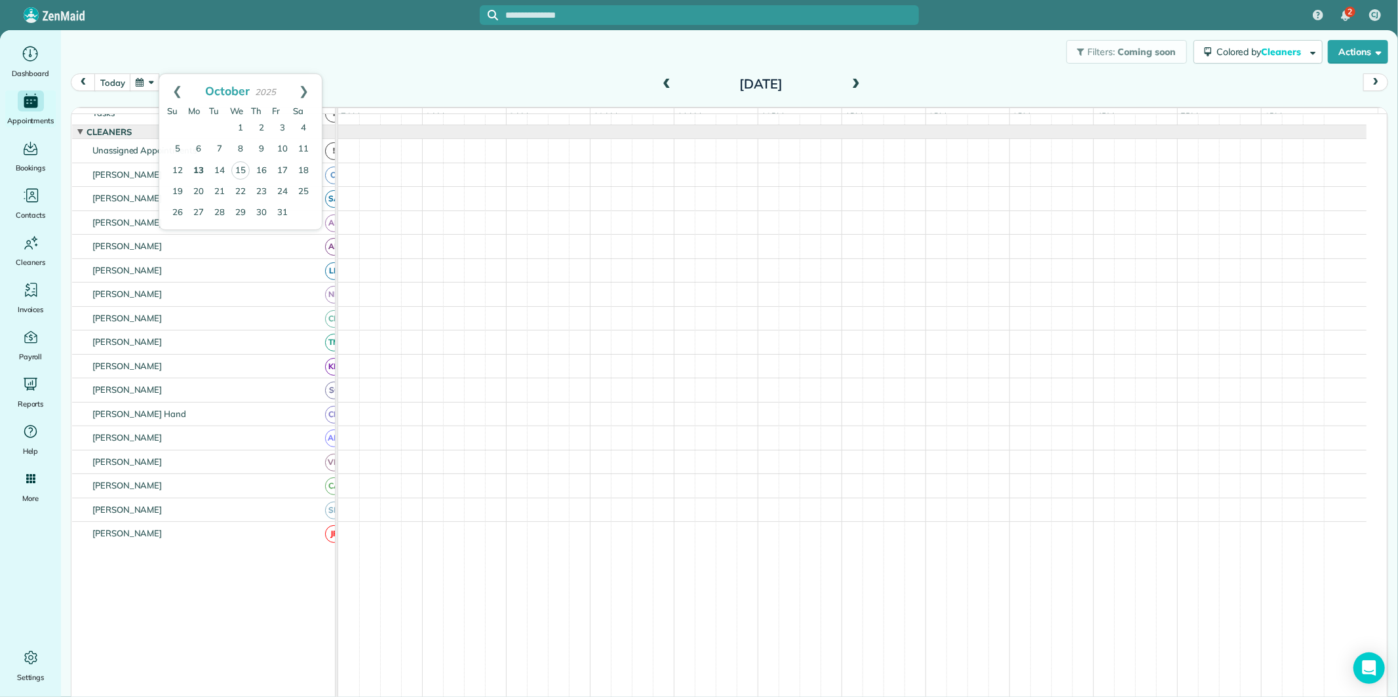
scroll to position [28, 0]
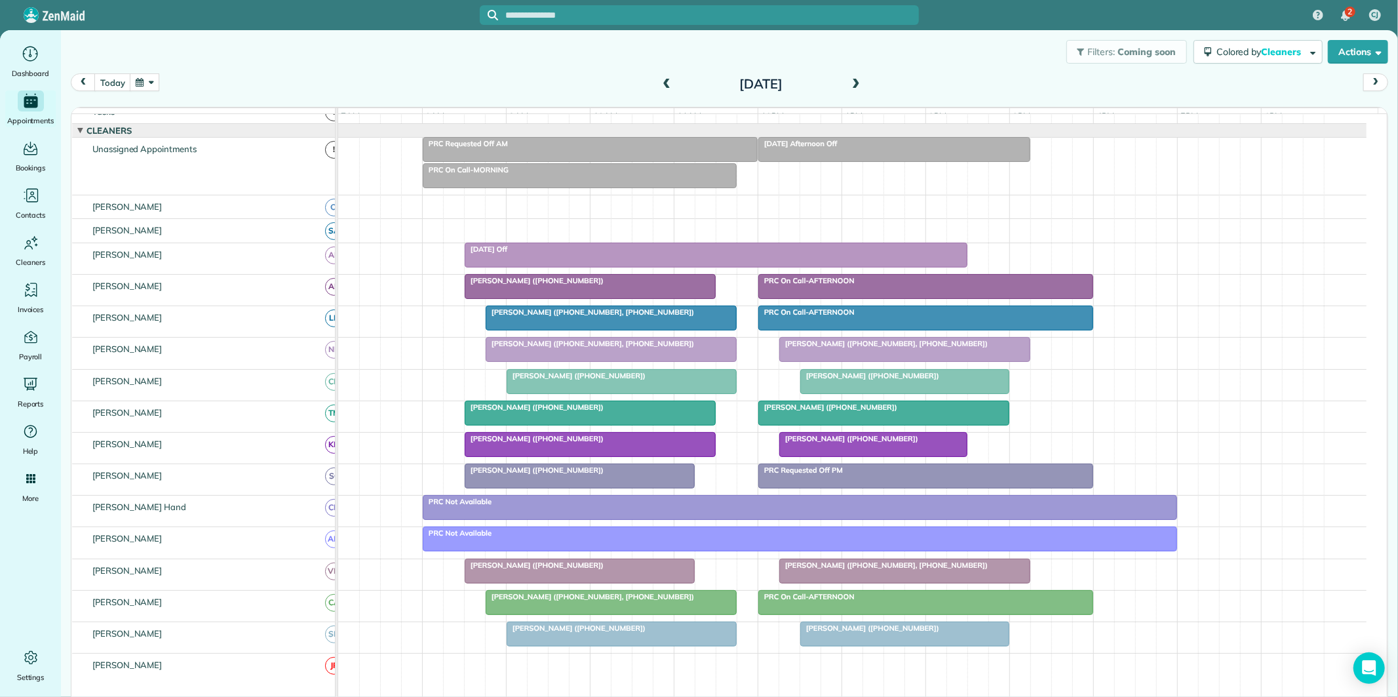
click at [853, 83] on span at bounding box center [856, 85] width 14 height 12
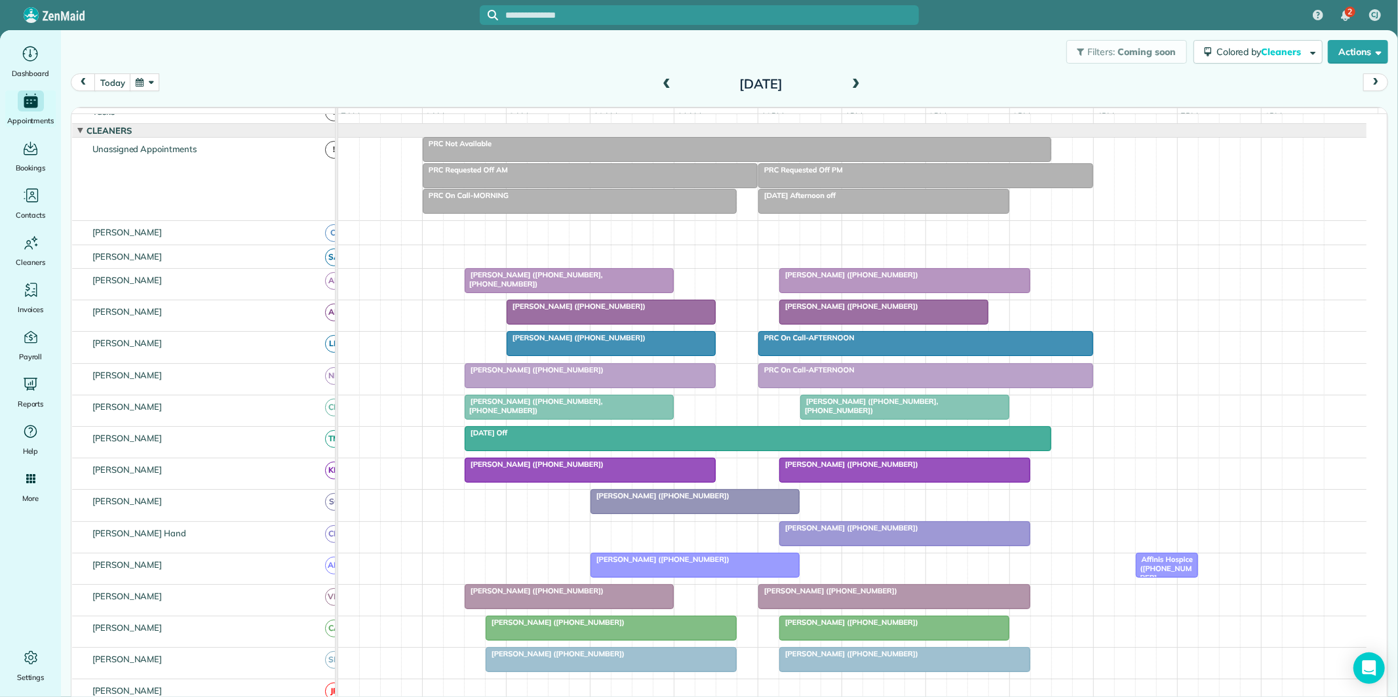
click at [849, 75] on span at bounding box center [856, 85] width 14 height 20
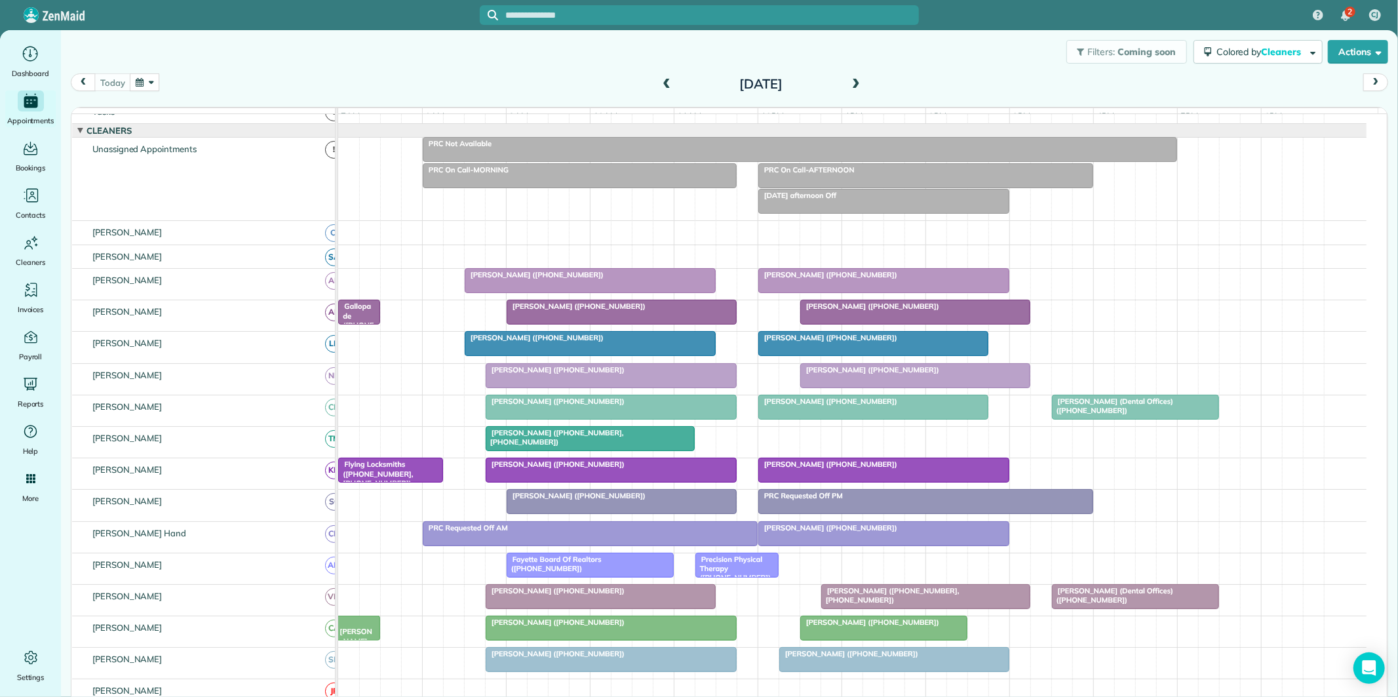
click at [855, 81] on span at bounding box center [856, 85] width 14 height 12
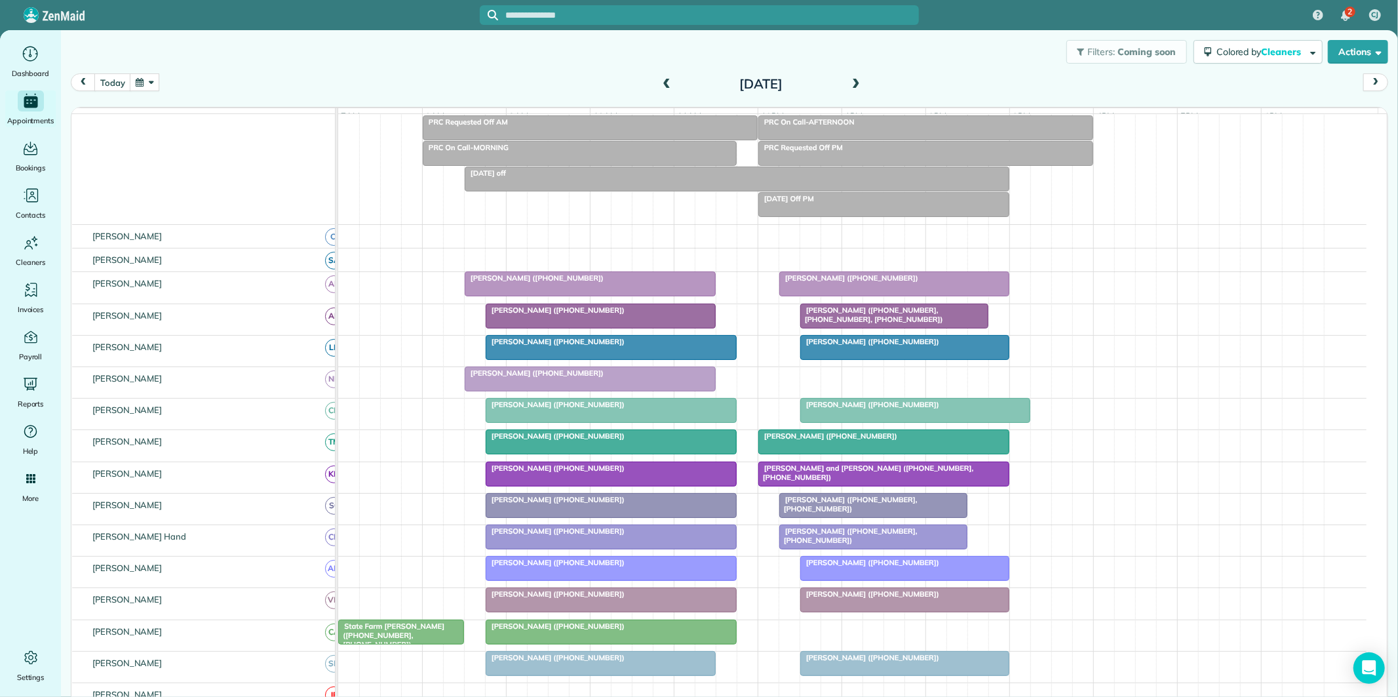
scroll to position [100, 0]
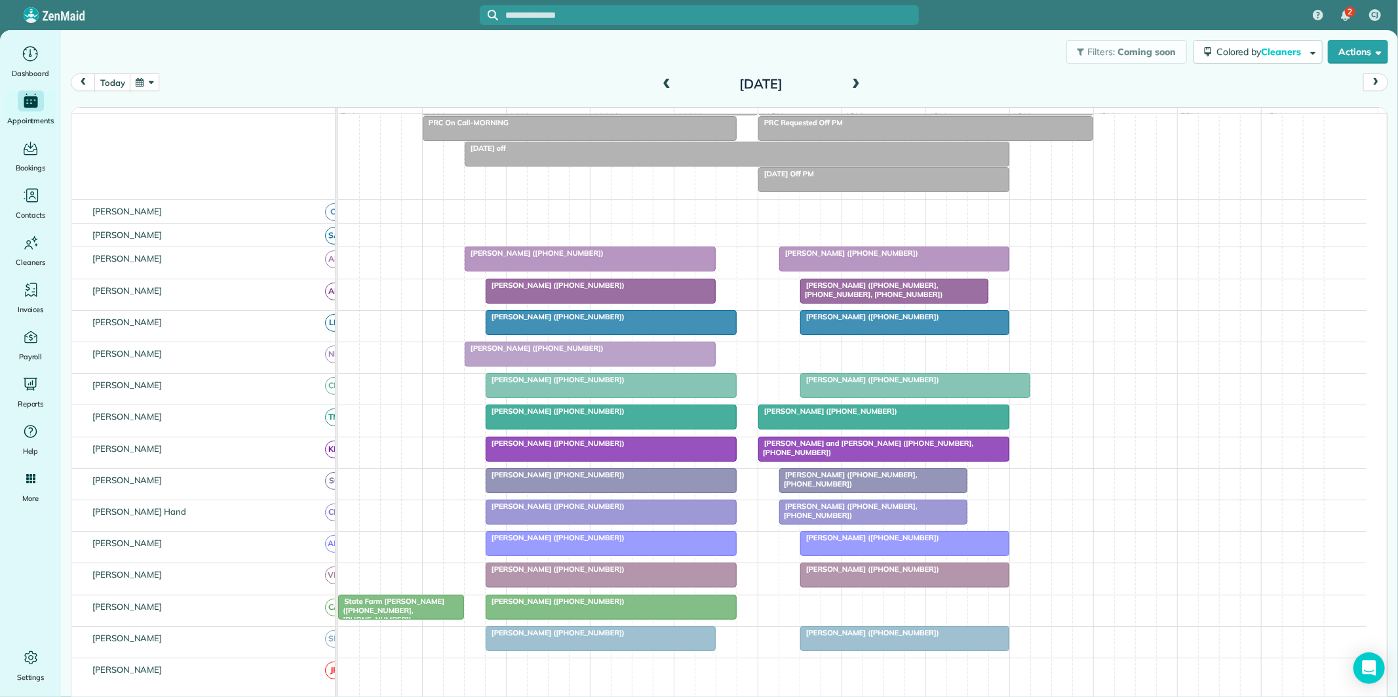
click at [849, 75] on span at bounding box center [856, 85] width 14 height 20
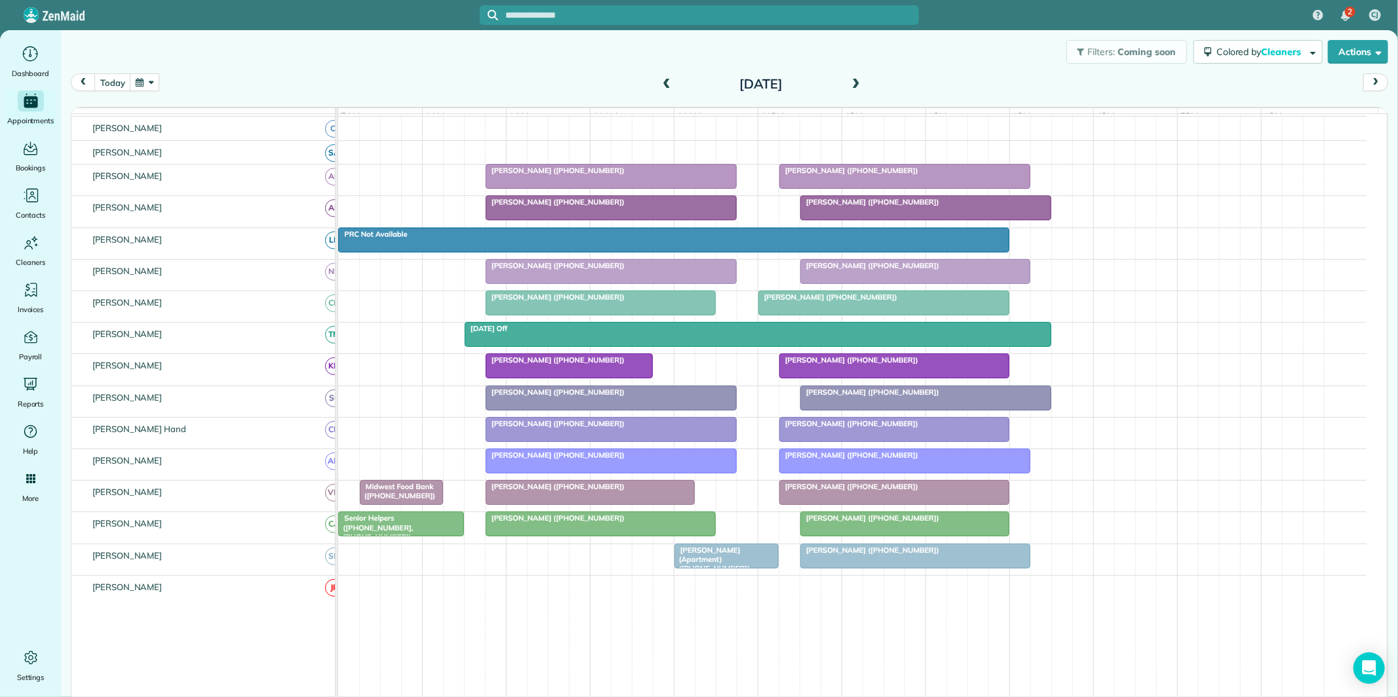
scroll to position [139, 0]
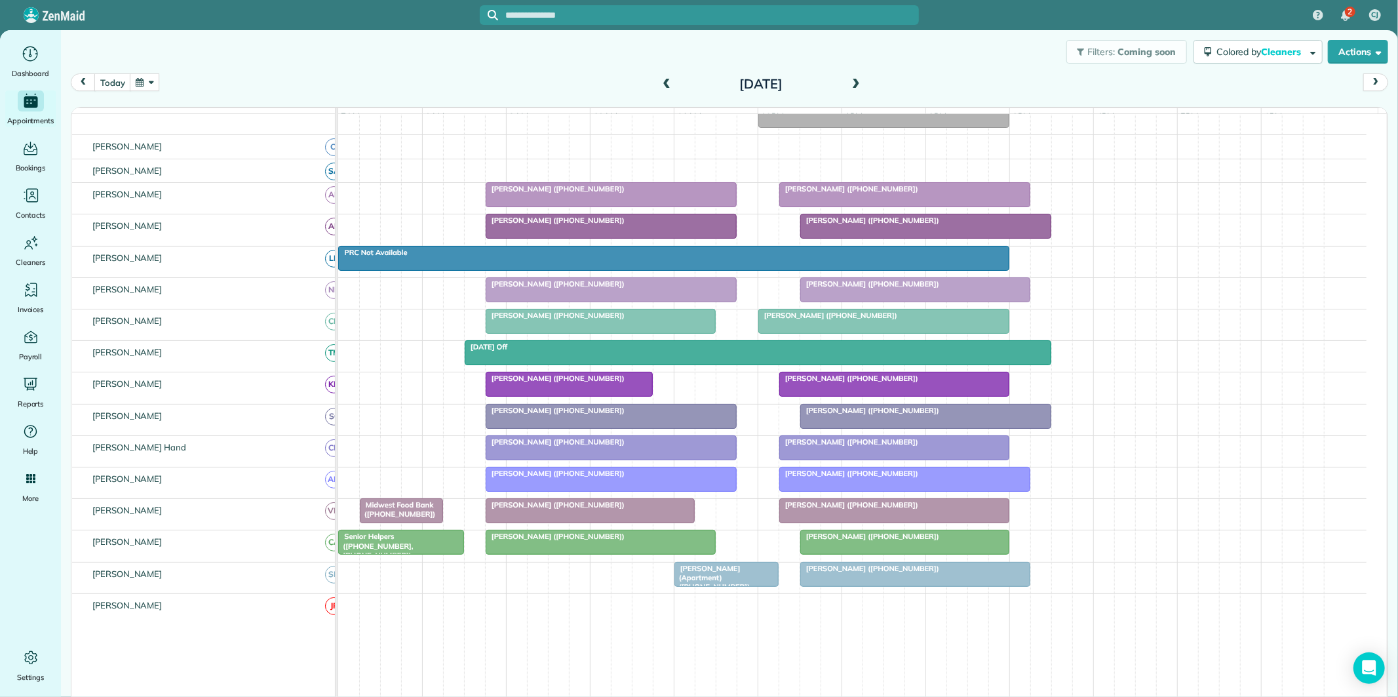
click at [660, 81] on span at bounding box center [666, 85] width 14 height 12
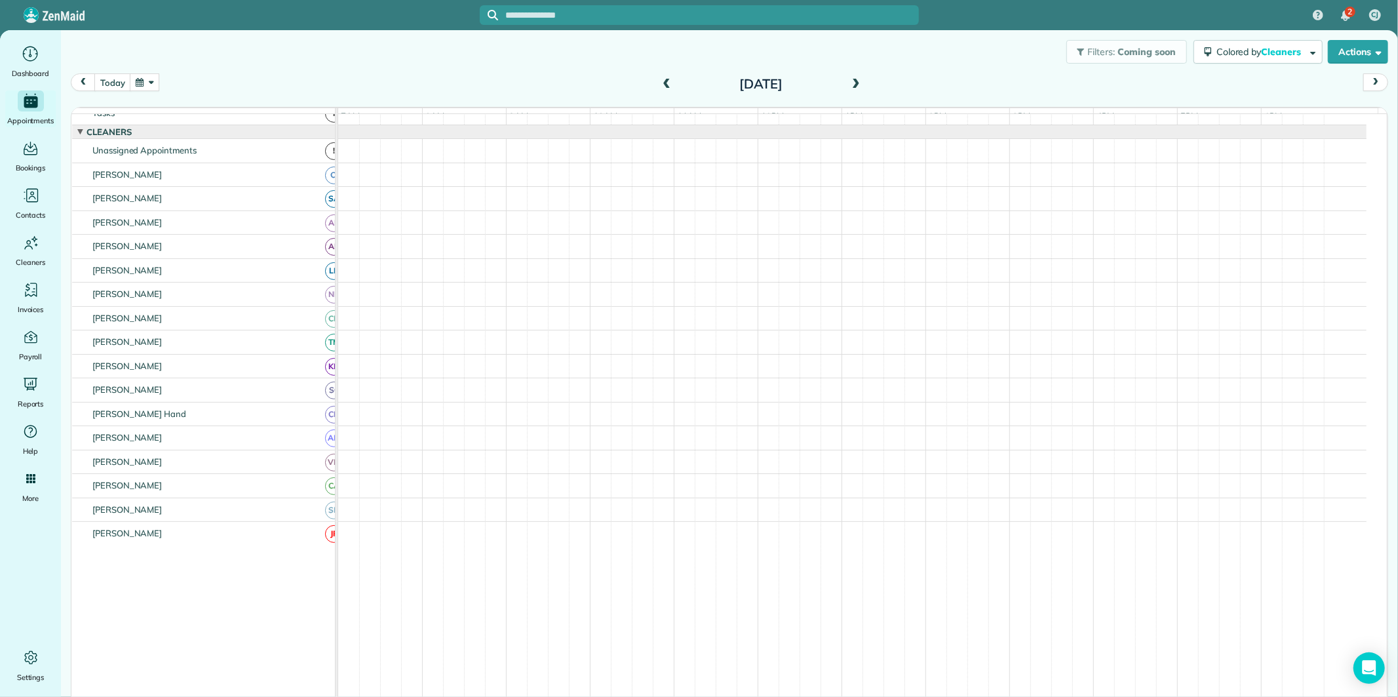
scroll to position [28, 0]
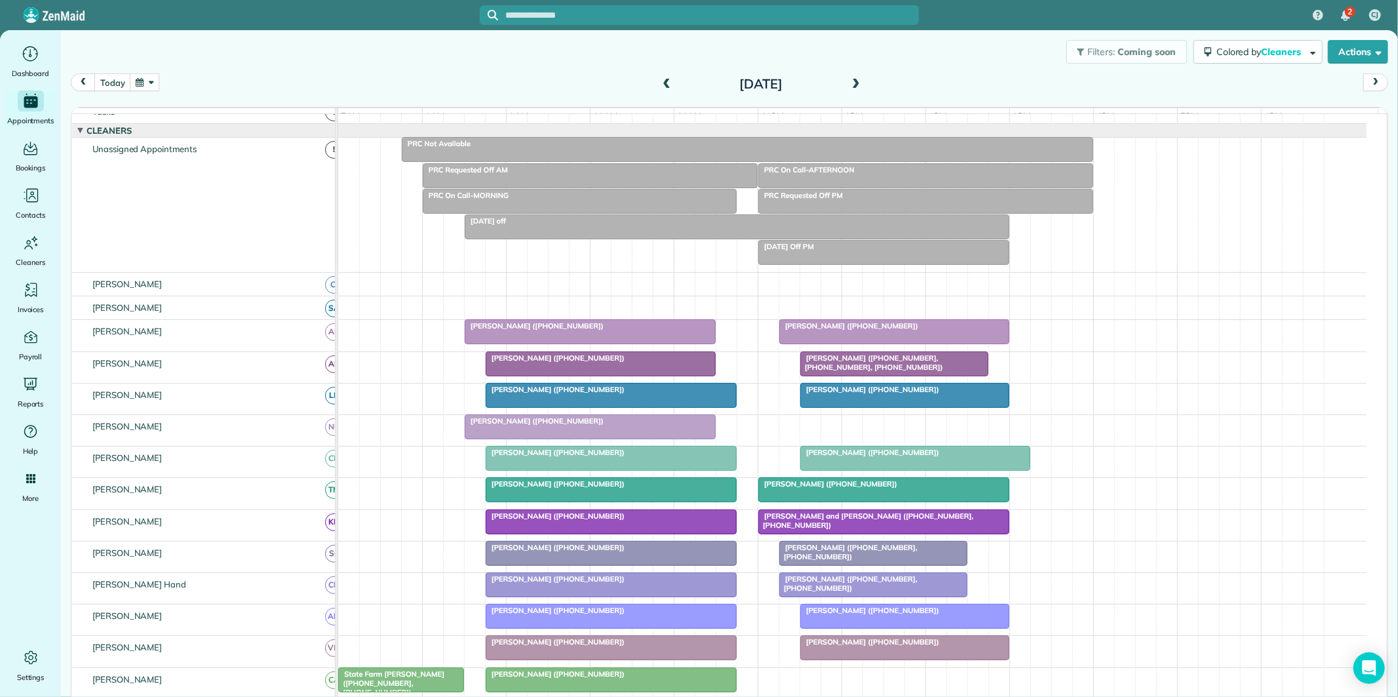
click at [659, 81] on span at bounding box center [666, 85] width 14 height 12
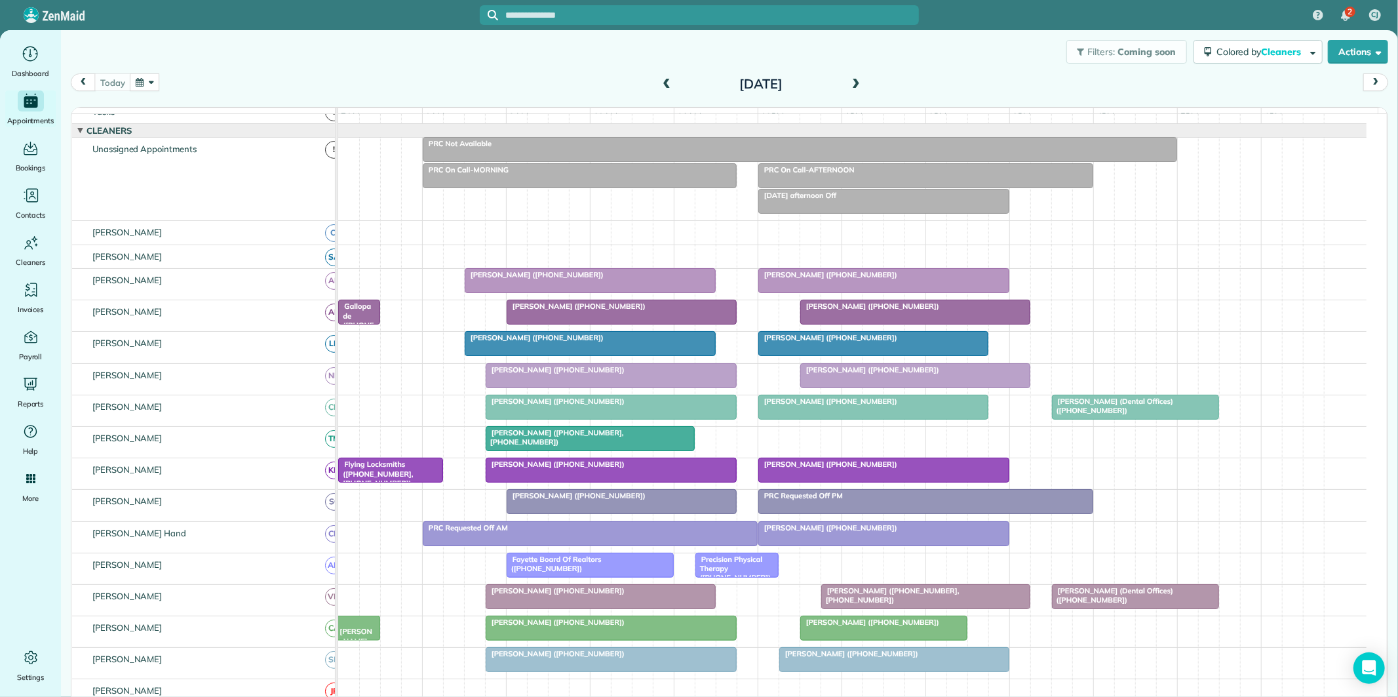
click at [849, 81] on span at bounding box center [856, 85] width 14 height 12
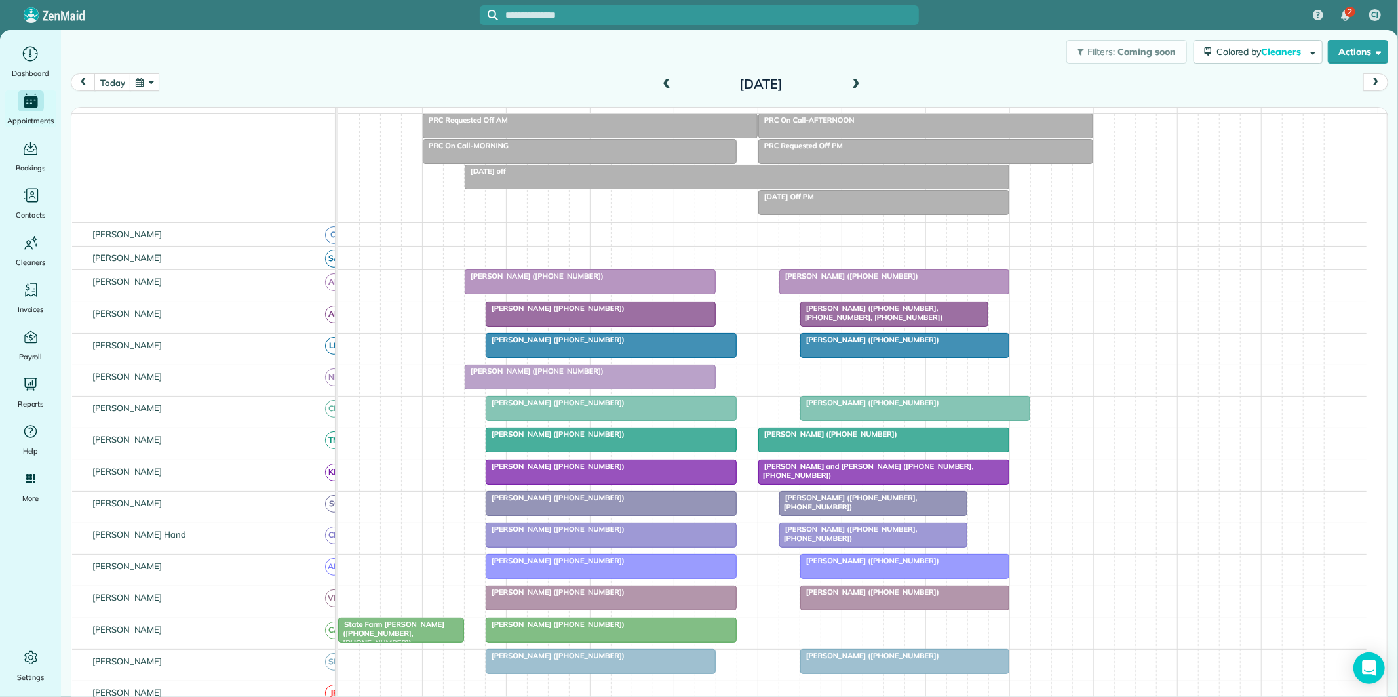
scroll to position [100, 0]
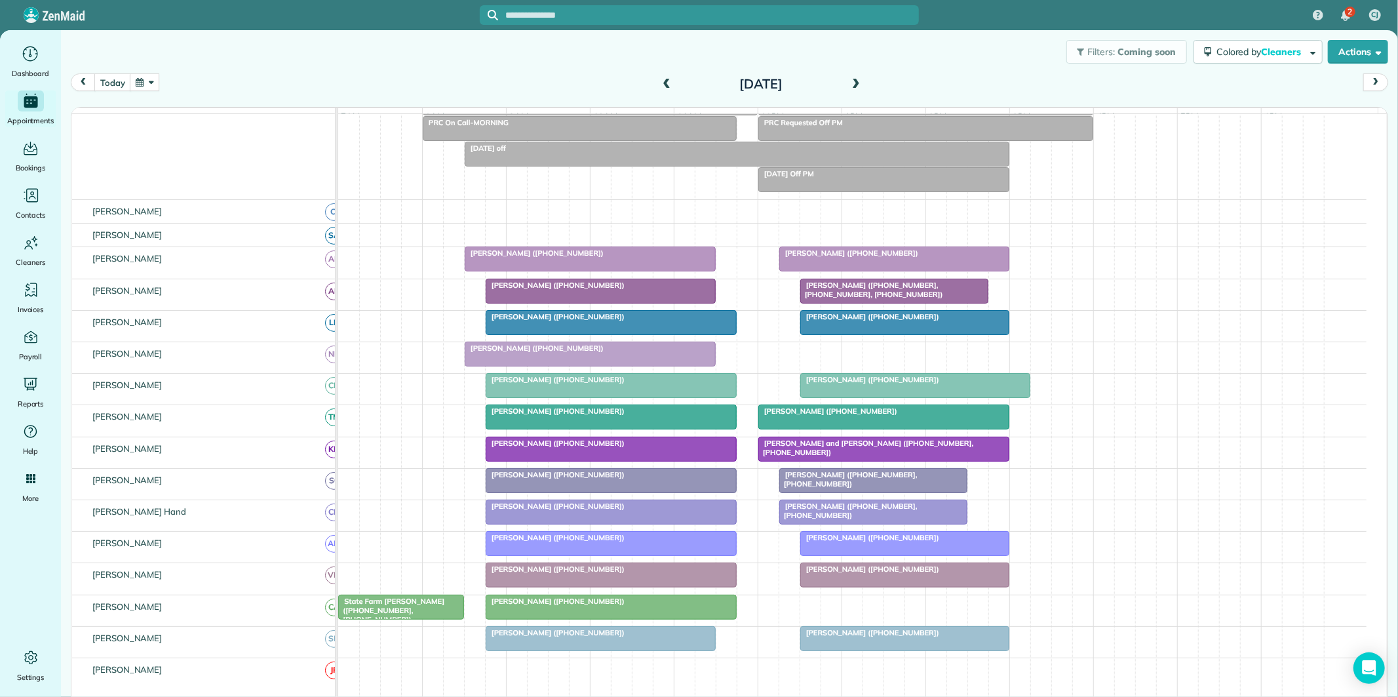
click at [854, 82] on span at bounding box center [856, 85] width 14 height 12
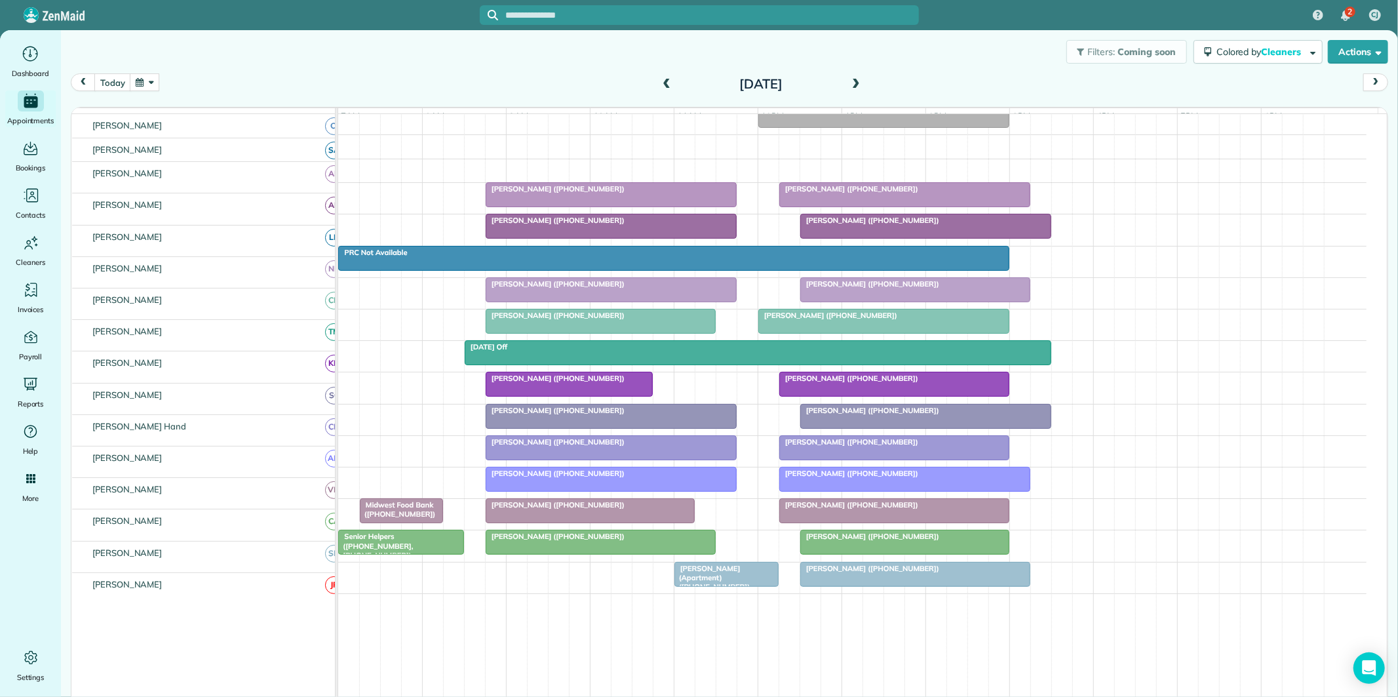
scroll to position [139, 0]
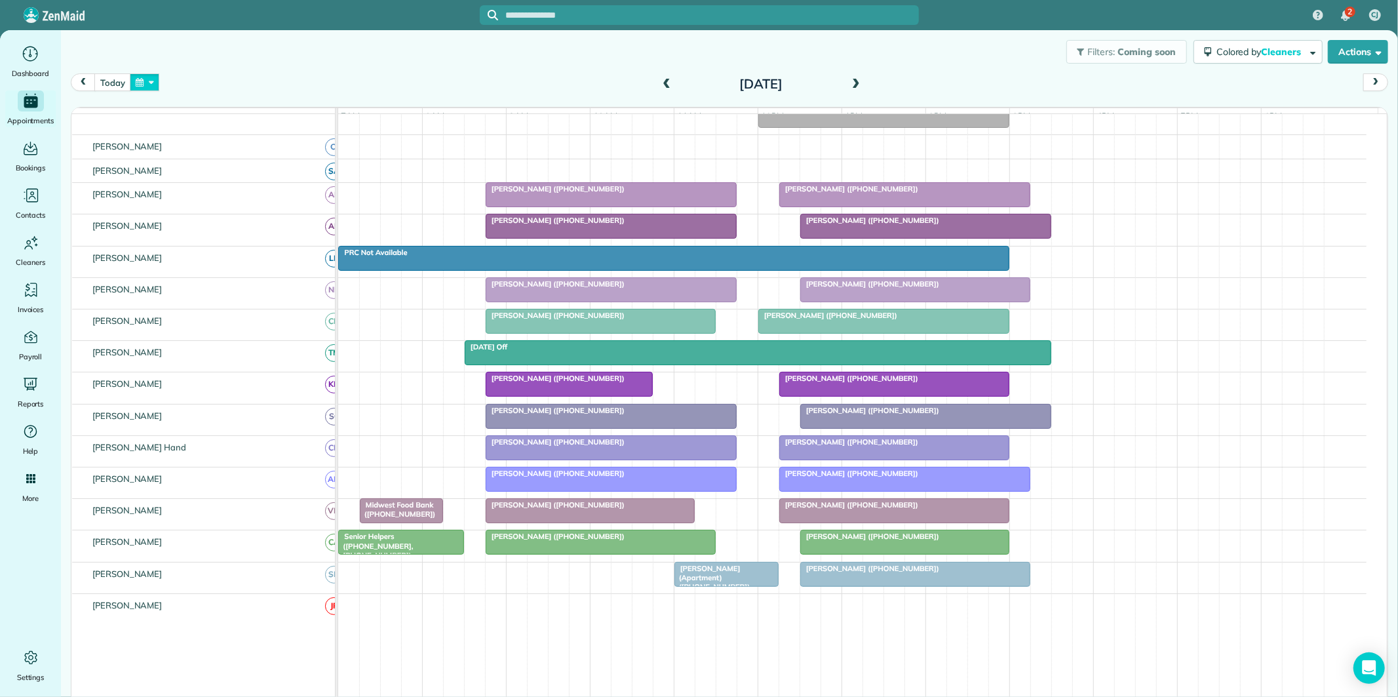
click at [142, 80] on button "button" at bounding box center [145, 82] width 30 height 18
click at [199, 190] on link "20" at bounding box center [198, 192] width 21 height 21
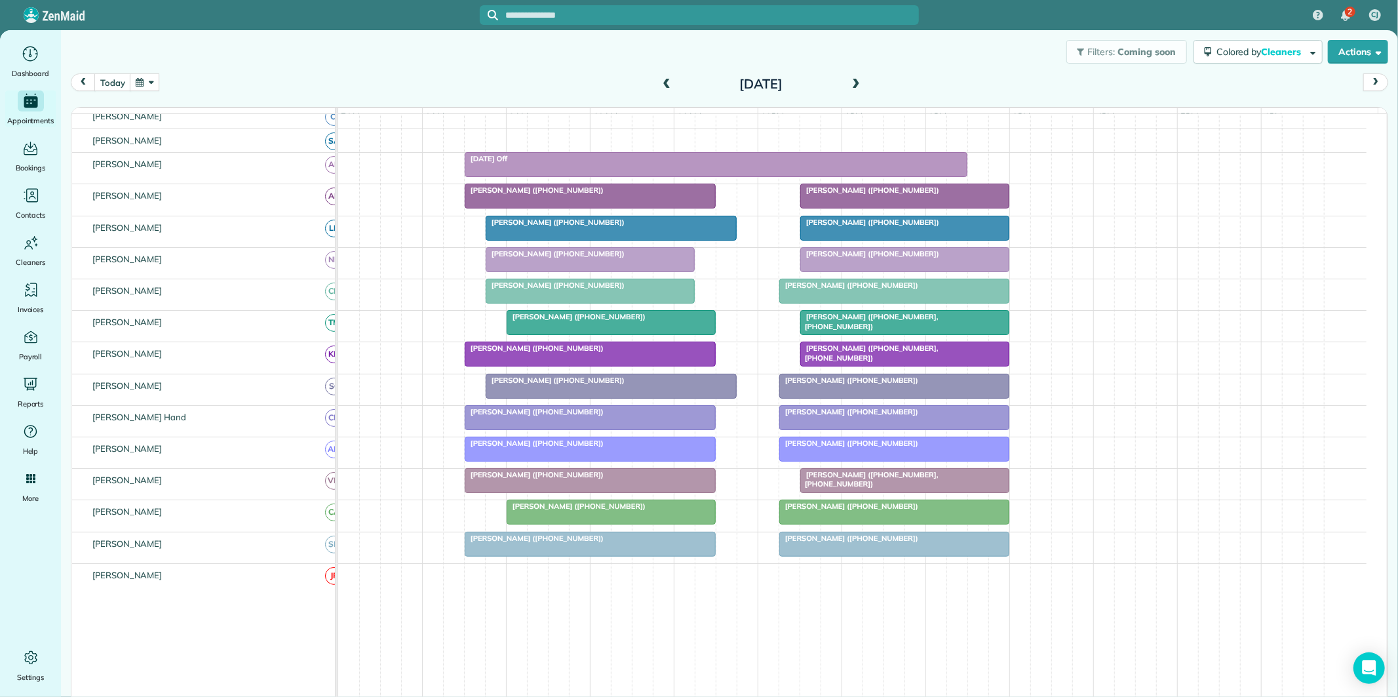
scroll to position [173, 0]
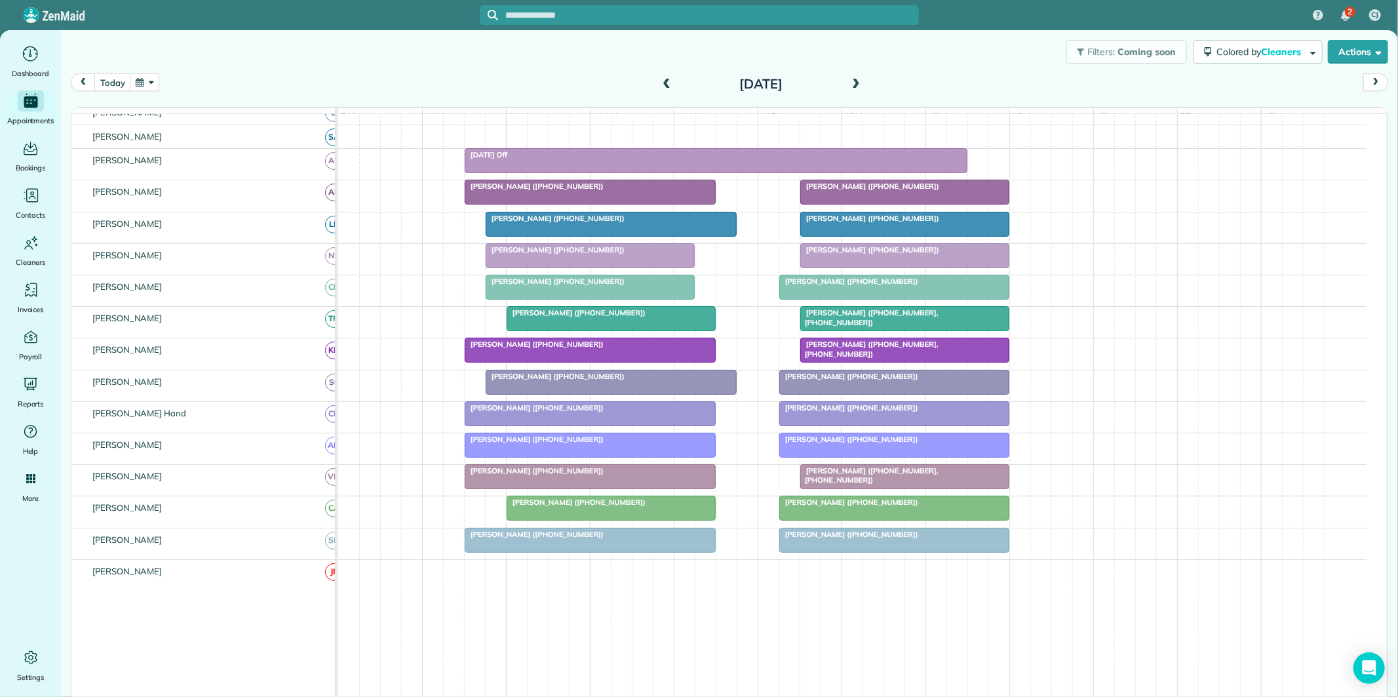
click at [849, 81] on span at bounding box center [856, 85] width 14 height 12
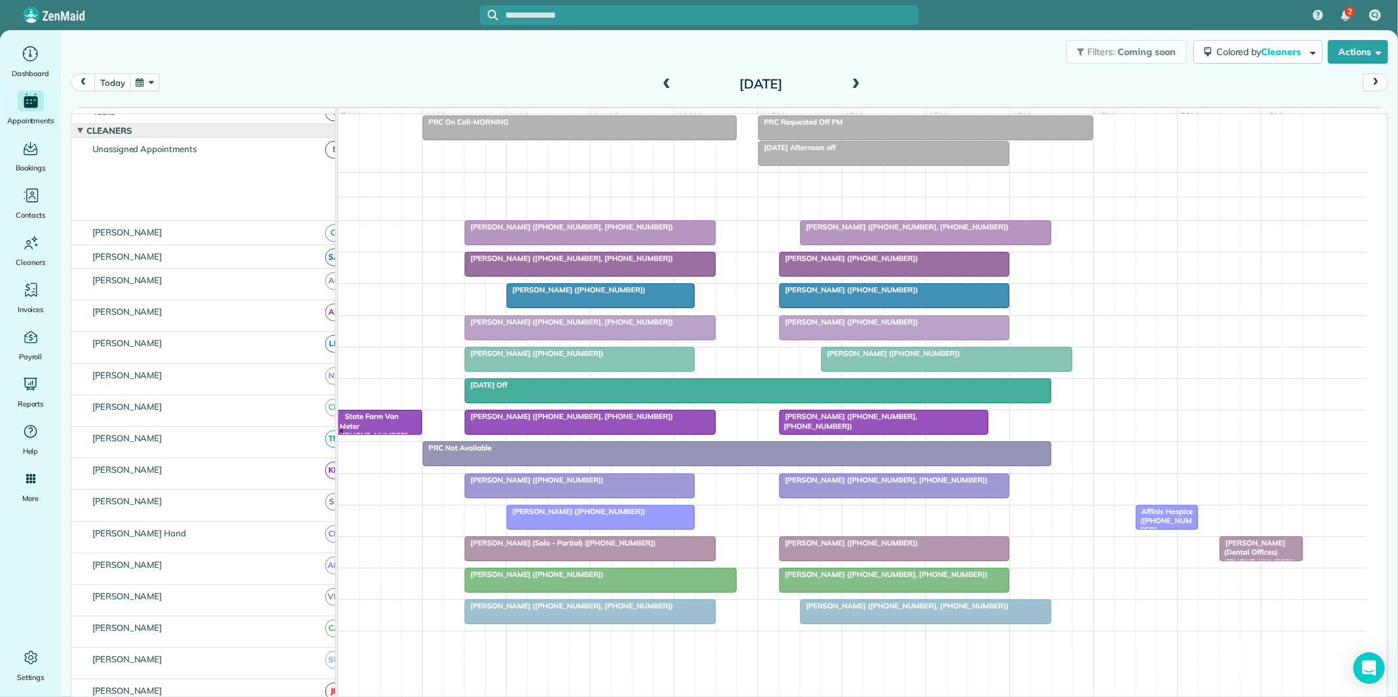
scroll to position [100, 0]
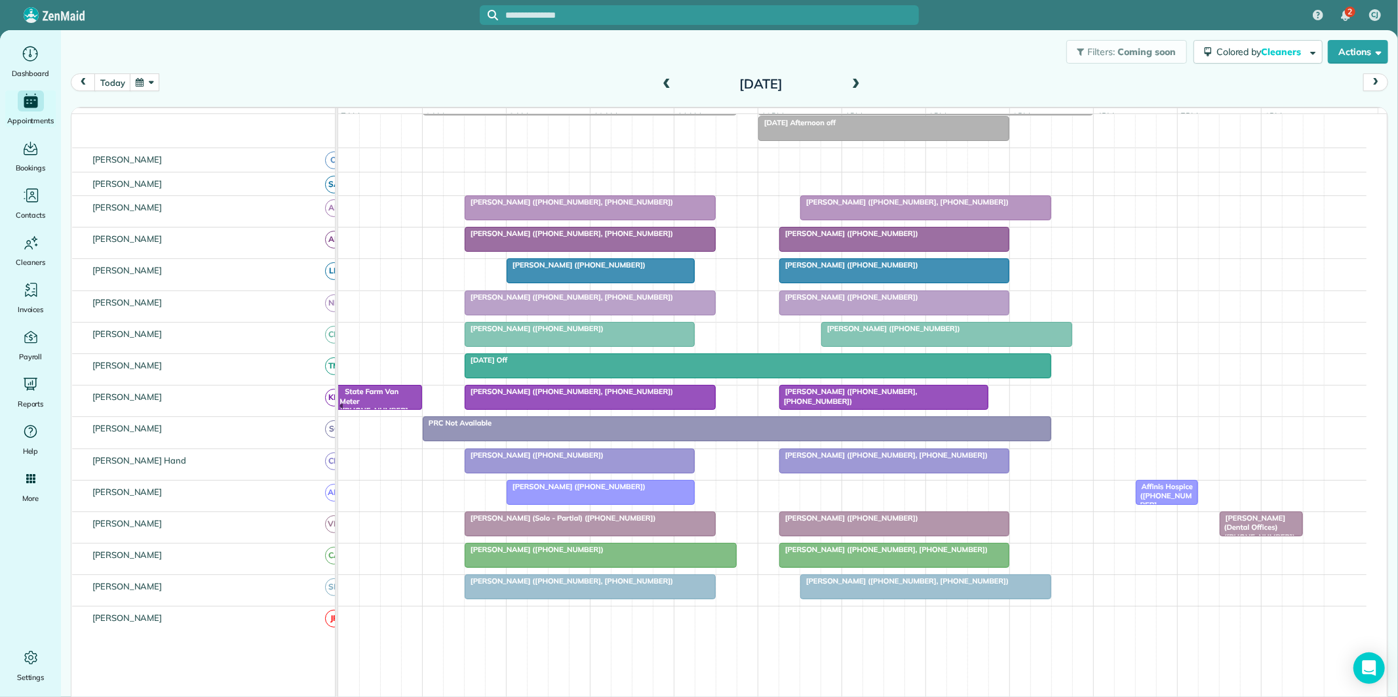
click at [853, 81] on span at bounding box center [856, 85] width 14 height 12
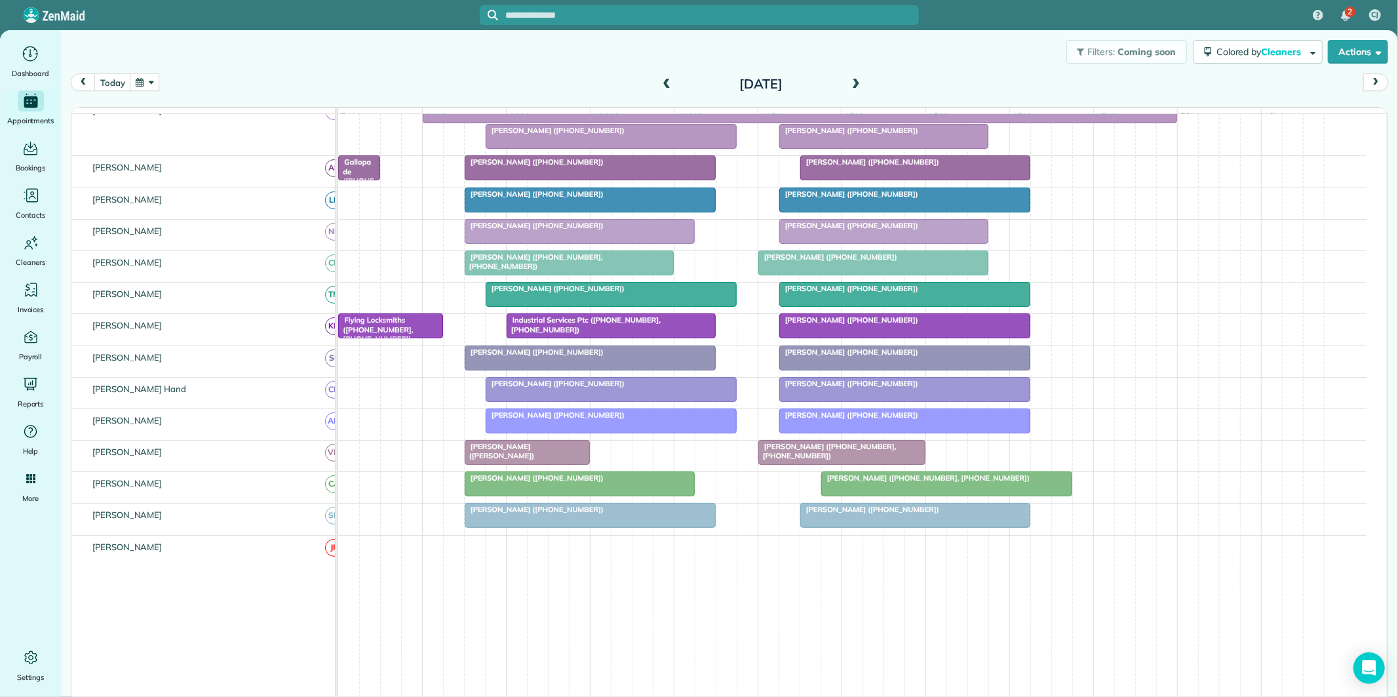
scroll to position [0, 0]
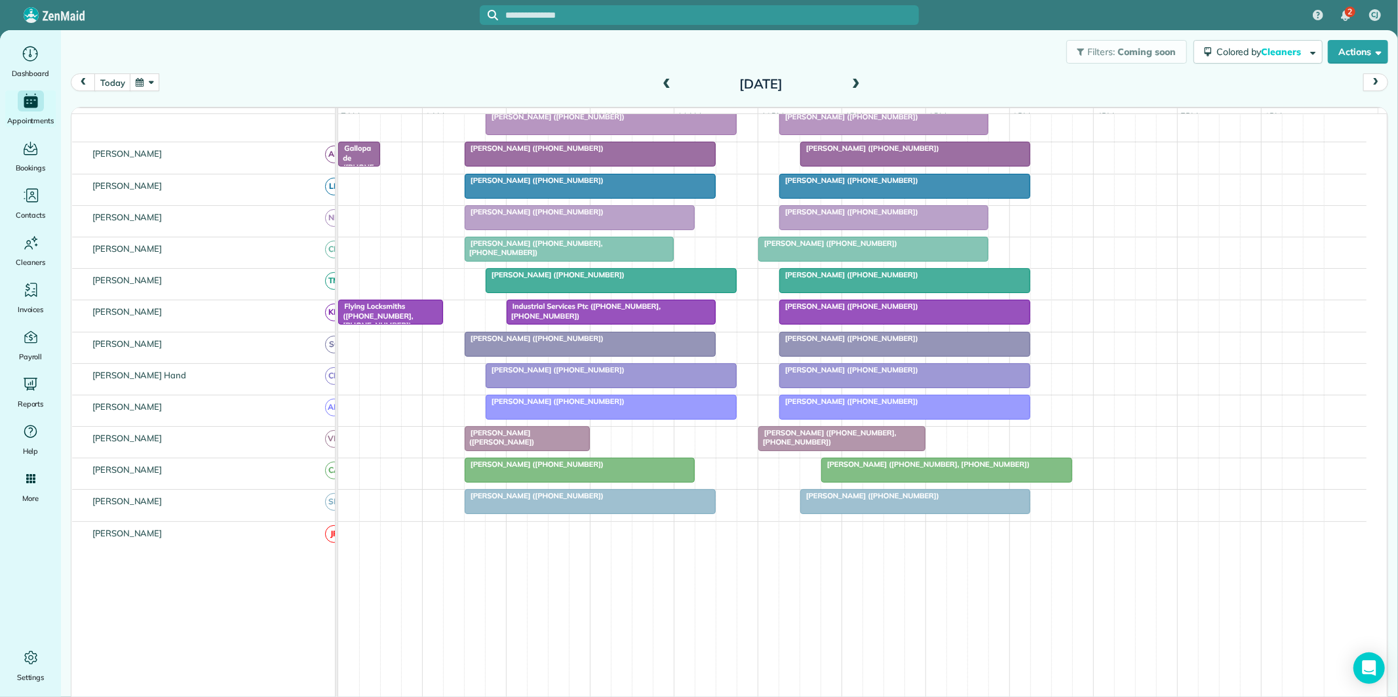
click at [852, 81] on span at bounding box center [856, 85] width 14 height 12
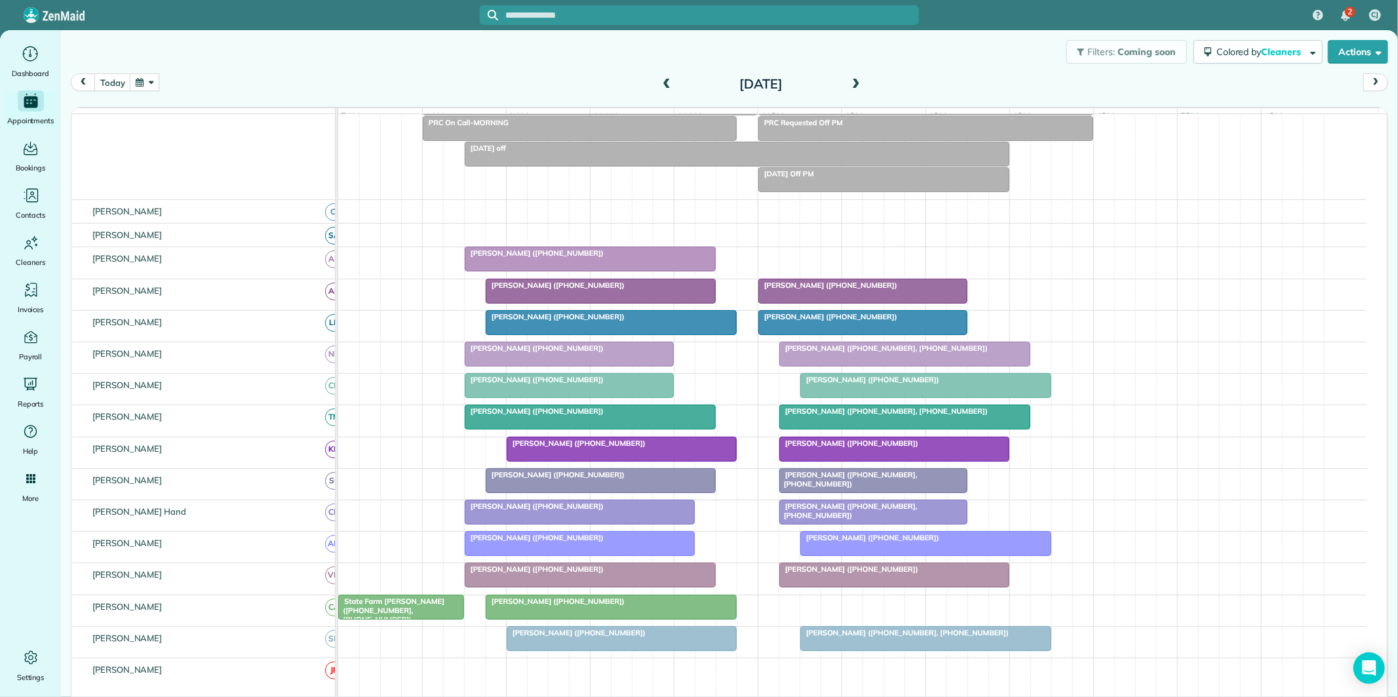
click at [940, 555] on div at bounding box center [926, 544] width 250 height 24
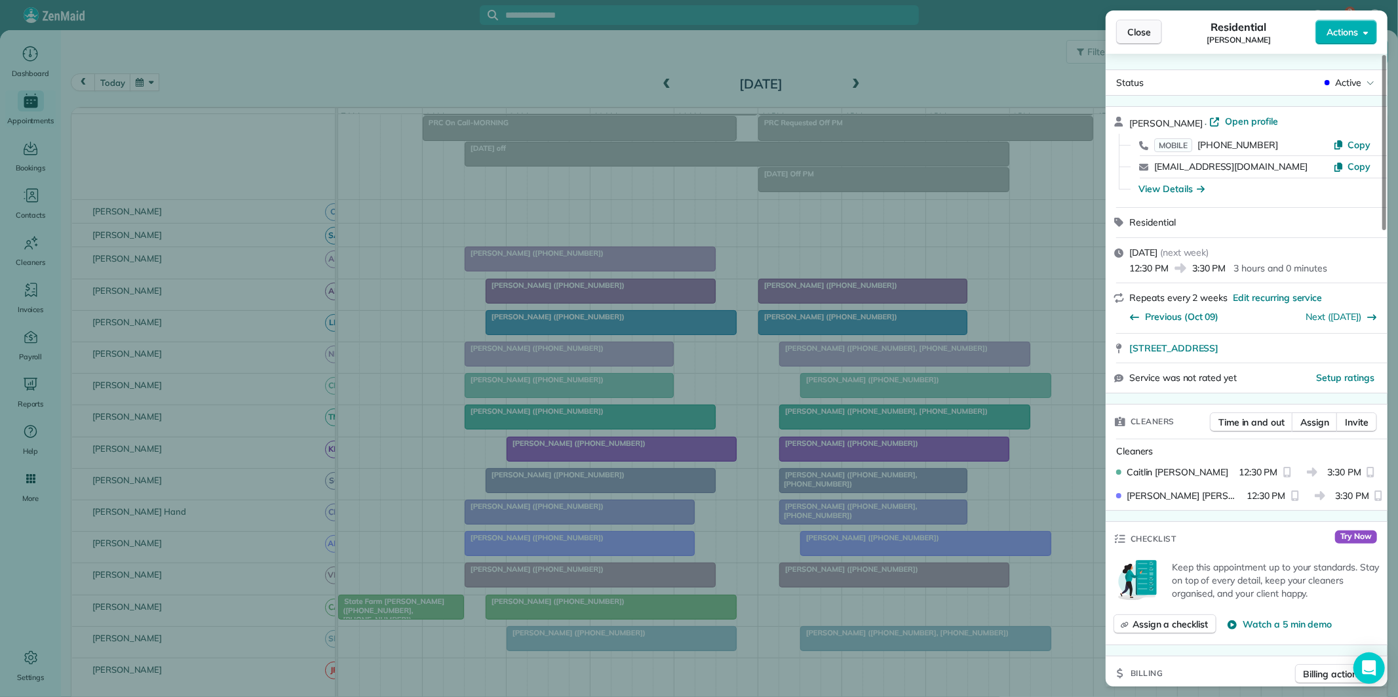
click at [1131, 36] on span "Close" at bounding box center [1139, 32] width 24 height 13
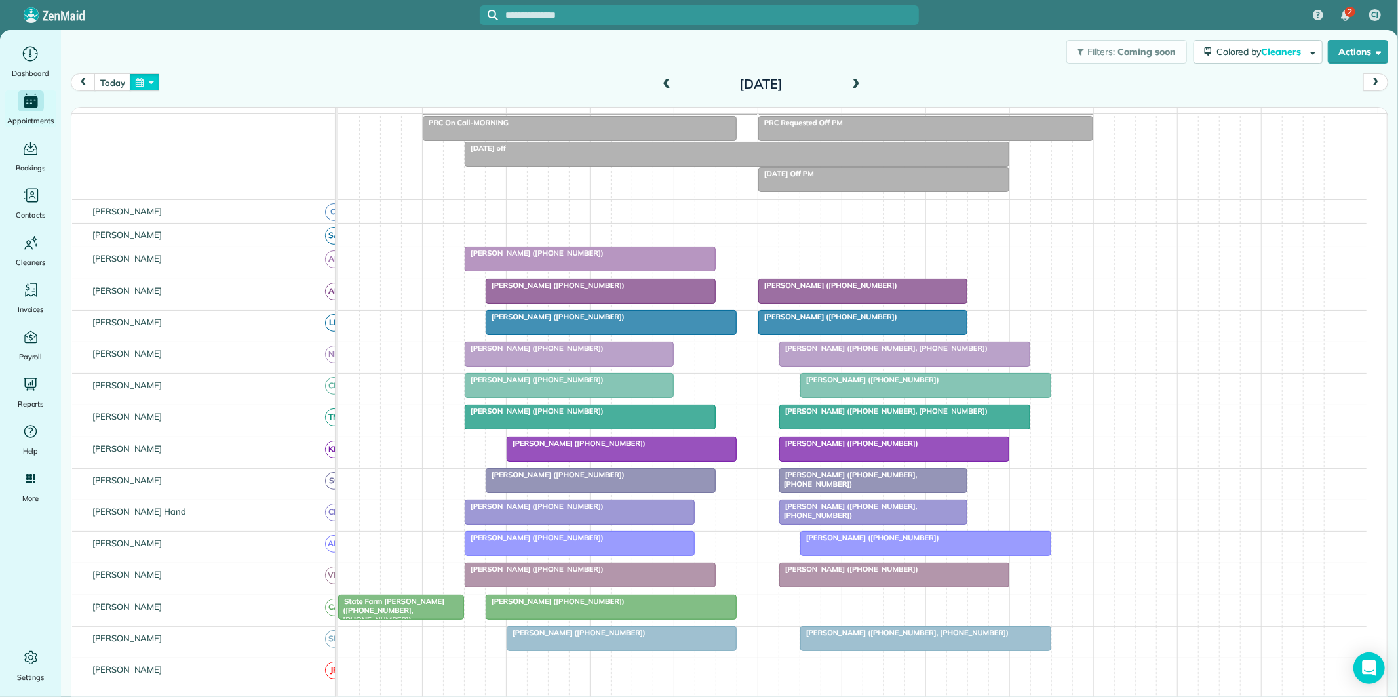
click at [152, 79] on button "button" at bounding box center [145, 82] width 30 height 18
click at [197, 188] on link "20" at bounding box center [198, 192] width 21 height 21
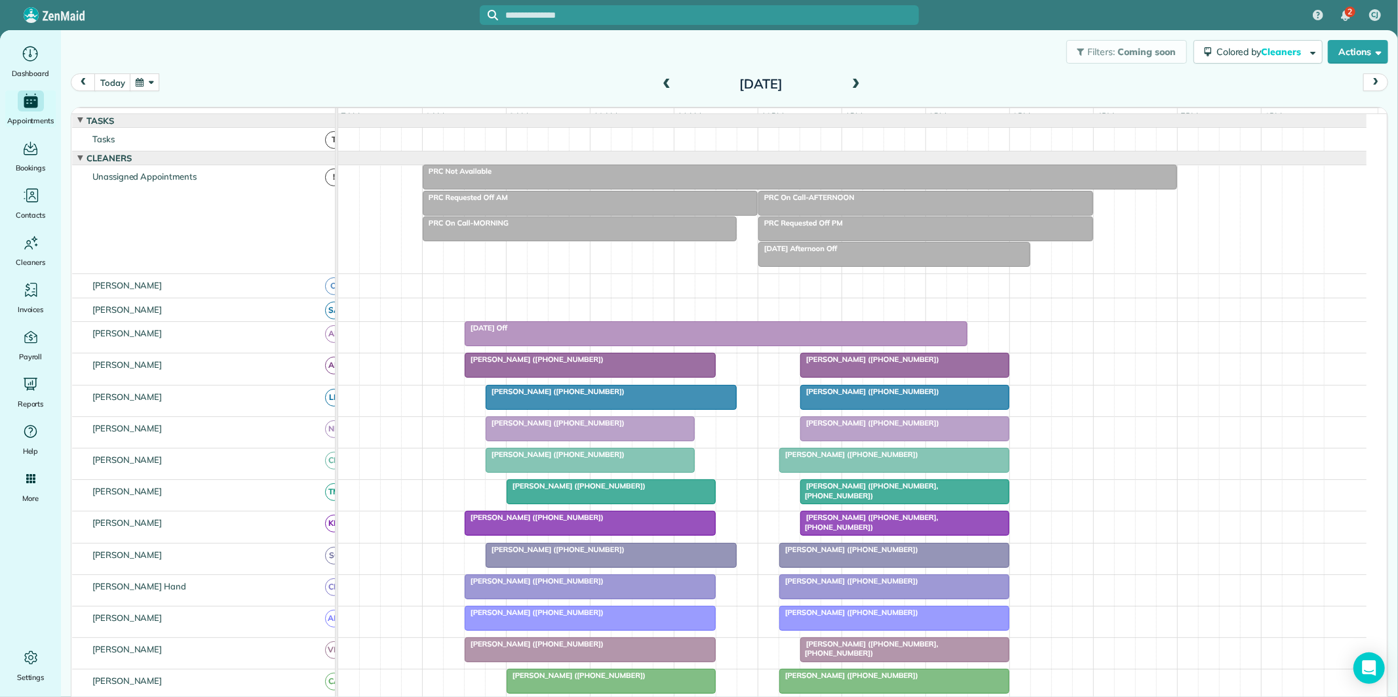
scroll to position [73, 0]
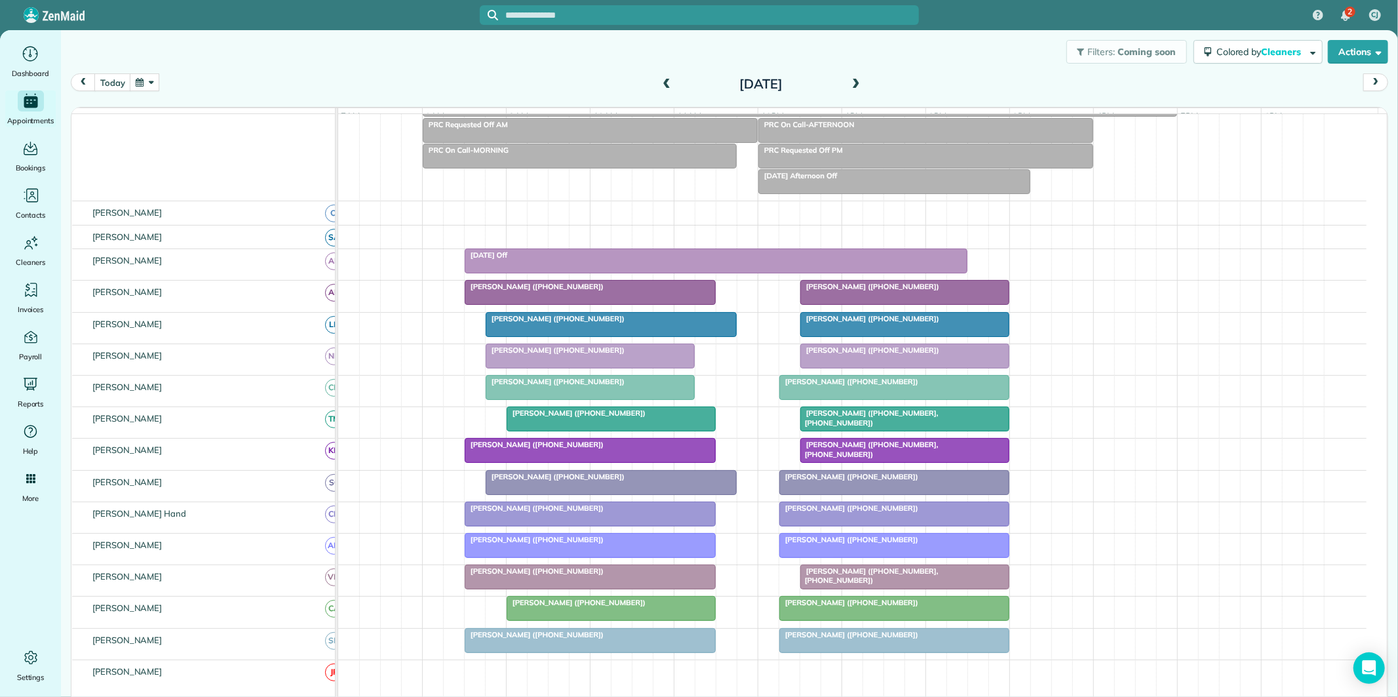
click at [852, 80] on span at bounding box center [856, 85] width 14 height 12
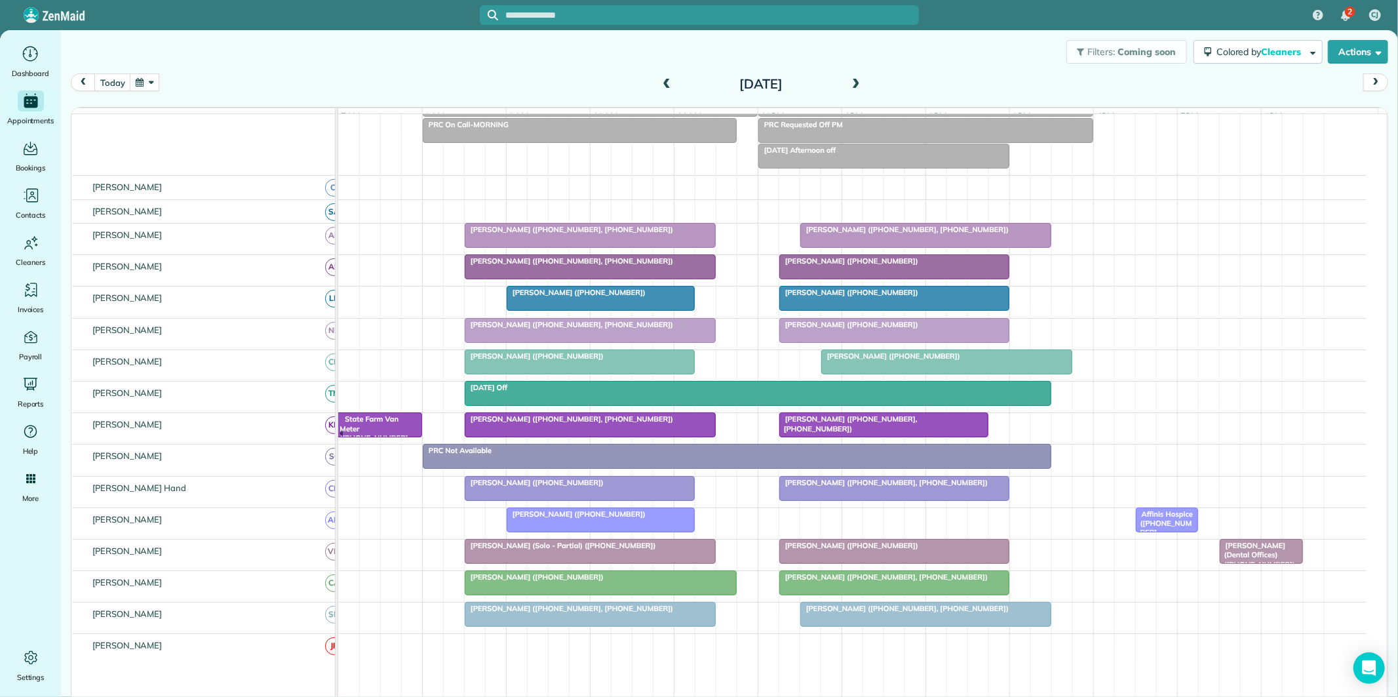
click at [849, 79] on span at bounding box center [856, 85] width 14 height 12
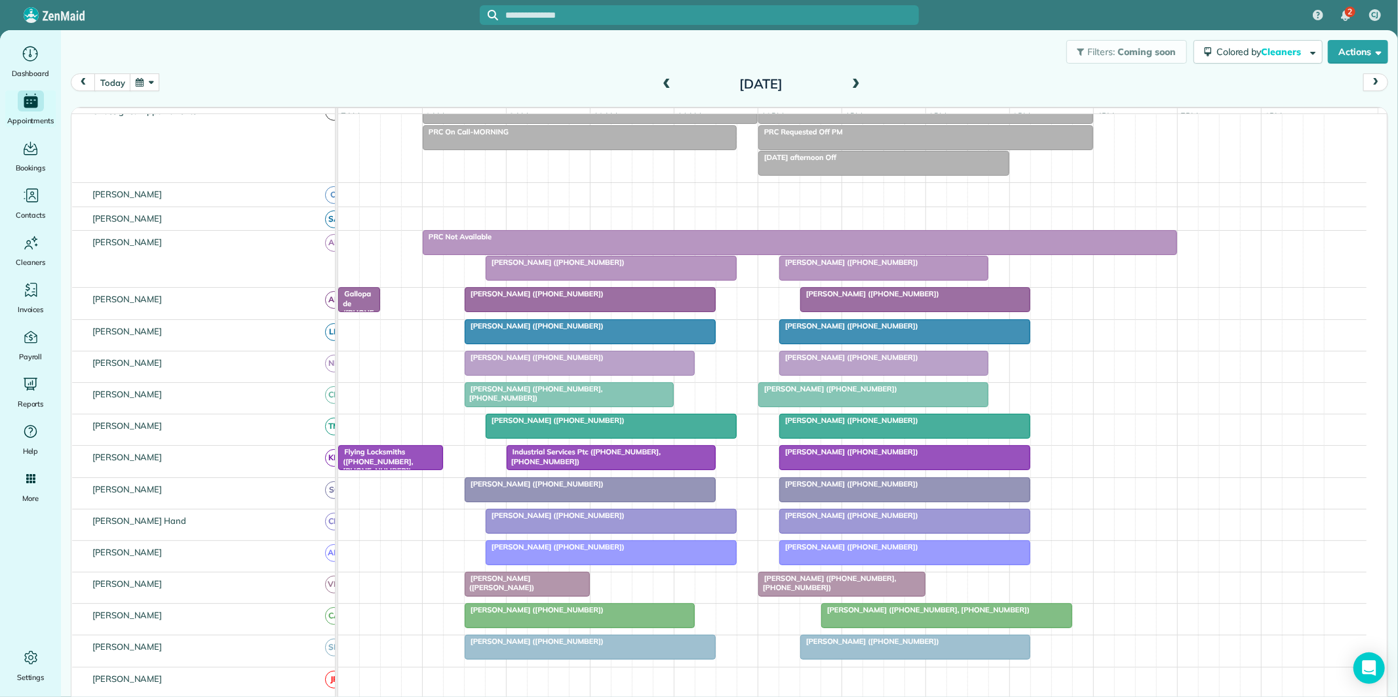
scroll to position [87, 0]
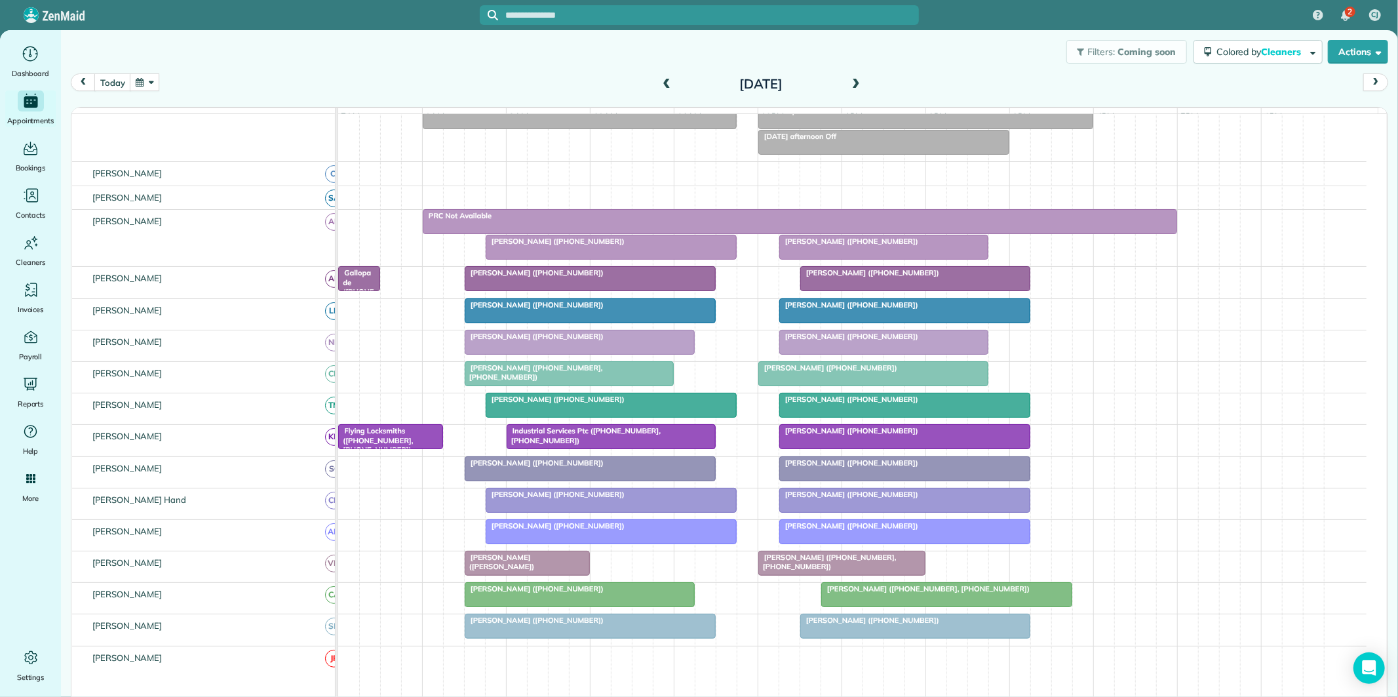
click at [849, 82] on span at bounding box center [856, 85] width 14 height 12
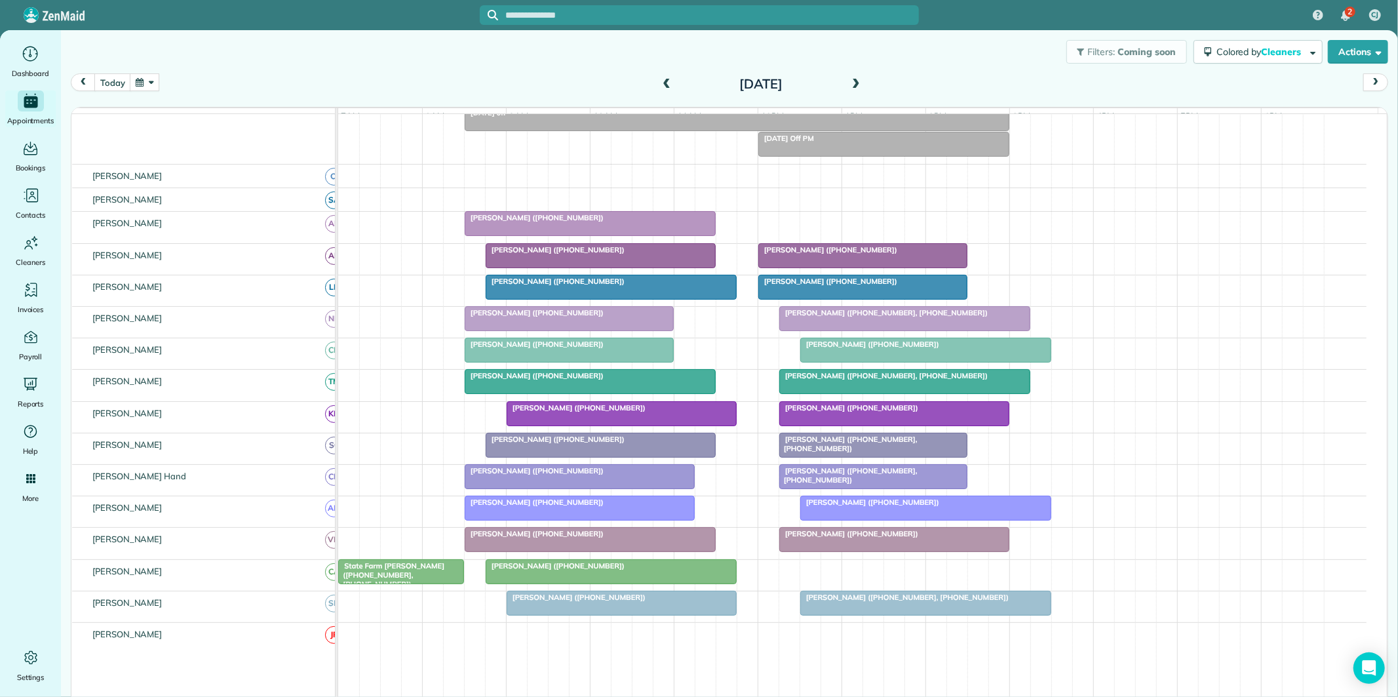
scroll to position [173, 0]
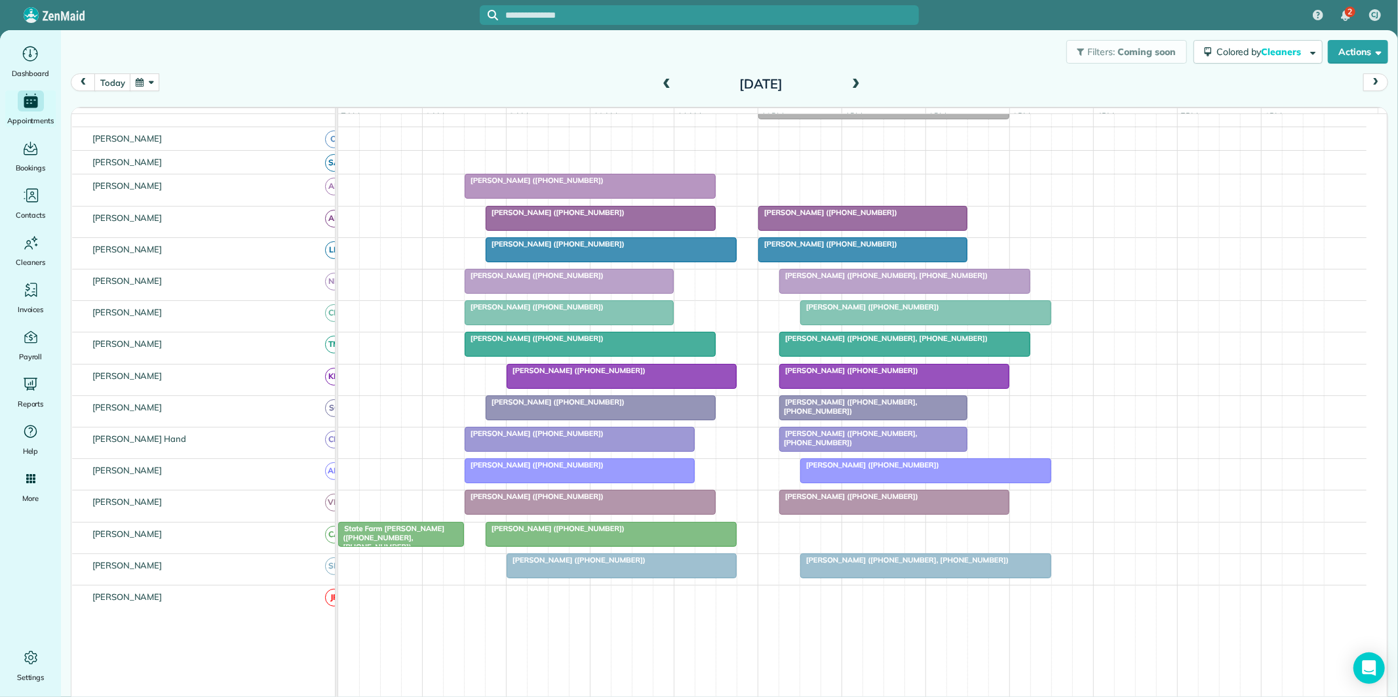
click at [853, 85] on span at bounding box center [856, 85] width 14 height 12
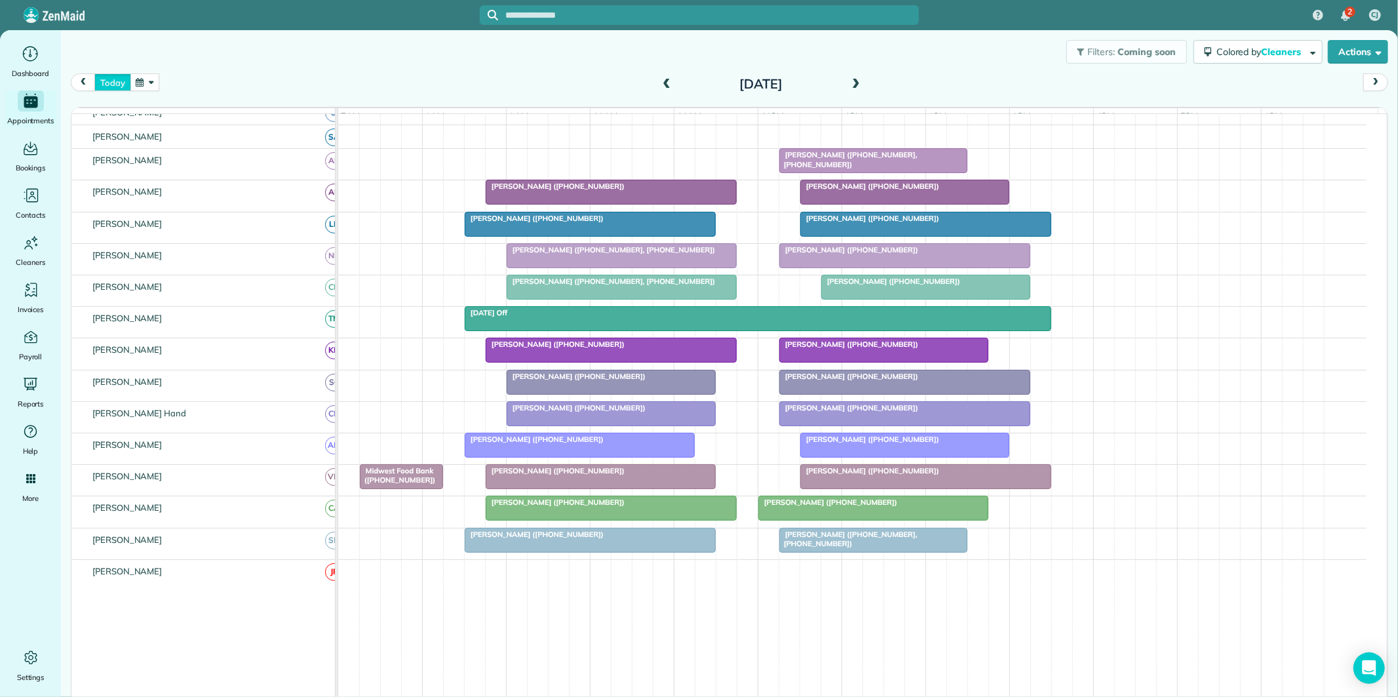
click at [116, 79] on button "today" at bounding box center [112, 82] width 36 height 18
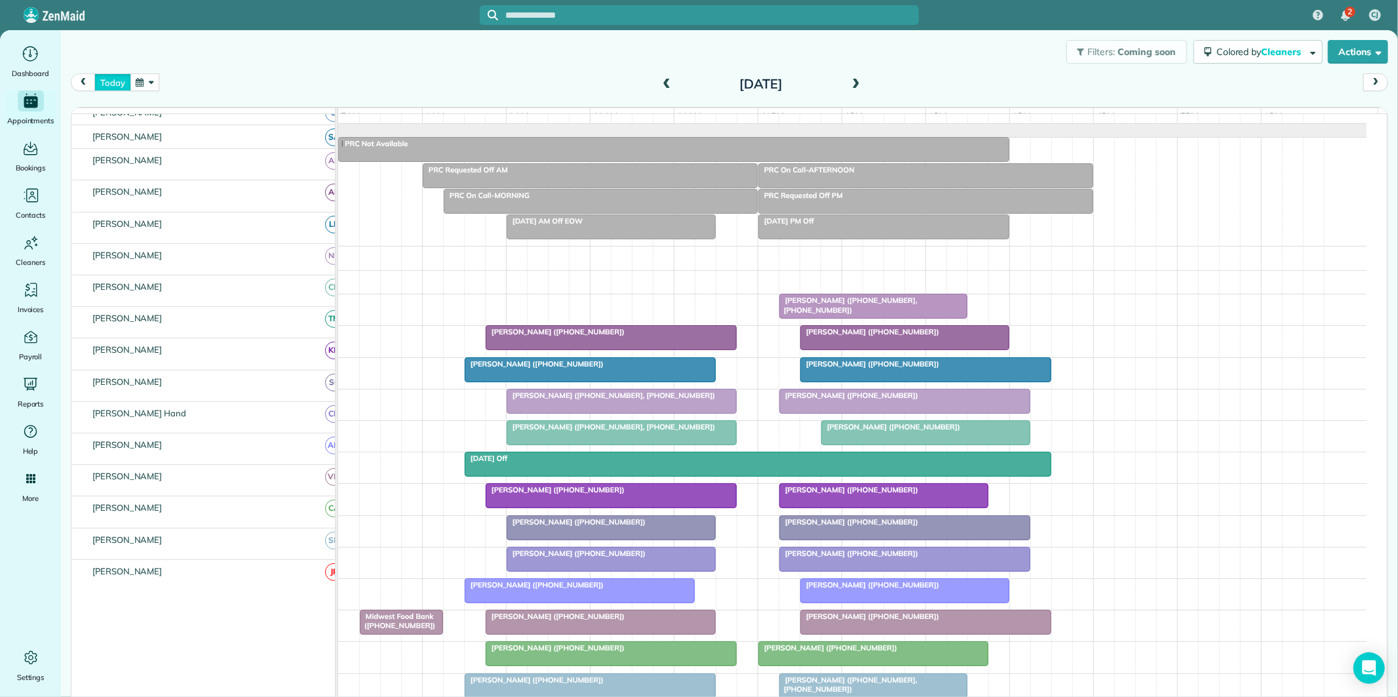
scroll to position [28, 0]
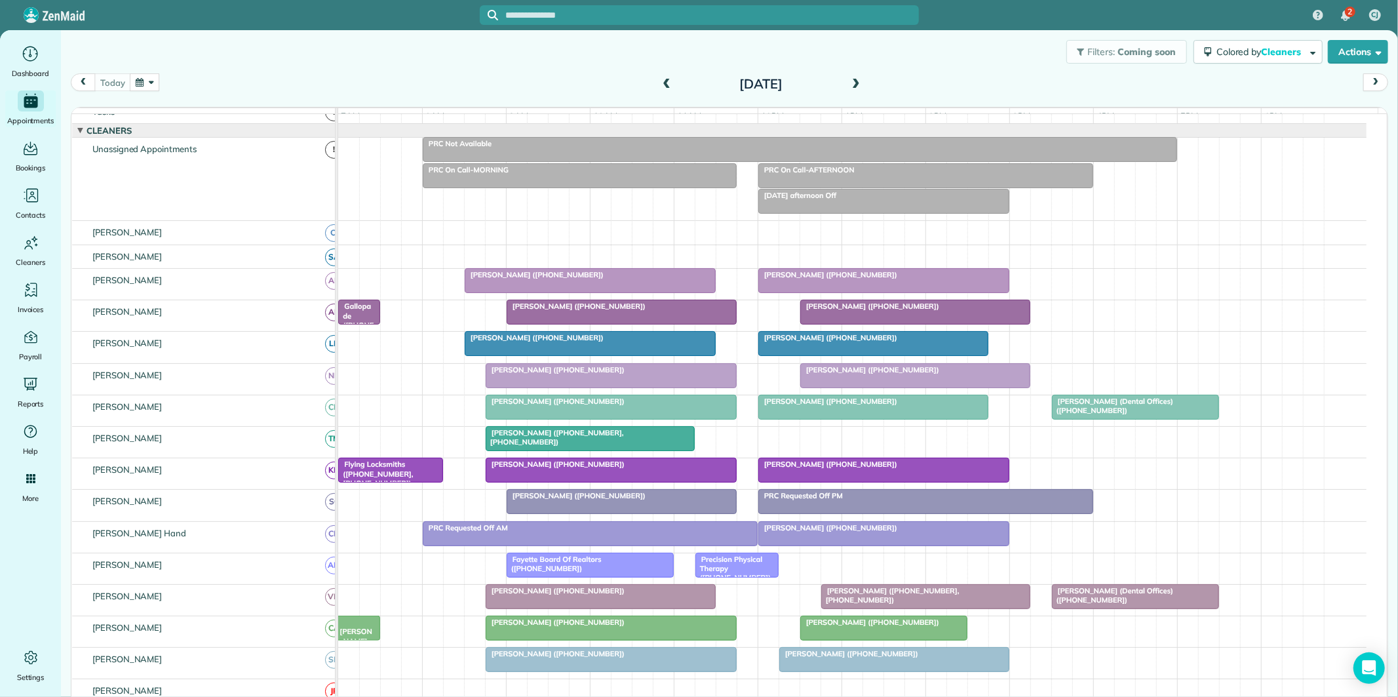
click at [545, 450] on div at bounding box center [590, 439] width 208 height 24
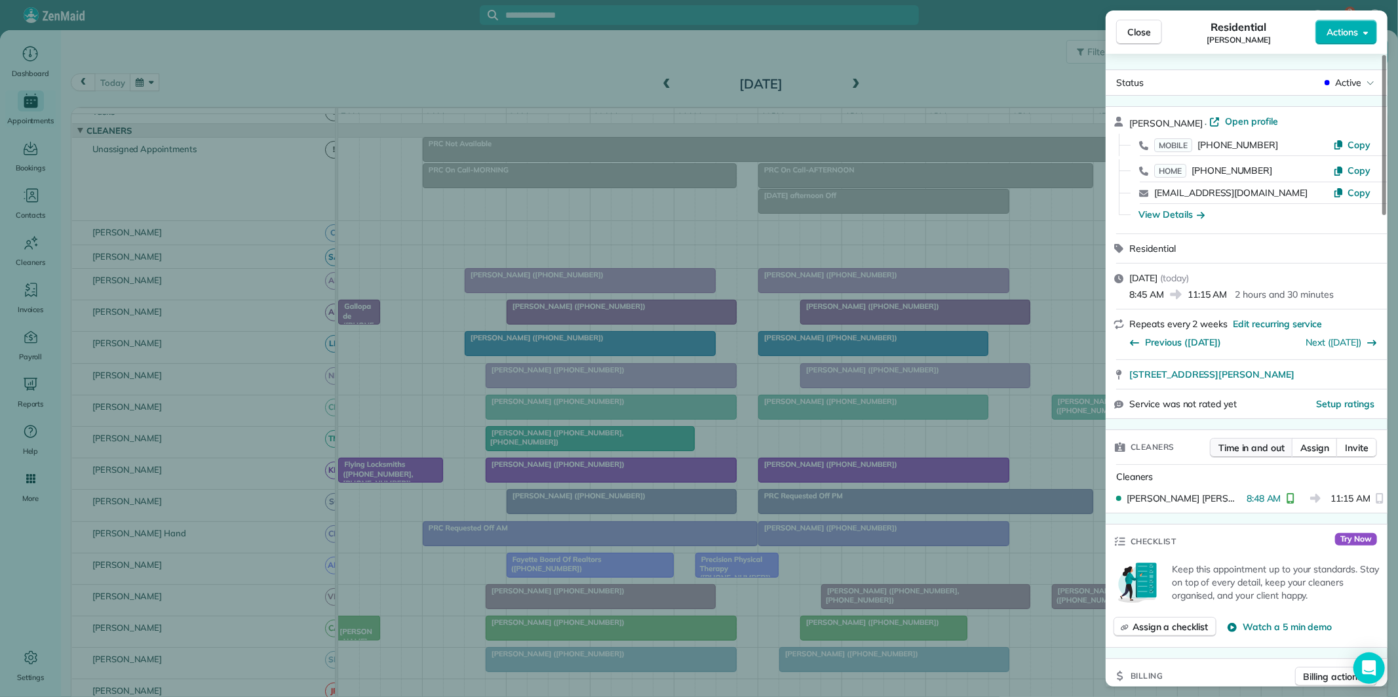
click at [1250, 443] on span "Time in and out" at bounding box center [1252, 447] width 66 height 13
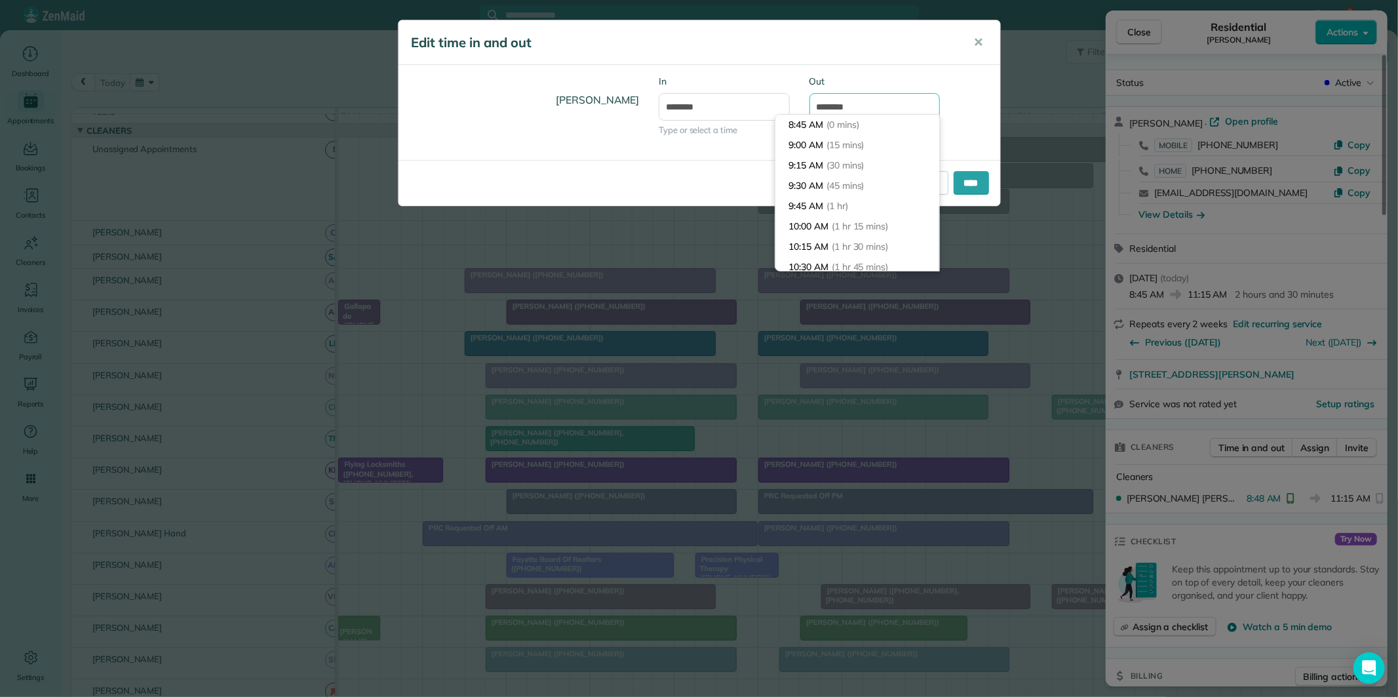
click at [855, 100] on input "********" at bounding box center [874, 107] width 131 height 28
click at [827, 153] on li "11:15 AM (2 hrs 30 mins)" at bounding box center [857, 146] width 164 height 20
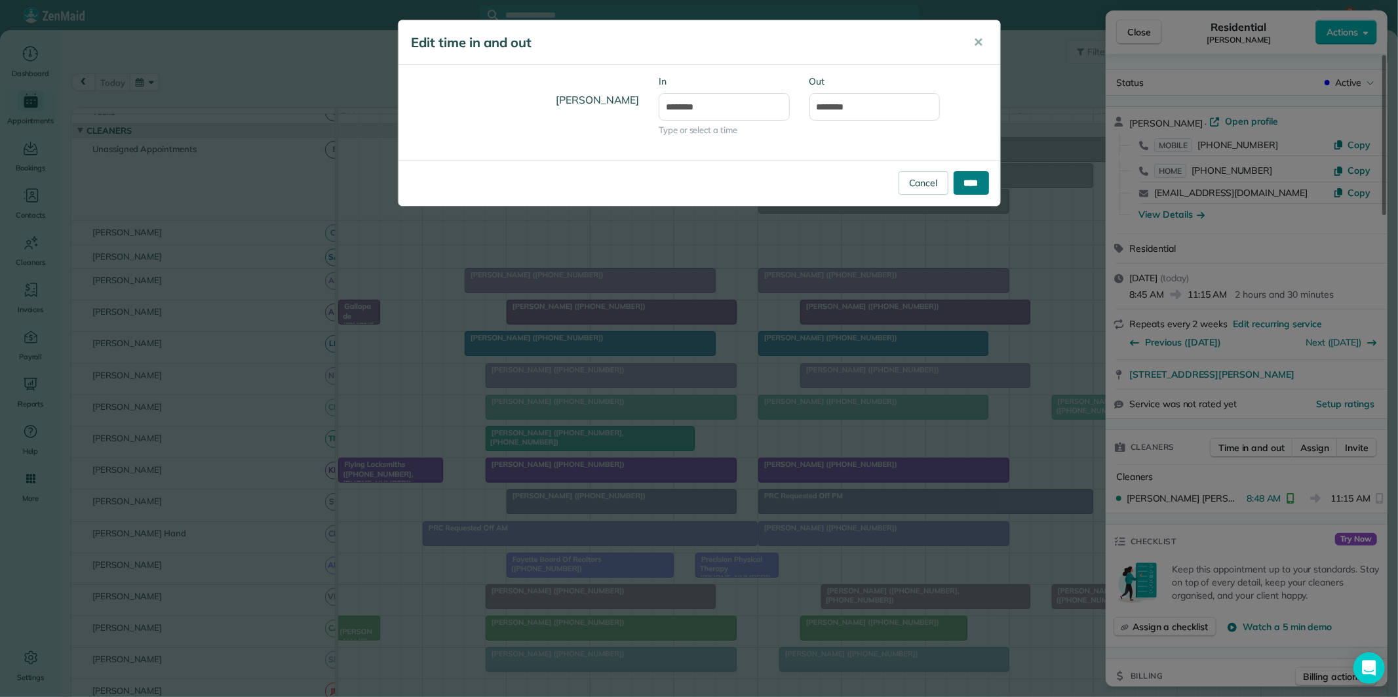
click at [979, 185] on input "****" at bounding box center [971, 183] width 35 height 24
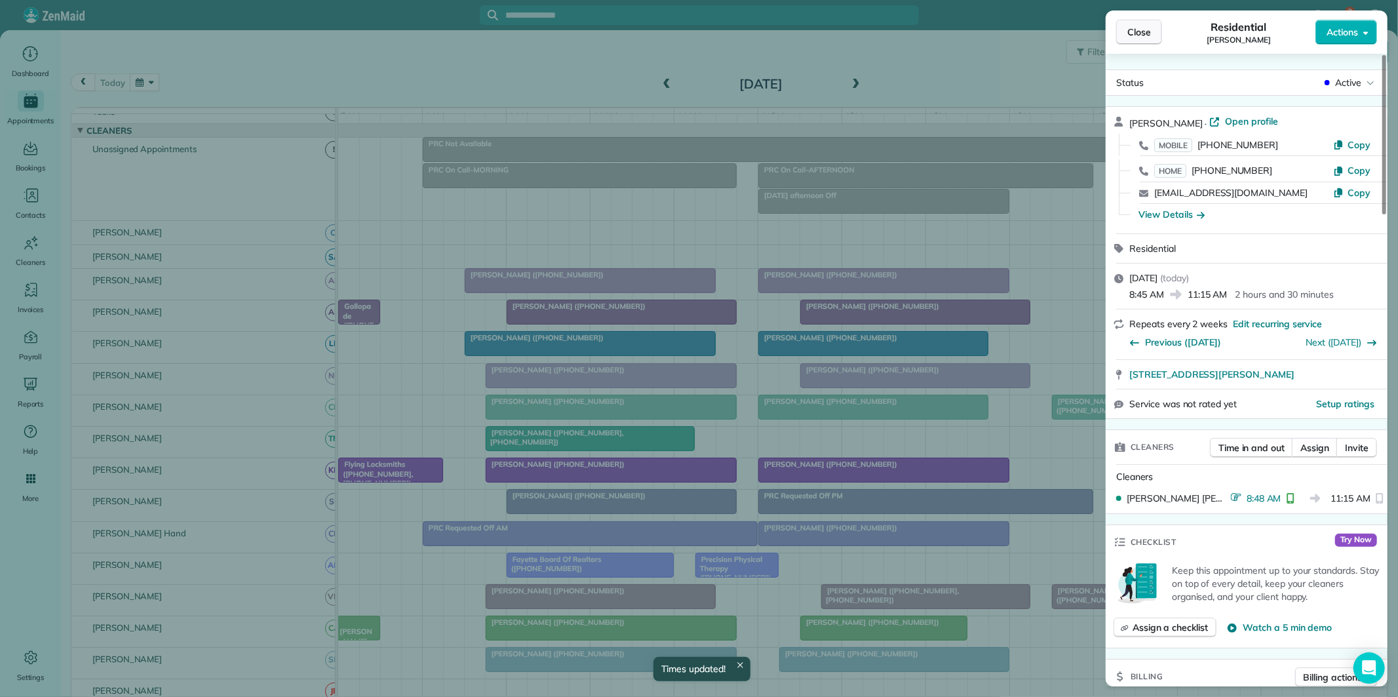
click at [1144, 35] on span "Close" at bounding box center [1139, 32] width 24 height 13
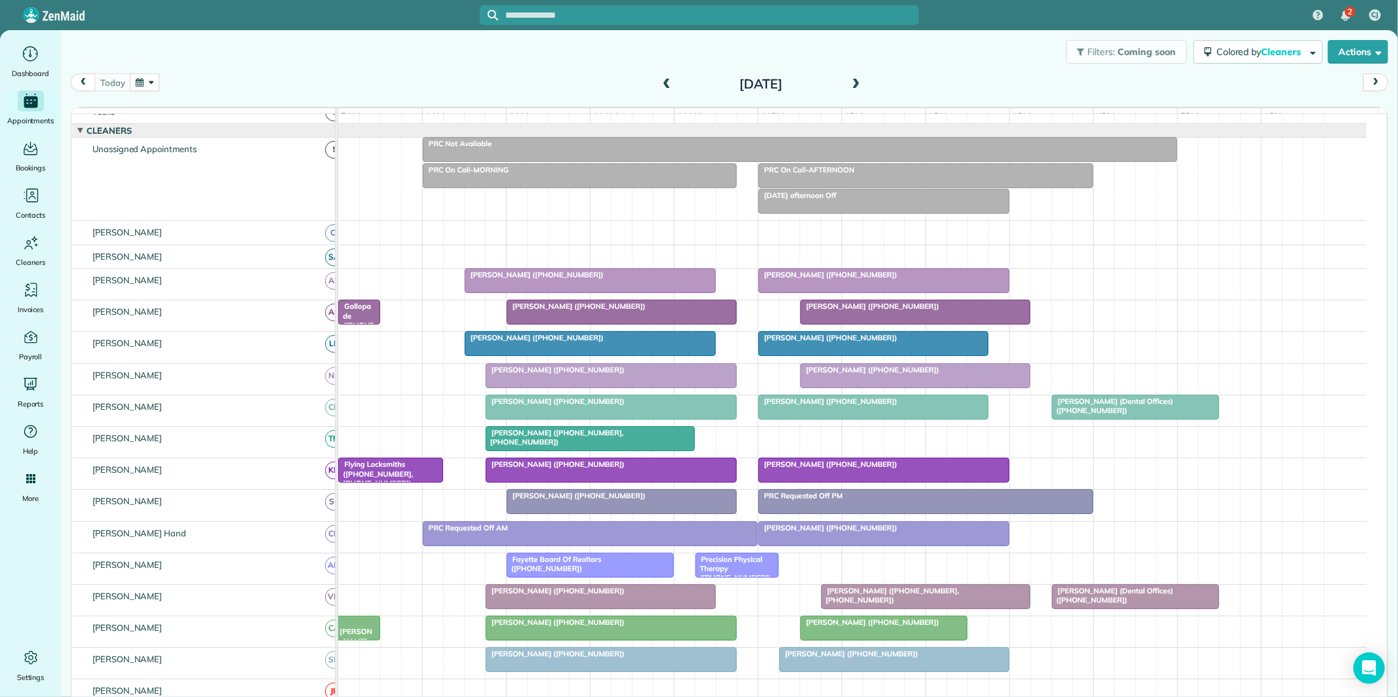
click at [855, 81] on span at bounding box center [856, 85] width 14 height 12
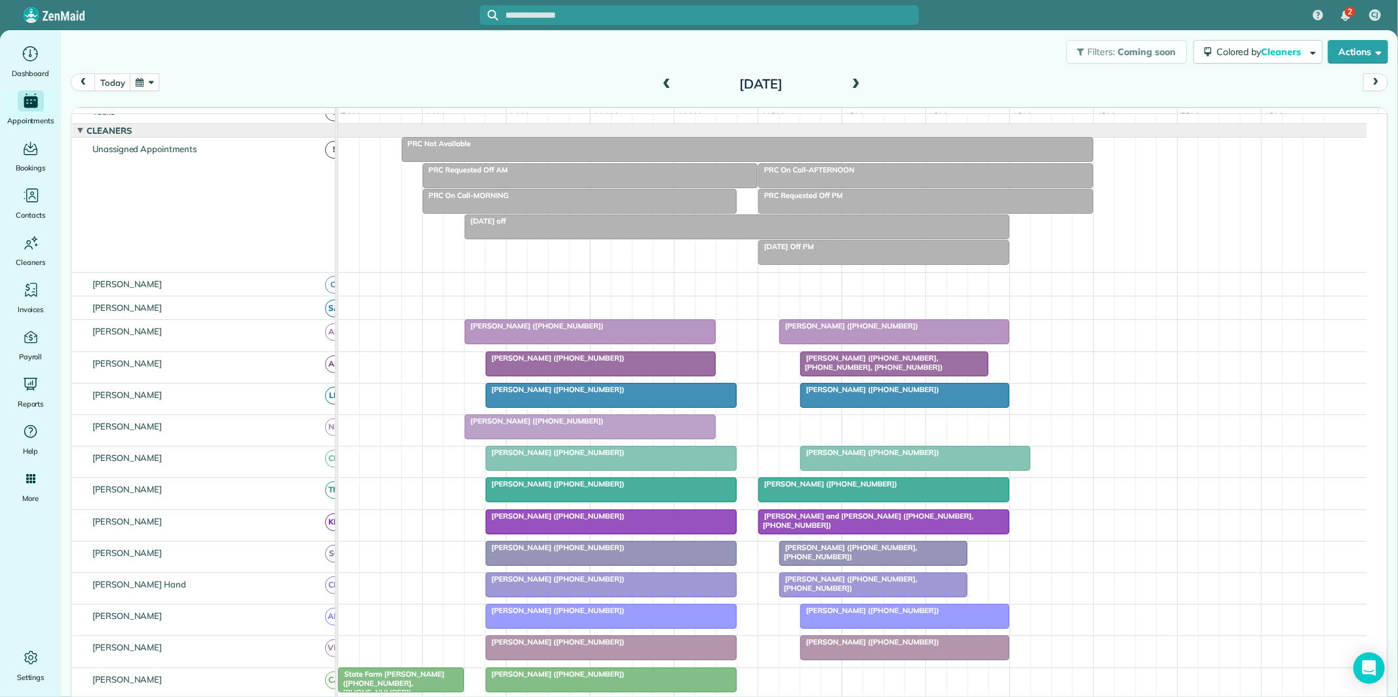
scroll to position [100, 0]
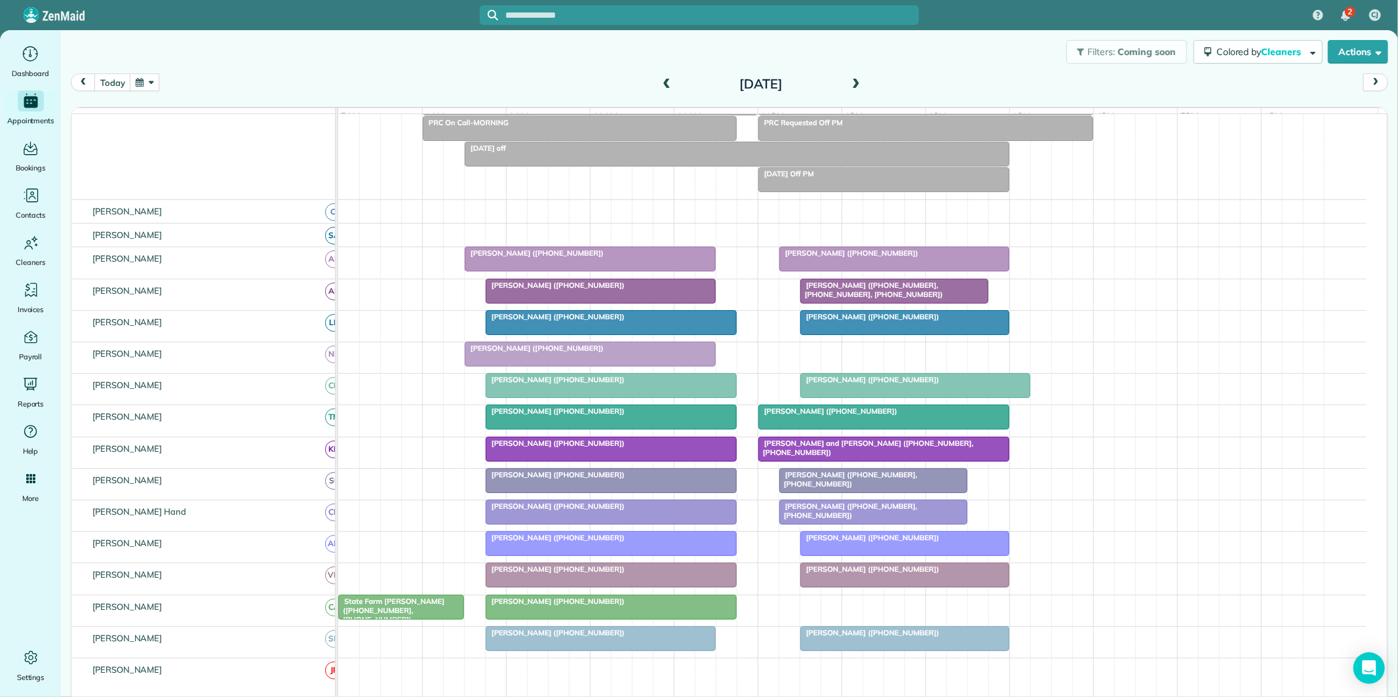
click at [849, 82] on span at bounding box center [856, 85] width 14 height 12
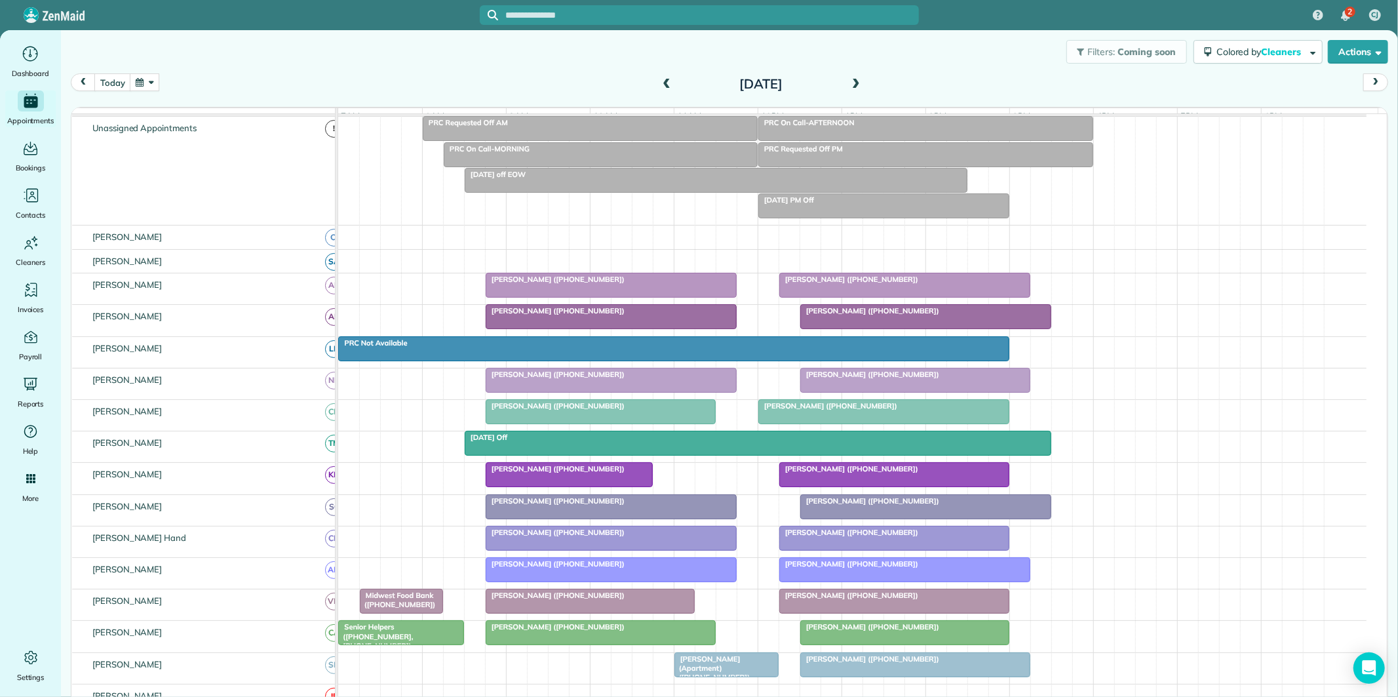
scroll to position [73, 0]
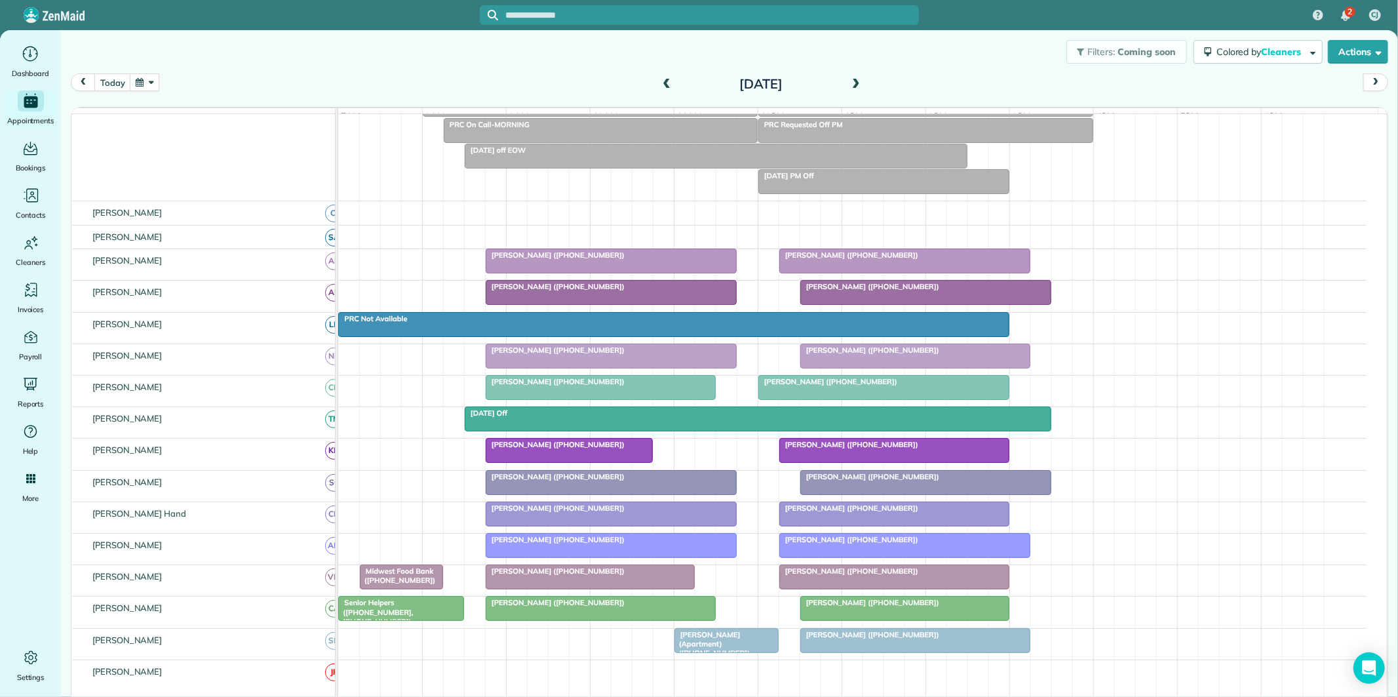
click at [659, 80] on span at bounding box center [666, 85] width 14 height 12
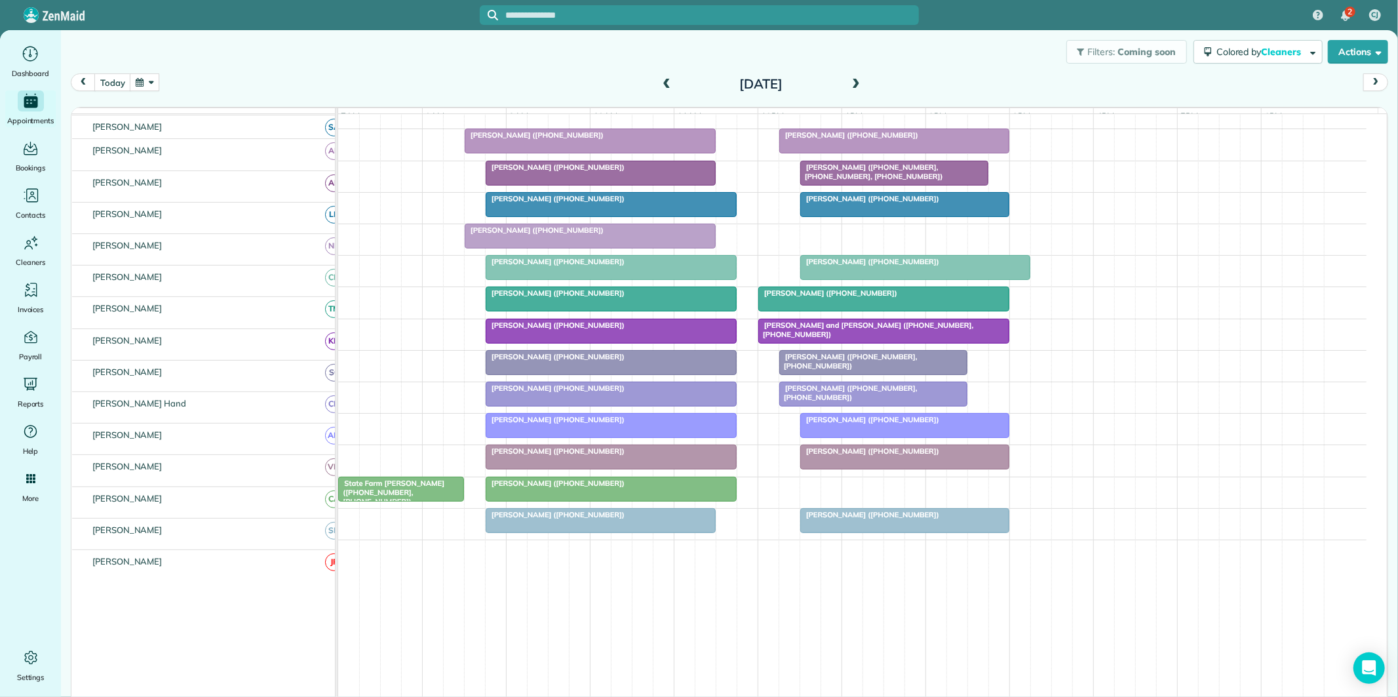
scroll to position [218, 0]
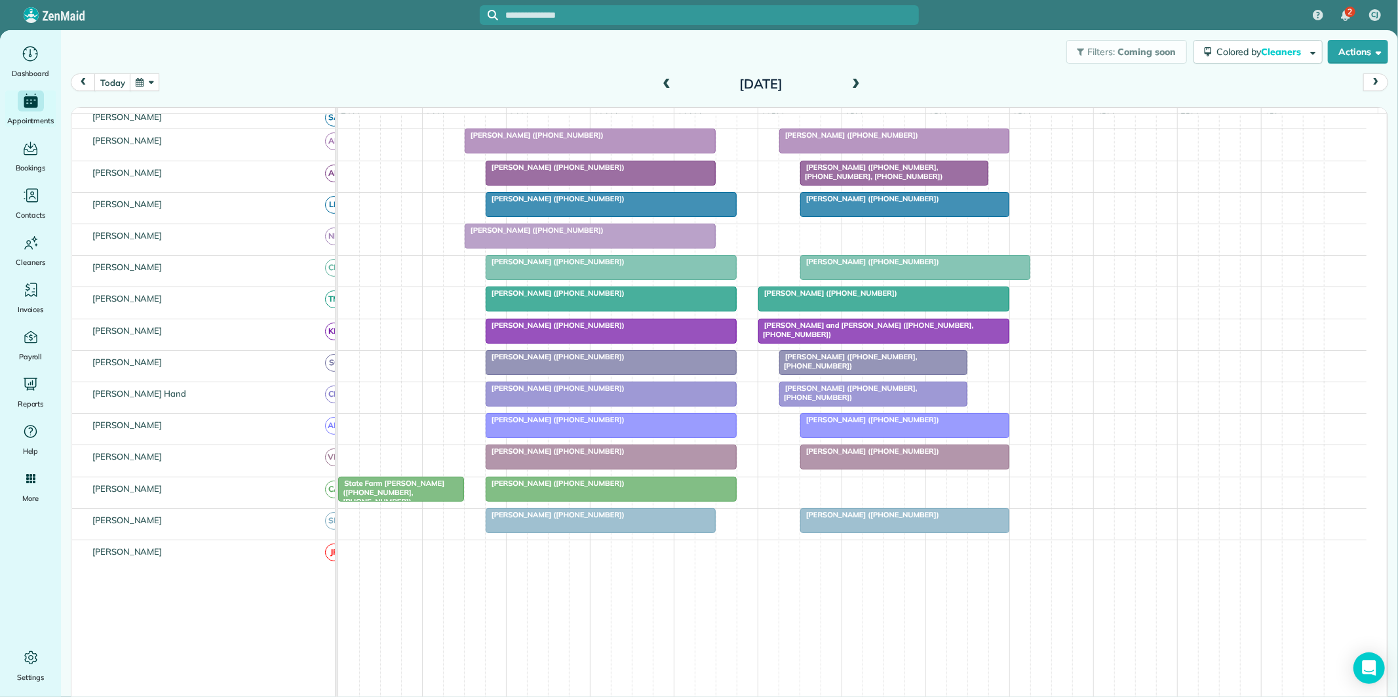
click at [868, 140] on span "[PERSON_NAME] ([PHONE_NUMBER])" at bounding box center [849, 134] width 140 height 9
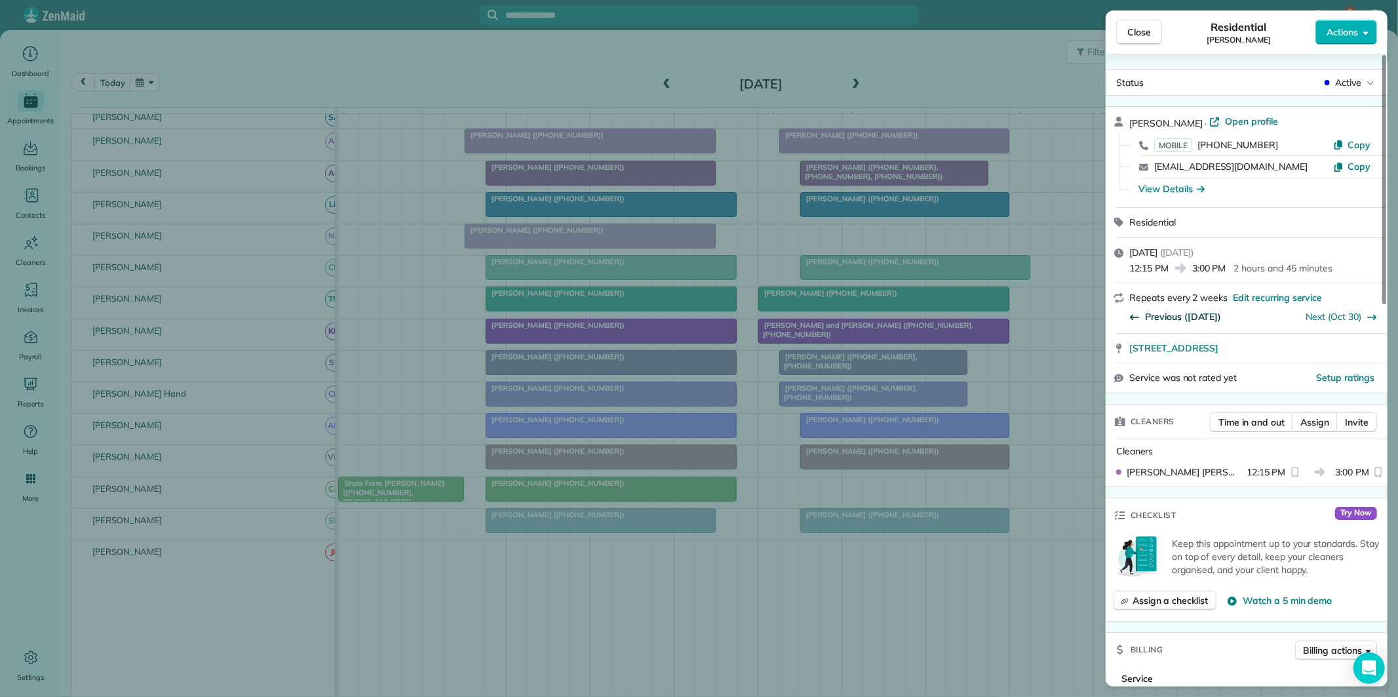
click at [1187, 315] on span "Previous (Sep 30)" at bounding box center [1183, 316] width 76 height 13
click at [1181, 319] on span "Previous (Sep 11)" at bounding box center [1183, 316] width 76 height 13
click at [1138, 35] on span "Close" at bounding box center [1139, 32] width 24 height 13
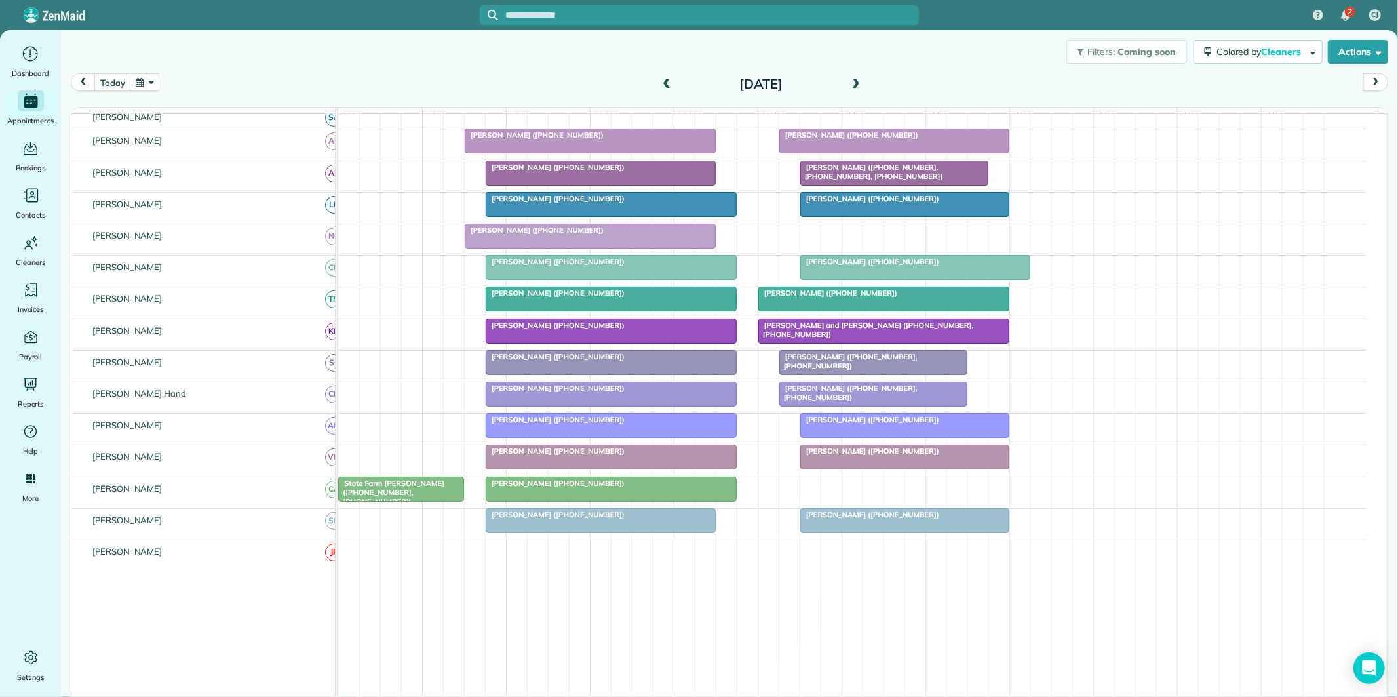
click at [153, 84] on button "button" at bounding box center [145, 82] width 30 height 18
click at [260, 188] on link "23" at bounding box center [261, 192] width 21 height 21
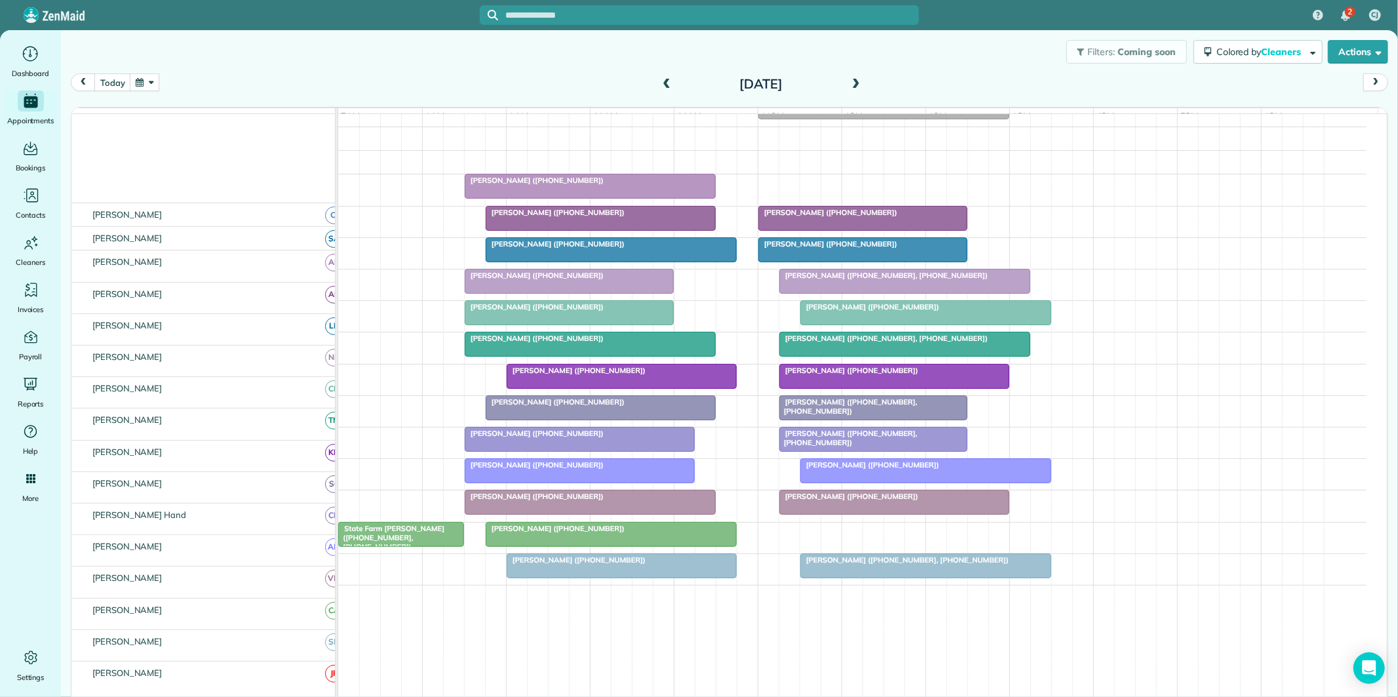
scroll to position [173, 0]
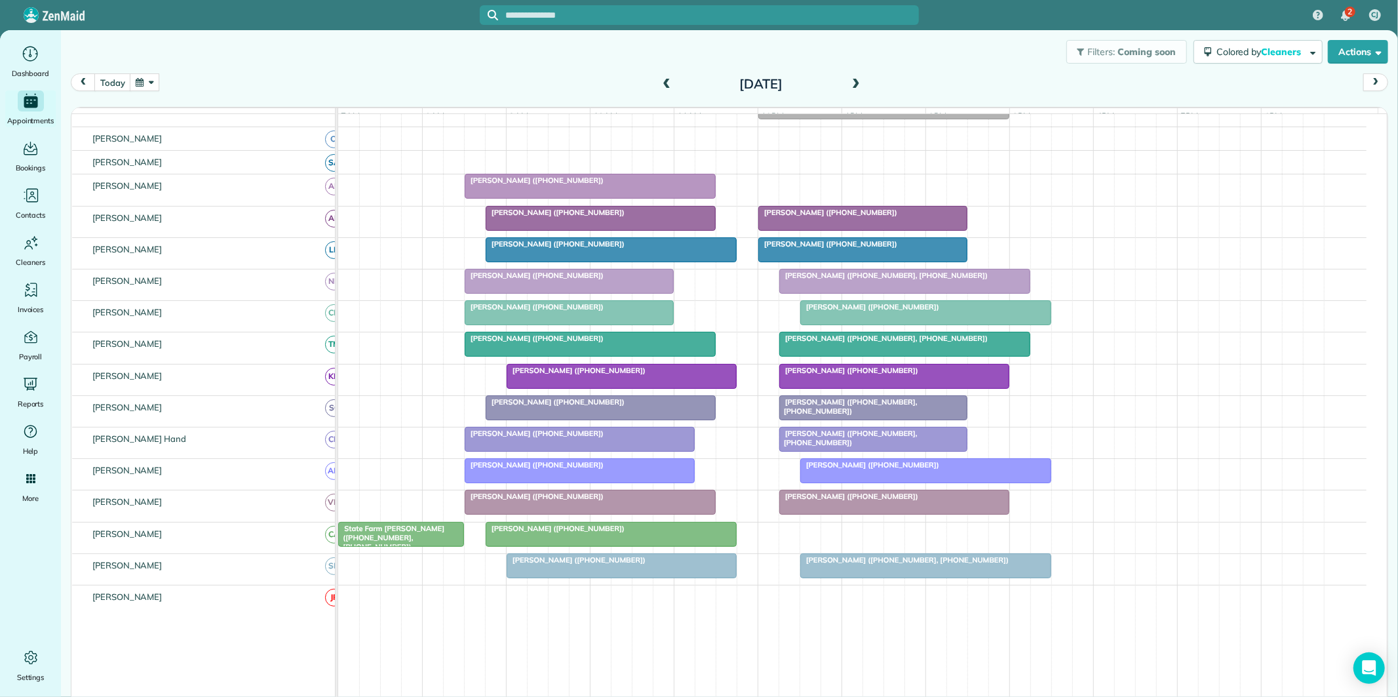
click at [663, 81] on span at bounding box center [666, 85] width 14 height 12
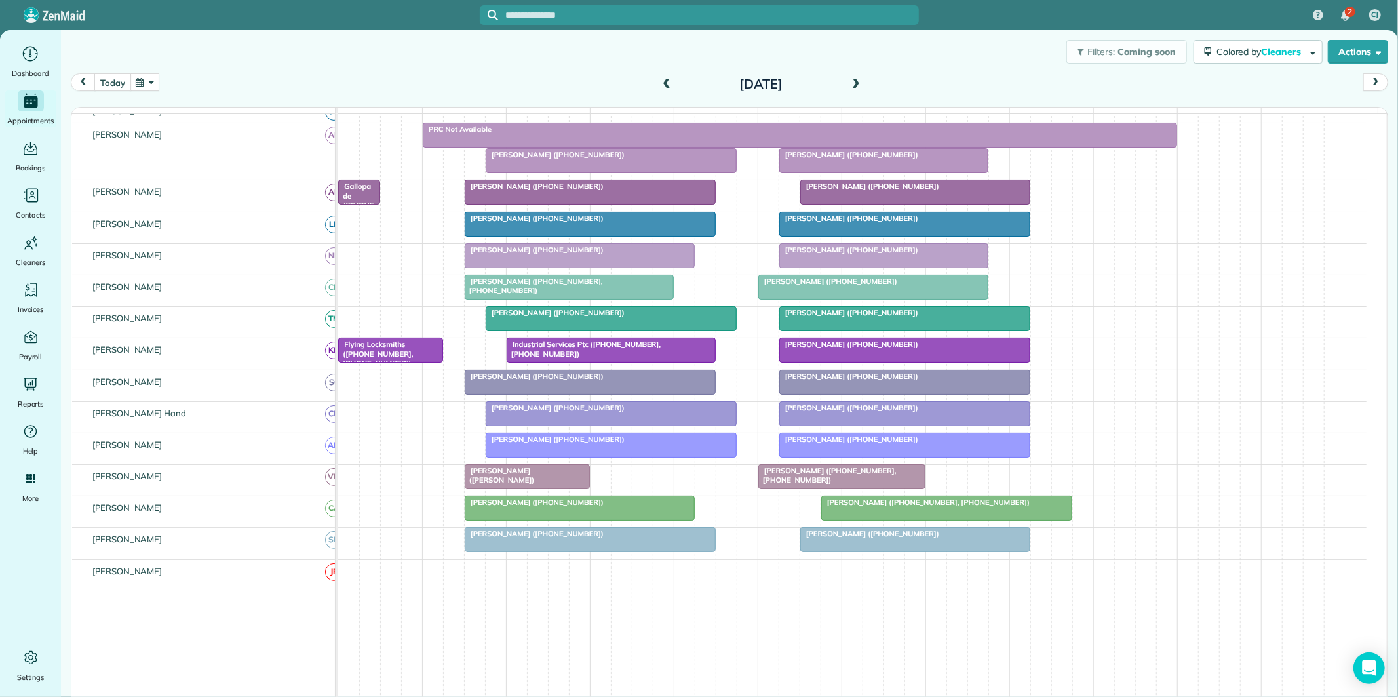
click at [110, 83] on button "today" at bounding box center [112, 82] width 36 height 18
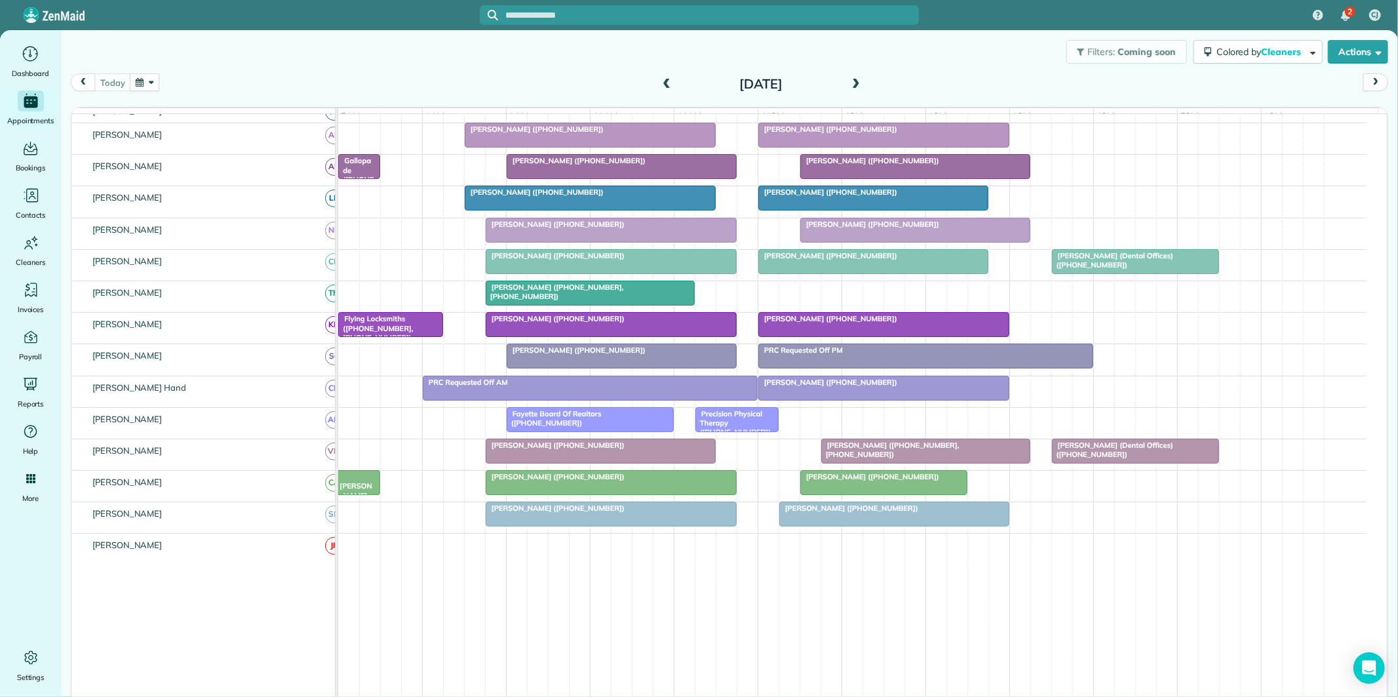
click at [746, 427] on span "Precision Physical Therapy ([PHONE_NUMBER])" at bounding box center [733, 423] width 77 height 28
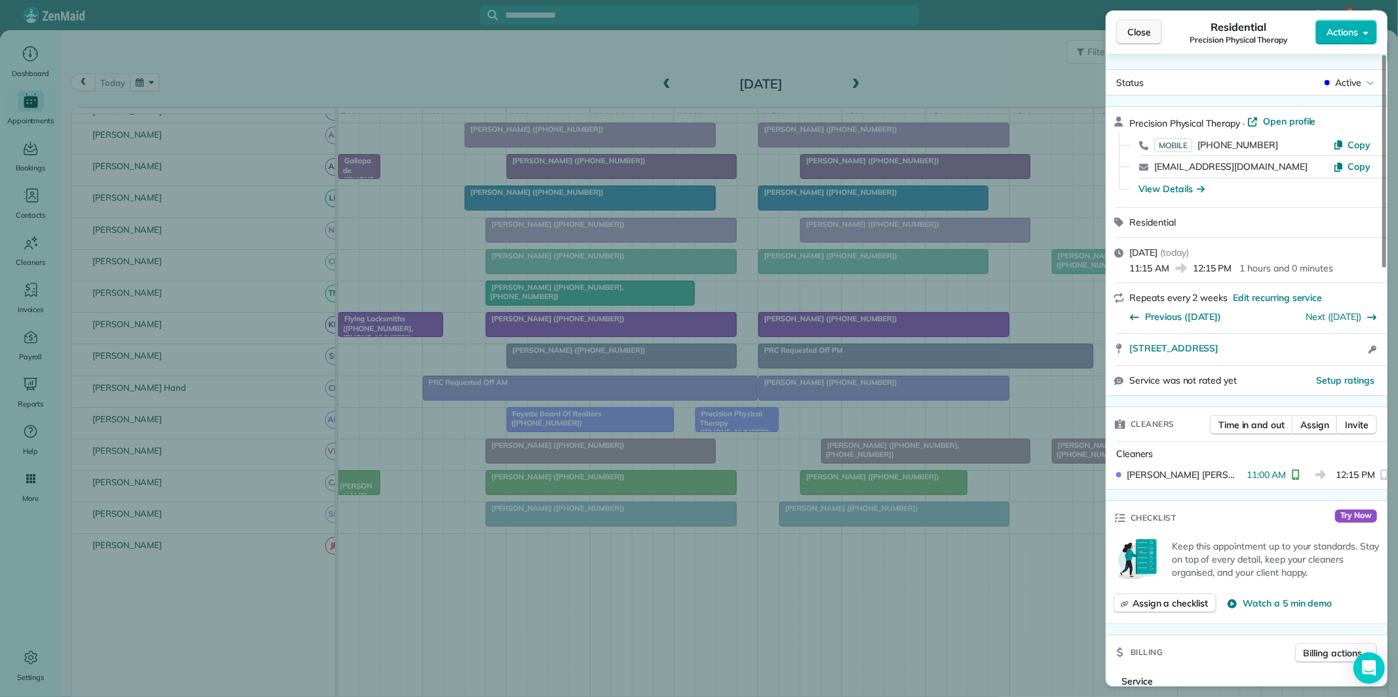
click at [1143, 29] on span "Close" at bounding box center [1139, 32] width 24 height 13
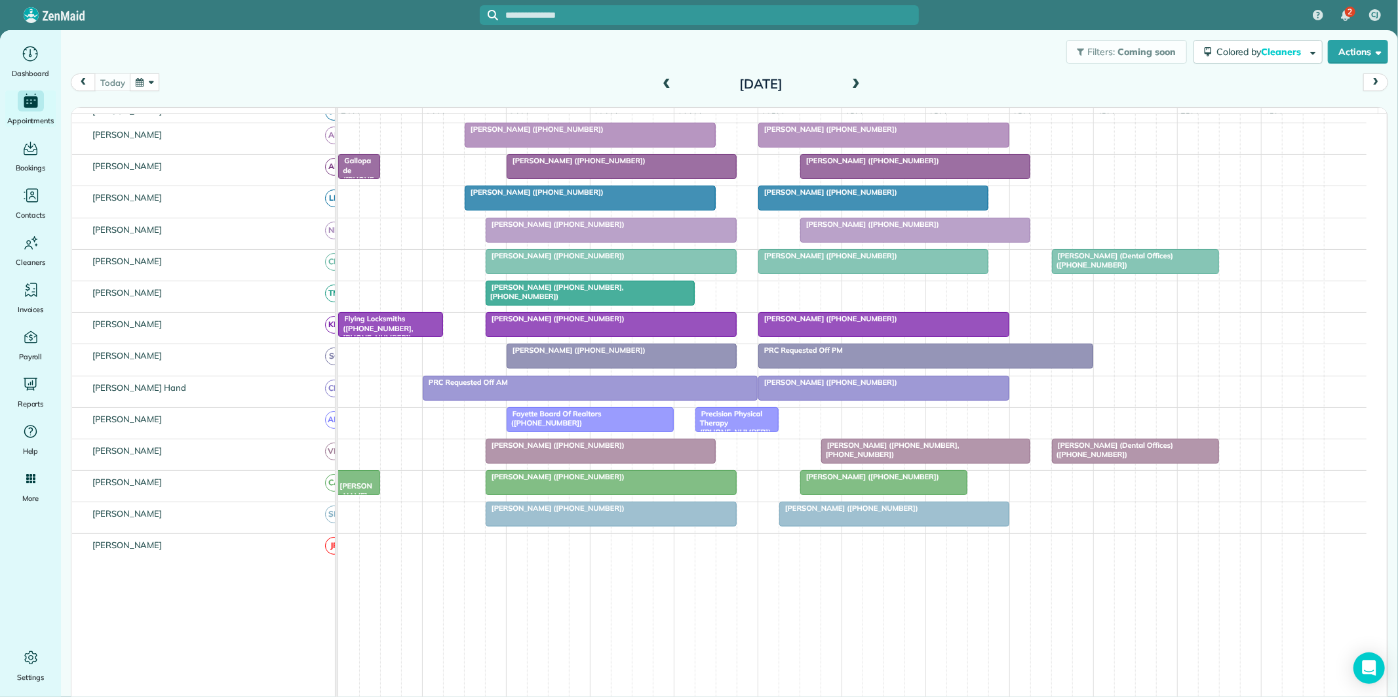
click at [889, 481] on div "[PERSON_NAME] ([PHONE_NUMBER])" at bounding box center [883, 476] width 159 height 9
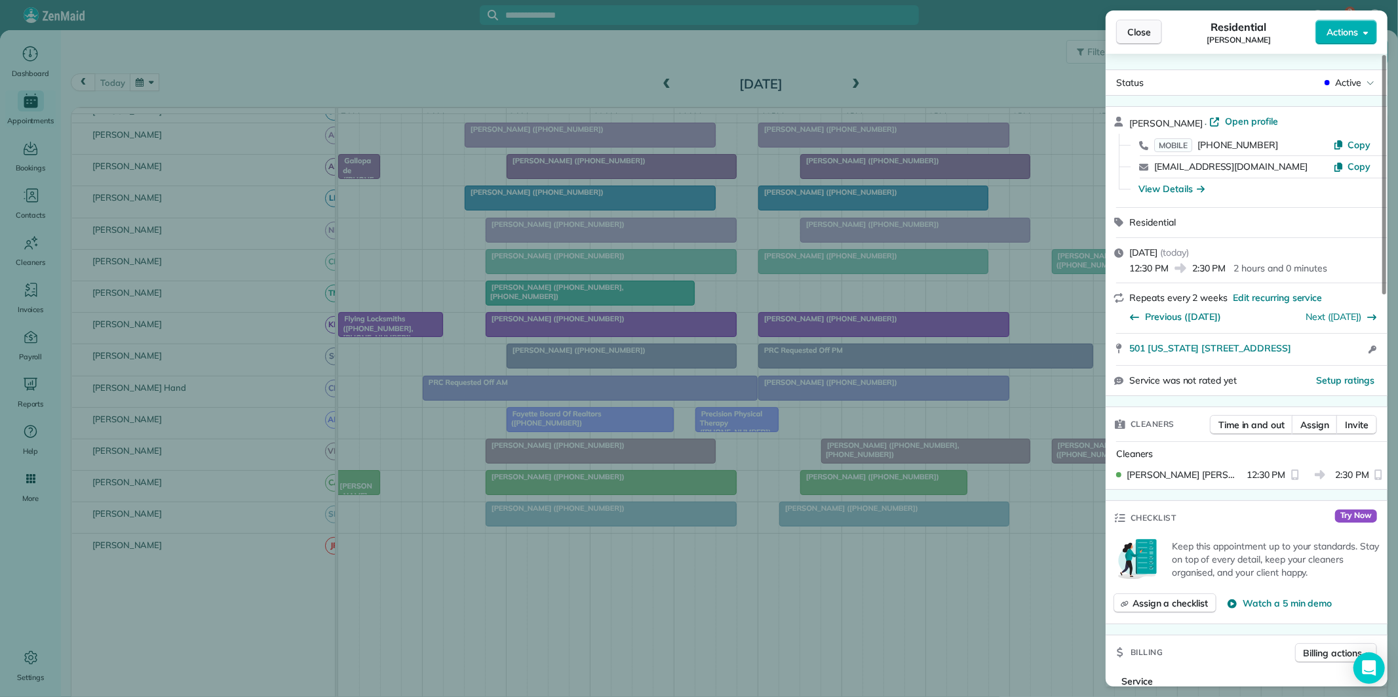
click at [1144, 33] on span "Close" at bounding box center [1139, 32] width 24 height 13
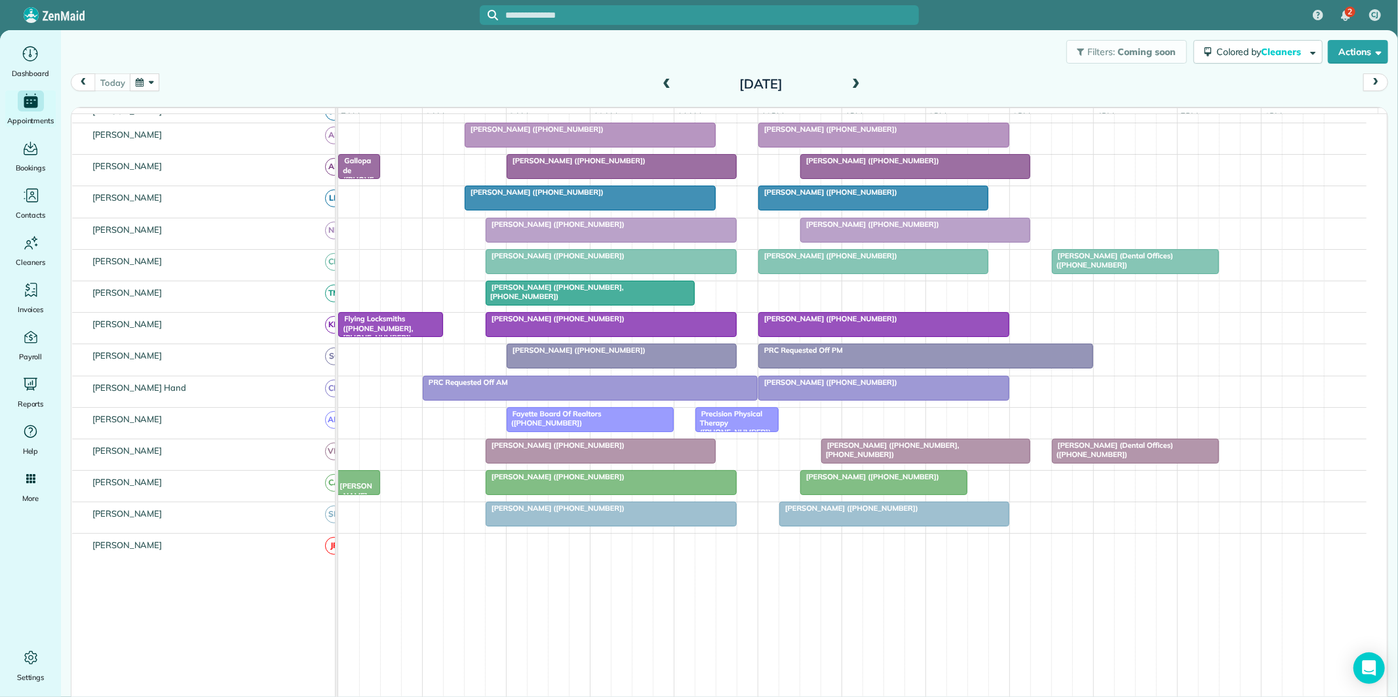
click at [515, 60] on div "Filters: Coming soon Colored by Cleaners Color by Cleaner Color by Team Color b…" at bounding box center [729, 51] width 1337 height 43
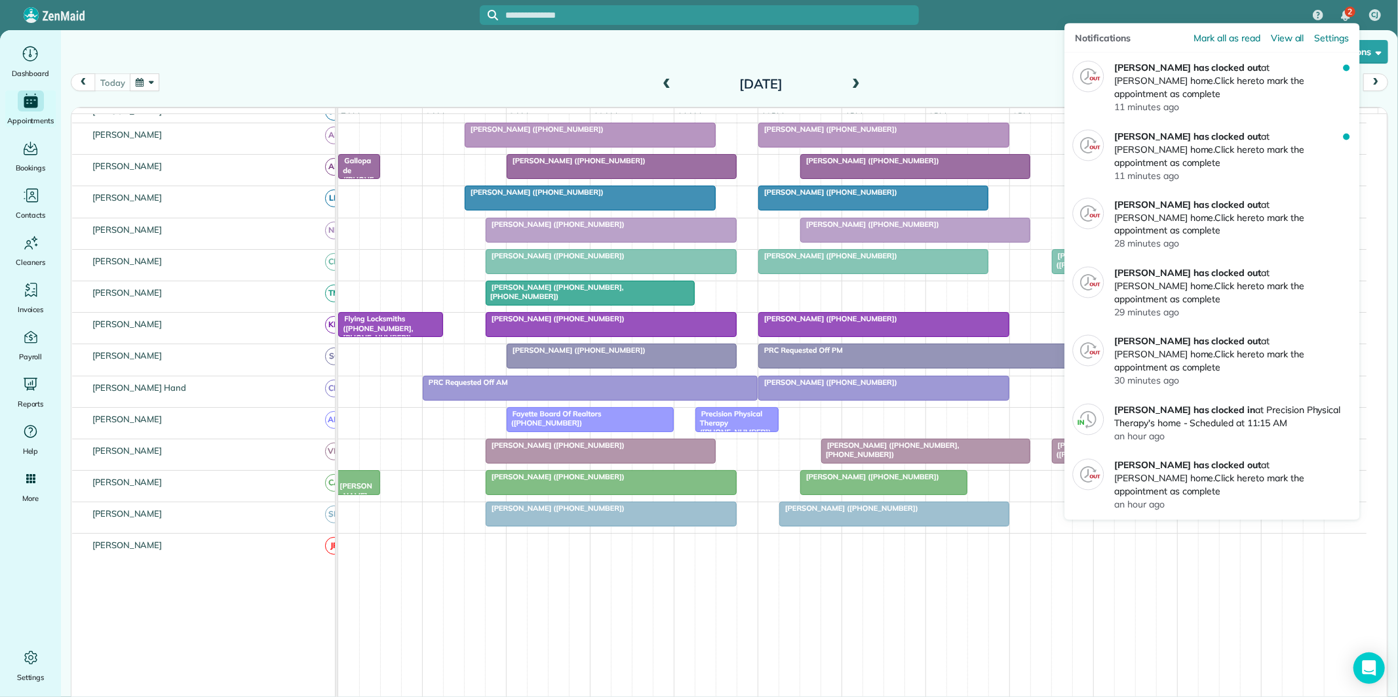
click at [1348, 12] on span "2" at bounding box center [1350, 12] width 5 height 10
click at [1233, 37] on span "Mark all as read" at bounding box center [1227, 37] width 66 height 13
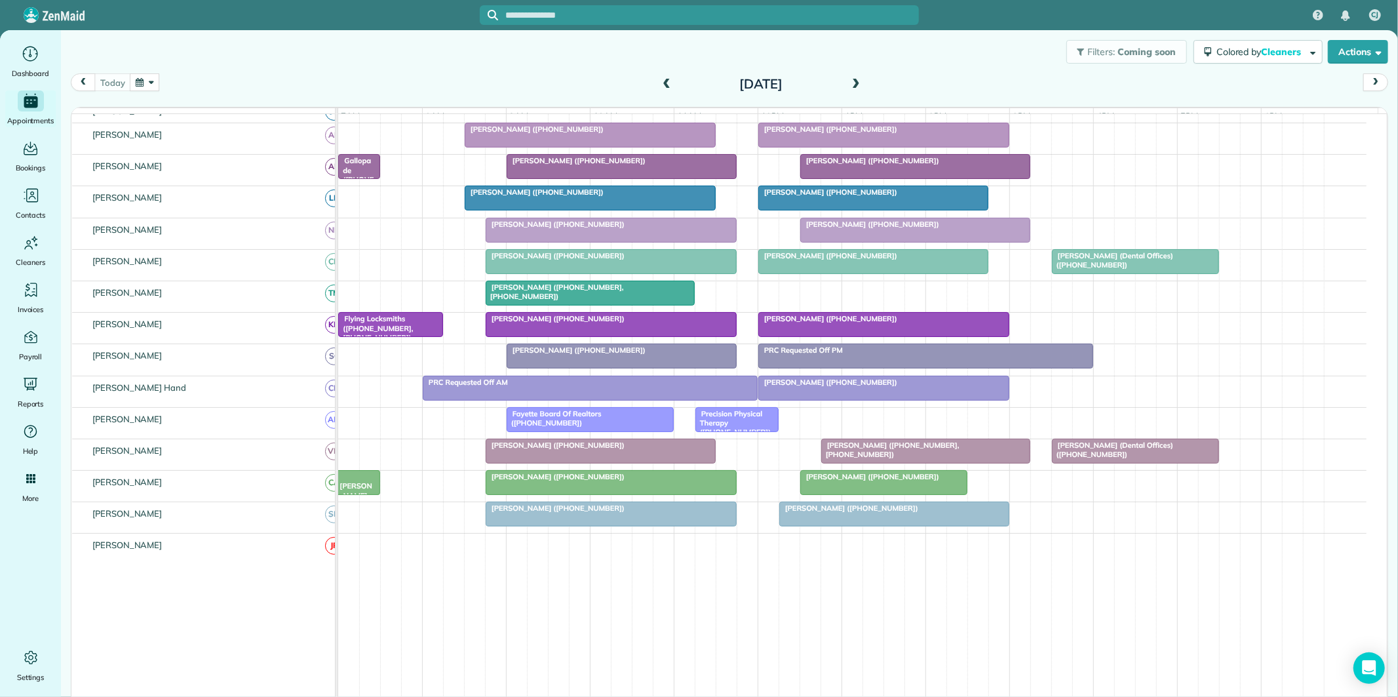
click at [914, 62] on div "Filters: Coming soon Colored by Cleaners Color by Cleaner Color by Team Color b…" at bounding box center [729, 51] width 1337 height 43
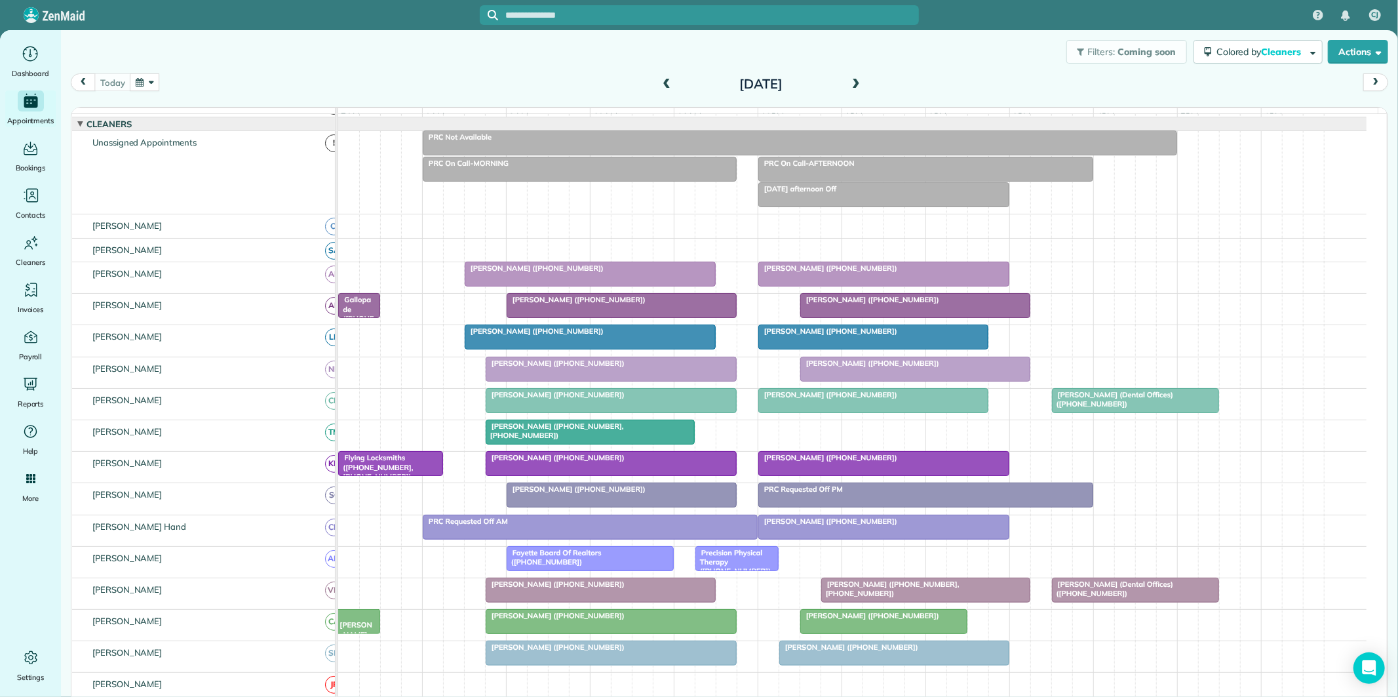
scroll to position [28, 0]
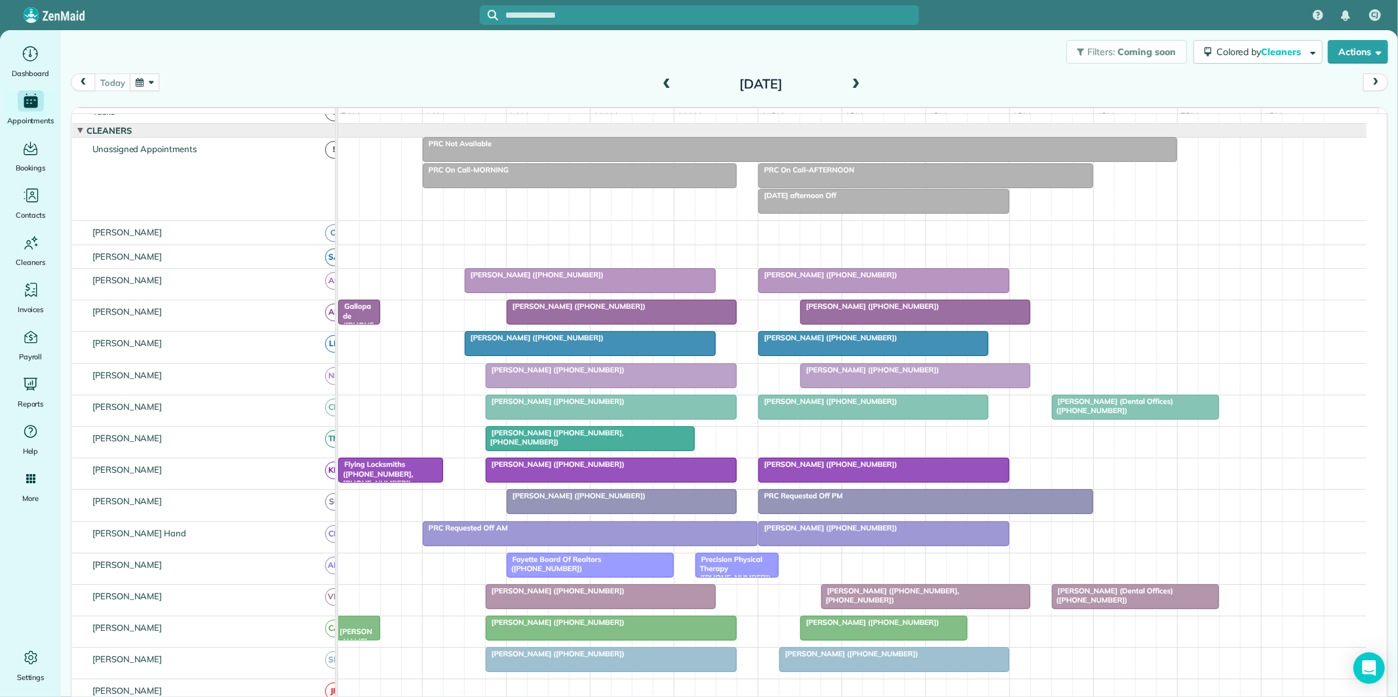
click at [849, 81] on span at bounding box center [856, 85] width 14 height 12
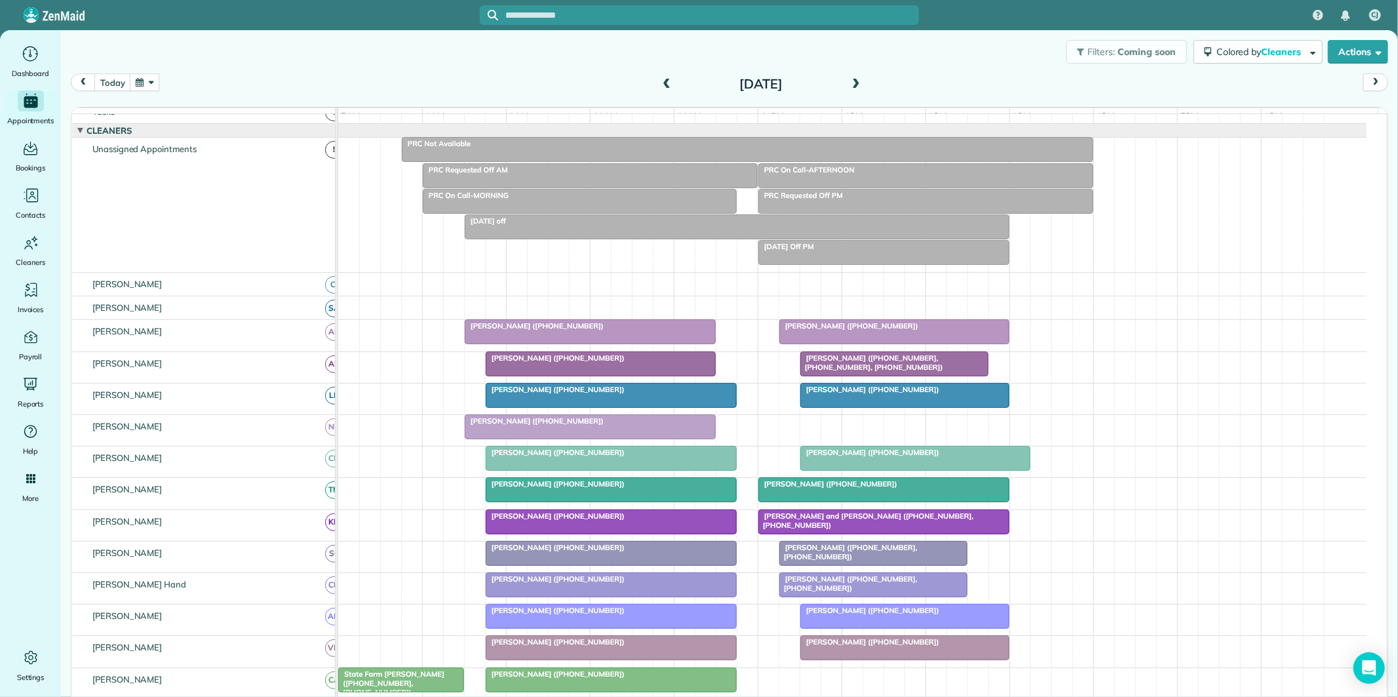
click at [565, 64] on div "Filters: Coming soon Colored by Cleaners Color by Cleaner Color by Team Color b…" at bounding box center [729, 51] width 1337 height 43
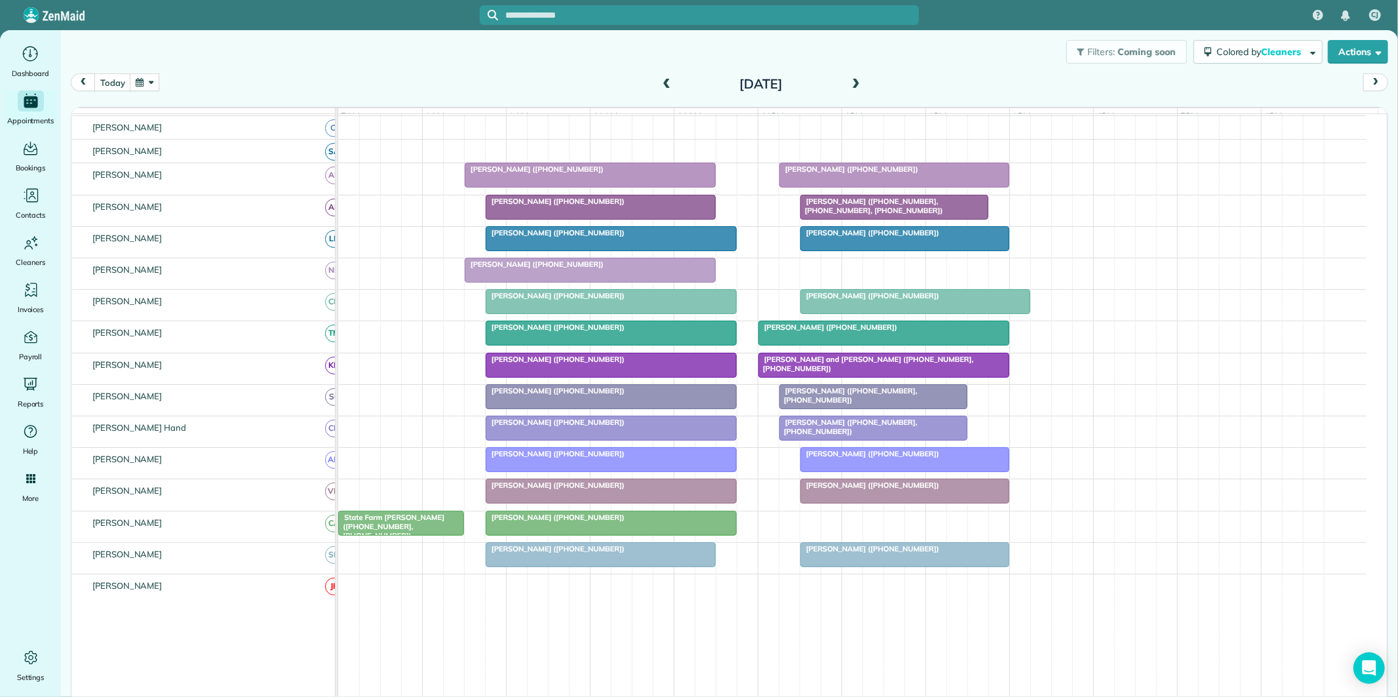
scroll to position [94, 0]
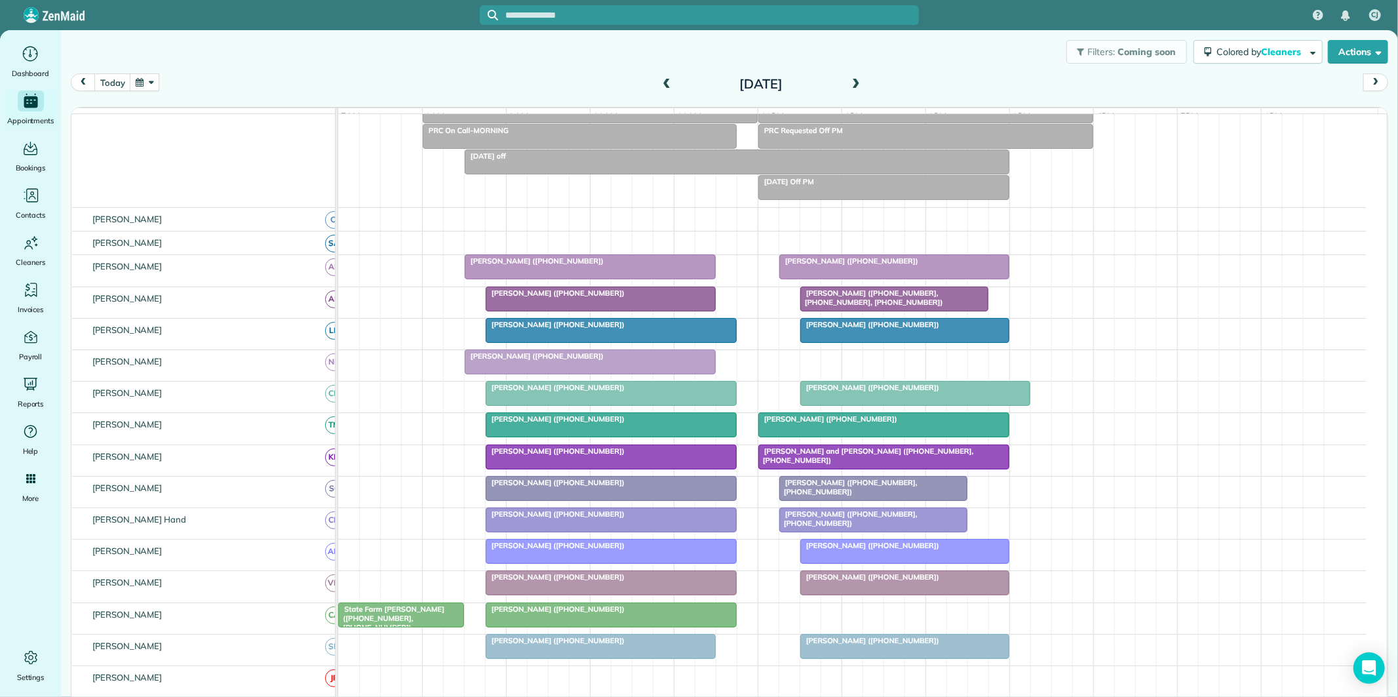
click at [569, 83] on div "today Thursday Oct 16, 2025" at bounding box center [729, 85] width 1317 height 25
click at [329, 73] on div "today Thursday Oct 16, 2025" at bounding box center [729, 85] width 1317 height 25
click at [114, 81] on button "today" at bounding box center [112, 82] width 36 height 18
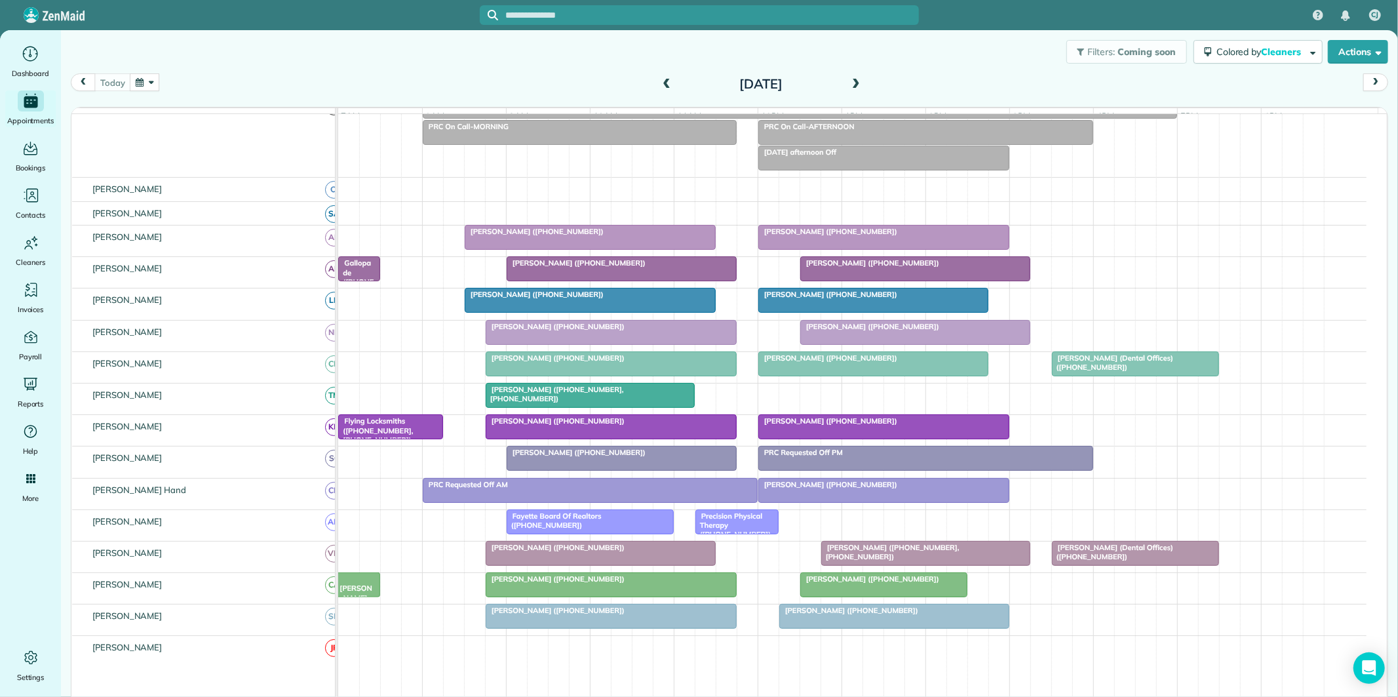
scroll to position [146, 0]
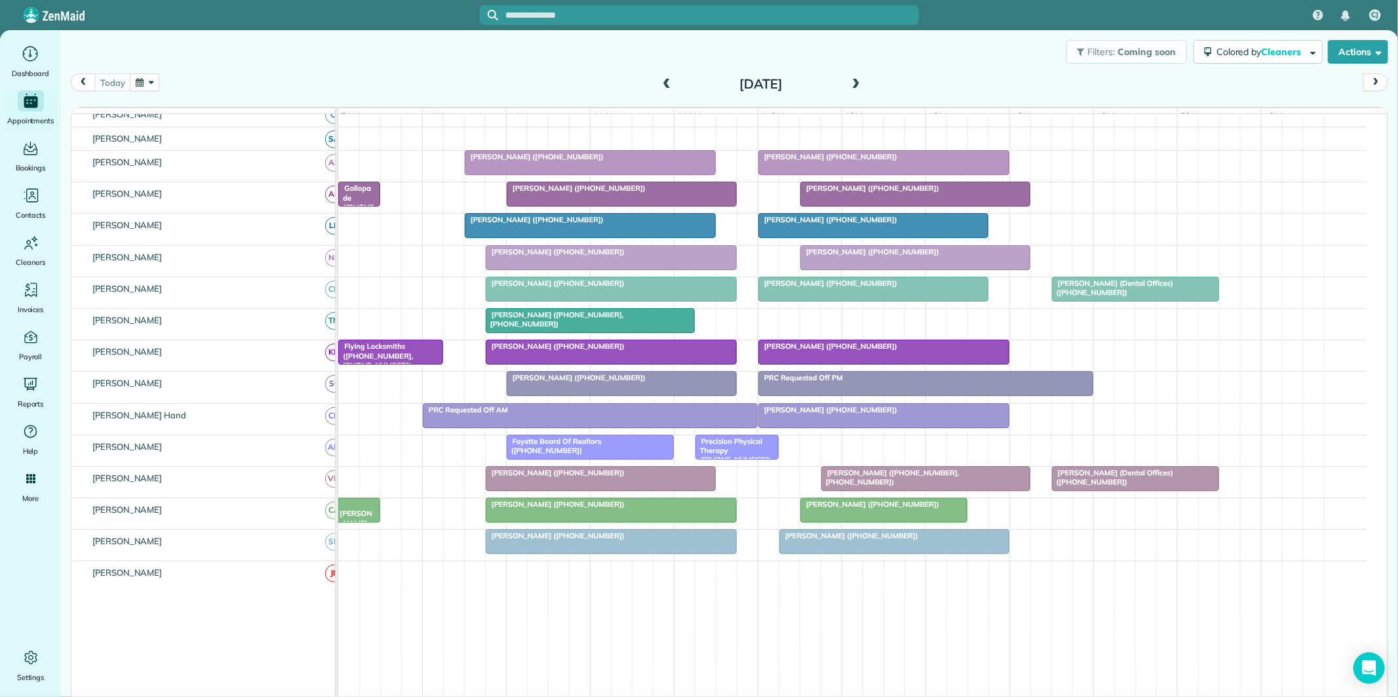
click at [755, 461] on div "Precision Physical Therapy ([PHONE_NUMBER])" at bounding box center [736, 451] width 75 height 28
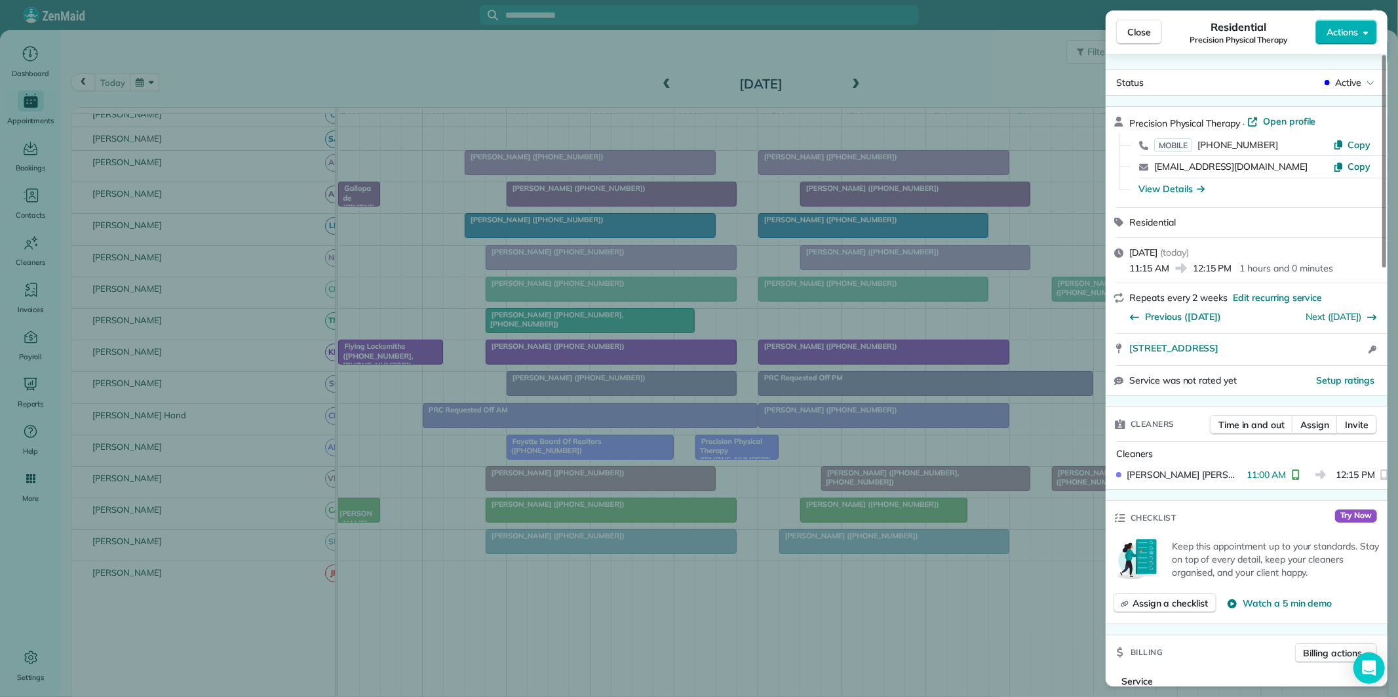
click at [1137, 33] on span "Close" at bounding box center [1139, 32] width 24 height 13
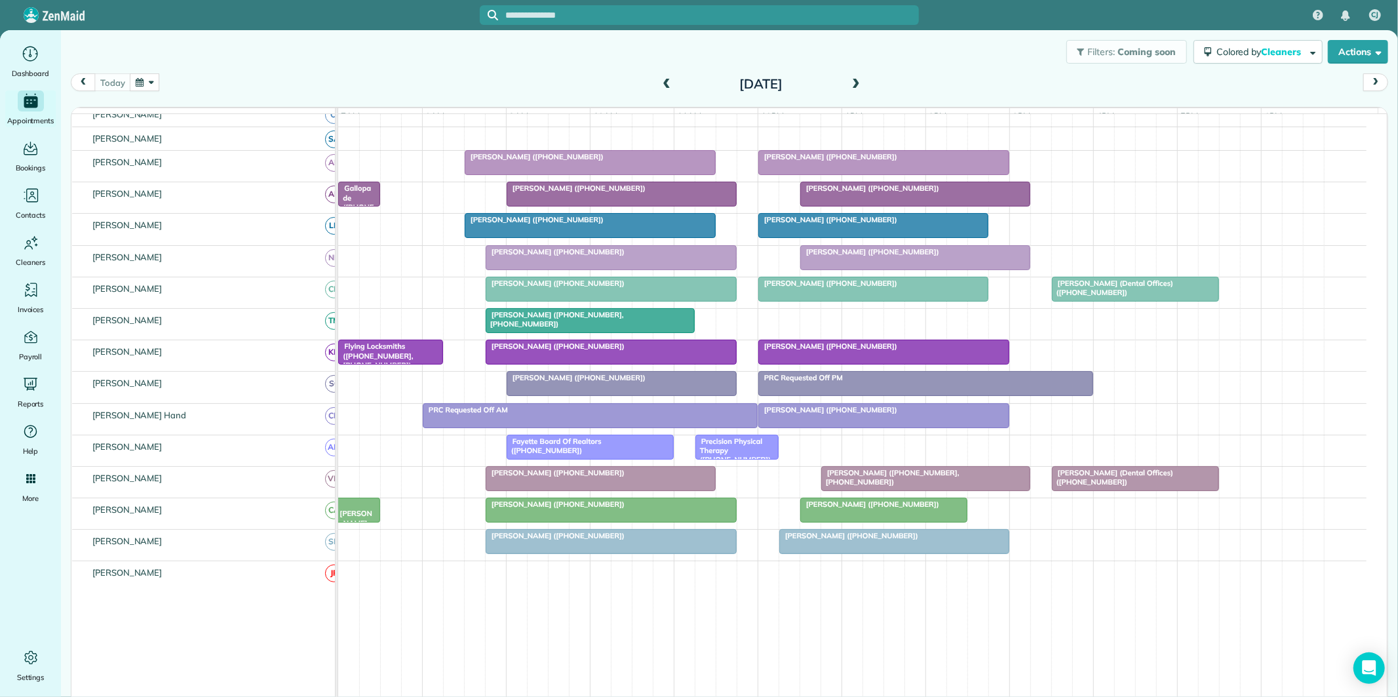
click at [849, 87] on span at bounding box center [856, 85] width 14 height 12
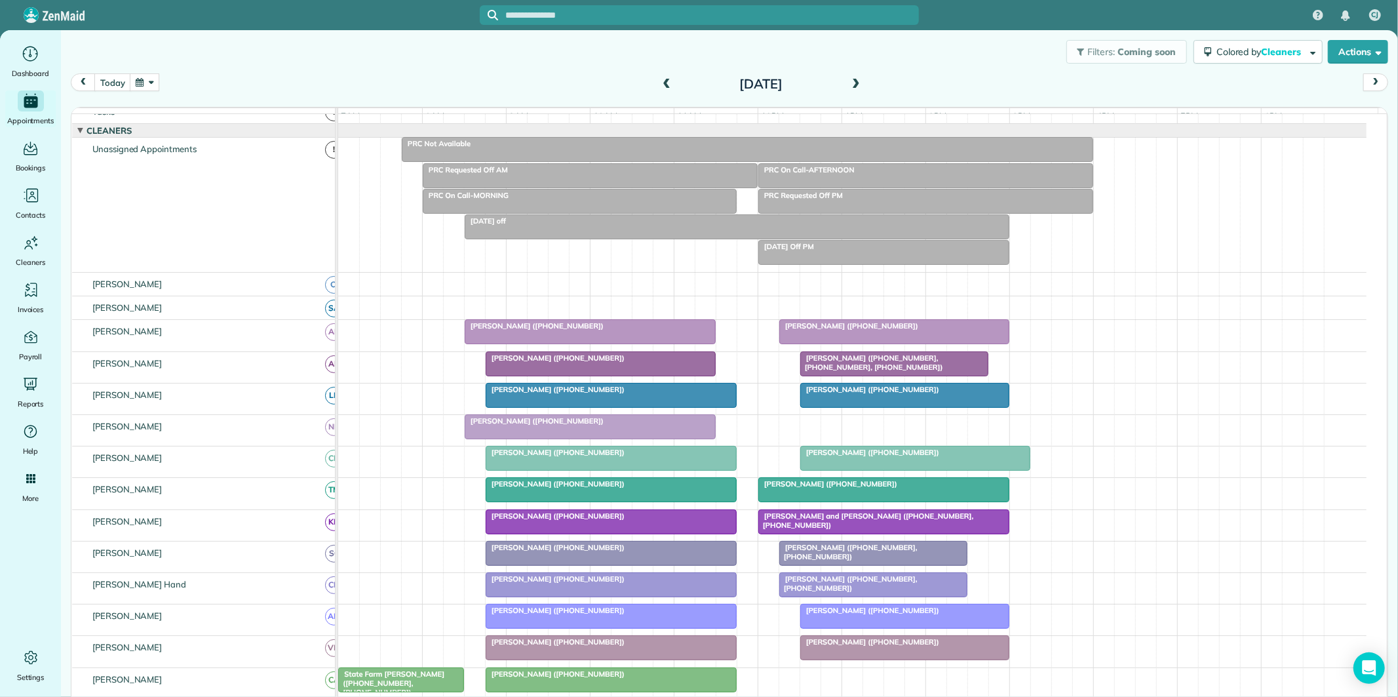
scroll to position [173, 0]
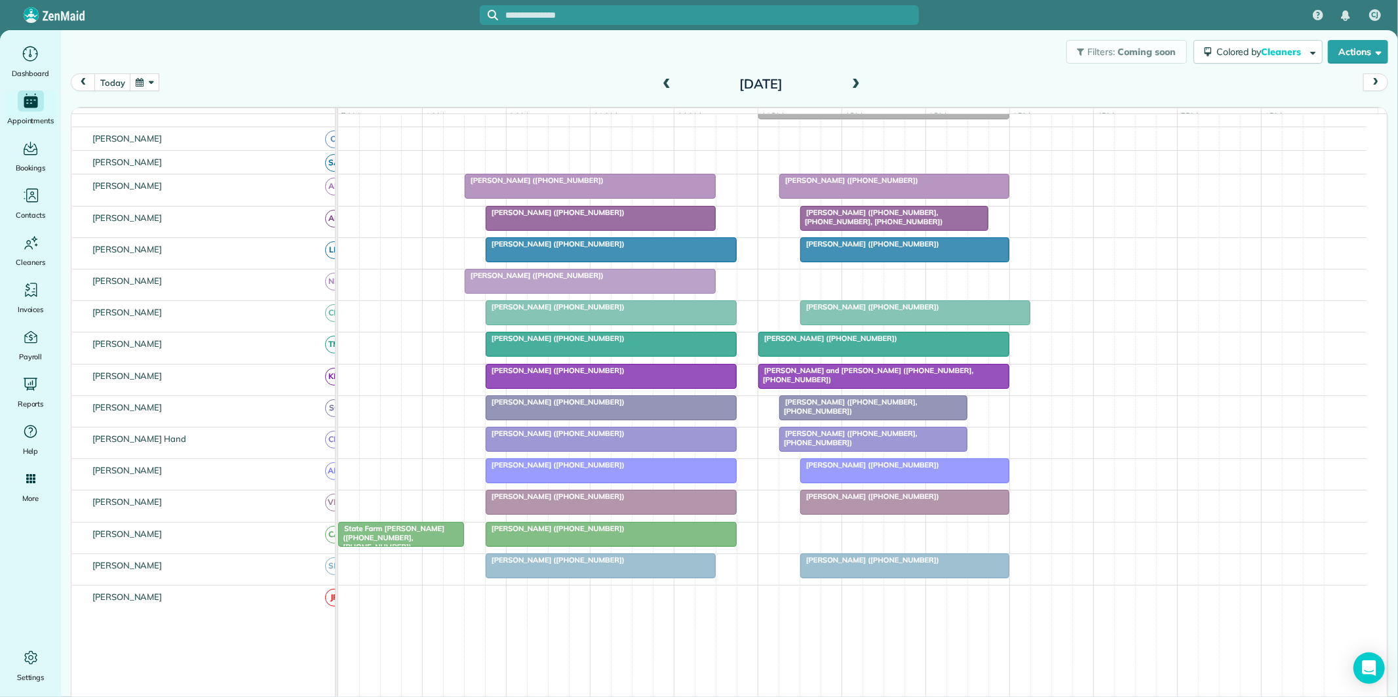
click at [140, 77] on button "button" at bounding box center [145, 82] width 30 height 18
click at [393, 61] on div "Filters: Coming soon Colored by Cleaners Color by Cleaner Color by Team Color b…" at bounding box center [729, 51] width 1337 height 43
click at [142, 82] on button "button" at bounding box center [145, 82] width 30 height 18
click at [261, 190] on link "23" at bounding box center [261, 192] width 21 height 21
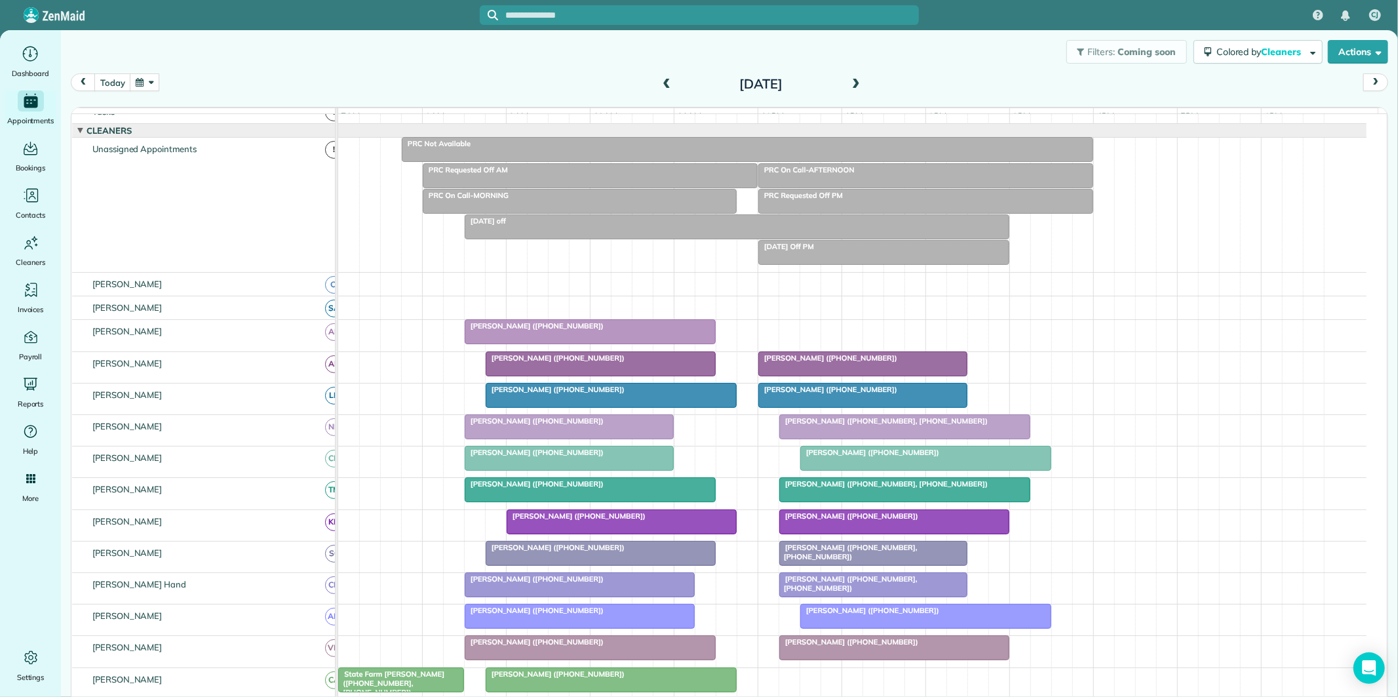
click at [659, 82] on span at bounding box center [666, 85] width 14 height 12
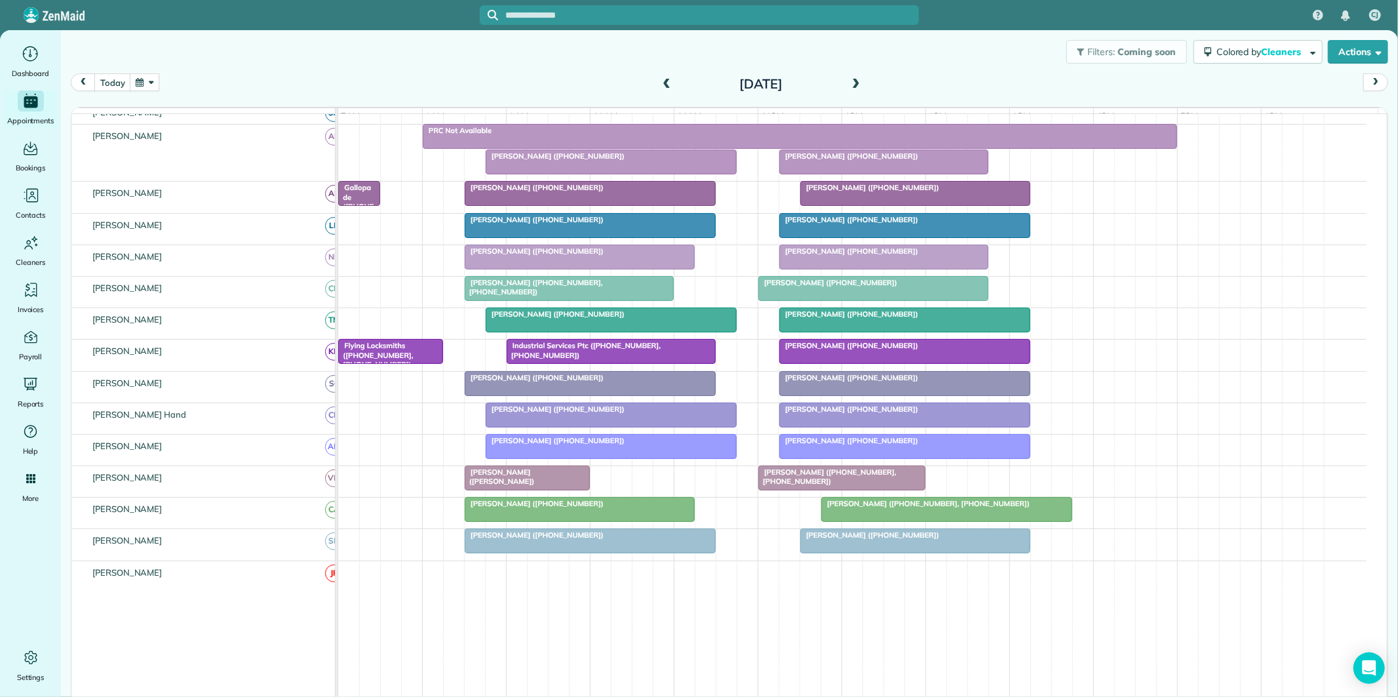
scroll to position [173, 0]
click at [958, 520] on div at bounding box center [947, 508] width 250 height 24
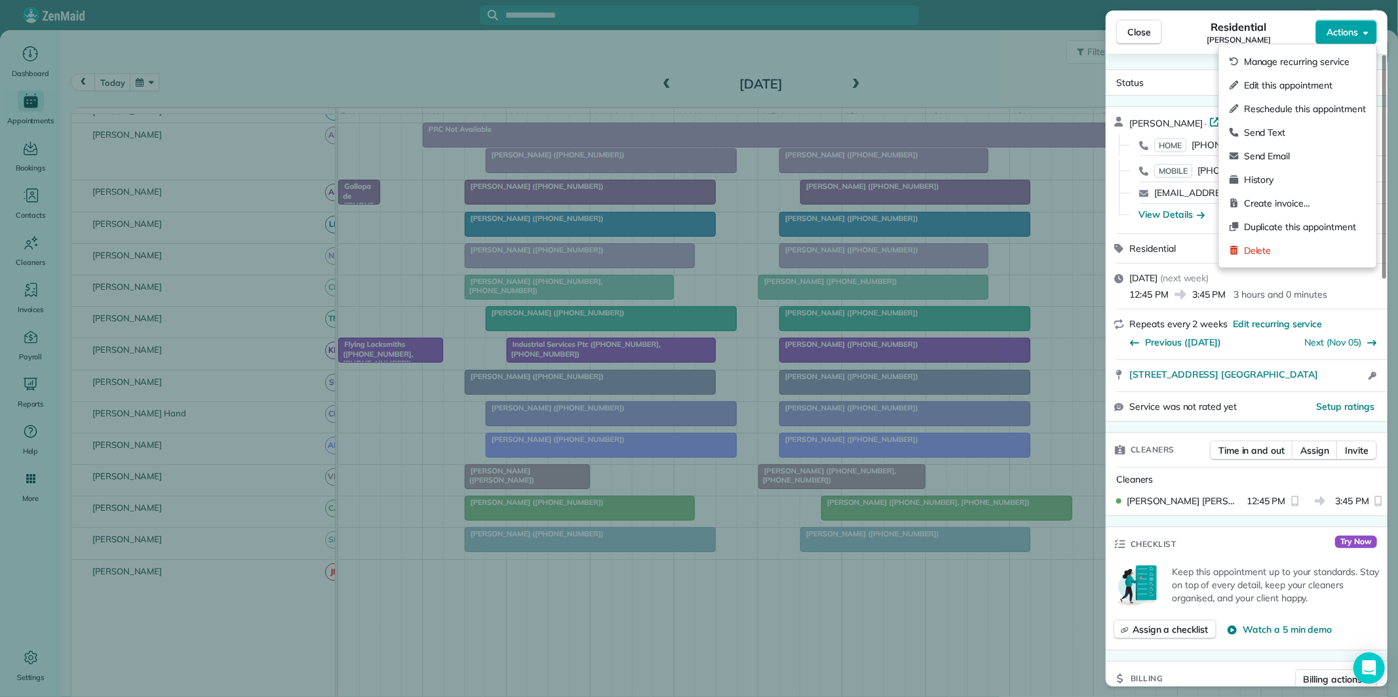
click at [1351, 30] on span "Actions" at bounding box center [1342, 32] width 31 height 13
click at [1308, 82] on span "Edit this appointment" at bounding box center [1305, 85] width 122 height 13
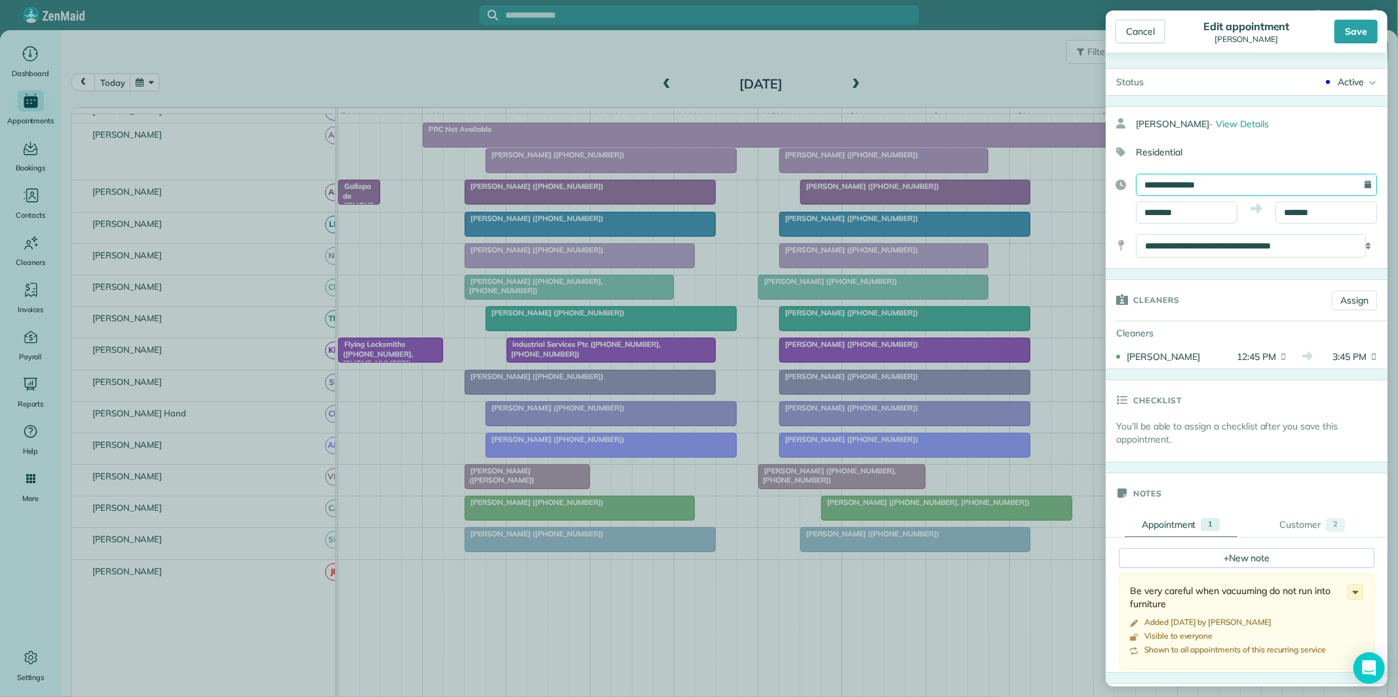
click at [1197, 184] on input "**********" at bounding box center [1256, 185] width 241 height 22
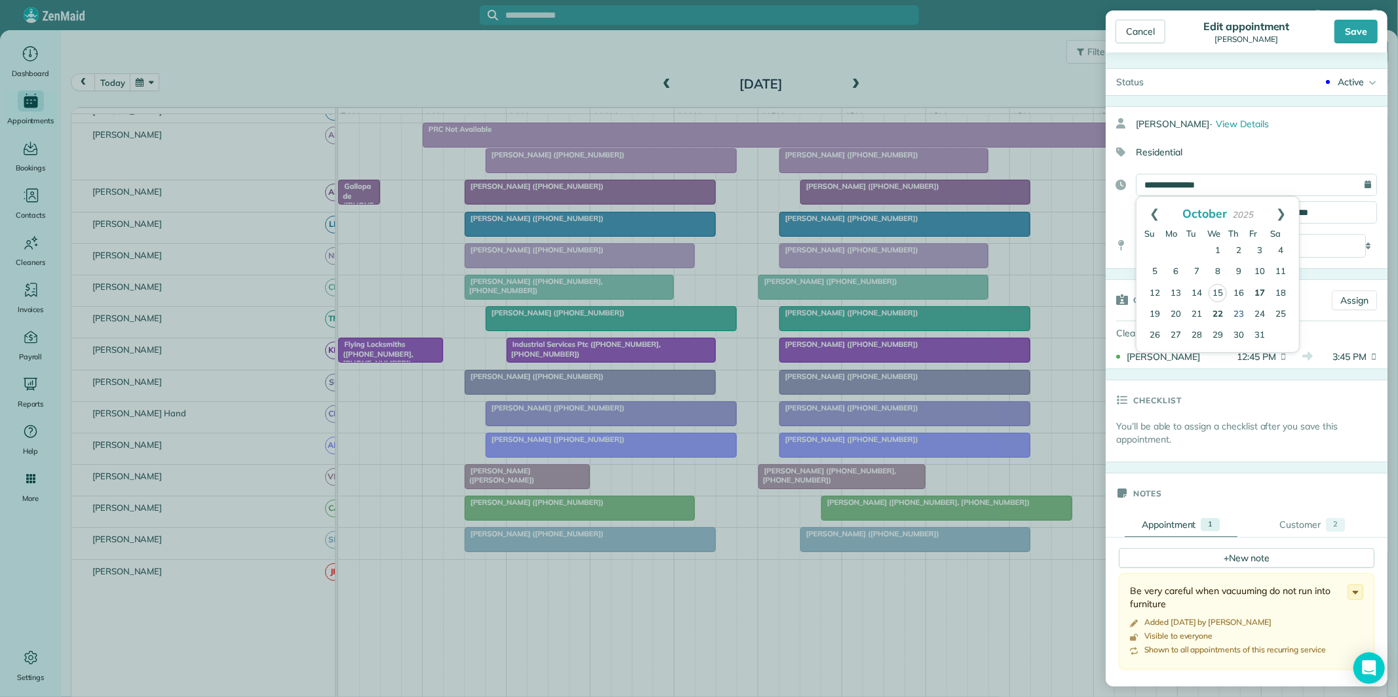
drag, startPoint x: 1241, startPoint y: 313, endPoint x: 1250, endPoint y: 293, distance: 21.4
click at [1242, 313] on link "23" at bounding box center [1238, 314] width 21 height 21
type input "**********"
click at [1362, 33] on div "Save" at bounding box center [1356, 32] width 43 height 24
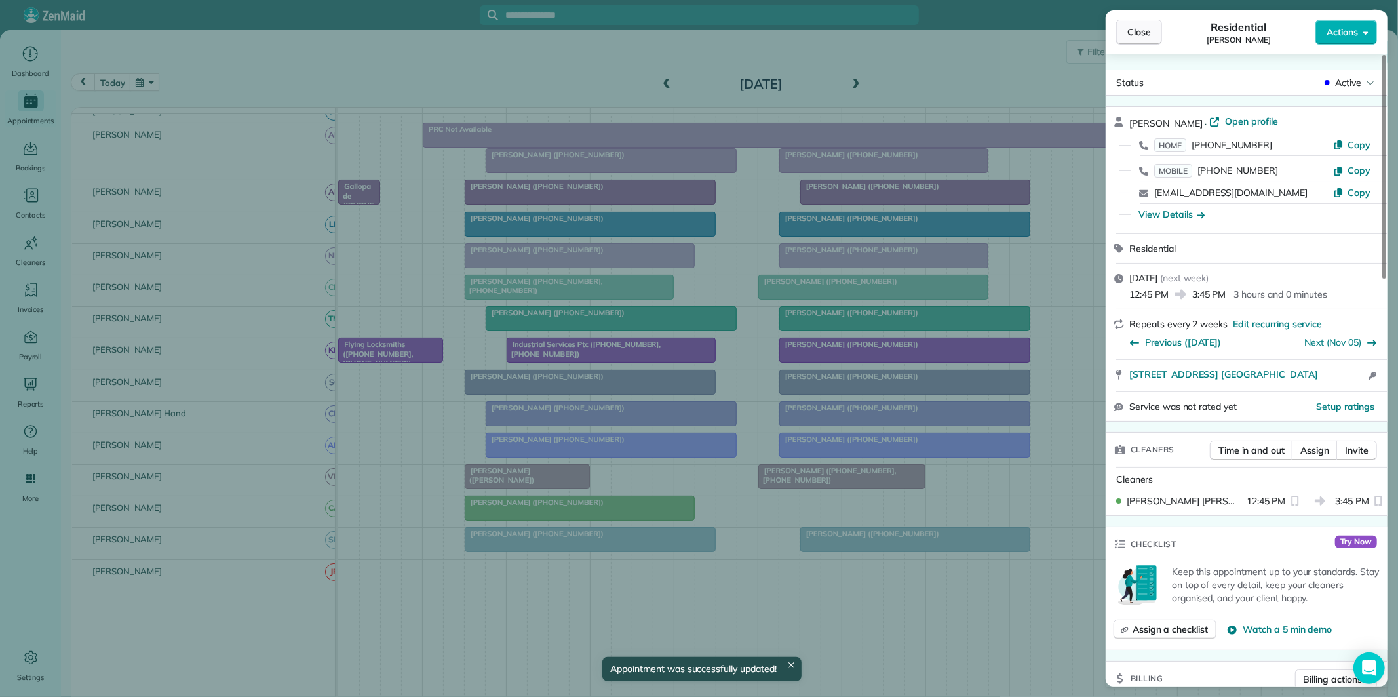
click at [1144, 28] on span "Close" at bounding box center [1139, 32] width 24 height 13
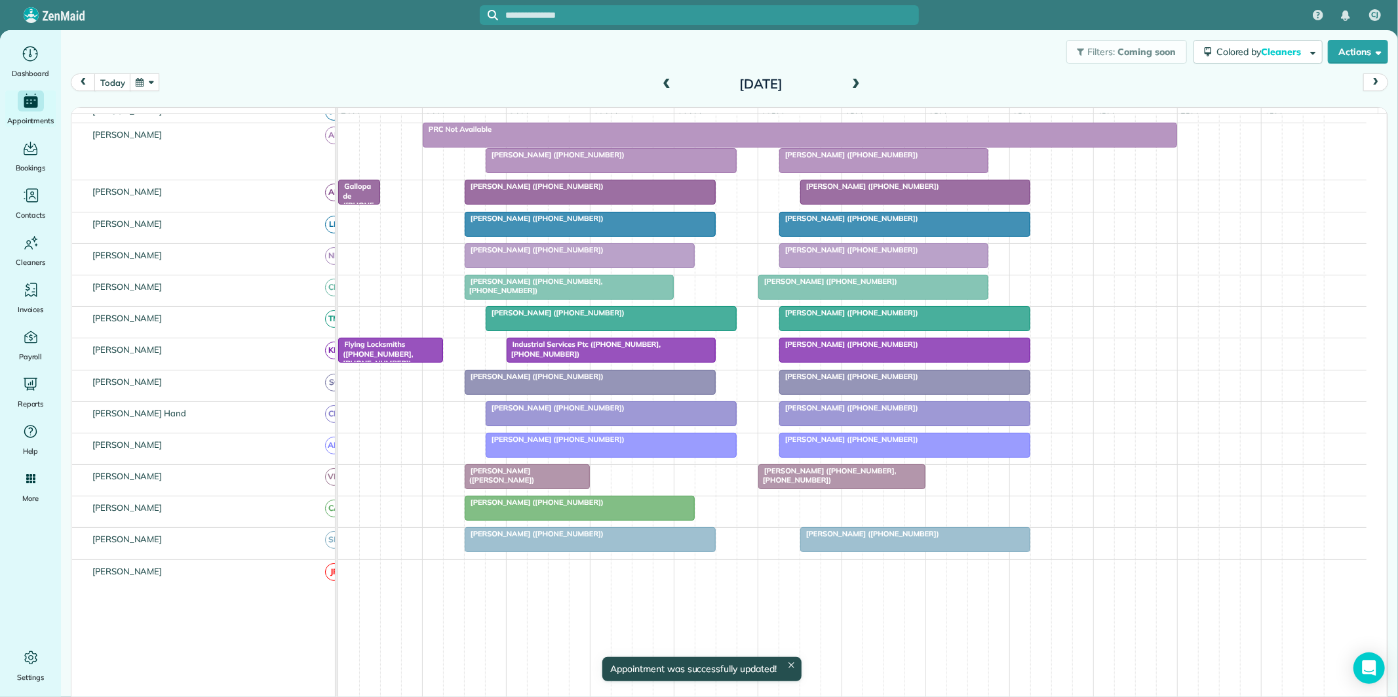
click at [879, 159] on span "[PERSON_NAME] ([PHONE_NUMBER])" at bounding box center [849, 154] width 140 height 9
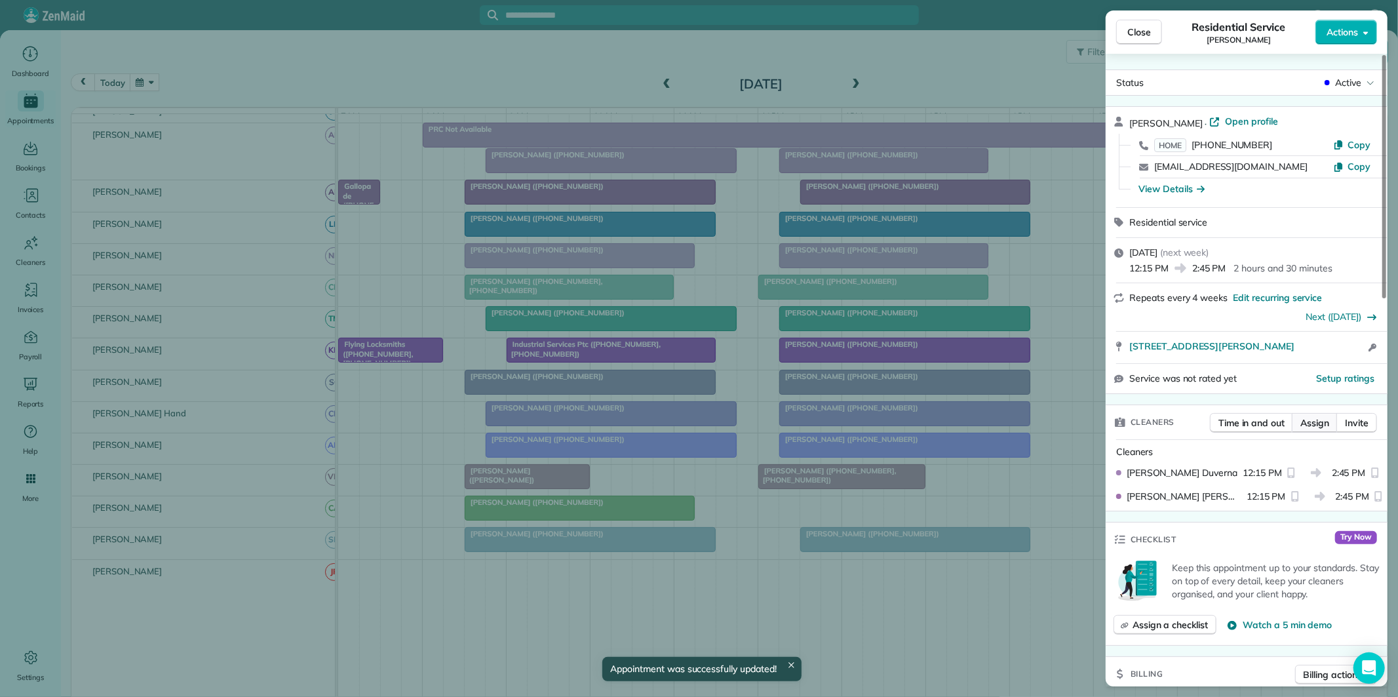
click at [1313, 422] on span "Assign" at bounding box center [1314, 422] width 29 height 13
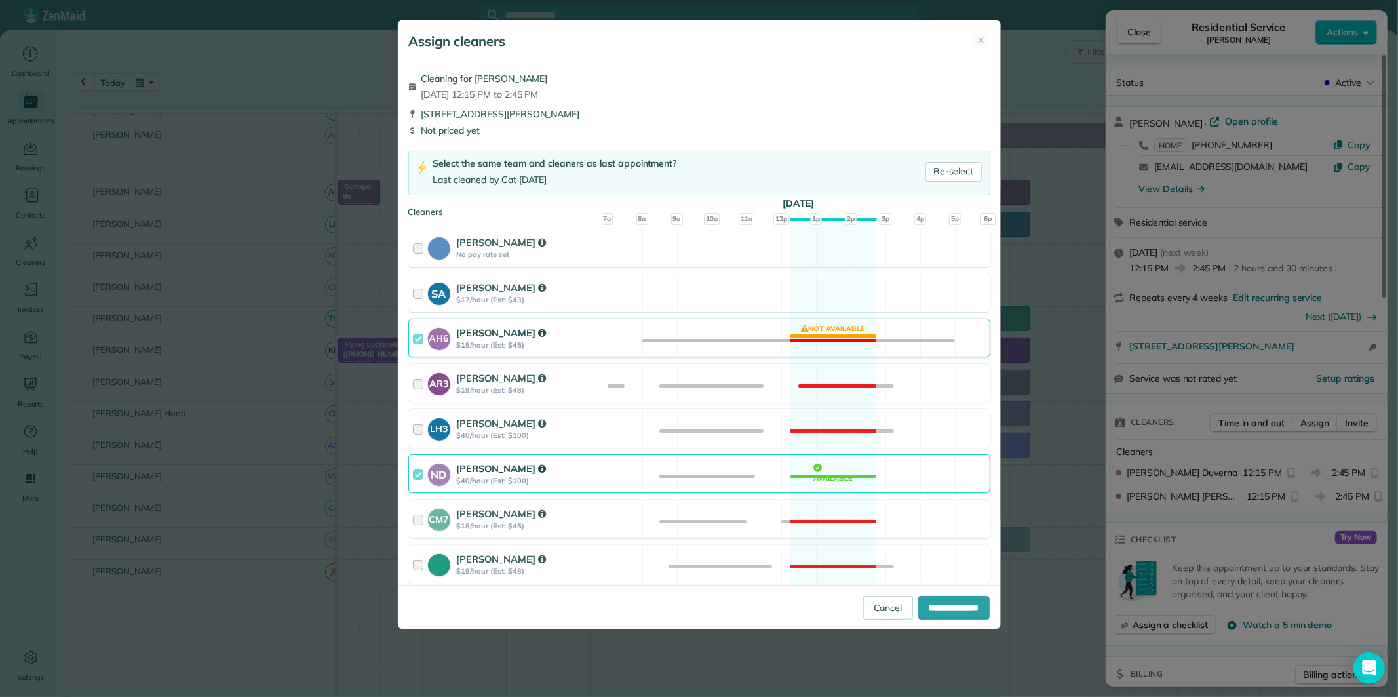
click at [840, 338] on div "AH6 Ashley Hudson $18/hour (Est: $45) Not available" at bounding box center [699, 338] width 582 height 39
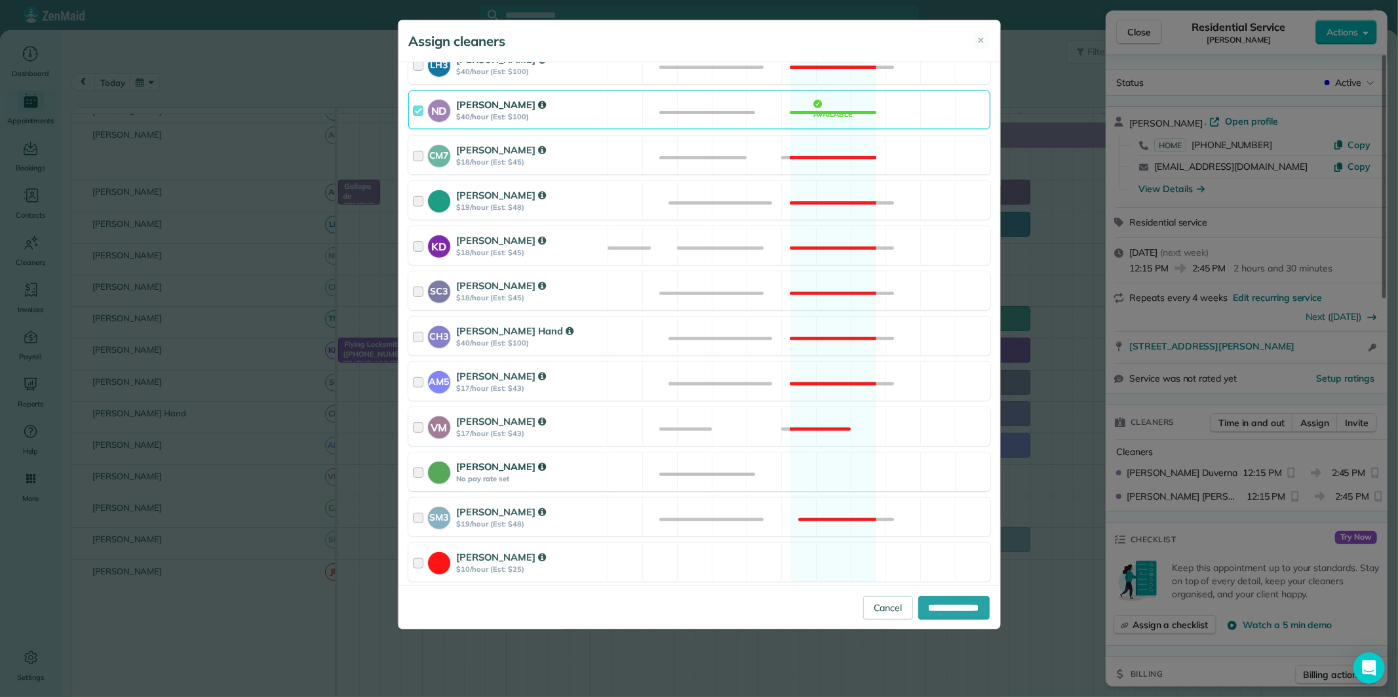
click at [827, 477] on div "Catherine Altman No pay rate set Available" at bounding box center [699, 471] width 582 height 39
click at [948, 605] on input "**********" at bounding box center [953, 608] width 71 height 24
type input "**********"
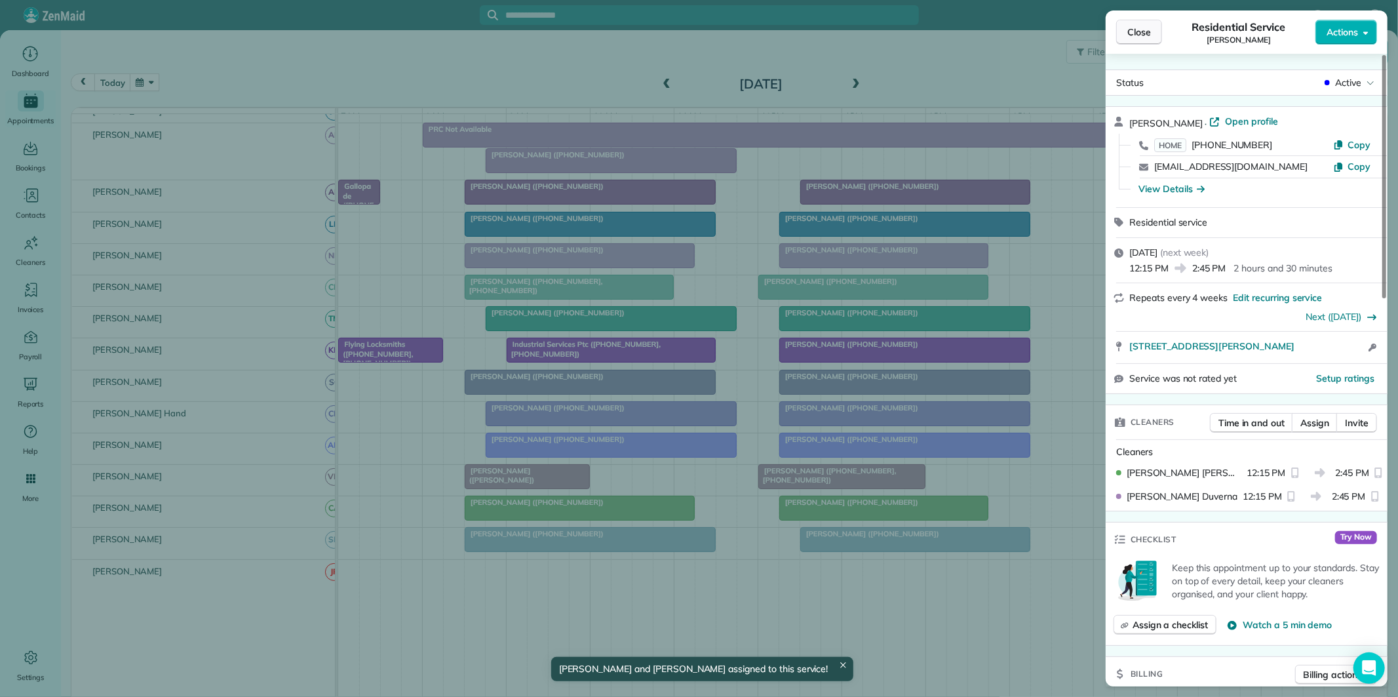
click at [1146, 30] on span "Close" at bounding box center [1139, 32] width 24 height 13
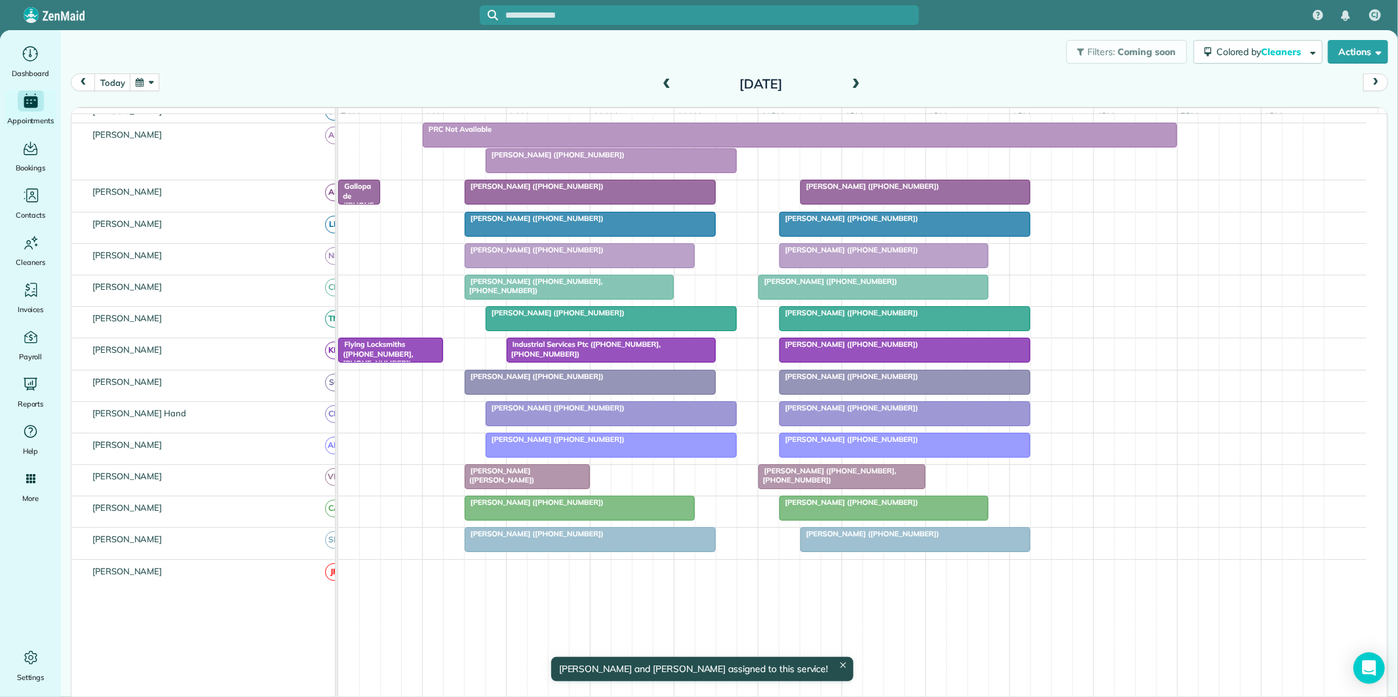
click at [140, 82] on button "button" at bounding box center [145, 82] width 30 height 18
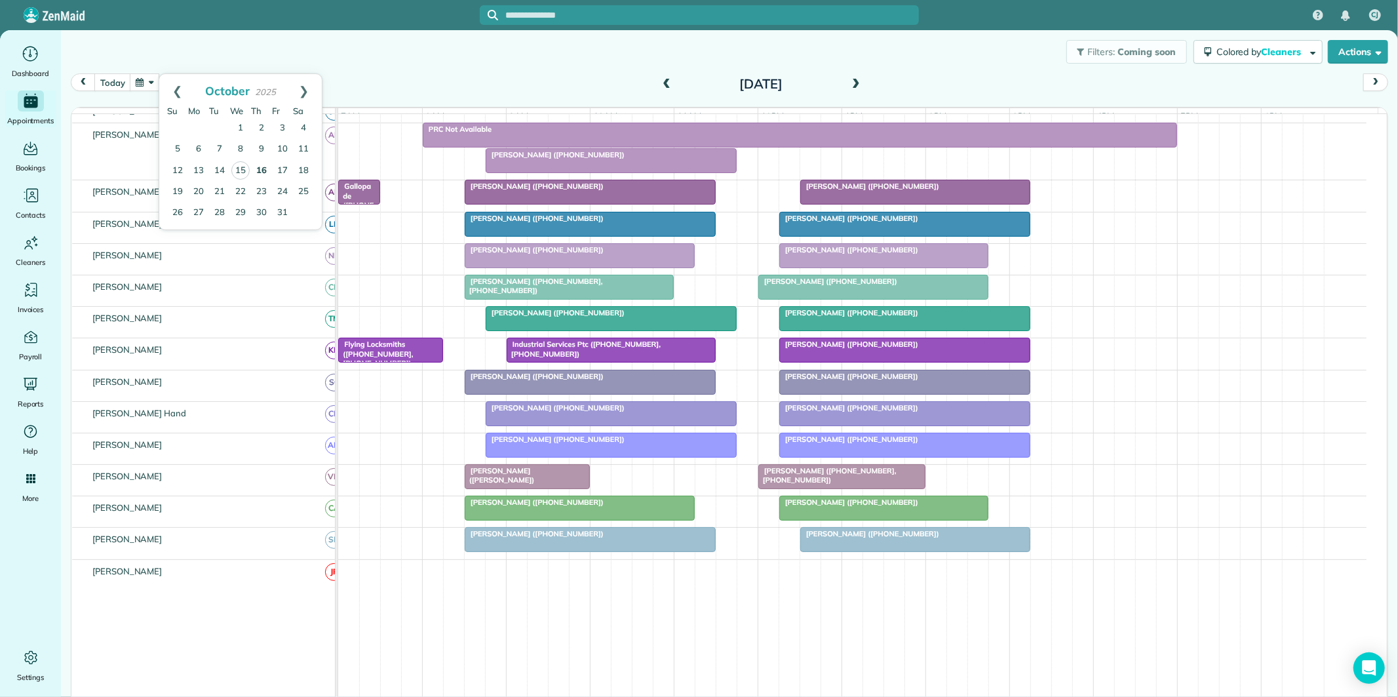
click at [262, 168] on link "16" at bounding box center [261, 171] width 21 height 21
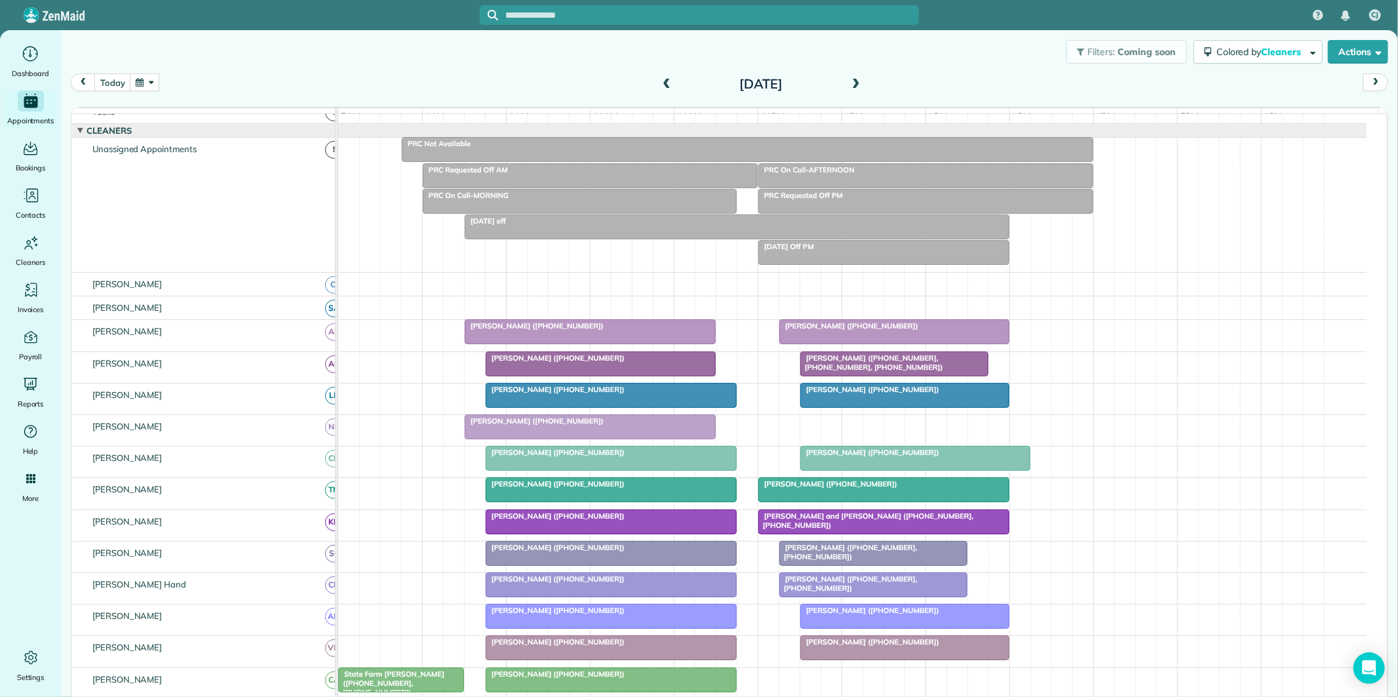
scroll to position [173, 0]
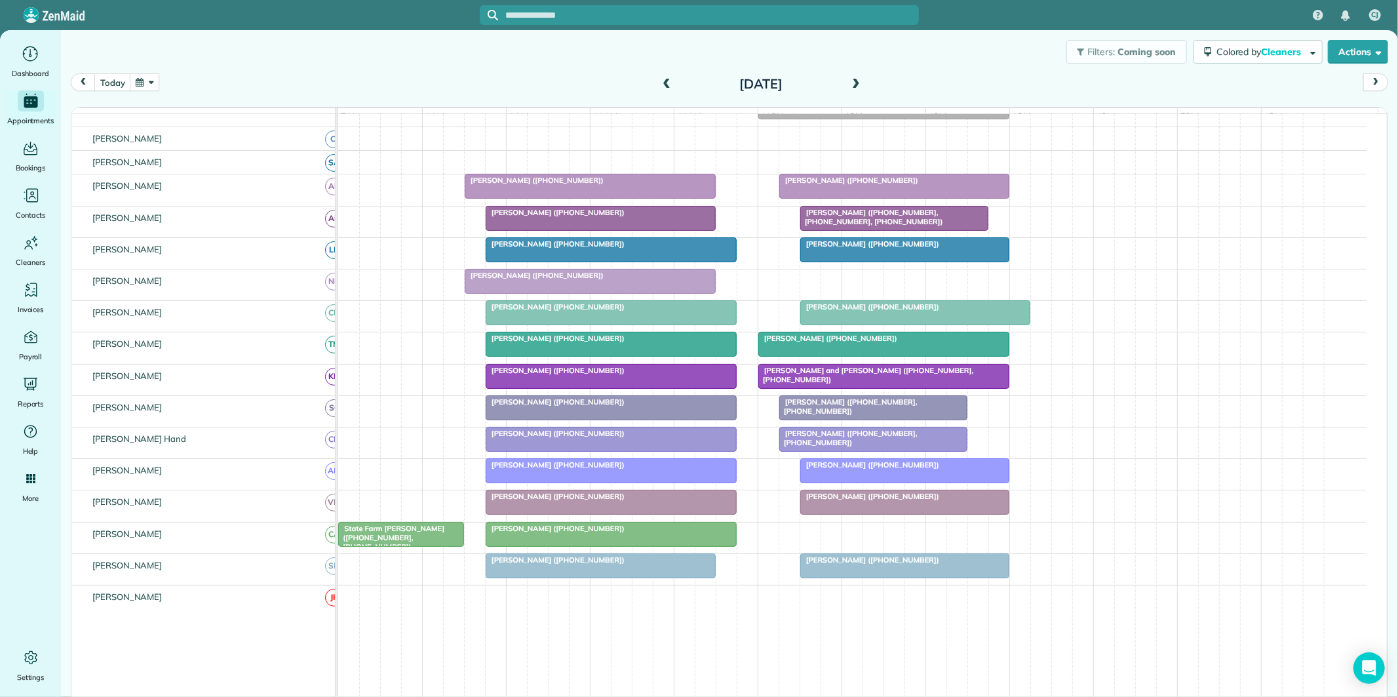
click at [849, 81] on span at bounding box center [856, 85] width 14 height 12
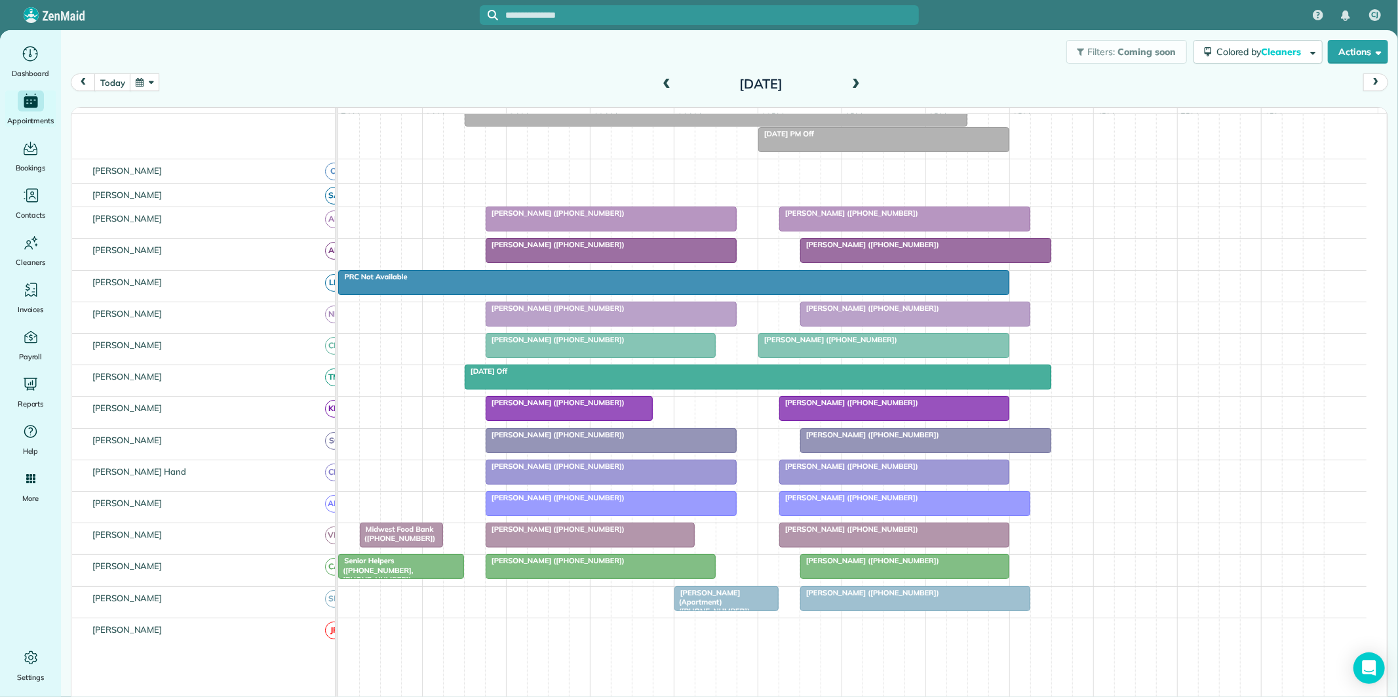
scroll to position [212, 0]
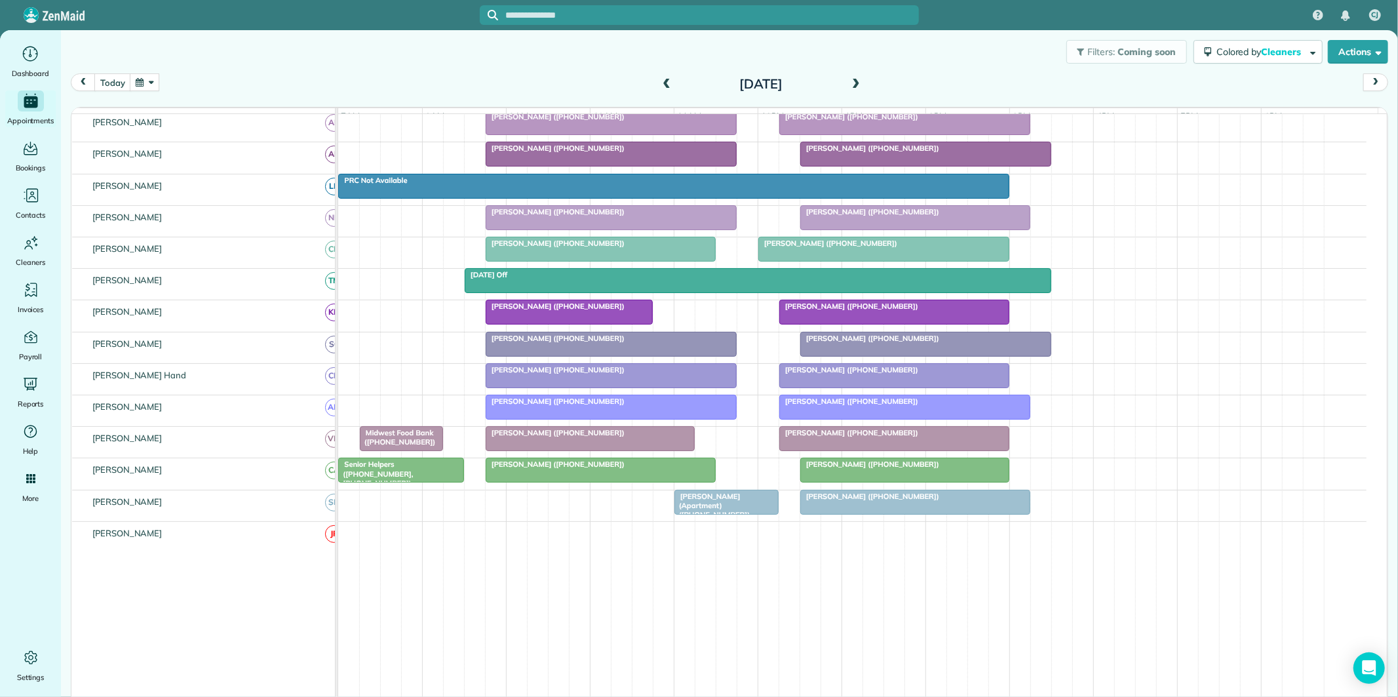
click at [147, 80] on button "button" at bounding box center [145, 82] width 30 height 18
click at [193, 213] on link "27" at bounding box center [198, 213] width 21 height 21
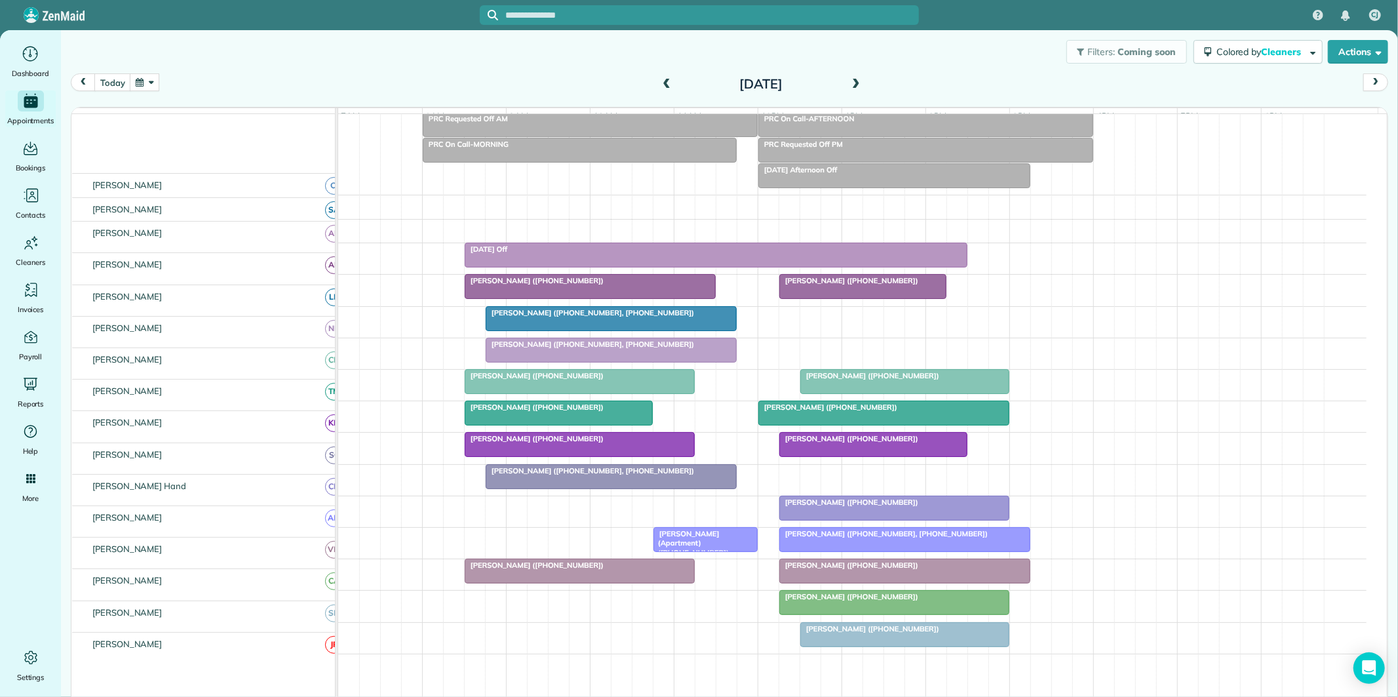
scroll to position [100, 0]
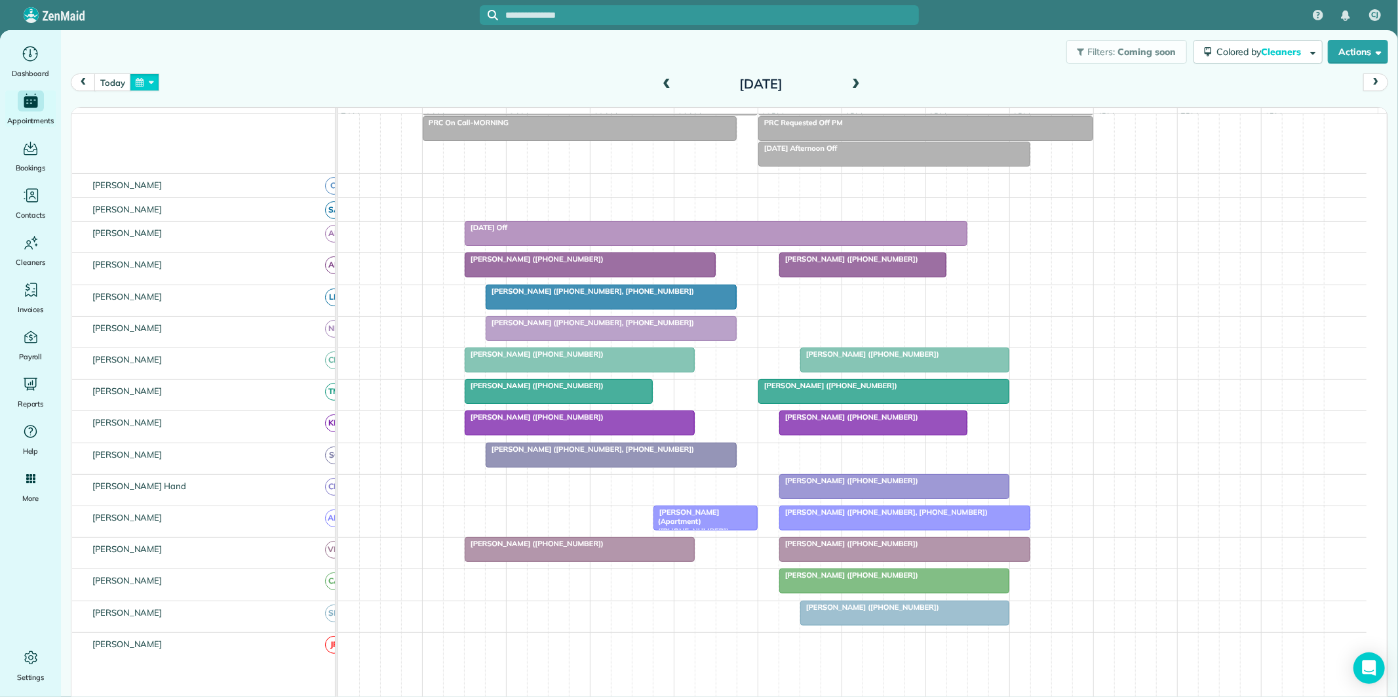
click at [139, 77] on button "button" at bounding box center [145, 82] width 30 height 18
click at [266, 170] on link "16" at bounding box center [261, 171] width 21 height 21
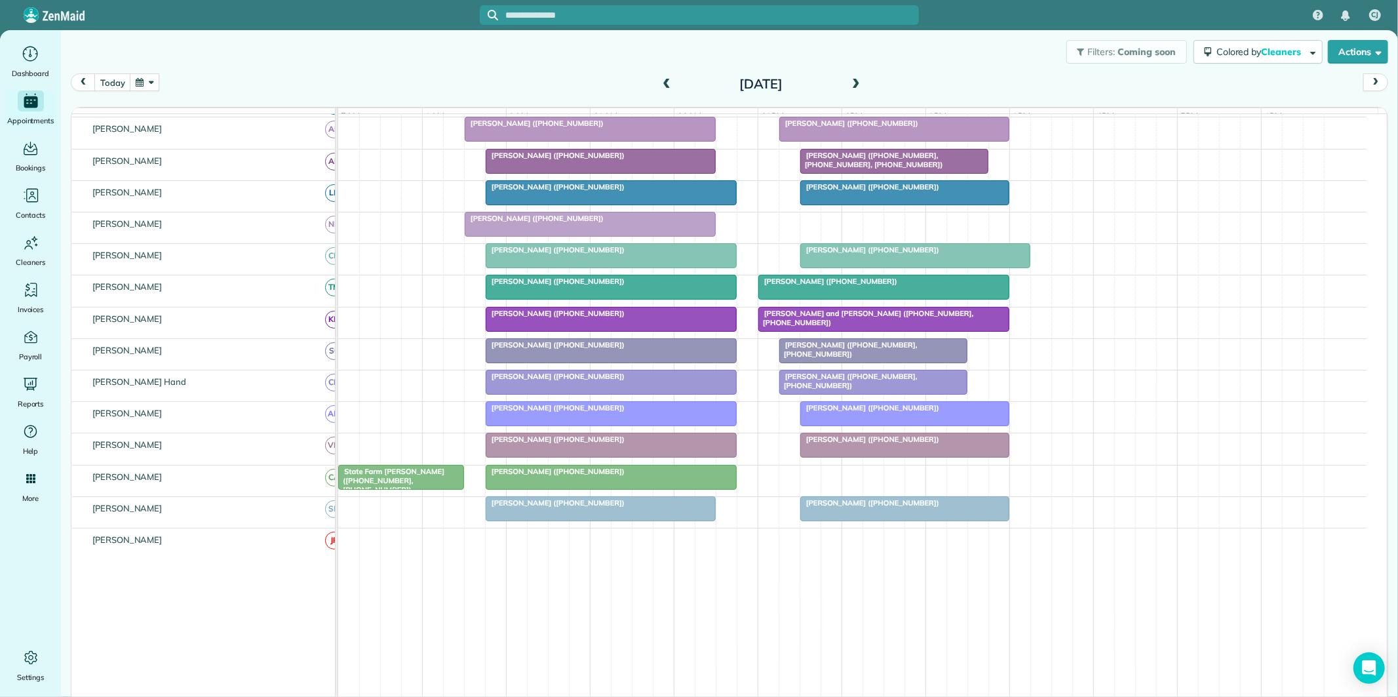
scroll to position [234, 0]
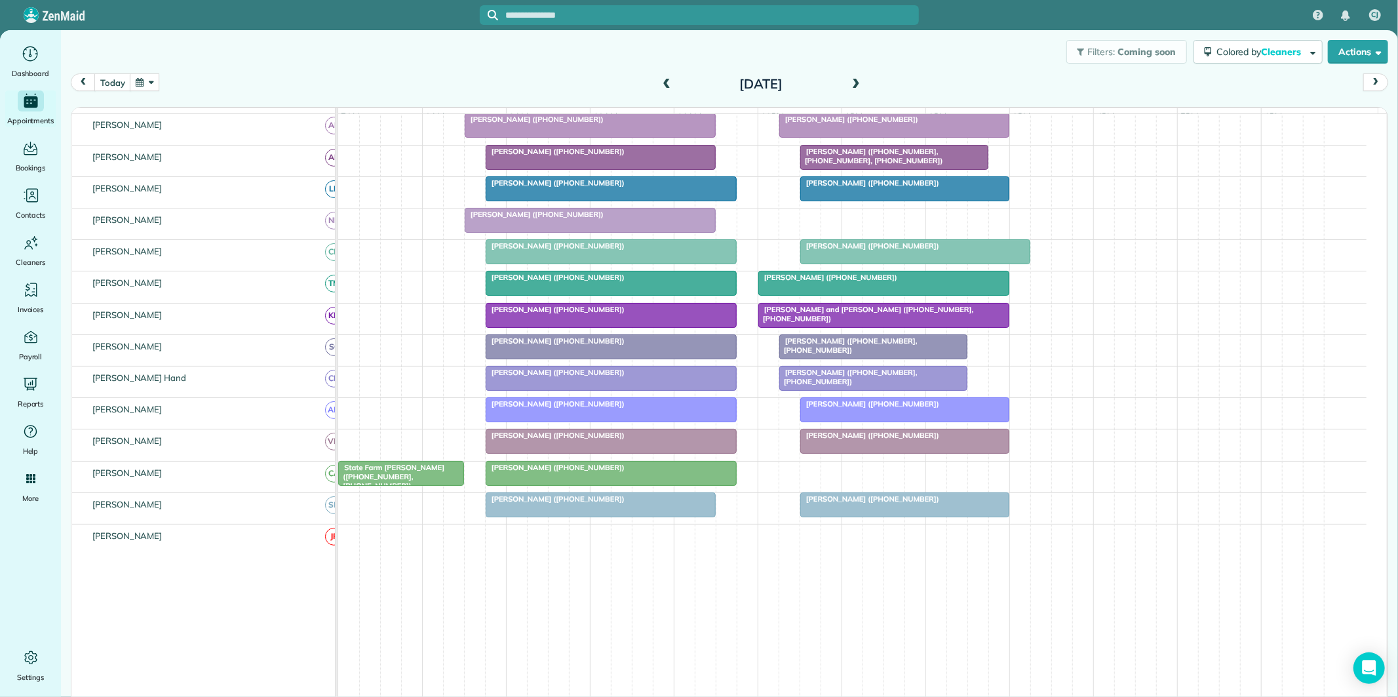
click at [783, 224] on div "[PERSON_NAME] ([PHONE_NUMBER])" at bounding box center [852, 223] width 1028 height 31
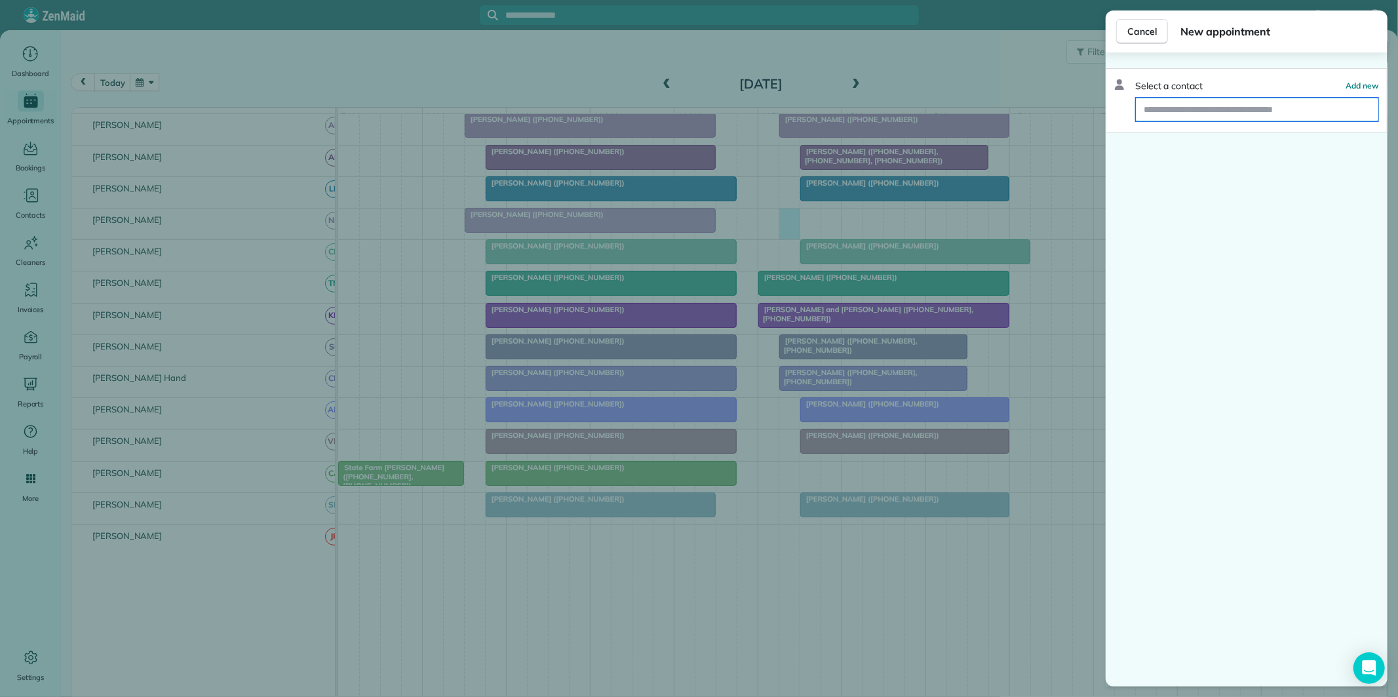
click at [1197, 109] on input "text" at bounding box center [1257, 110] width 243 height 24
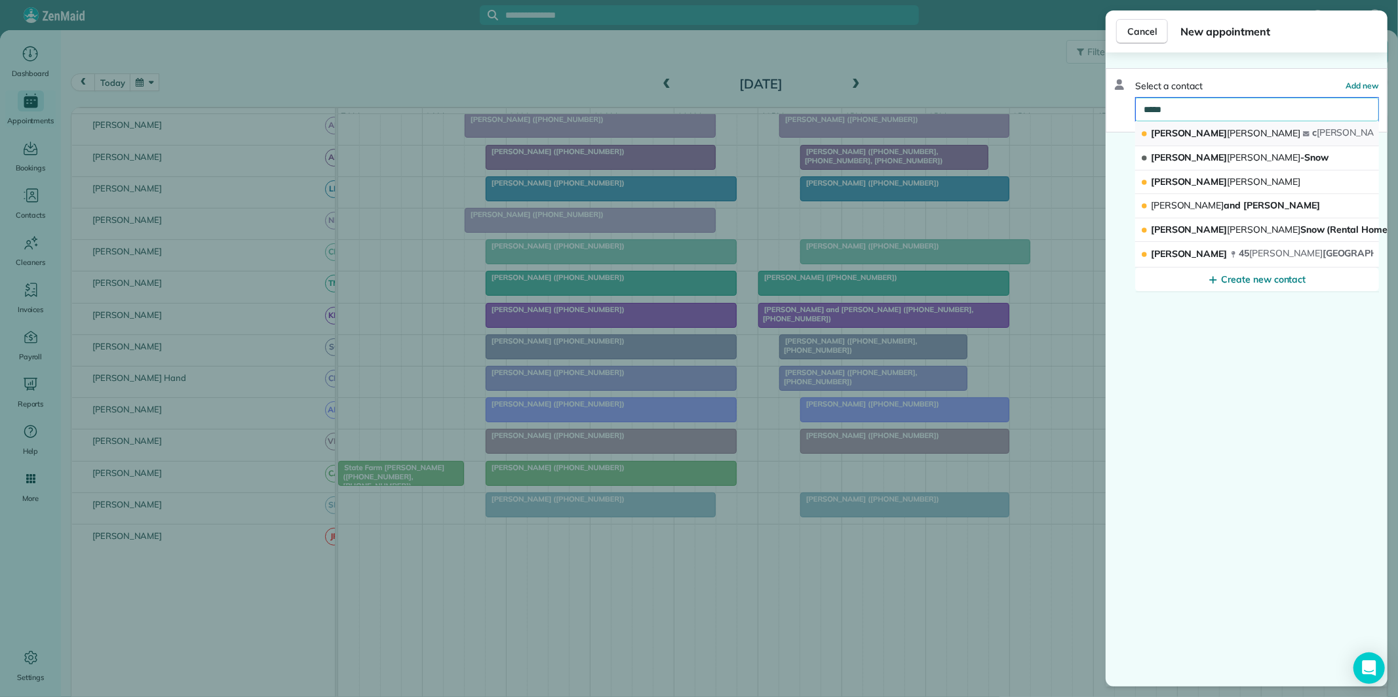
type input "*****"
click at [1180, 136] on span "Charles Blake" at bounding box center [1225, 133] width 149 height 12
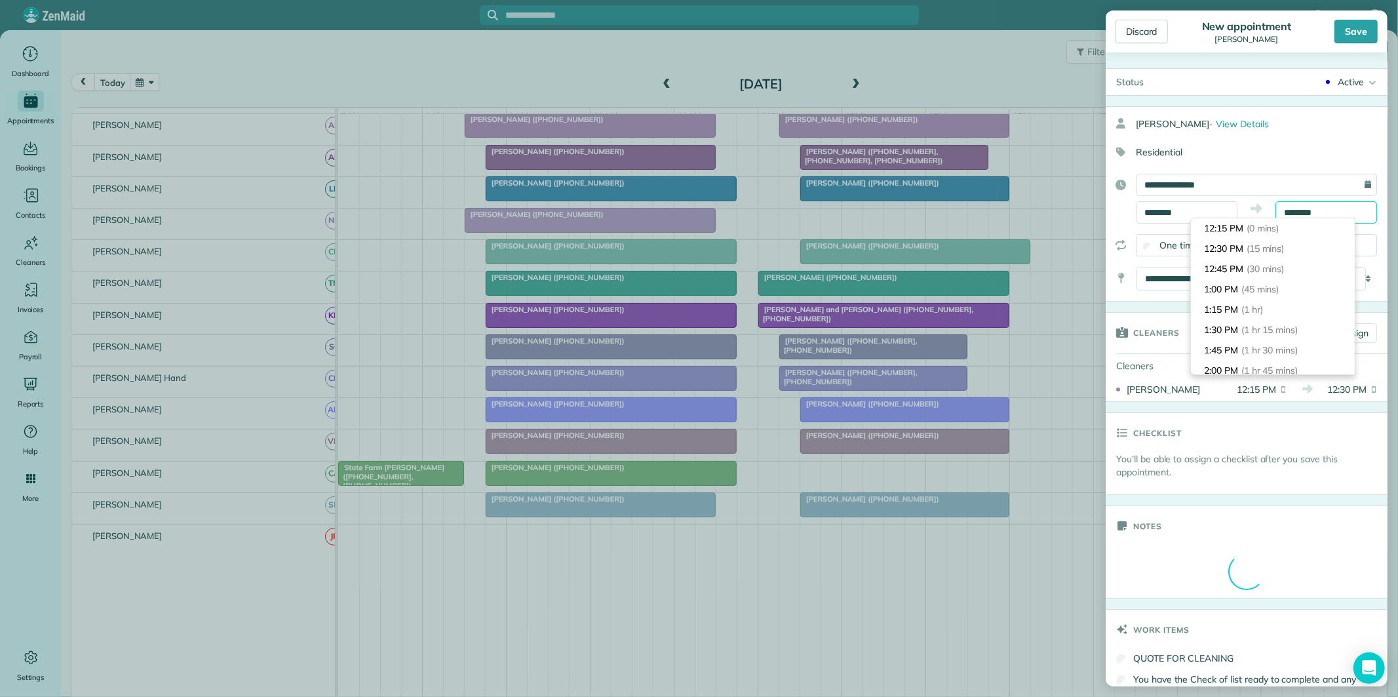
click at [1311, 211] on input "********" at bounding box center [1327, 212] width 102 height 22
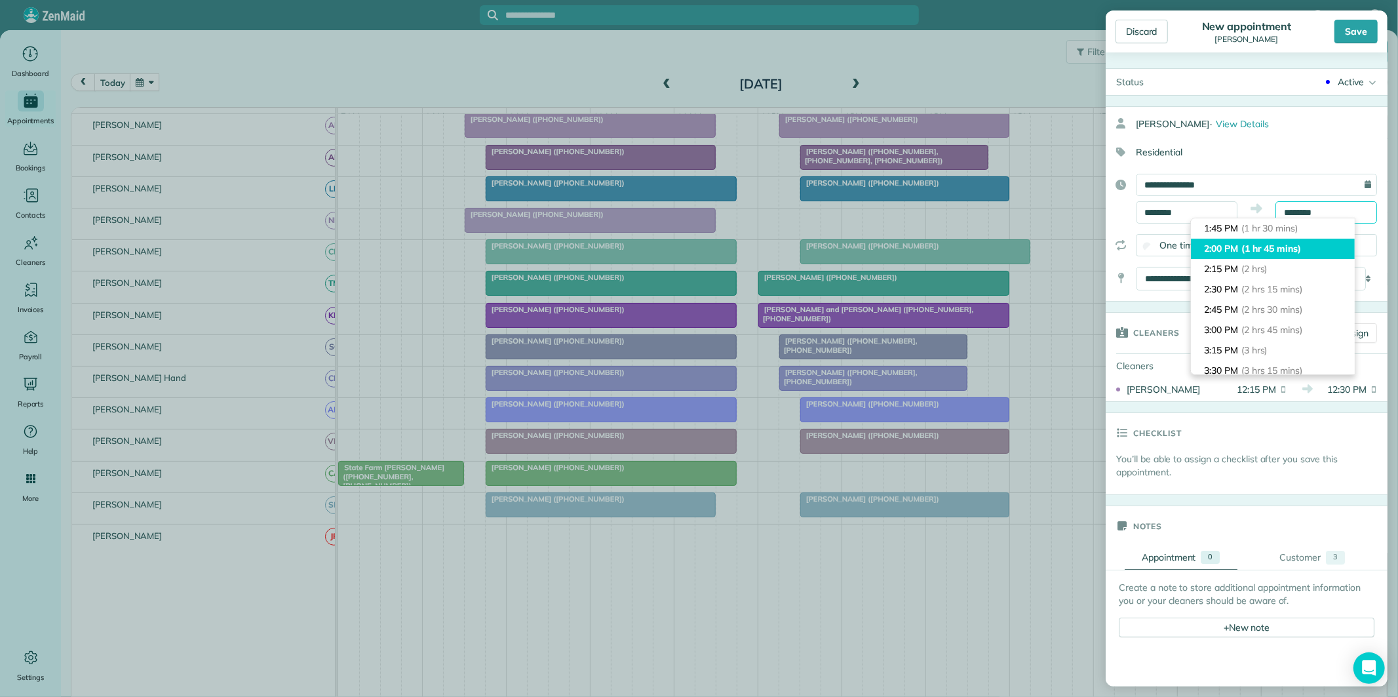
scroll to position [146, 0]
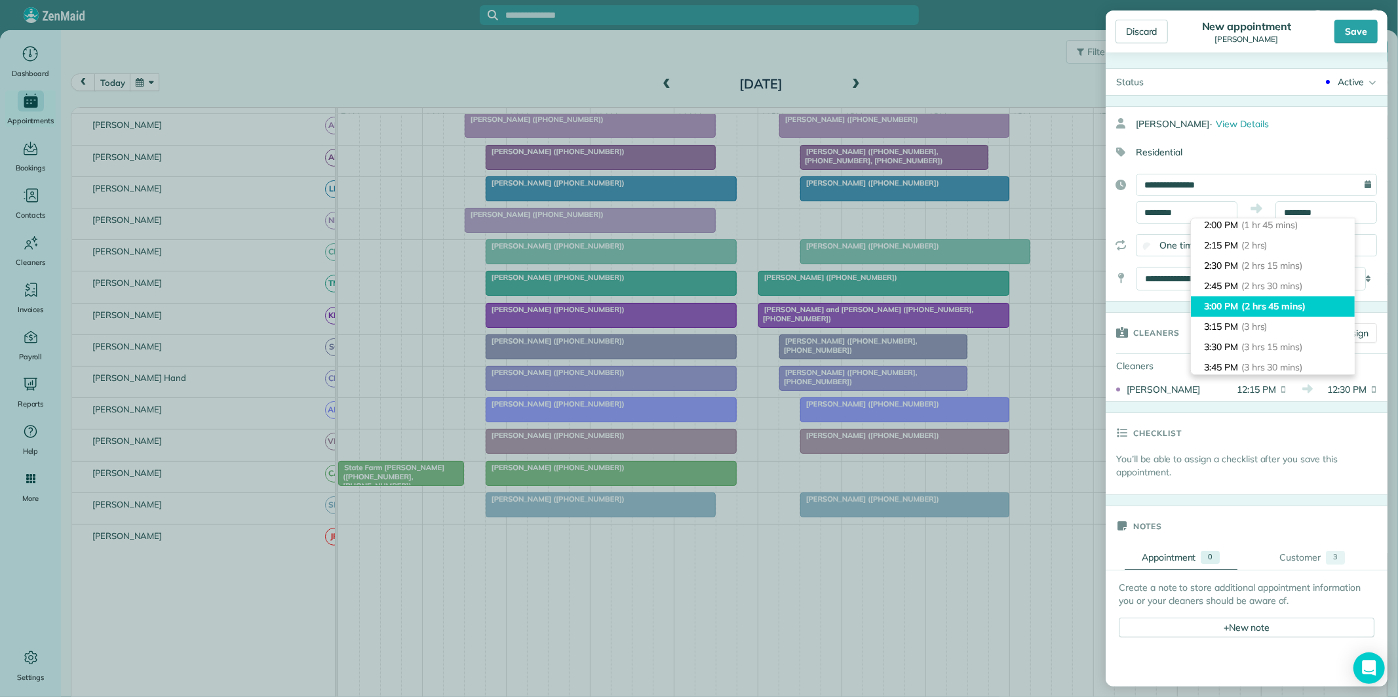
type input "*******"
click at [1249, 305] on span "(2 hrs 45 mins)" at bounding box center [1273, 306] width 64 height 12
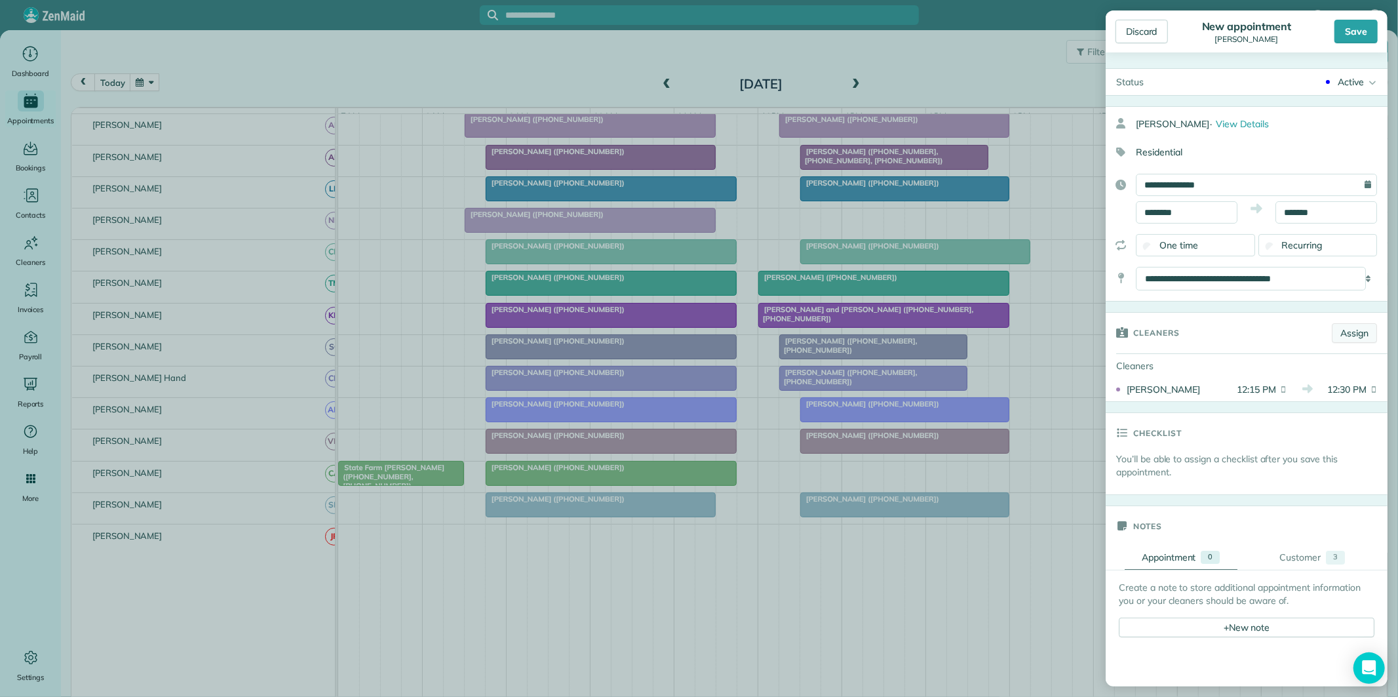
click at [1352, 332] on link "Assign" at bounding box center [1354, 333] width 45 height 20
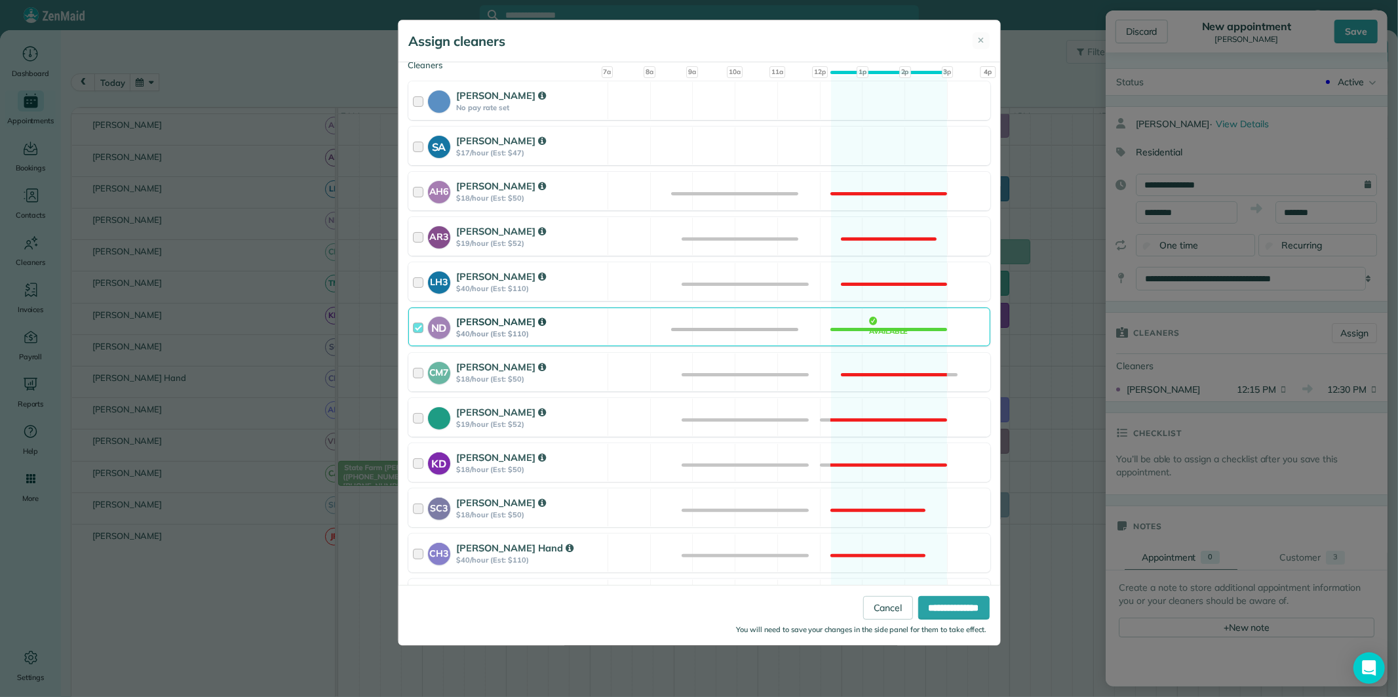
scroll to position [364, 0]
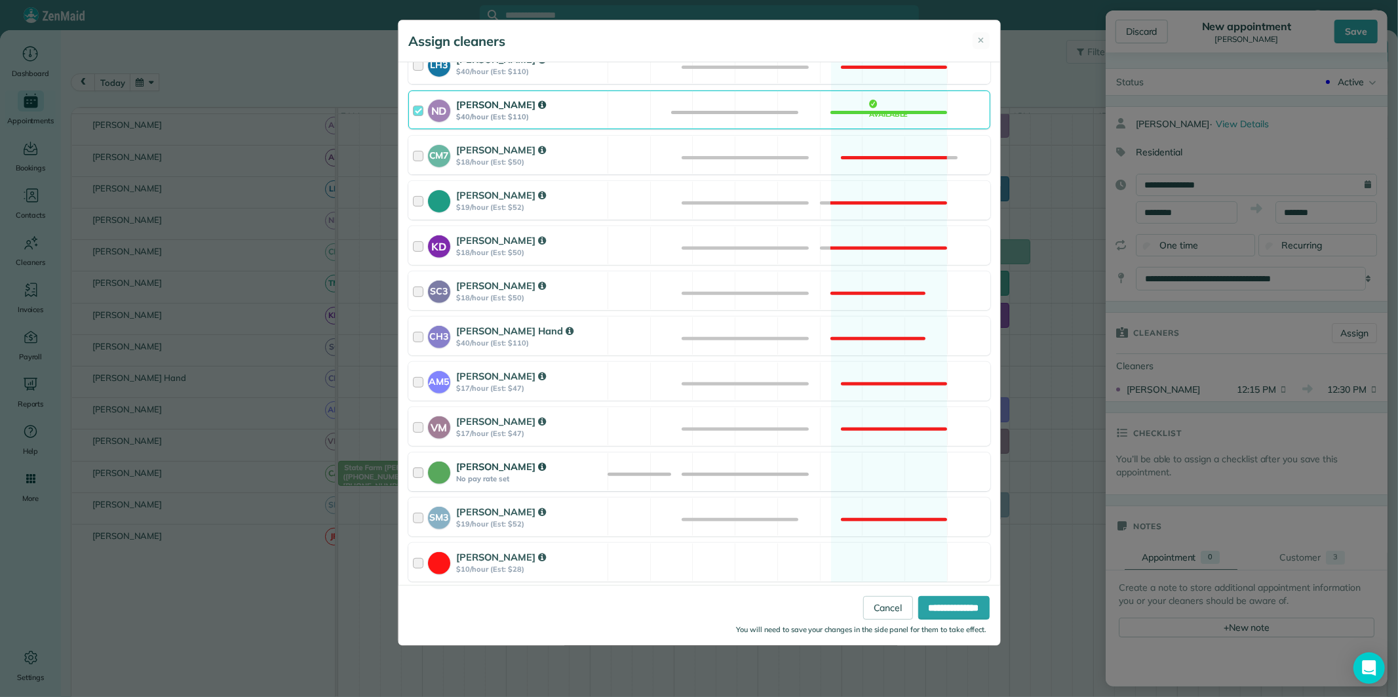
click at [883, 460] on div "Catherine Altman No pay rate set Available" at bounding box center [699, 471] width 582 height 39
click at [952, 607] on input "**********" at bounding box center [953, 608] width 71 height 24
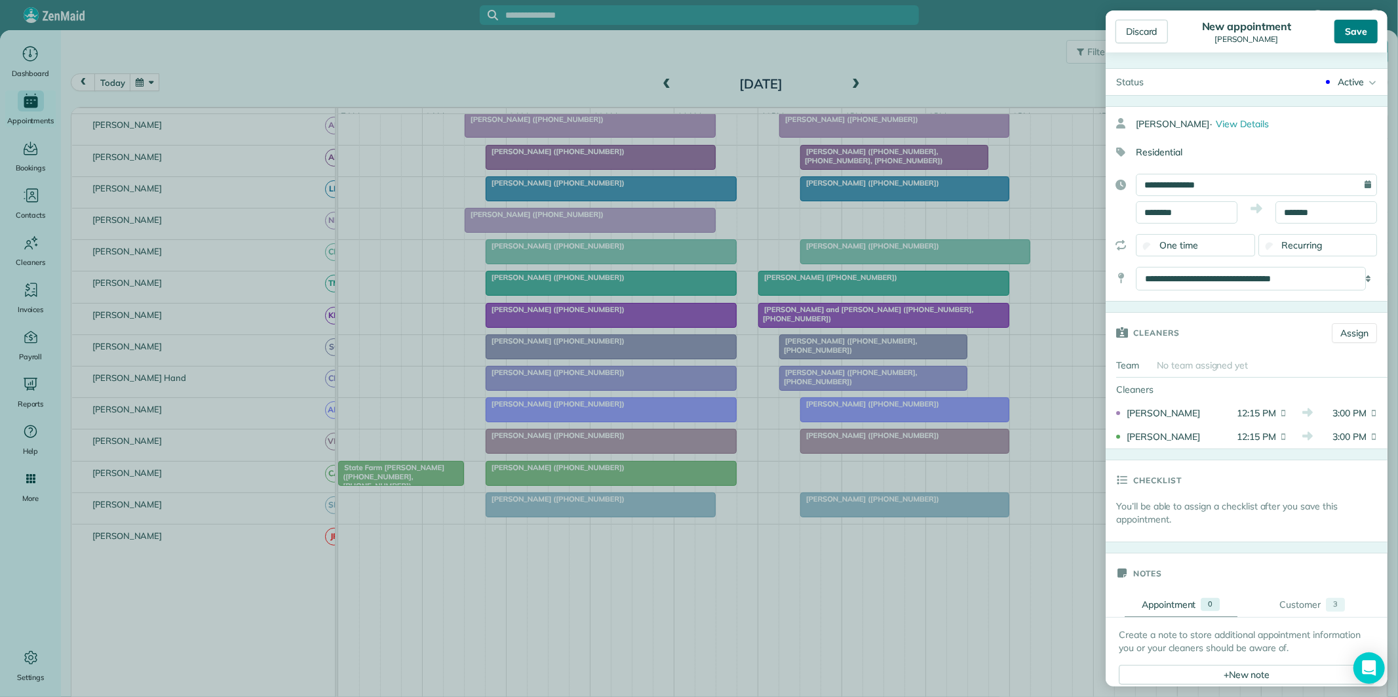
click at [1361, 29] on div "Save" at bounding box center [1356, 32] width 43 height 24
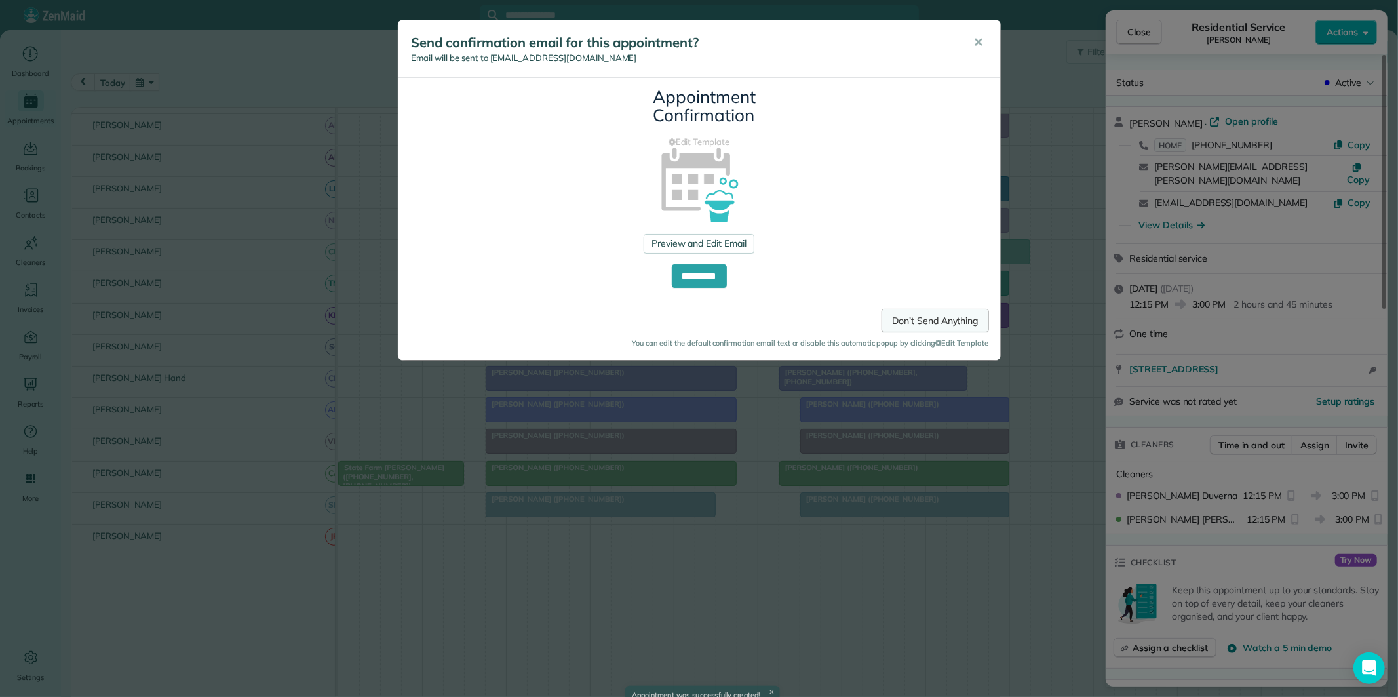
click at [939, 322] on link "Don't Send Anything" at bounding box center [935, 321] width 107 height 24
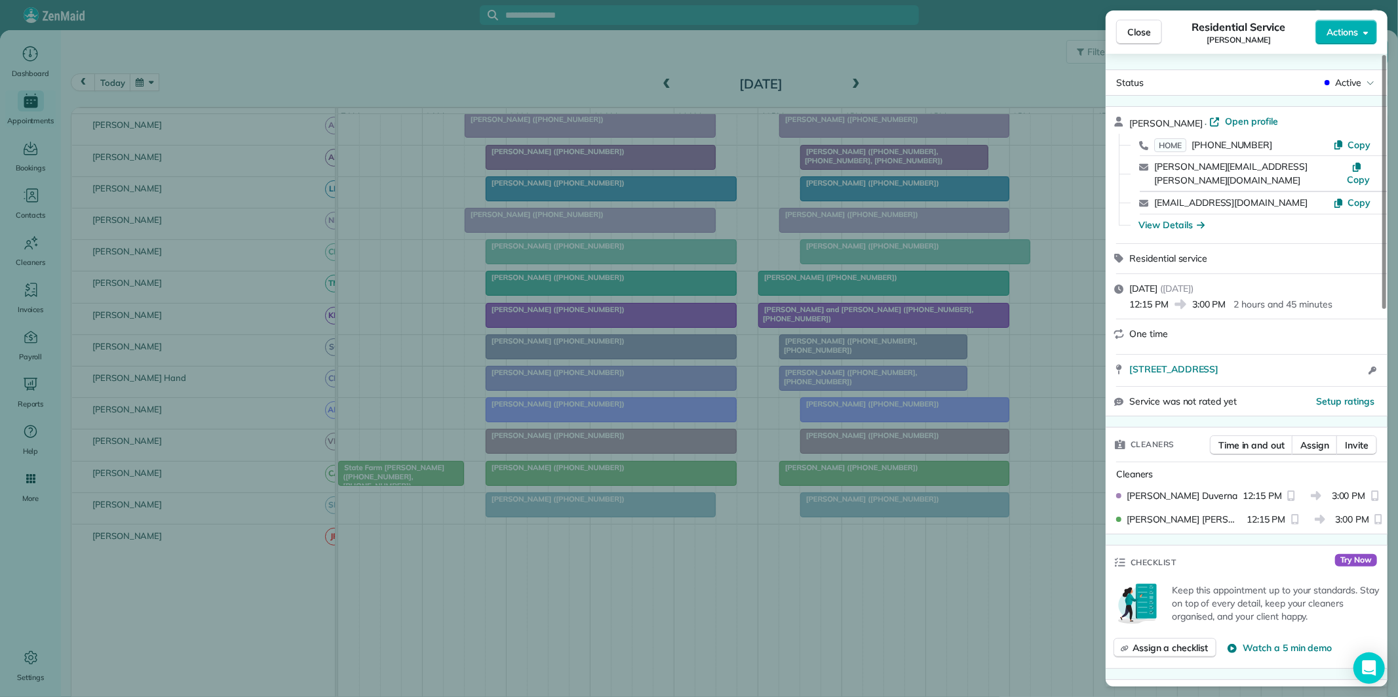
click at [1136, 30] on button "Close" at bounding box center [1139, 32] width 46 height 25
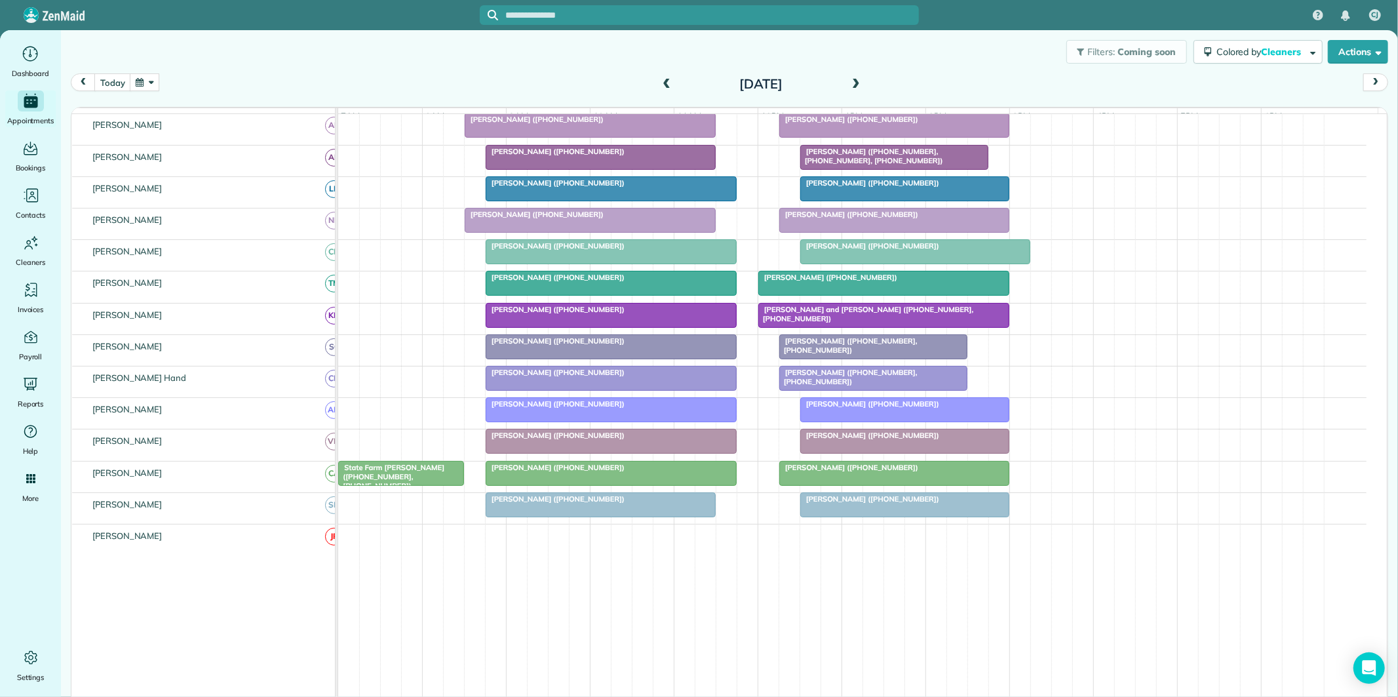
click at [940, 67] on div "Filters: Coming soon Colored by Cleaners Color by Cleaner Color by Team Color b…" at bounding box center [729, 51] width 1337 height 43
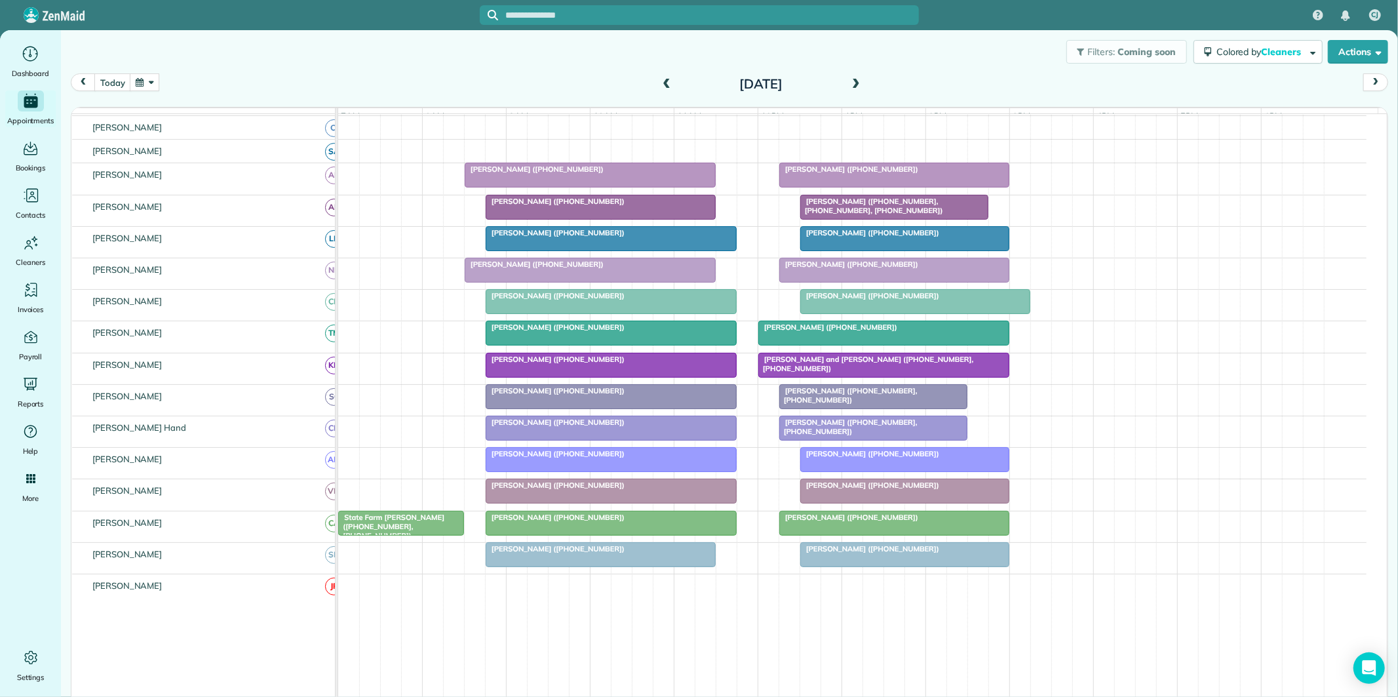
scroll to position [161, 0]
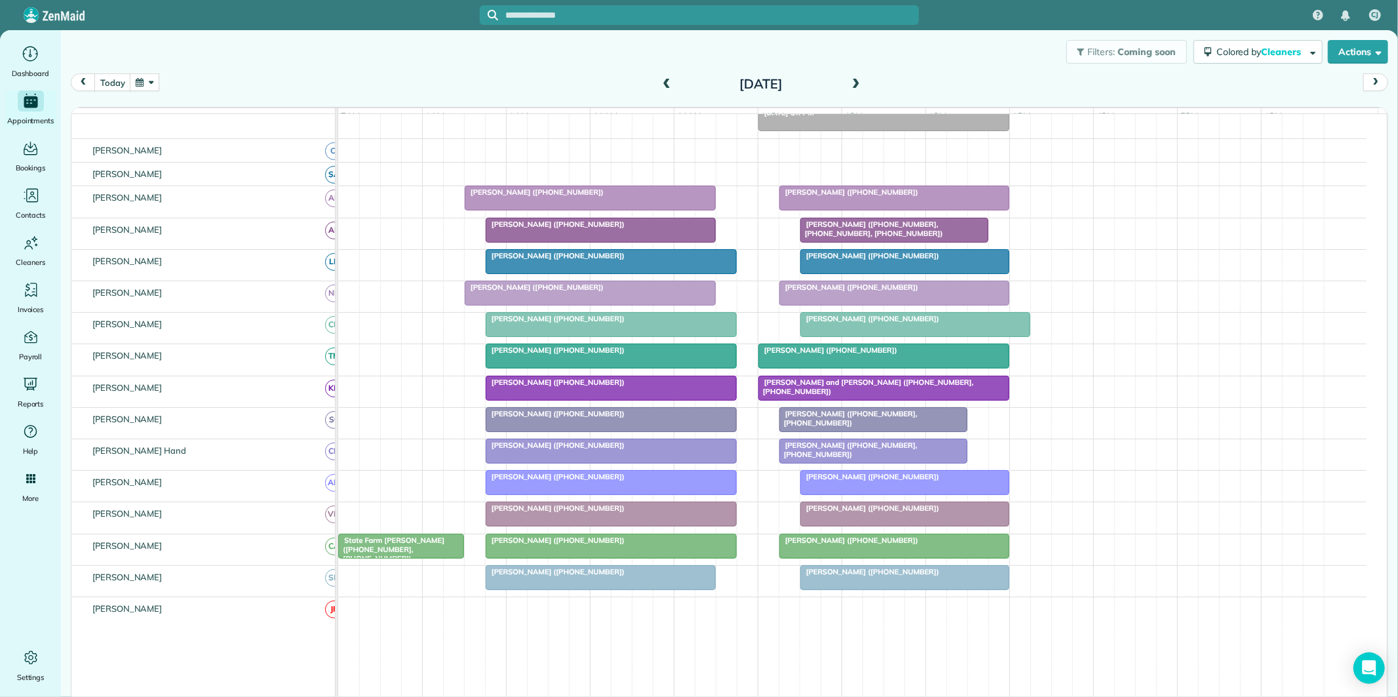
click at [659, 86] on span at bounding box center [666, 85] width 14 height 12
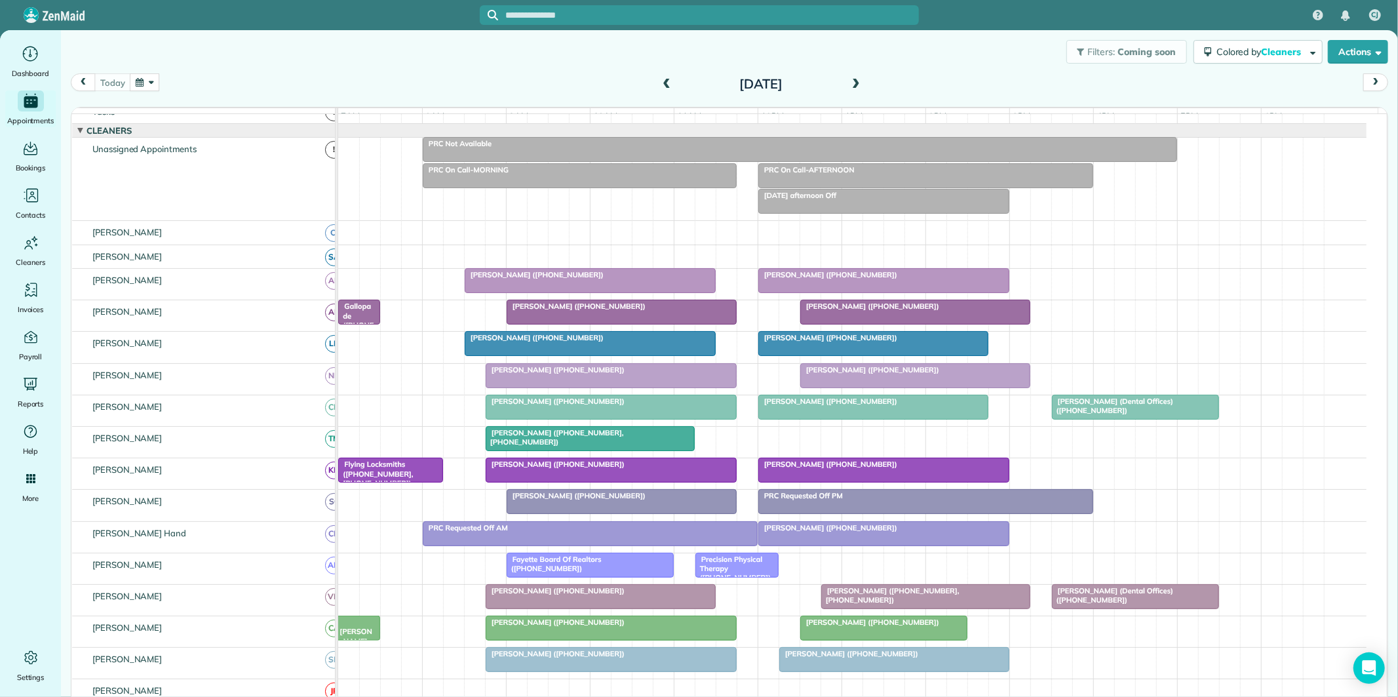
click at [853, 80] on span at bounding box center [856, 85] width 14 height 12
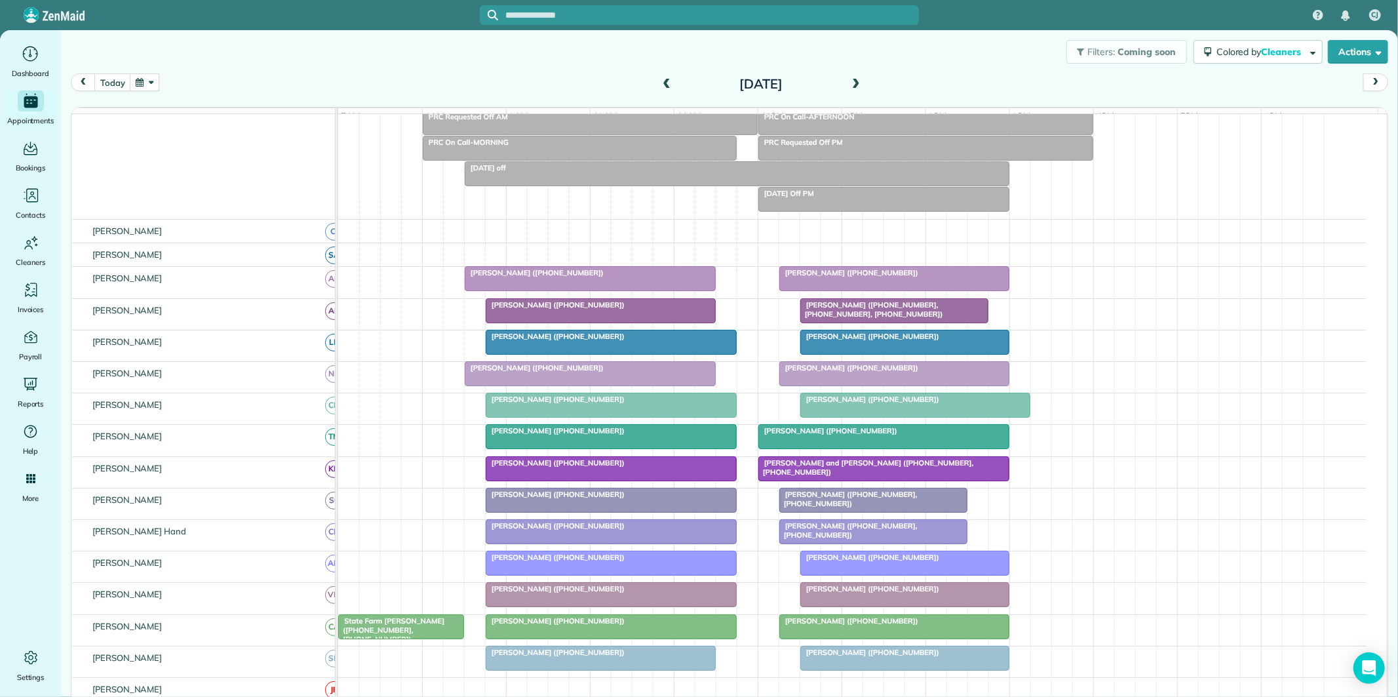
scroll to position [100, 0]
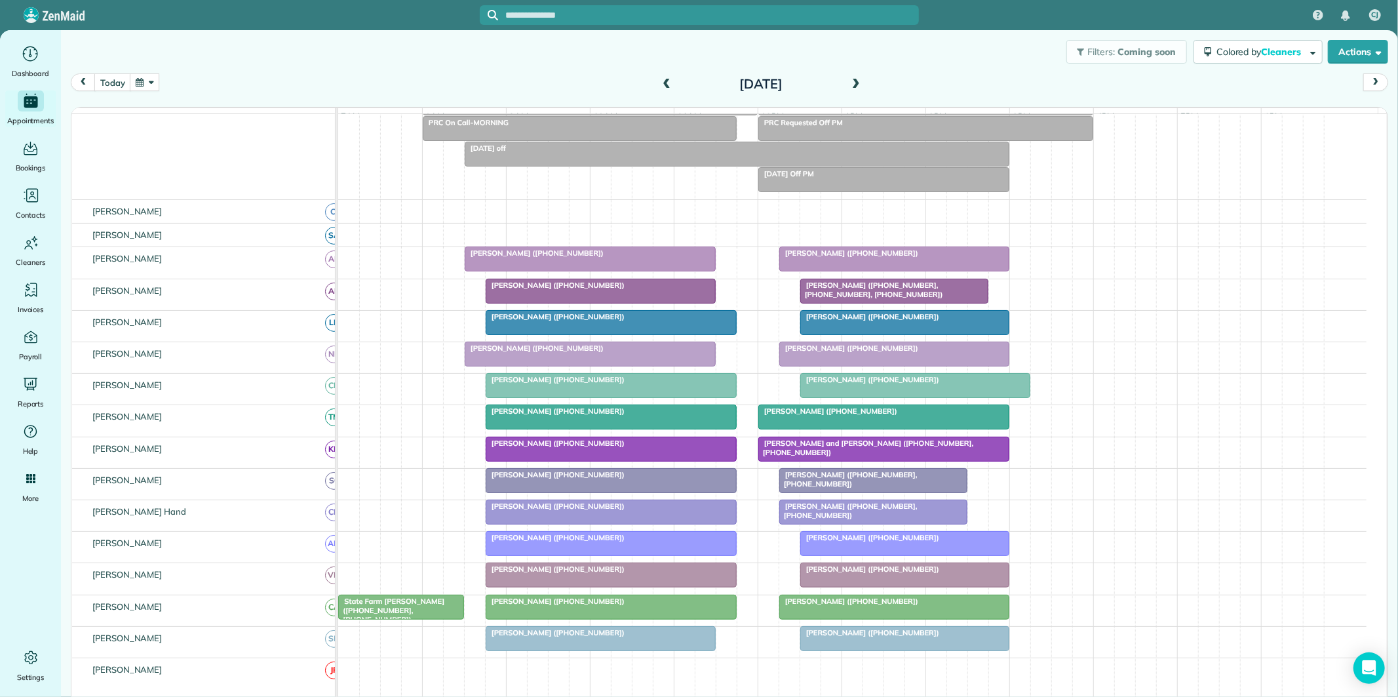
click at [851, 82] on span at bounding box center [856, 85] width 14 height 12
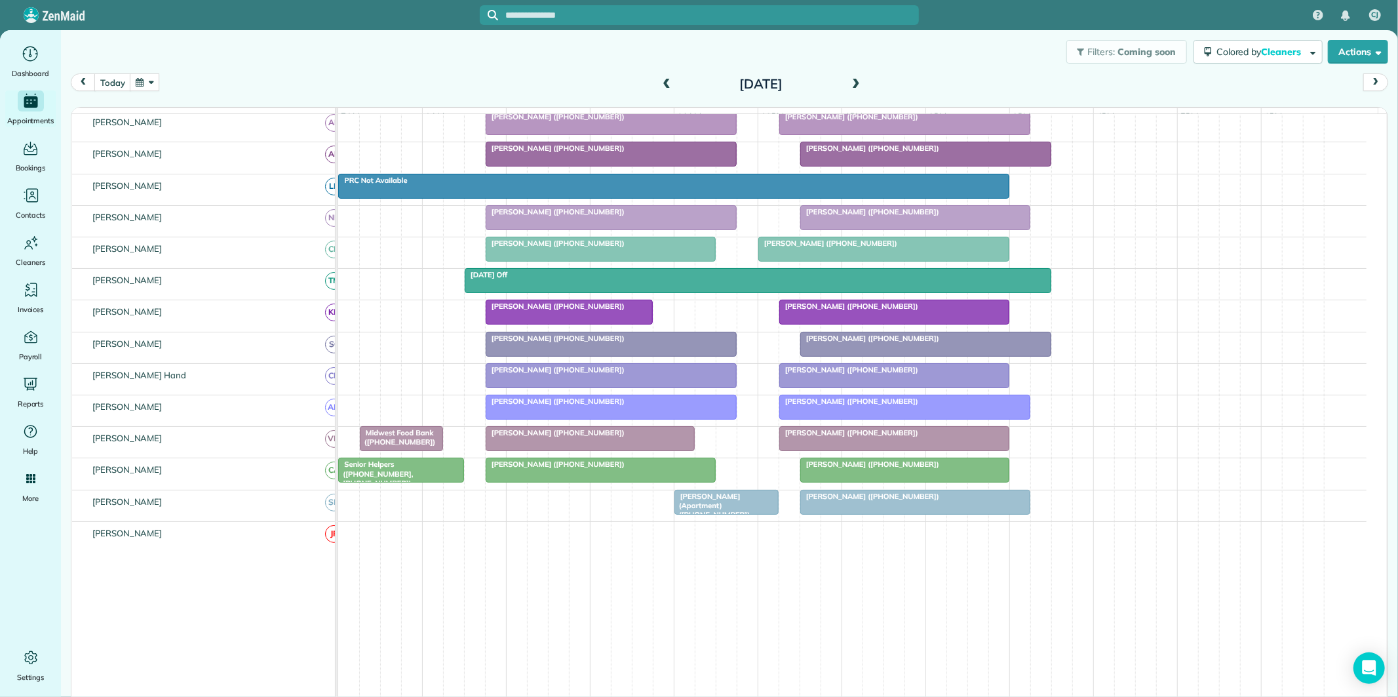
scroll to position [66, 0]
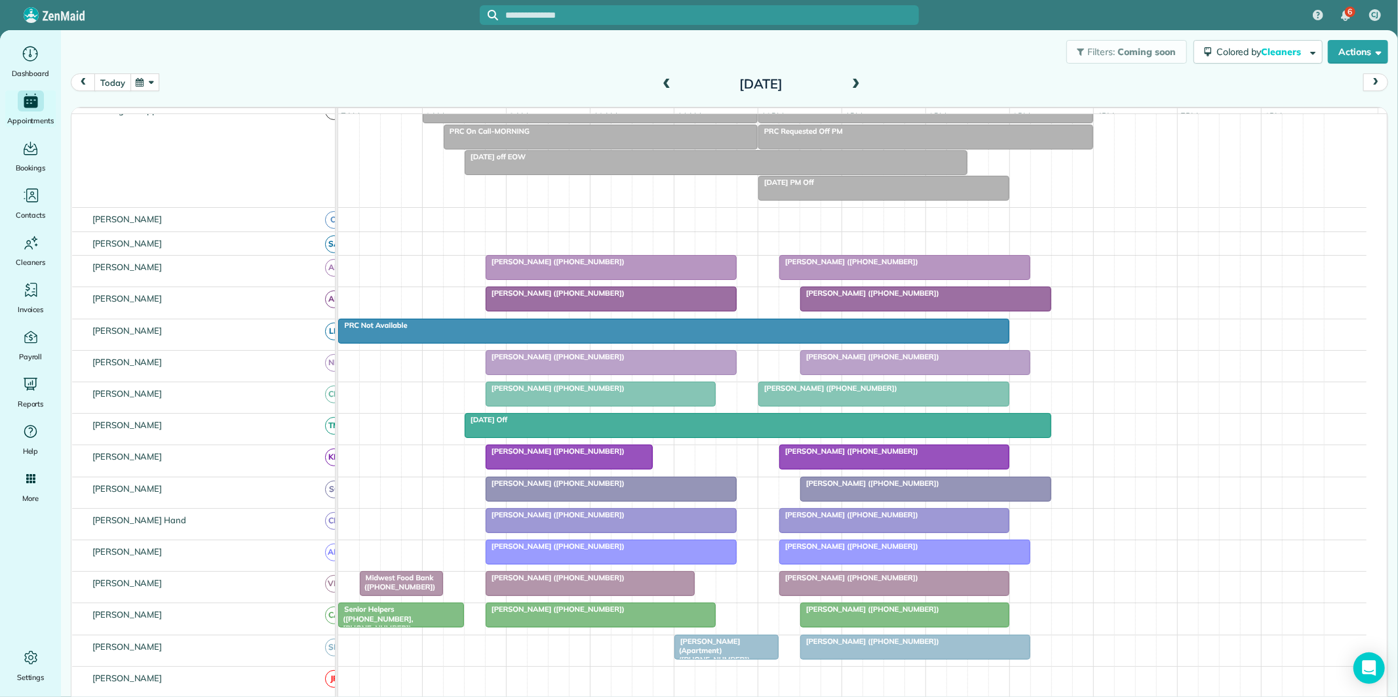
click at [119, 79] on button "today" at bounding box center [112, 82] width 36 height 18
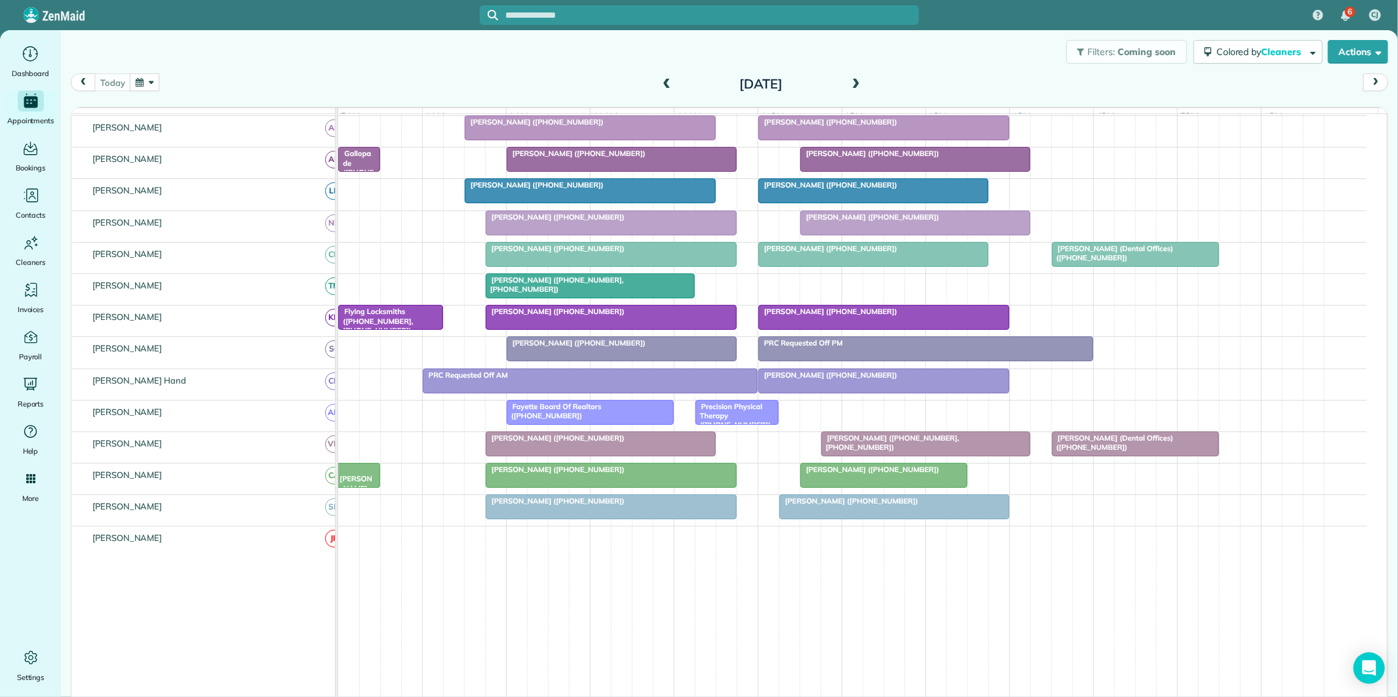
scroll to position [186, 0]
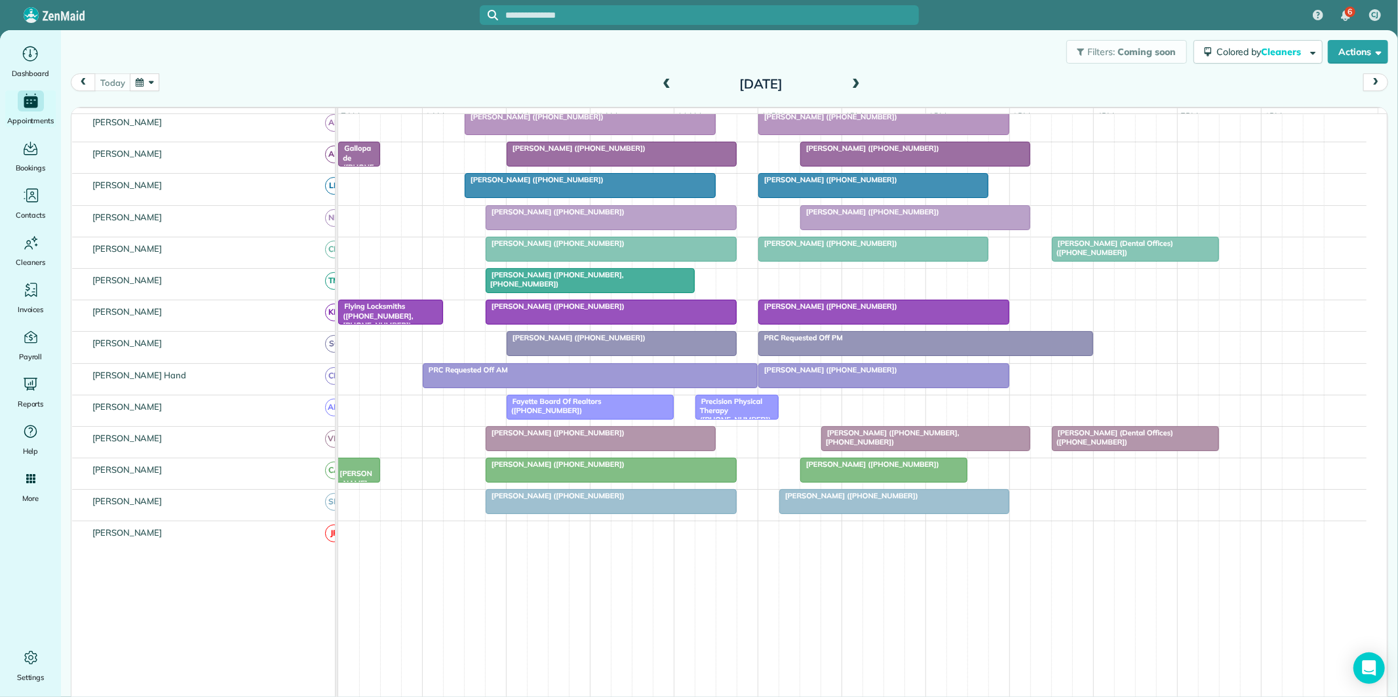
click at [859, 513] on div at bounding box center [894, 502] width 229 height 24
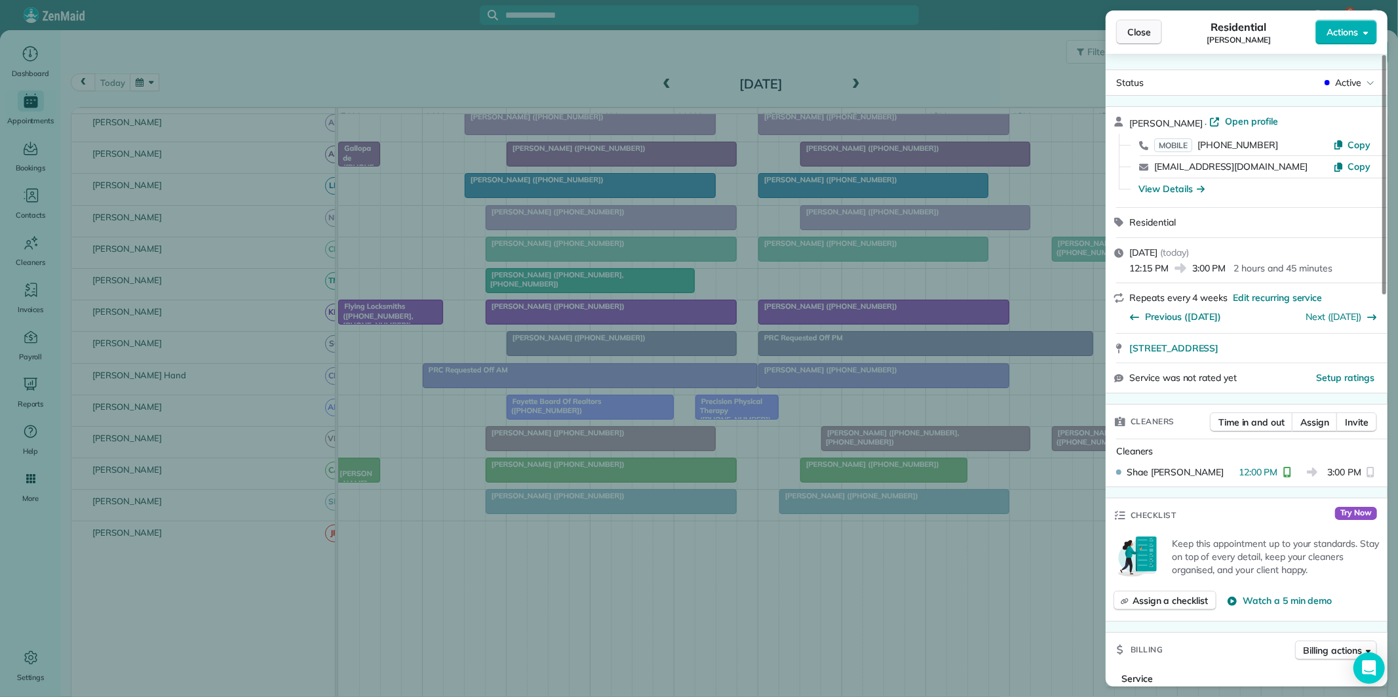
click at [1137, 29] on span "Close" at bounding box center [1139, 32] width 24 height 13
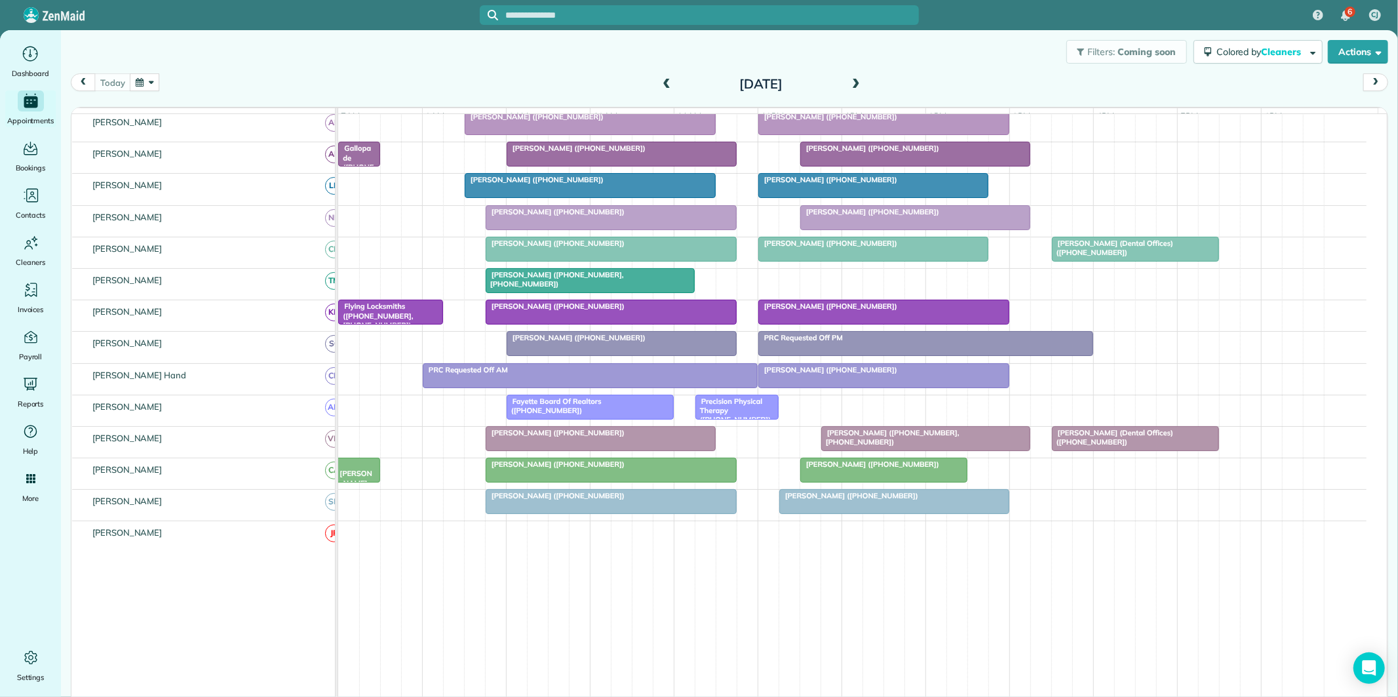
click at [850, 83] on span at bounding box center [856, 85] width 14 height 12
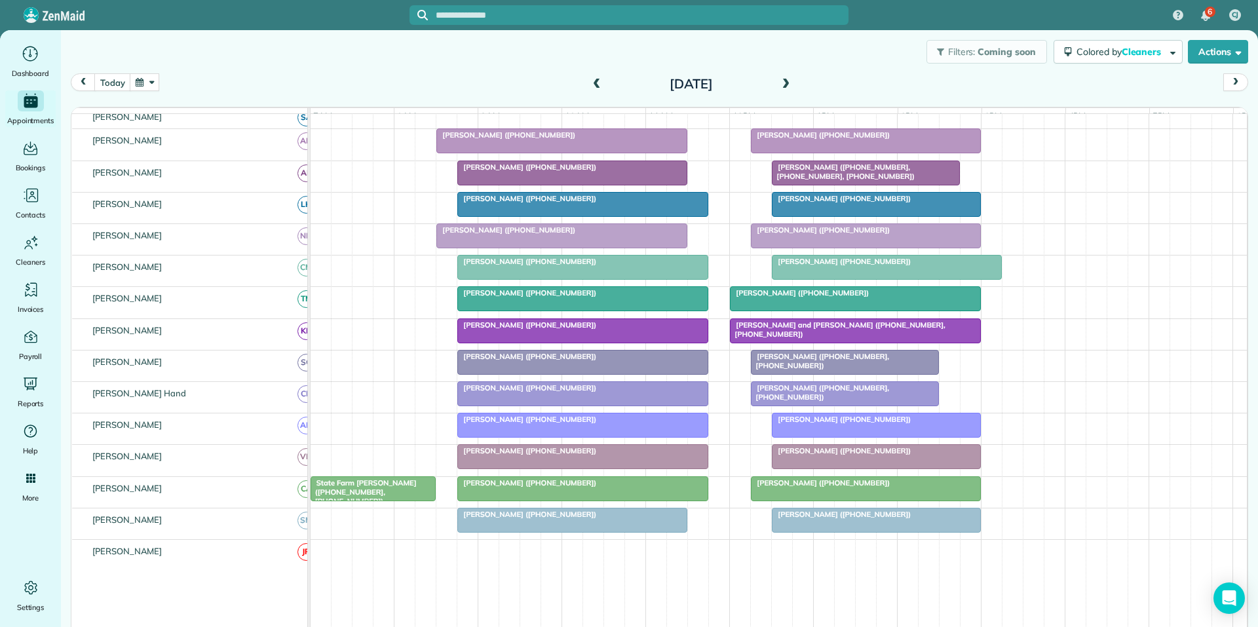
scroll to position [219, 0]
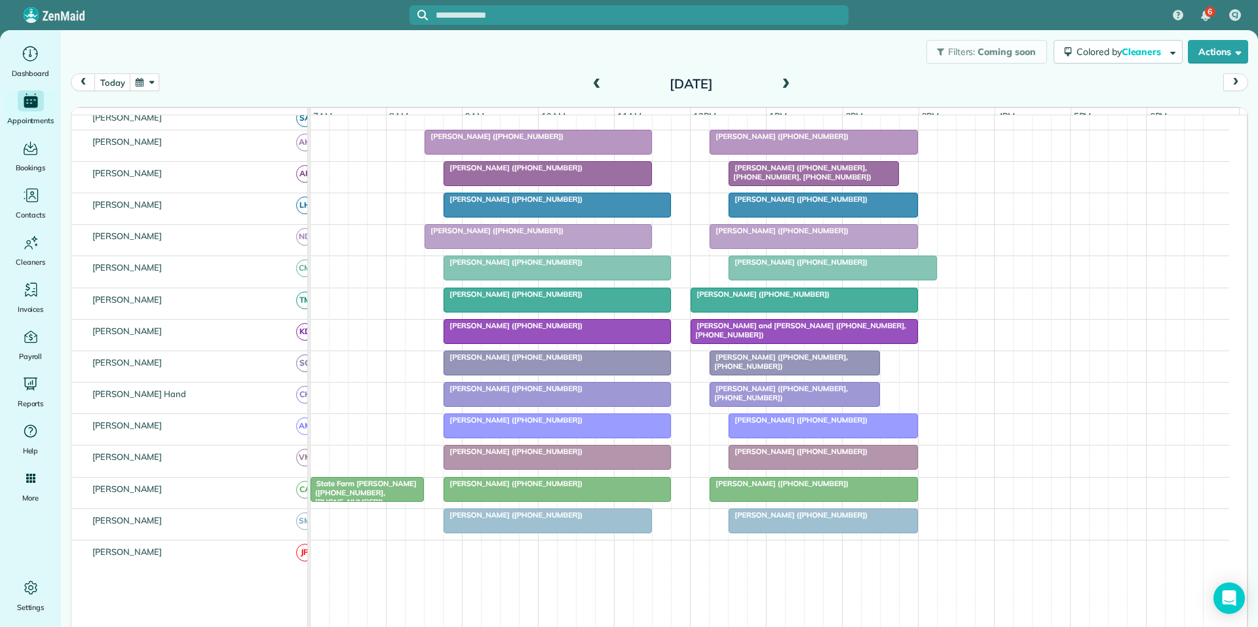
drag, startPoint x: 1293, startPoint y: 1, endPoint x: 849, endPoint y: 77, distance: 450.1
click at [843, 78] on div "today Thursday Oct 16, 2025" at bounding box center [660, 85] width 1178 height 25
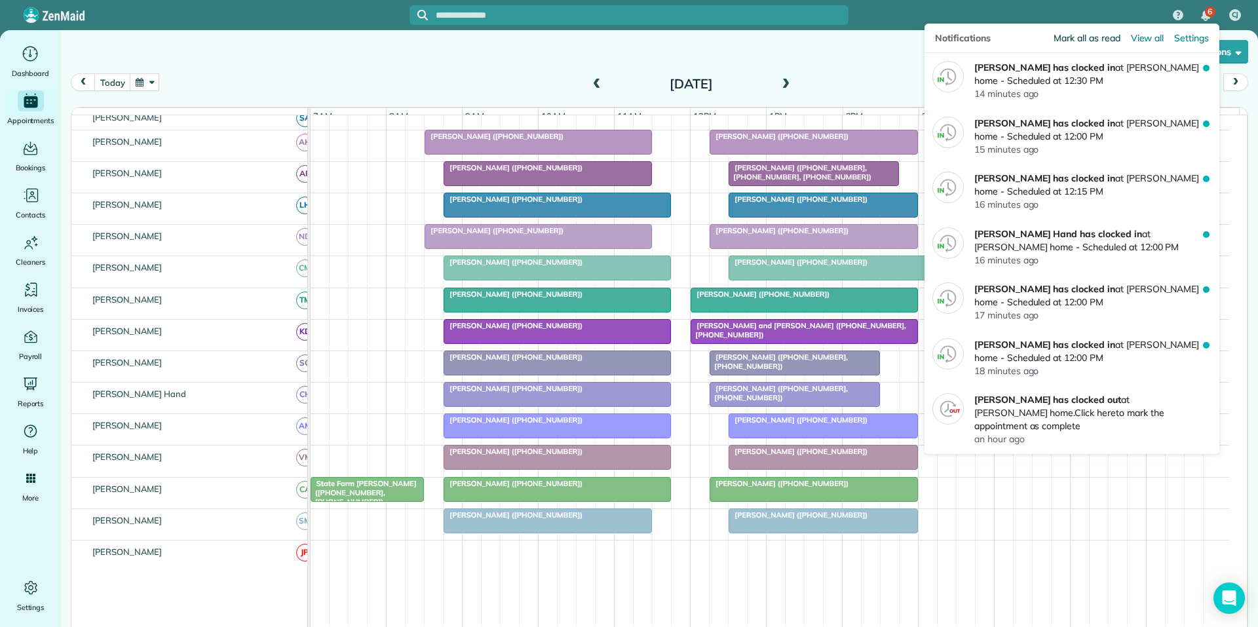
click at [1082, 37] on span "Mark all as read" at bounding box center [1087, 37] width 66 height 13
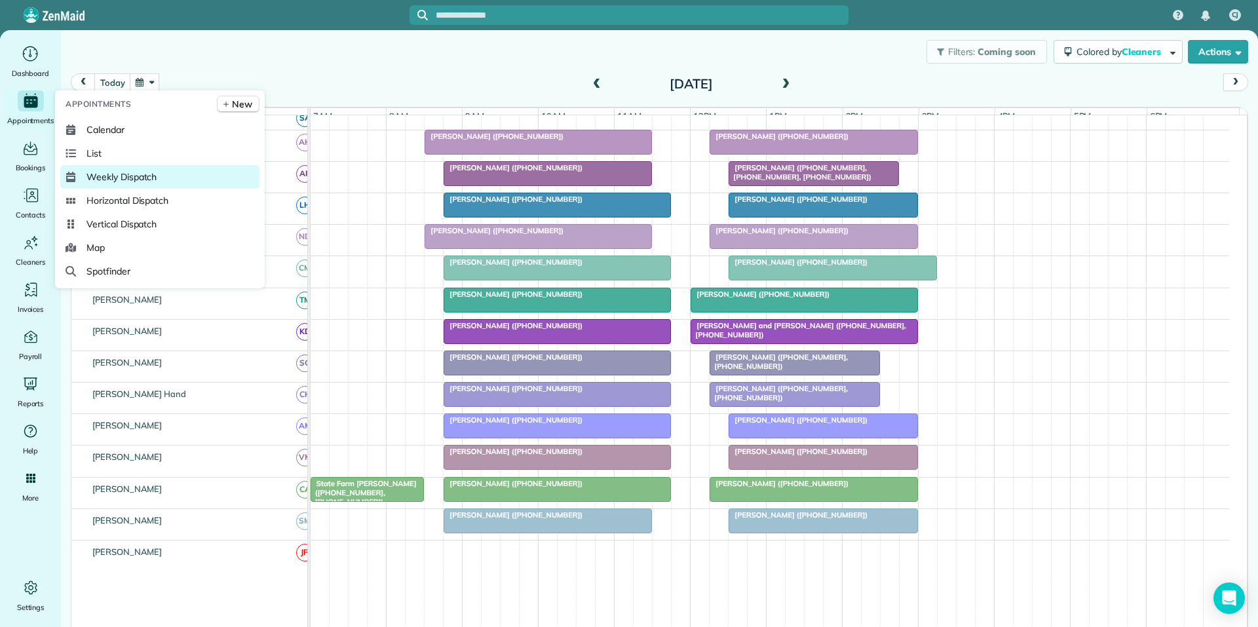
click at [141, 182] on span "Weekly Dispatch" at bounding box center [122, 176] width 70 height 13
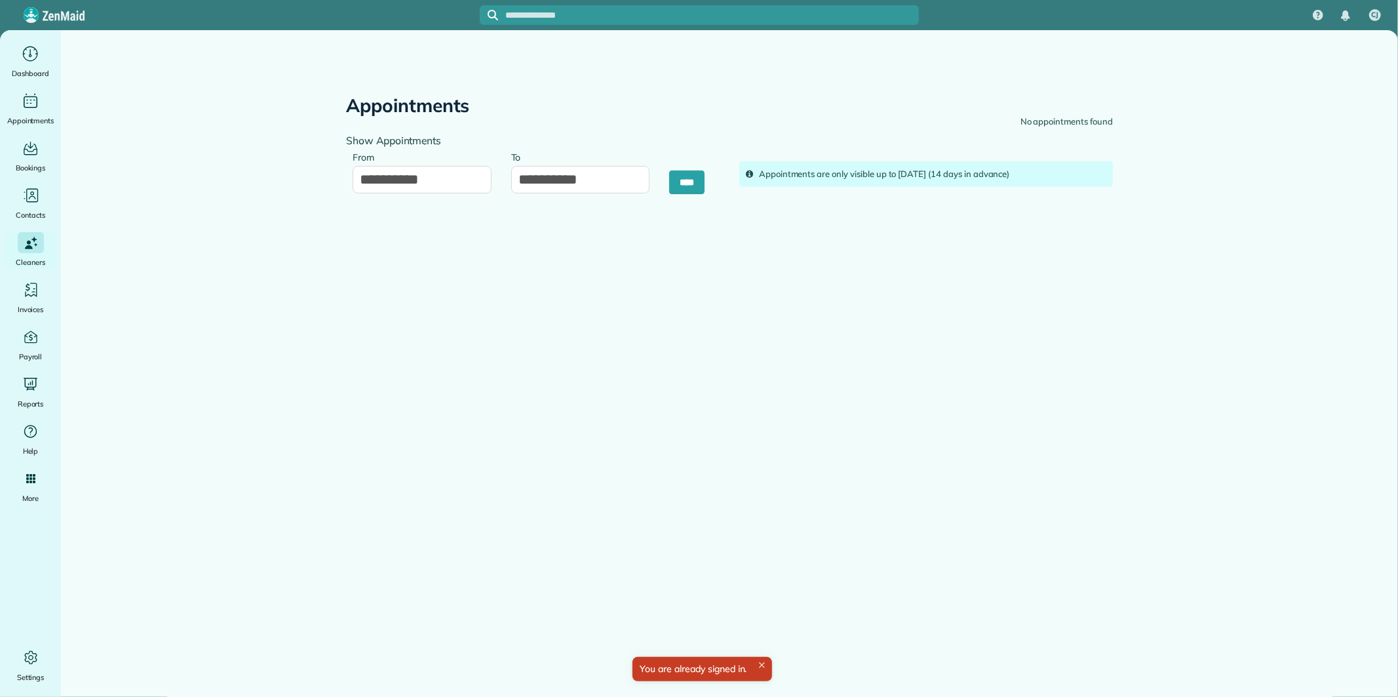
type input "**********"
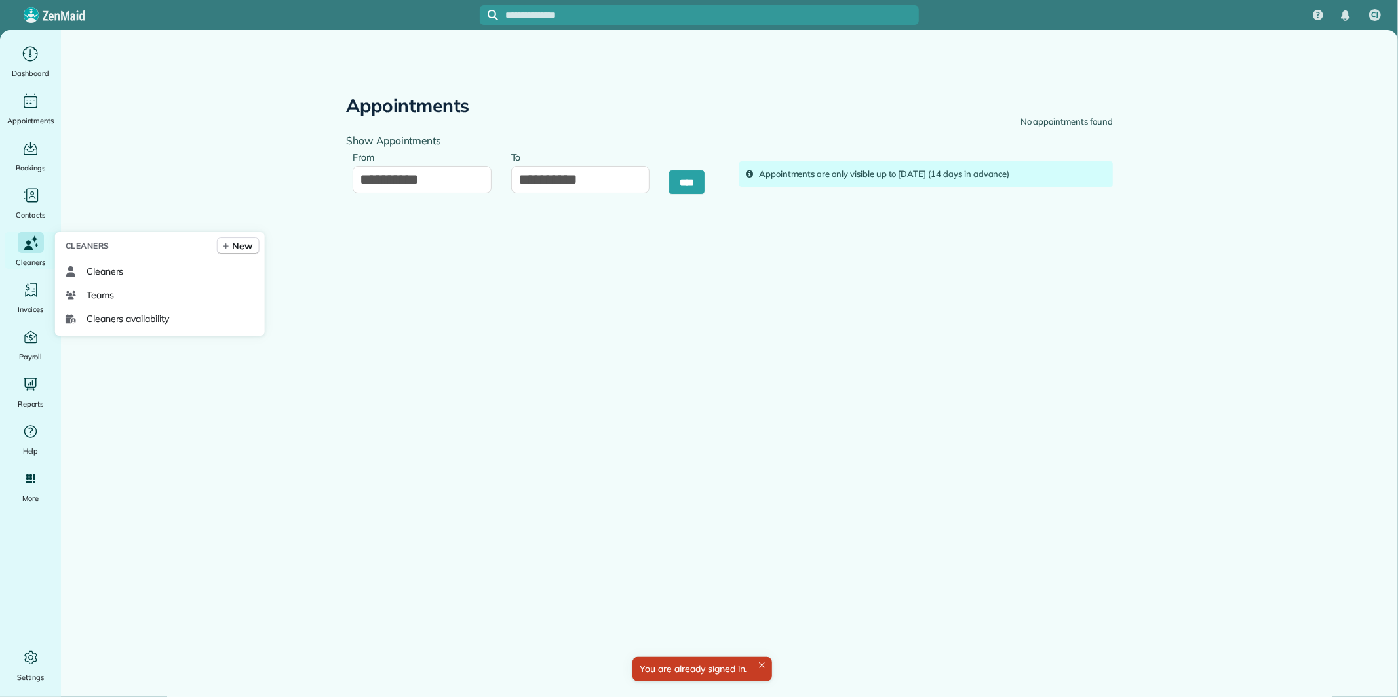
click at [24, 240] on icon "Main" at bounding box center [31, 242] width 18 height 19
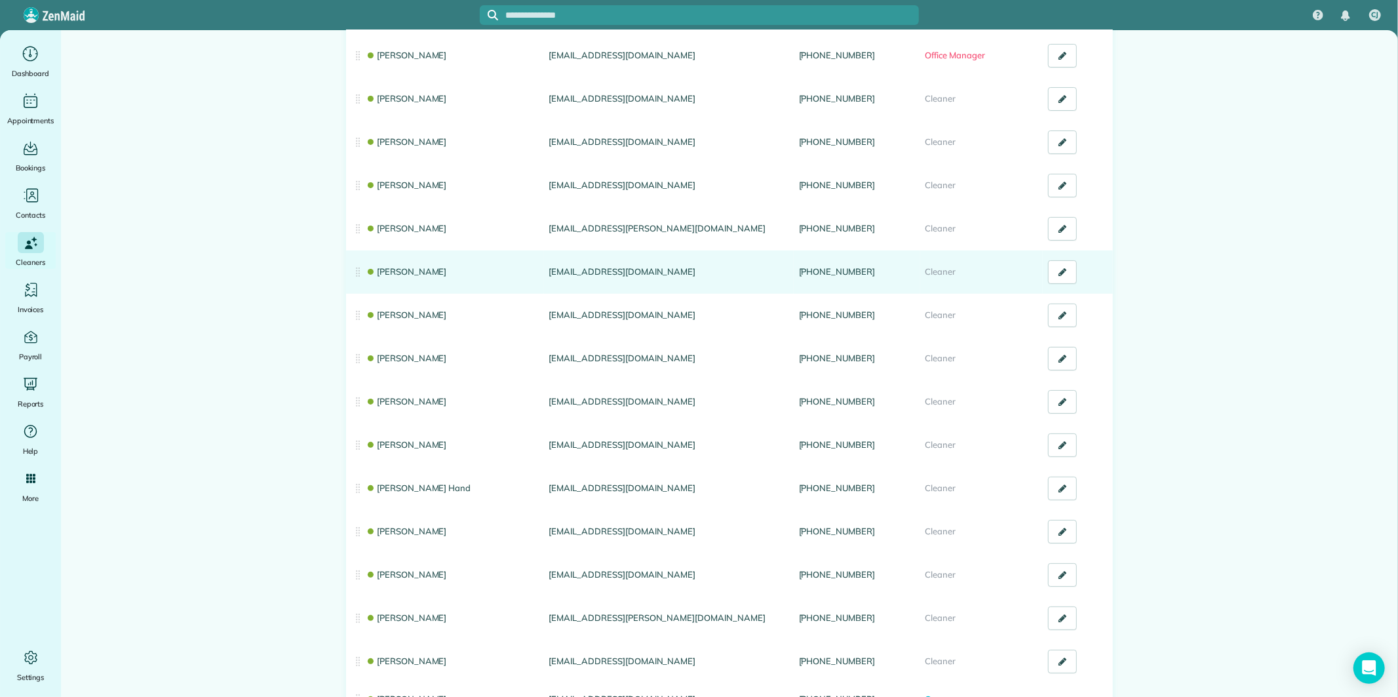
scroll to position [146, 0]
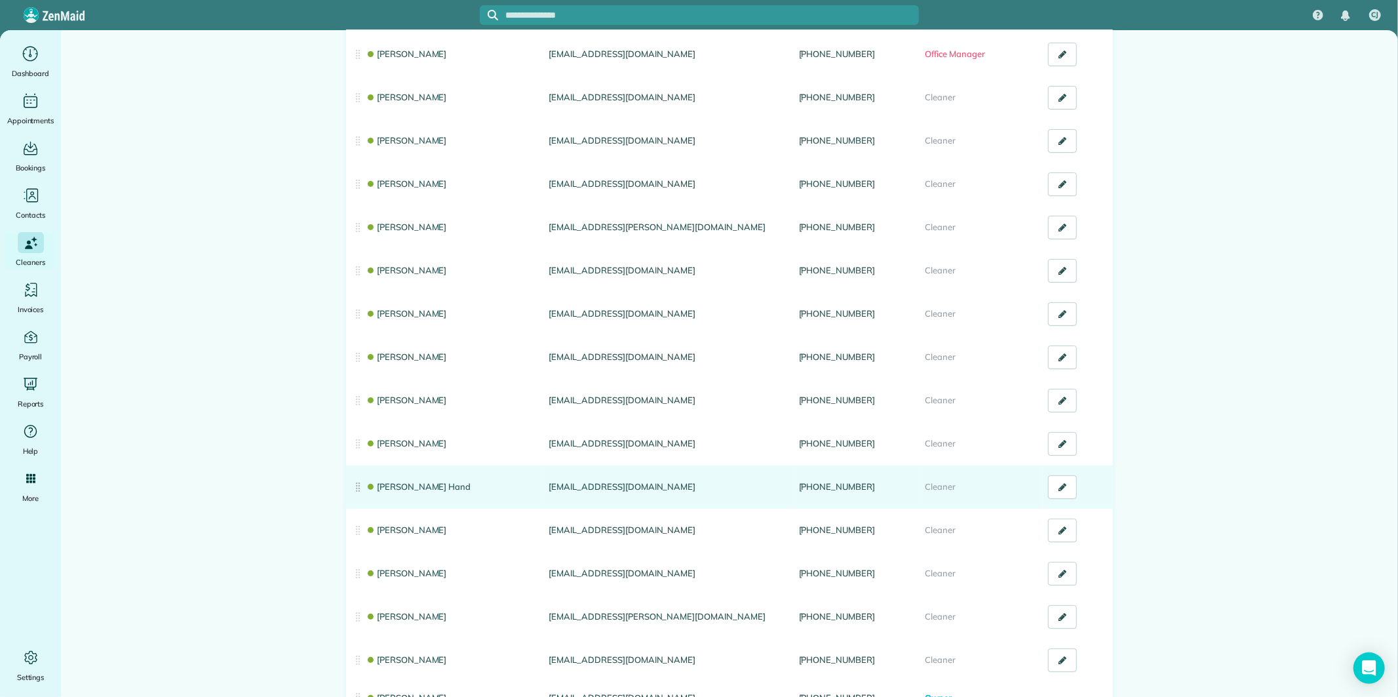
click at [405, 482] on link "[PERSON_NAME] Hand" at bounding box center [418, 486] width 105 height 10
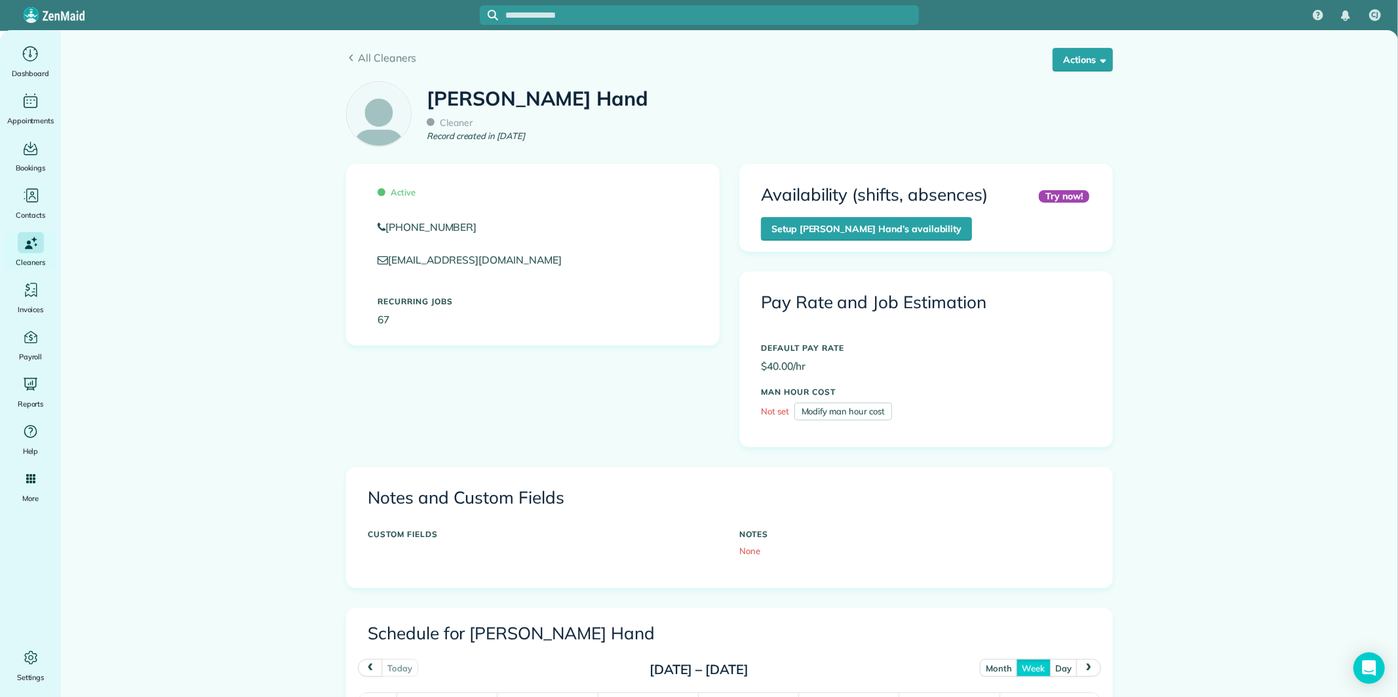
scroll to position [437, 0]
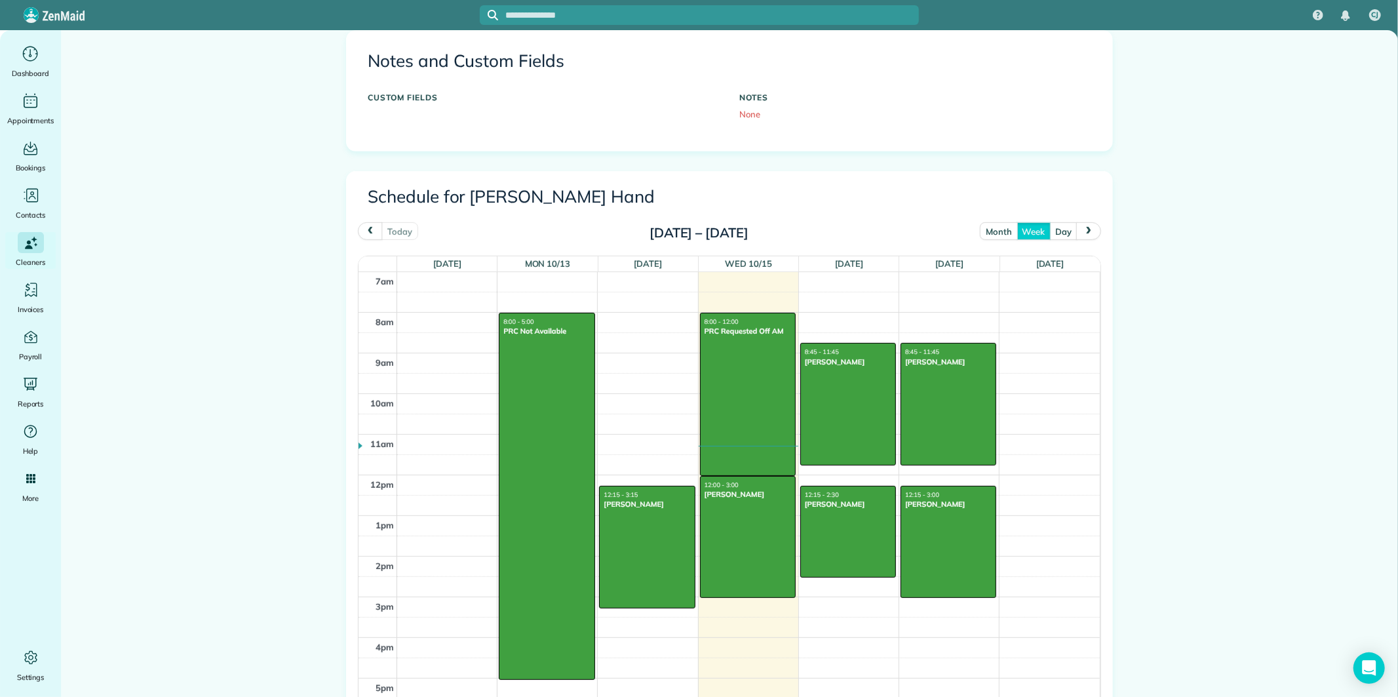
click at [994, 225] on button "month" at bounding box center [998, 231] width 37 height 18
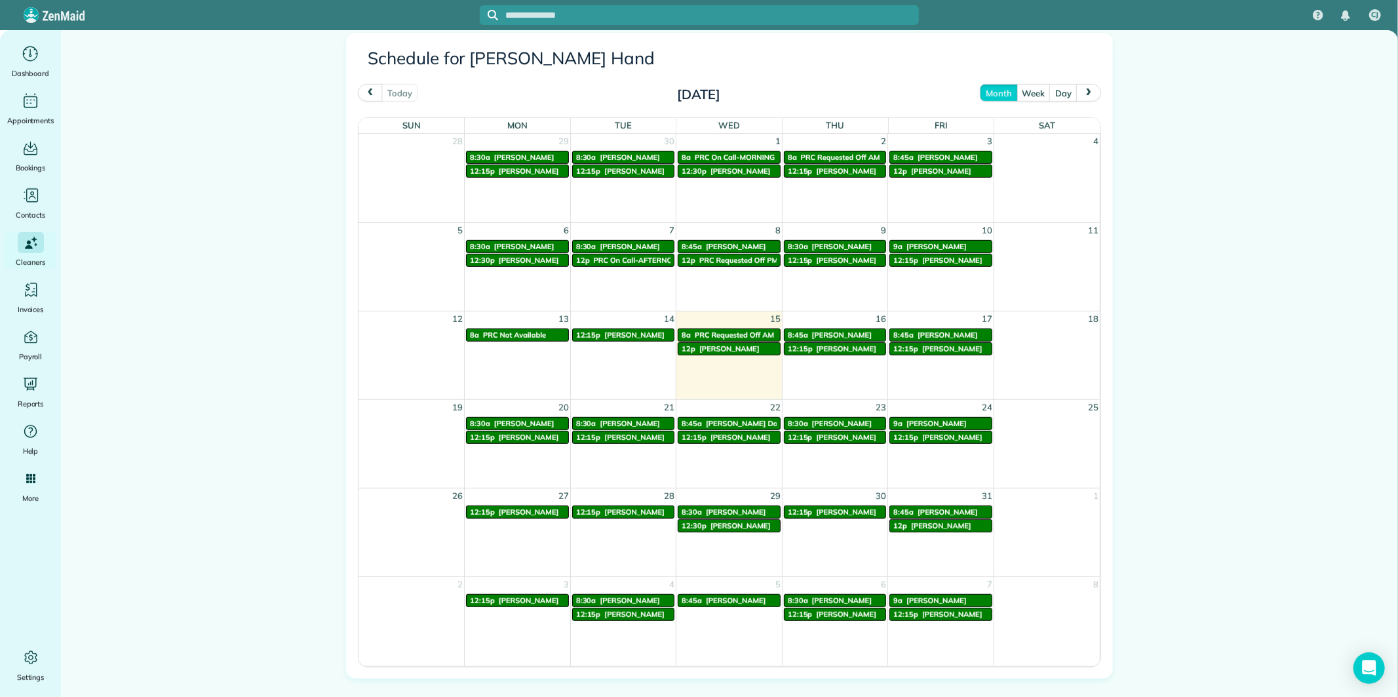
scroll to position [407, 0]
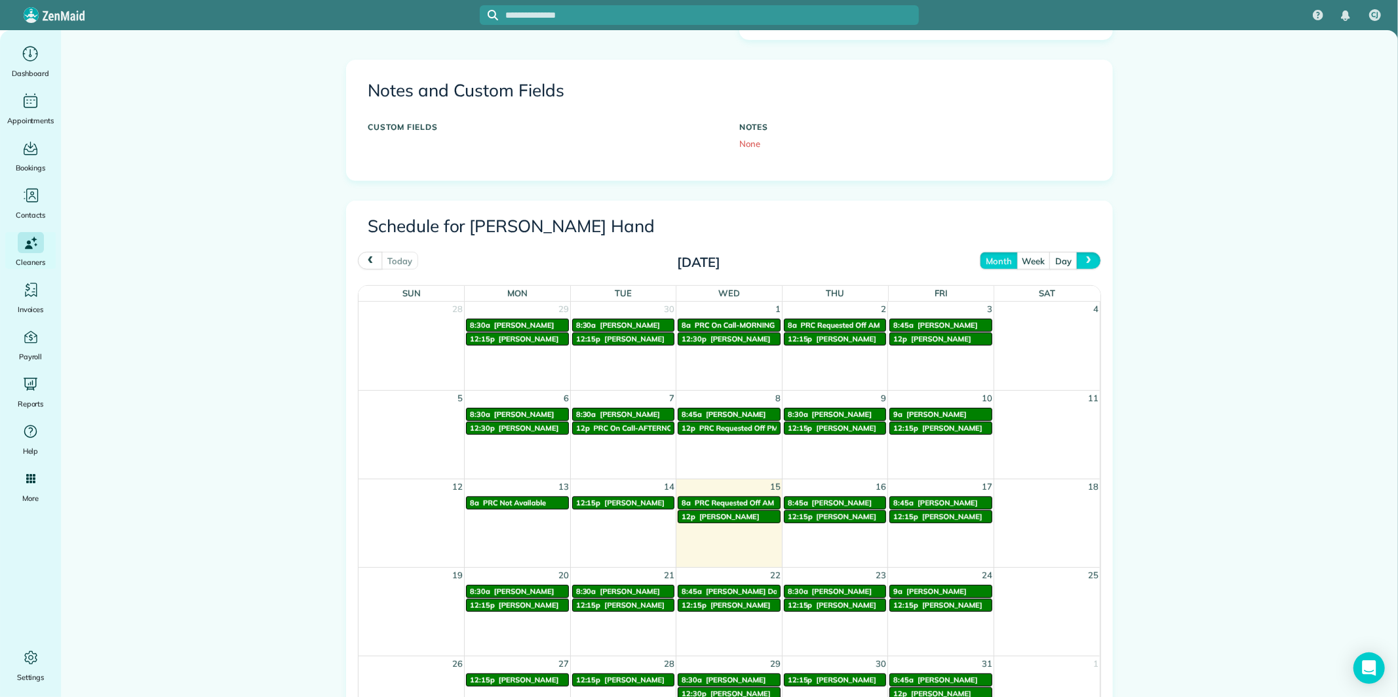
click at [1083, 257] on span "next" at bounding box center [1088, 260] width 10 height 9
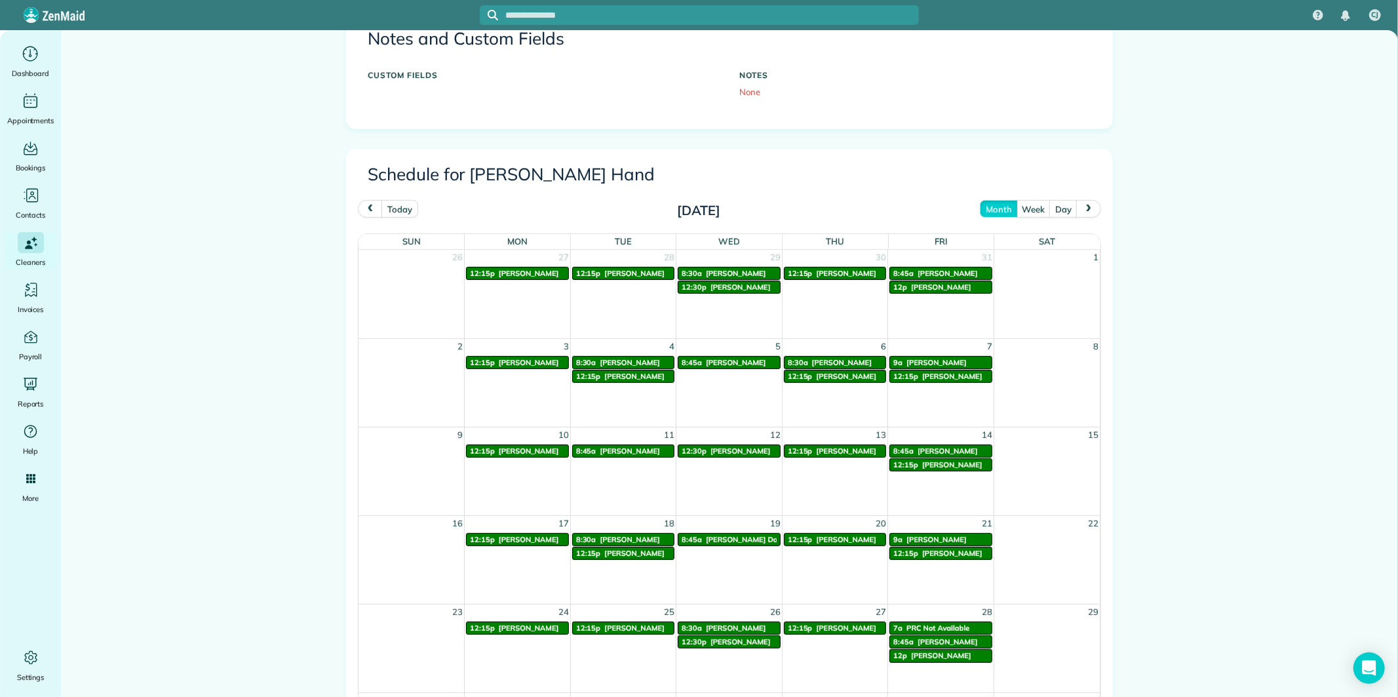
scroll to position [553, 0]
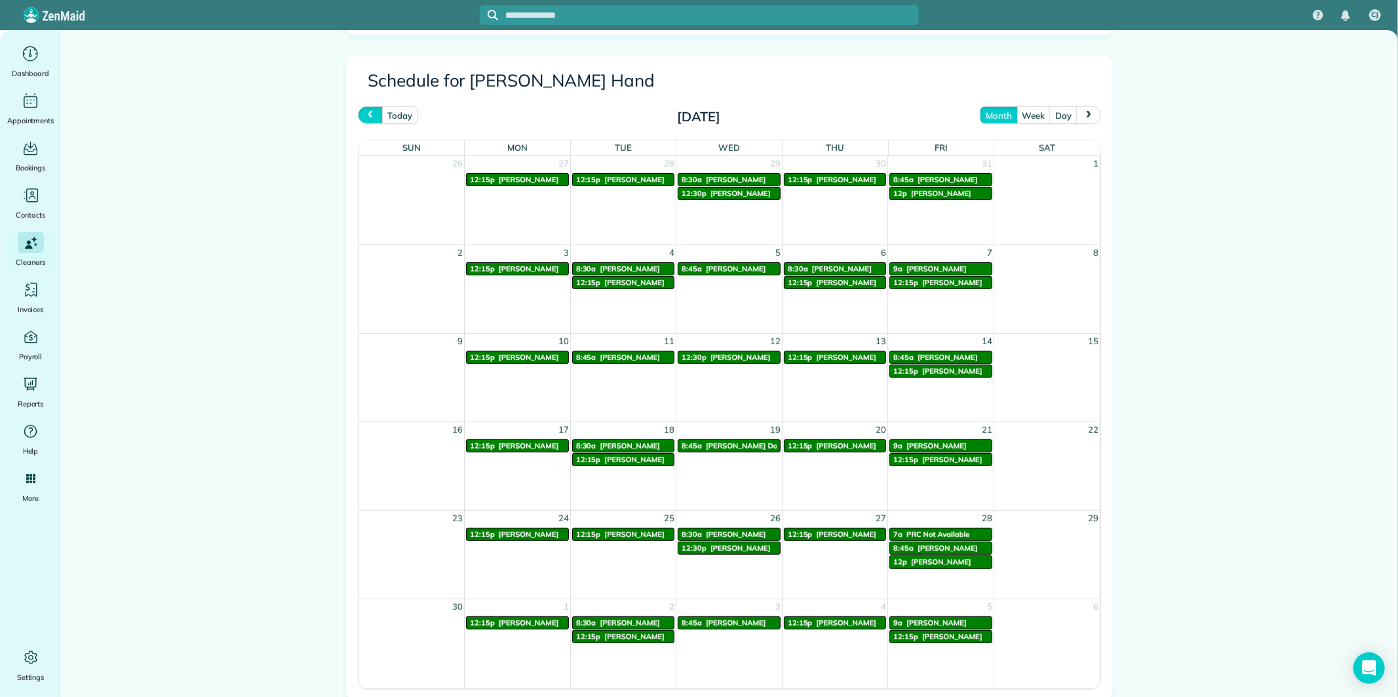
click at [365, 112] on span "prev" at bounding box center [370, 115] width 10 height 9
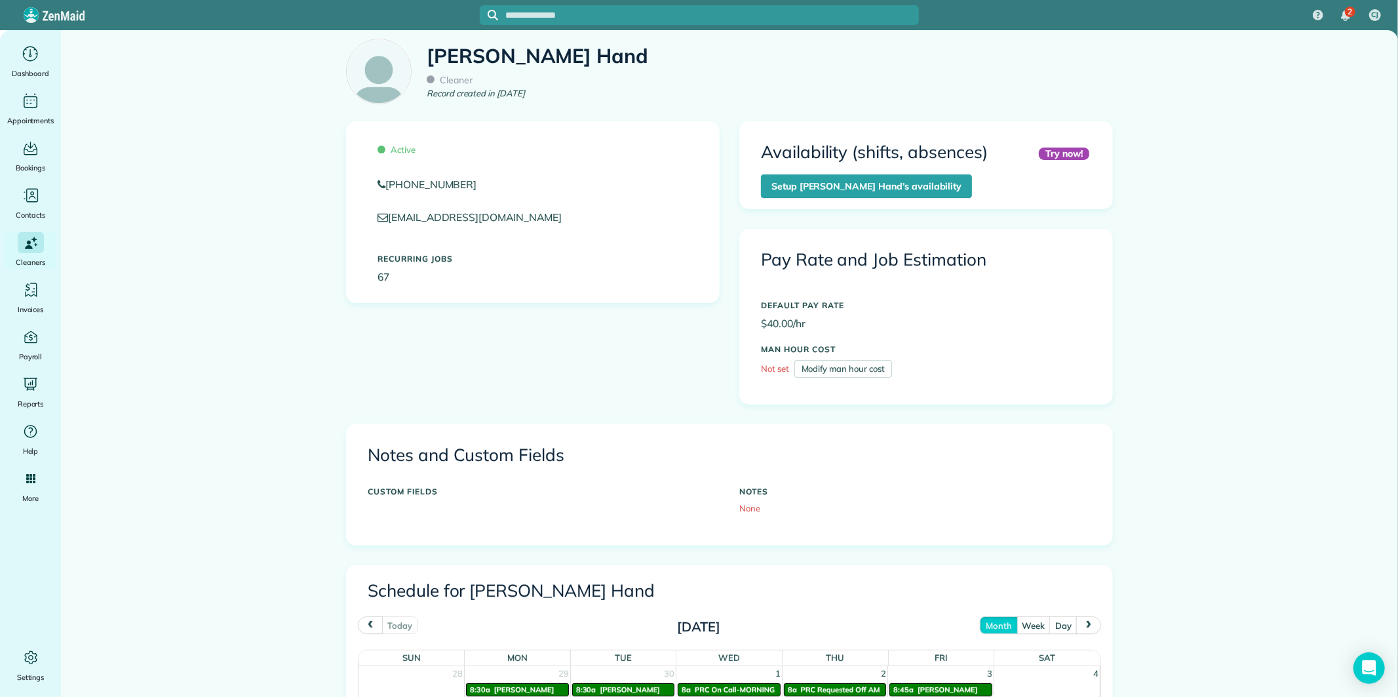
scroll to position [0, 0]
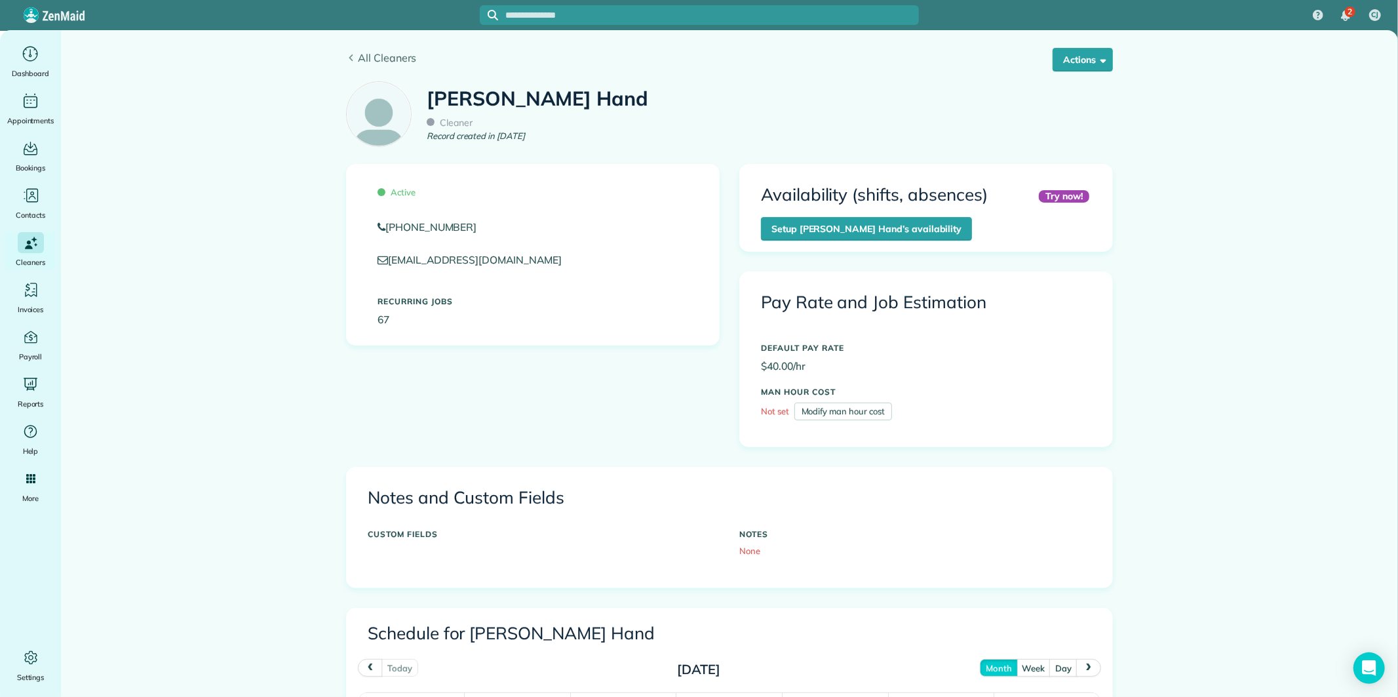
click at [375, 54] on span "All Cleaners" at bounding box center [735, 58] width 755 height 16
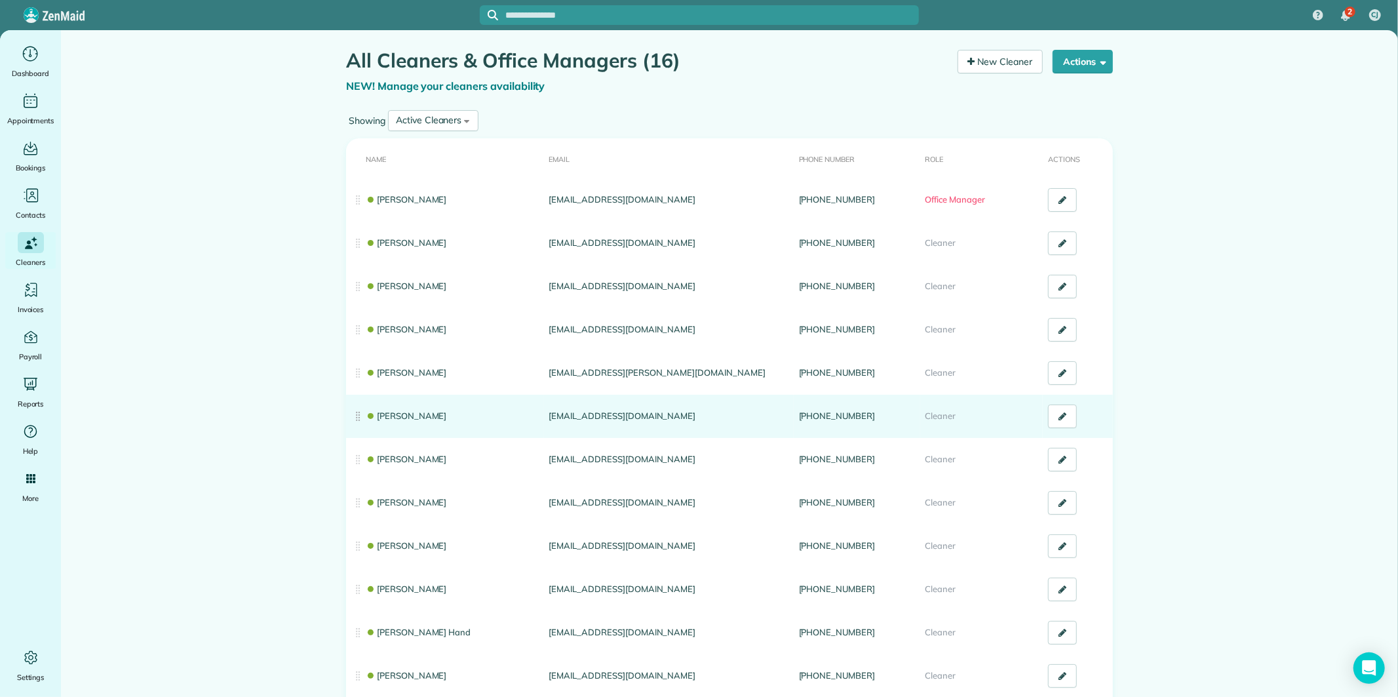
click at [423, 414] on link "[PERSON_NAME]" at bounding box center [406, 415] width 81 height 10
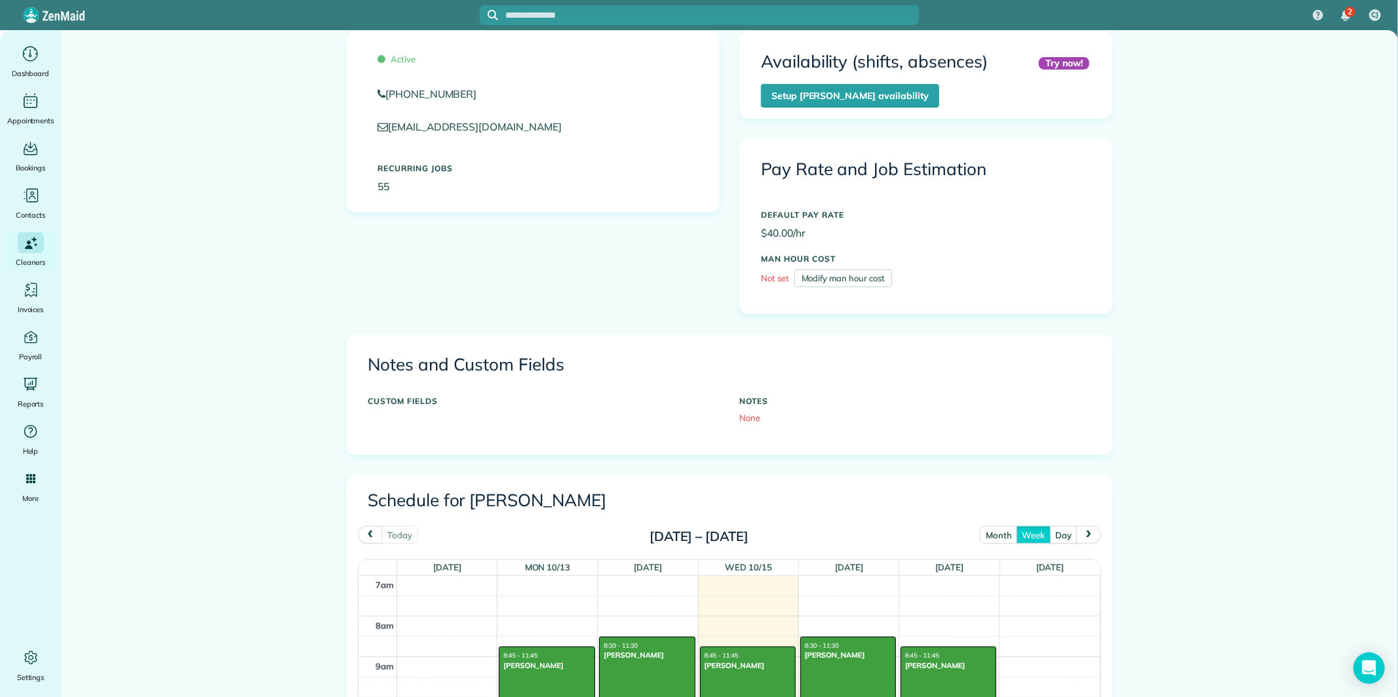
scroll to position [437, 0]
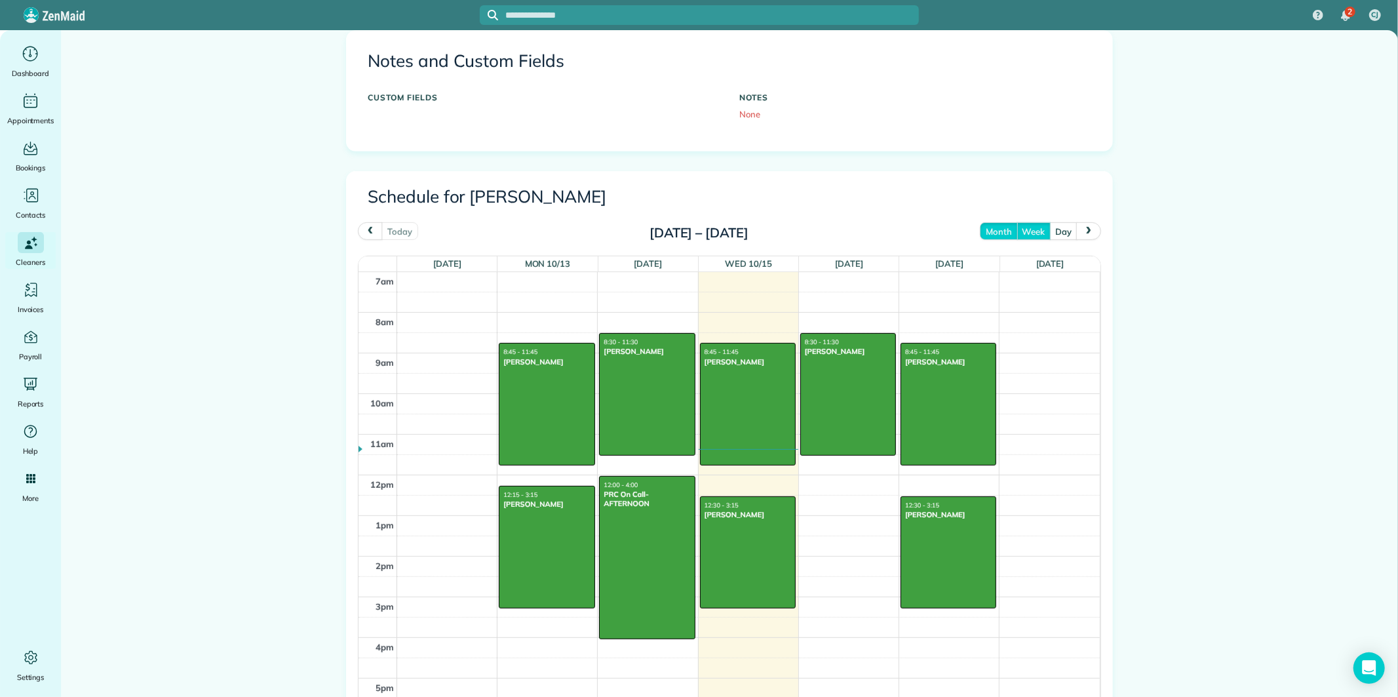
click at [998, 231] on button "month" at bounding box center [998, 231] width 37 height 18
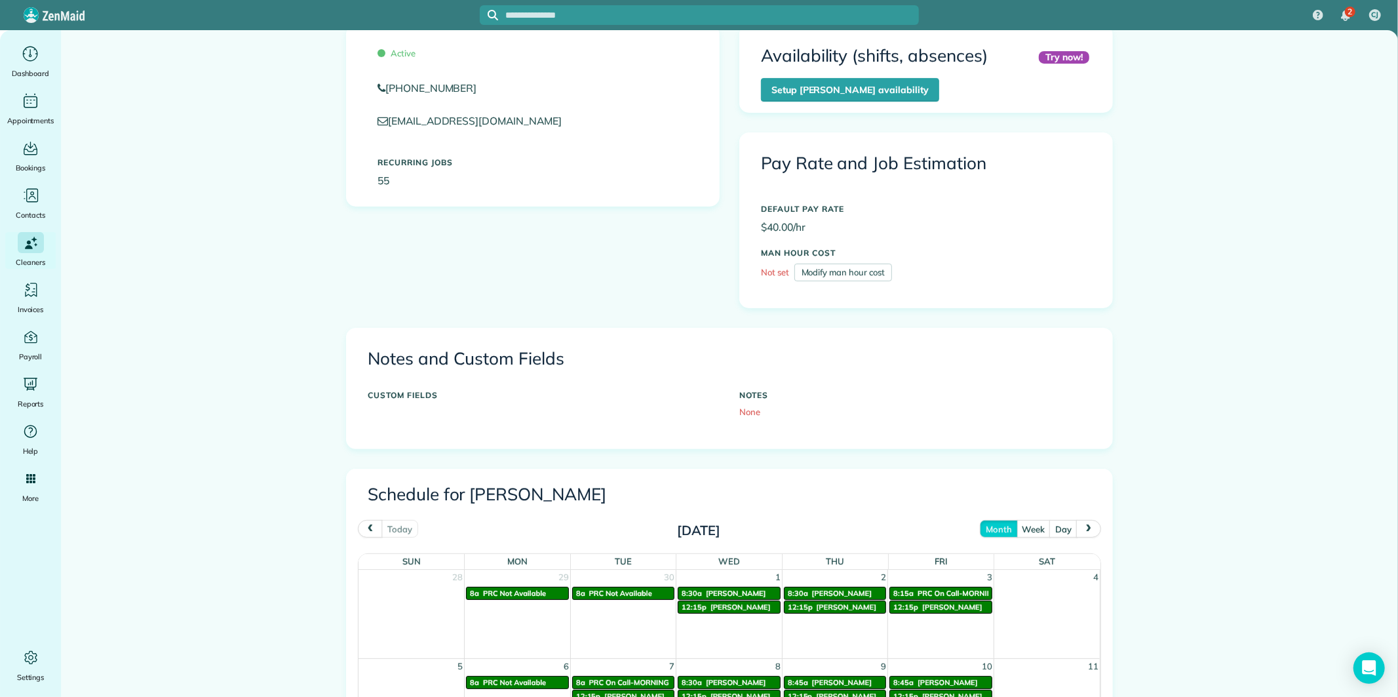
scroll to position [0, 0]
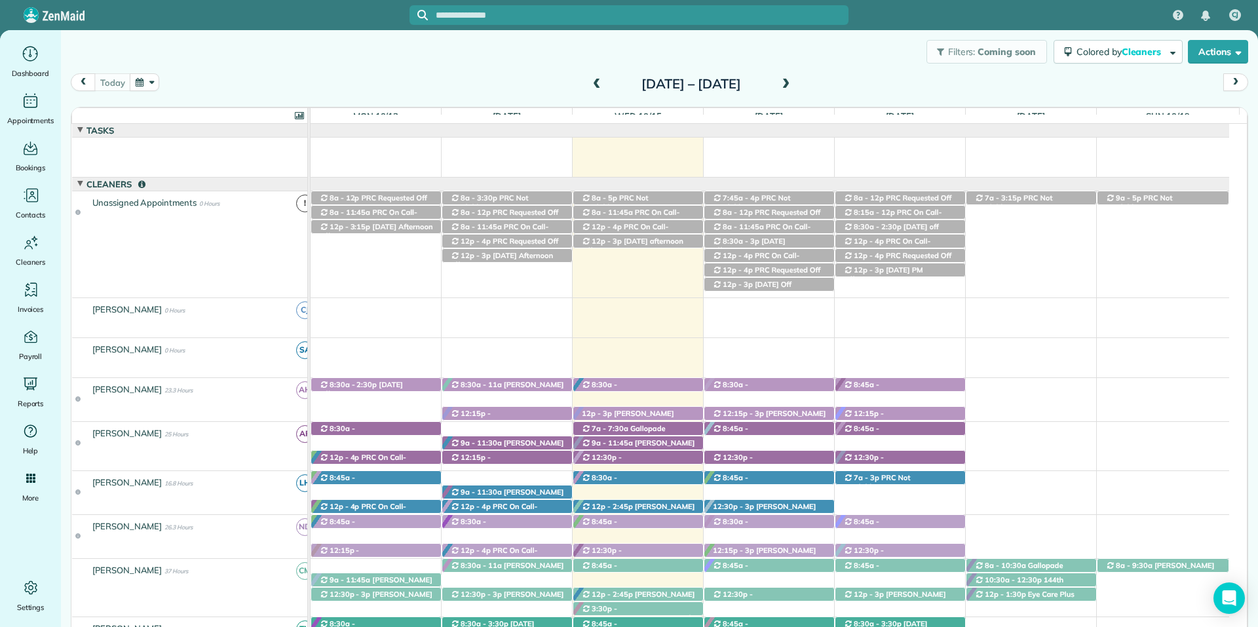
click at [793, 82] on span at bounding box center [786, 85] width 14 height 12
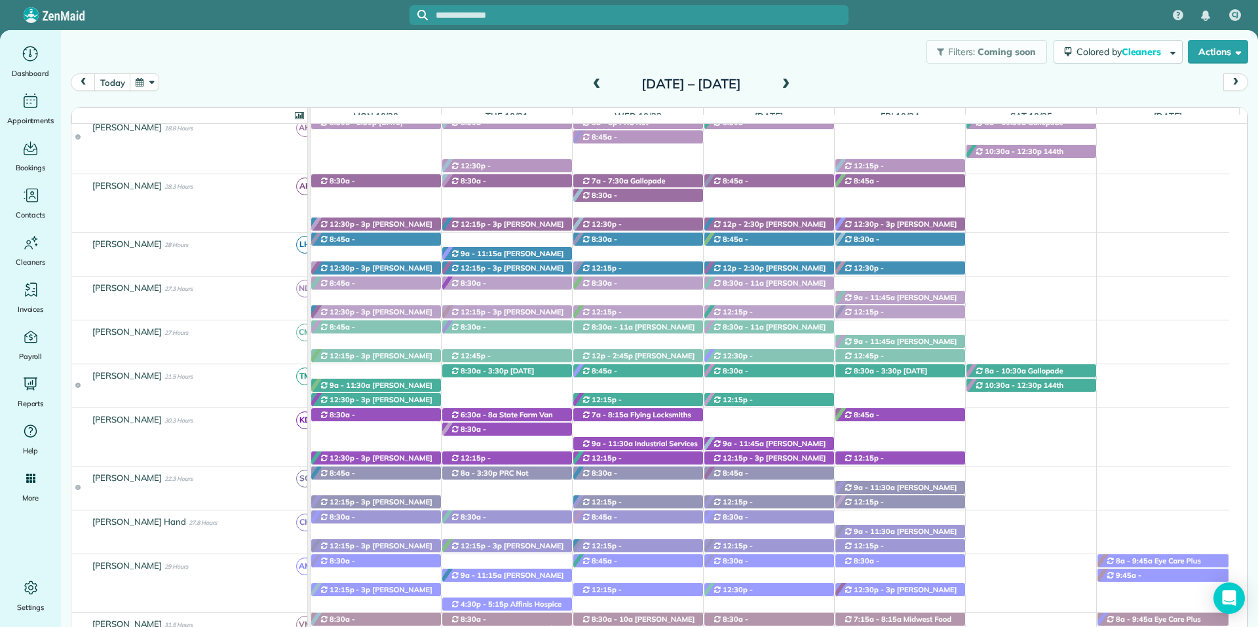
scroll to position [393, 0]
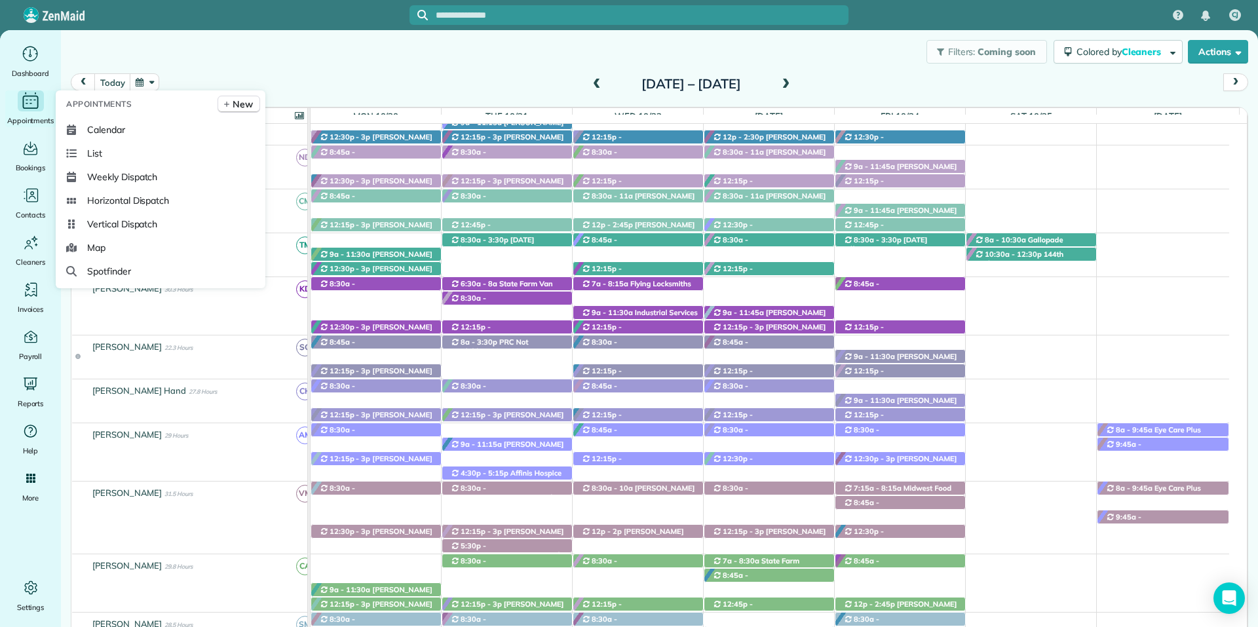
click at [28, 106] on icon "Main" at bounding box center [30, 101] width 20 height 20
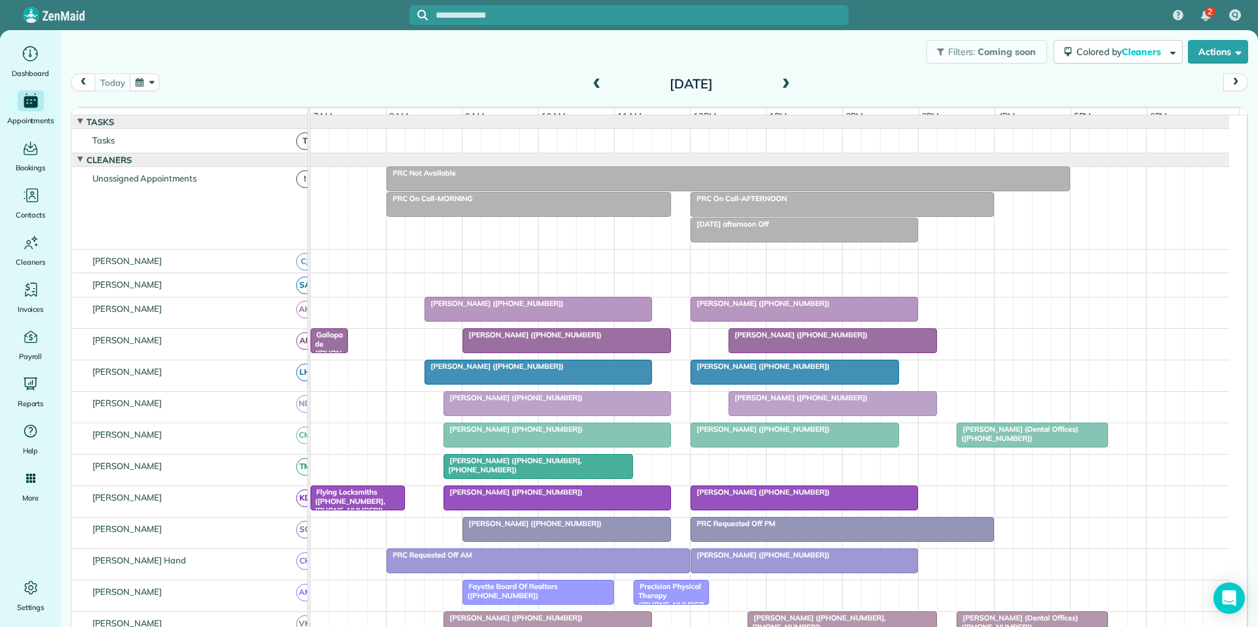
click at [832, 497] on div "[PERSON_NAME] ([PHONE_NUMBER])" at bounding box center [805, 492] width 220 height 9
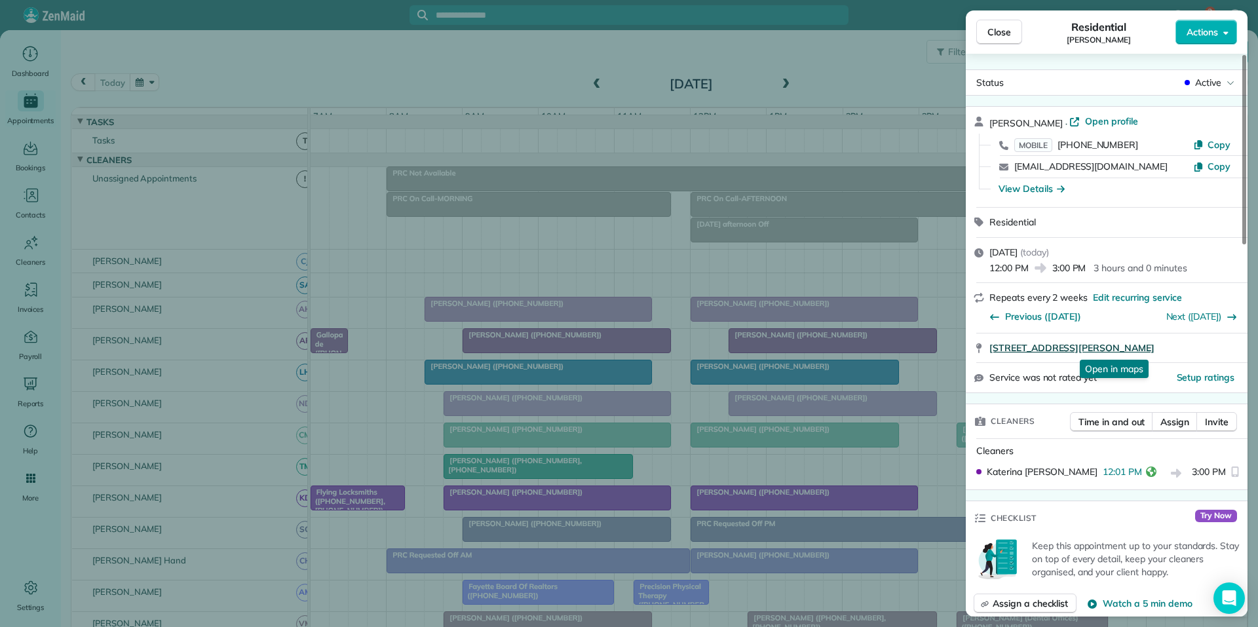
click at [1064, 347] on span "[STREET_ADDRESS][PERSON_NAME]" at bounding box center [1072, 347] width 165 height 13
click at [1013, 34] on button "Close" at bounding box center [1000, 32] width 46 height 25
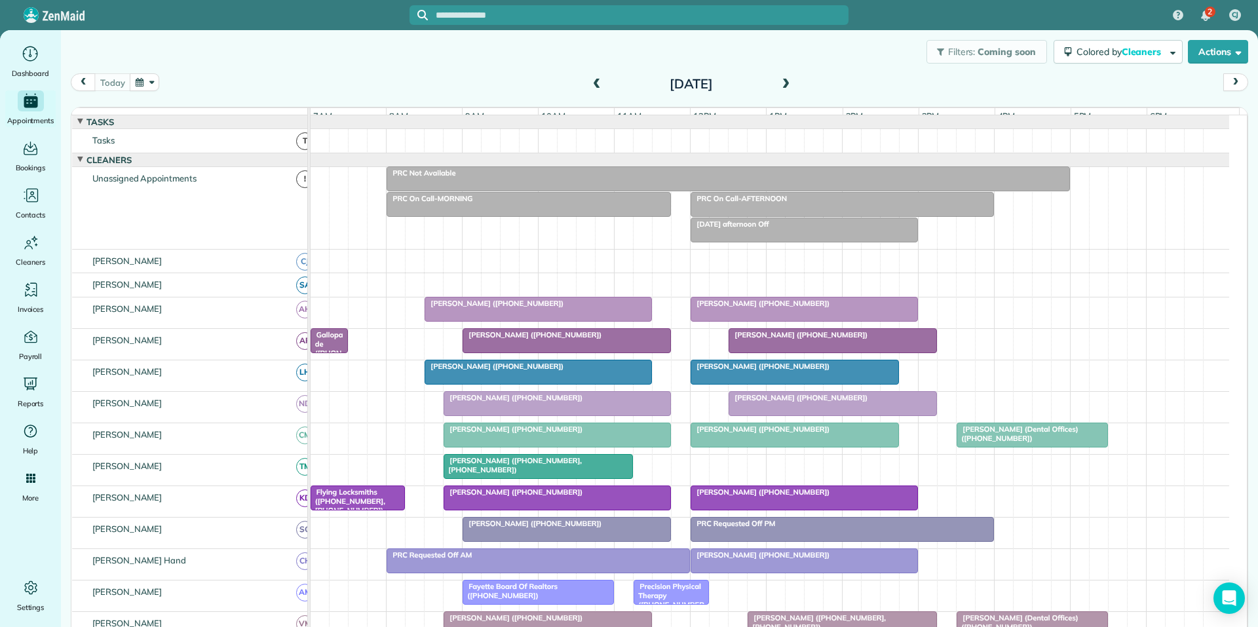
click at [725, 319] on div at bounding box center [805, 310] width 226 height 24
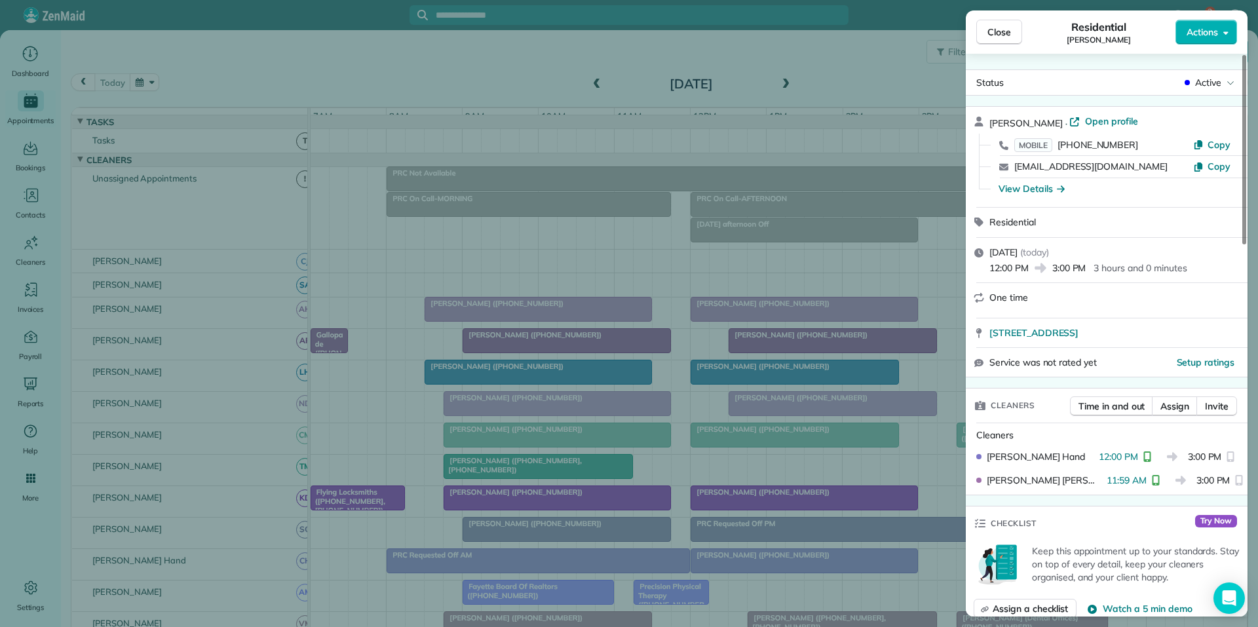
click at [989, 35] on span "Close" at bounding box center [1000, 32] width 24 height 13
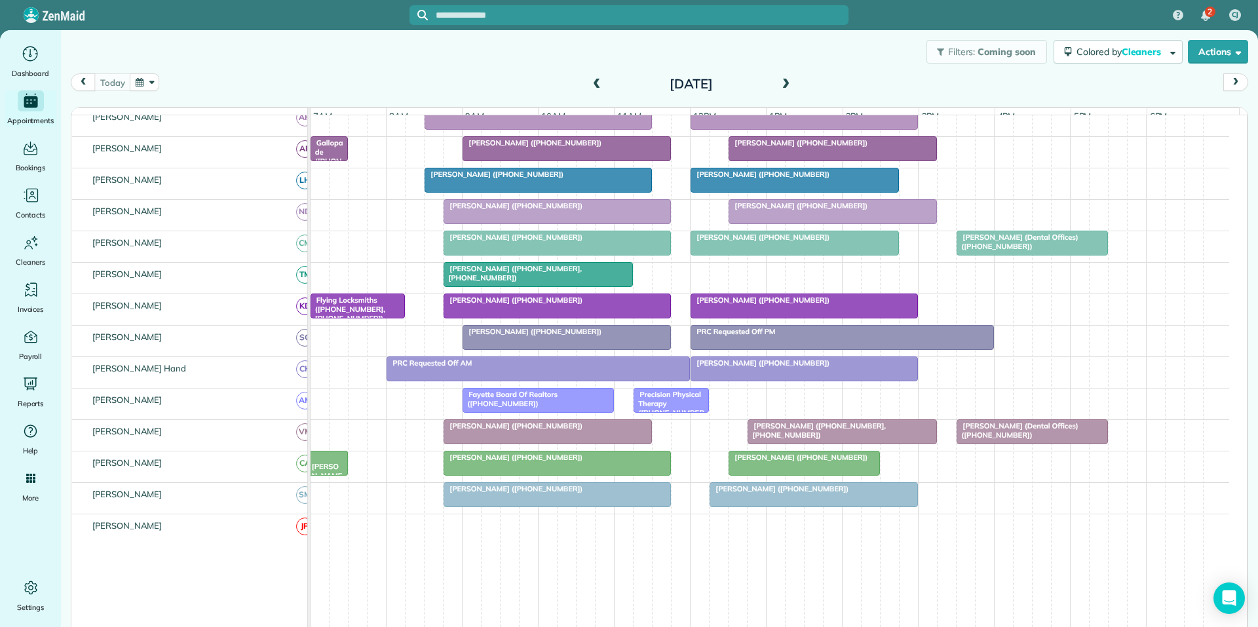
scroll to position [197, 0]
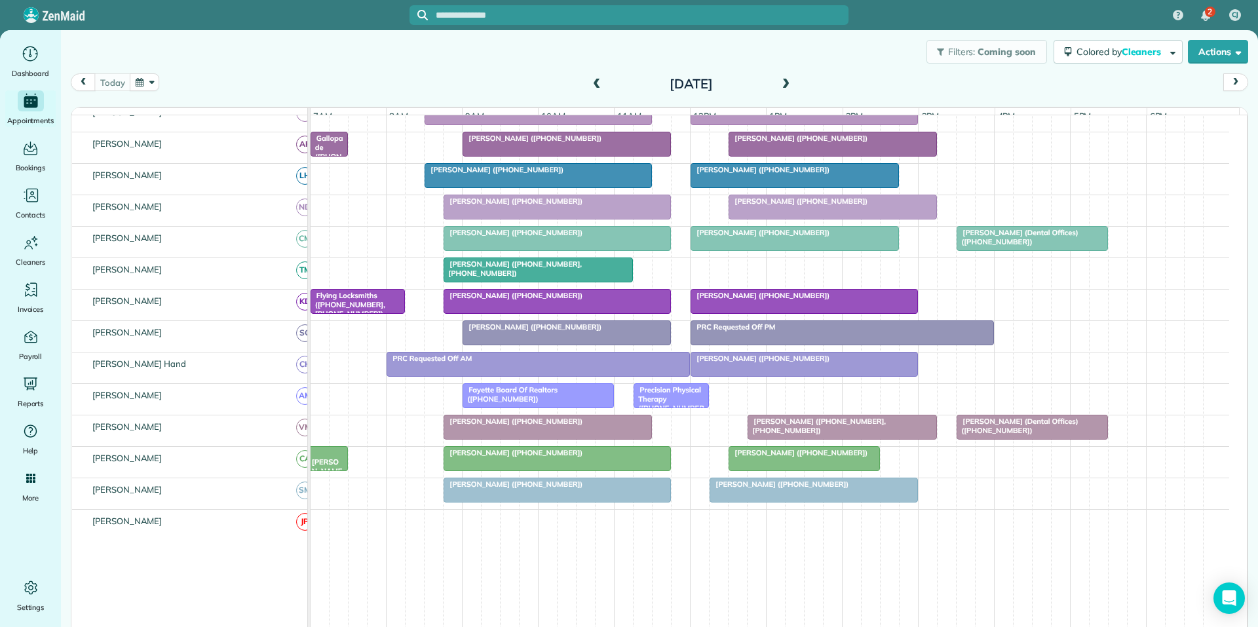
click at [791, 489] on span "[PERSON_NAME] ([PHONE_NUMBER])" at bounding box center [779, 484] width 140 height 9
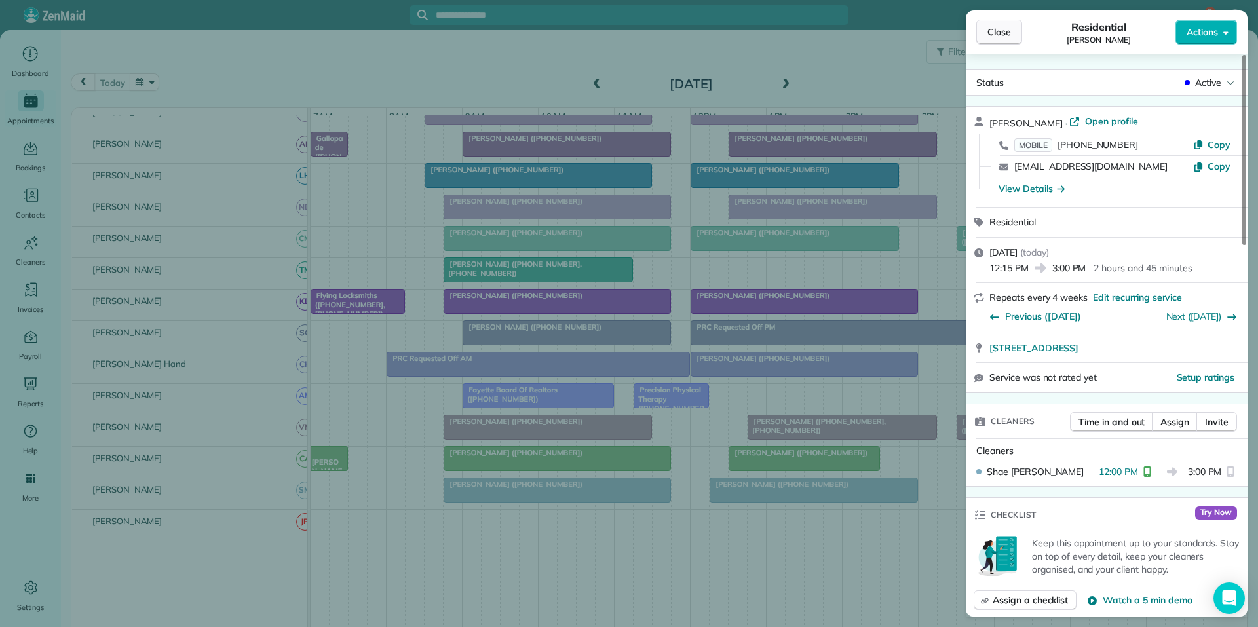
click at [999, 30] on span "Close" at bounding box center [1000, 32] width 24 height 13
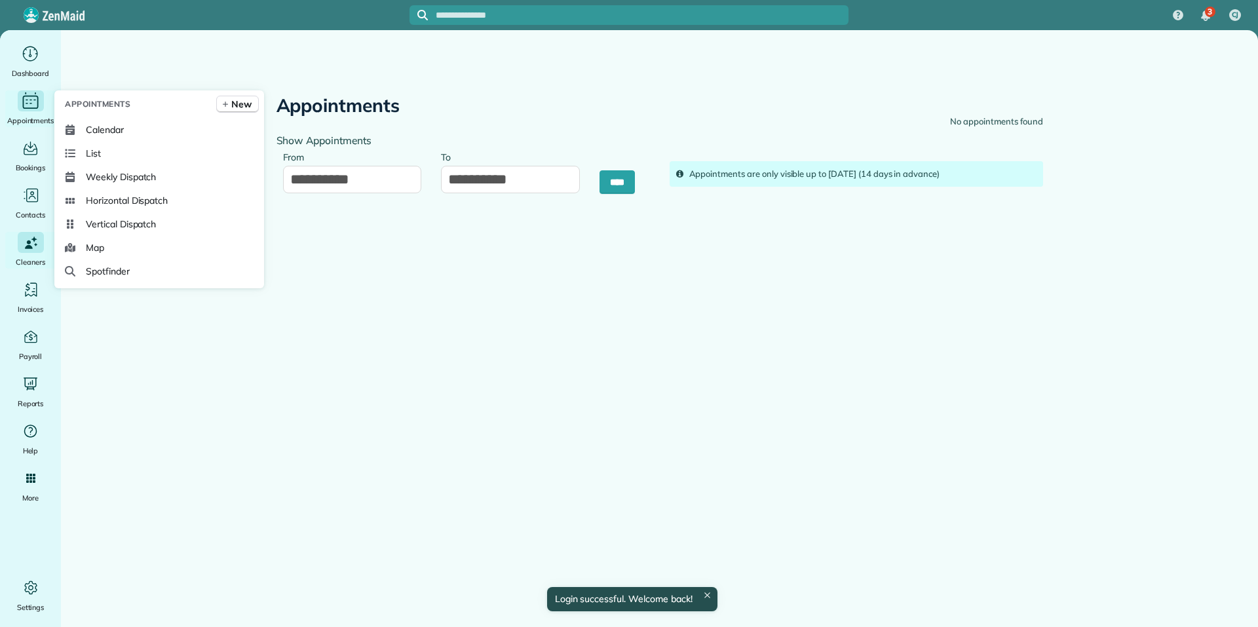
click at [26, 104] on icon "Main" at bounding box center [30, 101] width 20 height 20
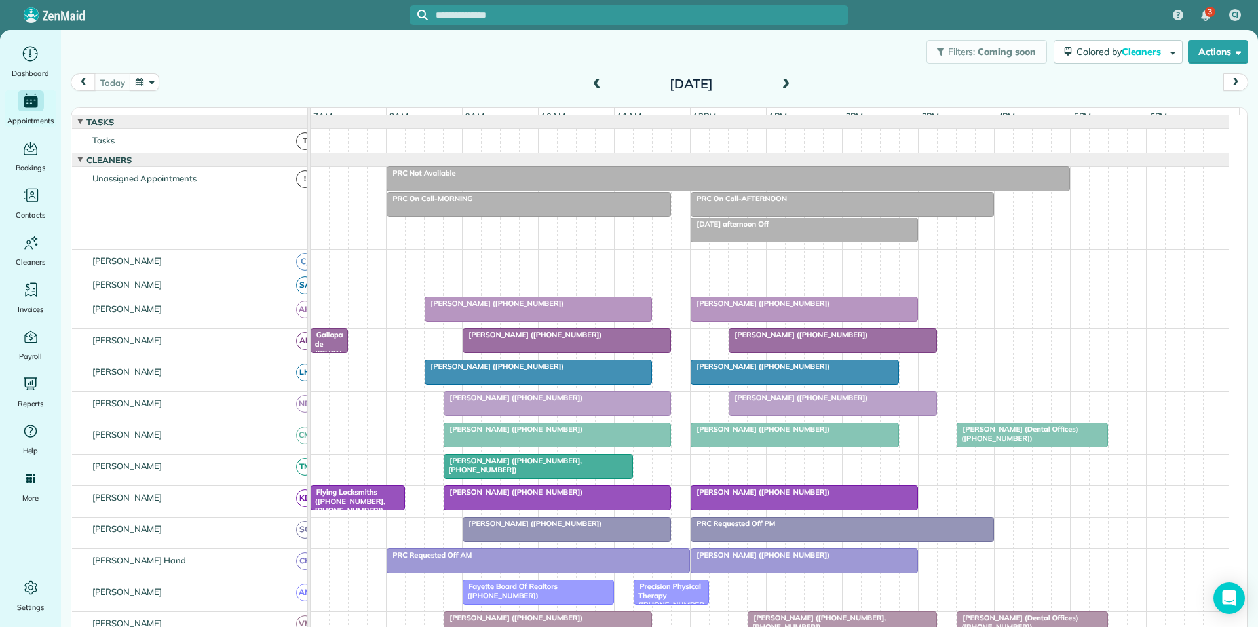
click at [779, 83] on span at bounding box center [786, 85] width 14 height 12
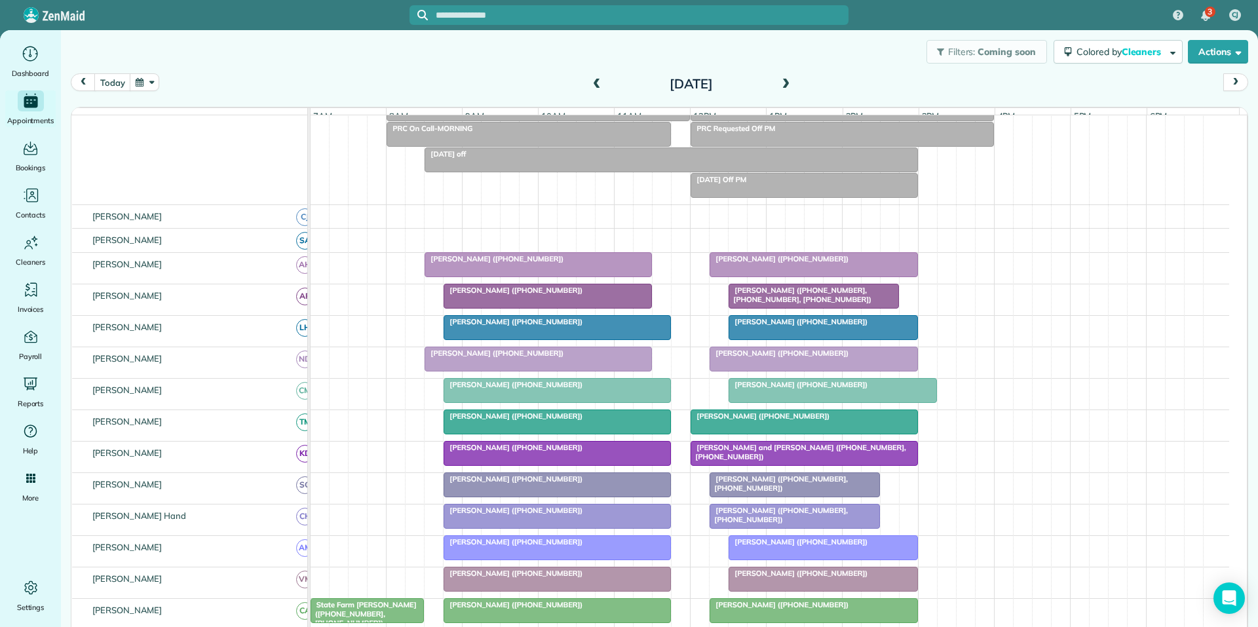
scroll to position [197, 0]
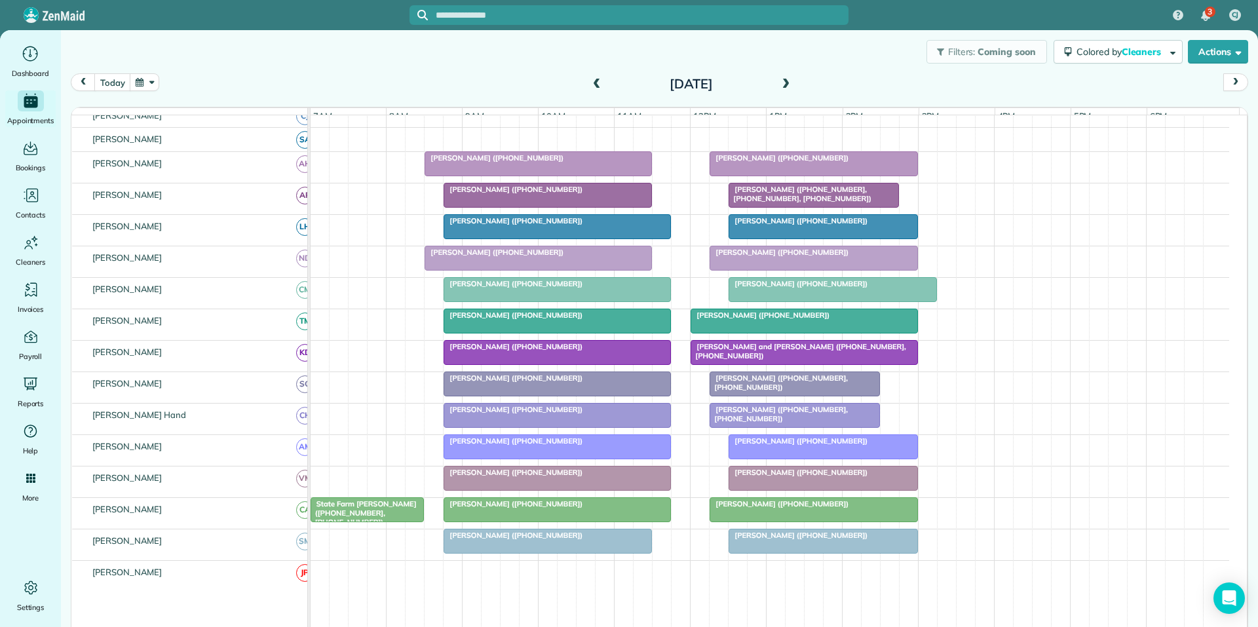
click at [779, 81] on span at bounding box center [786, 85] width 14 height 12
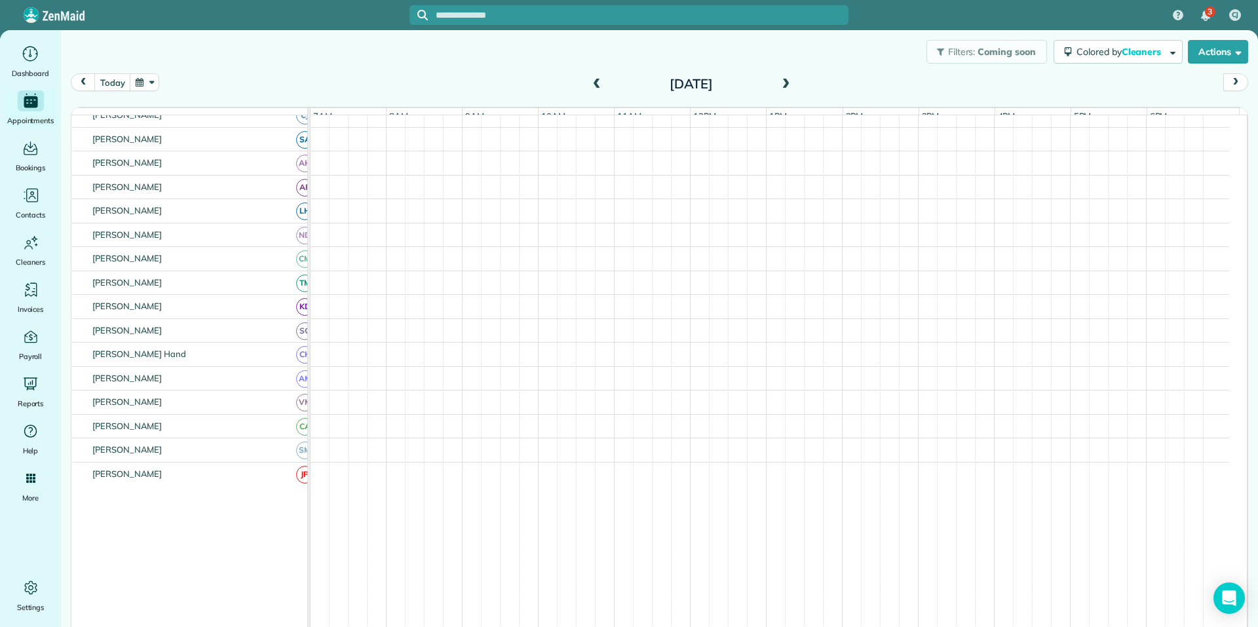
scroll to position [172, 0]
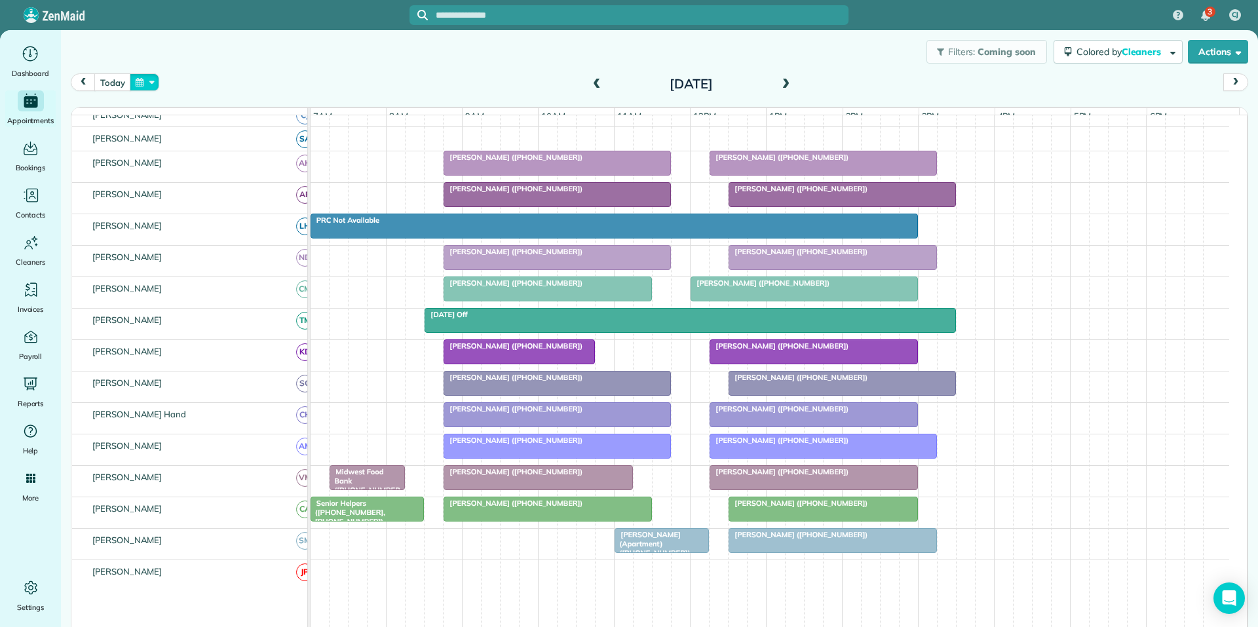
click at [146, 81] on button "button" at bounding box center [145, 82] width 30 height 18
click at [219, 167] on link "14" at bounding box center [218, 171] width 21 height 21
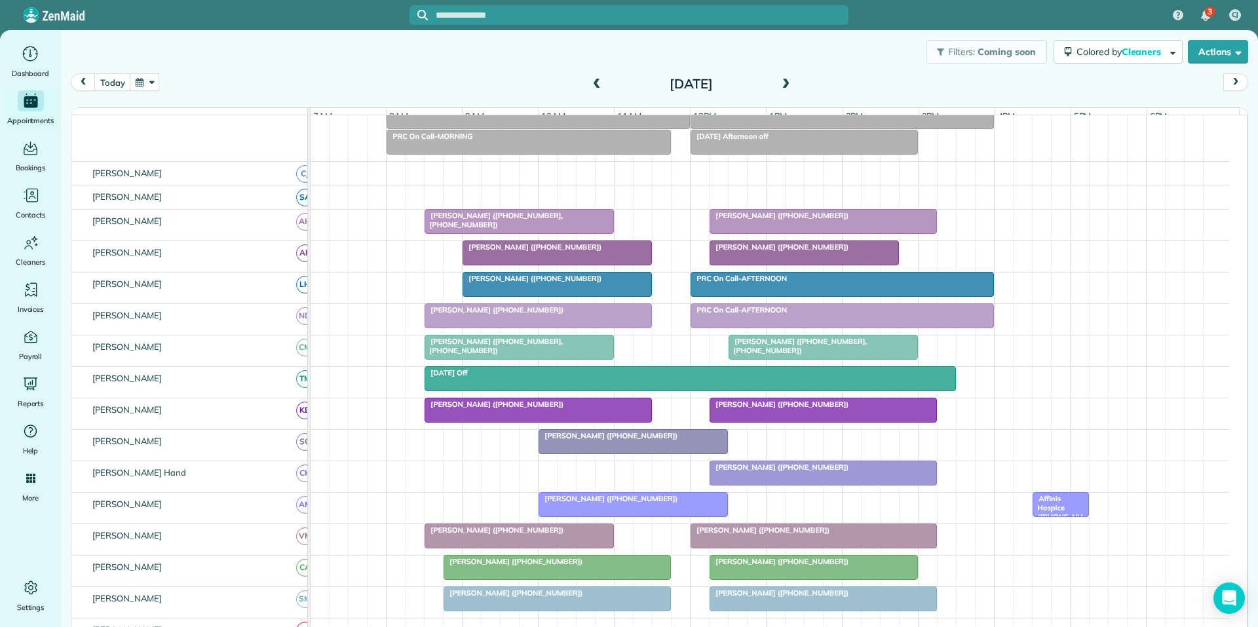
scroll to position [147, 0]
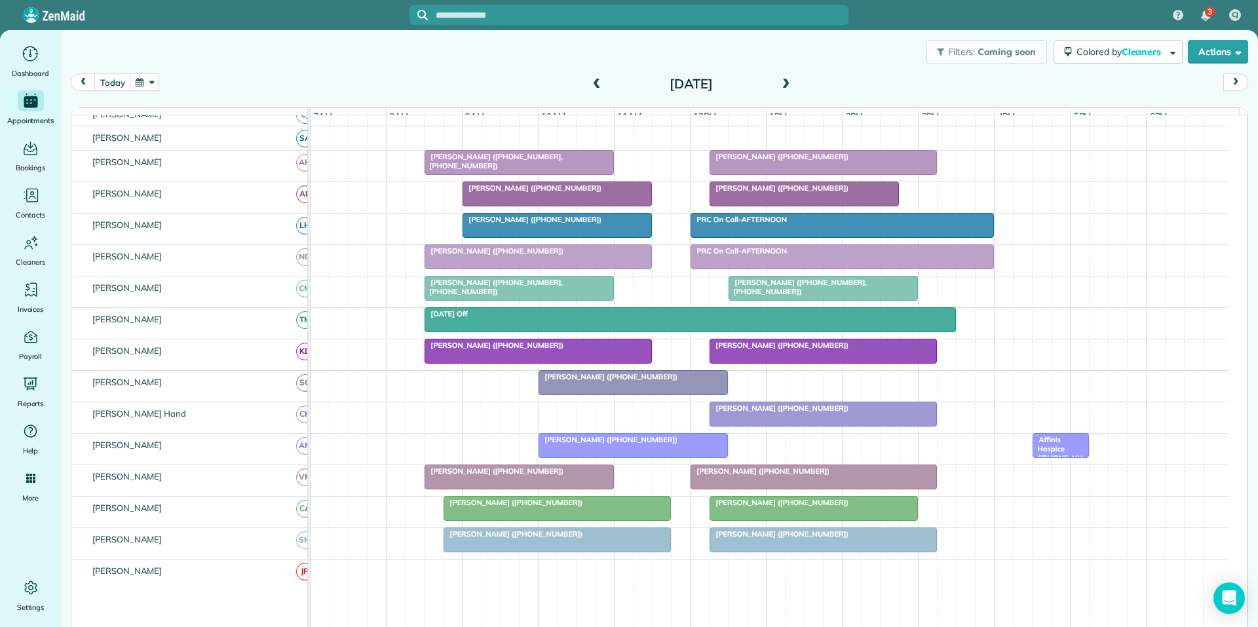
click at [783, 84] on span at bounding box center [786, 85] width 14 height 12
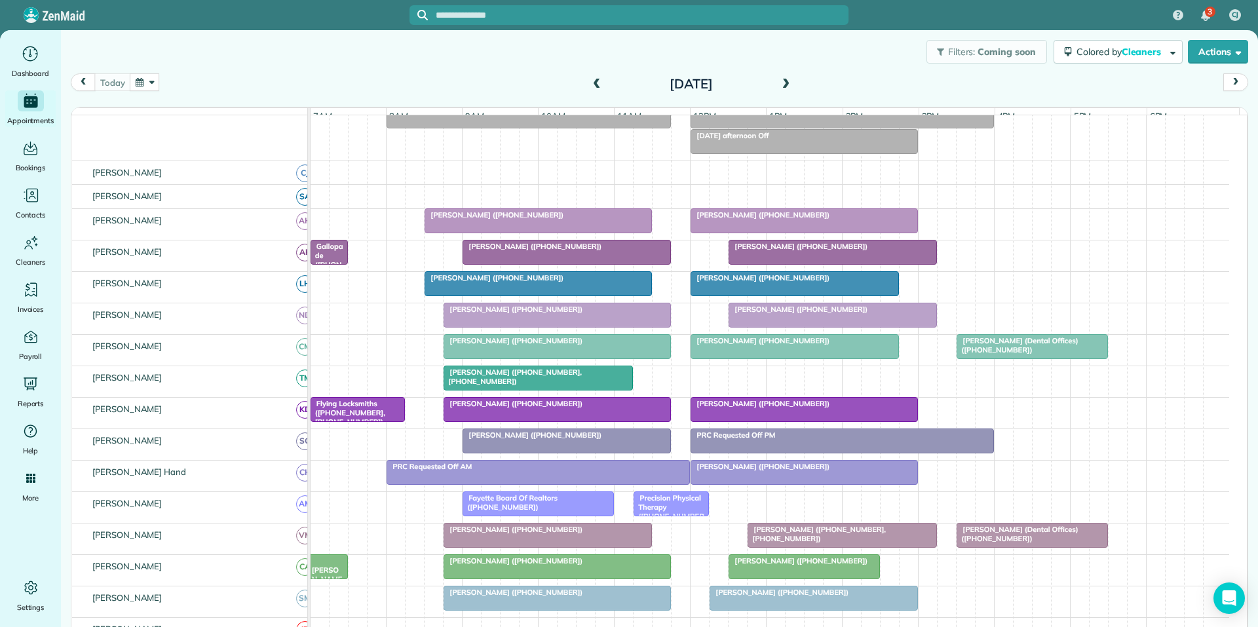
scroll to position [147, 0]
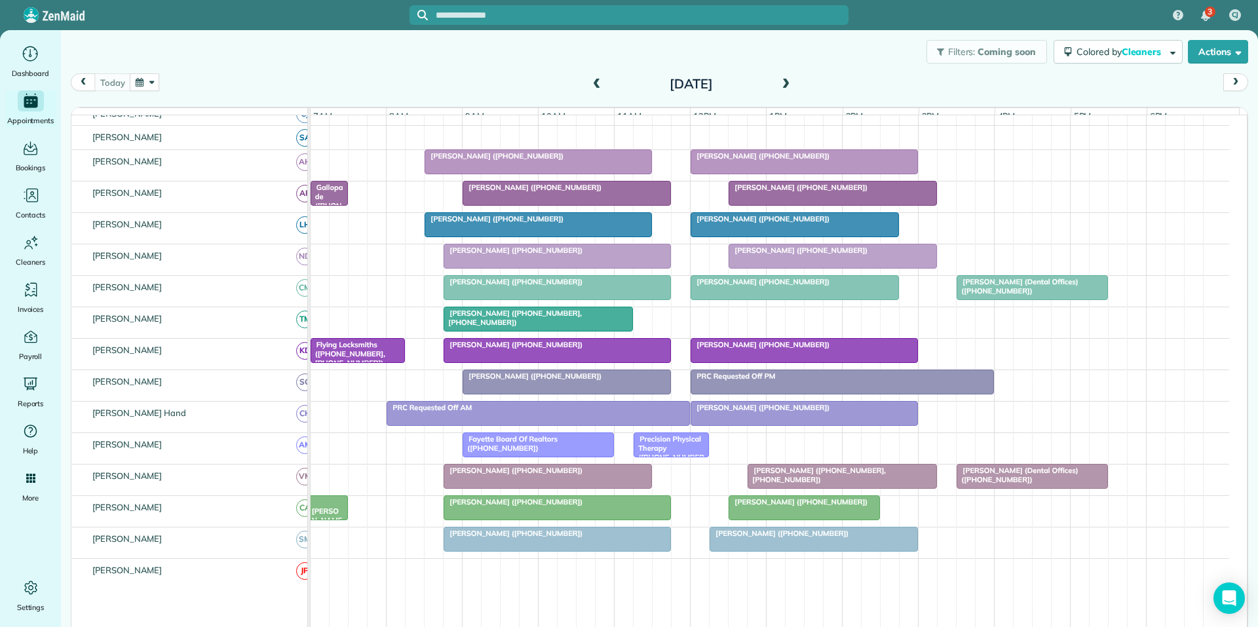
click at [781, 83] on span at bounding box center [786, 85] width 14 height 12
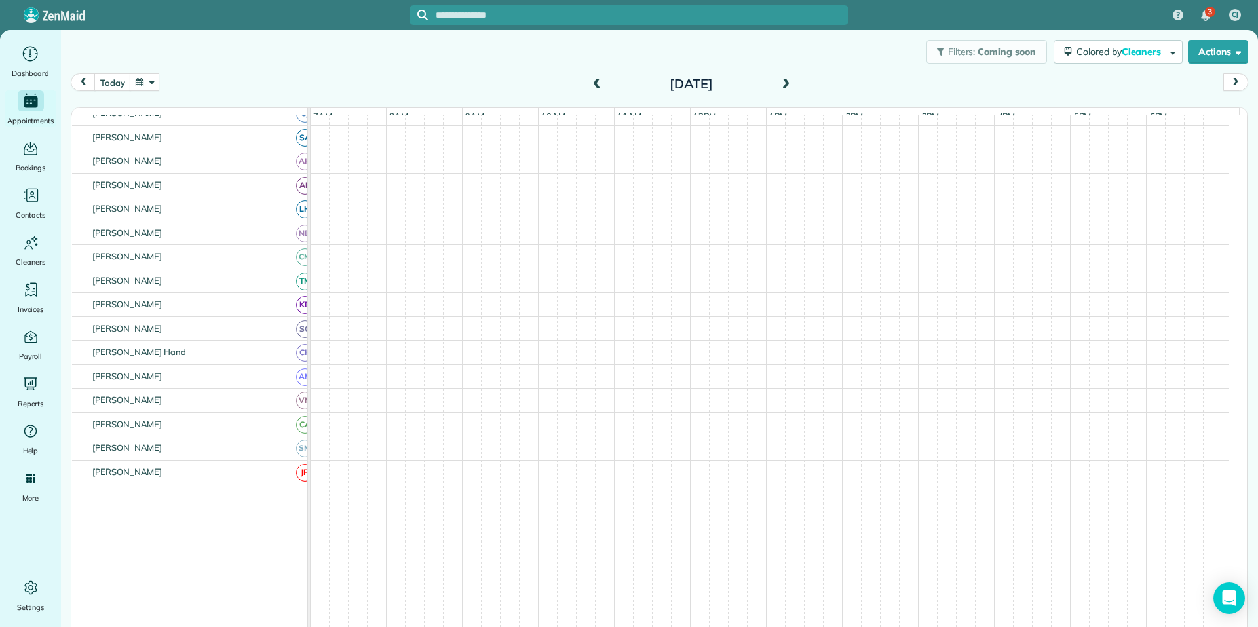
scroll to position [199, 0]
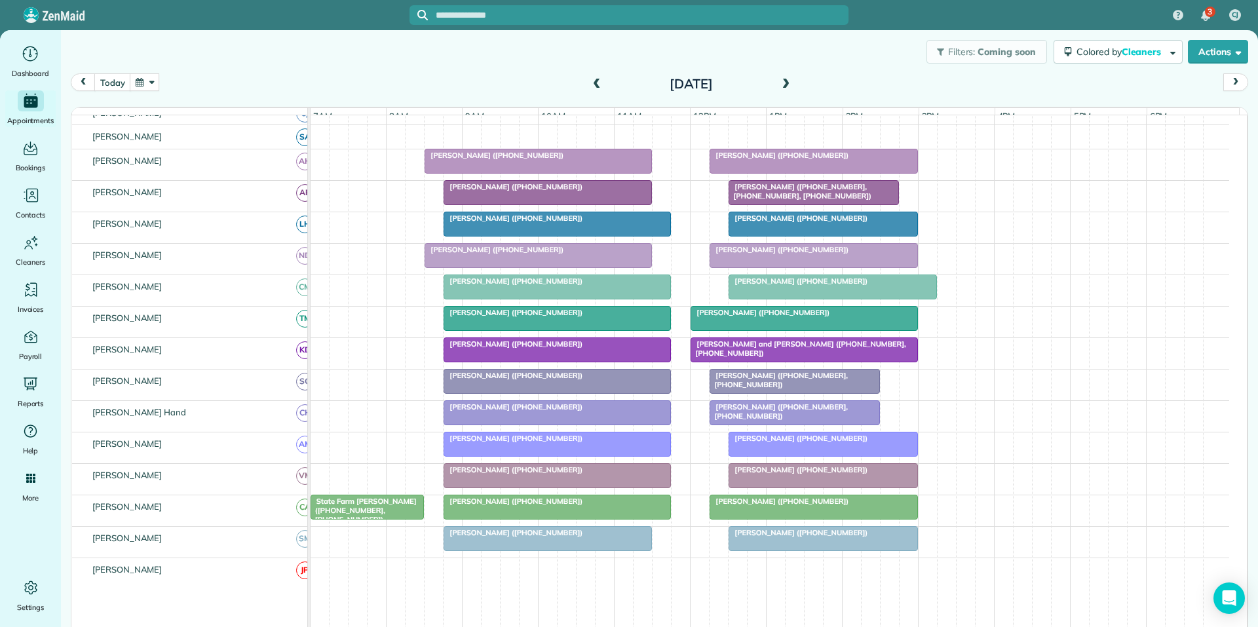
click at [785, 83] on span at bounding box center [786, 85] width 14 height 12
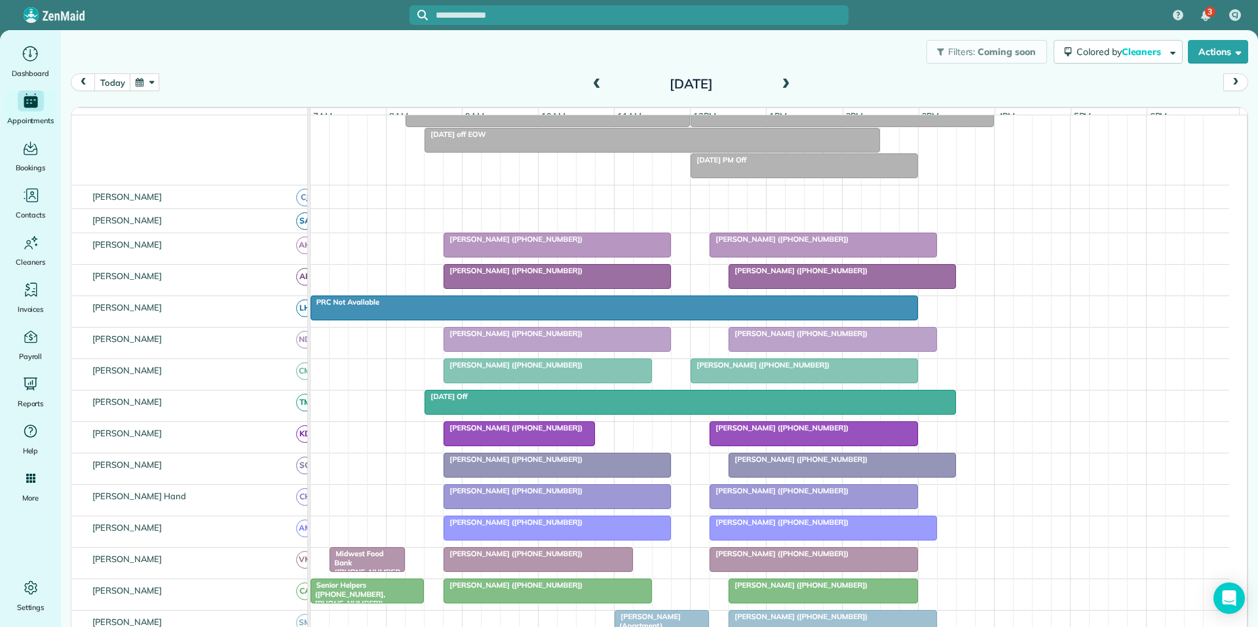
scroll to position [174, 0]
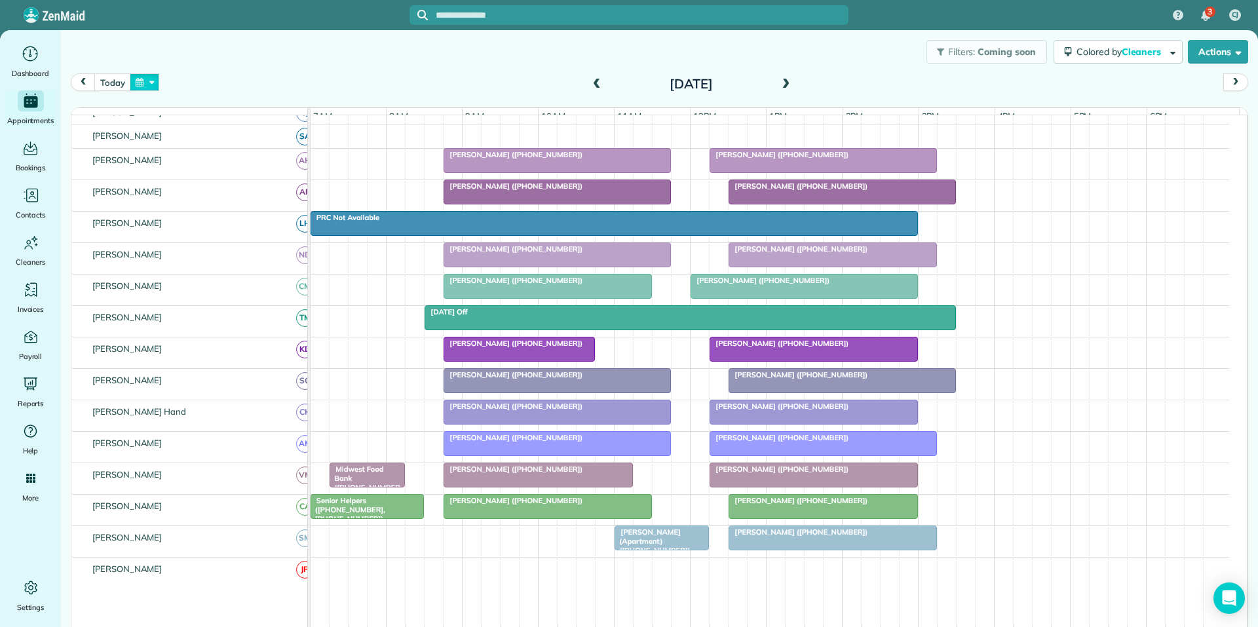
click at [138, 87] on button "button" at bounding box center [145, 82] width 30 height 18
click at [198, 187] on link "20" at bounding box center [197, 192] width 21 height 21
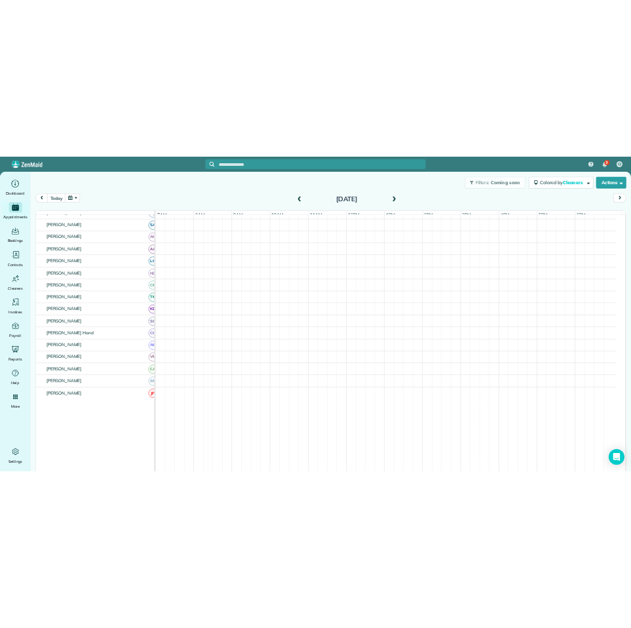
scroll to position [175, 0]
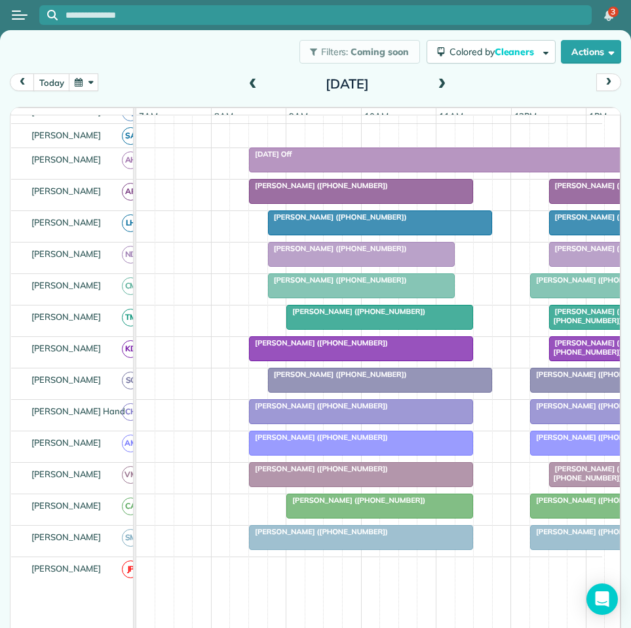
click at [187, 61] on div "Filters: Coming soon Colored by Cleaners Color by Cleaner Color by Team Color b…" at bounding box center [315, 51] width 631 height 43
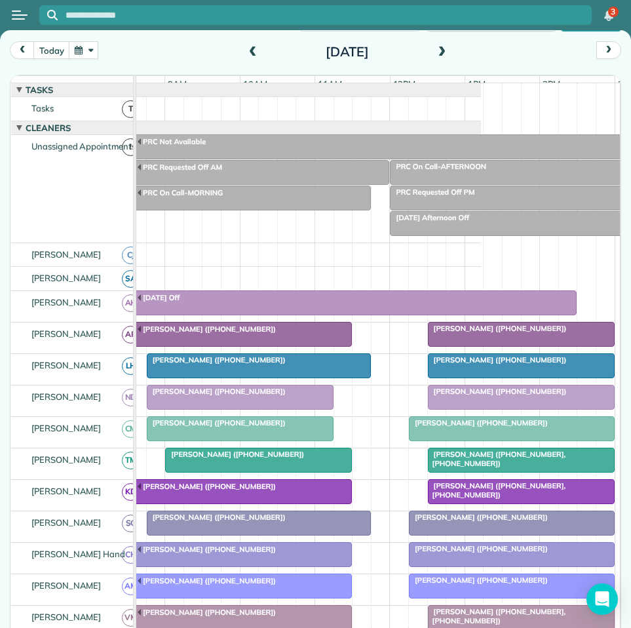
scroll to position [0, 0]
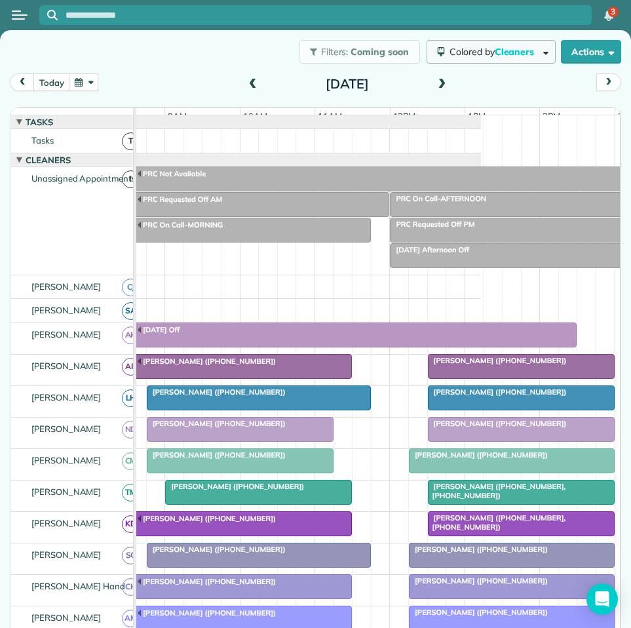
click at [476, 50] on span "Colored by Cleaners" at bounding box center [494, 52] width 89 height 12
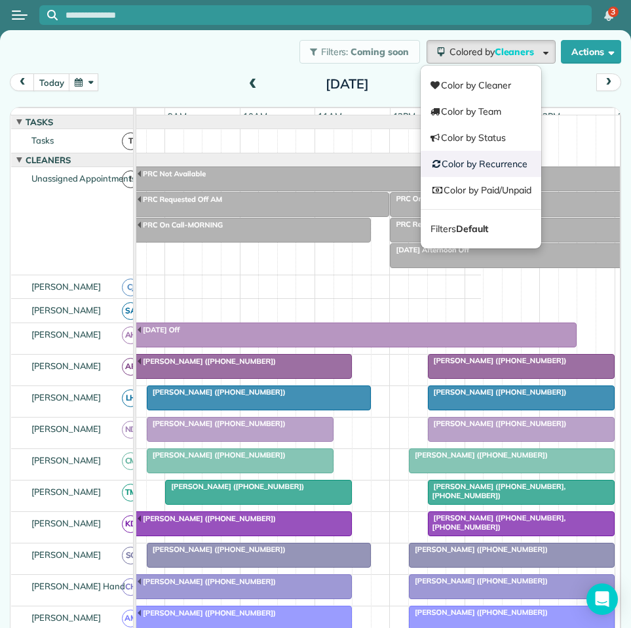
click at [484, 163] on link "Color by Recurrence" at bounding box center [481, 164] width 121 height 26
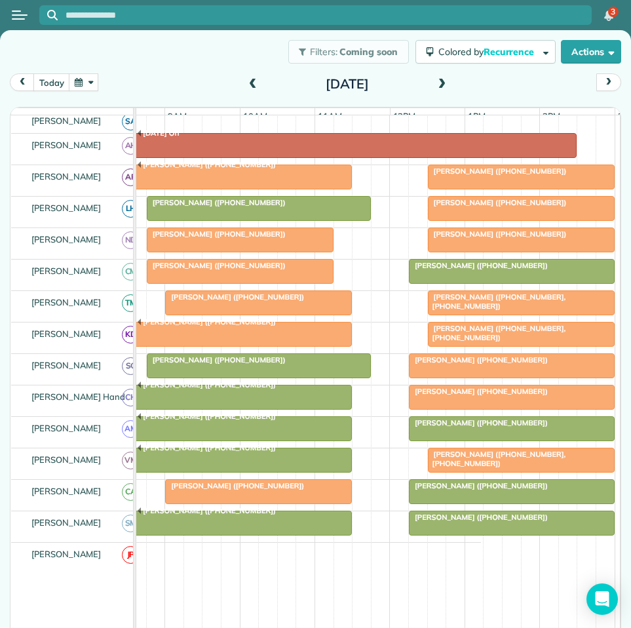
scroll to position [197, 0]
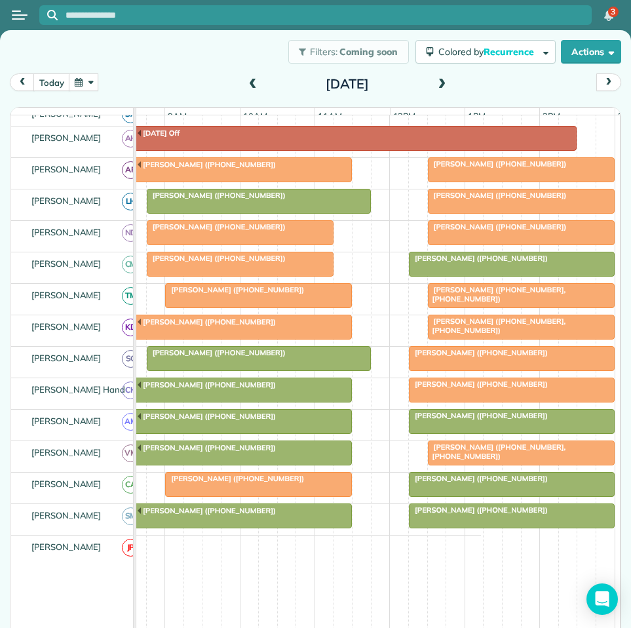
click at [438, 78] on span at bounding box center [442, 85] width 14 height 20
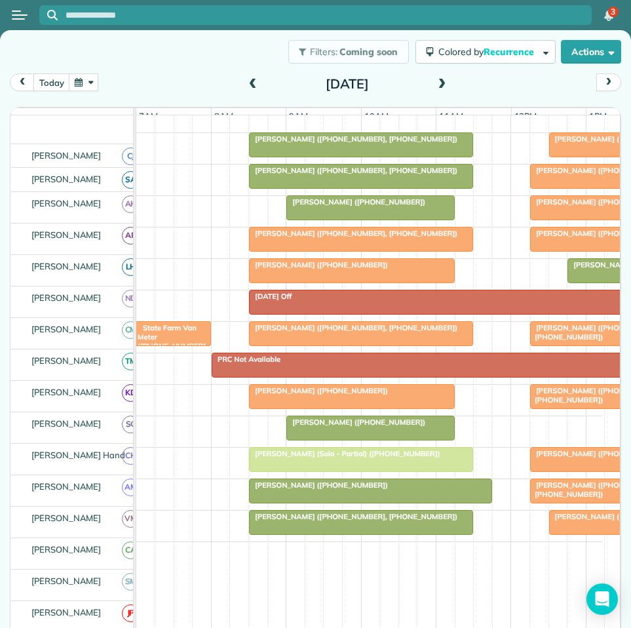
scroll to position [165, 0]
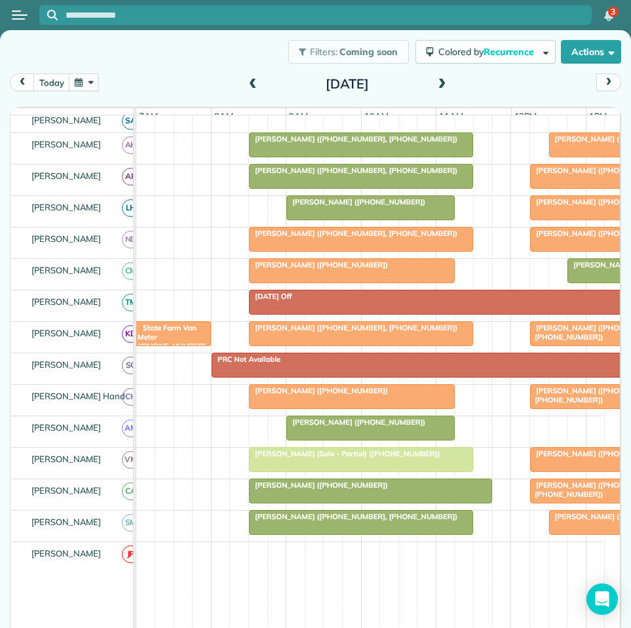
click at [438, 82] on span at bounding box center [442, 85] width 14 height 12
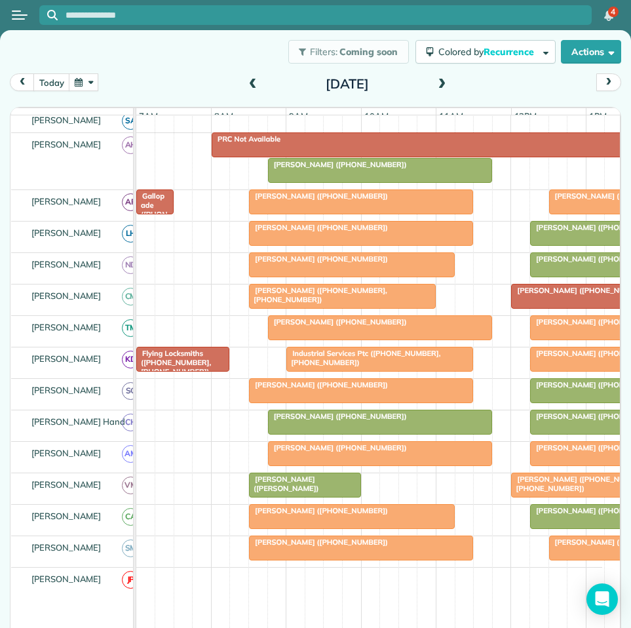
click at [438, 81] on span at bounding box center [442, 85] width 14 height 12
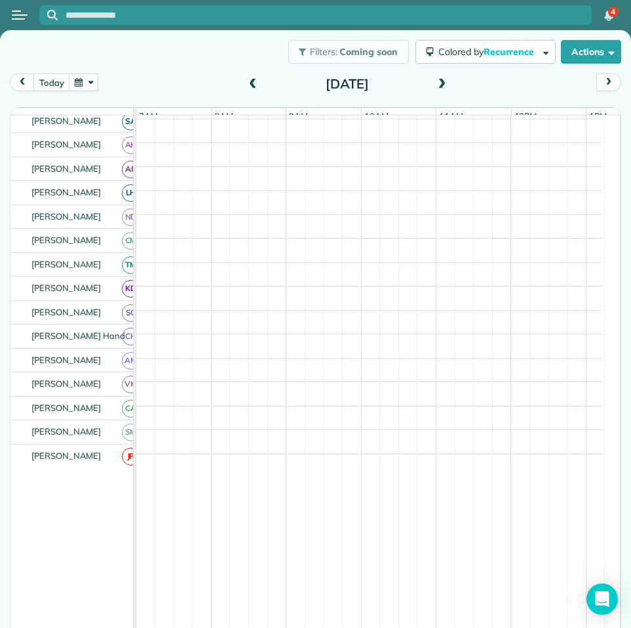
scroll to position [216, 0]
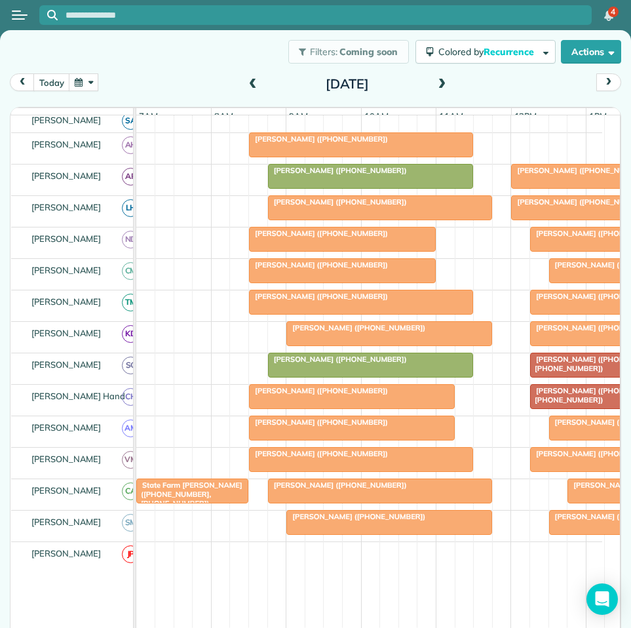
click at [439, 83] on span at bounding box center [442, 85] width 14 height 12
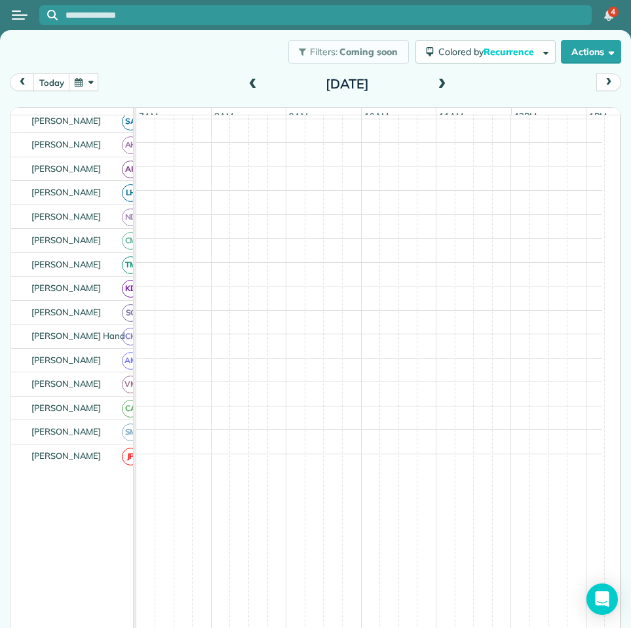
scroll to position [190, 0]
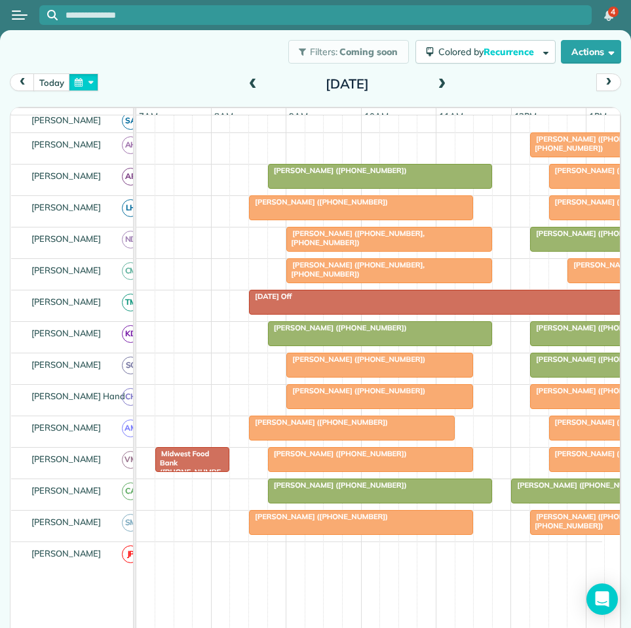
click at [80, 83] on button "button" at bounding box center [84, 82] width 30 height 18
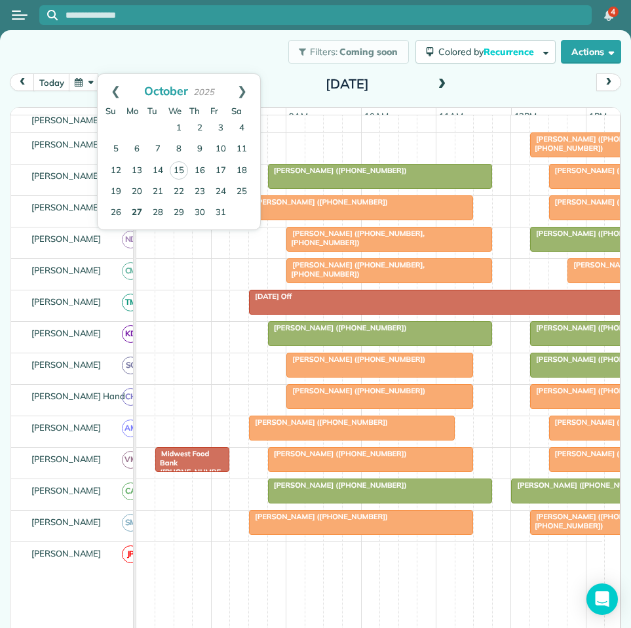
click at [138, 208] on link "27" at bounding box center [137, 213] width 21 height 21
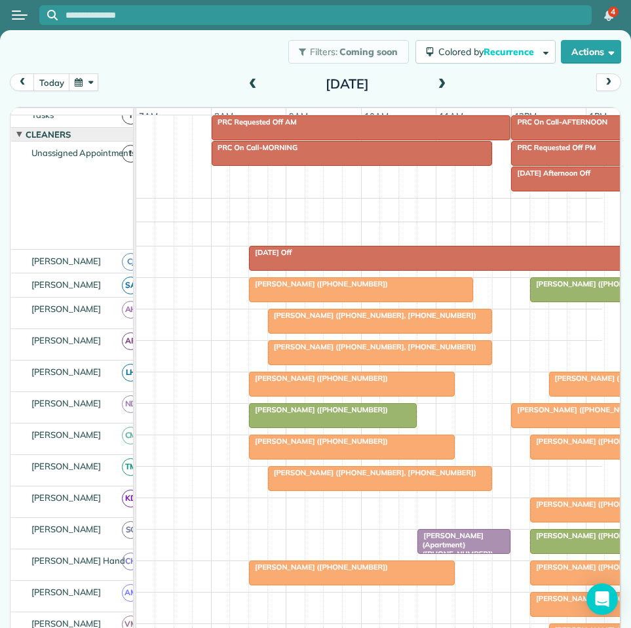
scroll to position [157, 0]
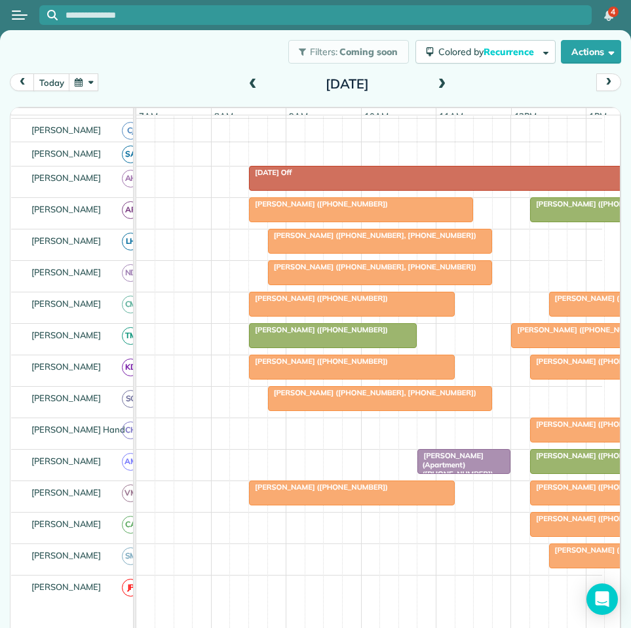
click at [435, 83] on span at bounding box center [442, 85] width 14 height 12
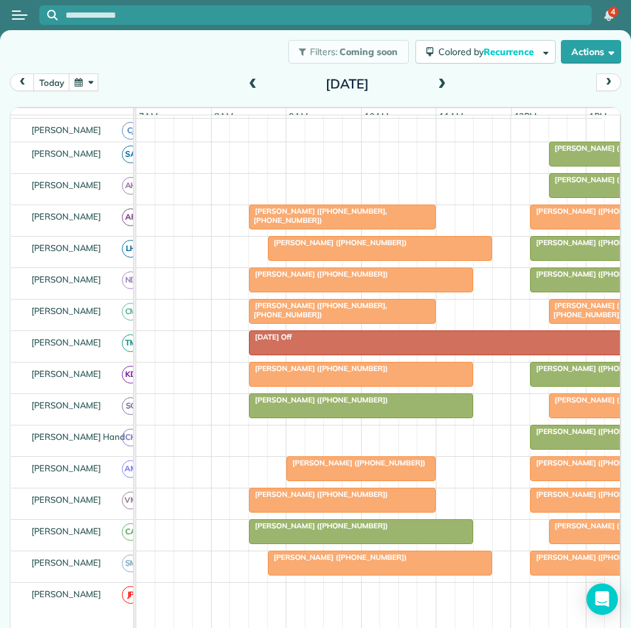
click at [440, 83] on span at bounding box center [442, 85] width 14 height 12
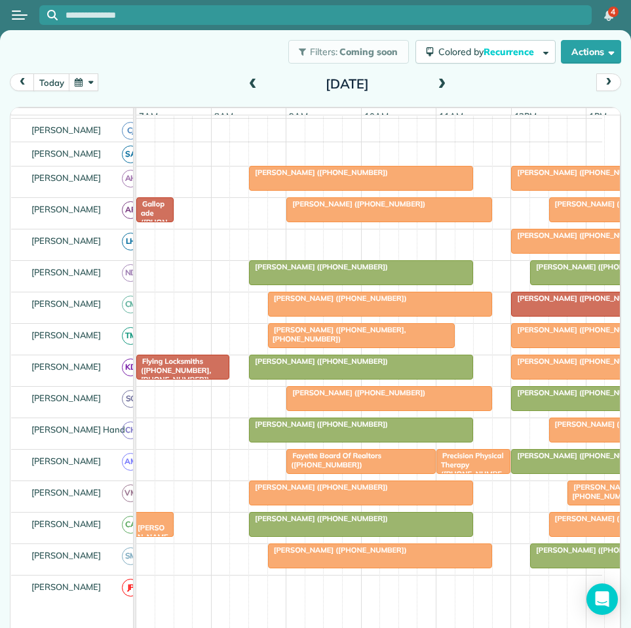
click at [435, 81] on span at bounding box center [442, 85] width 14 height 12
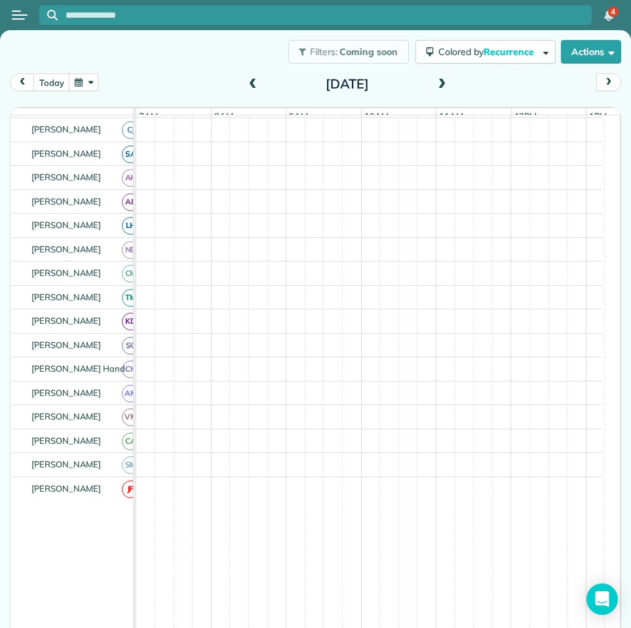
scroll to position [182, 0]
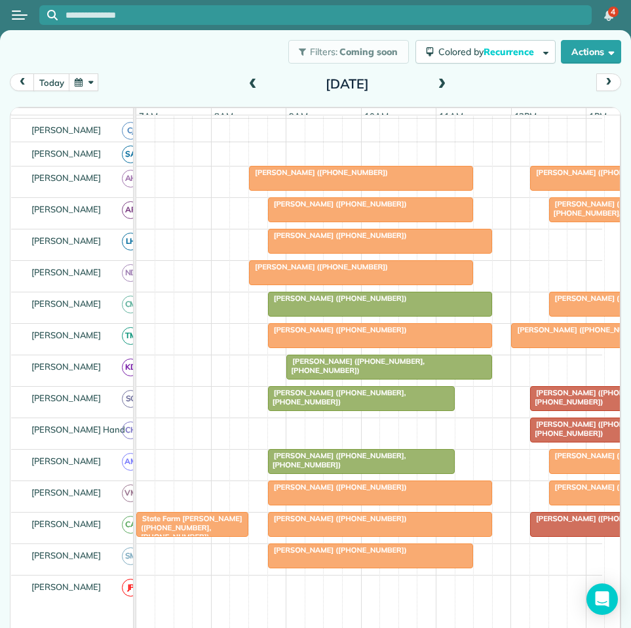
click at [437, 83] on span at bounding box center [442, 85] width 14 height 12
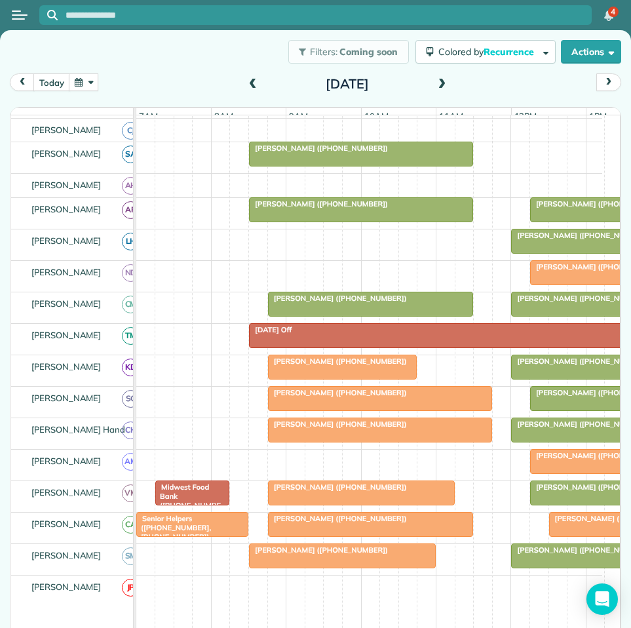
click at [336, 166] on div at bounding box center [361, 154] width 223 height 24
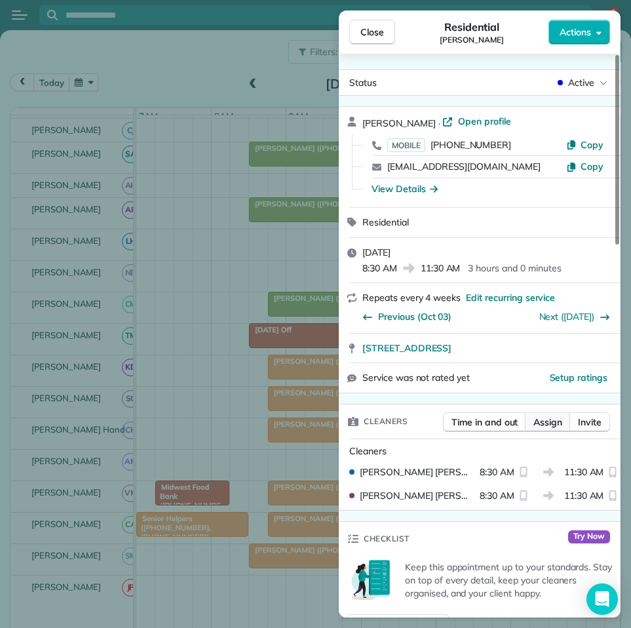
click at [556, 425] on span "Assign" at bounding box center [548, 422] width 29 height 13
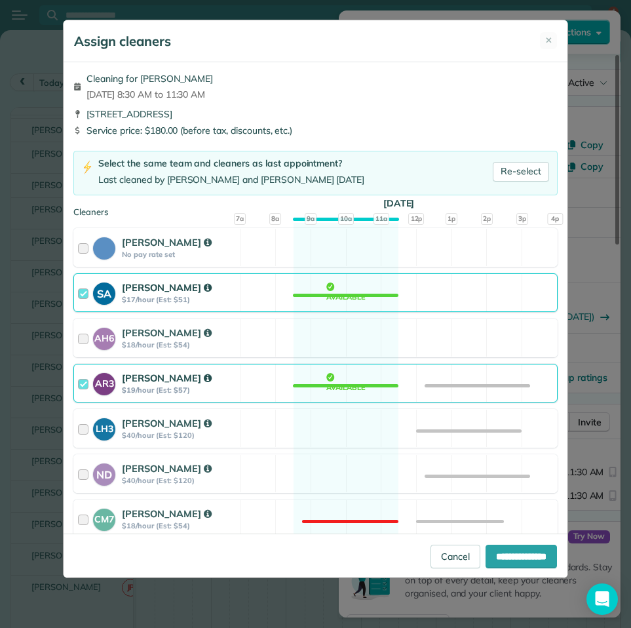
click at [335, 286] on div "SA [PERSON_NAME] $17/hour (Est: $51) Available" at bounding box center [315, 292] width 484 height 39
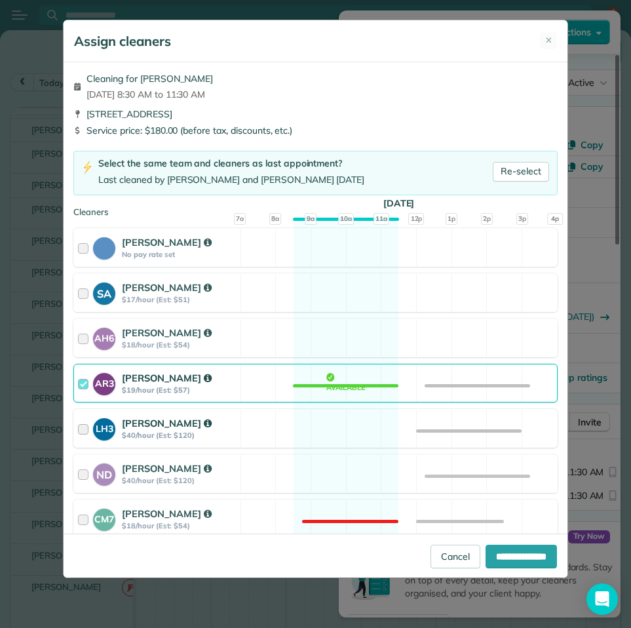
click at [330, 427] on div "LH3 [PERSON_NAME] $40/hour (Est: $120) Available" at bounding box center [315, 428] width 484 height 39
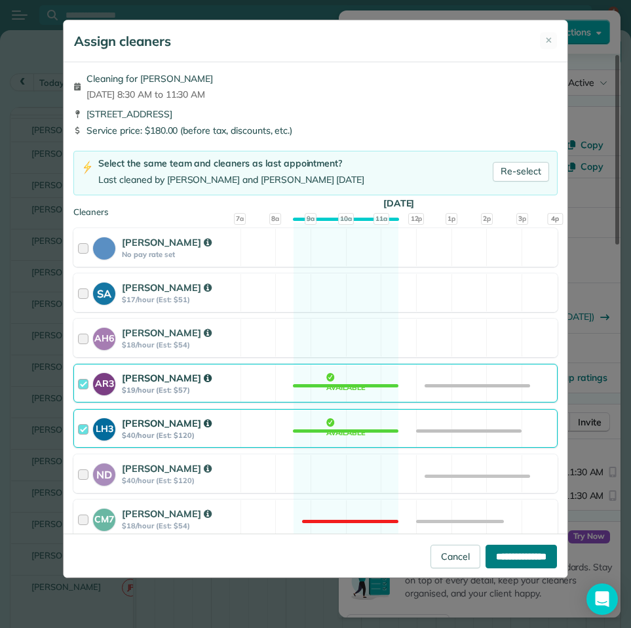
click at [505, 553] on input "**********" at bounding box center [521, 557] width 71 height 24
type input "**********"
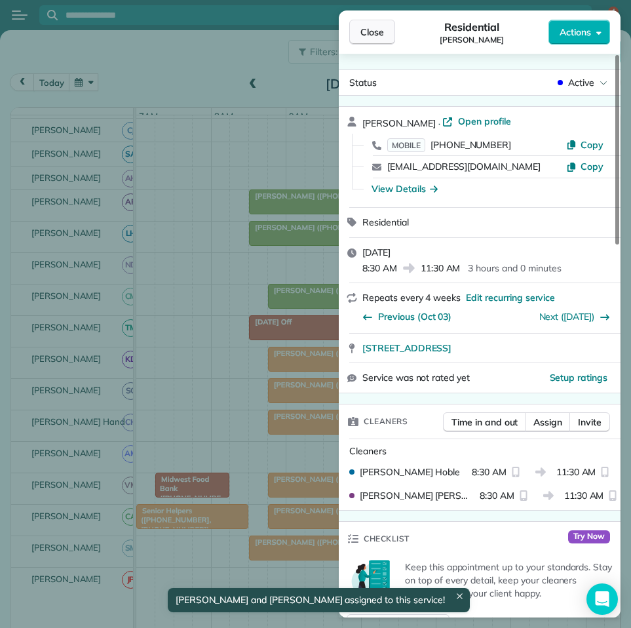
click at [380, 30] on span "Close" at bounding box center [373, 32] width 24 height 13
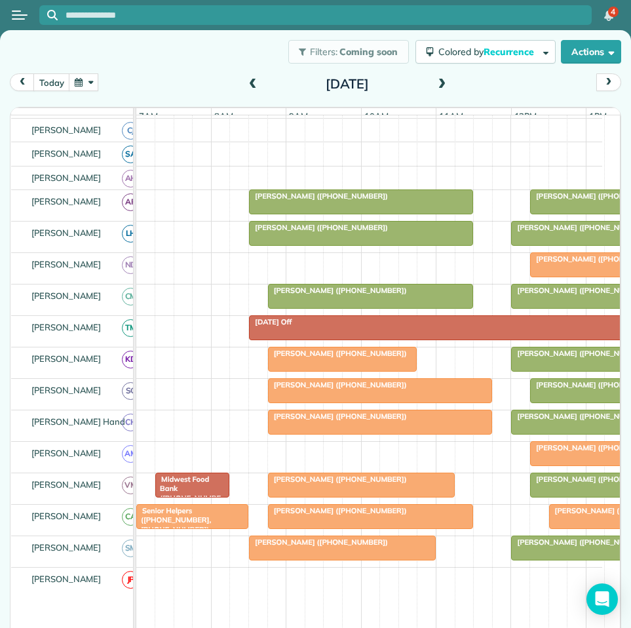
click at [94, 77] on button "button" at bounding box center [84, 82] width 30 height 18
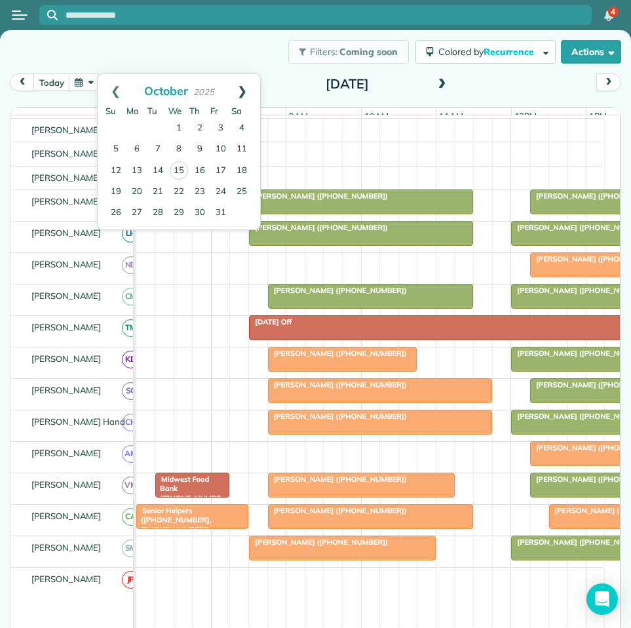
click at [244, 90] on link "Next" at bounding box center [242, 90] width 36 height 33
click at [138, 146] on link "3" at bounding box center [137, 149] width 21 height 21
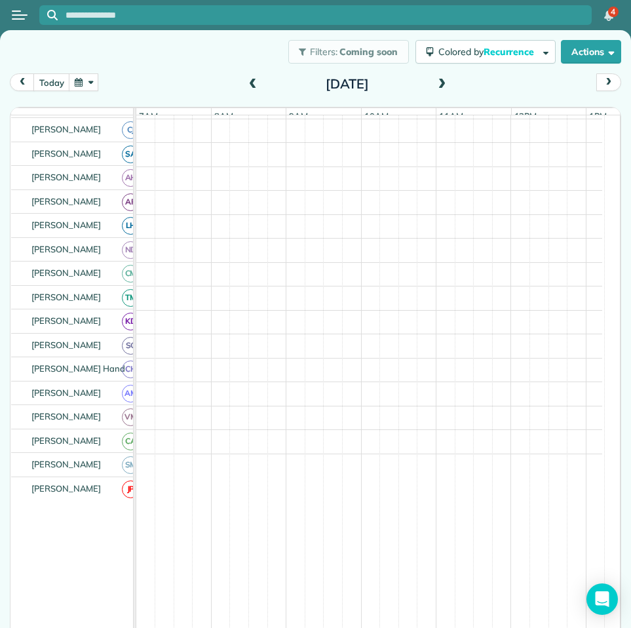
scroll to position [157, 0]
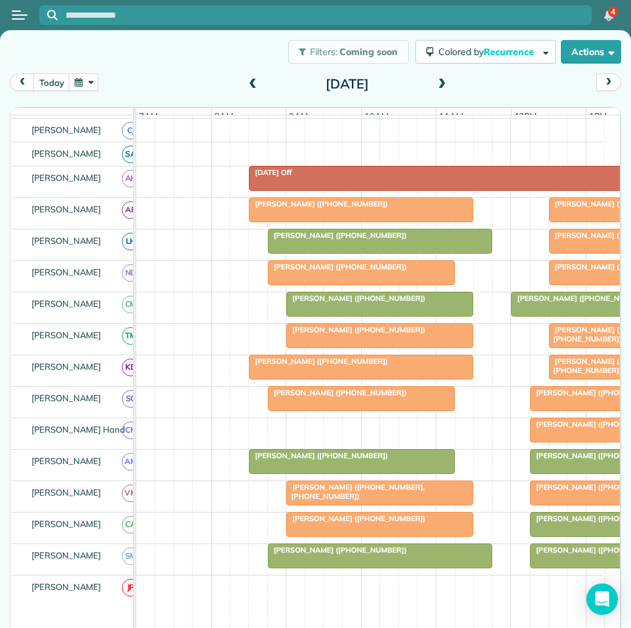
click at [437, 81] on span at bounding box center [442, 85] width 14 height 12
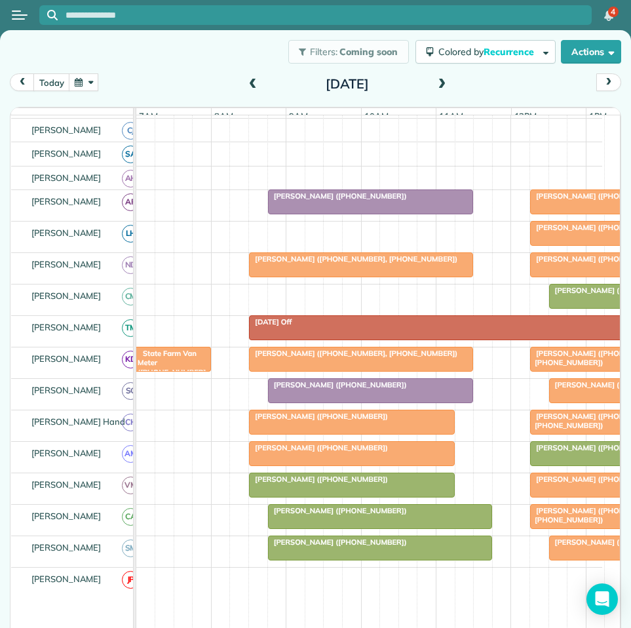
click at [439, 78] on span at bounding box center [442, 85] width 14 height 20
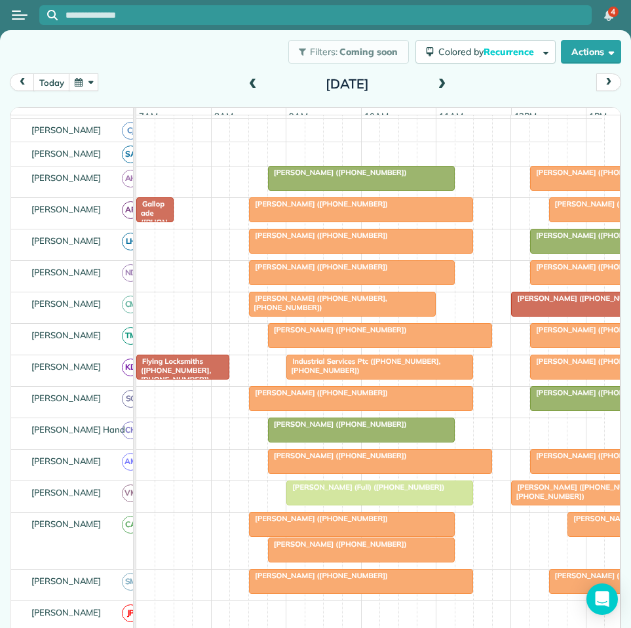
click at [439, 82] on span at bounding box center [442, 85] width 14 height 12
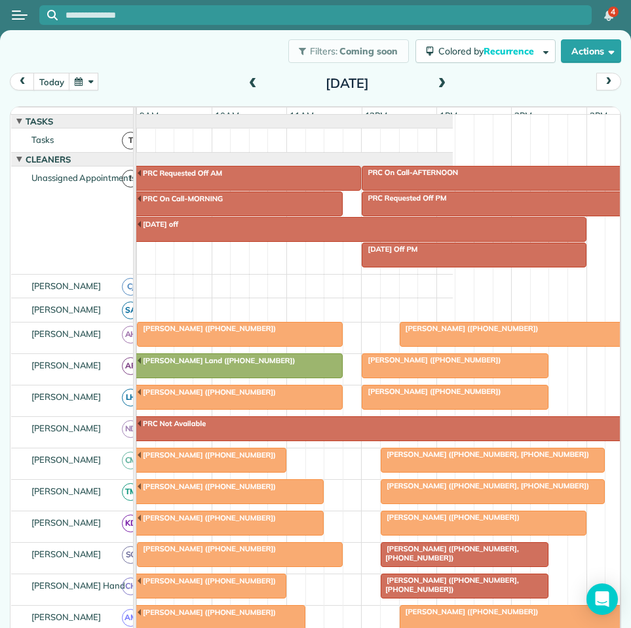
scroll to position [0, 0]
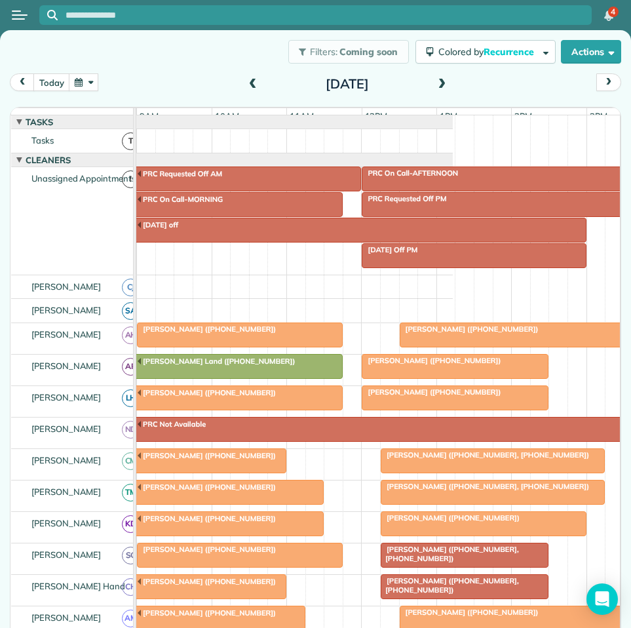
click at [437, 85] on span at bounding box center [442, 85] width 14 height 12
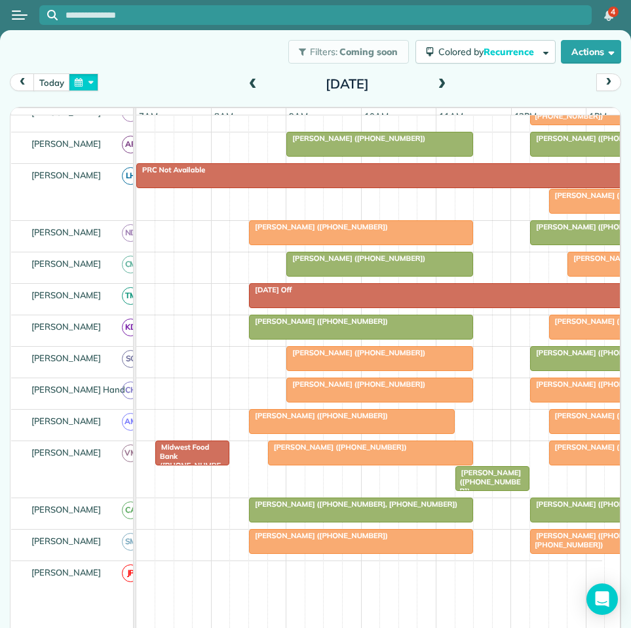
click at [81, 77] on button "button" at bounding box center [84, 82] width 30 height 18
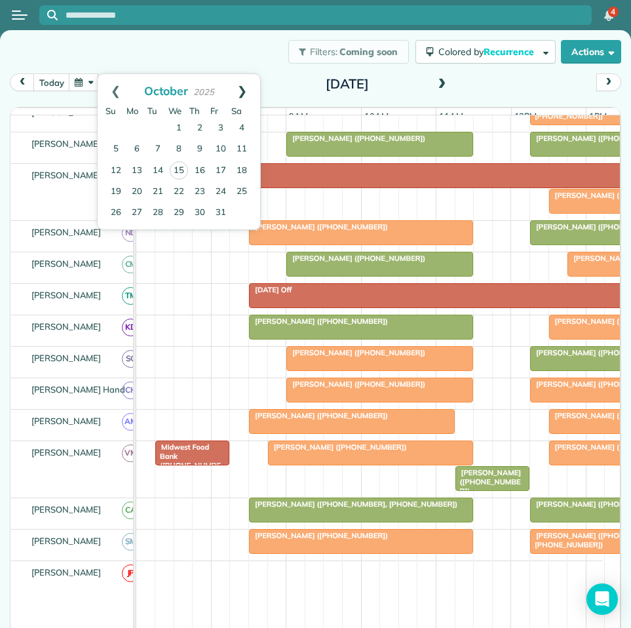
click at [246, 87] on link "Next" at bounding box center [242, 90] width 36 height 33
click at [140, 168] on link "10" at bounding box center [137, 170] width 21 height 21
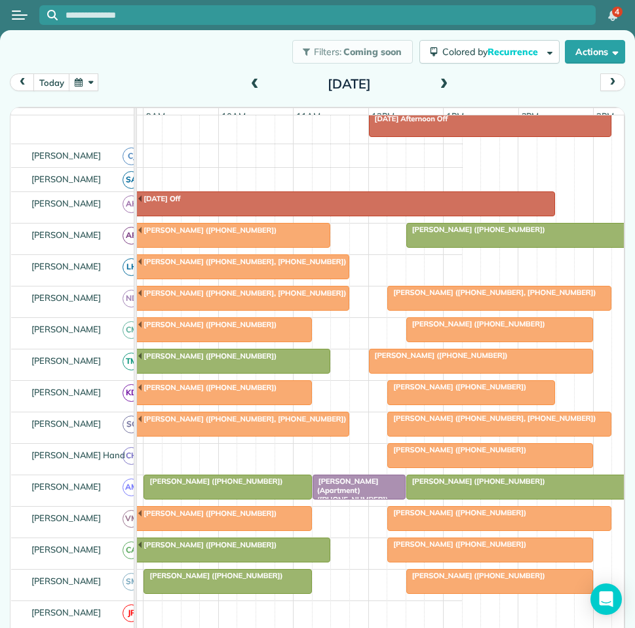
click at [265, 496] on div at bounding box center [227, 487] width 166 height 24
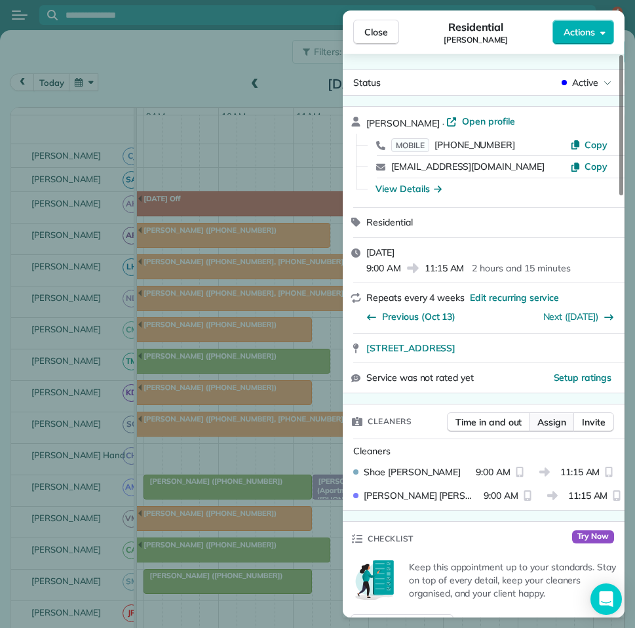
click at [558, 423] on span "Assign" at bounding box center [551, 422] width 29 height 13
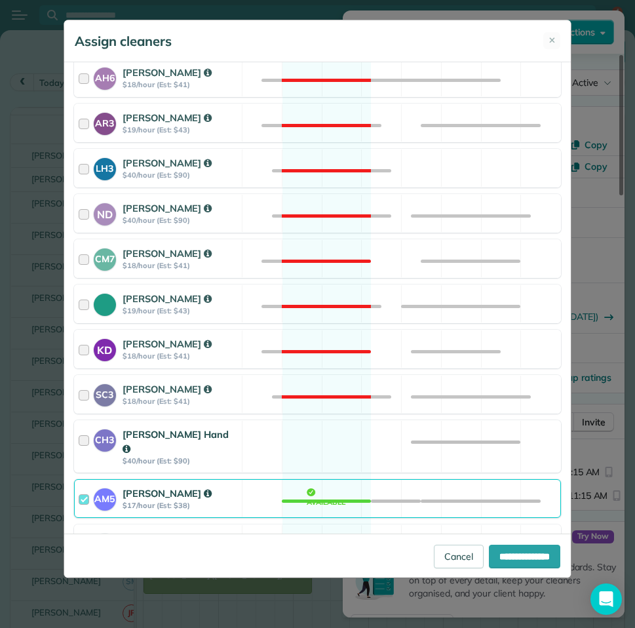
scroll to position [262, 0]
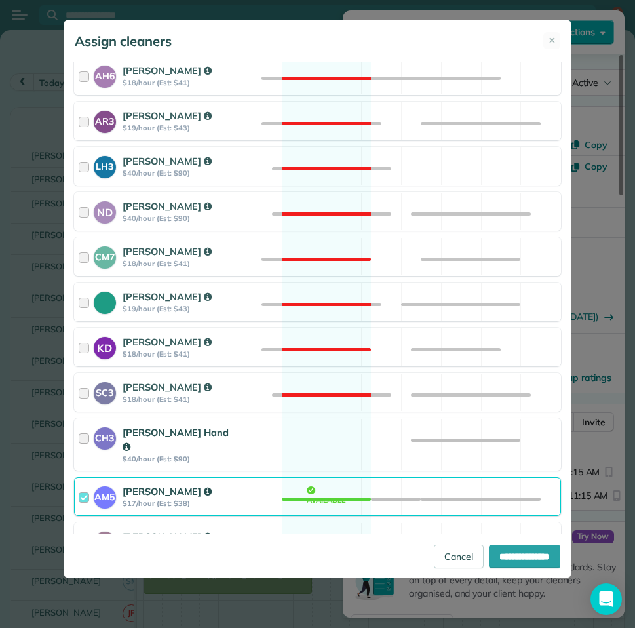
click at [334, 438] on div "CH3 [PERSON_NAME] Hand $40/hour (Est: $90) Available" at bounding box center [317, 444] width 487 height 52
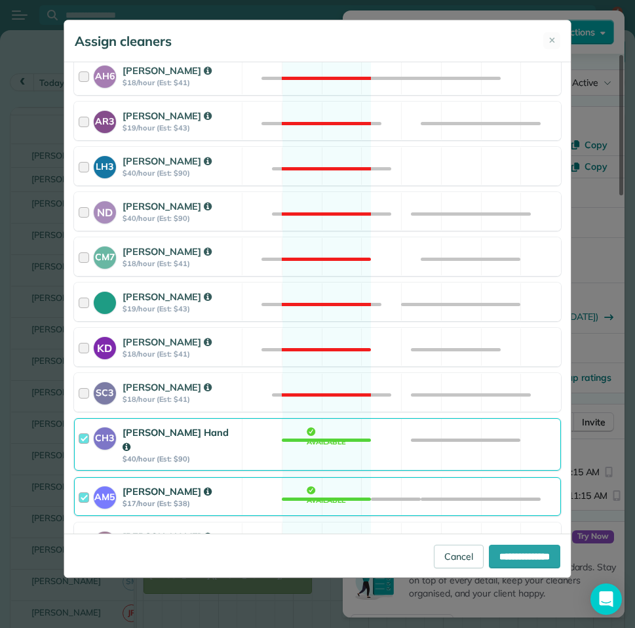
scroll to position [459, 0]
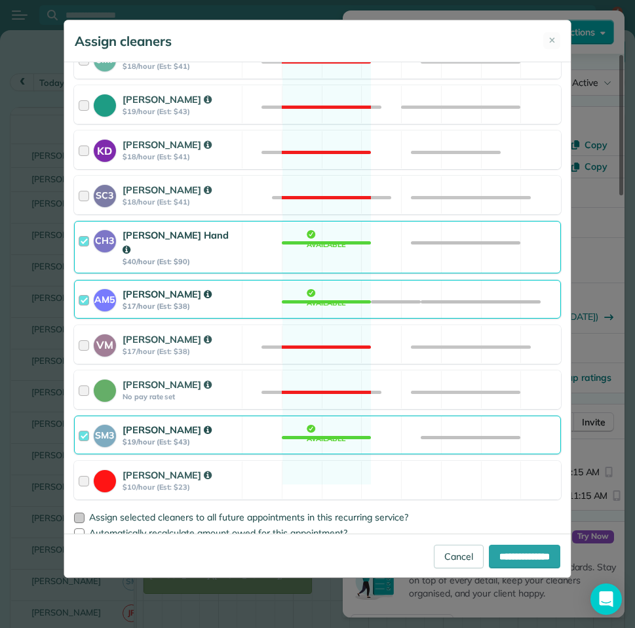
click at [81, 513] on div at bounding box center [79, 518] width 10 height 10
click at [520, 554] on input "**********" at bounding box center [524, 557] width 71 height 24
type input "**********"
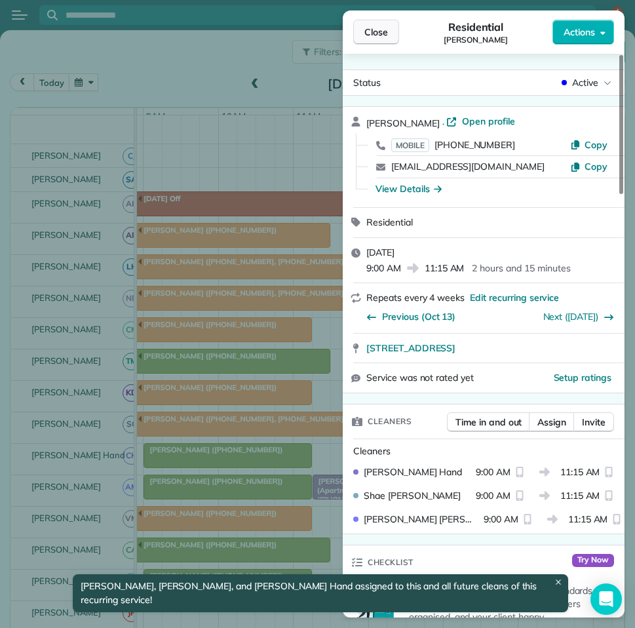
click at [385, 37] on span "Close" at bounding box center [376, 32] width 24 height 13
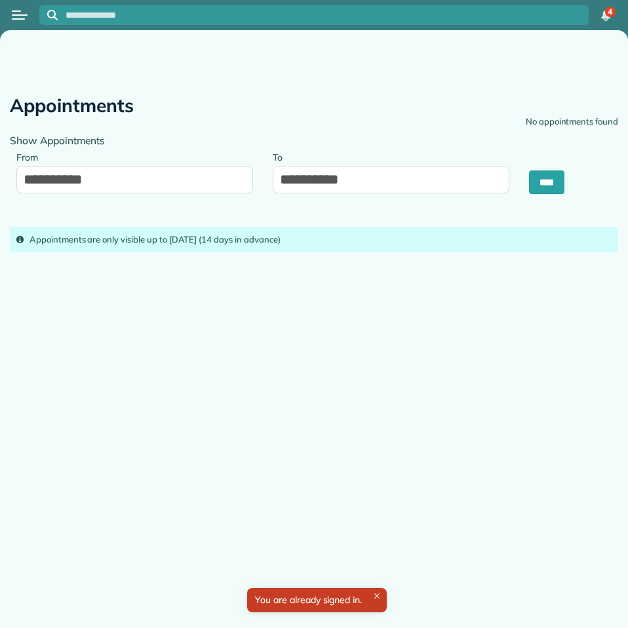
type input "**********"
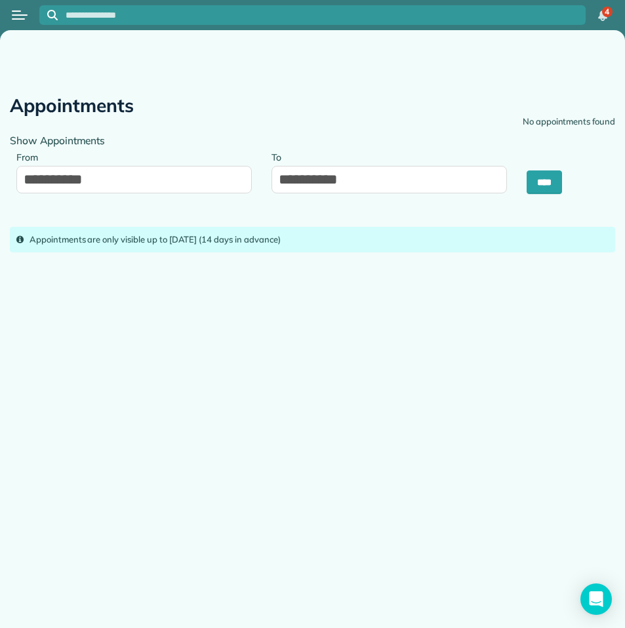
click at [426, 115] on div at bounding box center [312, 106] width 605 height 46
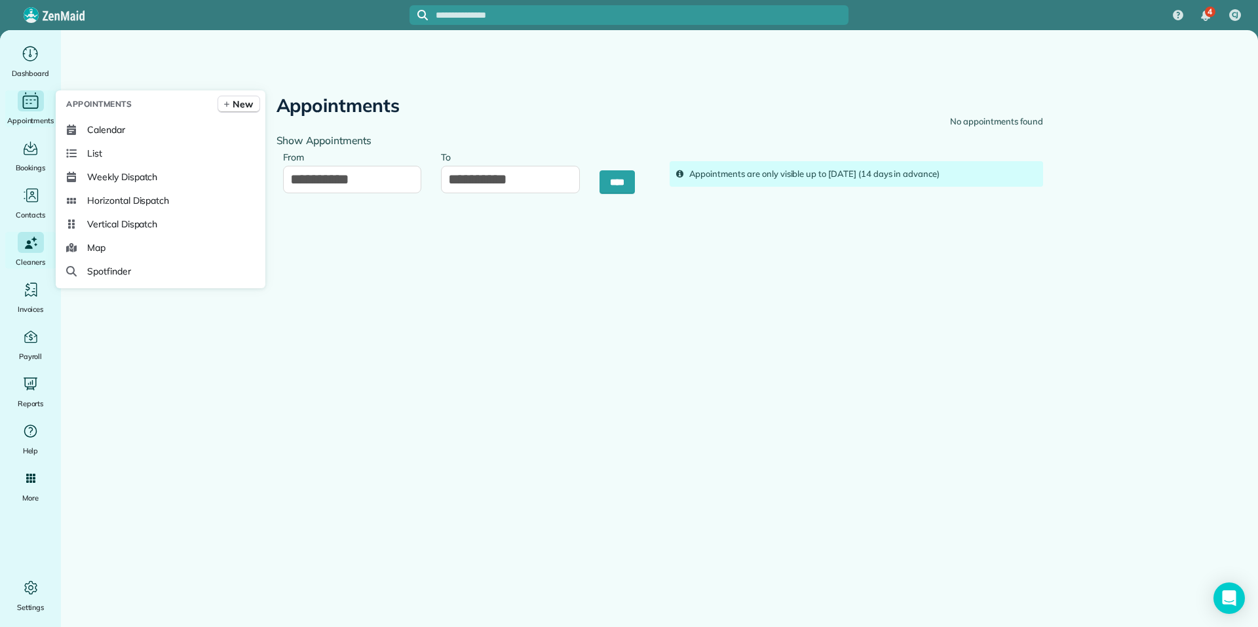
click at [29, 100] on icon "Main" at bounding box center [30, 101] width 20 height 20
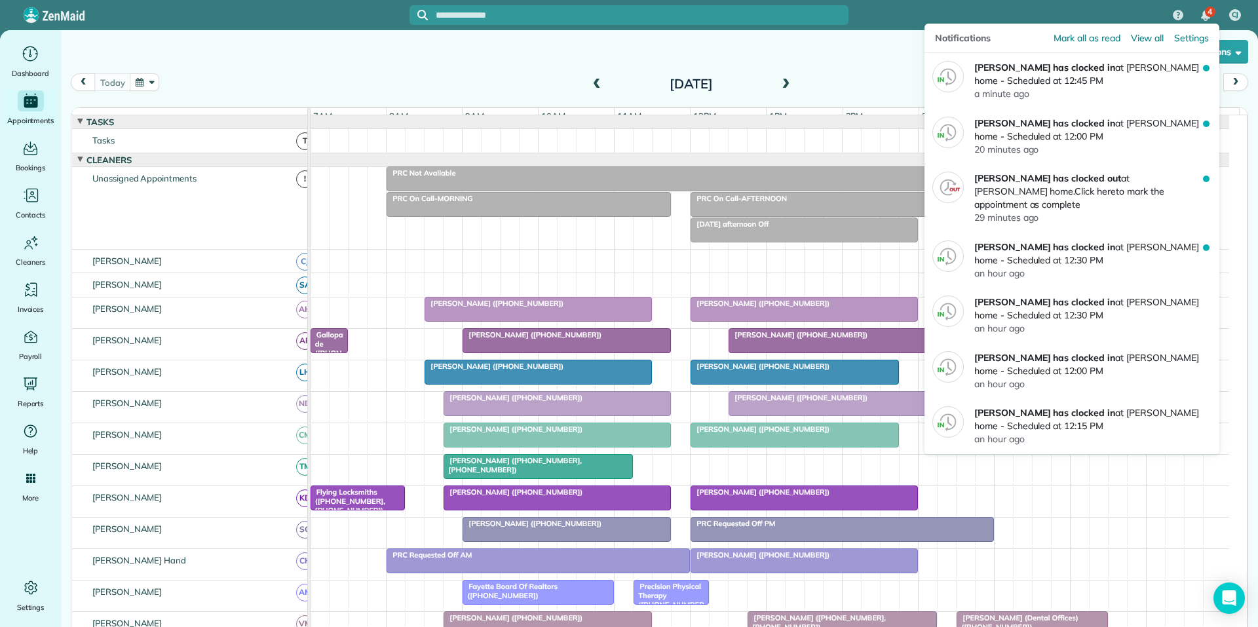
click at [1210, 15] on span "4" at bounding box center [1210, 12] width 5 height 10
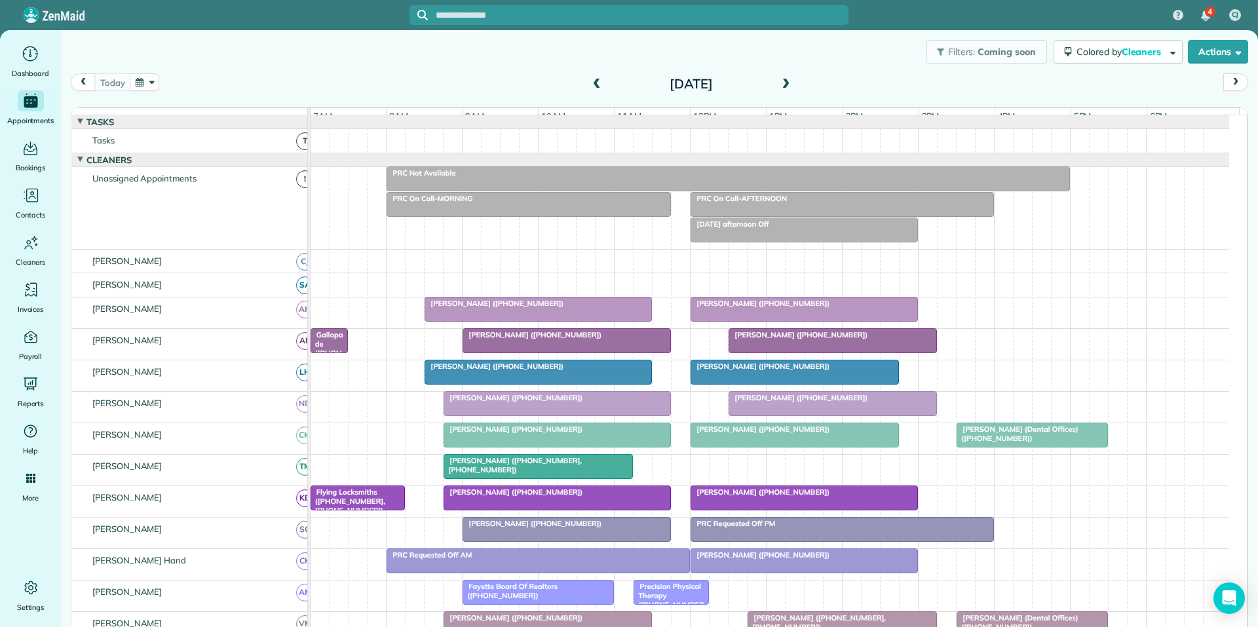
click at [849, 85] on div "[DATE] [DATE]" at bounding box center [660, 85] width 1178 height 25
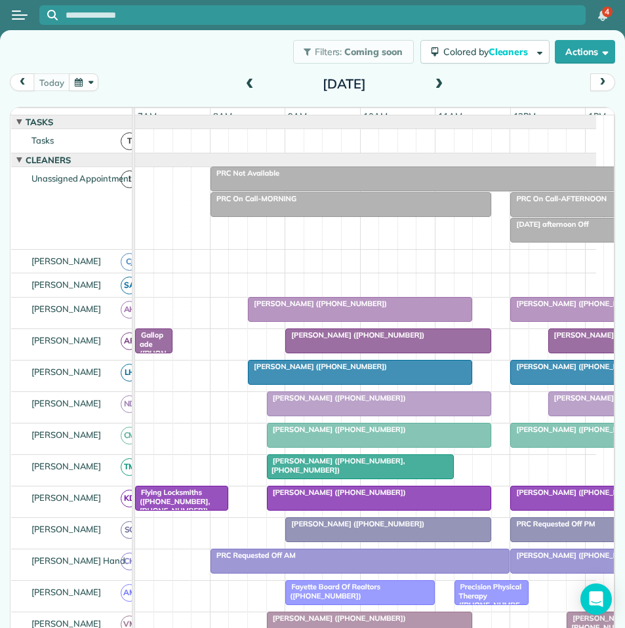
click at [86, 81] on button "button" at bounding box center [84, 82] width 30 height 18
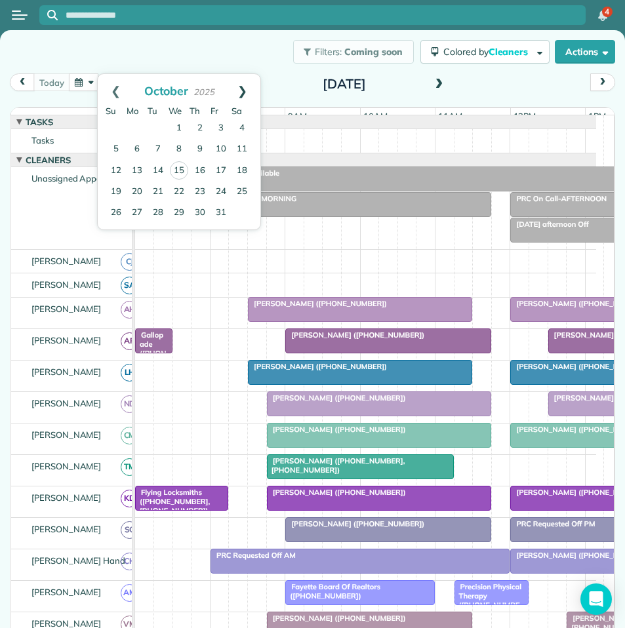
click at [257, 90] on link "Next" at bounding box center [242, 90] width 36 height 33
click at [134, 151] on link "3" at bounding box center [137, 149] width 21 height 21
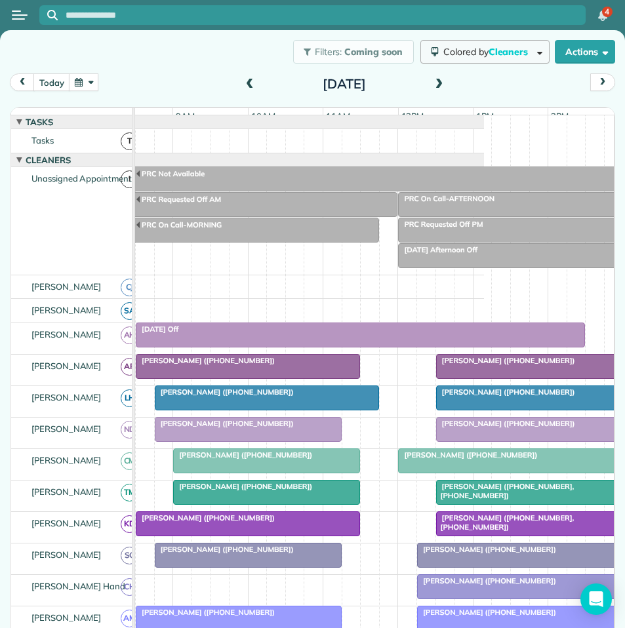
click at [491, 56] on span "Cleaners" at bounding box center [509, 52] width 42 height 12
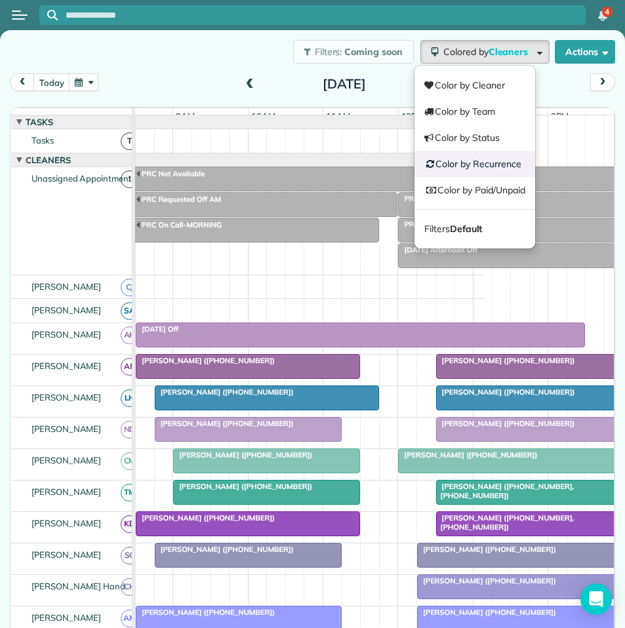
click at [495, 161] on link "Color by Recurrence" at bounding box center [474, 164] width 121 height 26
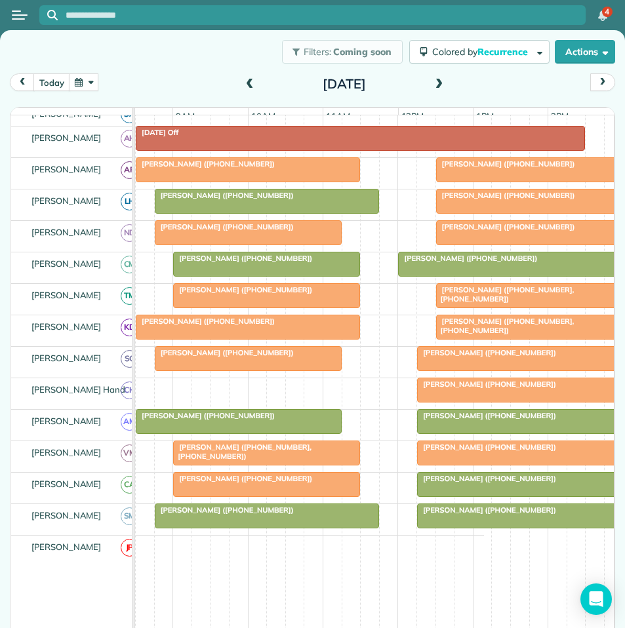
click at [431, 83] on span at bounding box center [438, 85] width 14 height 12
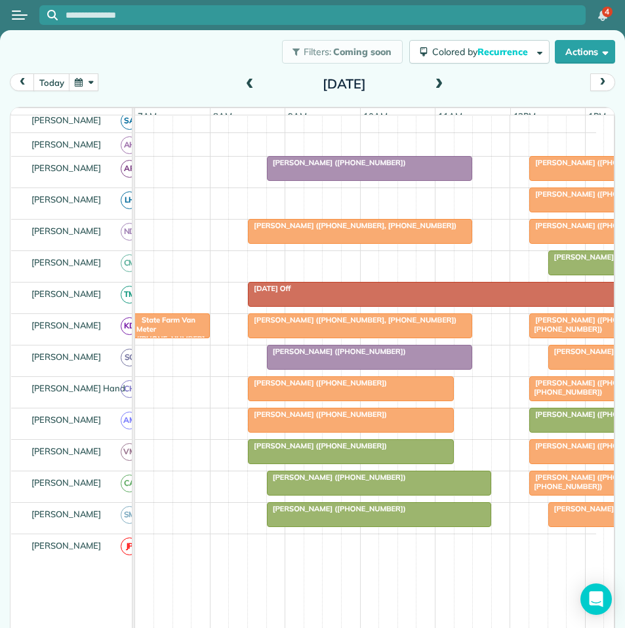
click at [86, 75] on button "button" at bounding box center [84, 82] width 30 height 18
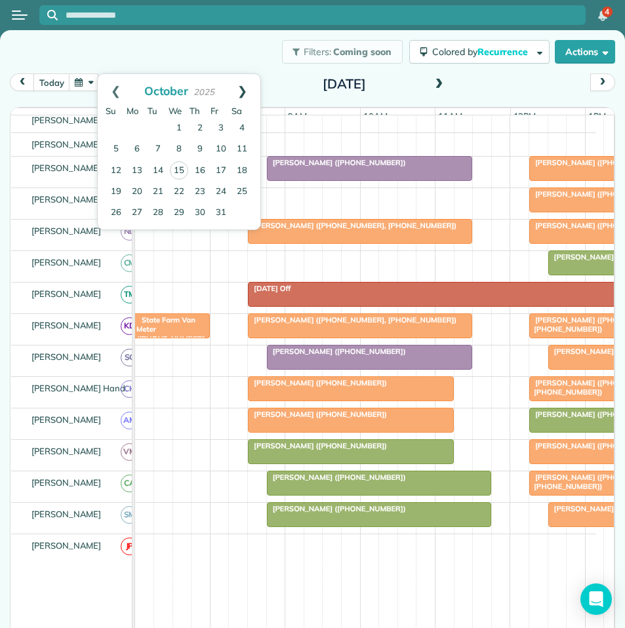
click at [244, 87] on link "Next" at bounding box center [242, 90] width 36 height 33
click at [222, 146] on link "7" at bounding box center [220, 149] width 21 height 21
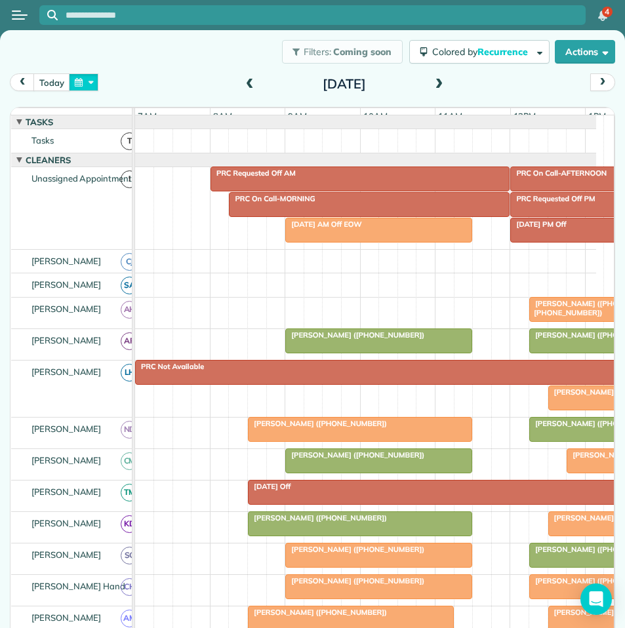
click at [89, 83] on button "button" at bounding box center [84, 82] width 30 height 18
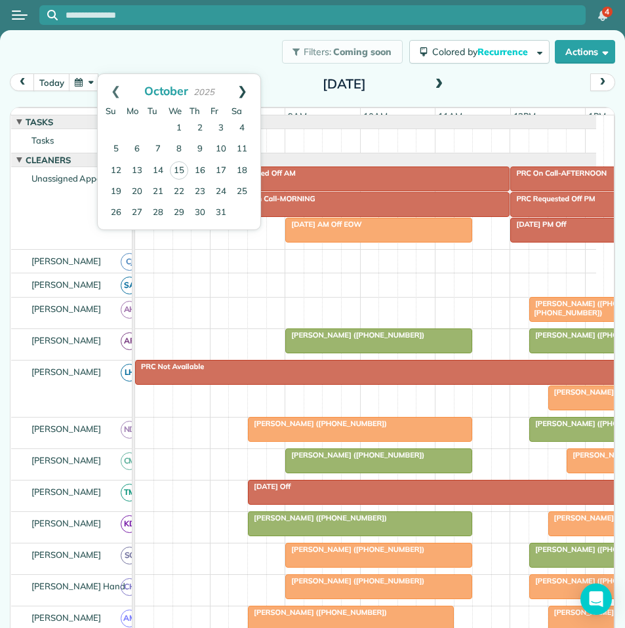
click at [246, 89] on link "Next" at bounding box center [242, 90] width 36 height 33
click at [139, 164] on link "10" at bounding box center [137, 170] width 21 height 21
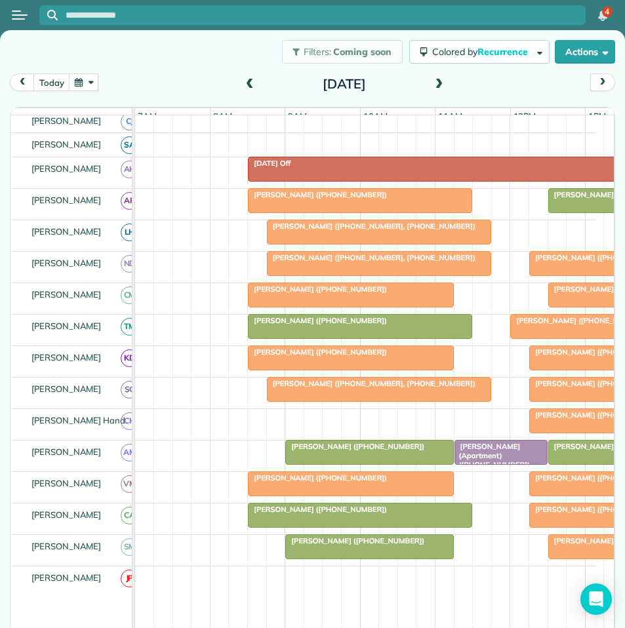
scroll to position [197, 0]
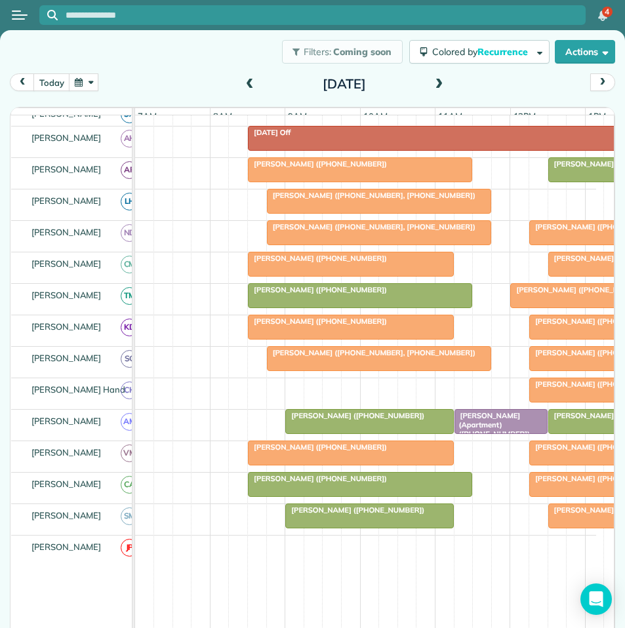
click at [431, 84] on span at bounding box center [438, 85] width 14 height 12
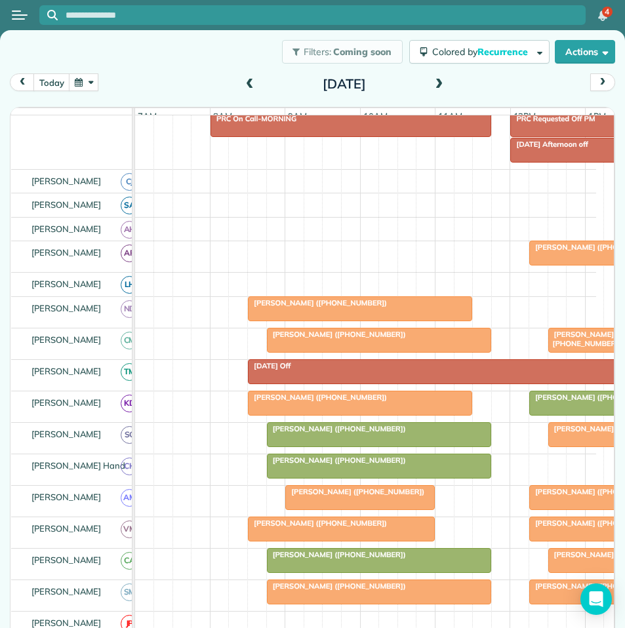
scroll to position [190, 0]
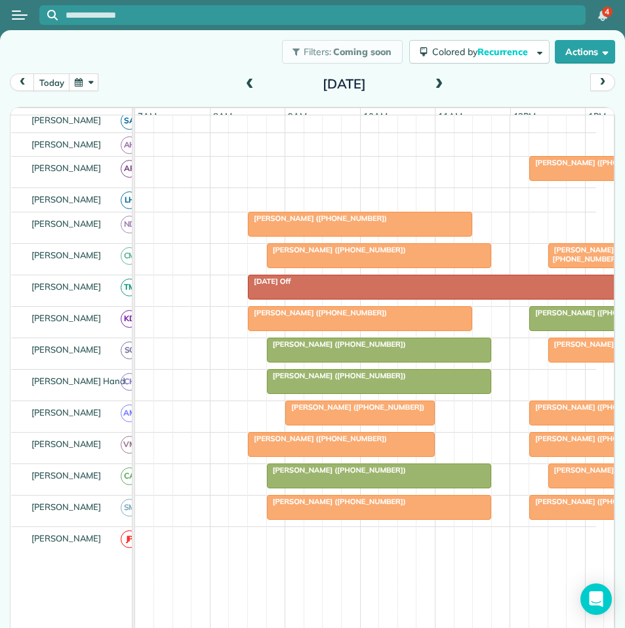
click at [434, 80] on span at bounding box center [438, 85] width 14 height 12
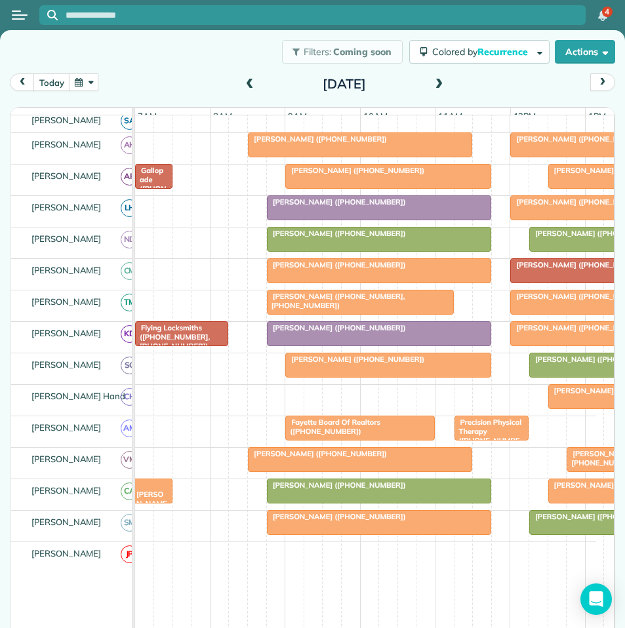
click at [435, 85] on span at bounding box center [438, 85] width 14 height 12
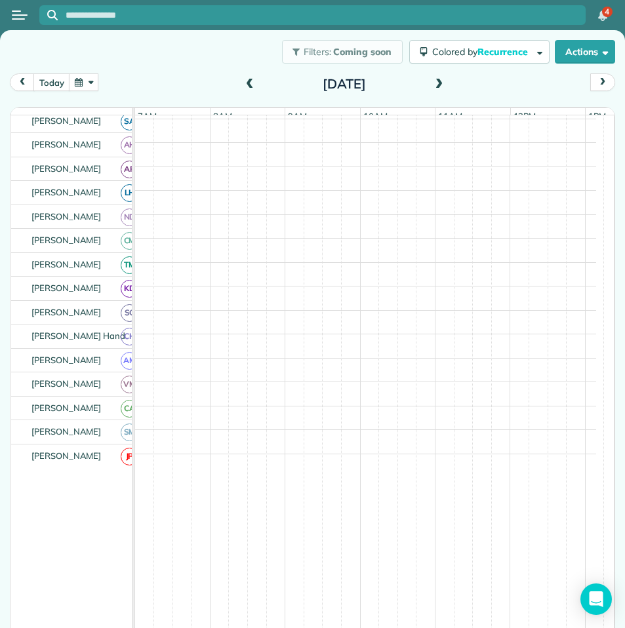
scroll to position [216, 0]
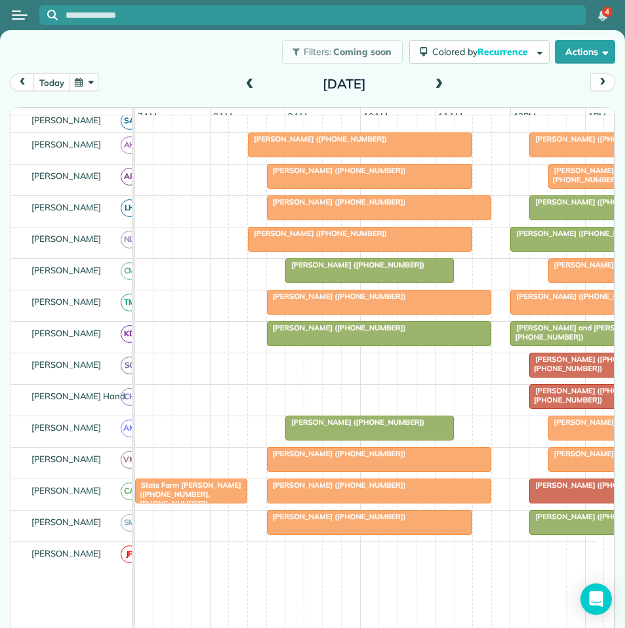
click at [433, 78] on span at bounding box center [438, 85] width 14 height 20
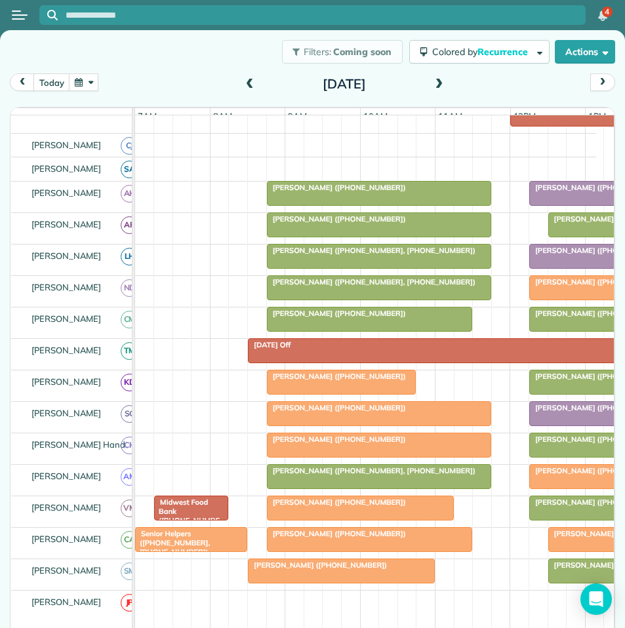
scroll to position [150, 0]
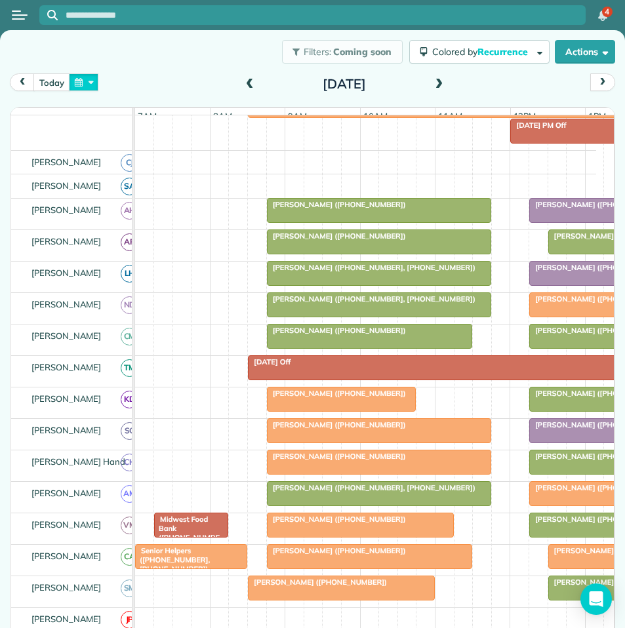
click at [86, 81] on button "button" at bounding box center [84, 82] width 30 height 18
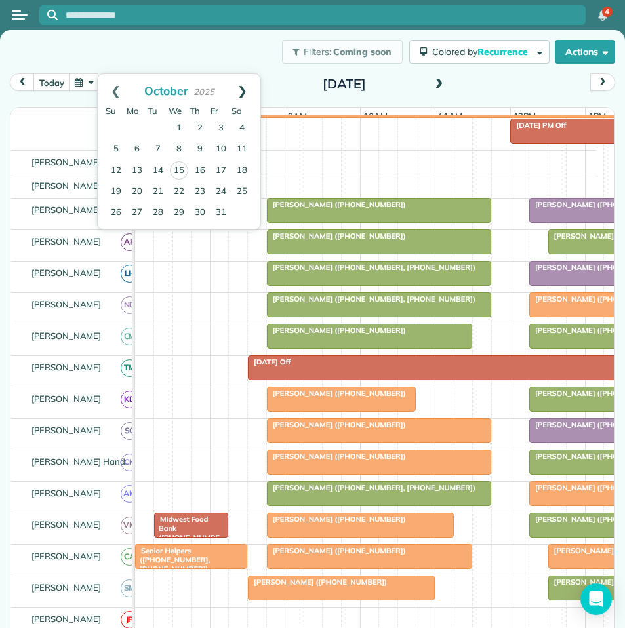
click at [249, 92] on link "Next" at bounding box center [242, 90] width 36 height 33
click at [140, 190] on link "17" at bounding box center [137, 191] width 21 height 21
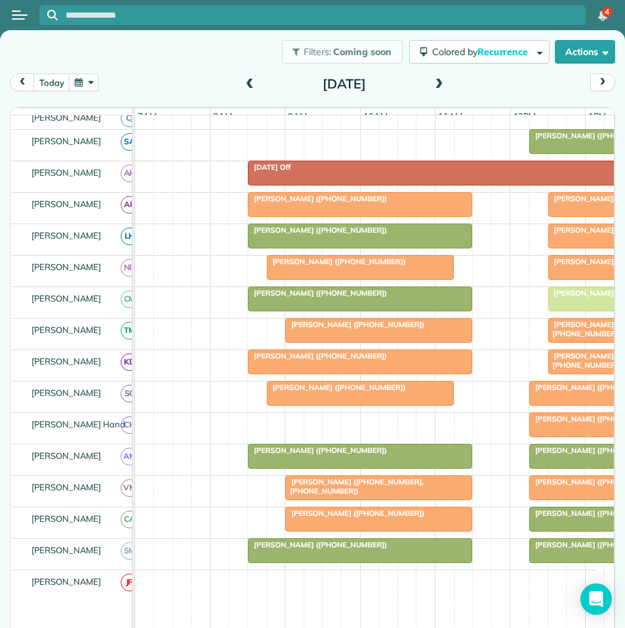
scroll to position [190, 0]
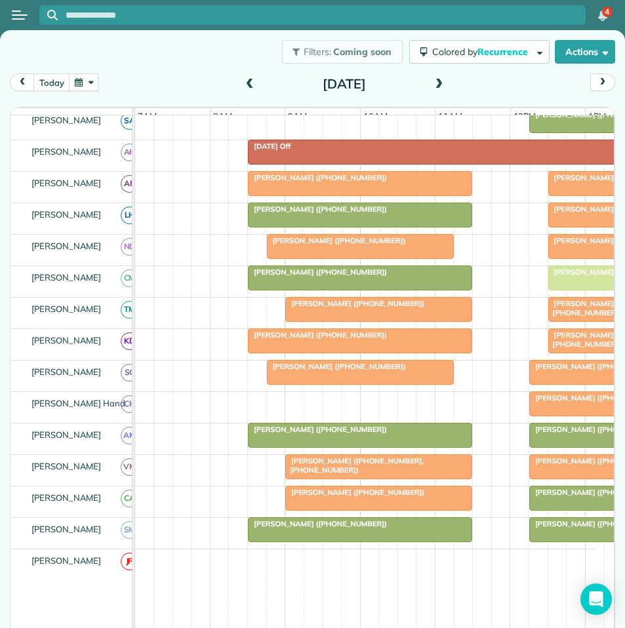
click at [433, 80] on span at bounding box center [438, 85] width 14 height 12
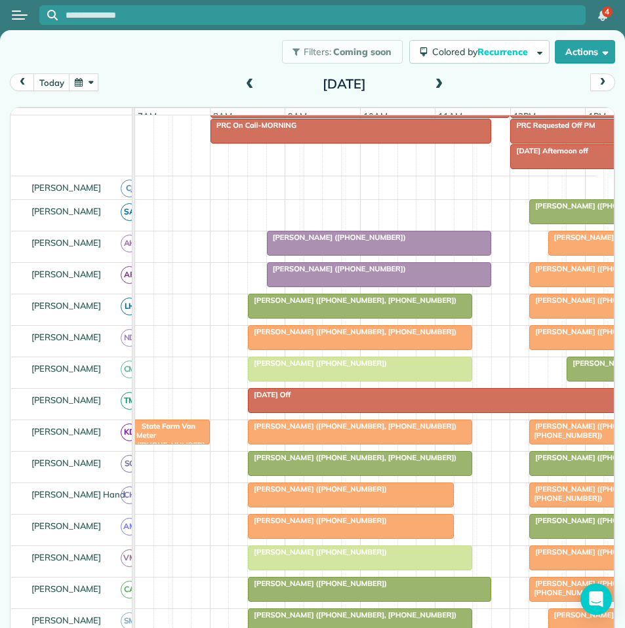
scroll to position [184, 0]
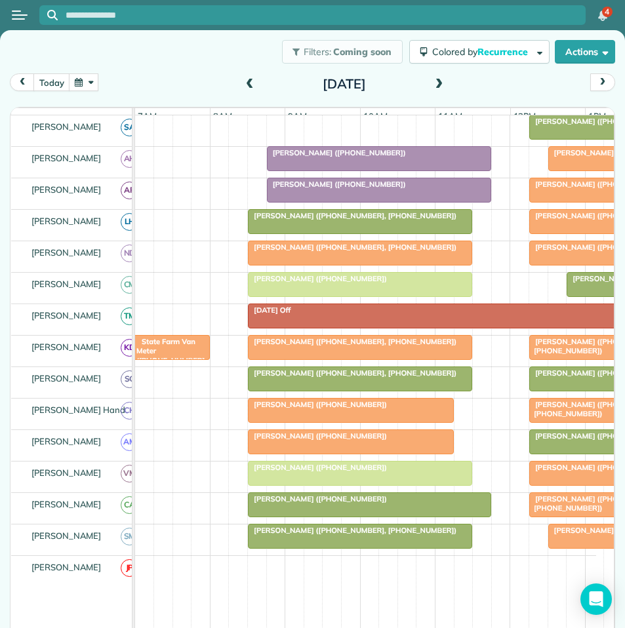
click at [438, 83] on span at bounding box center [438, 85] width 14 height 12
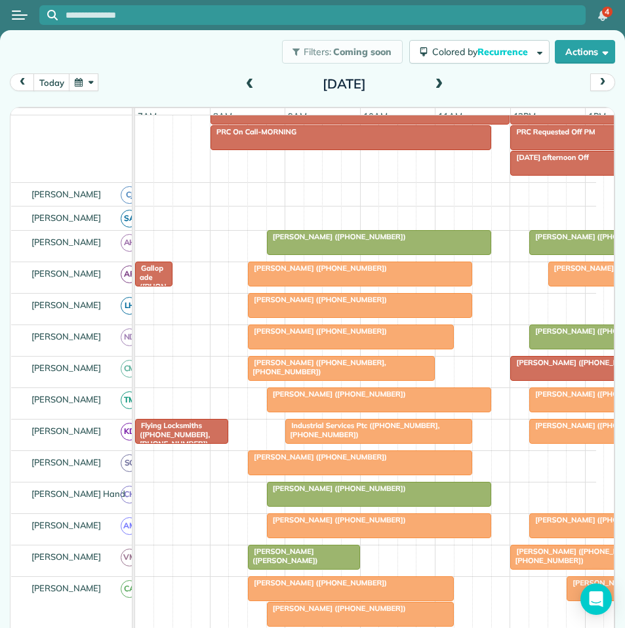
scroll to position [177, 0]
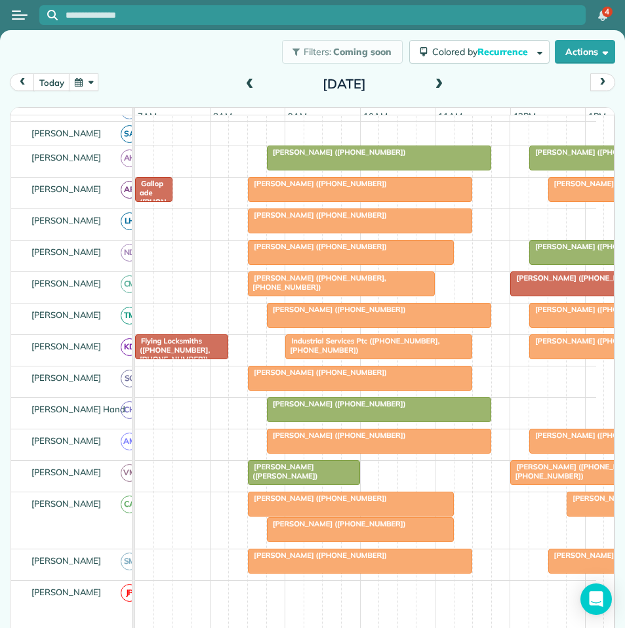
click at [438, 81] on span at bounding box center [438, 85] width 14 height 12
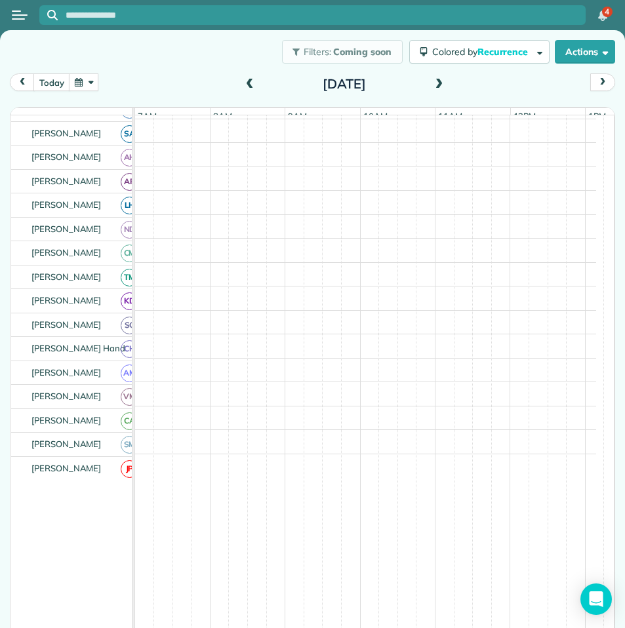
scroll to position [203, 0]
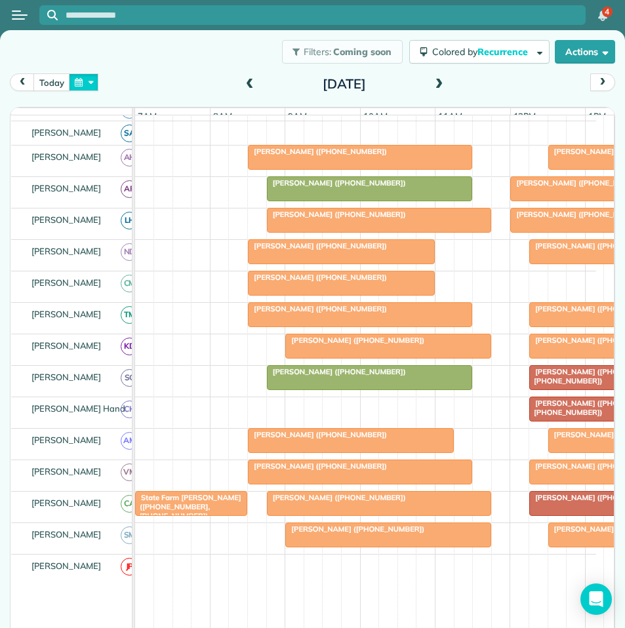
click at [85, 81] on button "button" at bounding box center [84, 82] width 30 height 18
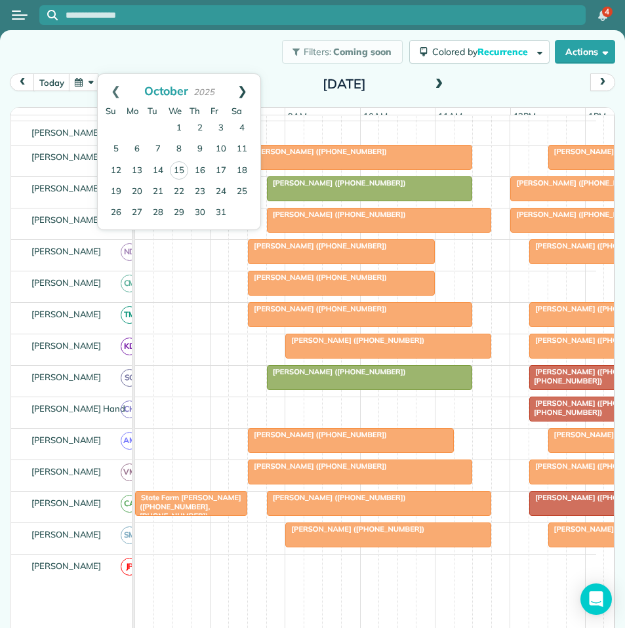
click at [246, 89] on link "Next" at bounding box center [242, 90] width 36 height 33
click at [135, 210] on link "24" at bounding box center [137, 212] width 21 height 21
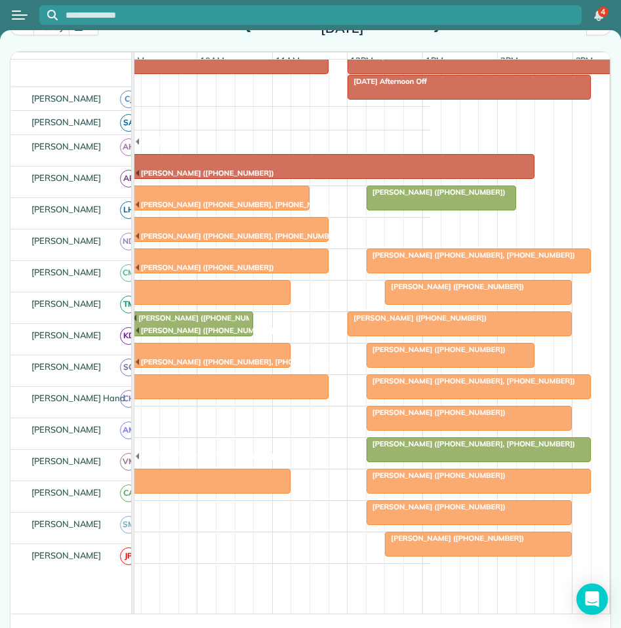
scroll to position [113, 0]
